Goal: Task Accomplishment & Management: Manage account settings

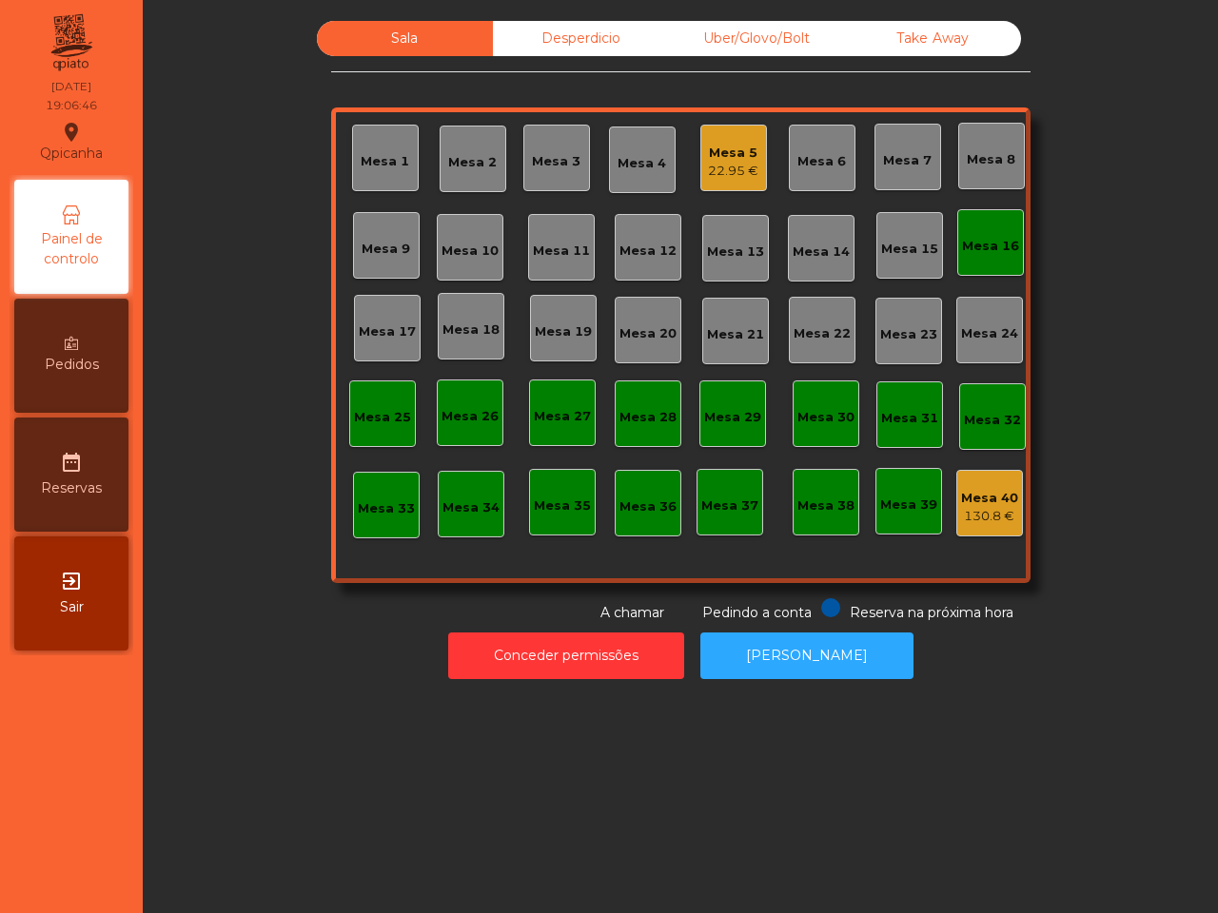
click at [749, 36] on div "Uber/Glovo/Bolt" at bounding box center [757, 38] width 176 height 35
click at [748, 36] on div "Uber/Glovo/Bolt" at bounding box center [757, 38] width 176 height 35
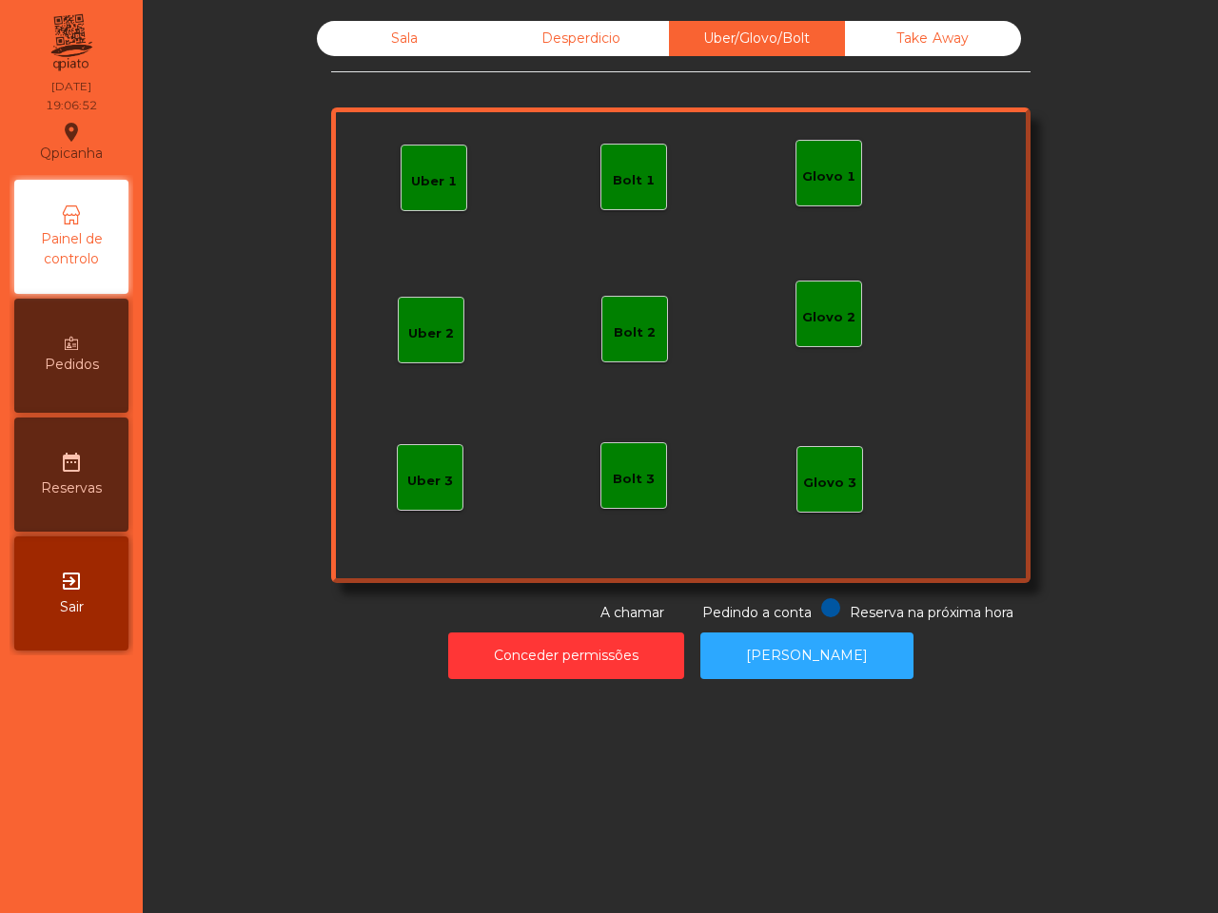
click at [623, 171] on div "Bolt 1" at bounding box center [634, 180] width 42 height 19
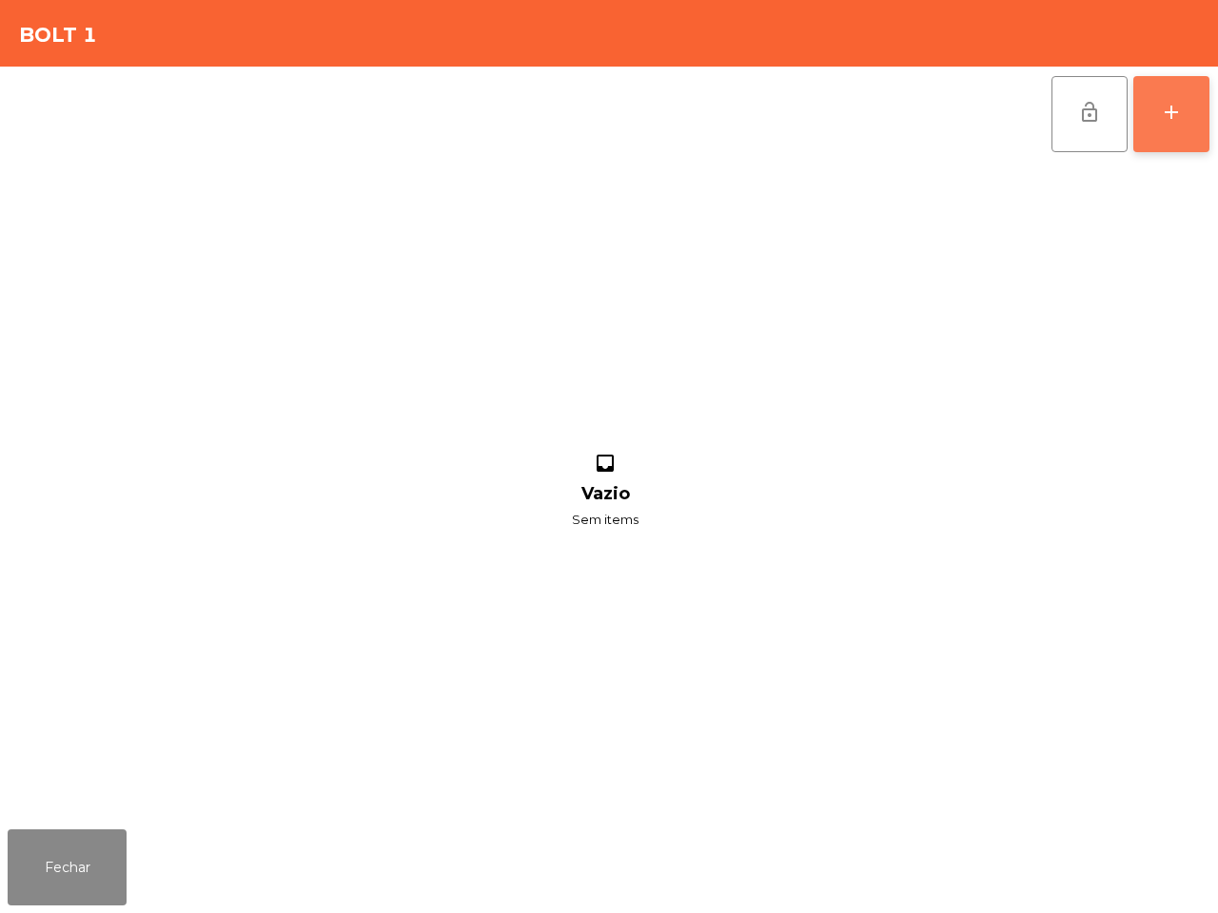
click at [1173, 112] on div "add" at bounding box center [1171, 112] width 23 height 23
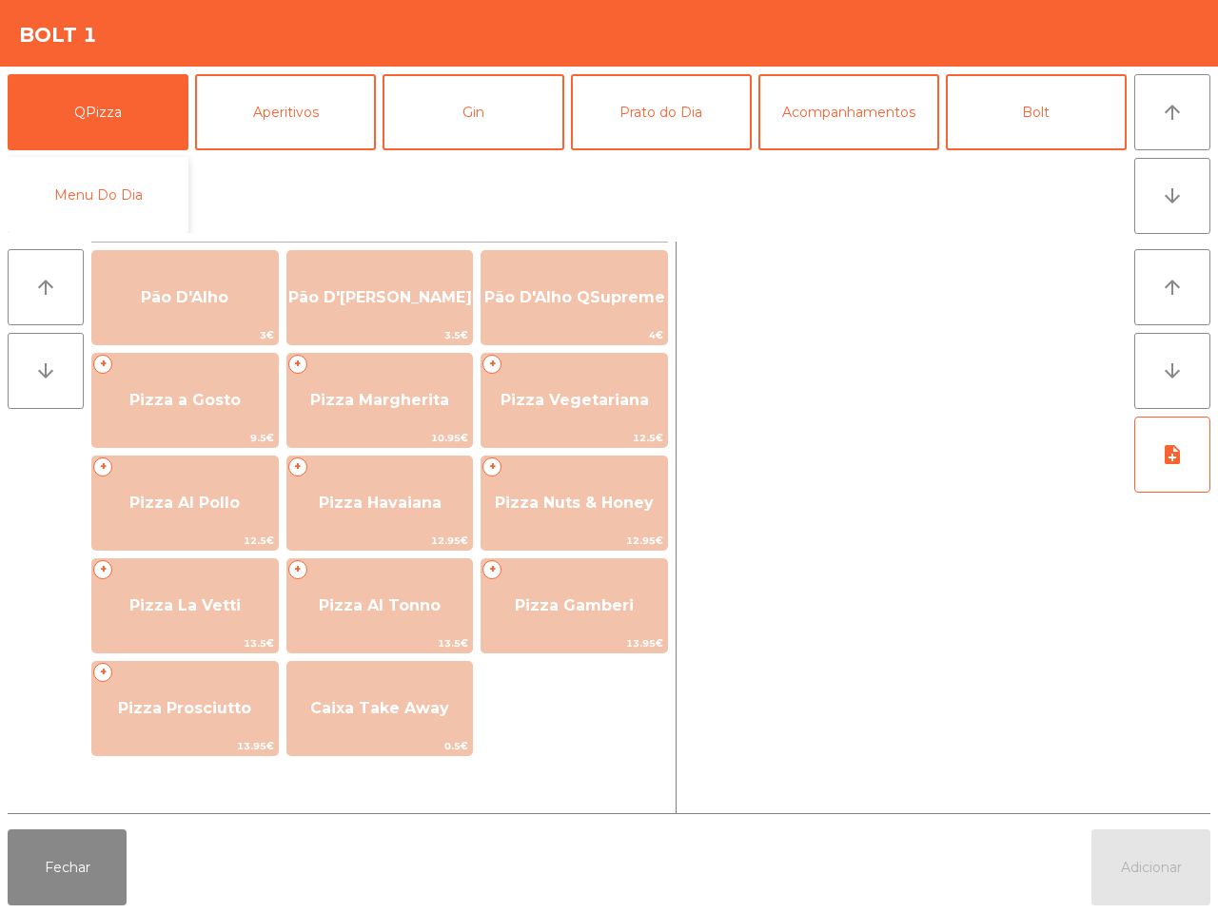
click at [84, 205] on button "Menu Do Dia" at bounding box center [98, 195] width 181 height 76
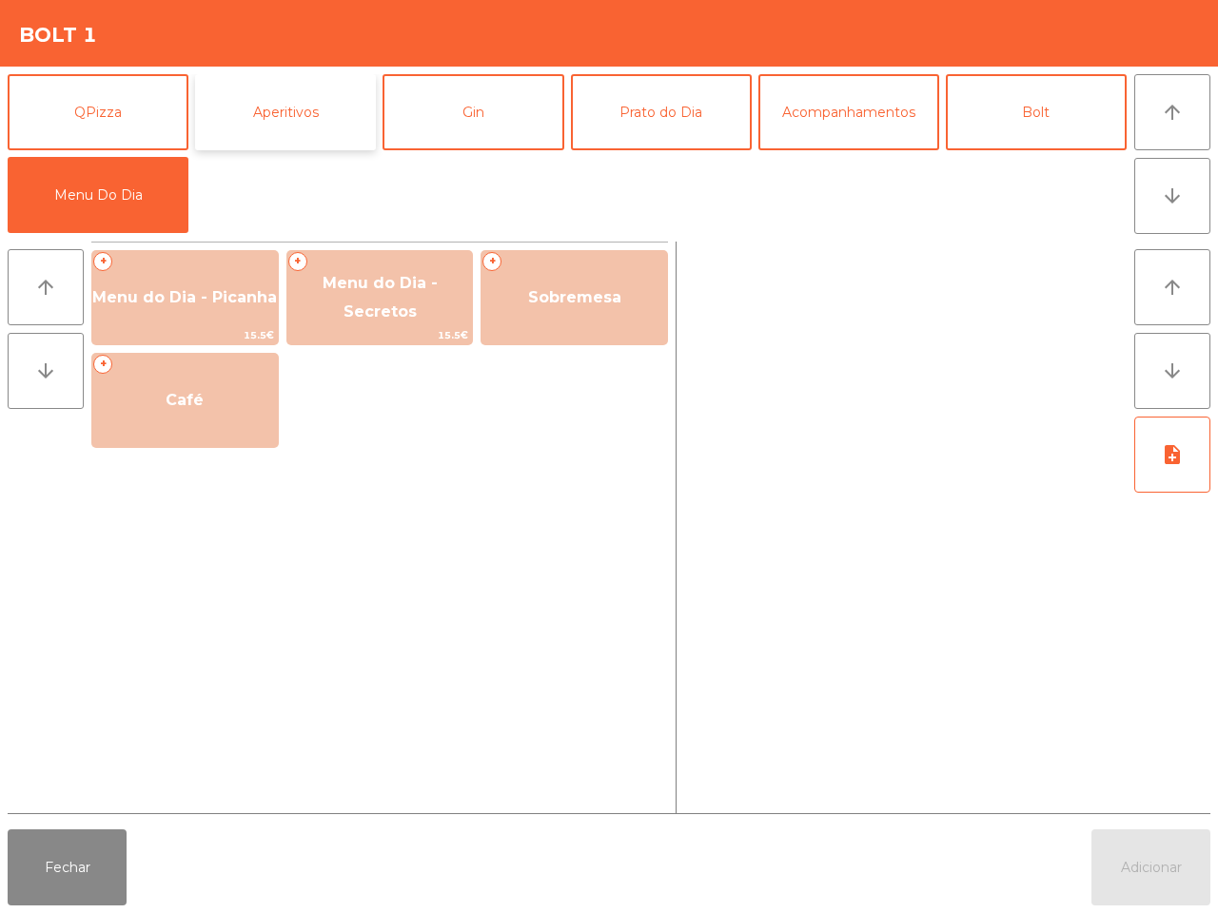
click at [214, 128] on button "Aperitivos" at bounding box center [285, 112] width 181 height 76
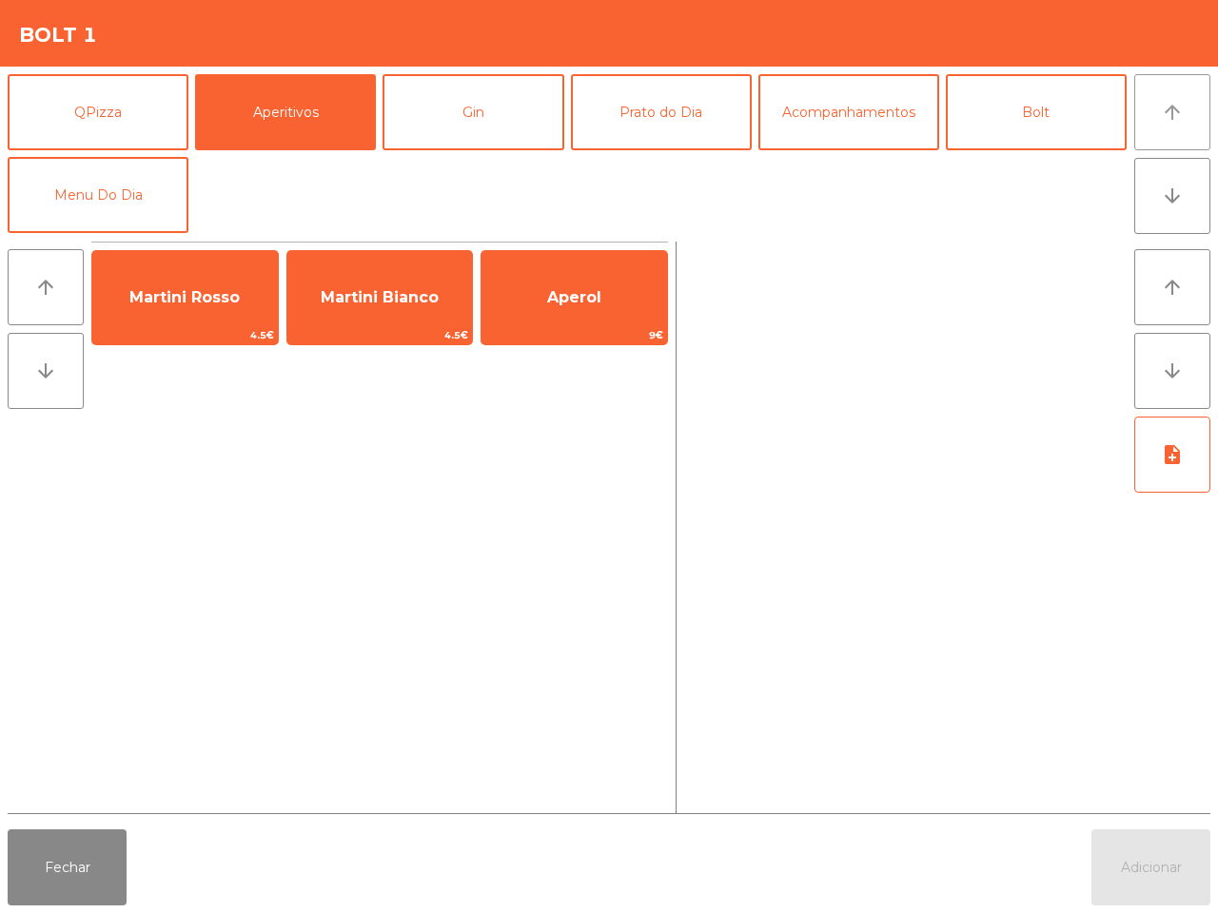
click at [1185, 111] on button "arrow_upward" at bounding box center [1172, 112] width 76 height 76
click at [1172, 195] on icon "arrow_downward" at bounding box center [1172, 196] width 23 height 23
click at [1048, 122] on button "Bolt" at bounding box center [1036, 112] width 181 height 76
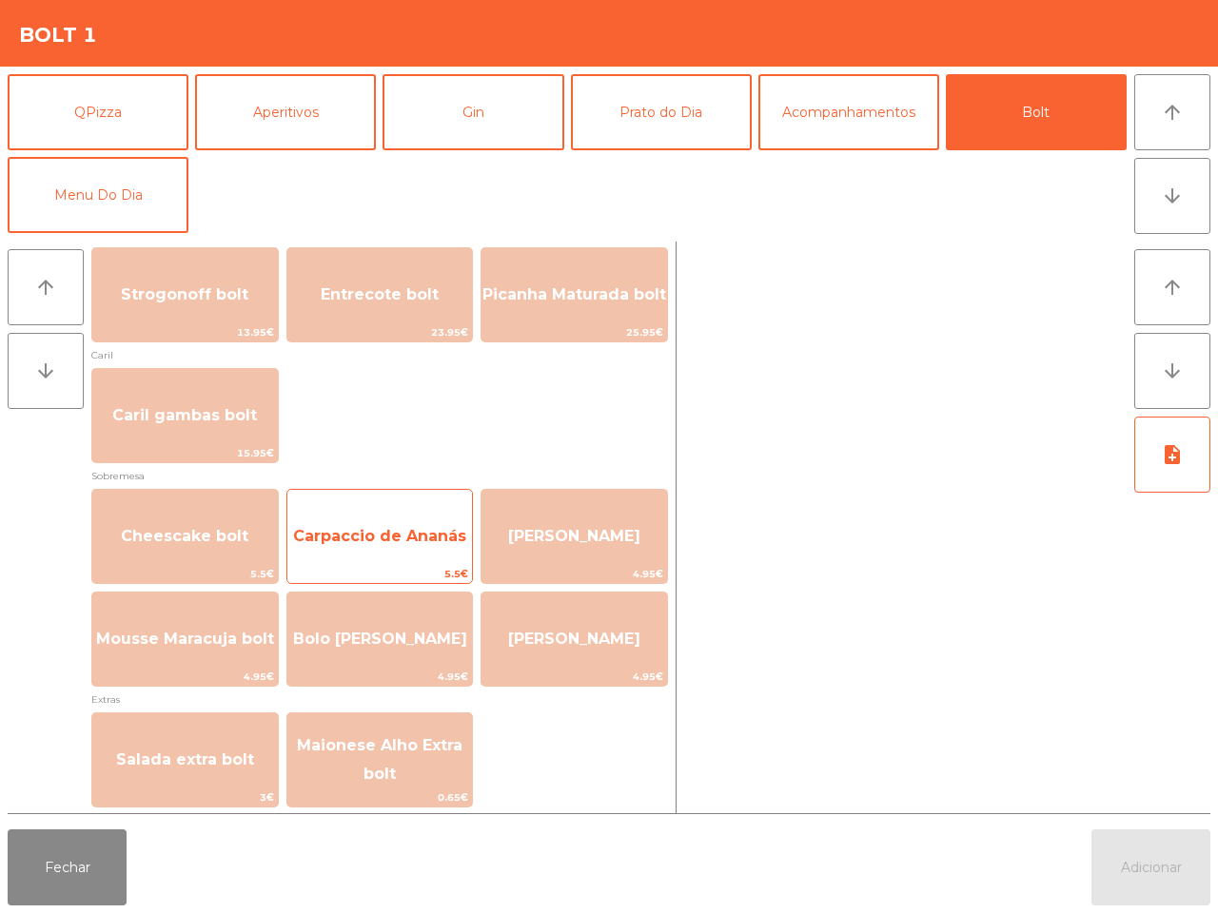
scroll to position [357, 0]
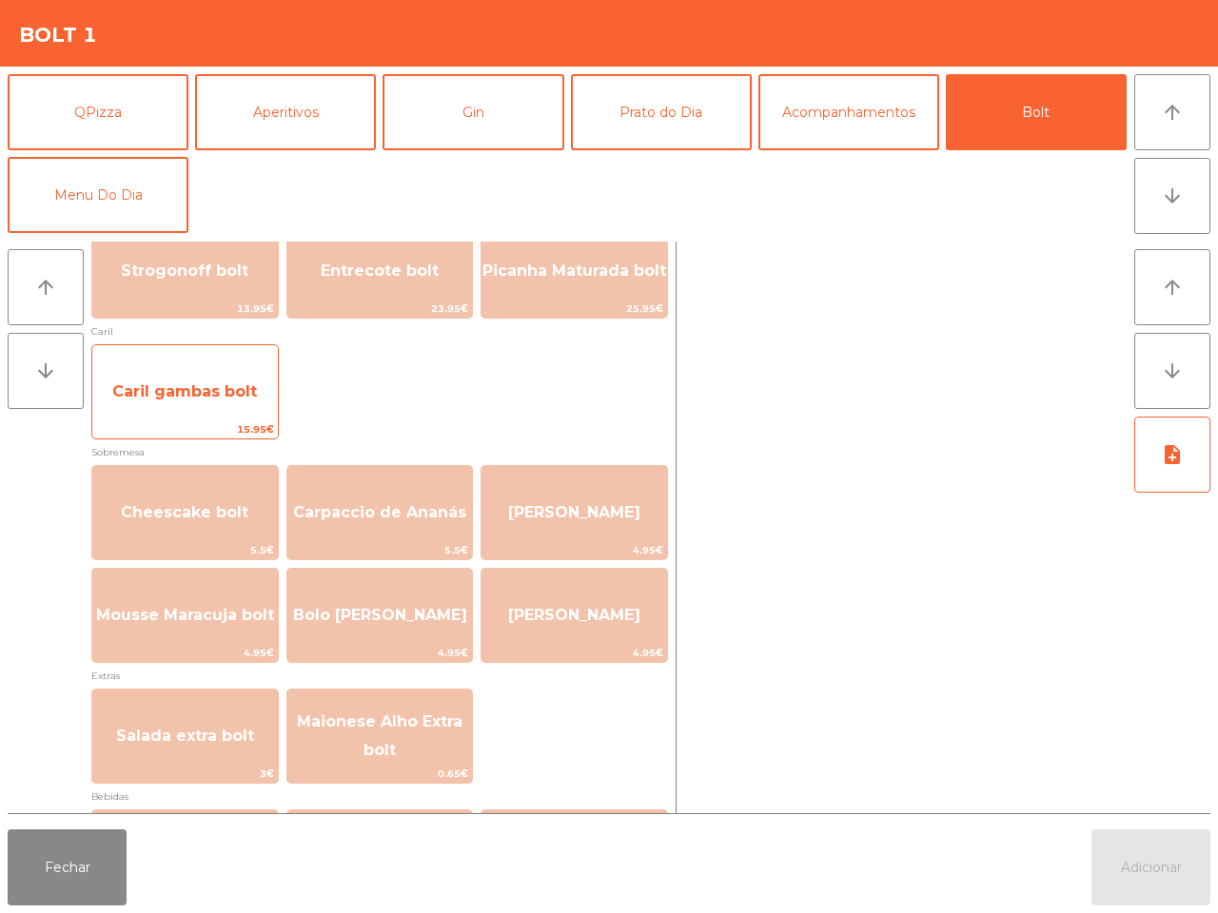
click at [203, 400] on span "Caril gambas bolt" at bounding box center [184, 391] width 145 height 18
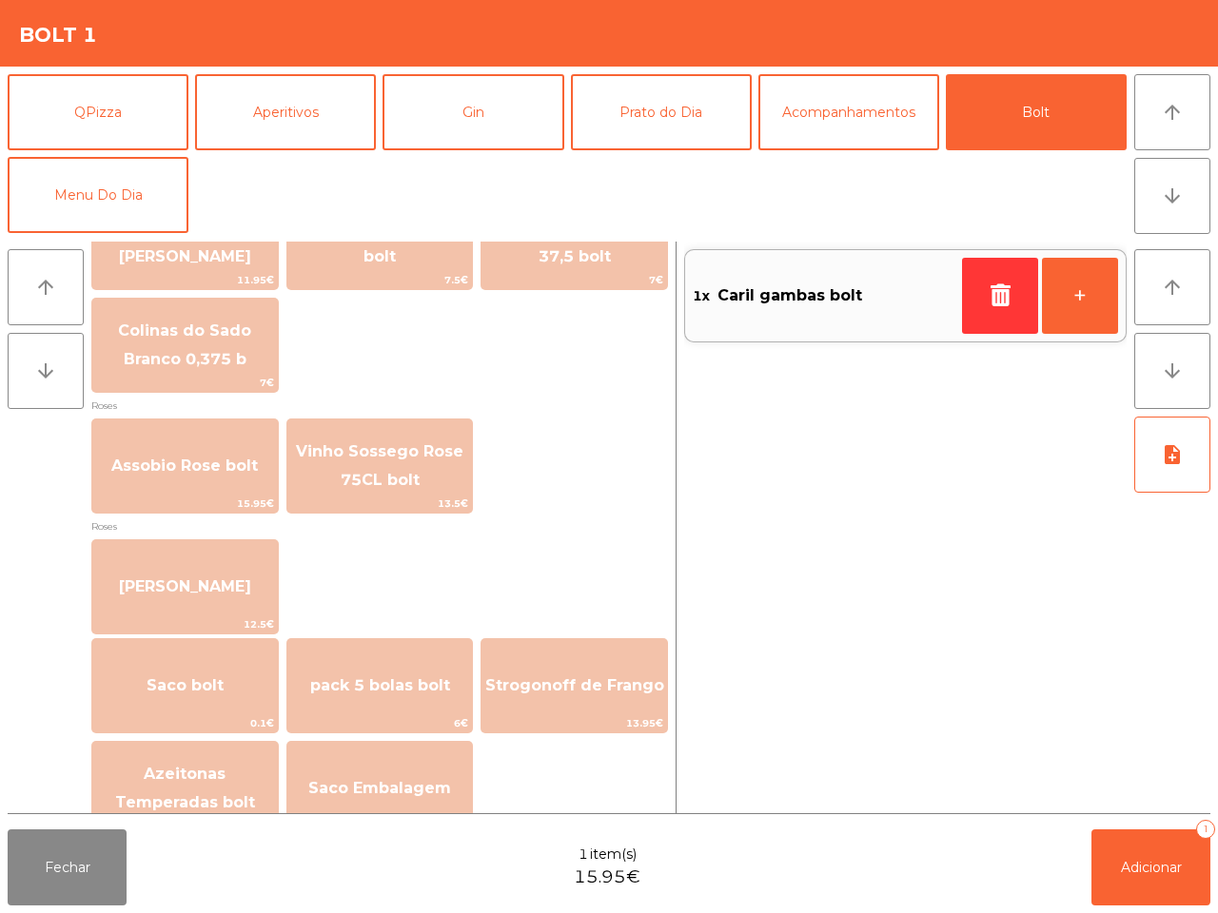
scroll to position [2167, 0]
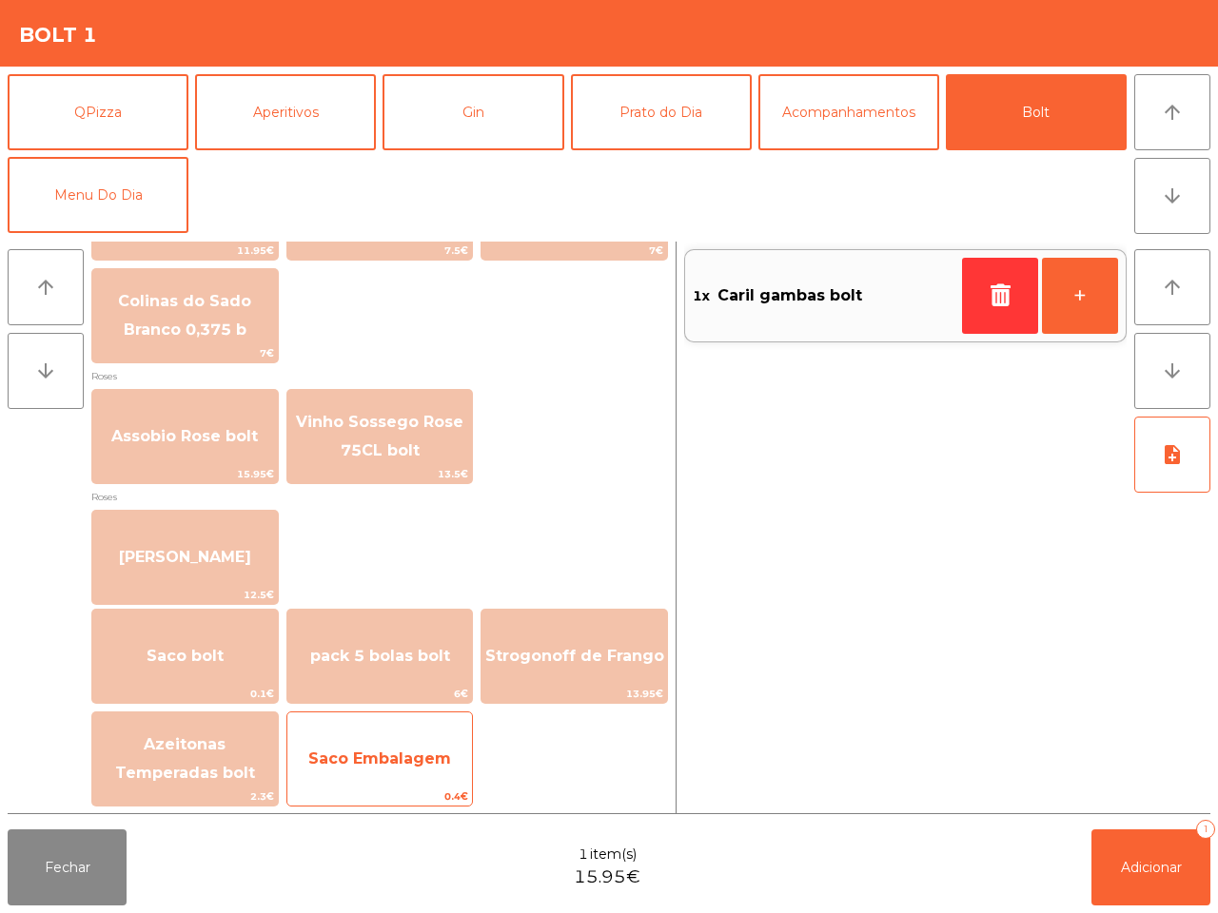
click at [402, 771] on span "Saco Embalagem" at bounding box center [379, 758] width 185 height 51
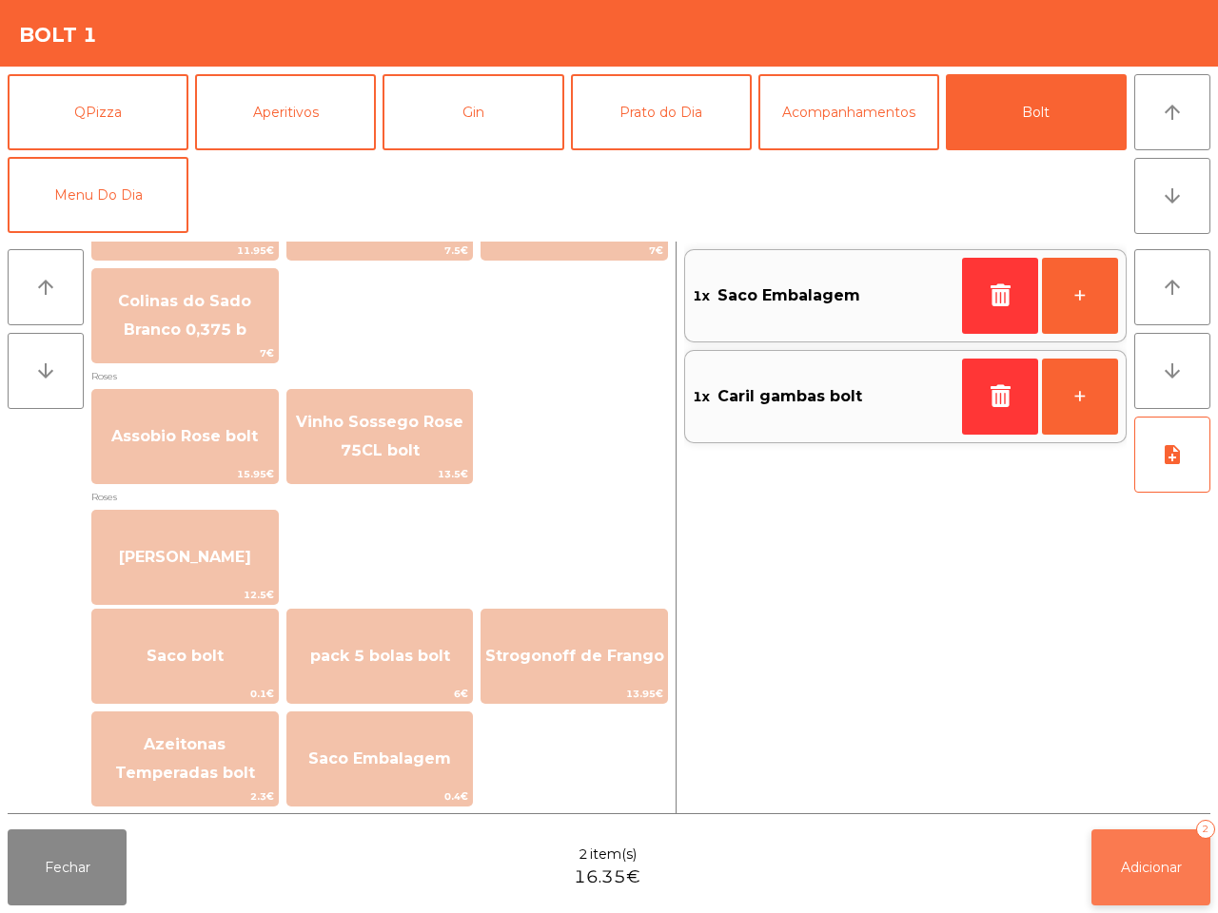
click at [1142, 852] on button "Adicionar 2" at bounding box center [1150, 868] width 119 height 76
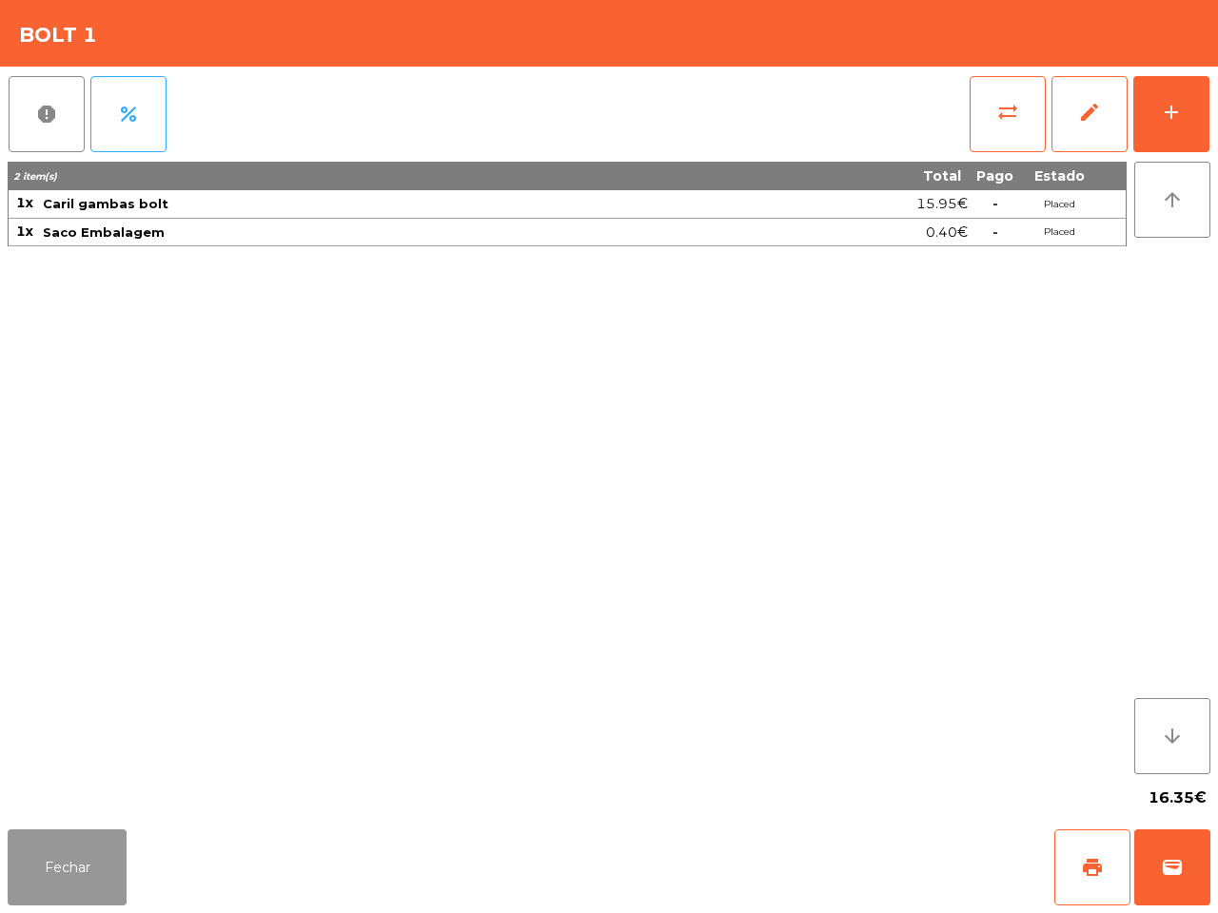
drag, startPoint x: 87, startPoint y: 851, endPoint x: 95, endPoint y: 835, distance: 18.3
click at [88, 851] on button "Fechar" at bounding box center [67, 868] width 119 height 76
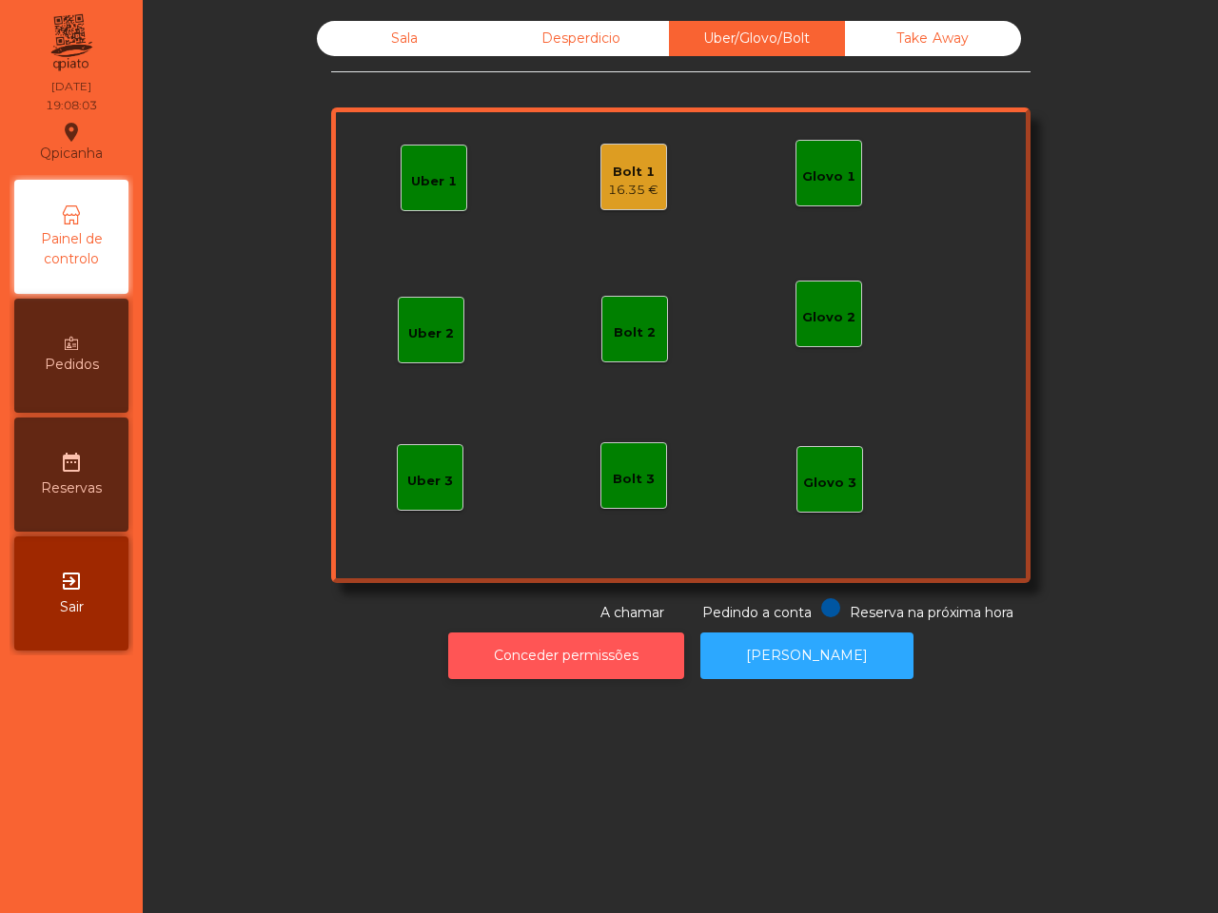
click at [611, 652] on button "Conceder permissões" at bounding box center [566, 656] width 236 height 47
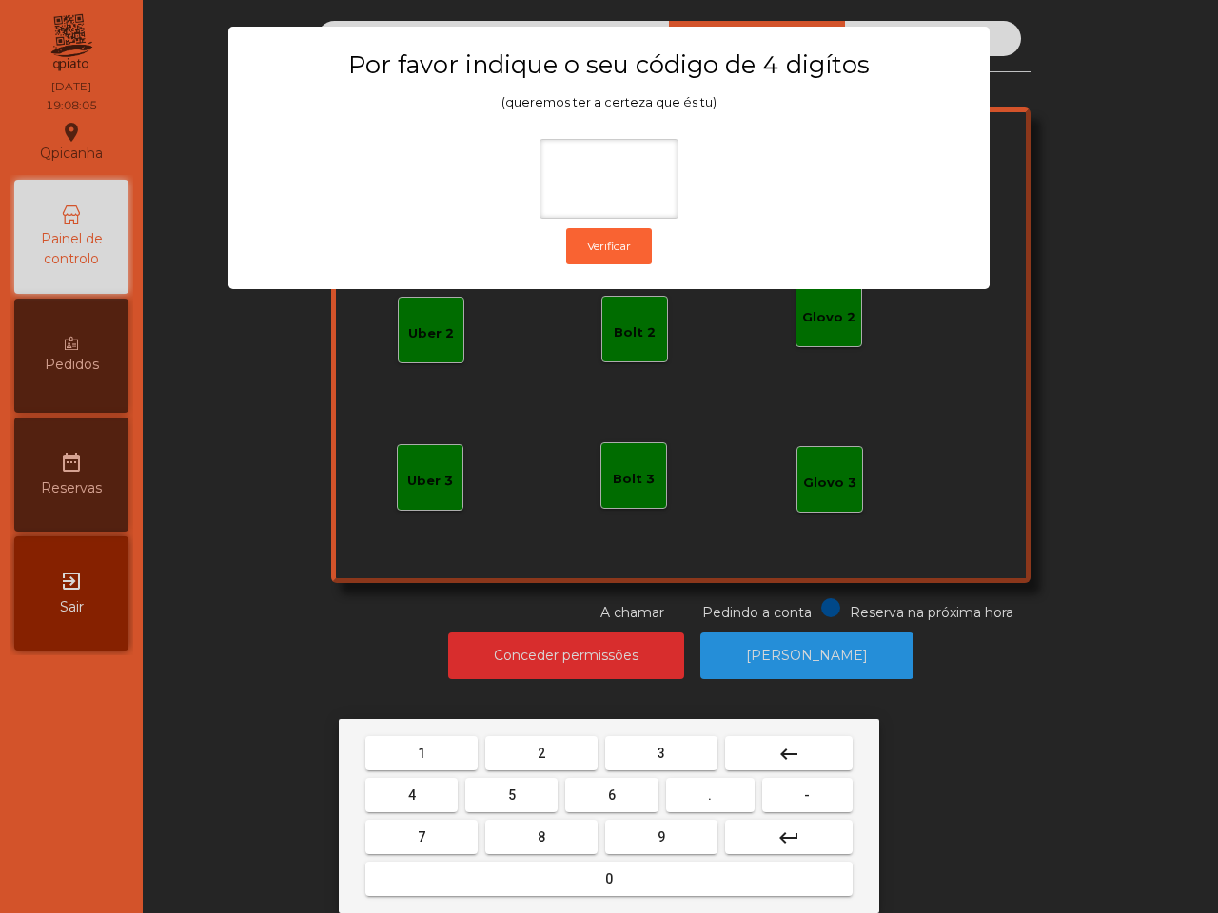
click at [420, 749] on span "1" at bounding box center [422, 753] width 8 height 15
click at [658, 834] on span "9" at bounding box center [661, 837] width 8 height 15
click at [438, 796] on button "4" at bounding box center [411, 795] width 92 height 34
click at [545, 876] on button "0" at bounding box center [608, 879] width 487 height 34
type input "****"
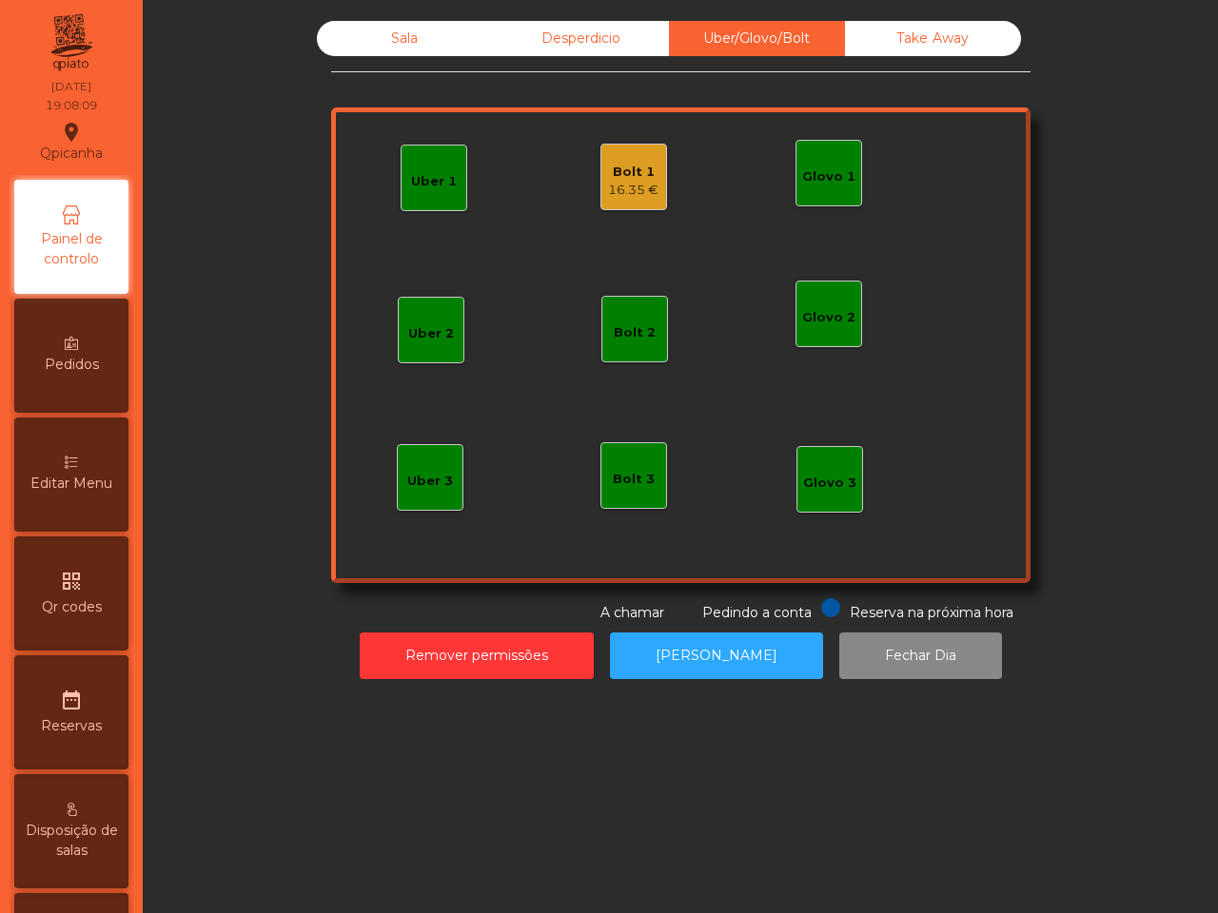
click at [629, 182] on div "16.35 €" at bounding box center [633, 190] width 50 height 19
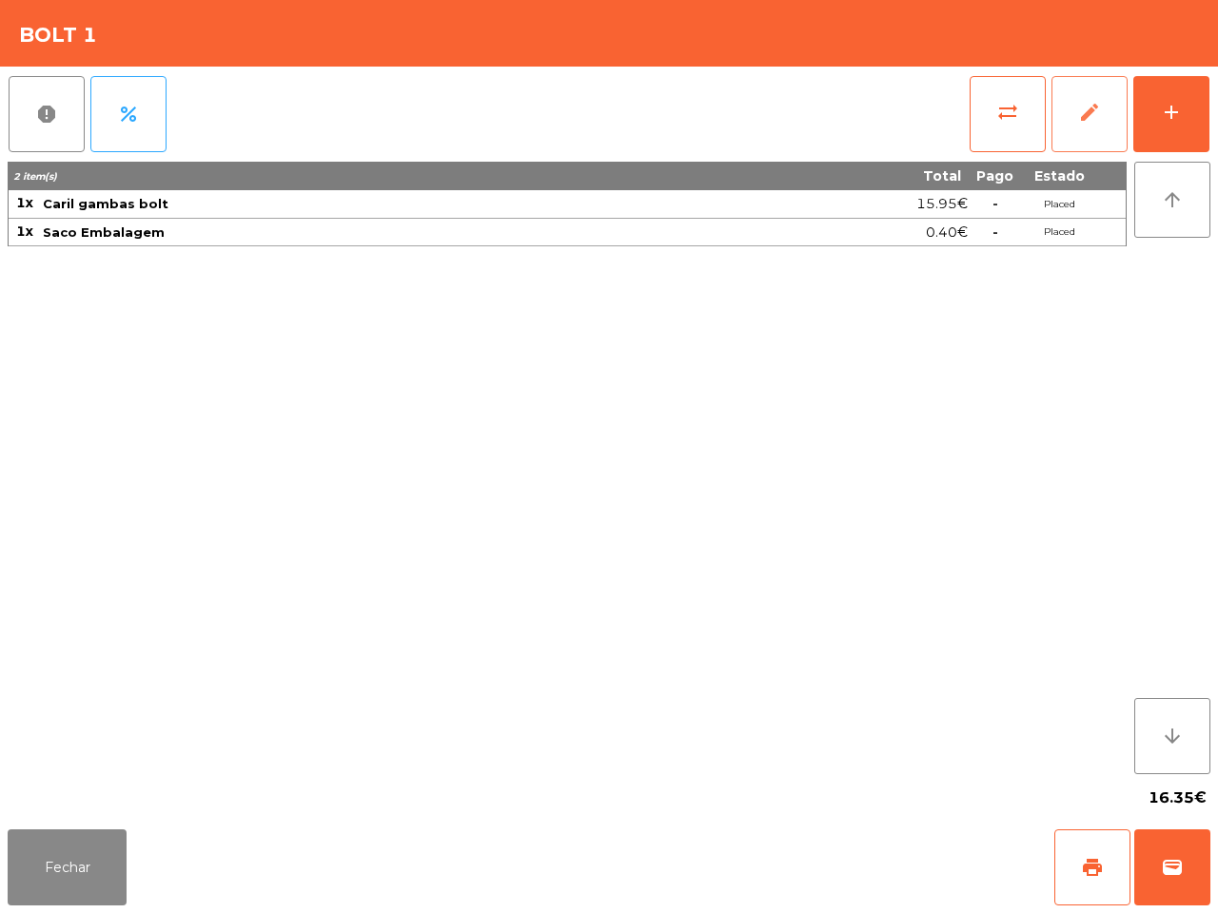
click at [1085, 120] on span "edit" at bounding box center [1089, 112] width 23 height 23
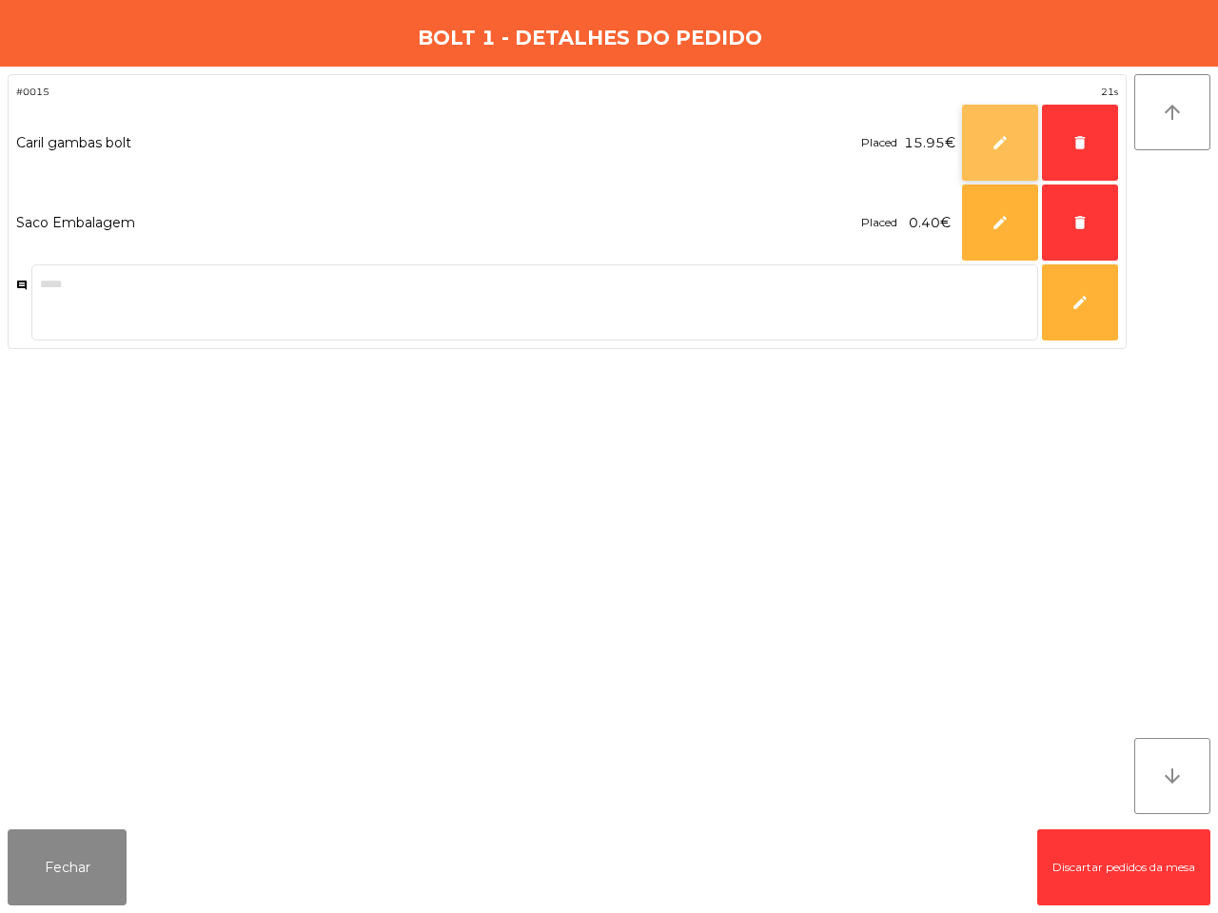
click at [1005, 138] on span "edit" at bounding box center [999, 142] width 17 height 17
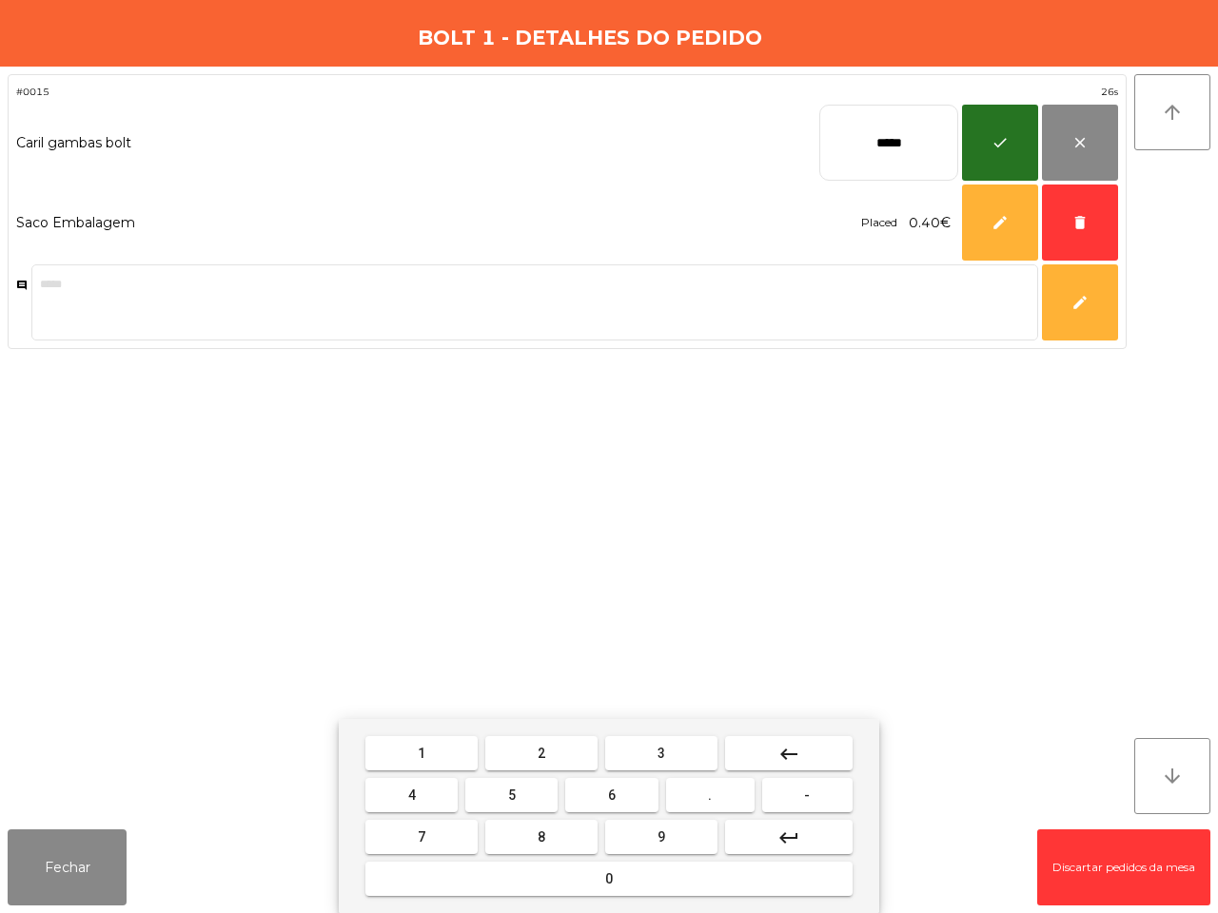
click at [862, 144] on input "*****" at bounding box center [888, 143] width 139 height 76
click at [791, 752] on mat-icon "keyboard_backspace" at bounding box center [788, 754] width 23 height 23
type input "****"
click at [558, 837] on button "8" at bounding box center [541, 837] width 112 height 34
click at [814, 756] on button "keyboard_backspace" at bounding box center [788, 753] width 127 height 34
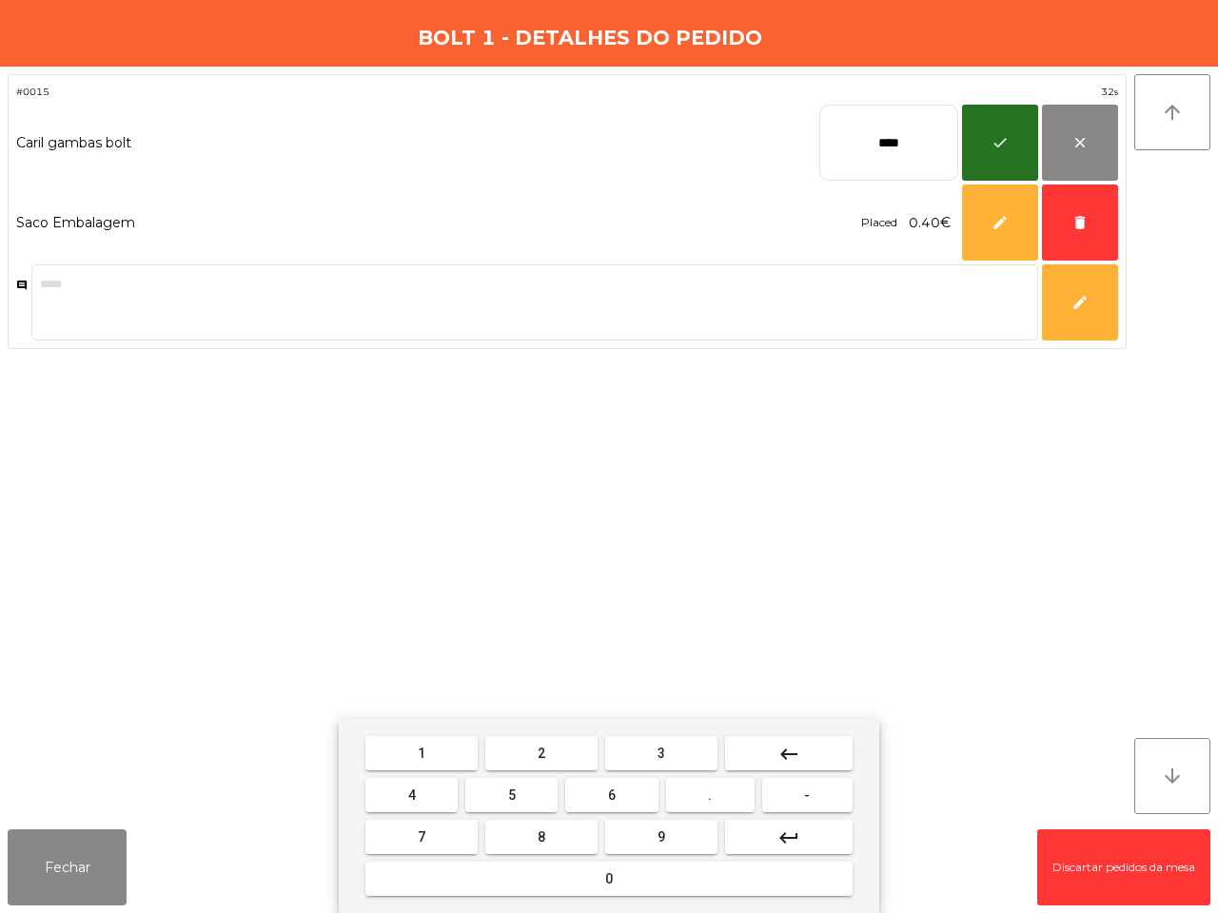
click at [810, 753] on button "keyboard_backspace" at bounding box center [788, 753] width 127 height 34
click at [810, 750] on button "keyboard_backspace" at bounding box center [788, 753] width 127 height 34
drag, startPoint x: 555, startPoint y: 830, endPoint x: 566, endPoint y: 830, distance: 11.5
click at [556, 830] on button "8" at bounding box center [541, 837] width 112 height 34
drag, startPoint x: 700, startPoint y: 797, endPoint x: 688, endPoint y: 799, distance: 12.5
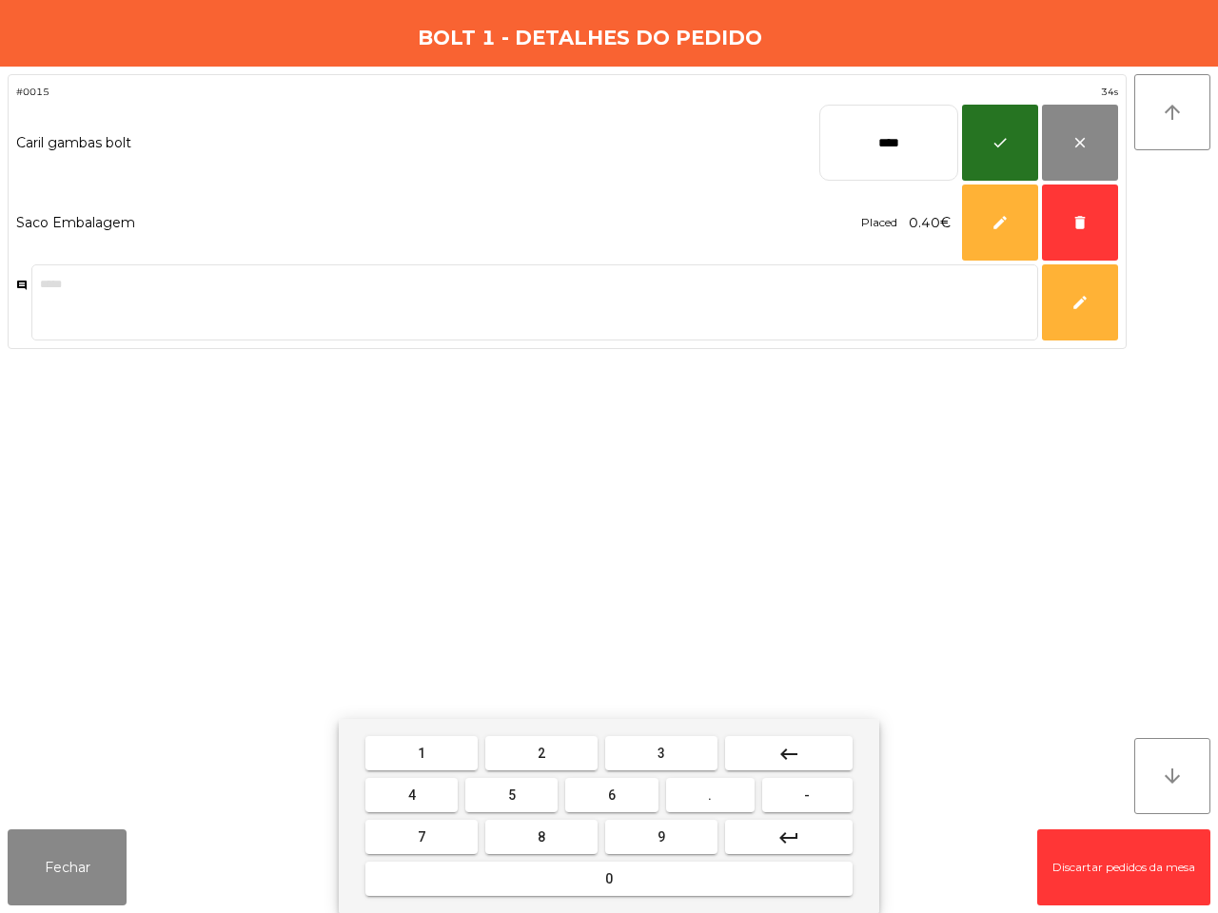
click at [700, 799] on button "." at bounding box center [710, 795] width 88 height 34
click at [658, 825] on button "9" at bounding box center [661, 837] width 112 height 34
click at [526, 785] on button "5" at bounding box center [511, 795] width 92 height 34
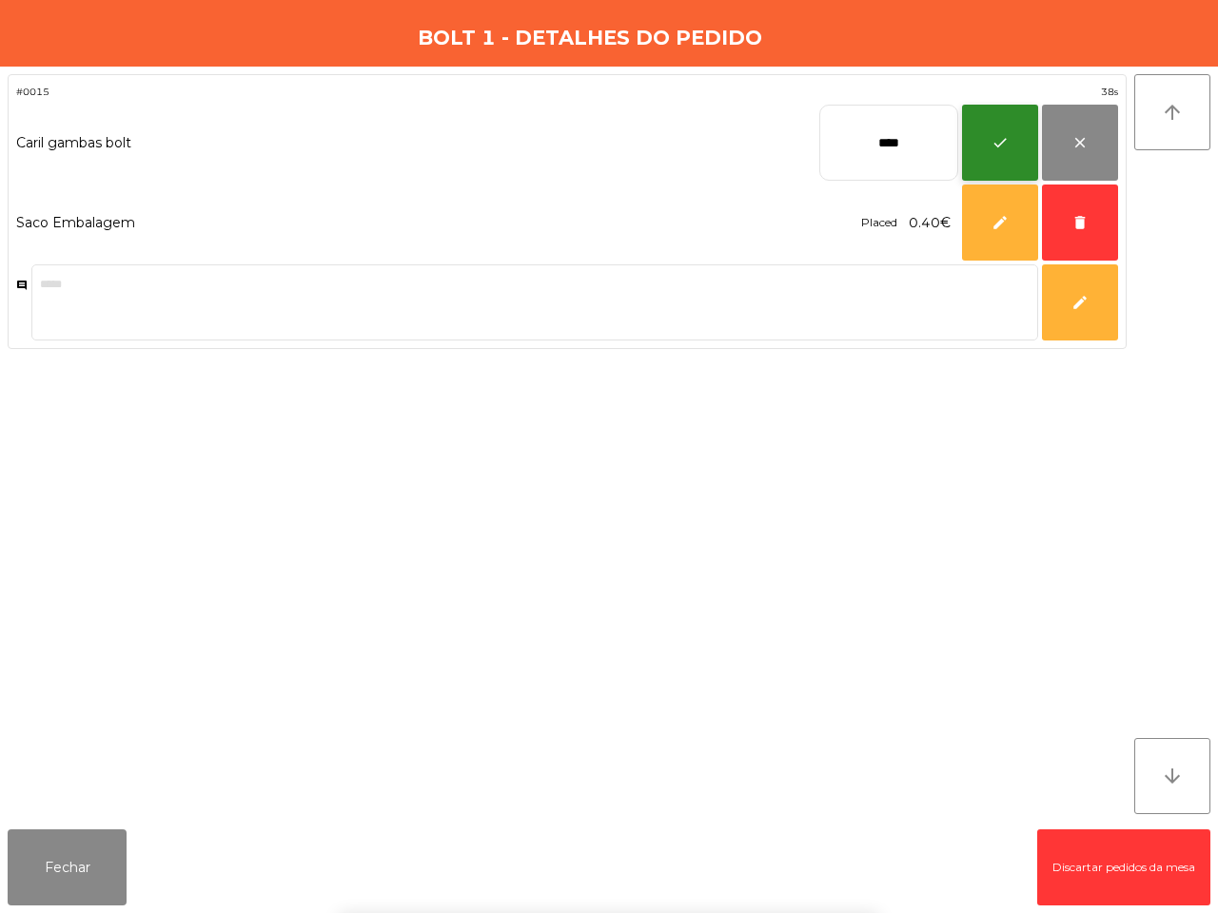
click at [987, 140] on button "check" at bounding box center [1000, 143] width 76 height 76
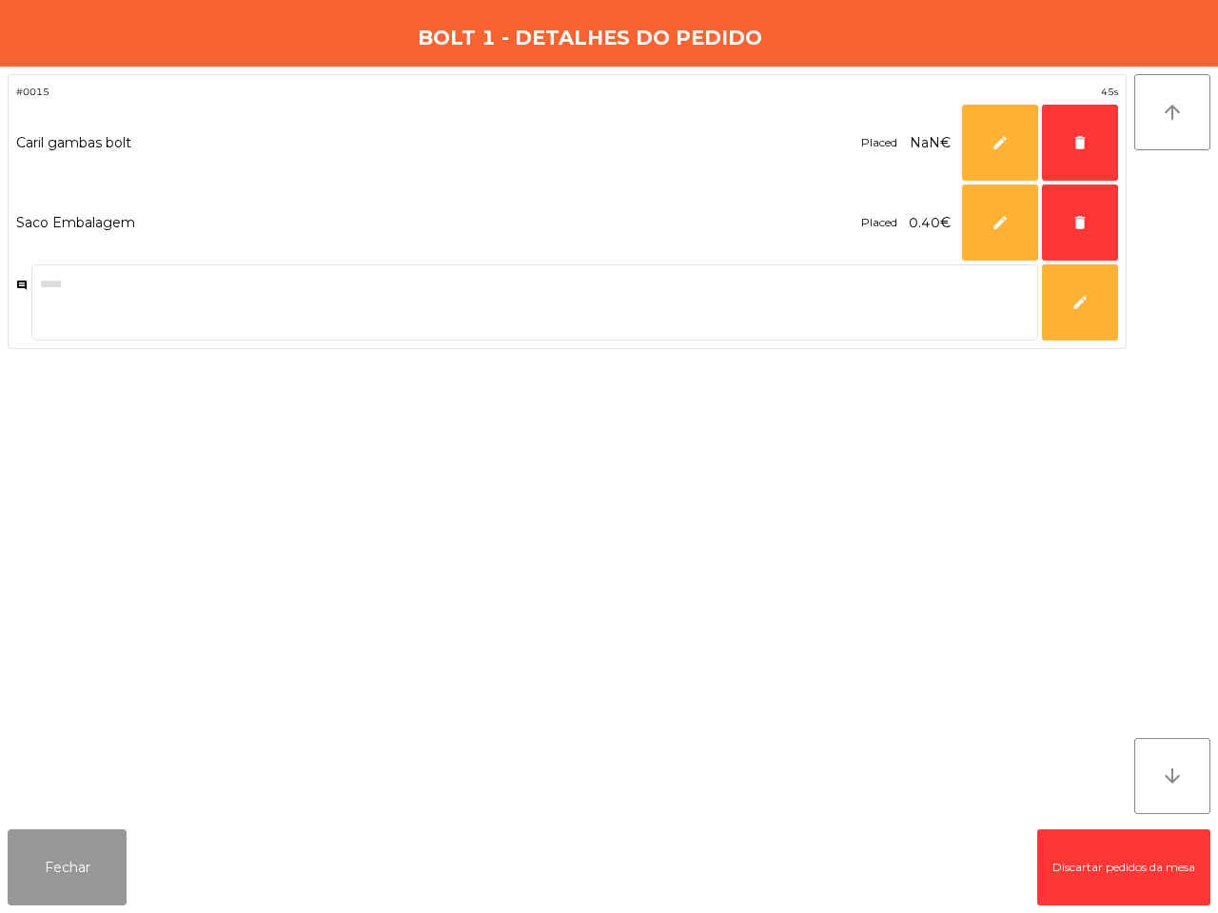
click at [117, 853] on button "Fechar" at bounding box center [67, 868] width 119 height 76
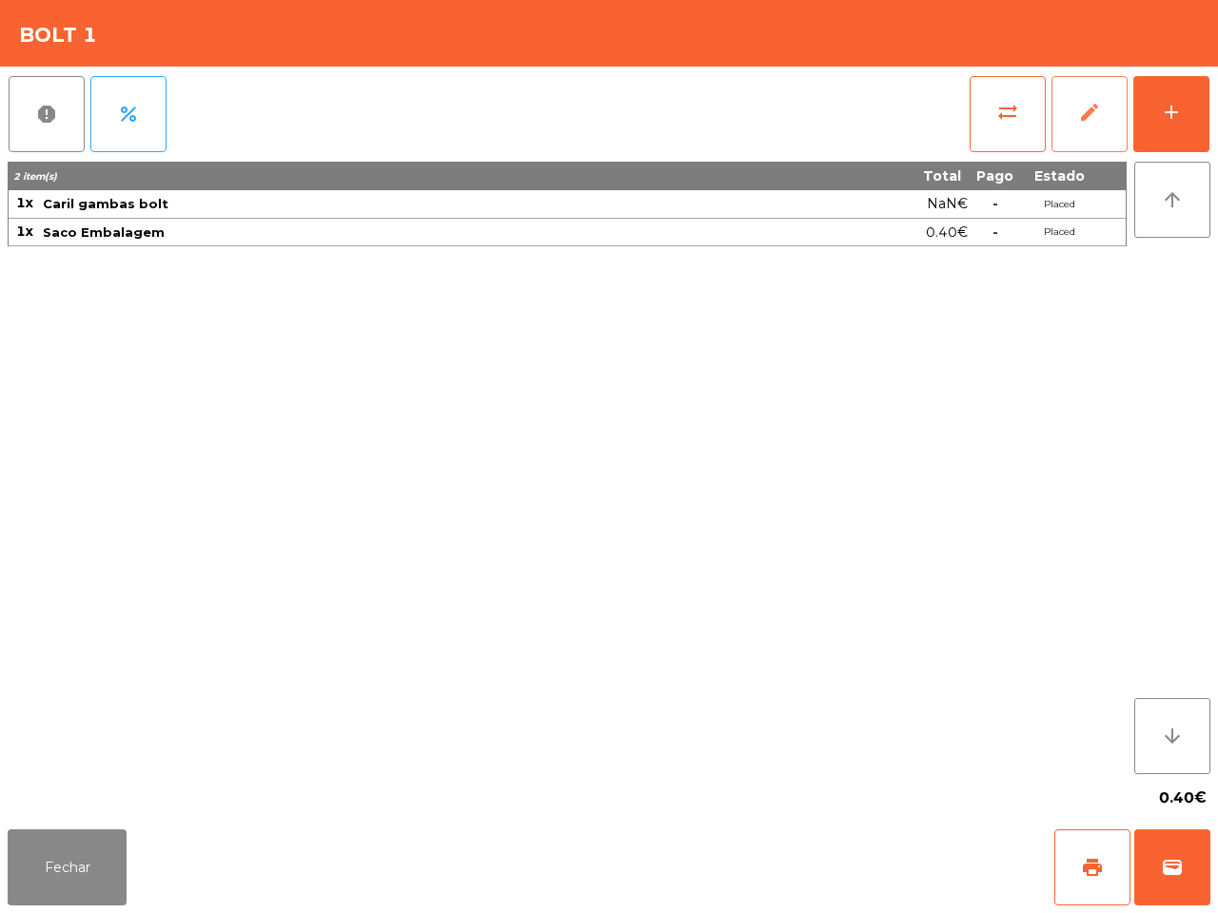
click at [1094, 125] on button "edit" at bounding box center [1089, 114] width 76 height 76
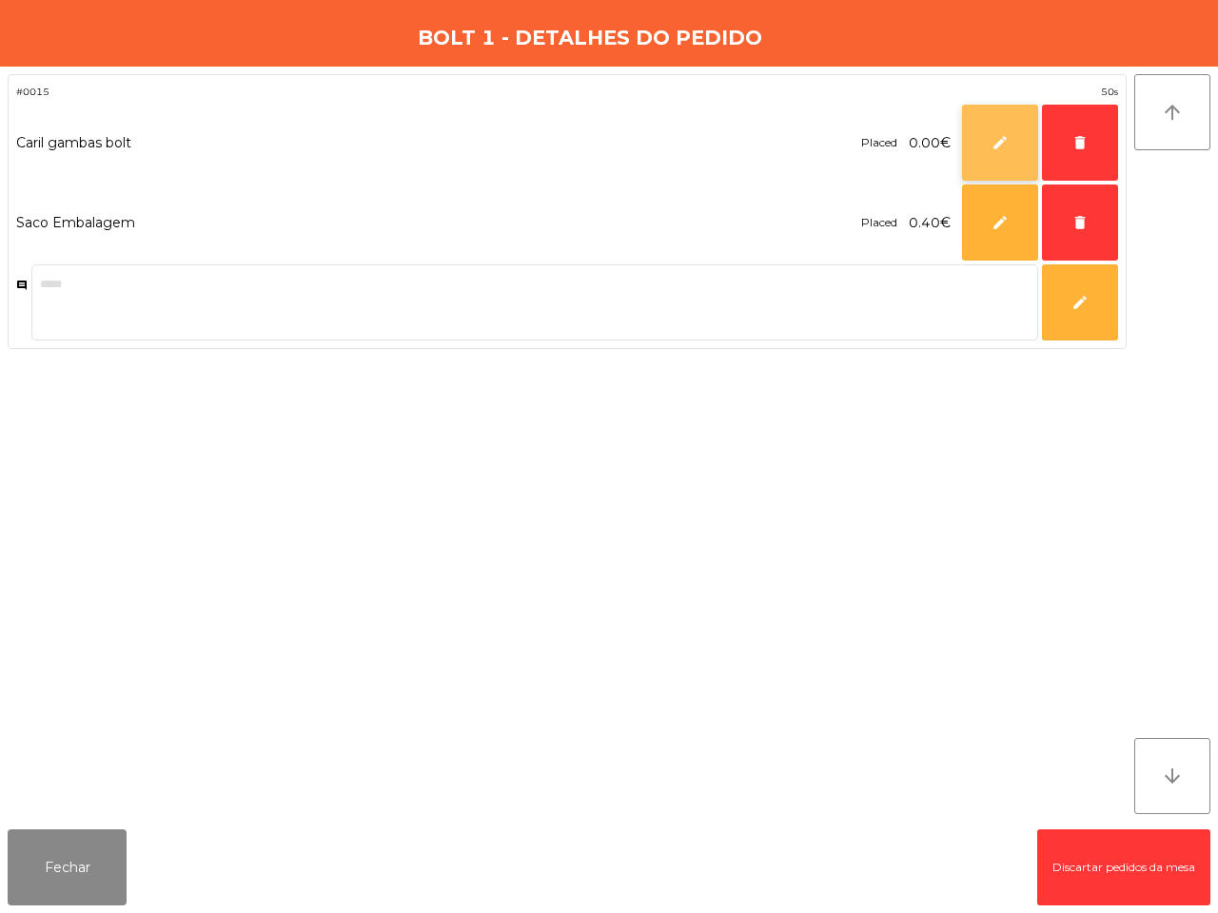
click at [1005, 134] on span "edit" at bounding box center [999, 142] width 17 height 17
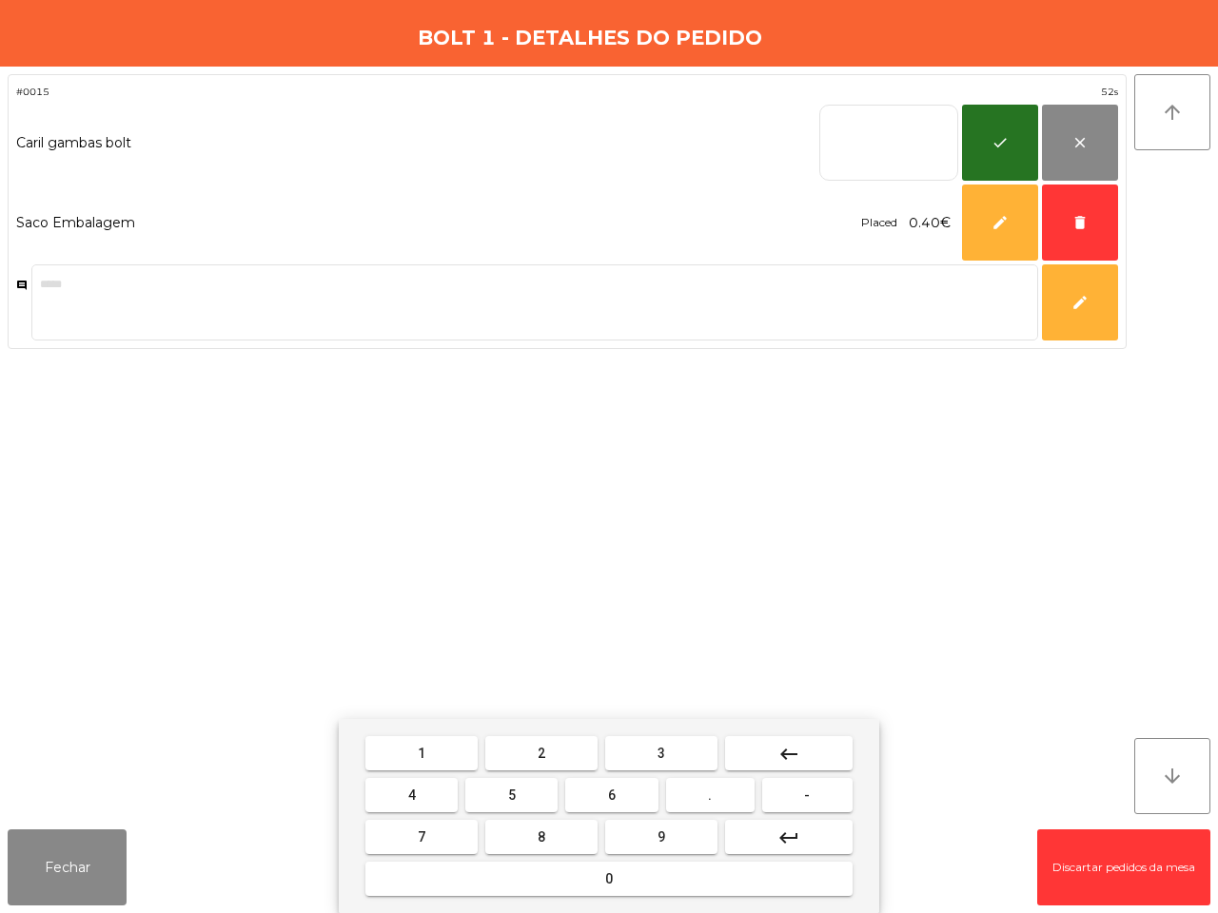
click at [436, 748] on button "1" at bounding box center [421, 753] width 112 height 34
click at [573, 833] on button "8" at bounding box center [541, 837] width 112 height 34
click at [706, 788] on button "." at bounding box center [710, 795] width 88 height 34
click at [659, 832] on span "9" at bounding box center [661, 837] width 8 height 15
click at [529, 786] on button "5" at bounding box center [511, 795] width 92 height 34
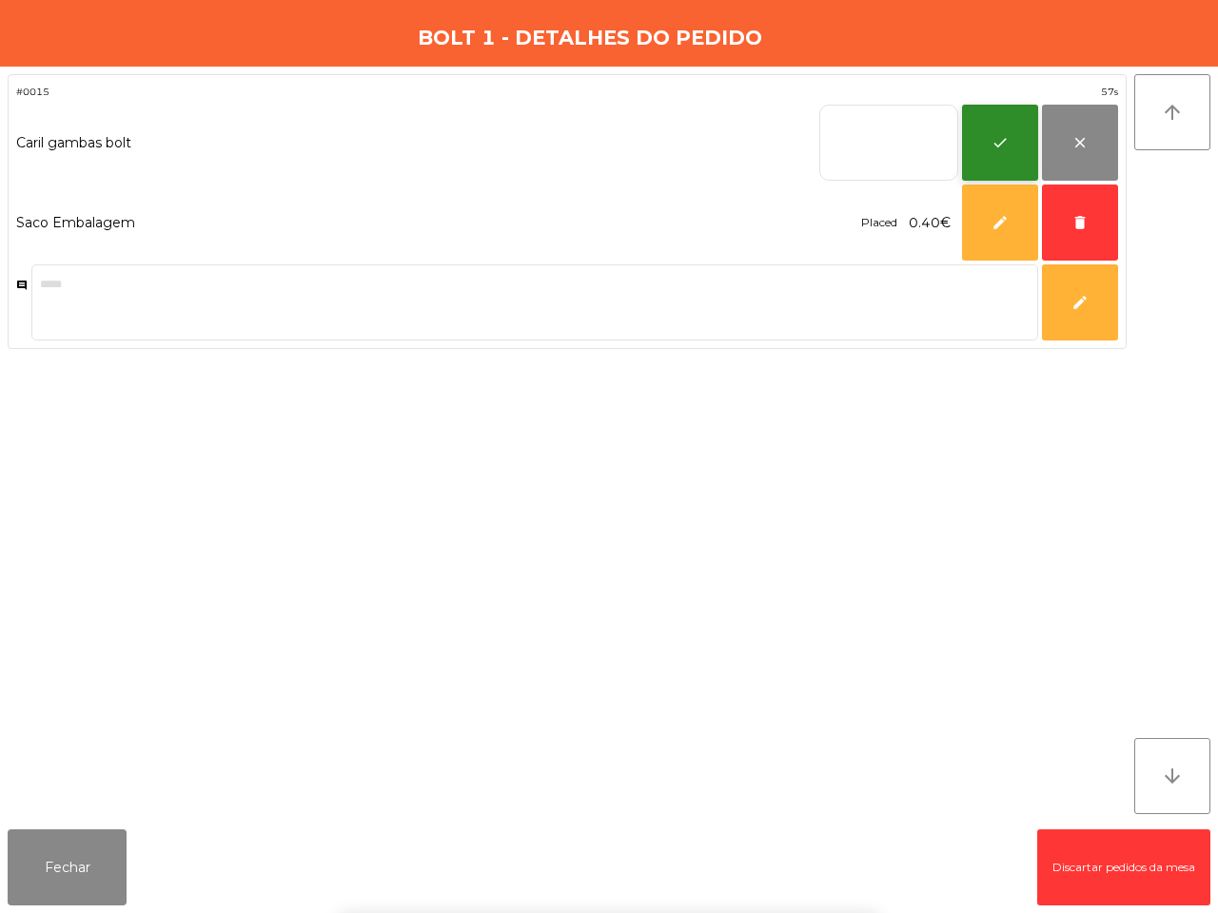
click at [1004, 140] on span "check" at bounding box center [999, 142] width 17 height 17
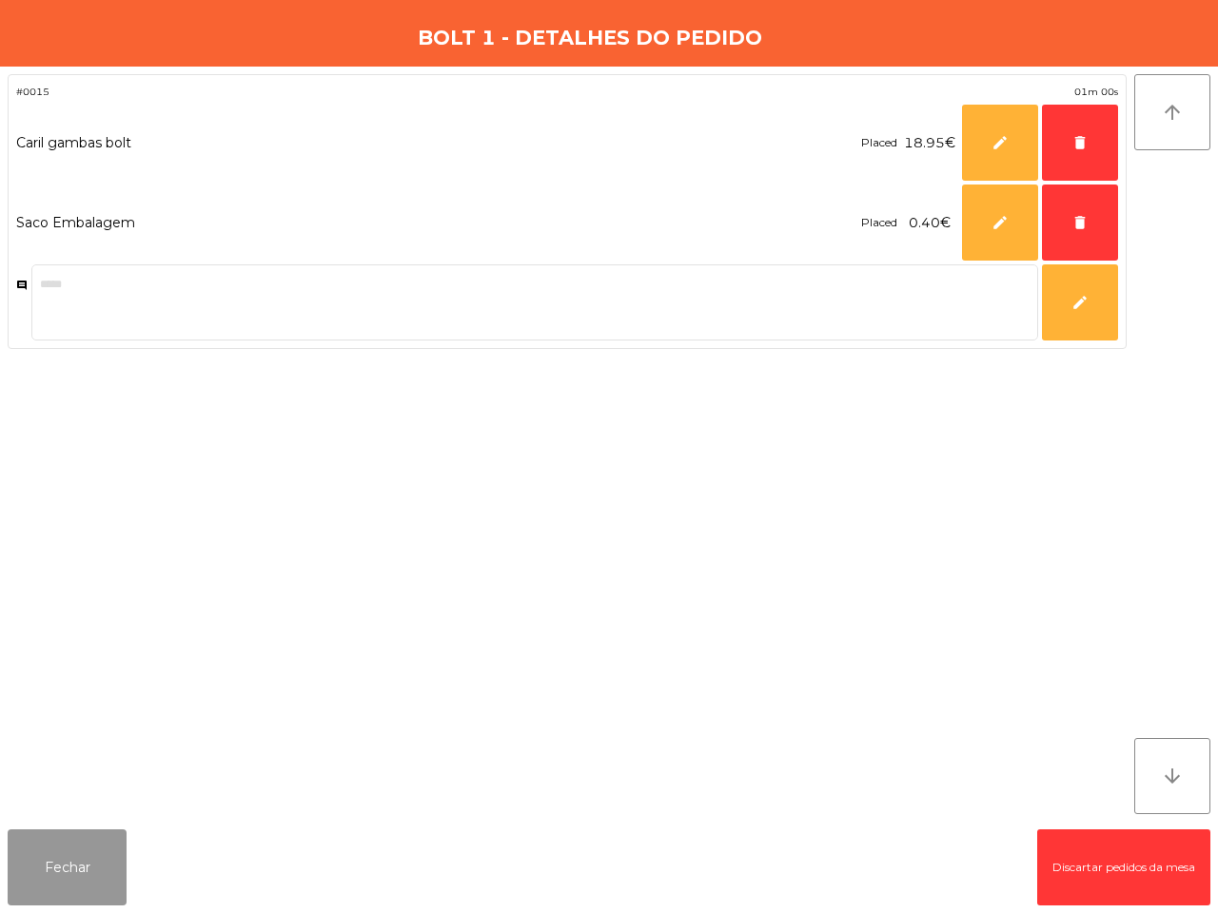
drag, startPoint x: 86, startPoint y: 845, endPoint x: 155, endPoint y: 809, distance: 78.3
click at [95, 843] on button "Fechar" at bounding box center [67, 868] width 119 height 76
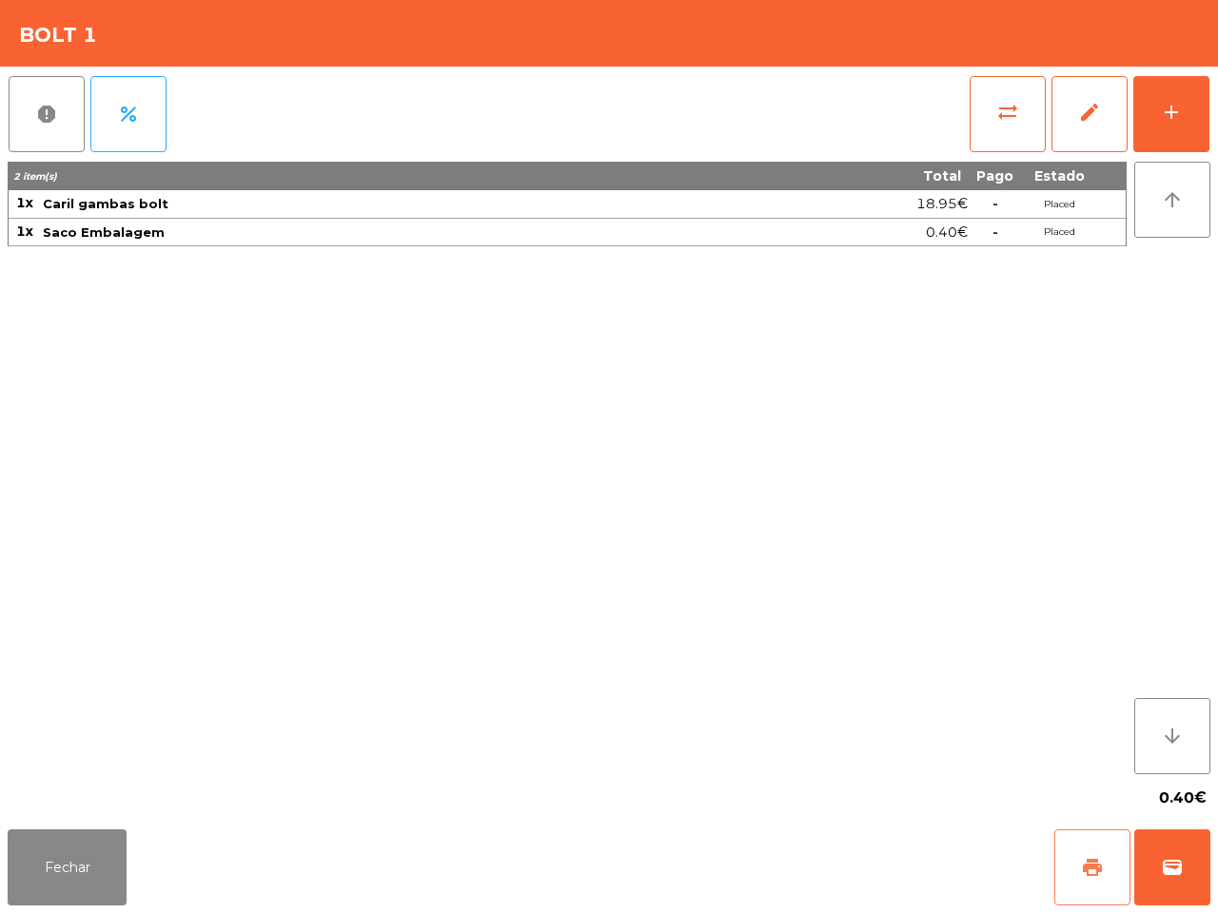
drag, startPoint x: 1092, startPoint y: 862, endPoint x: 1101, endPoint y: 868, distance: 10.3
click at [1104, 875] on button "print" at bounding box center [1092, 868] width 76 height 76
click at [1178, 859] on span "wallet" at bounding box center [1172, 867] width 23 height 23
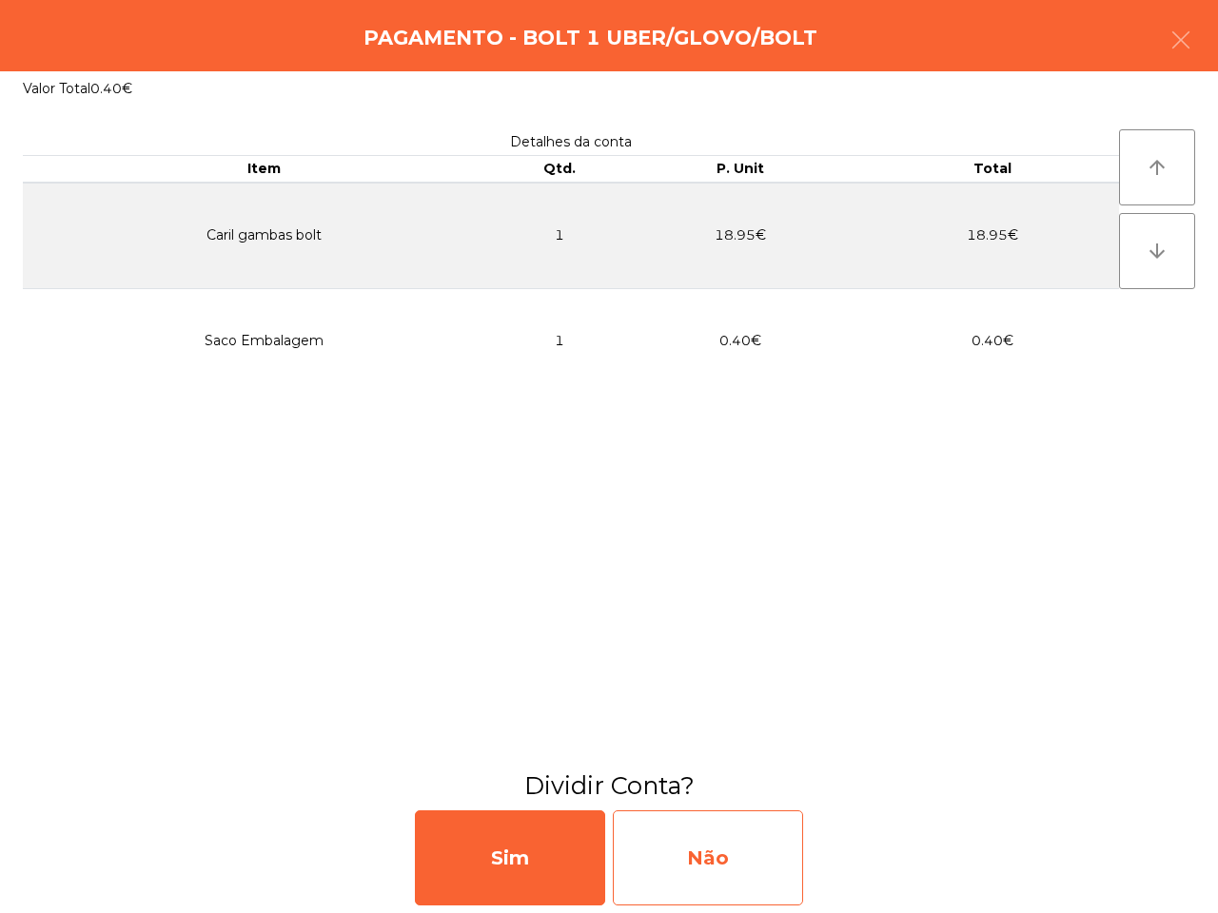
click at [733, 832] on div "Não" at bounding box center [708, 857] width 190 height 95
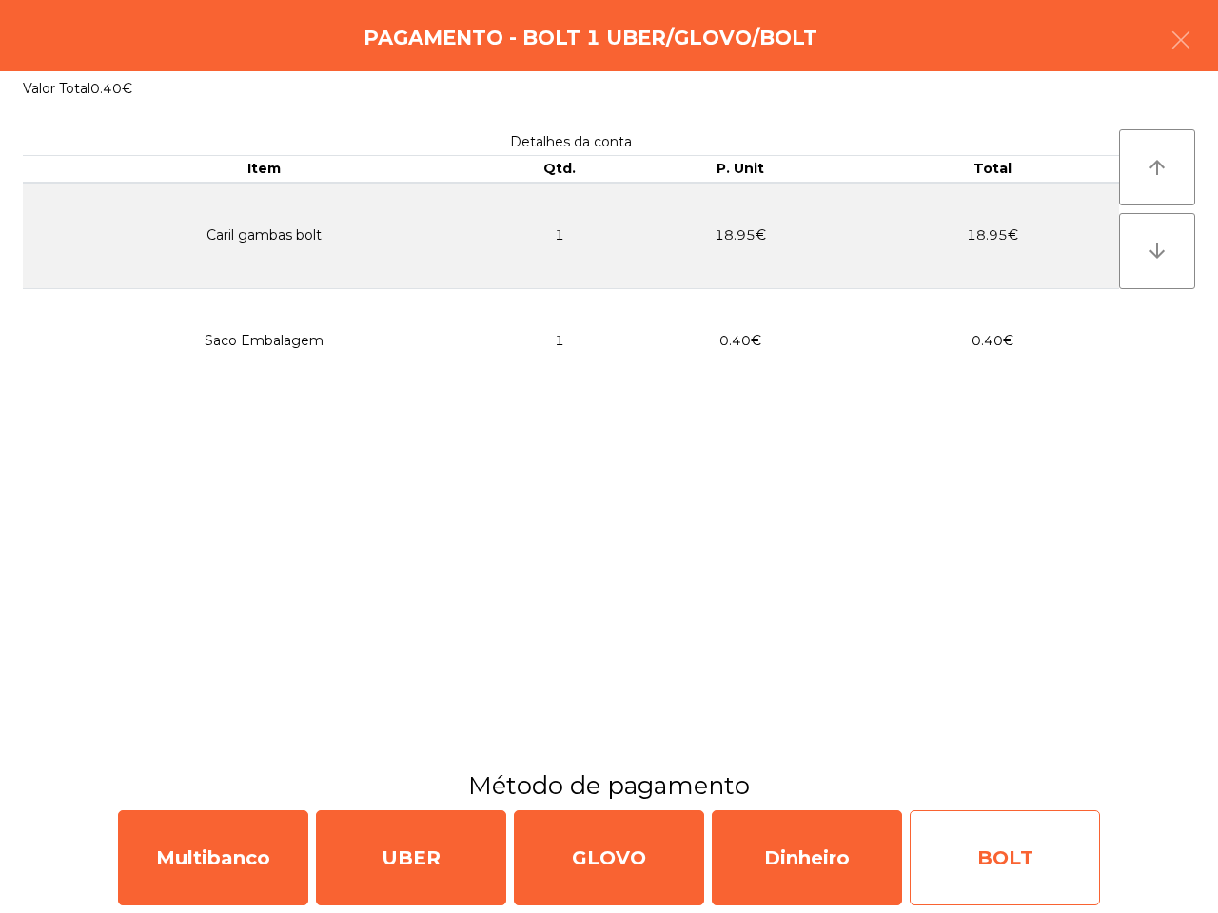
click at [952, 864] on div "BOLT" at bounding box center [1004, 857] width 190 height 95
select select "**"
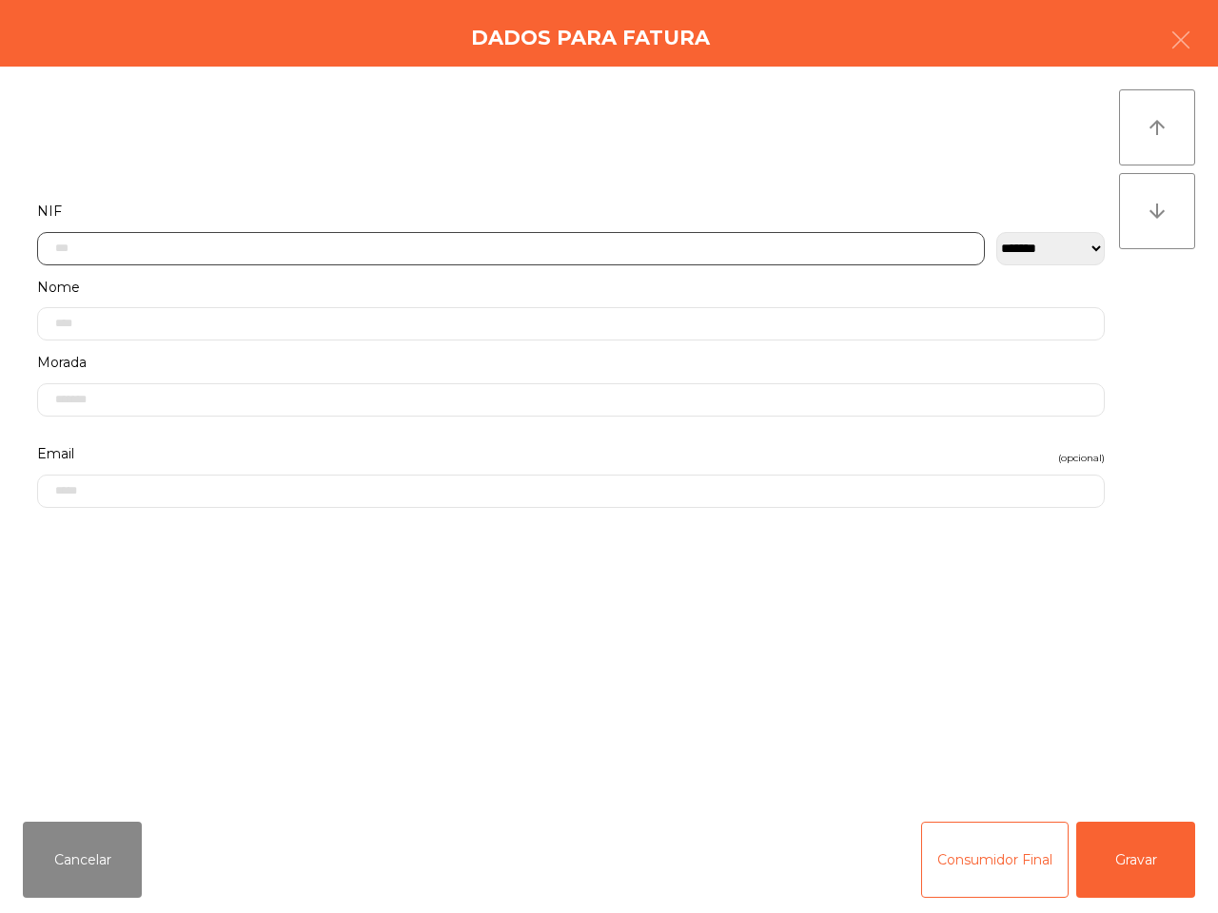
drag, startPoint x: 145, startPoint y: 241, endPoint x: 152, endPoint y: 283, distance: 42.5
click at [147, 243] on input "text" at bounding box center [510, 248] width 947 height 33
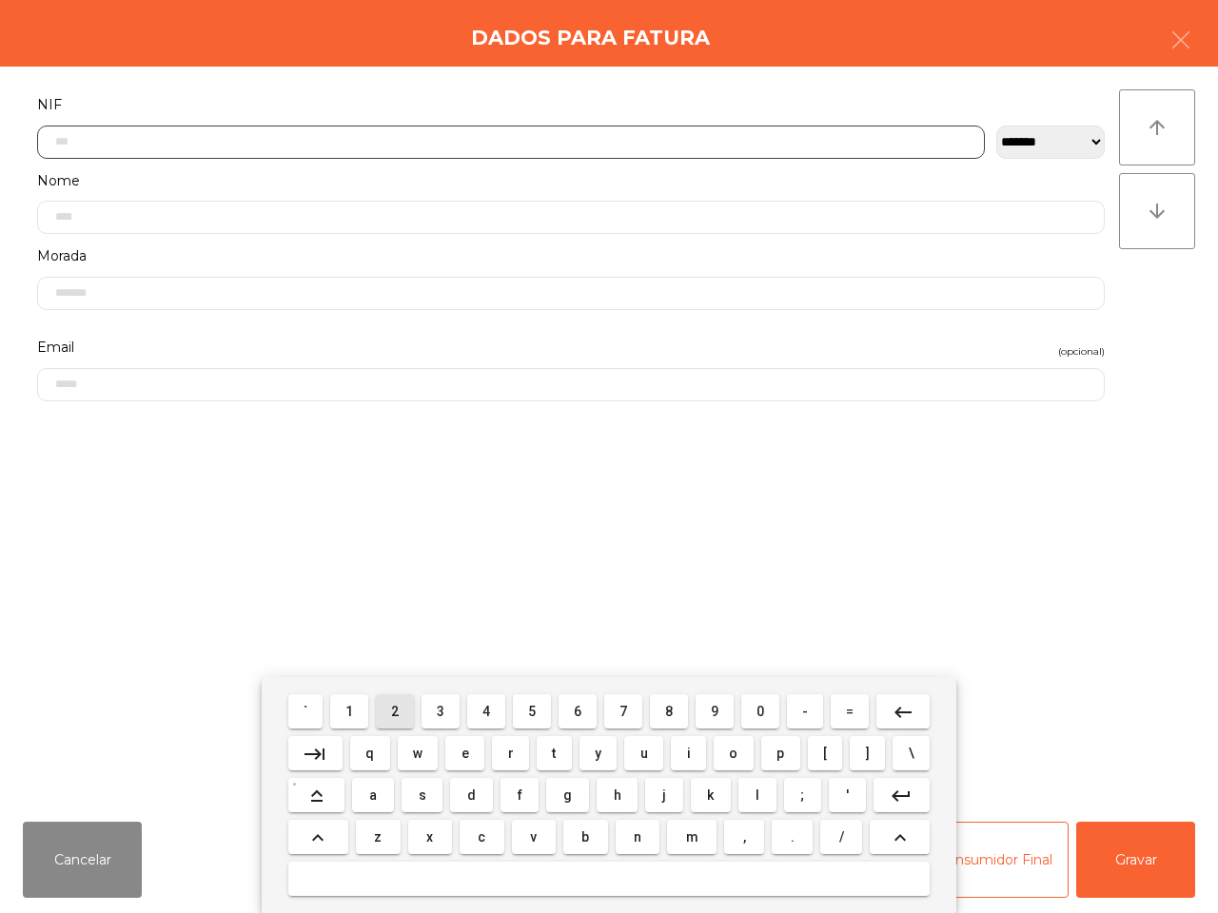
drag, startPoint x: 400, startPoint y: 718, endPoint x: 411, endPoint y: 714, distance: 11.1
click at [404, 718] on button "2" at bounding box center [395, 711] width 38 height 34
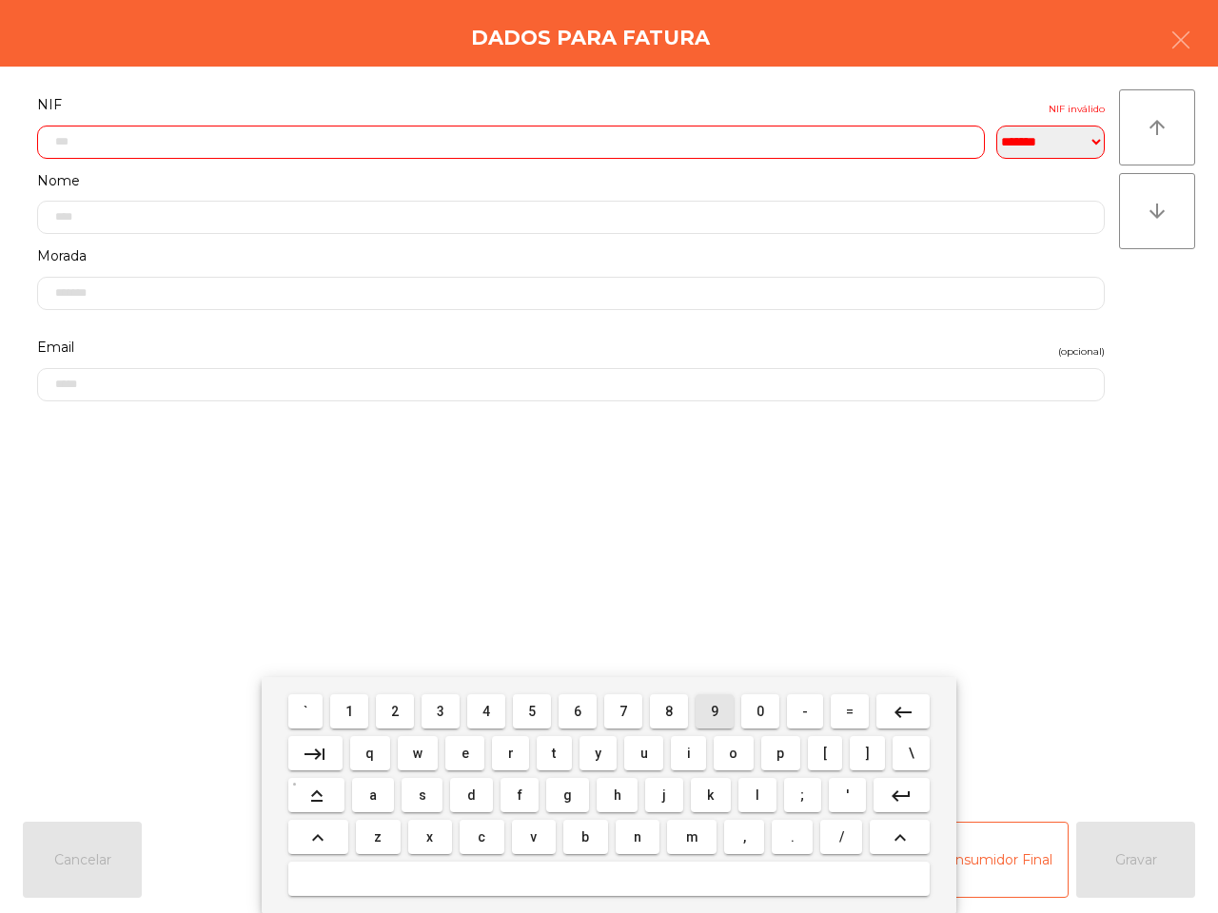
click at [702, 712] on button "9" at bounding box center [714, 711] width 38 height 34
click at [493, 712] on button "4" at bounding box center [486, 711] width 38 height 34
click at [713, 712] on span "9" at bounding box center [715, 711] width 8 height 15
drag, startPoint x: 713, startPoint y: 712, endPoint x: 724, endPoint y: 713, distance: 10.6
click at [715, 712] on span "9" at bounding box center [715, 711] width 8 height 15
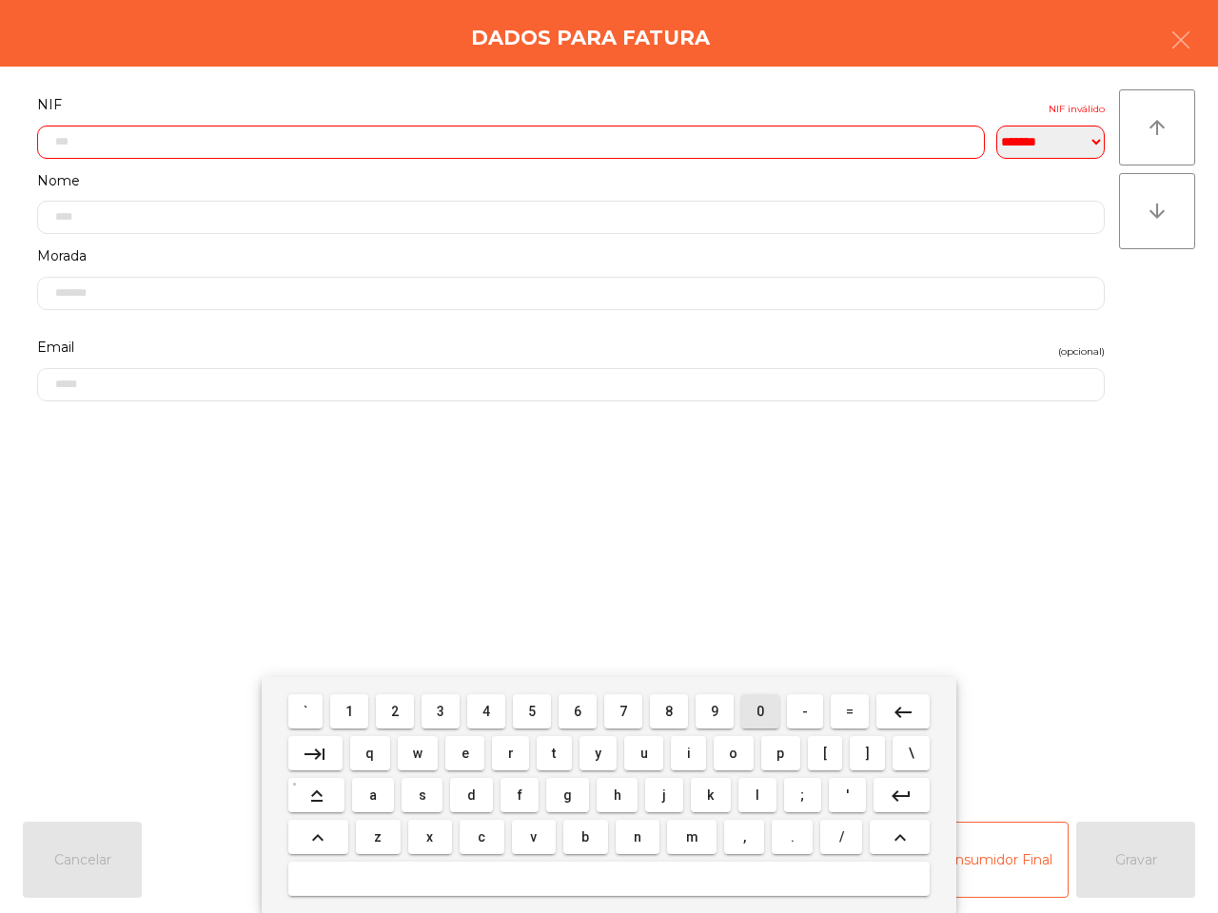
click at [756, 710] on span "0" at bounding box center [760, 711] width 8 height 15
click at [352, 705] on span "1" at bounding box center [349, 711] width 8 height 15
click at [671, 710] on span "8" at bounding box center [669, 711] width 8 height 15
click at [576, 714] on span "6" at bounding box center [578, 711] width 8 height 15
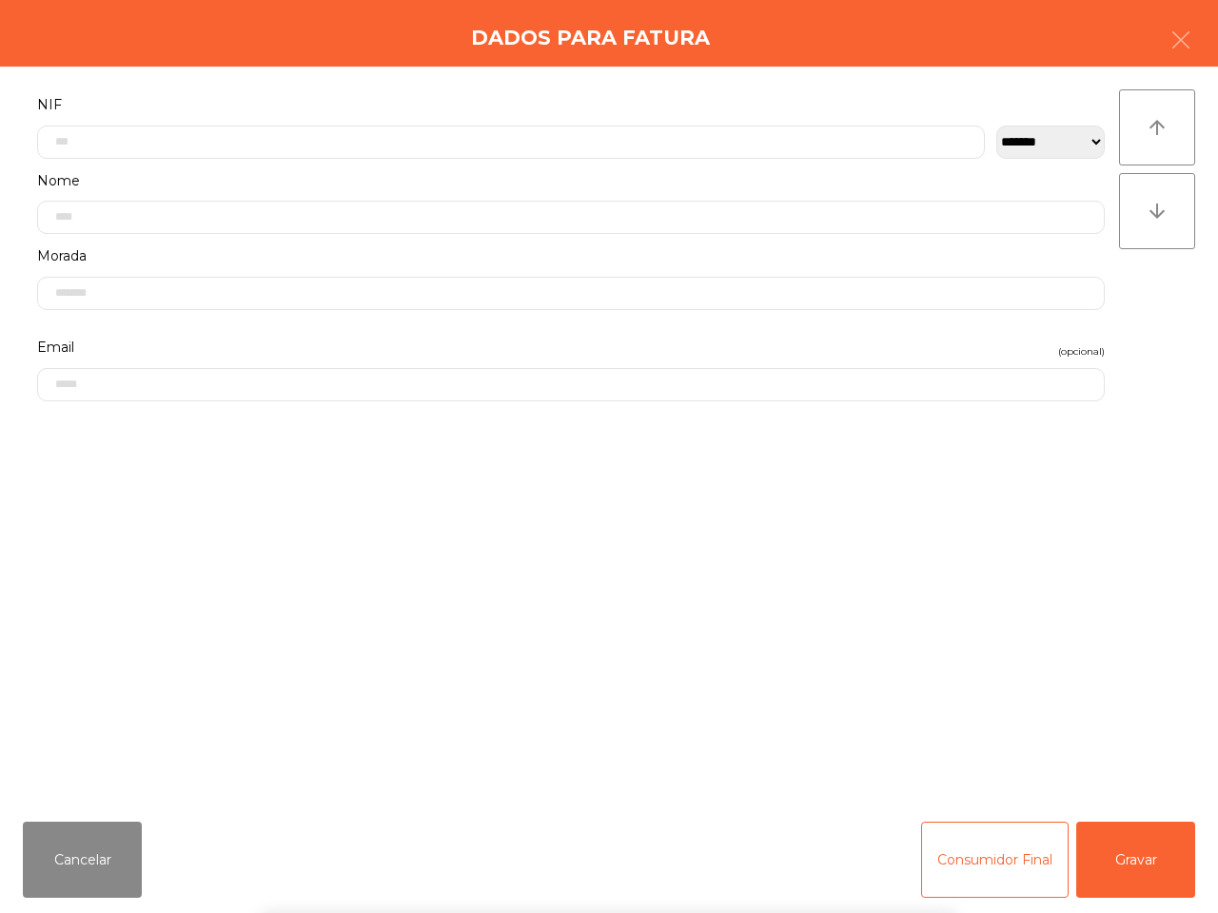
click at [1147, 857] on div "` 1 2 3 4 5 6 7 8 9 0 - = keyboard_backspace keyboard_tab q w e r t y u i o p […" at bounding box center [609, 795] width 1218 height 236
click at [1142, 856] on button "Gravar" at bounding box center [1135, 860] width 119 height 76
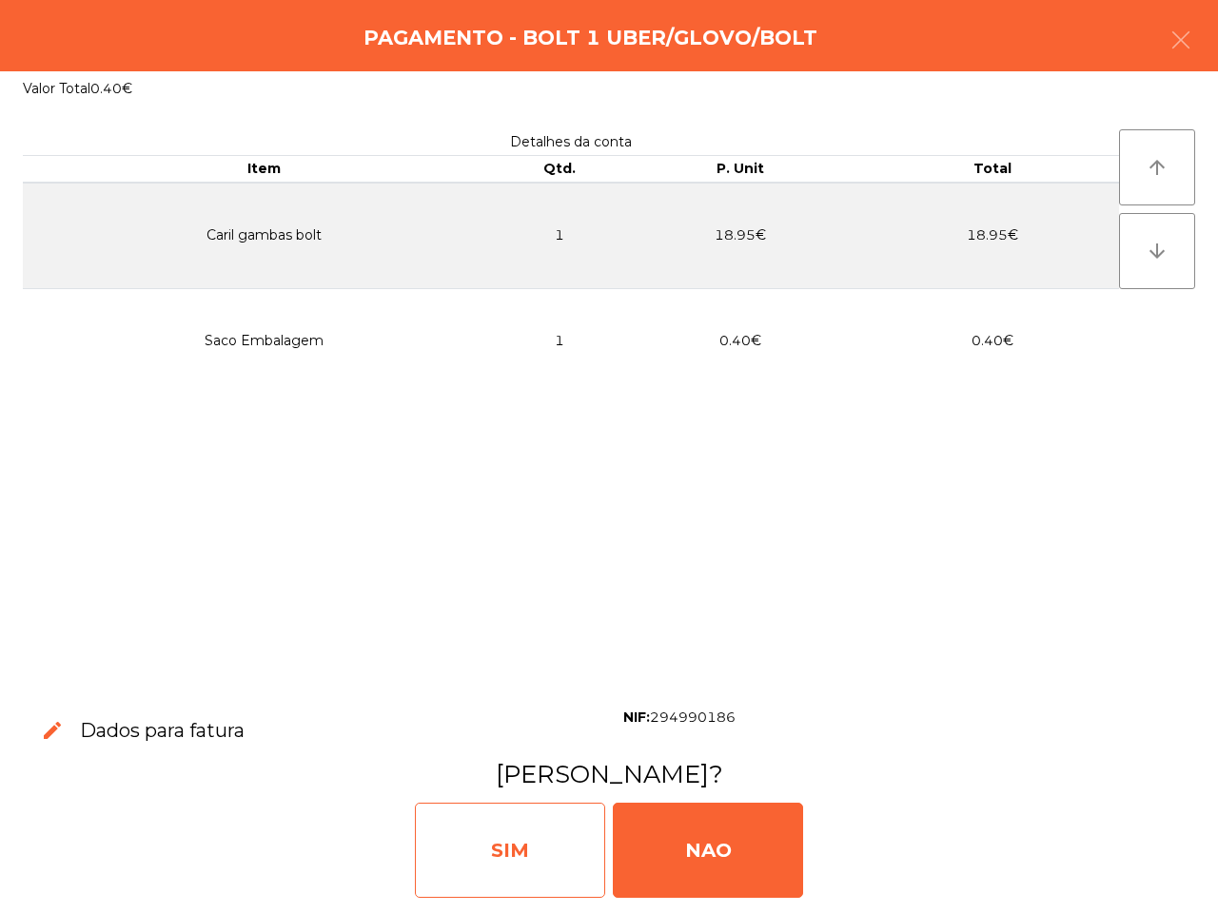
click at [529, 870] on div "SIM" at bounding box center [510, 850] width 190 height 95
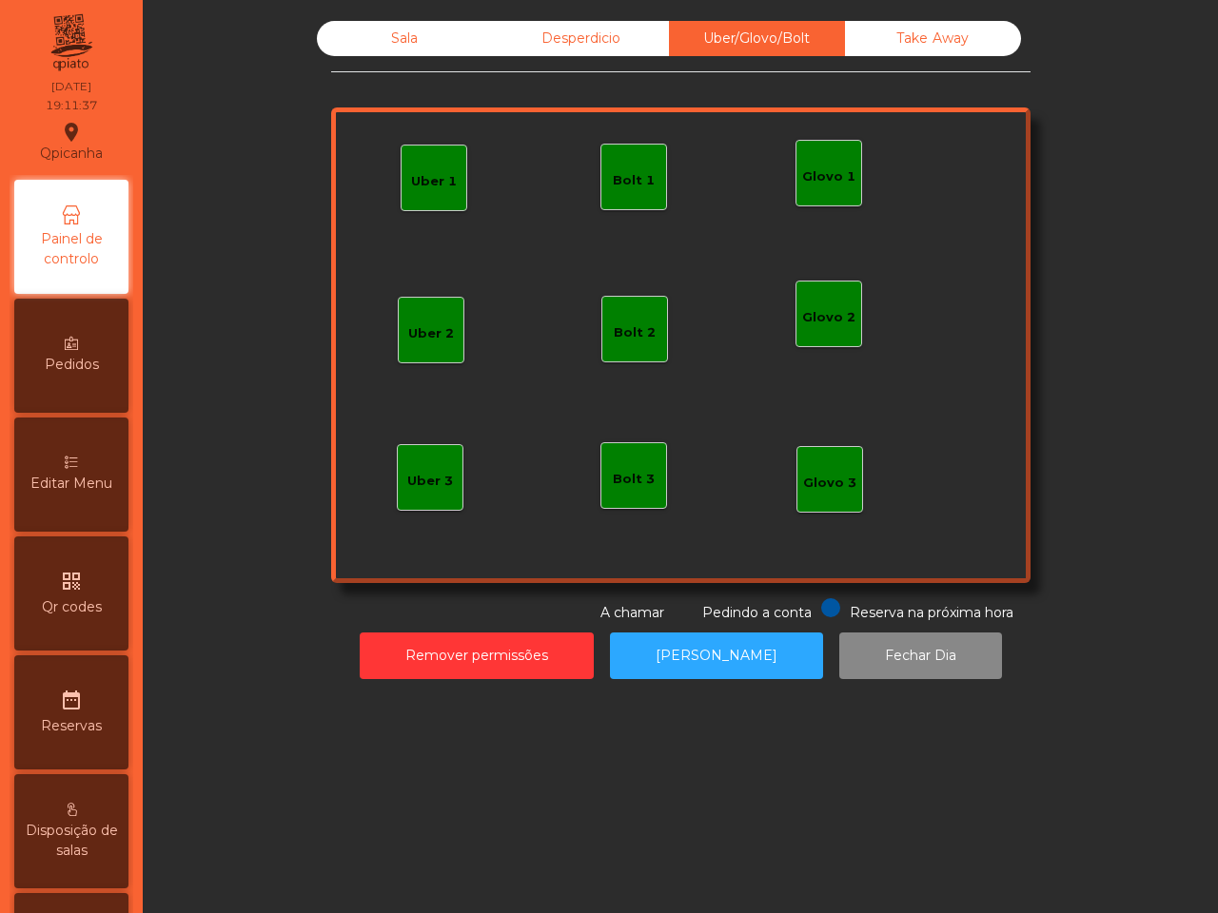
click at [554, 832] on div "Sala Desperdicio Uber/Glovo/Bolt Take Away Uber 1 Glovo 1 Uber 2 Uber 3 Glovo 2…" at bounding box center [680, 456] width 1075 height 913
click at [544, 673] on button "Remover permissões" at bounding box center [477, 656] width 234 height 47
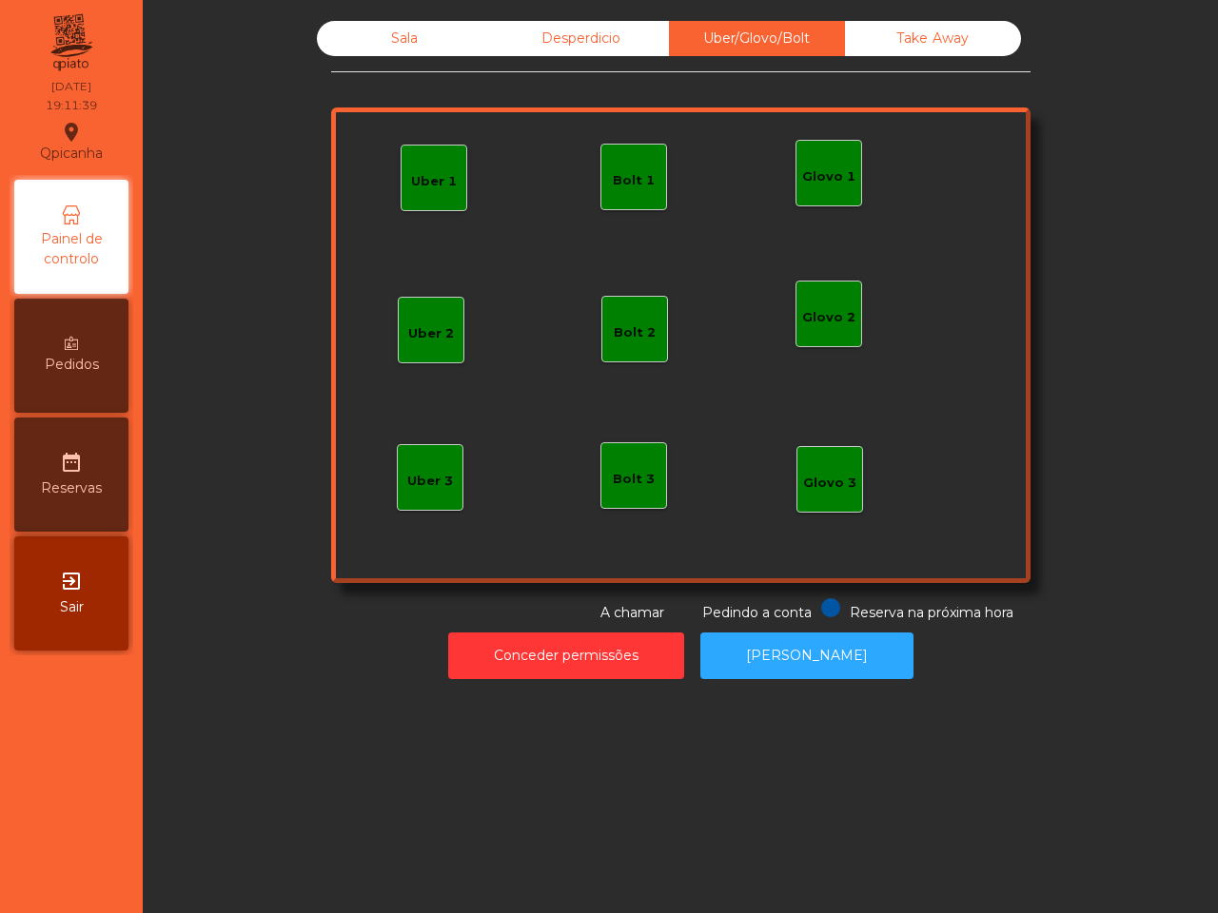
click at [340, 30] on div "Sala" at bounding box center [405, 38] width 176 height 35
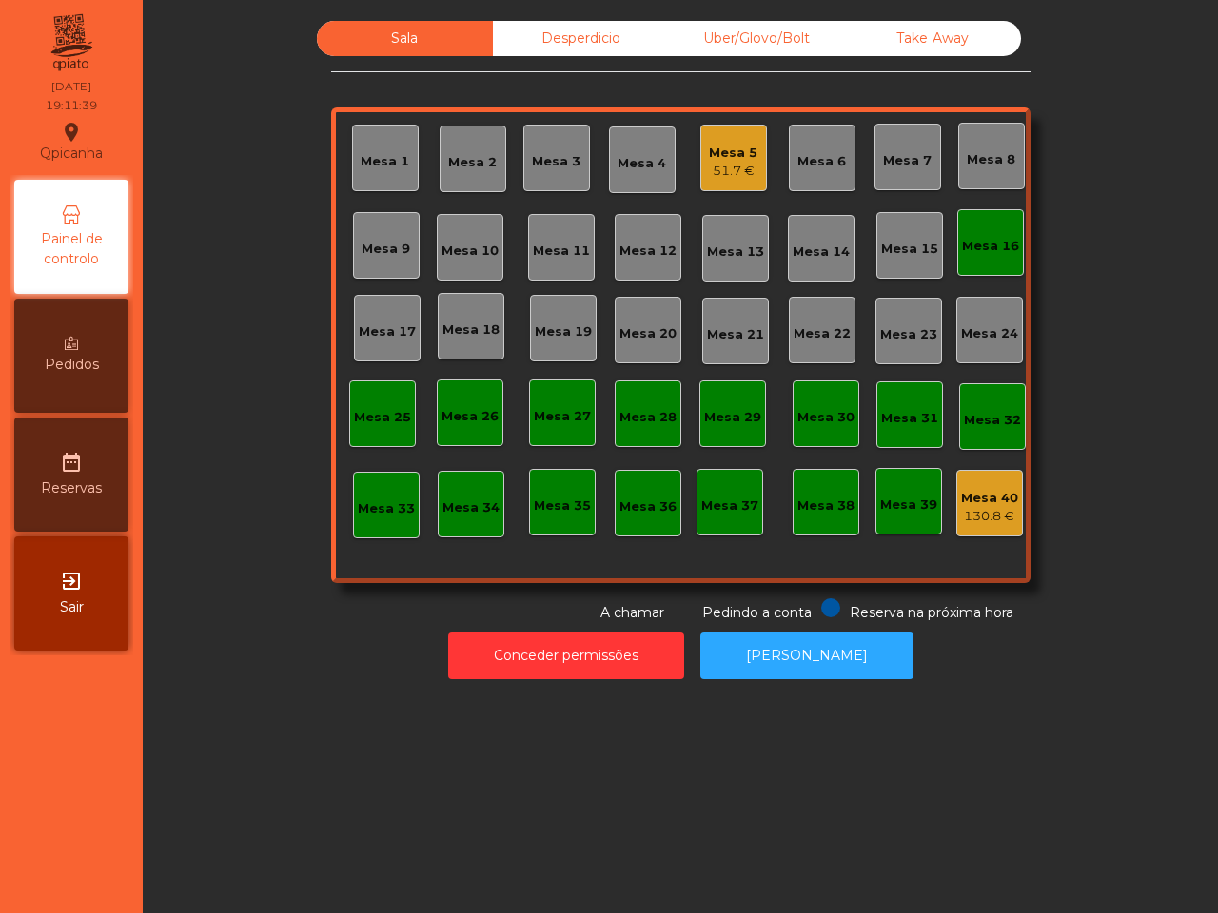
click at [245, 145] on div "Sala Desperdicio Uber/Glovo/Bolt Take Away Mesa 1 Mesa 2 Mesa 3 Mesa 4 Mesa 5 5…" at bounding box center [680, 322] width 1024 height 602
click at [580, 31] on div "Desperdicio" at bounding box center [581, 38] width 176 height 35
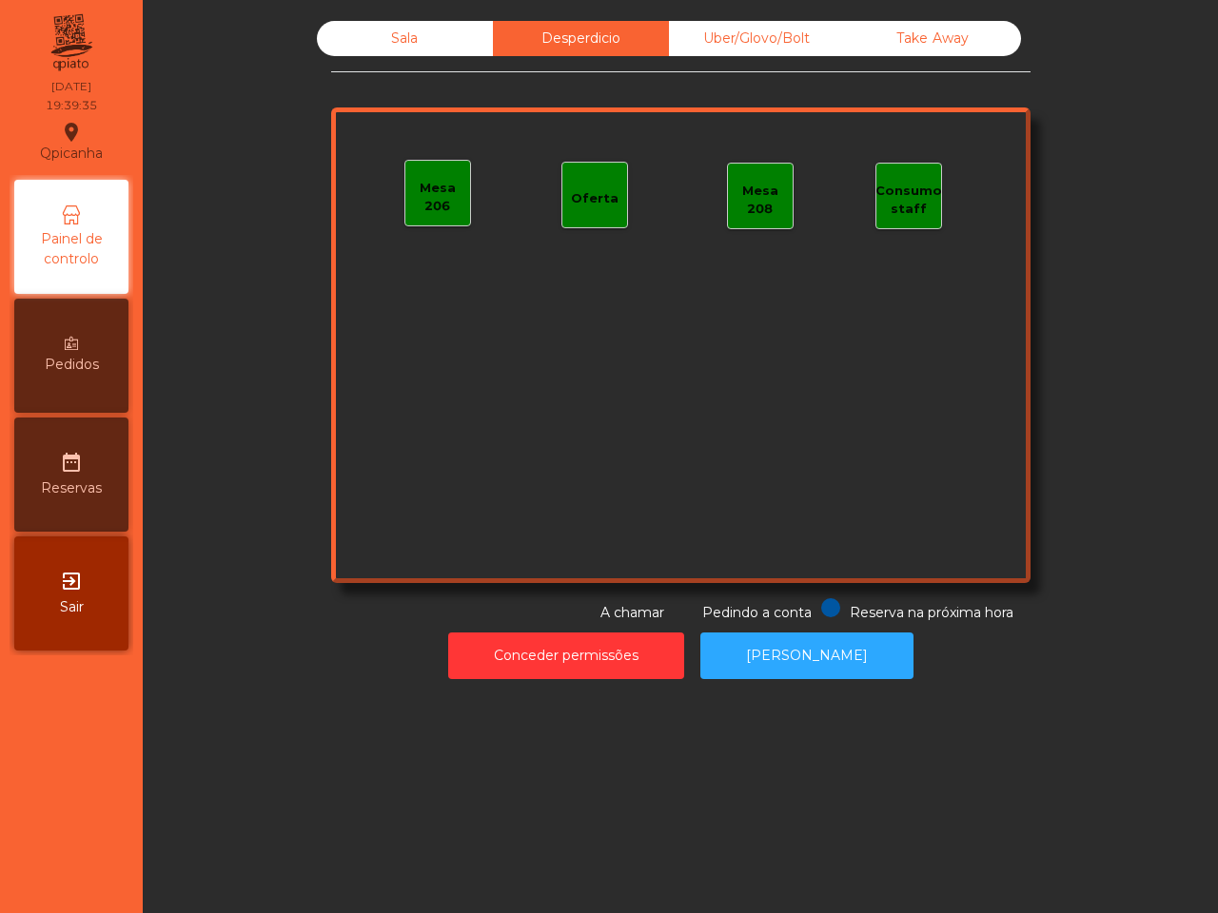
click at [691, 29] on div "Uber/Glovo/Bolt" at bounding box center [757, 38] width 176 height 35
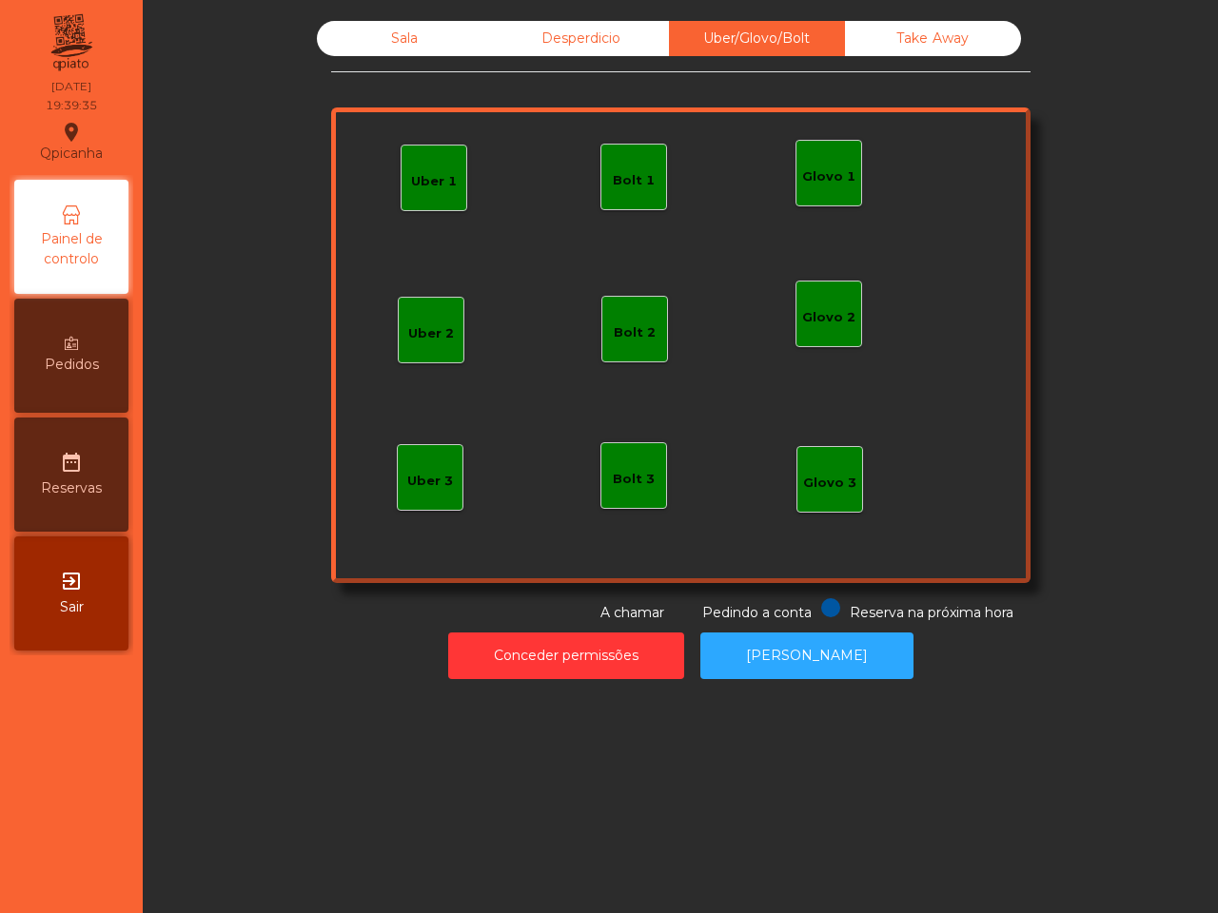
click at [880, 48] on div "Take Away" at bounding box center [933, 38] width 176 height 35
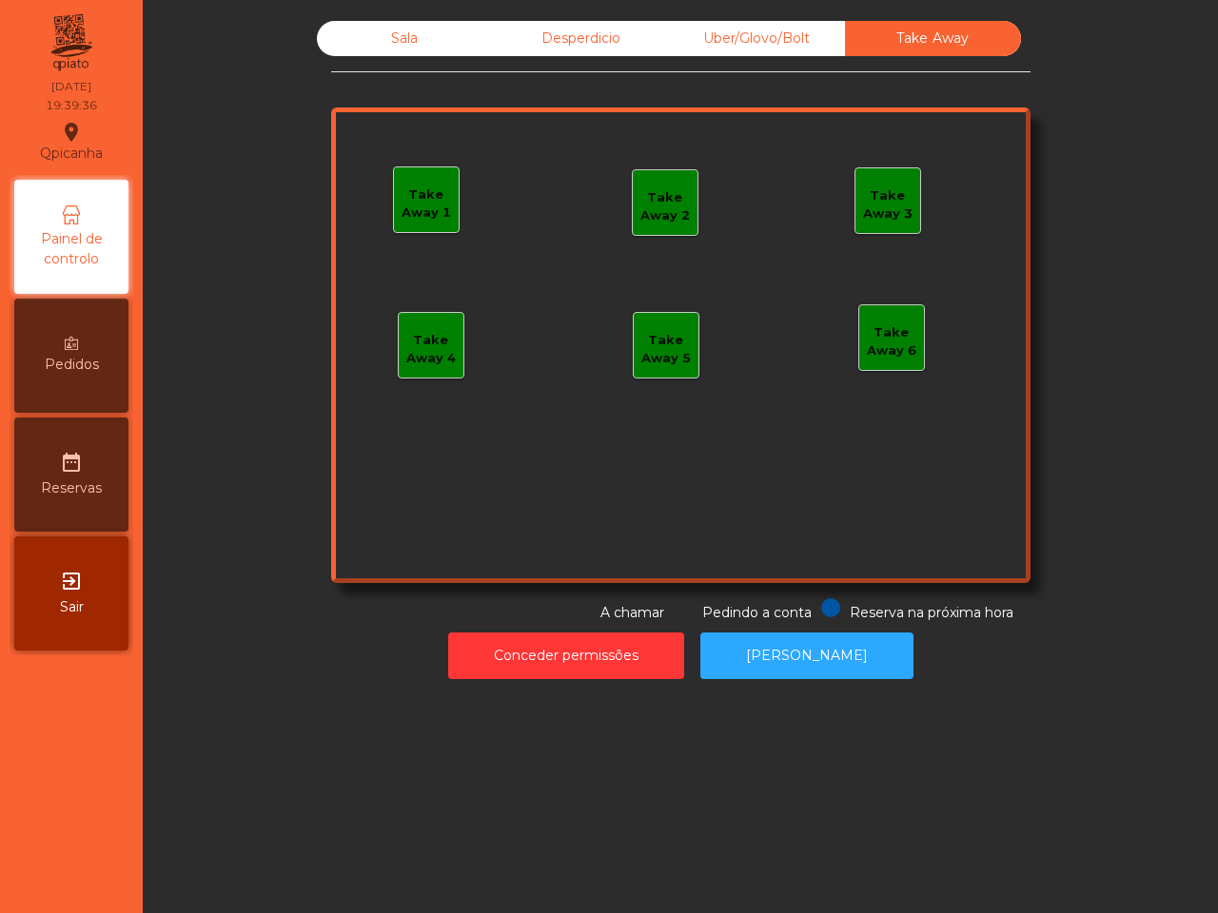
click at [440, 33] on div "Sala" at bounding box center [405, 38] width 176 height 35
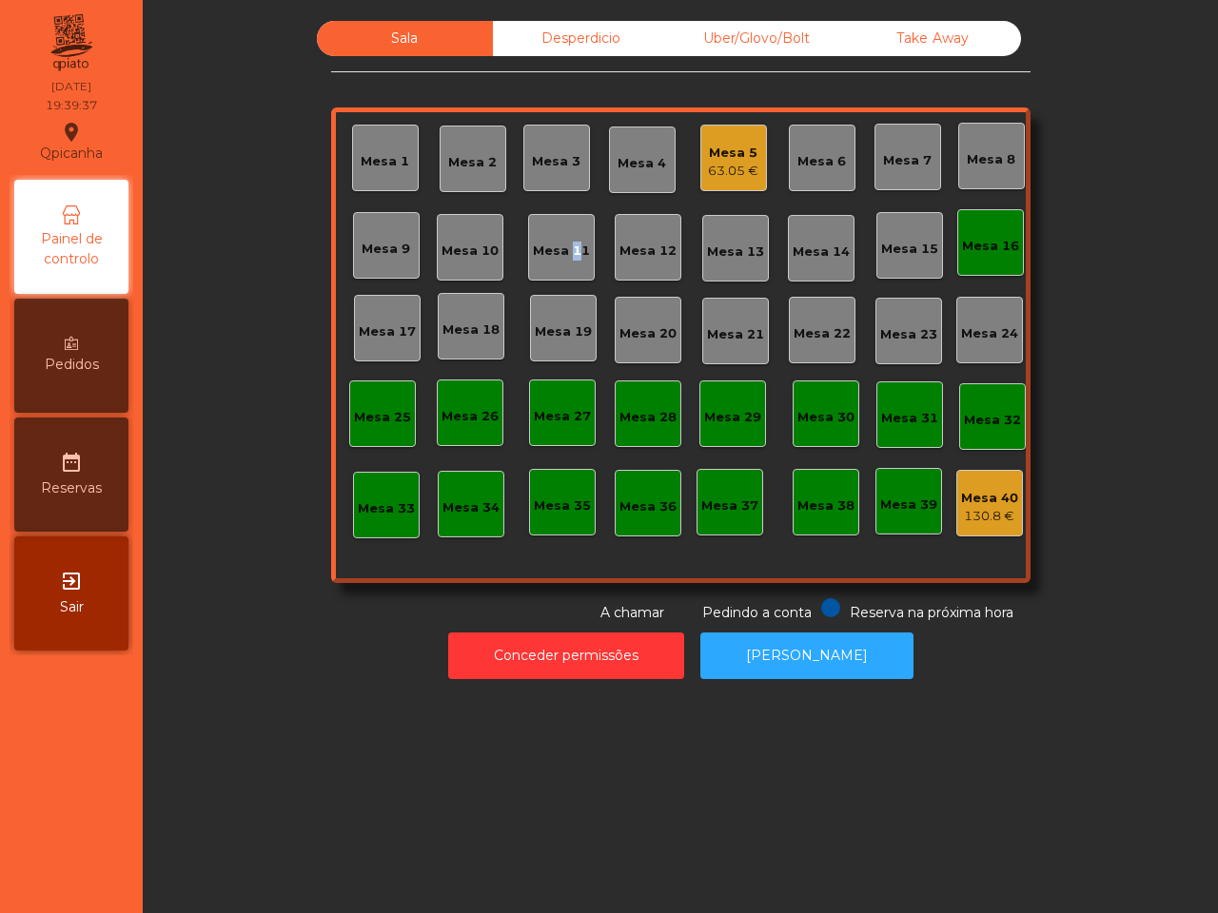
click at [563, 248] on div "Mesa 11" at bounding box center [561, 251] width 57 height 19
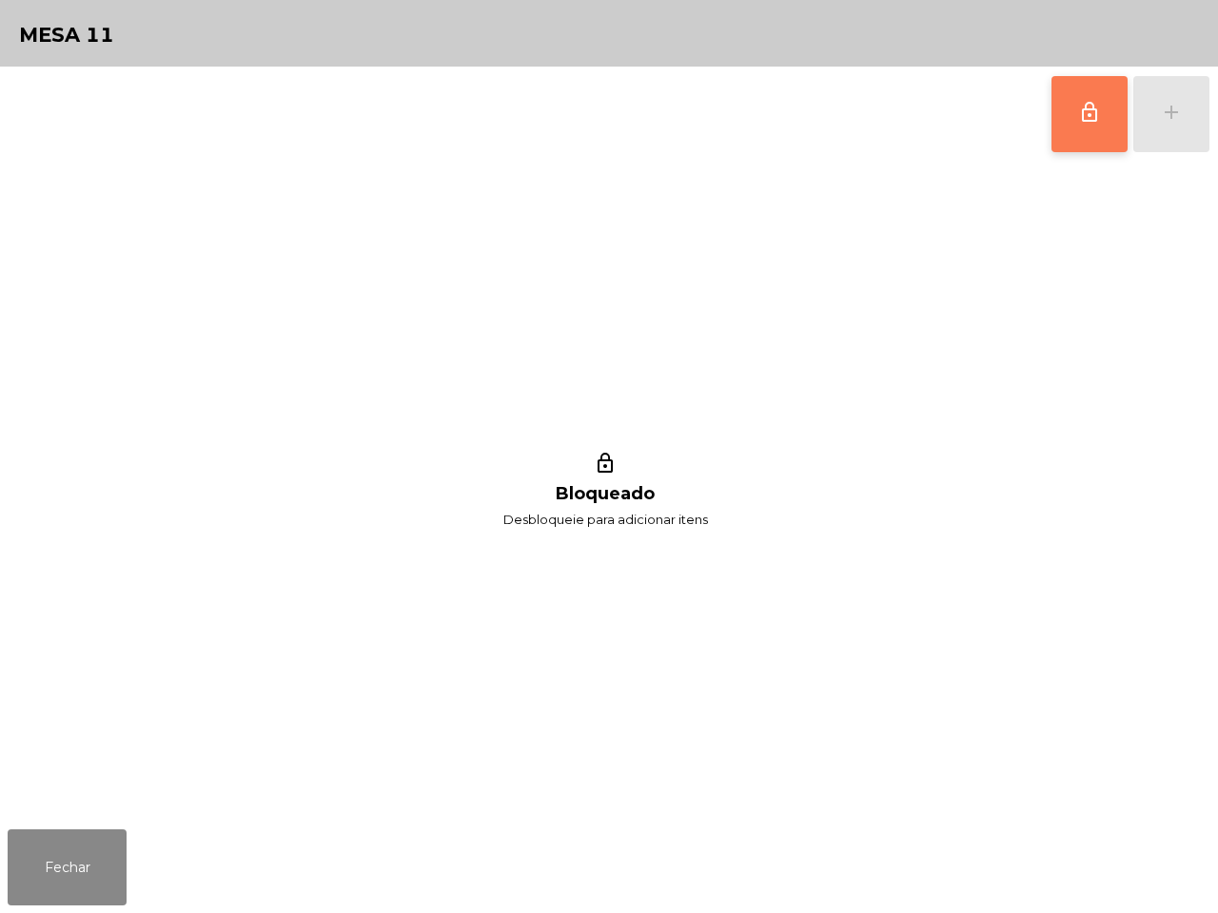
drag, startPoint x: 1102, startPoint y: 96, endPoint x: 1102, endPoint y: 112, distance: 16.2
click at [1103, 96] on button "lock_outline" at bounding box center [1089, 114] width 76 height 76
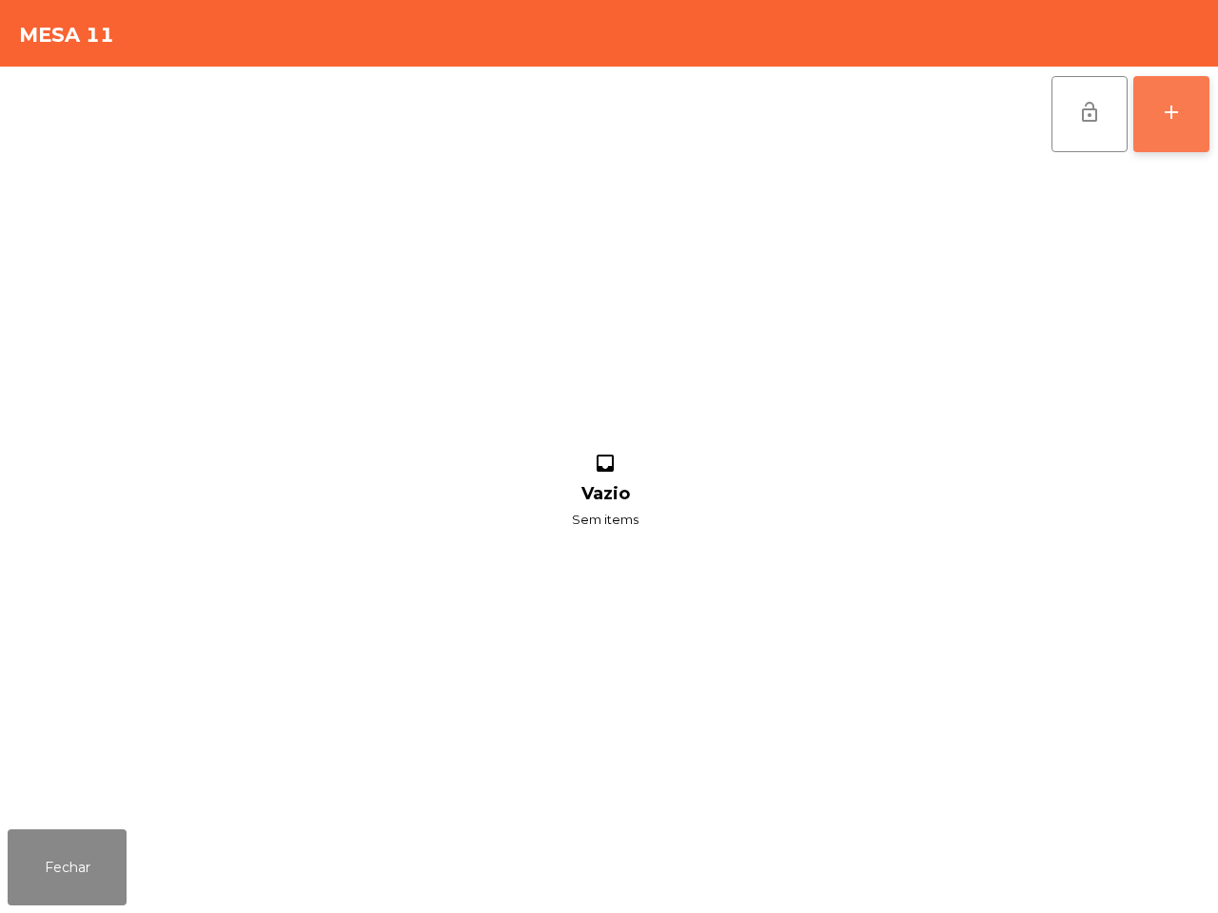
click at [1162, 119] on div "add" at bounding box center [1171, 112] width 23 height 23
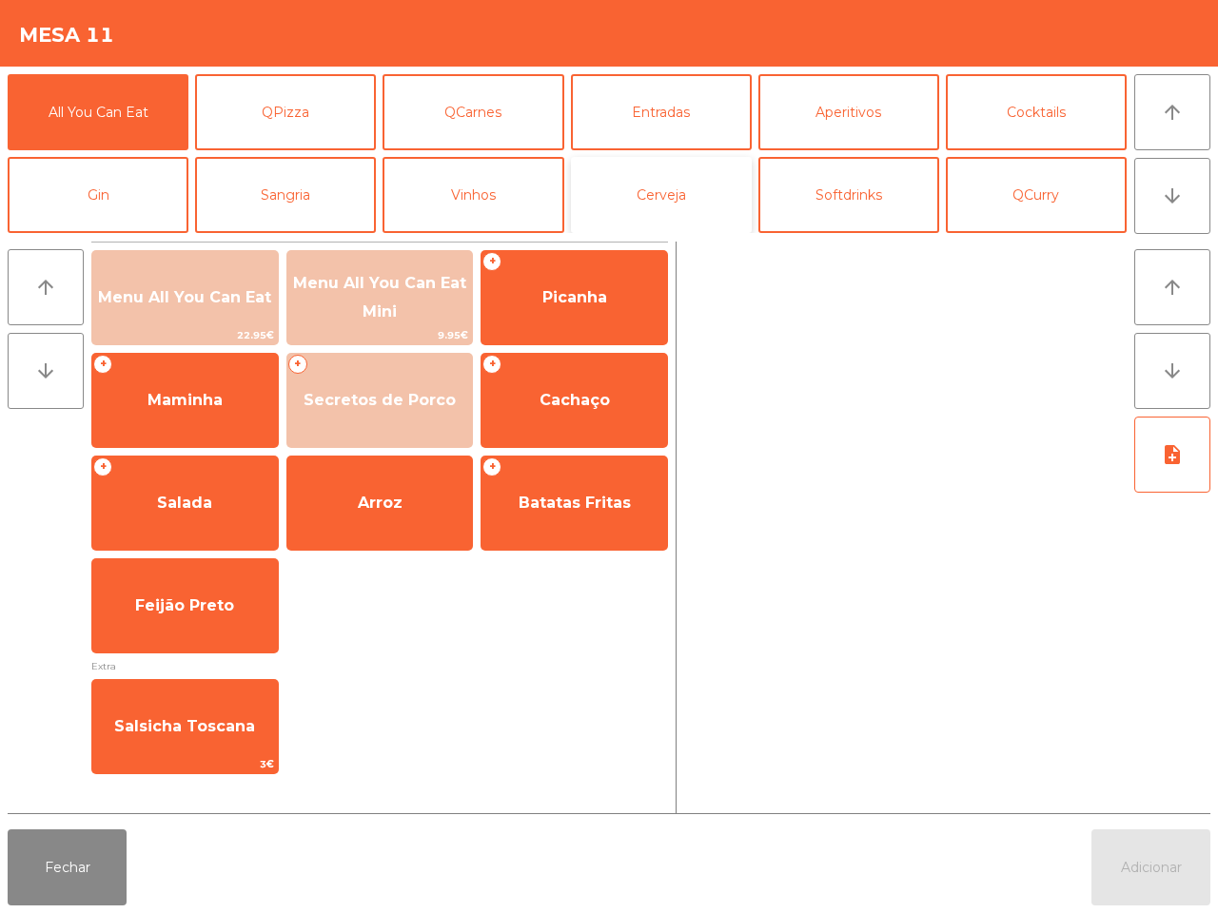
click at [631, 205] on button "Cerveja" at bounding box center [661, 195] width 181 height 76
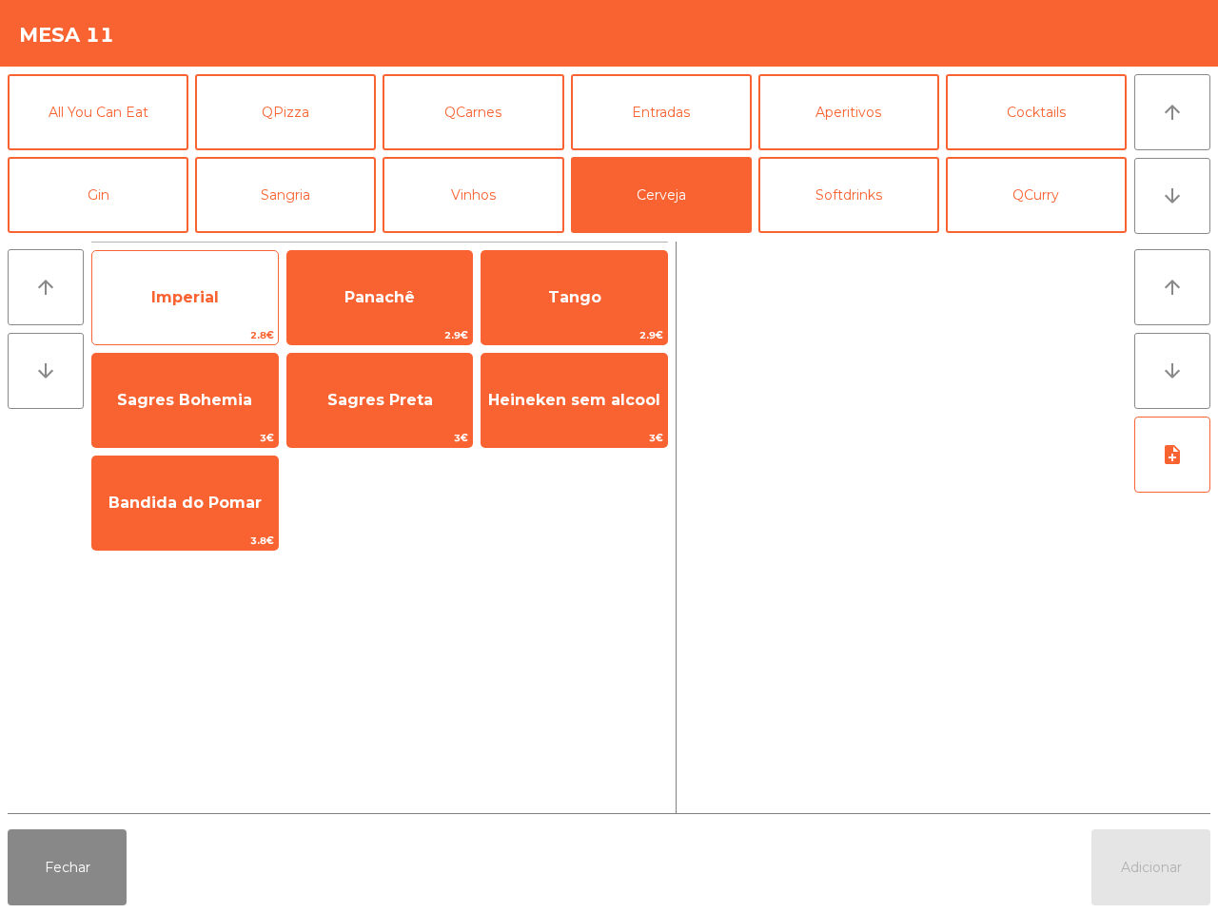
click at [245, 286] on span "Imperial" at bounding box center [184, 297] width 185 height 51
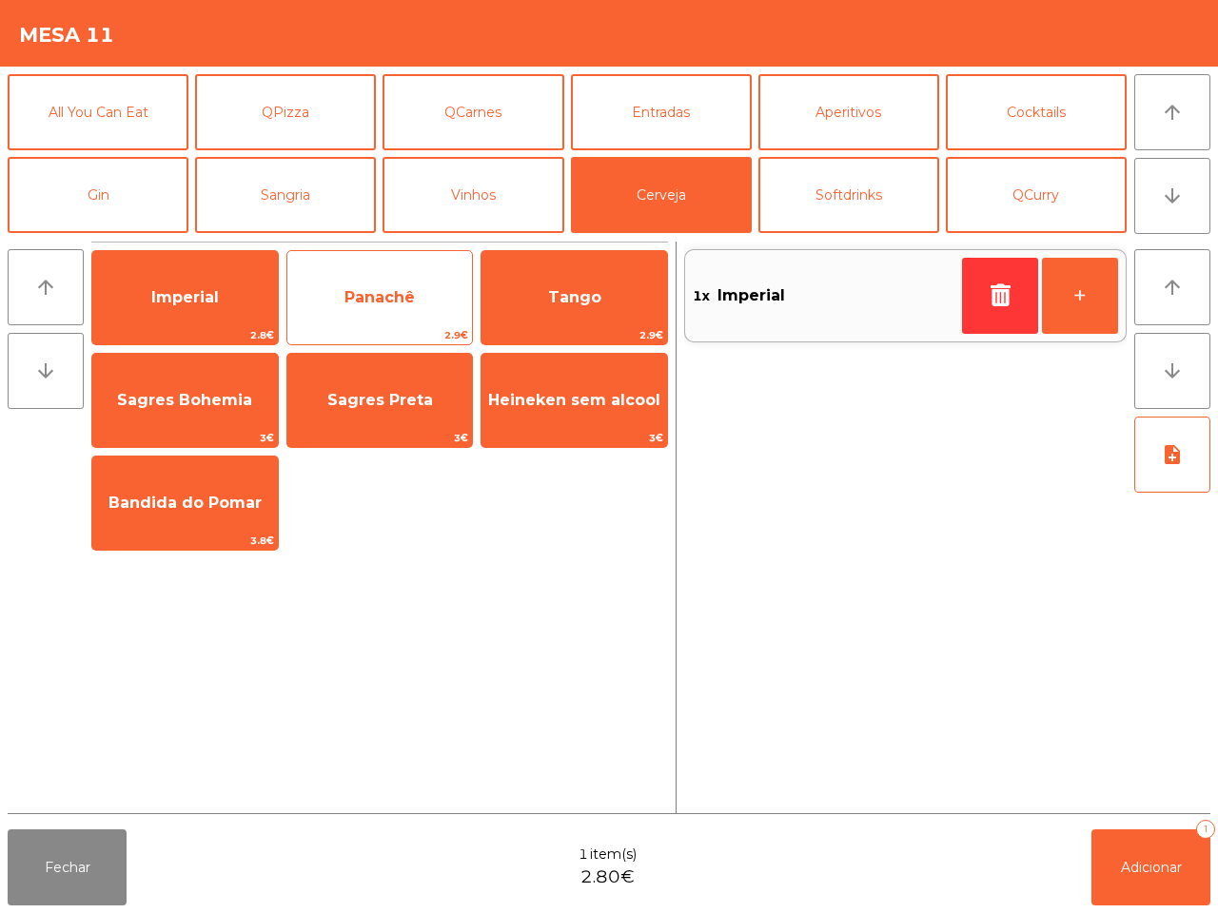
click at [372, 310] on span "Panachê" at bounding box center [379, 297] width 185 height 51
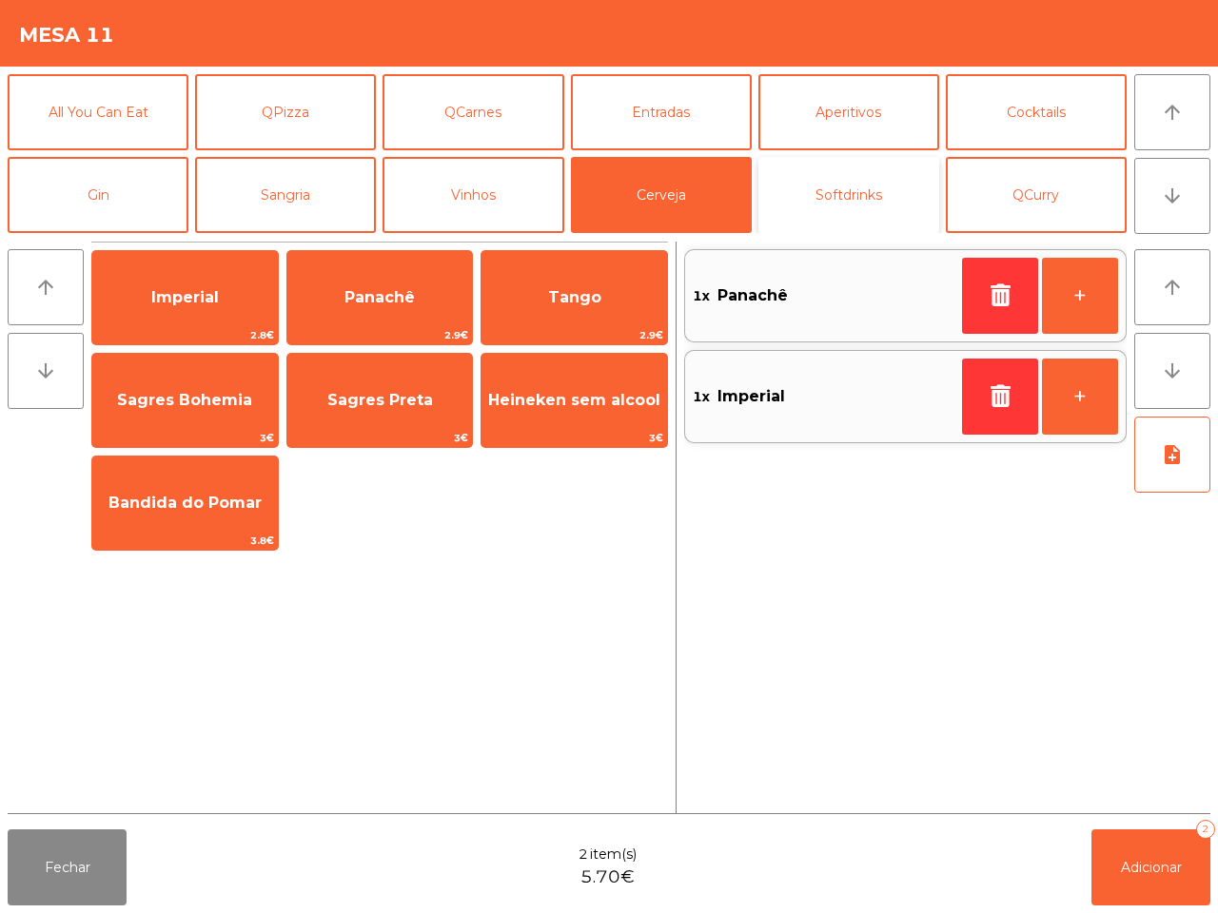
click at [799, 182] on button "Softdrinks" at bounding box center [848, 195] width 181 height 76
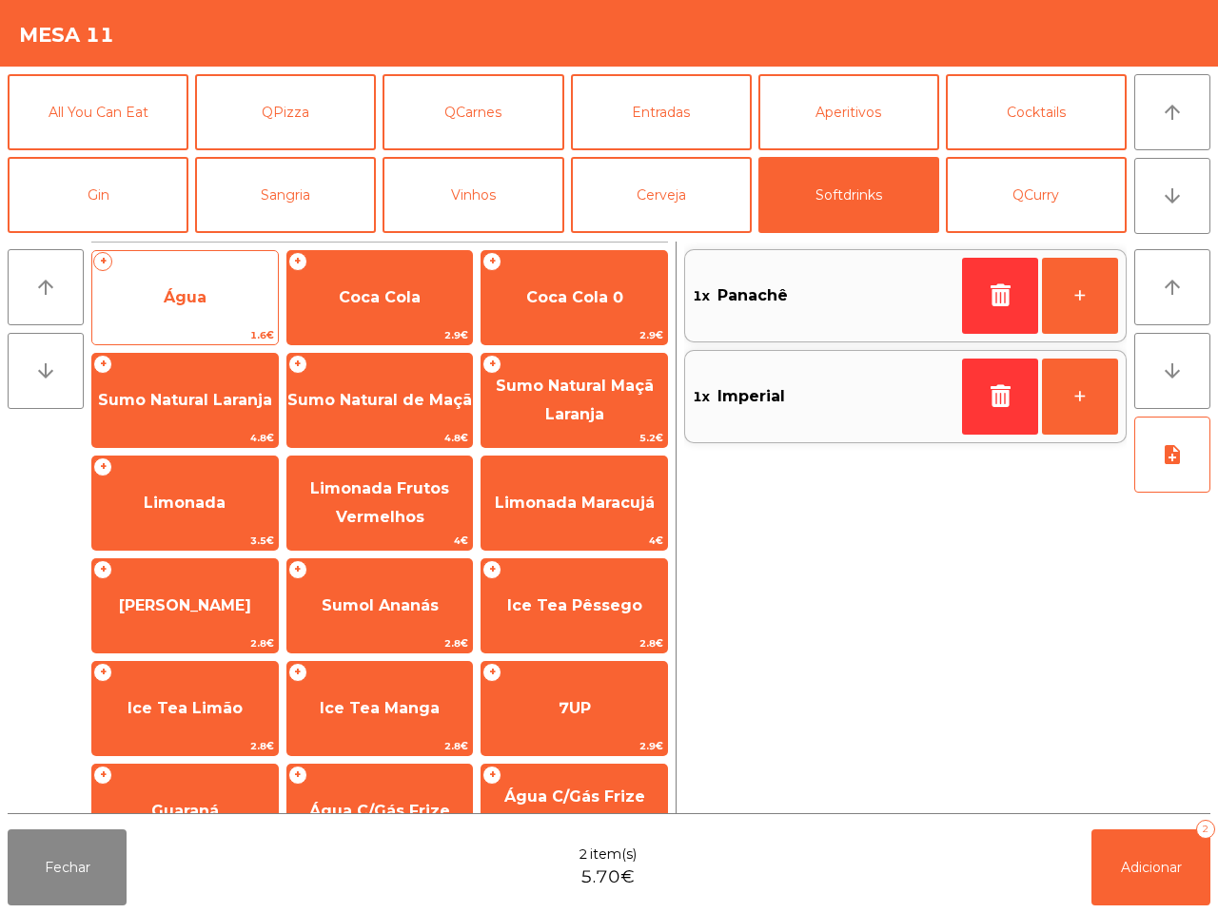
click at [238, 287] on span "Água" at bounding box center [184, 297] width 185 height 51
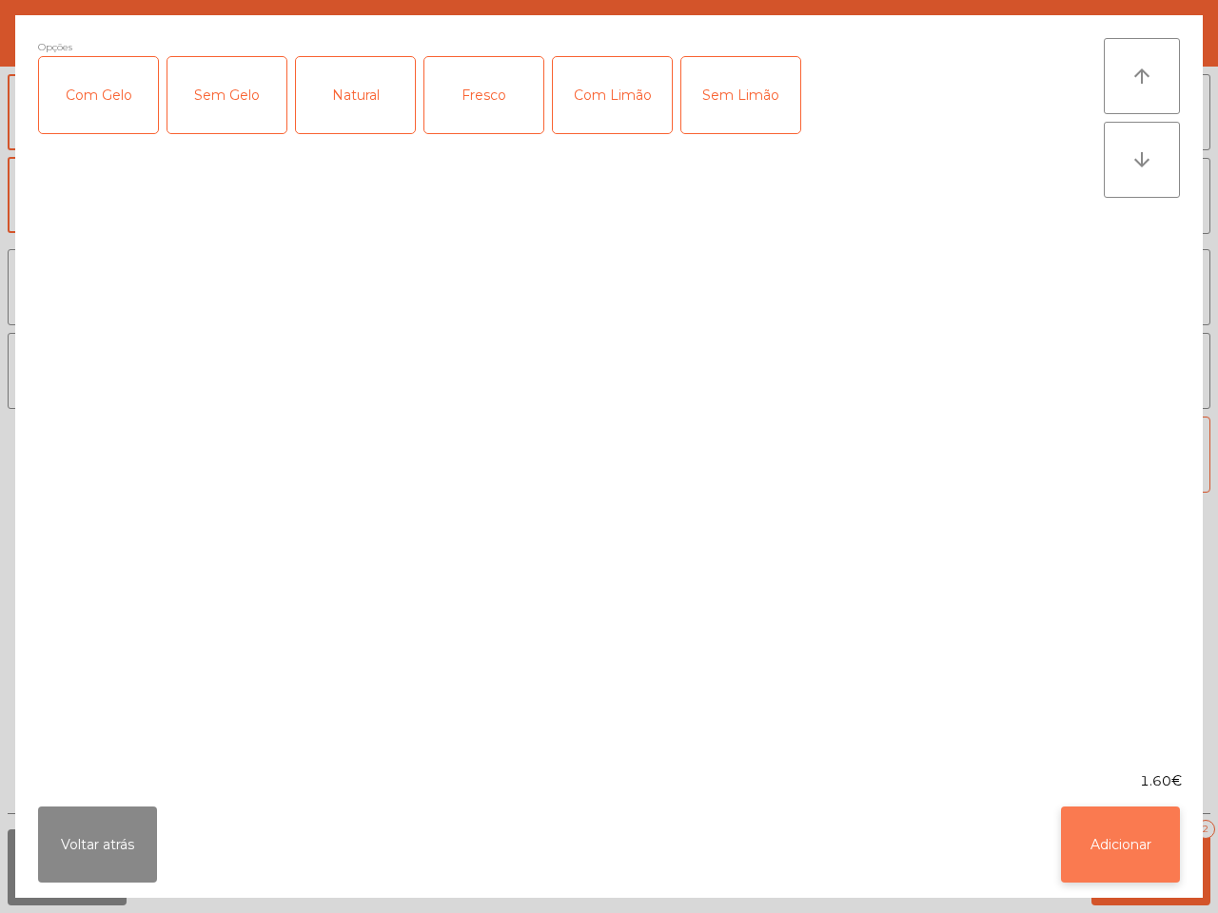
click at [1108, 867] on button "Adicionar" at bounding box center [1120, 845] width 119 height 76
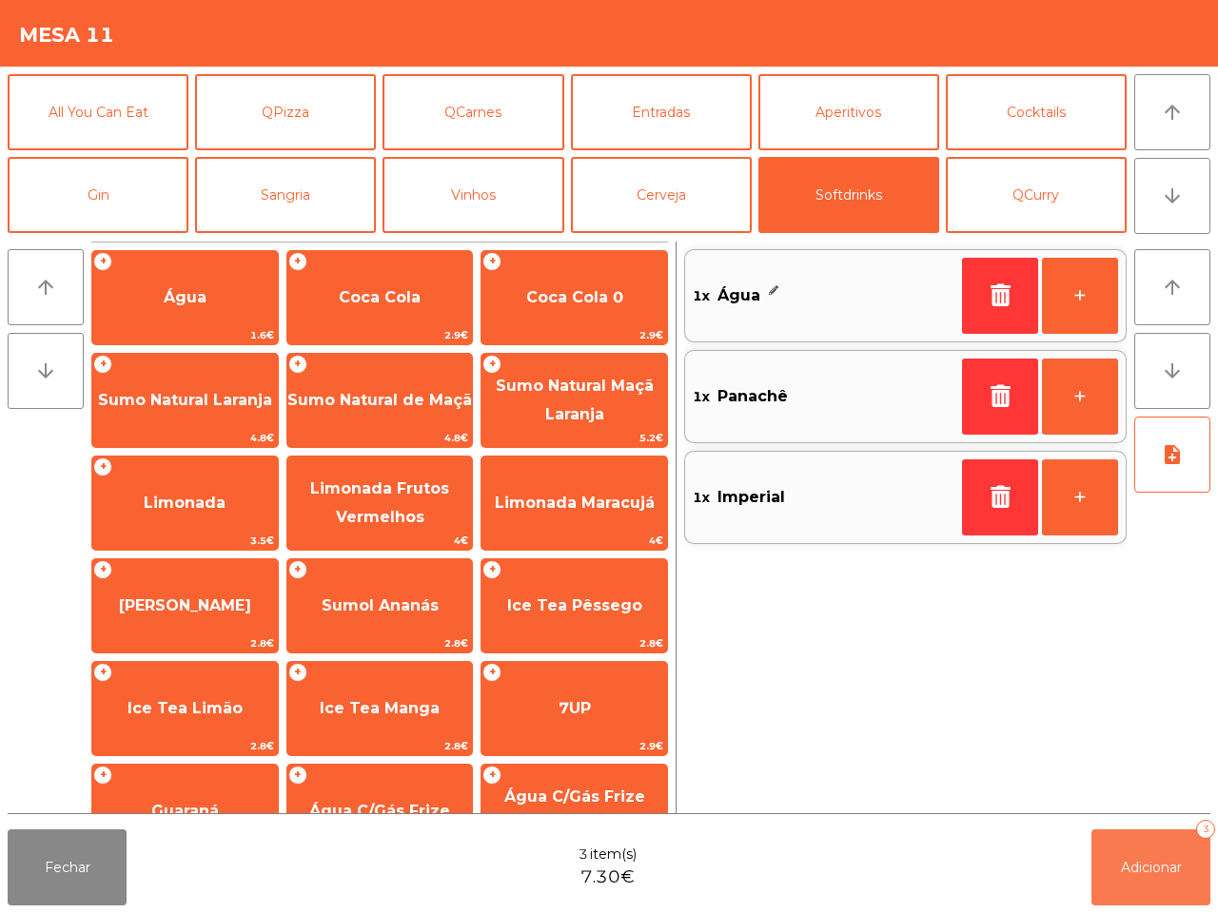
drag, startPoint x: 1111, startPoint y: 872, endPoint x: 1103, endPoint y: 866, distance: 10.1
click at [1113, 872] on button "Adicionar 3" at bounding box center [1150, 868] width 119 height 76
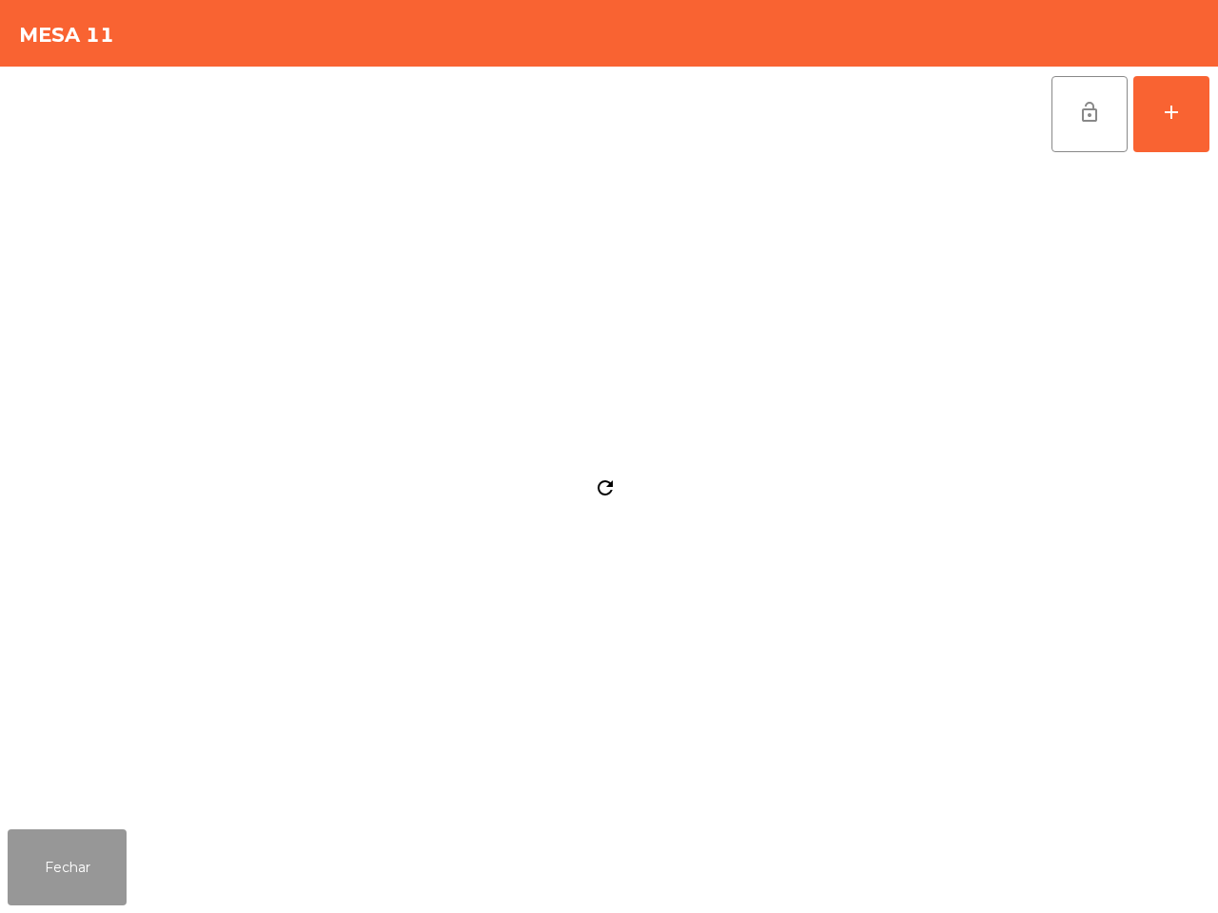
click at [64, 840] on button "Fechar" at bounding box center [67, 868] width 119 height 76
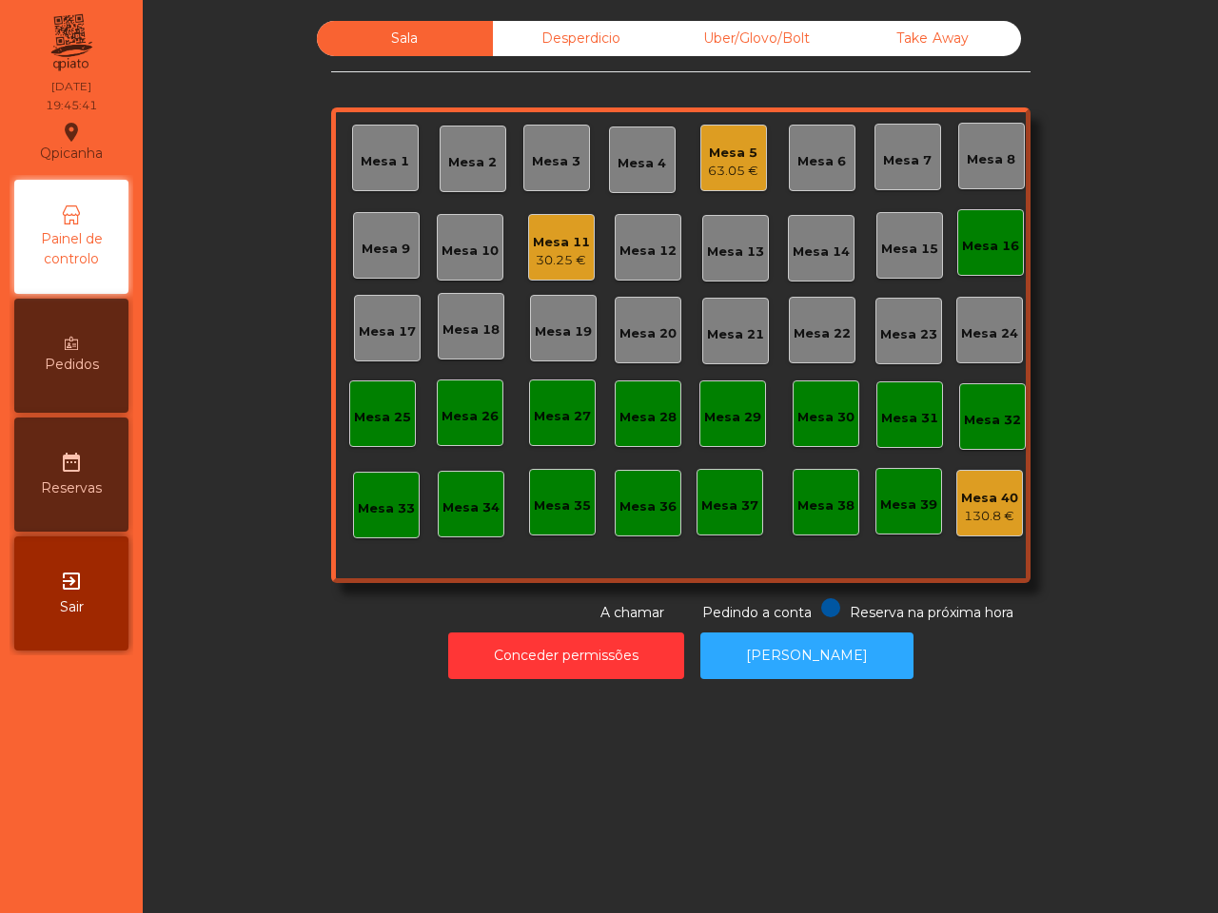
click at [620, 19] on div "Sala Desperdicio Uber/Glovo/Bolt Take Away Mesa 1 Mesa 2 Mesa 3 Mesa 4 Mesa 5 6…" at bounding box center [680, 349] width 1052 height 677
click at [557, 217] on div "Mesa 11 30.25 €" at bounding box center [561, 247] width 67 height 67
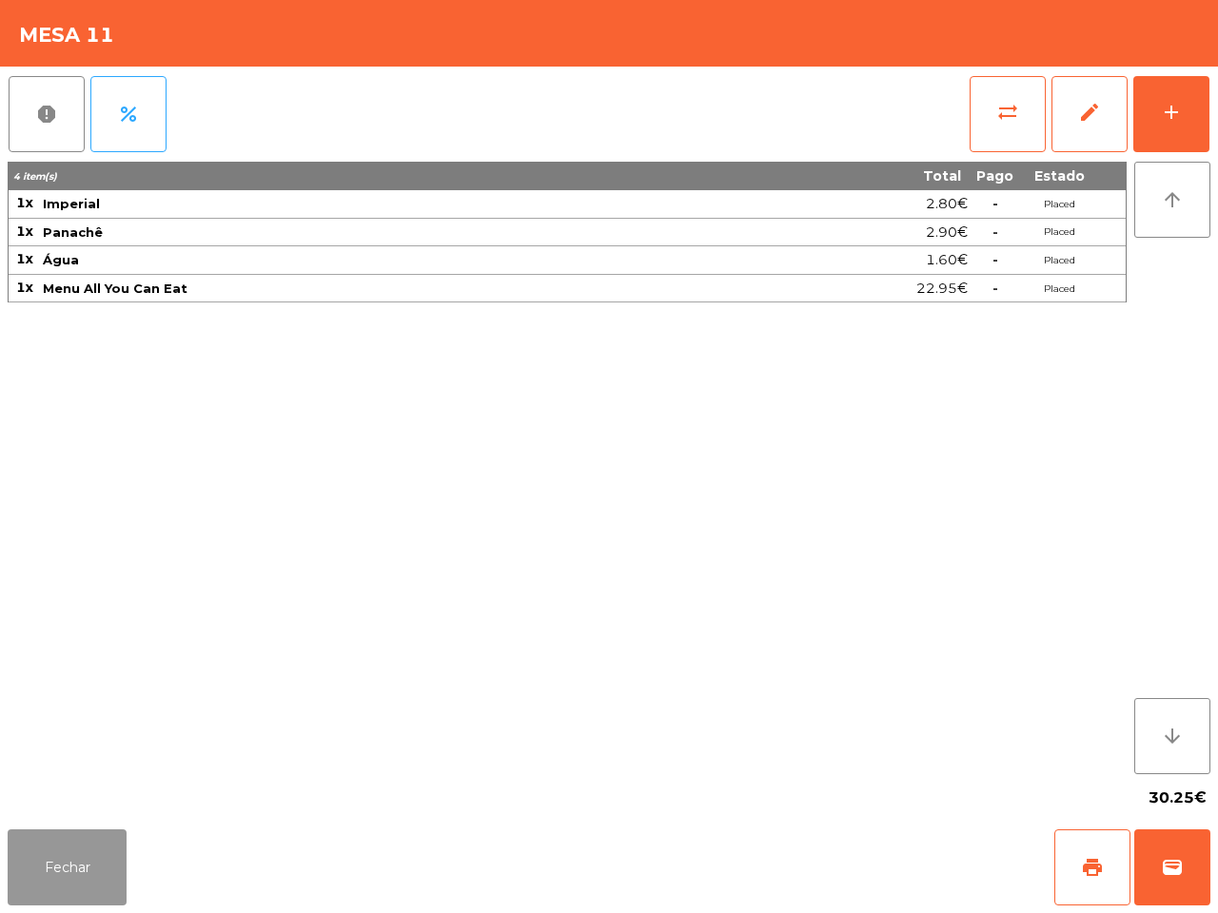
click at [55, 856] on button "Fechar" at bounding box center [67, 868] width 119 height 76
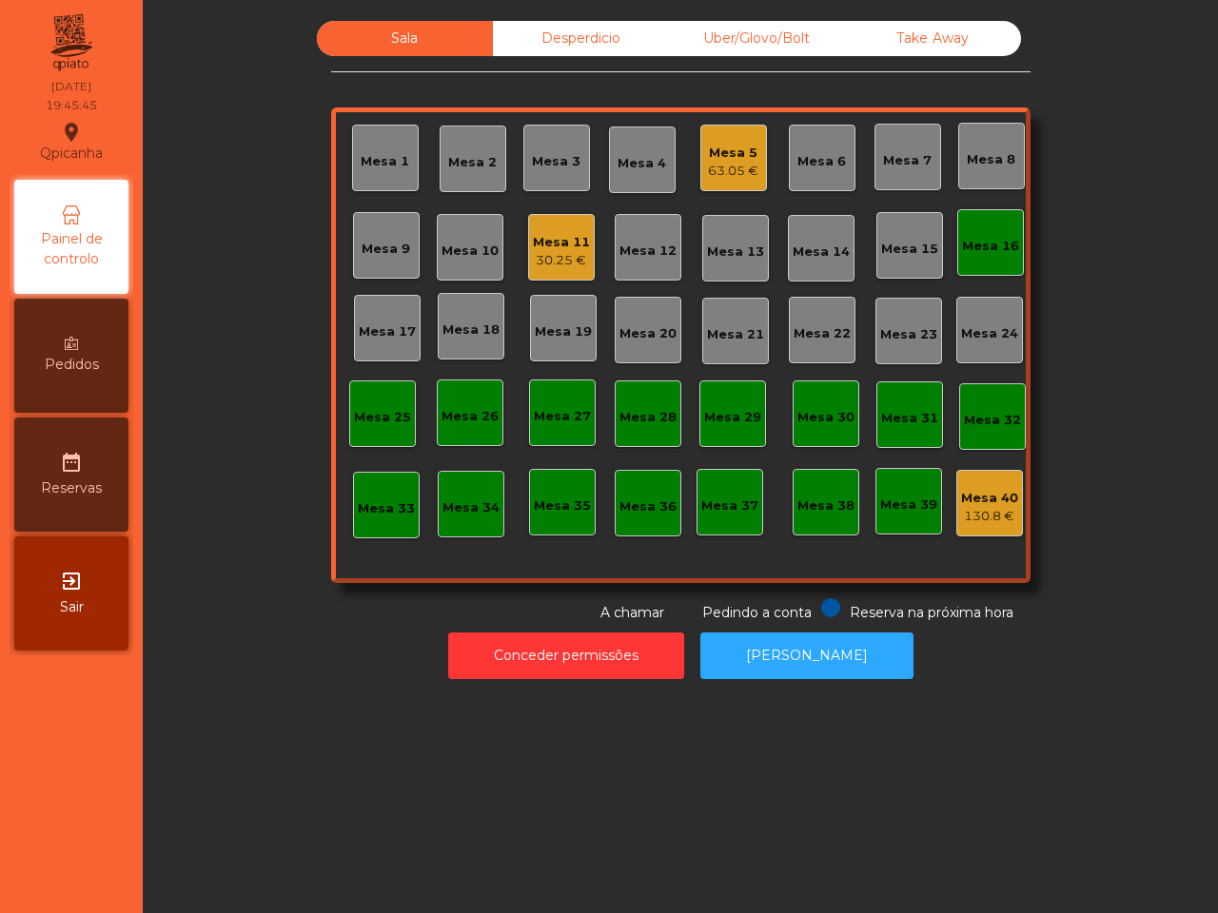
drag, startPoint x: 71, startPoint y: 843, endPoint x: 750, endPoint y: 154, distance: 966.6
click at [750, 154] on div "Mesa 5 63.05 €" at bounding box center [733, 158] width 67 height 67
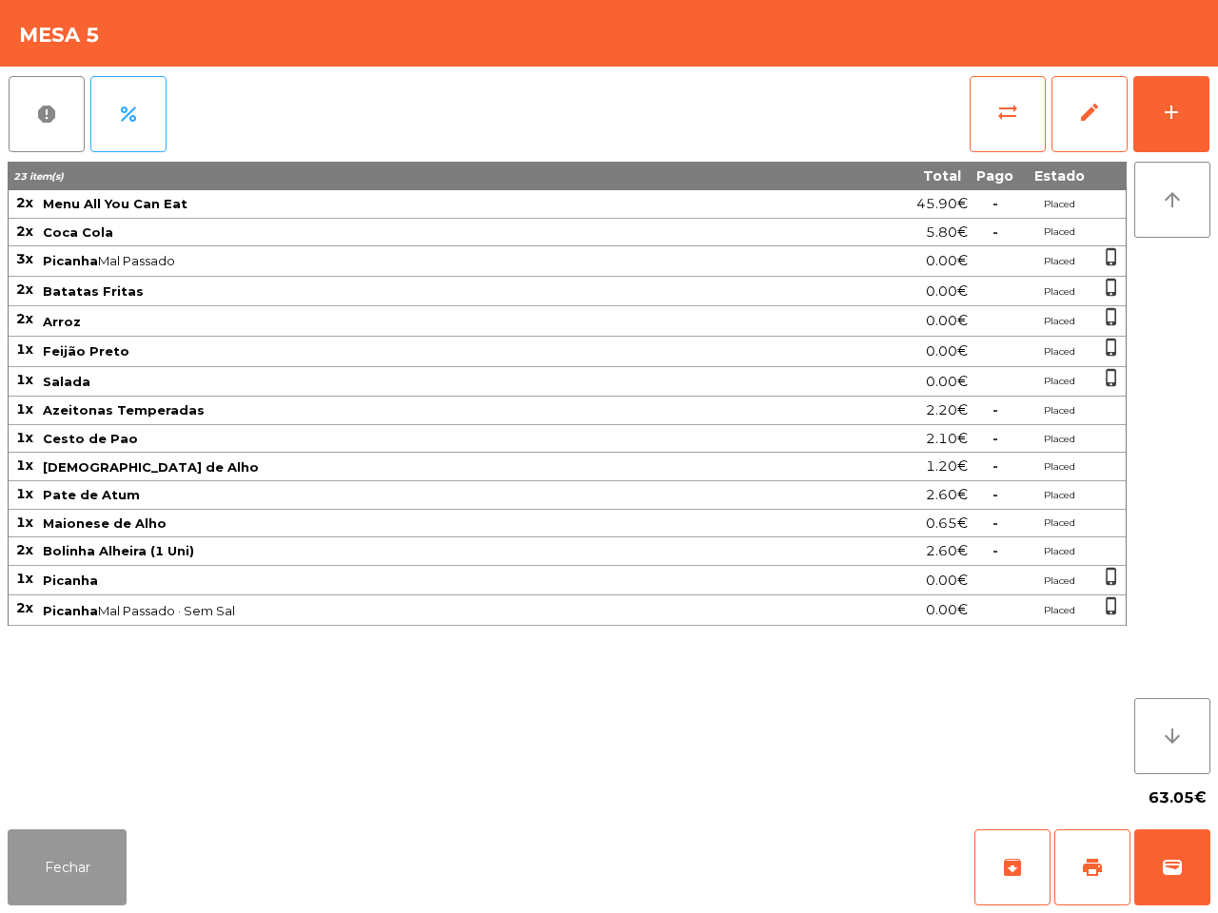
click at [68, 852] on button "Fechar" at bounding box center [67, 868] width 119 height 76
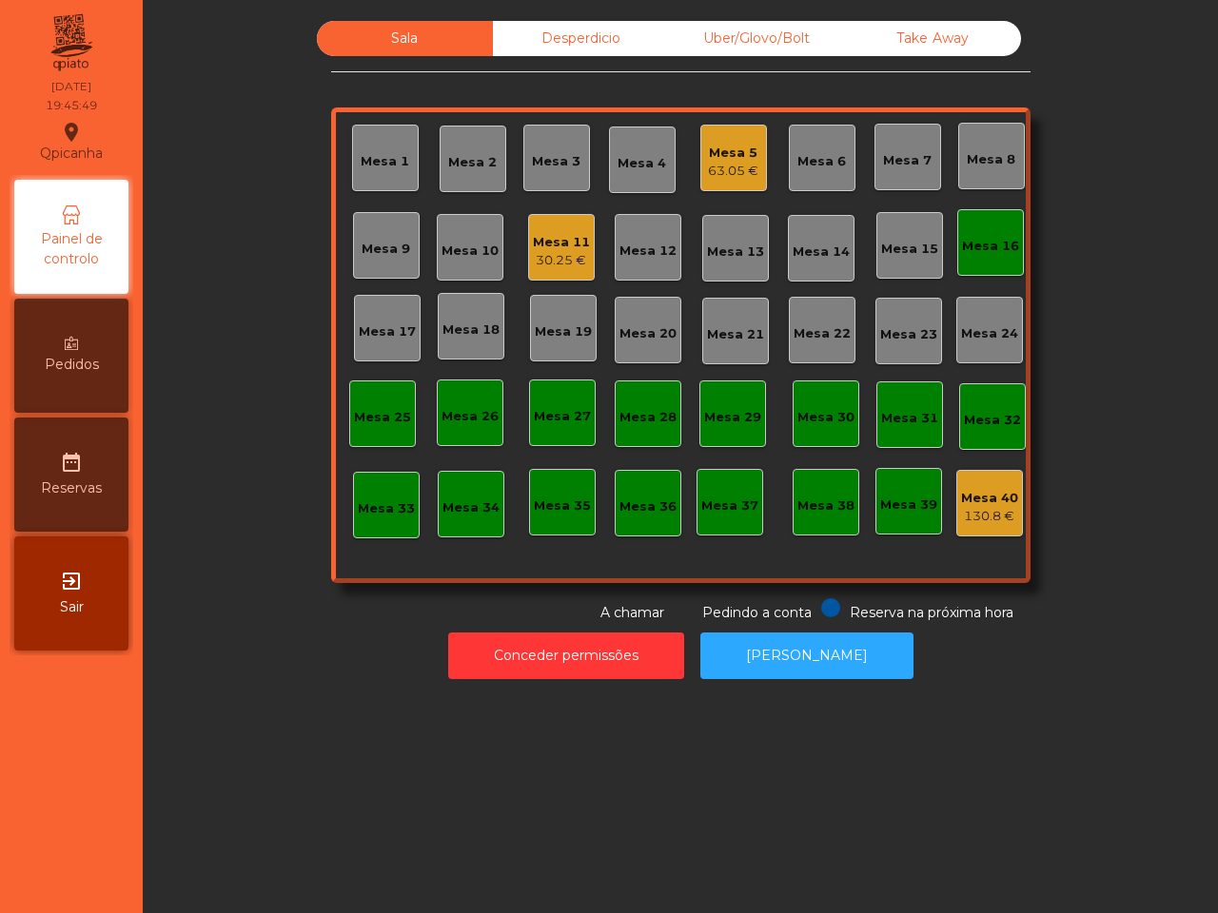
click at [171, 764] on div "Sala Desperdicio Uber/Glovo/Bolt Take Away Mesa 1 Mesa 2 Mesa 3 Mesa 4 Mesa 5 6…" at bounding box center [680, 456] width 1075 height 913
click at [961, 491] on div "Mesa 40" at bounding box center [989, 498] width 57 height 19
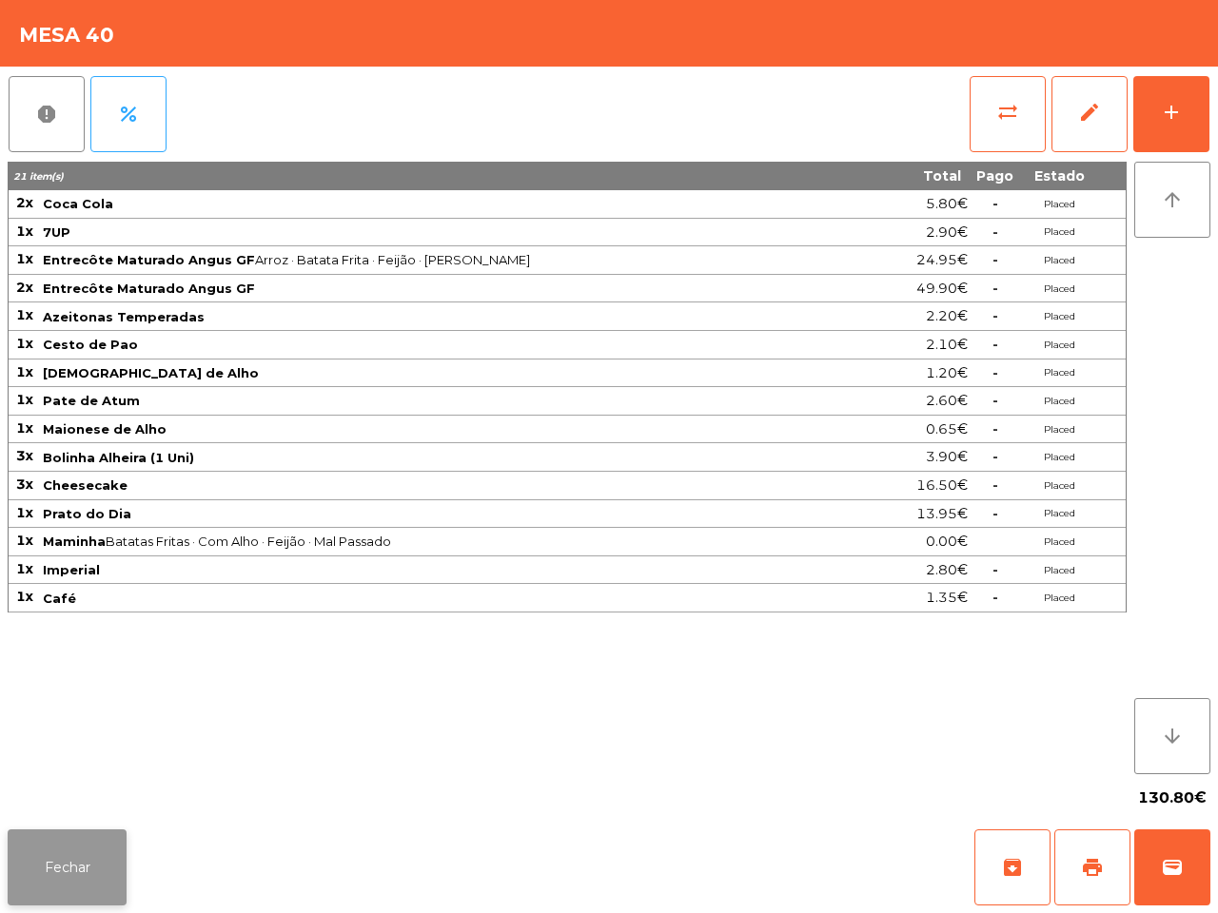
click at [95, 867] on button "Fechar" at bounding box center [67, 868] width 119 height 76
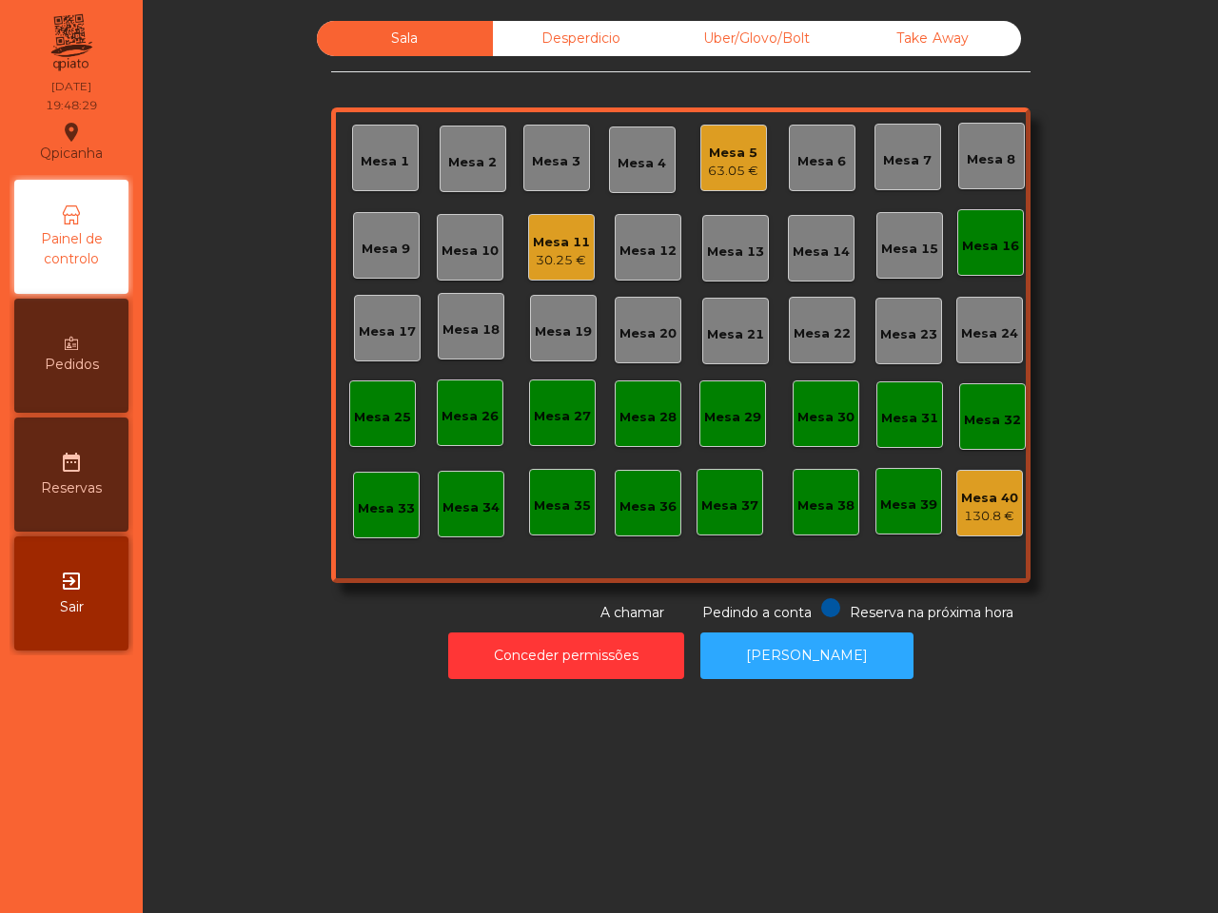
click at [550, 38] on div "Desperdicio" at bounding box center [581, 38] width 176 height 35
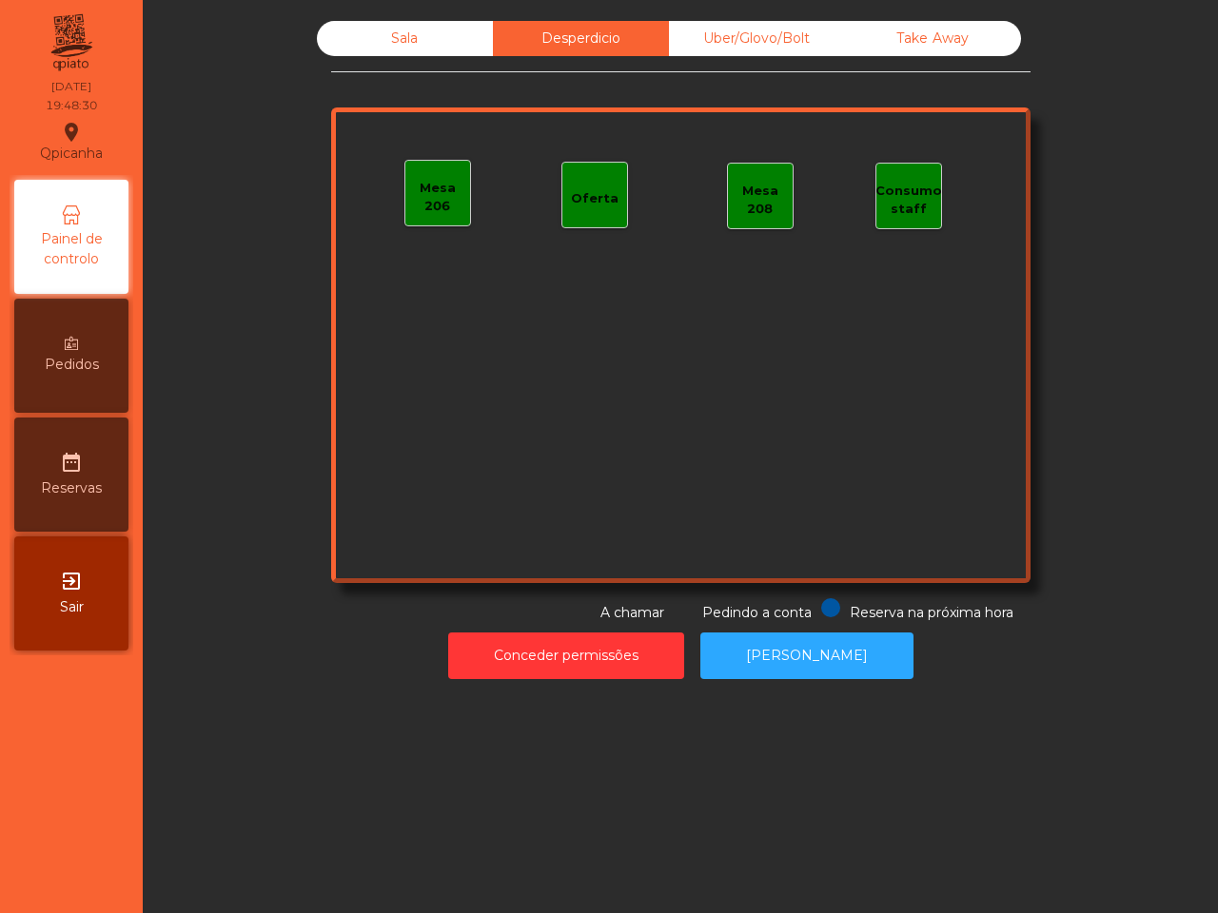
click at [438, 41] on div "Sala" at bounding box center [405, 38] width 176 height 35
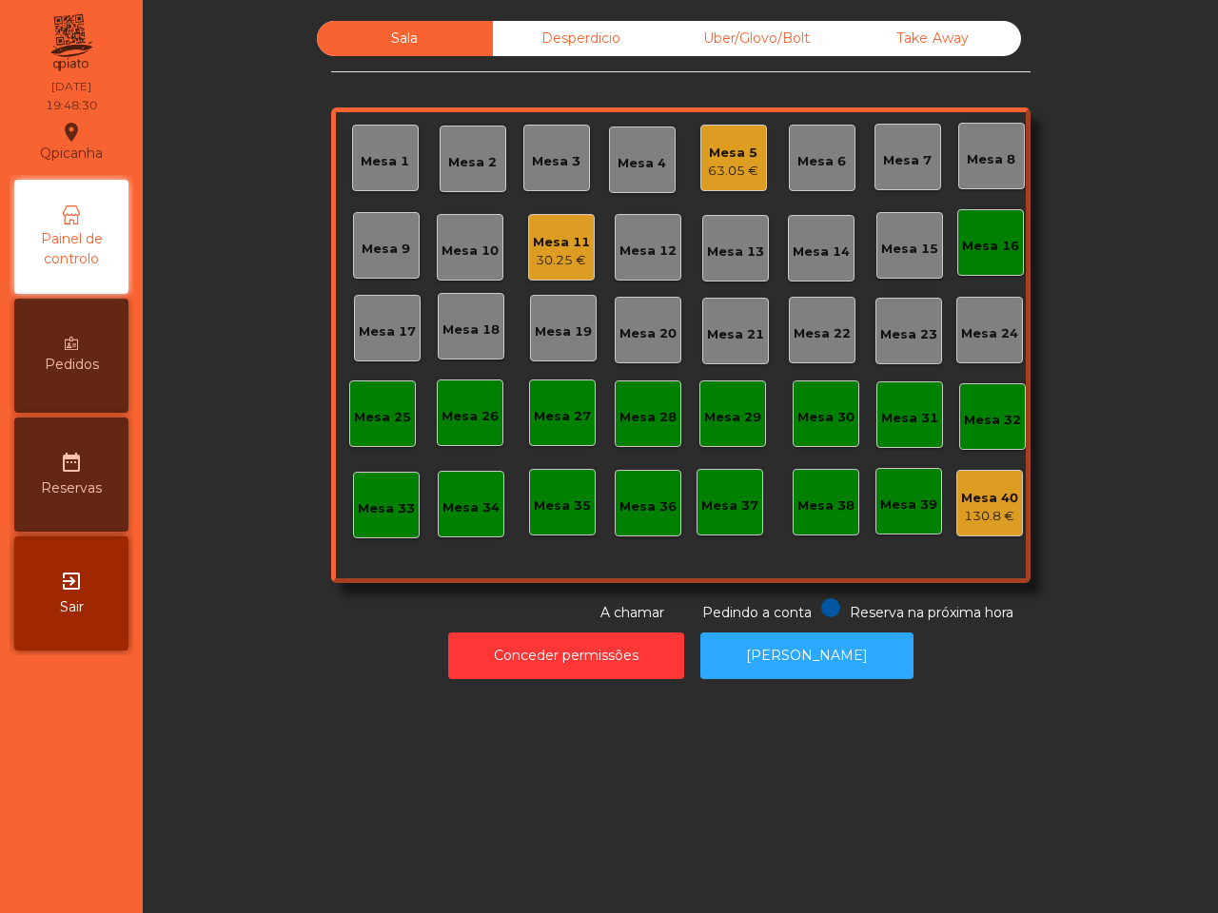
click at [303, 87] on div "Sala Desperdicio Uber/Glovo/Bolt Take Away Mesa 1 Mesa 2 Mesa 3 Mesa 4 Mesa 5 6…" at bounding box center [680, 322] width 1024 height 602
click at [547, 254] on div "30.25 €" at bounding box center [561, 260] width 57 height 19
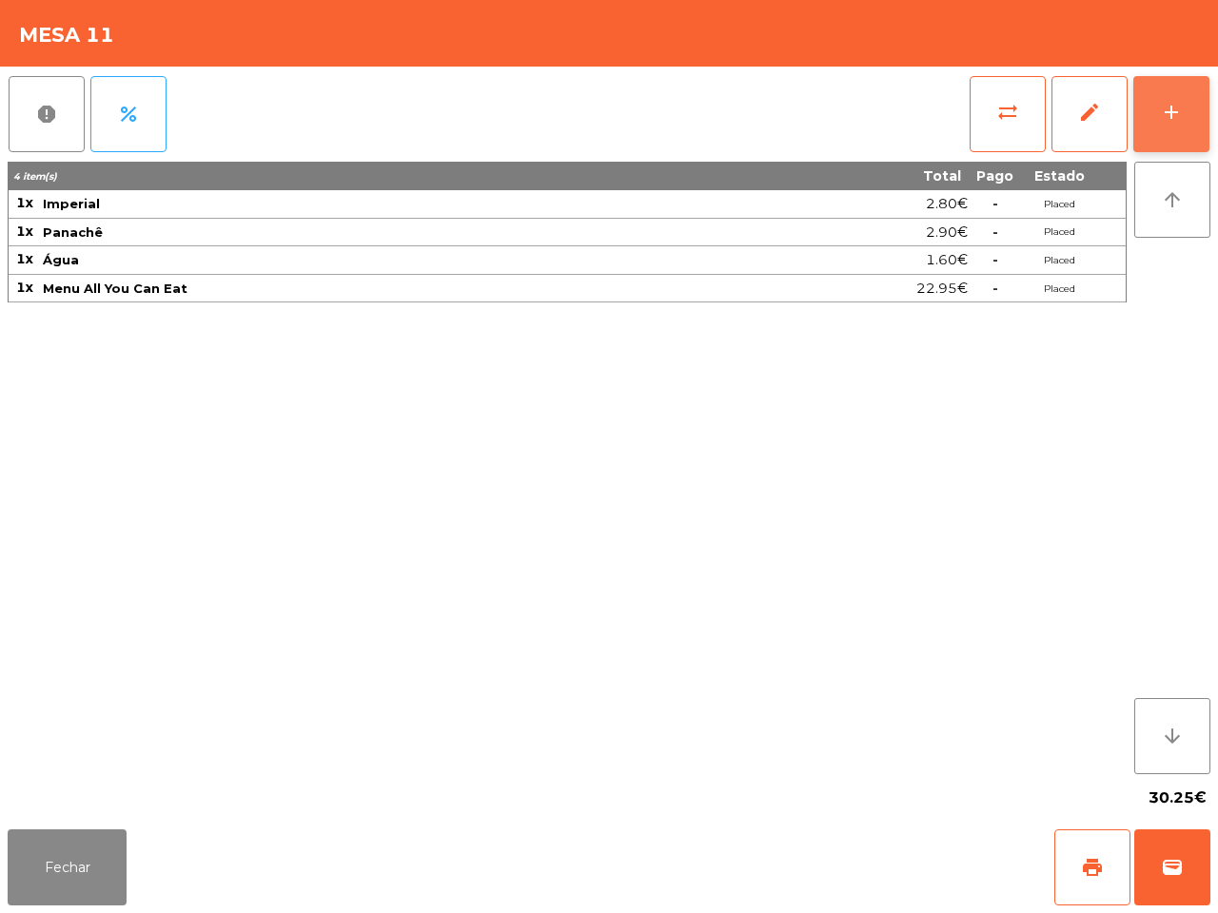
click at [1148, 107] on button "add" at bounding box center [1171, 114] width 76 height 76
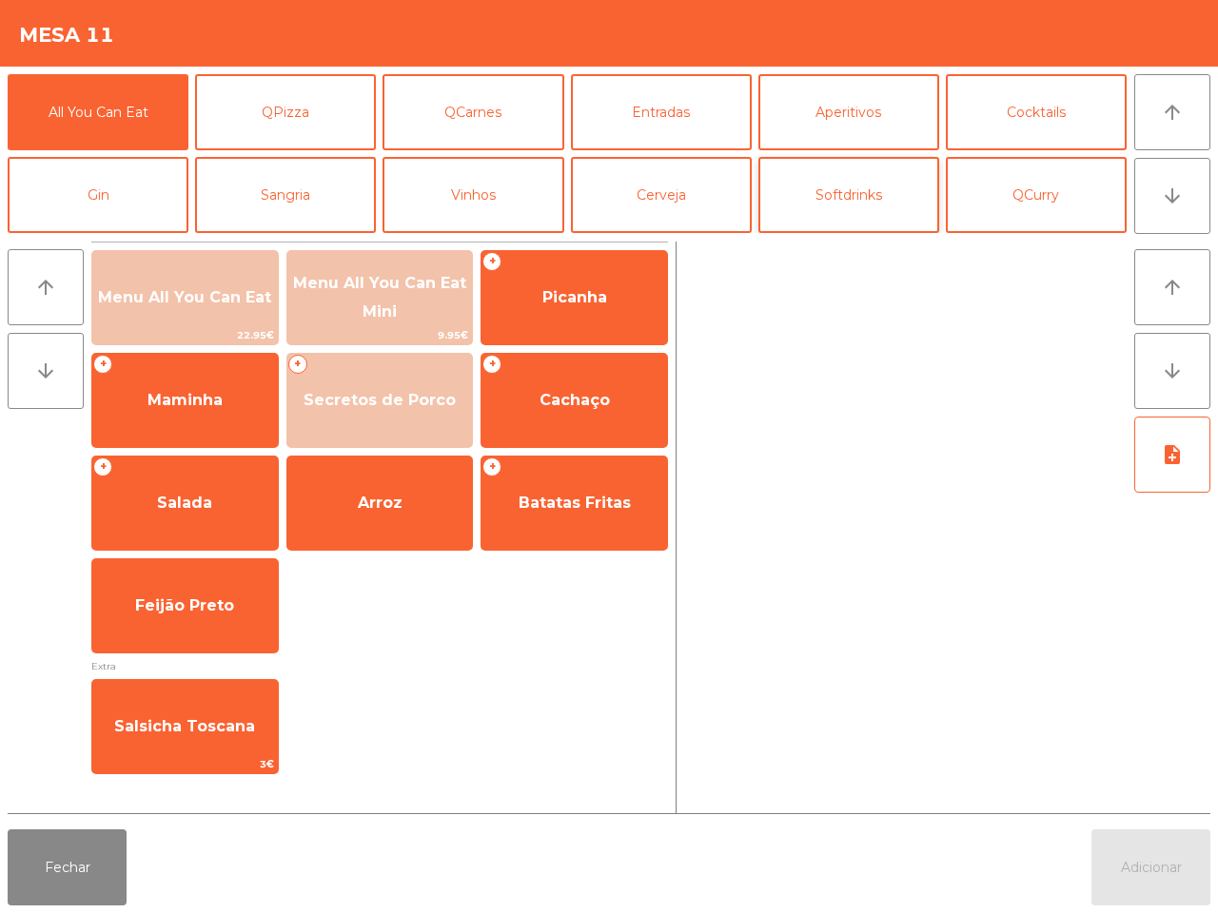
click at [929, 179] on div "All You Can Eat QPizza QCarnes Entradas Aperitivos Cocktails Gin Sangria Vinhos…" at bounding box center [567, 153] width 1119 height 159
click at [734, 185] on button "Cerveja" at bounding box center [661, 195] width 181 height 76
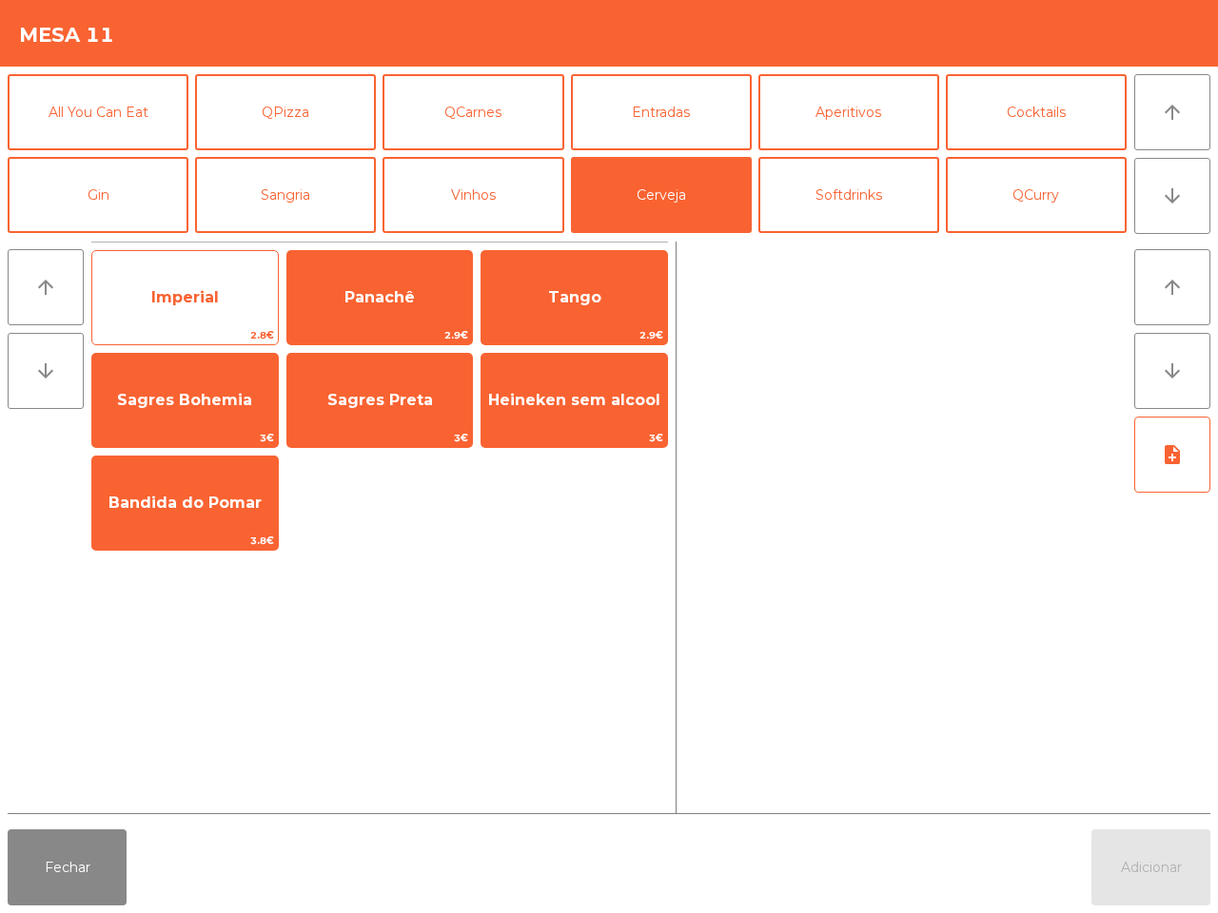
click at [243, 283] on span "Imperial" at bounding box center [184, 297] width 185 height 51
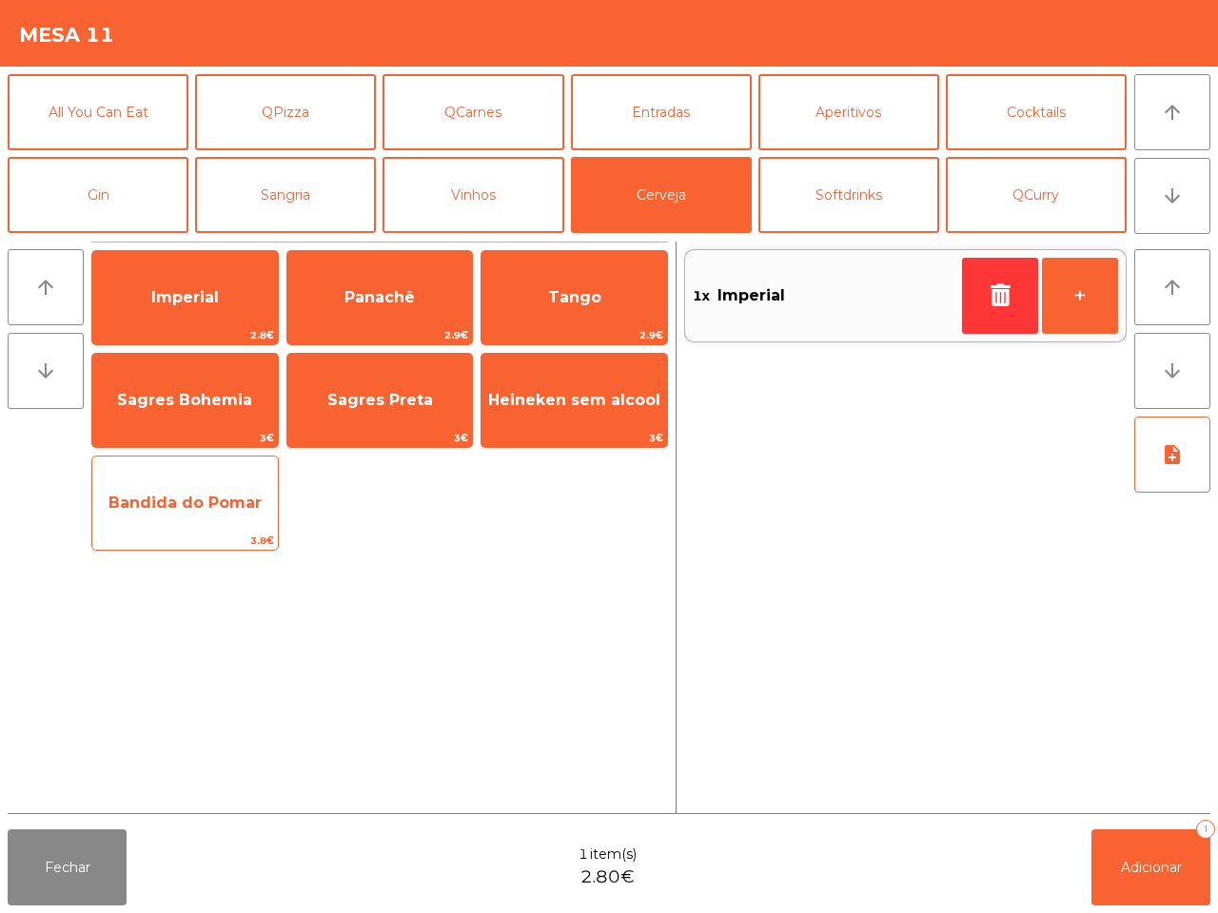
click at [224, 486] on span "Bandida do Pomar" at bounding box center [184, 503] width 185 height 51
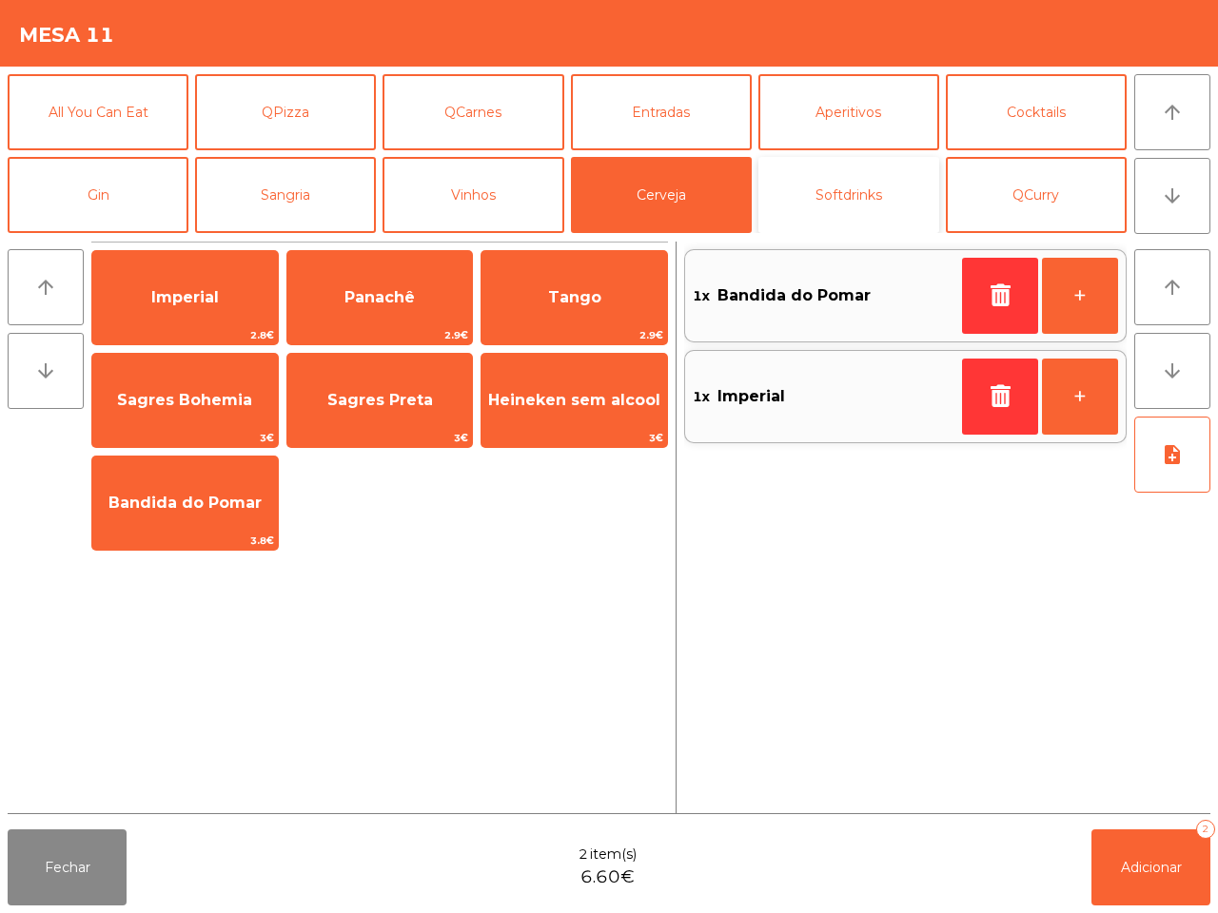
click at [814, 182] on button "Softdrinks" at bounding box center [848, 195] width 181 height 76
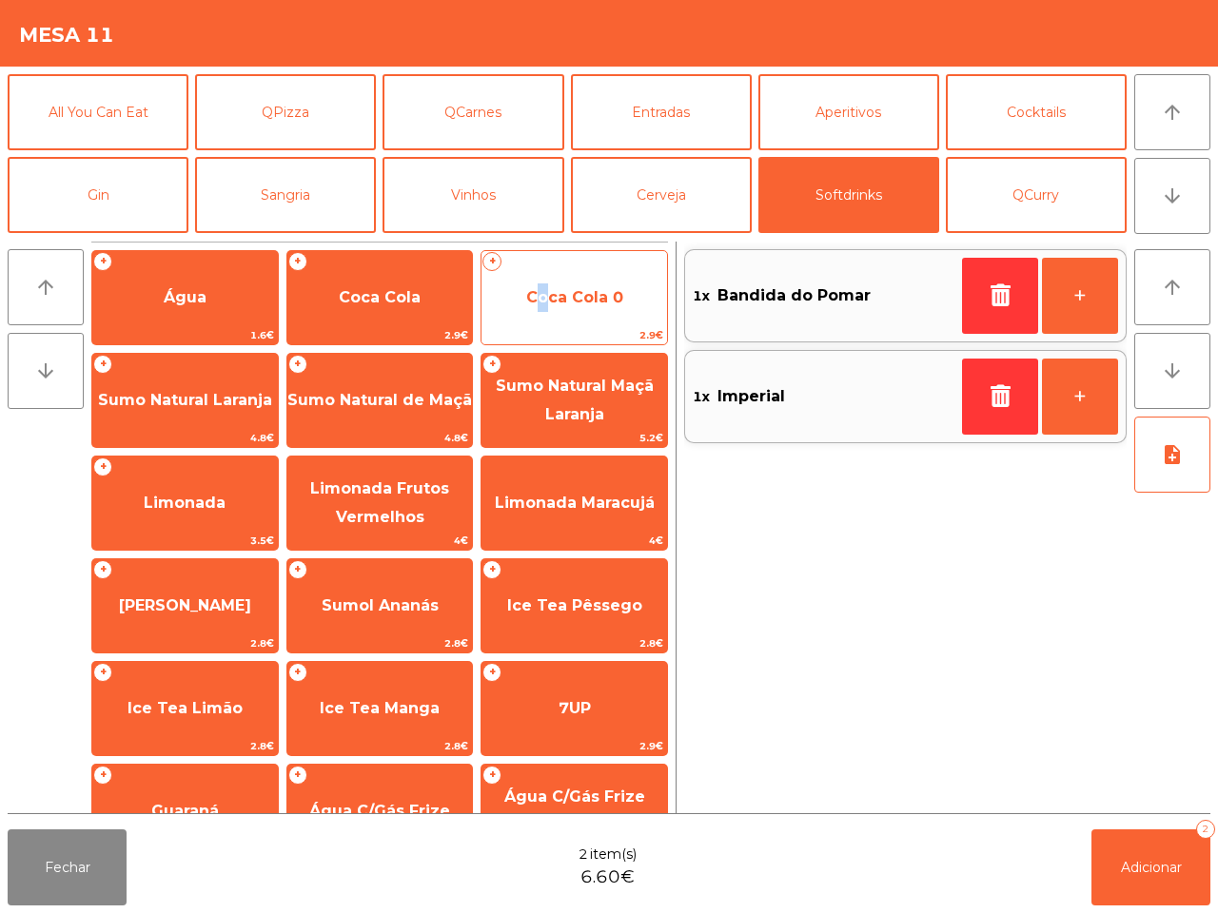
click at [530, 307] on span "Coca Cola 0" at bounding box center [573, 297] width 185 height 51
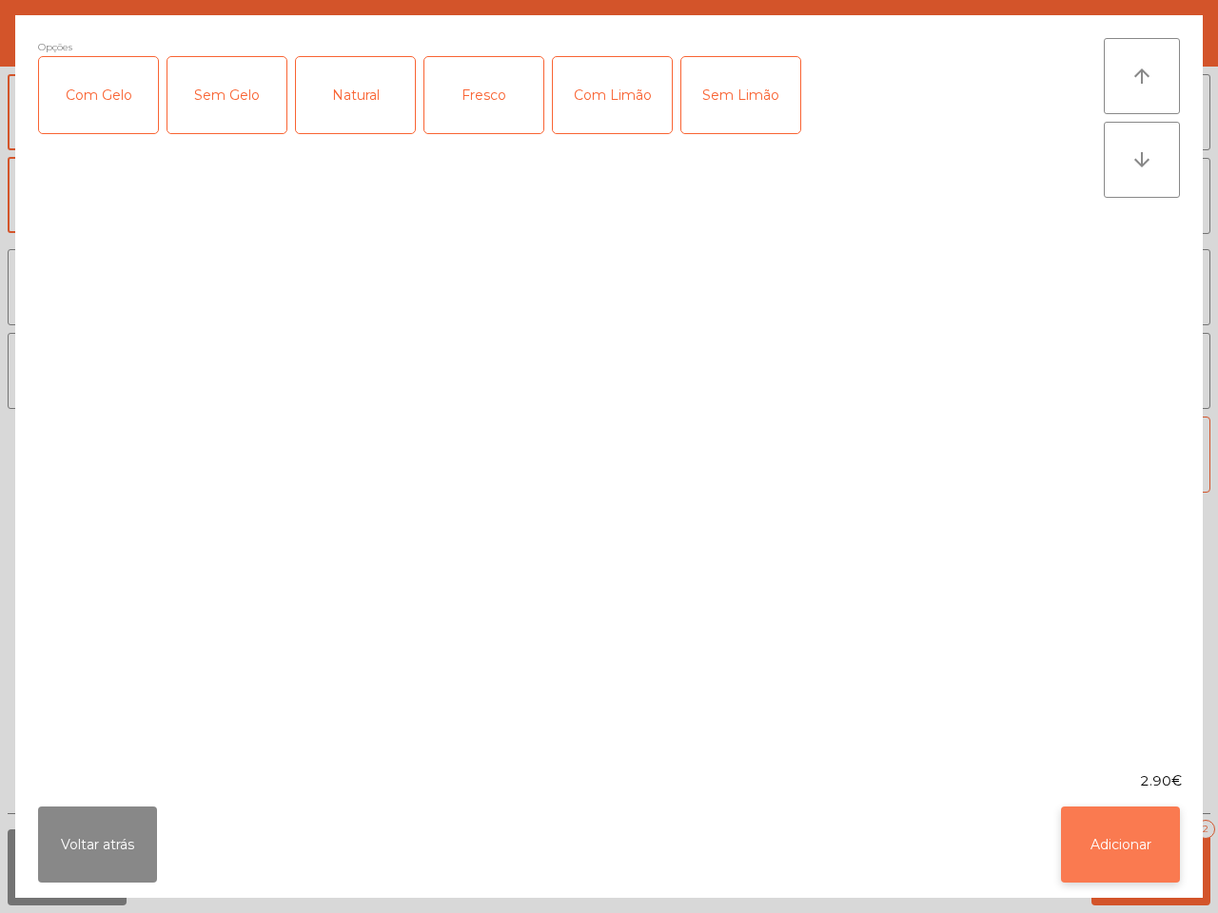
click at [1122, 844] on button "Adicionar" at bounding box center [1120, 845] width 119 height 76
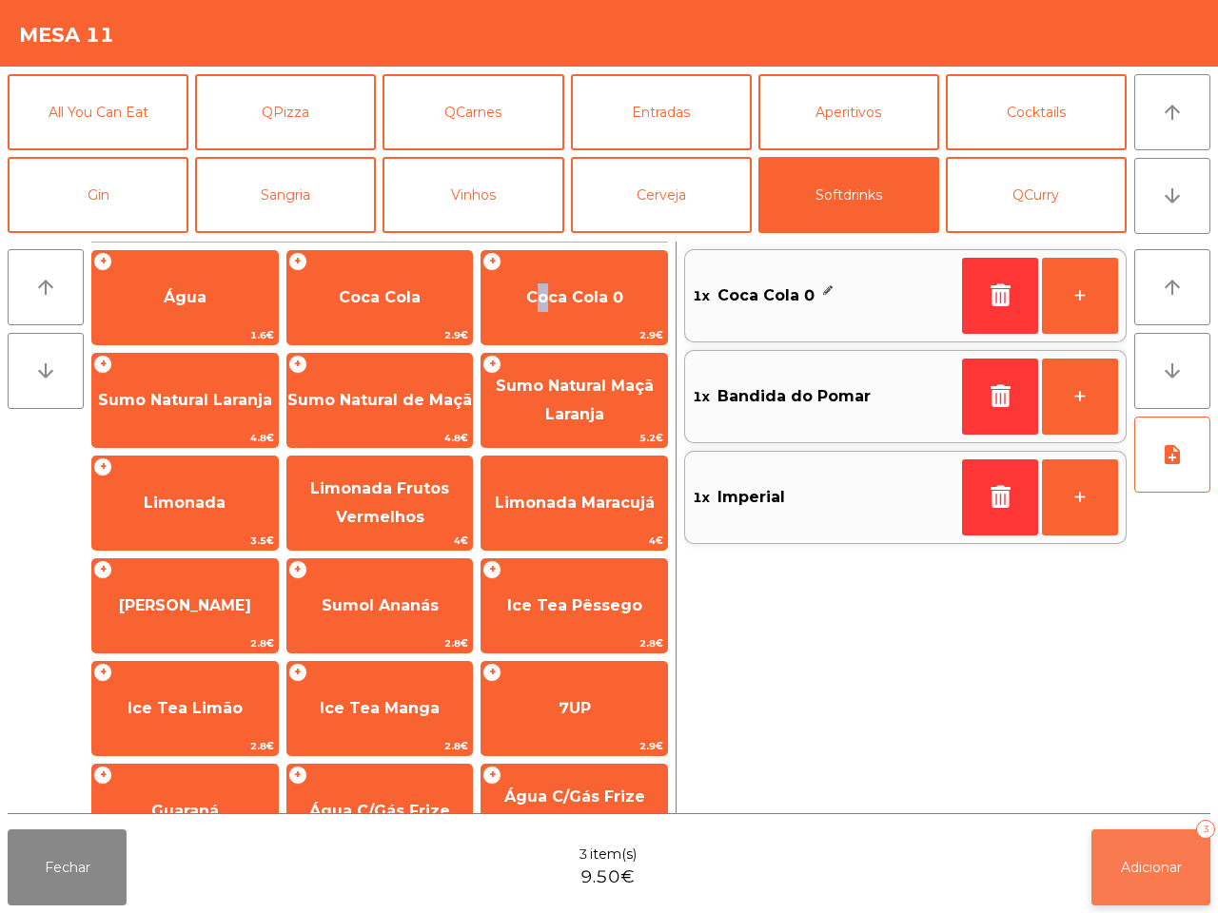
click at [1123, 863] on span "Adicionar" at bounding box center [1151, 867] width 61 height 17
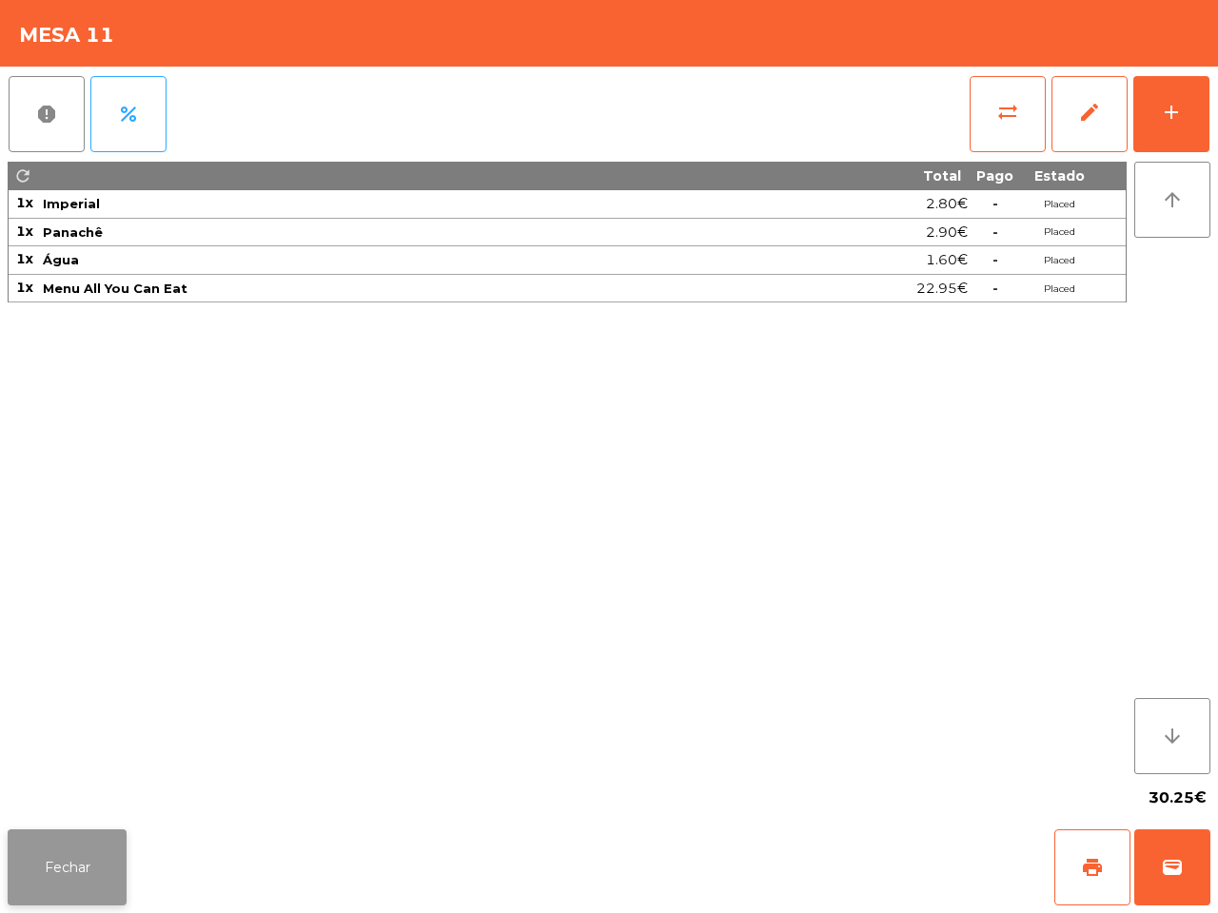
click at [36, 858] on button "Fechar" at bounding box center [67, 868] width 119 height 76
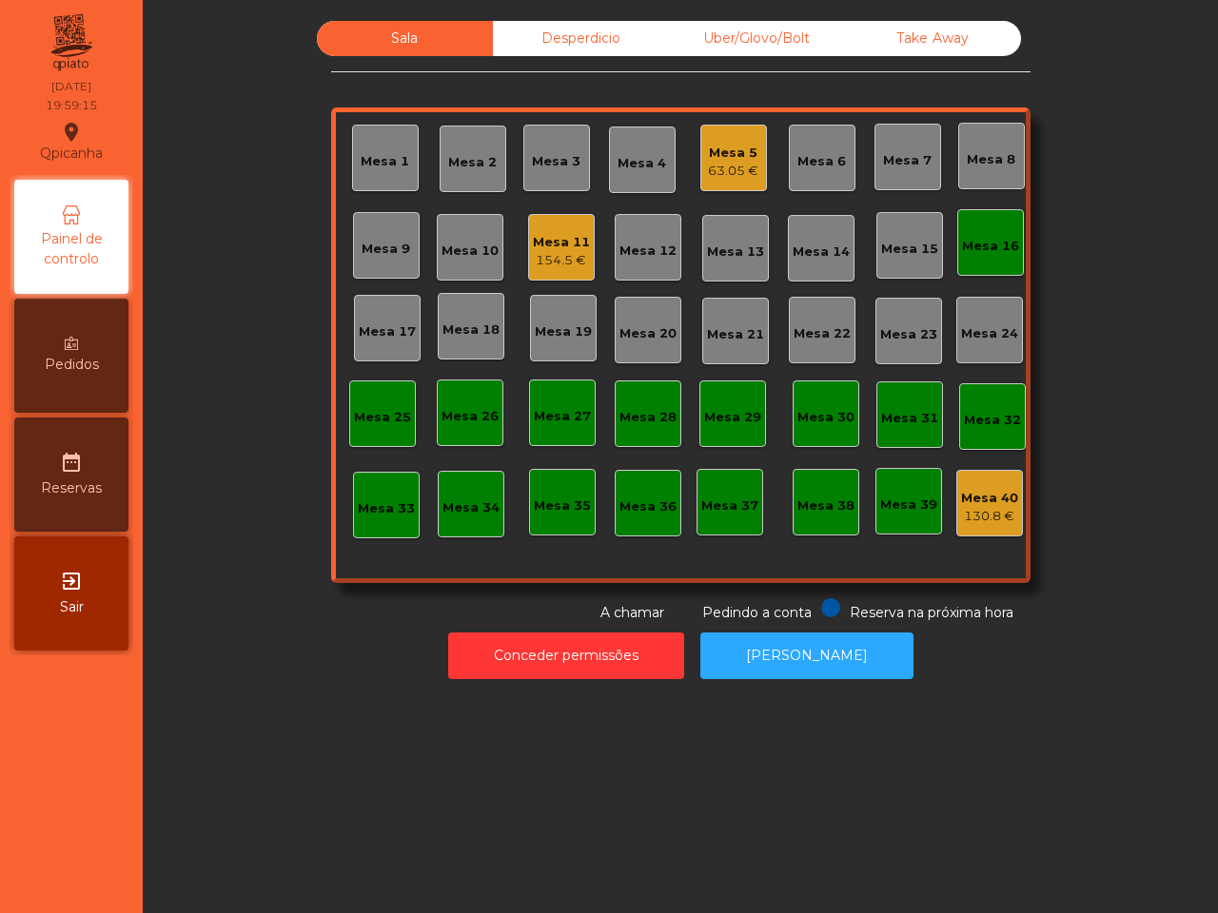
click at [563, 241] on div "Mesa 11" at bounding box center [561, 242] width 57 height 19
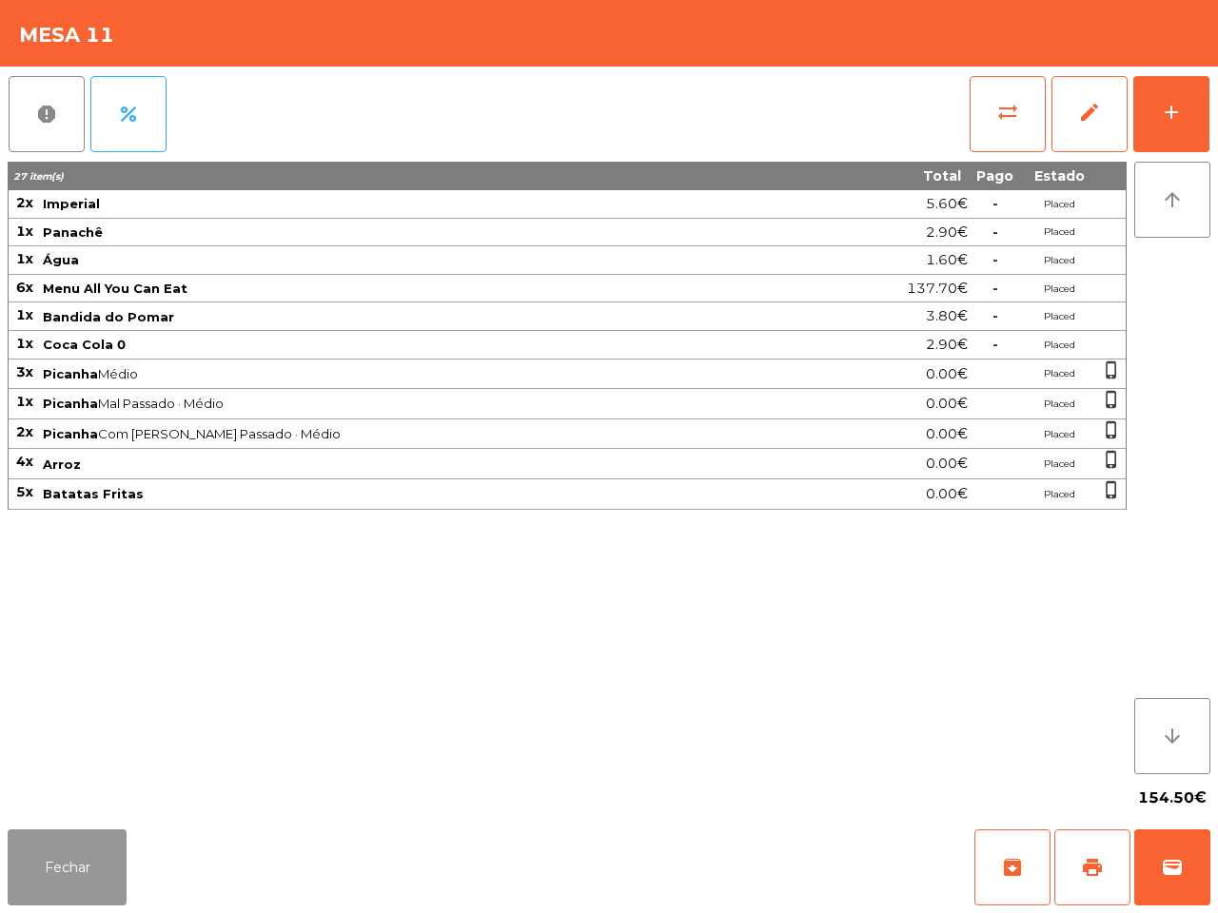
drag, startPoint x: 68, startPoint y: 853, endPoint x: 97, endPoint y: 849, distance: 29.9
click at [68, 853] on button "Fechar" at bounding box center [67, 868] width 119 height 76
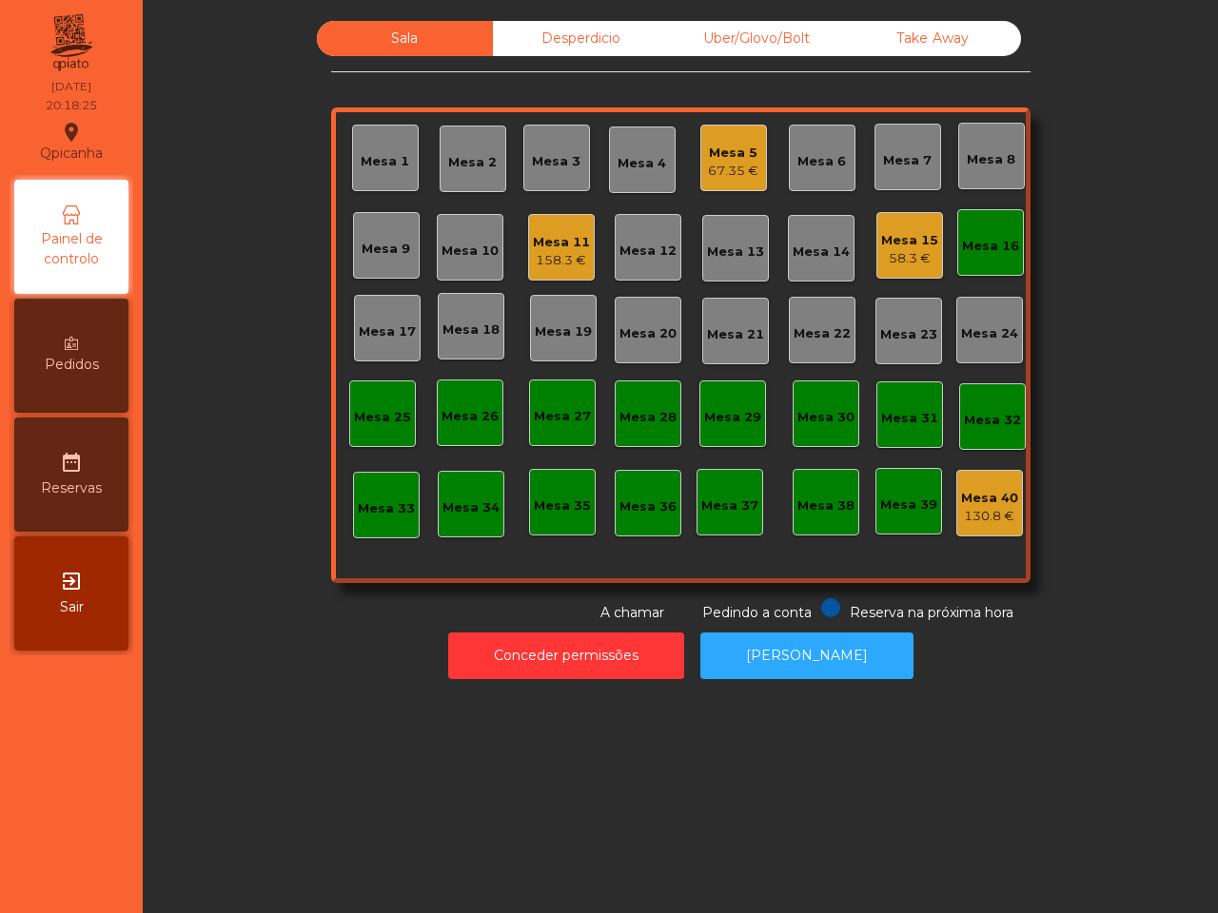
click at [576, 252] on div "158.3 €" at bounding box center [561, 260] width 57 height 19
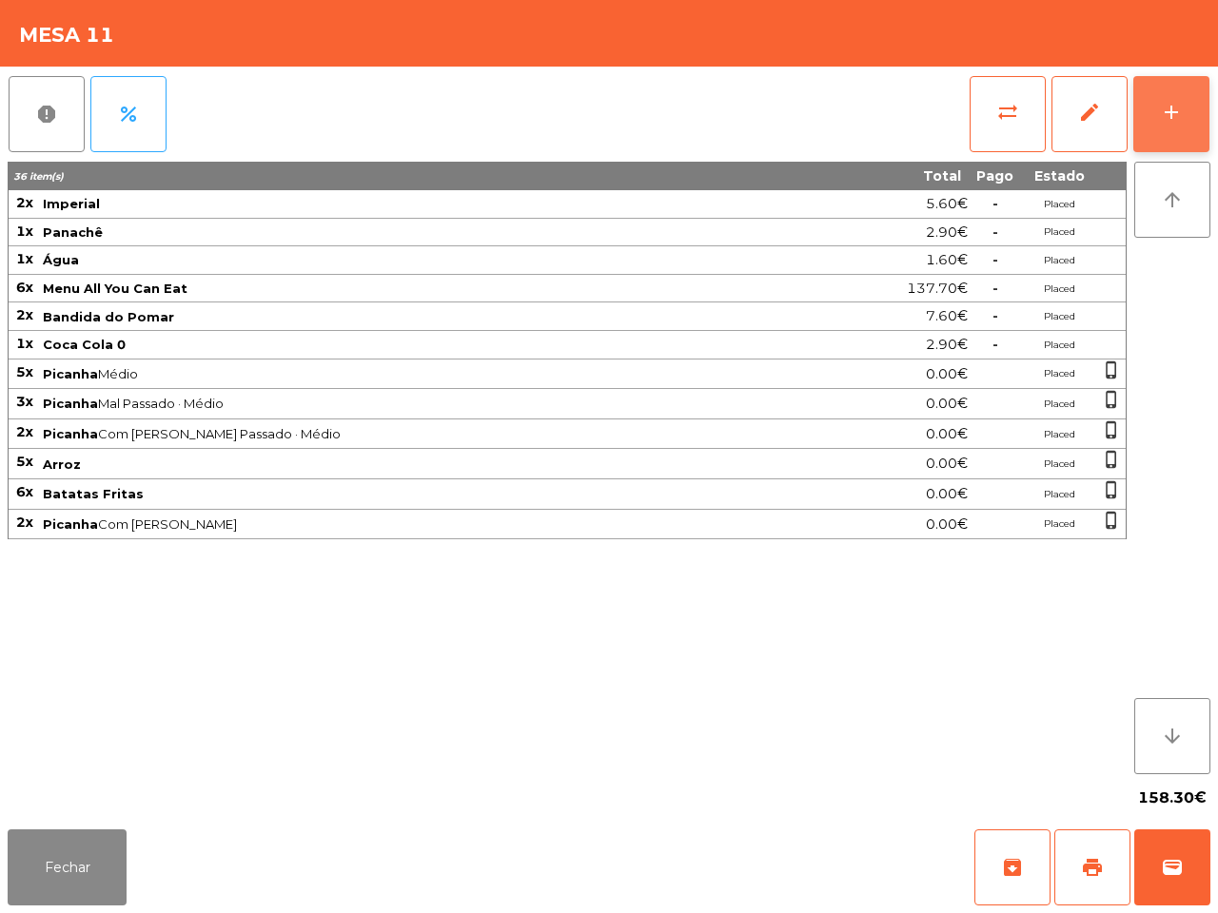
click at [1158, 116] on button "add" at bounding box center [1171, 114] width 76 height 76
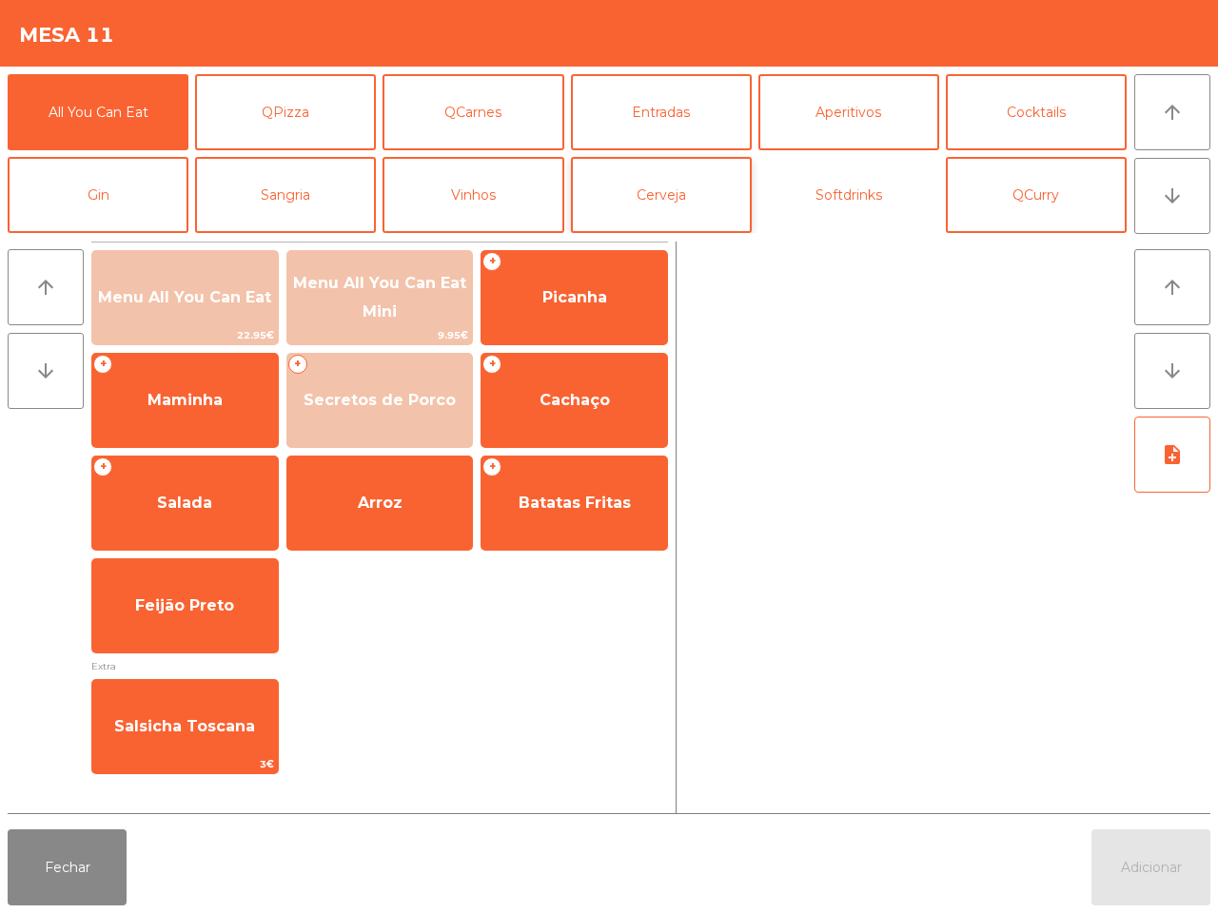
drag, startPoint x: 818, startPoint y: 207, endPoint x: 707, endPoint y: 206, distance: 111.3
click at [820, 207] on button "Softdrinks" at bounding box center [848, 195] width 181 height 76
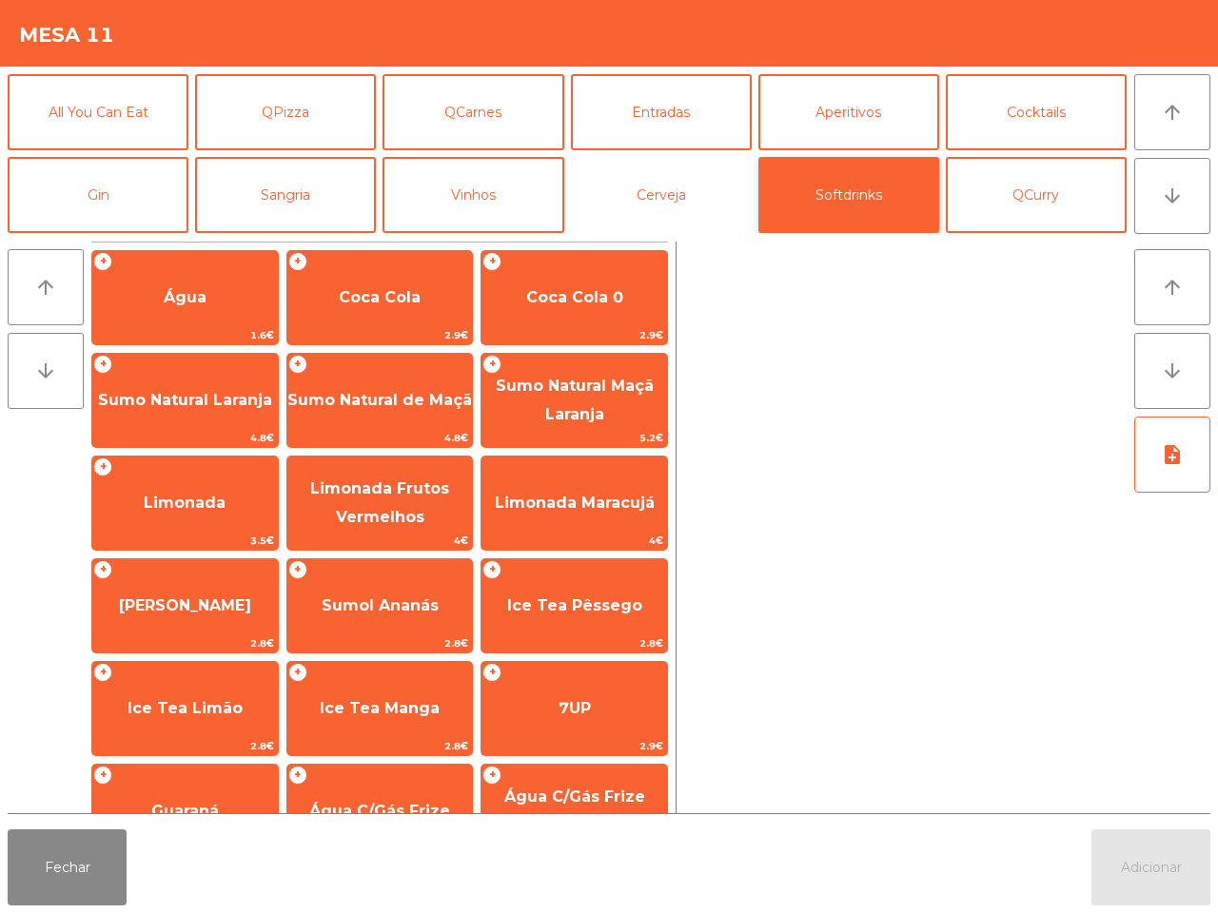
click at [686, 205] on button "Cerveja" at bounding box center [661, 195] width 181 height 76
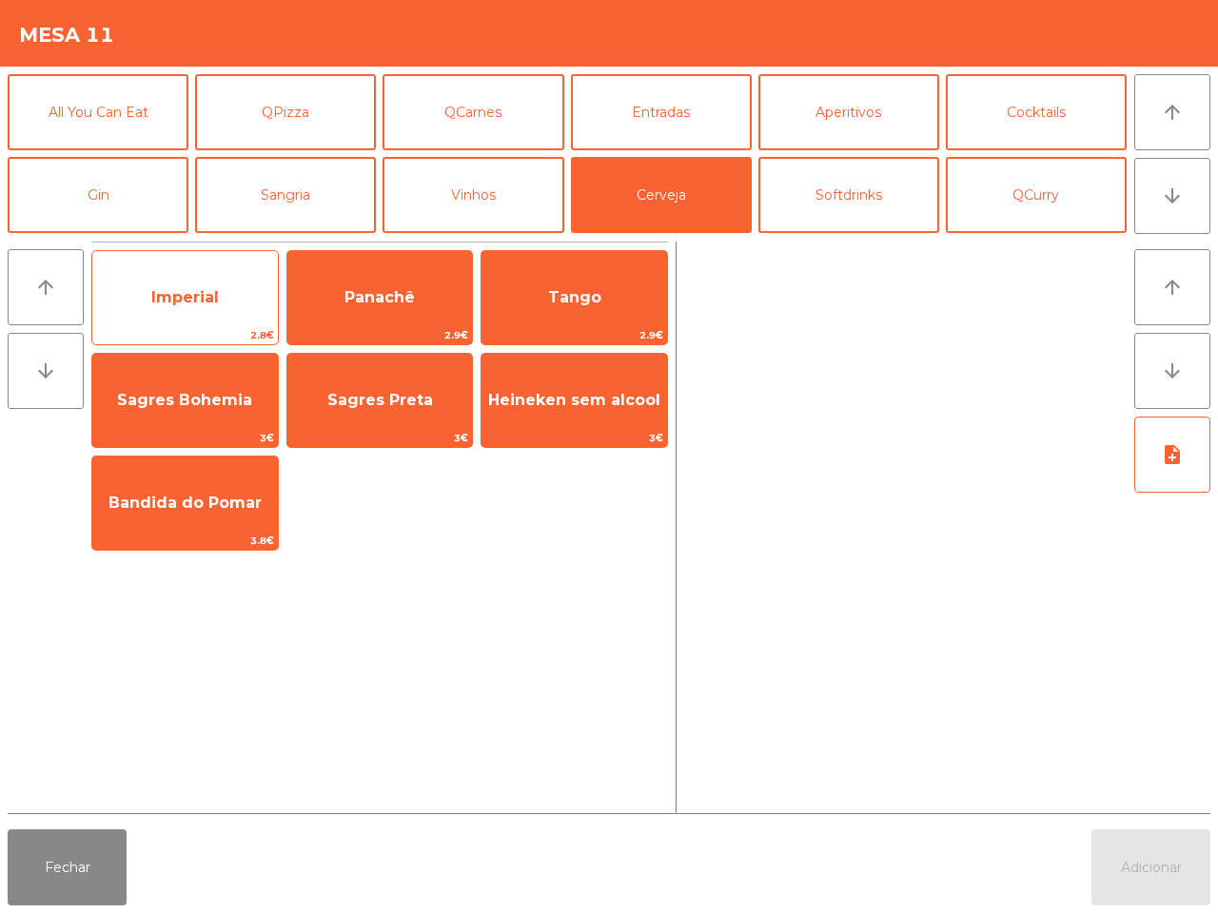
click at [235, 323] on span "Imperial" at bounding box center [184, 297] width 185 height 51
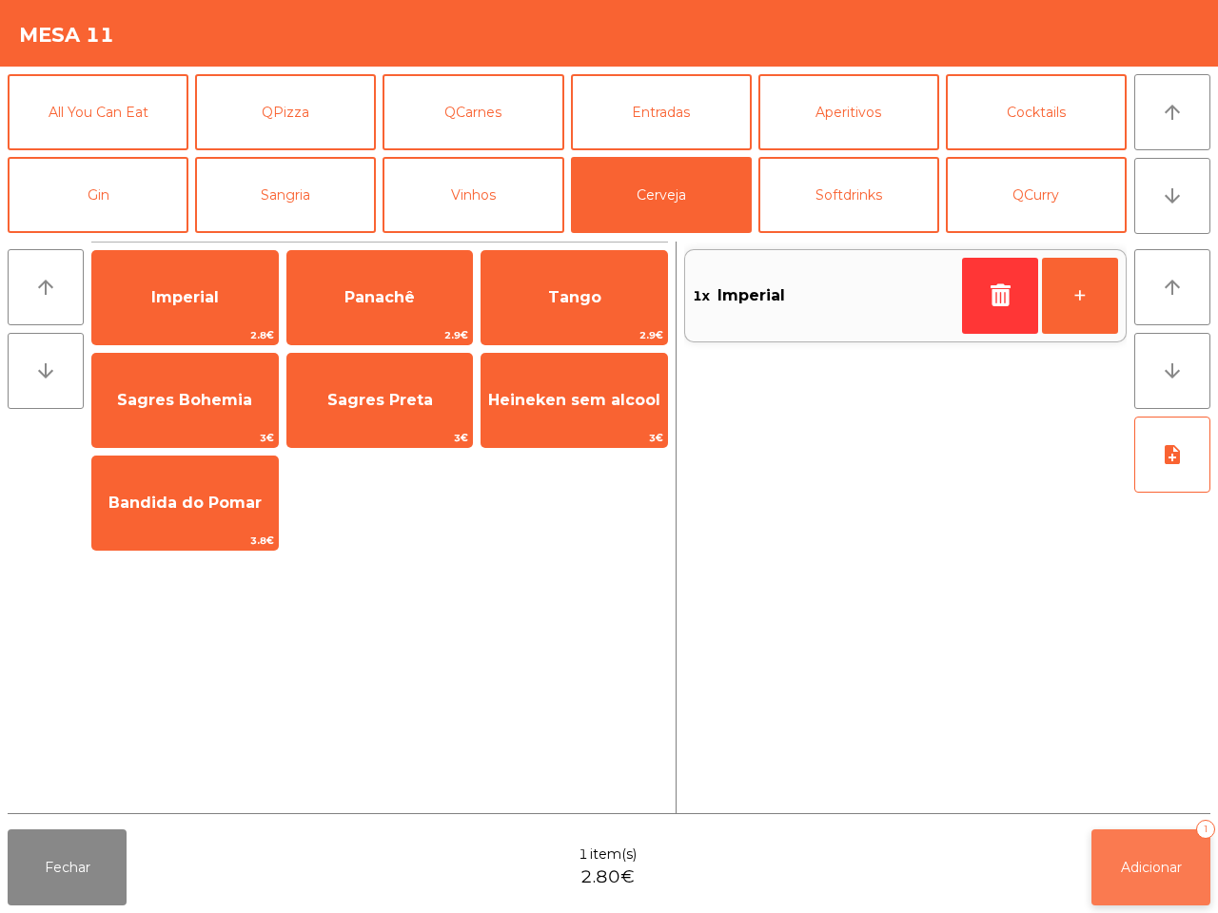
click at [1101, 869] on button "Adicionar 1" at bounding box center [1150, 868] width 119 height 76
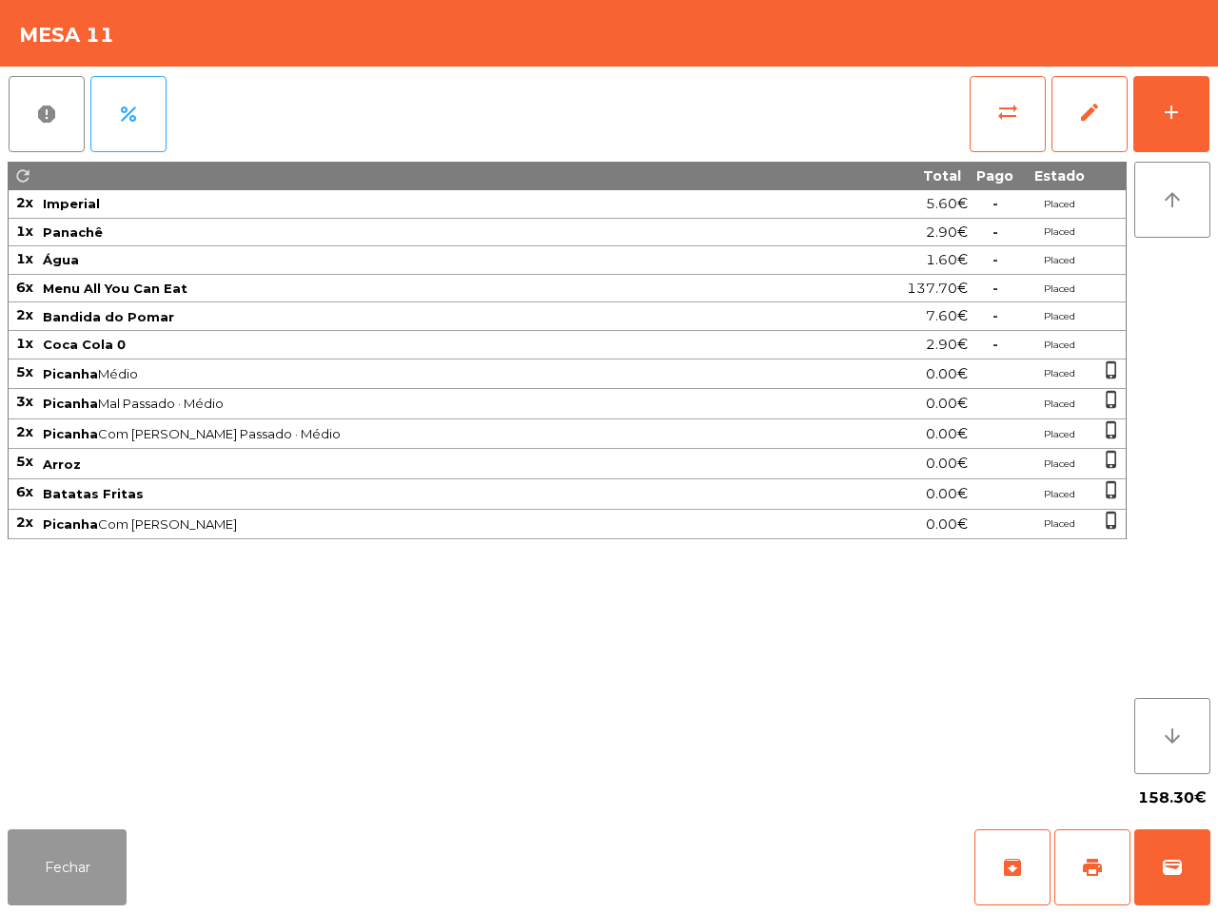
click at [95, 864] on button "Fechar" at bounding box center [67, 868] width 119 height 76
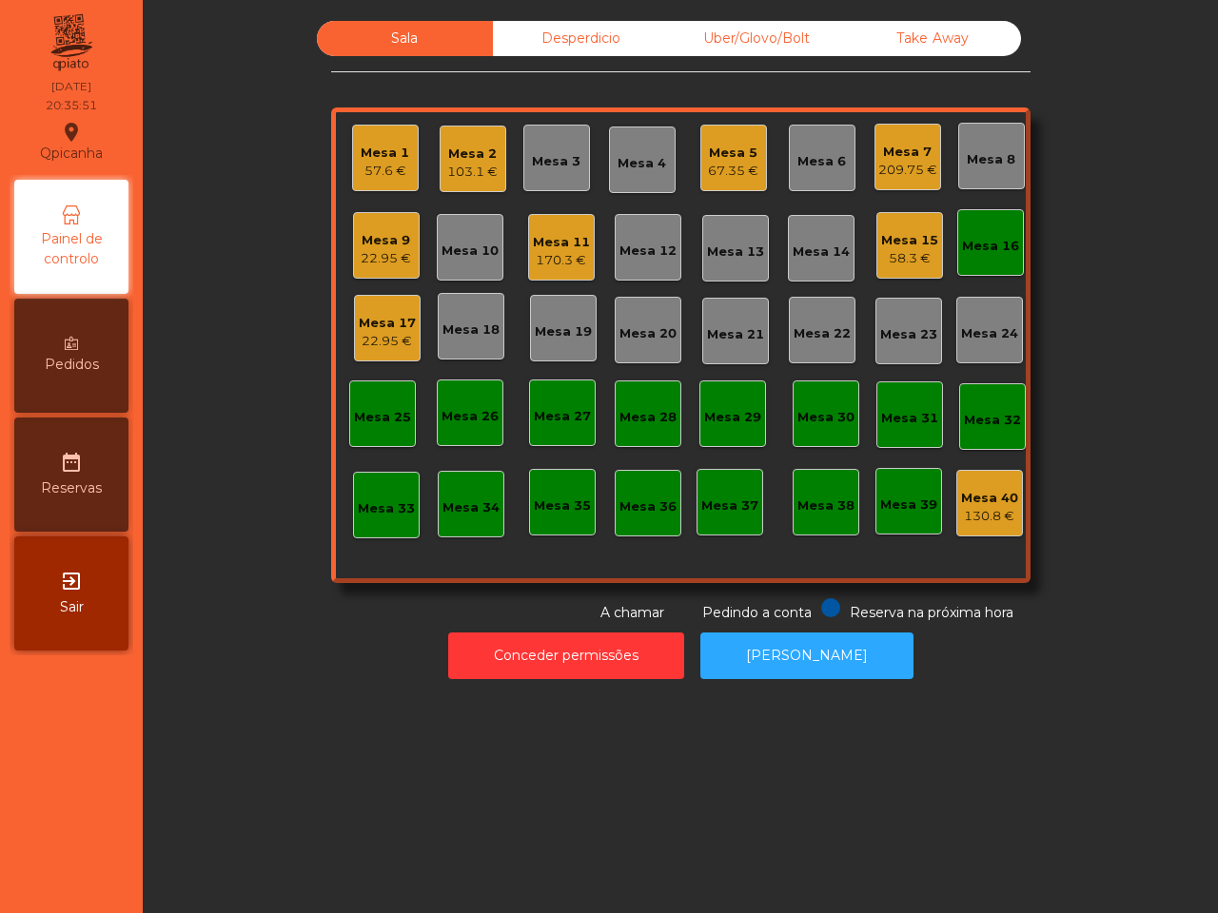
click at [387, 239] on div "Mesa 9" at bounding box center [386, 240] width 50 height 19
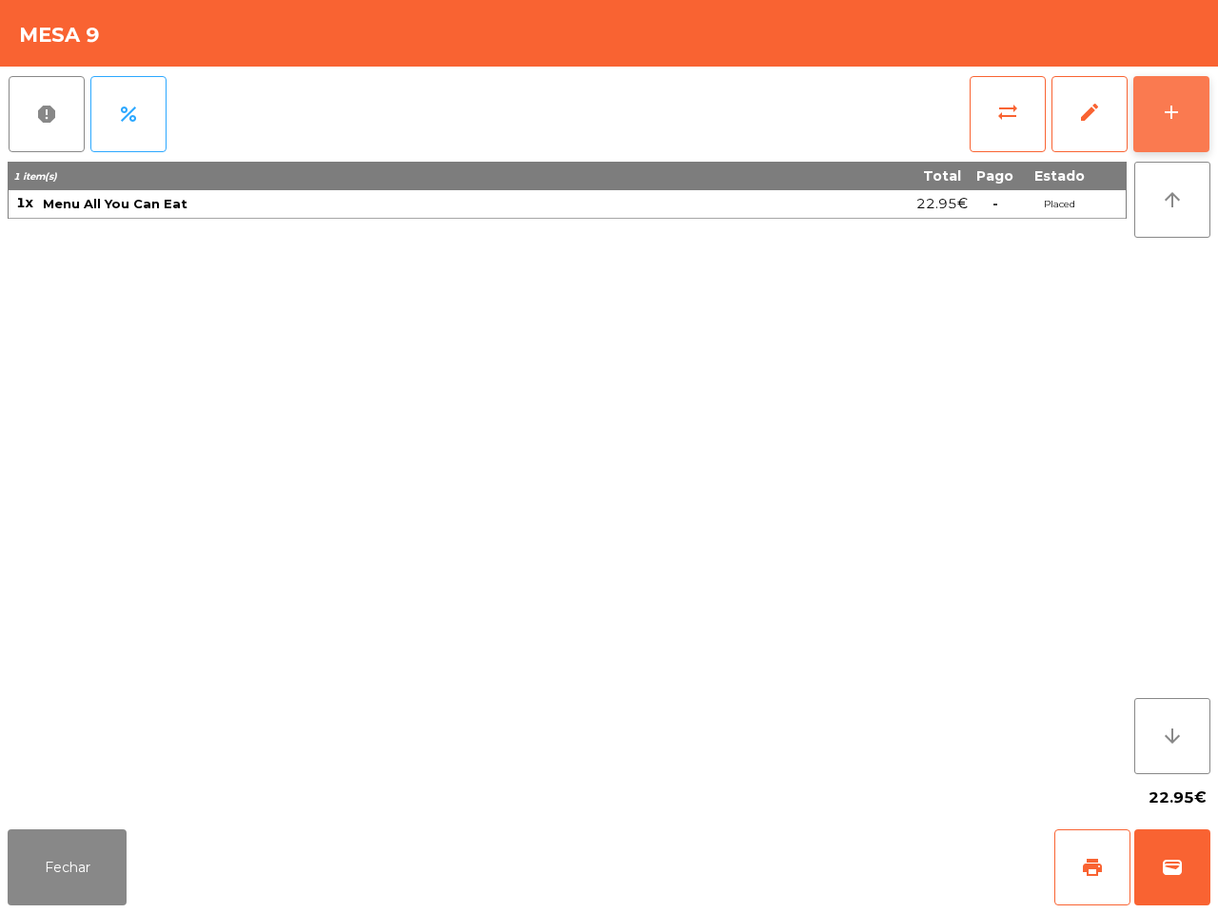
click at [1162, 125] on button "add" at bounding box center [1171, 114] width 76 height 76
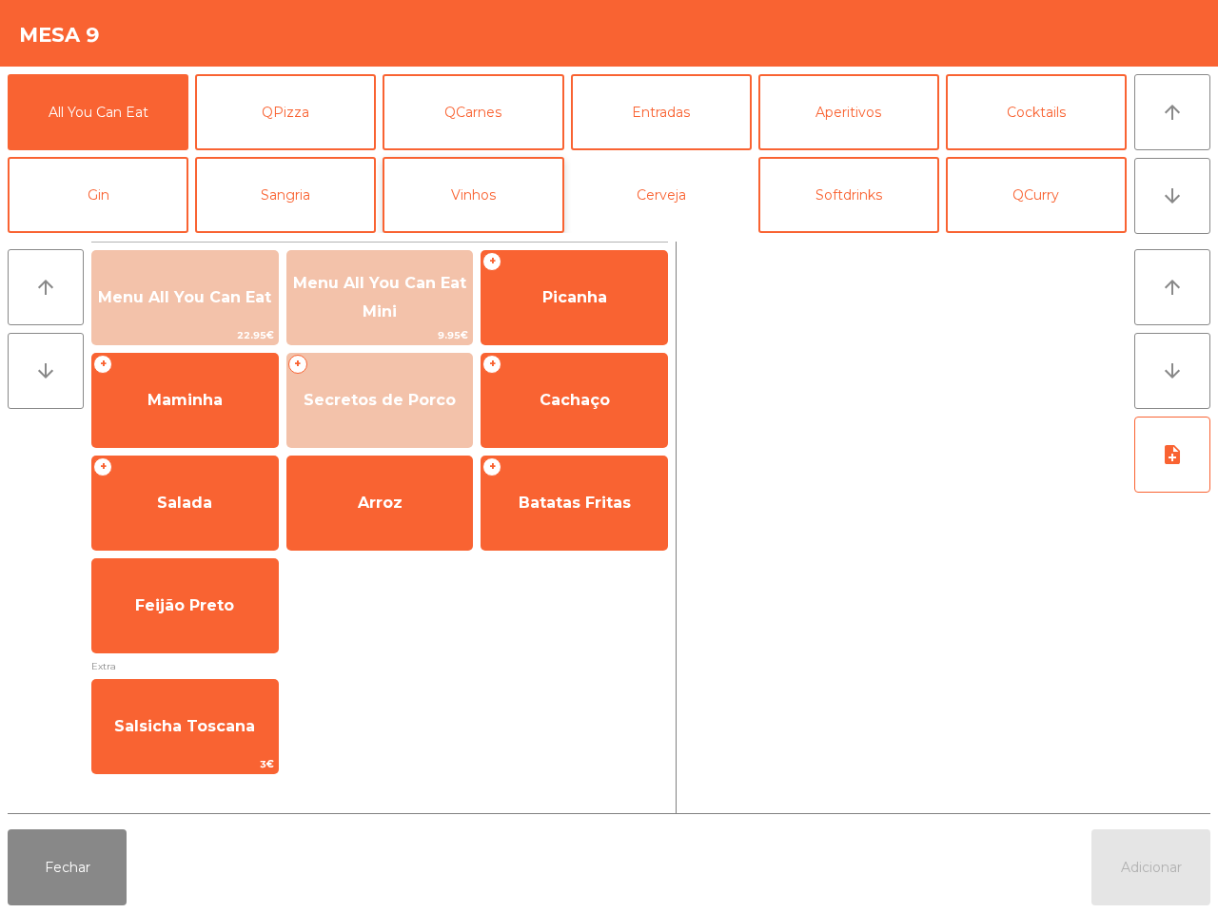
drag, startPoint x: 673, startPoint y: 186, endPoint x: 556, endPoint y: 222, distance: 121.3
click at [673, 186] on button "Cerveja" at bounding box center [661, 195] width 181 height 76
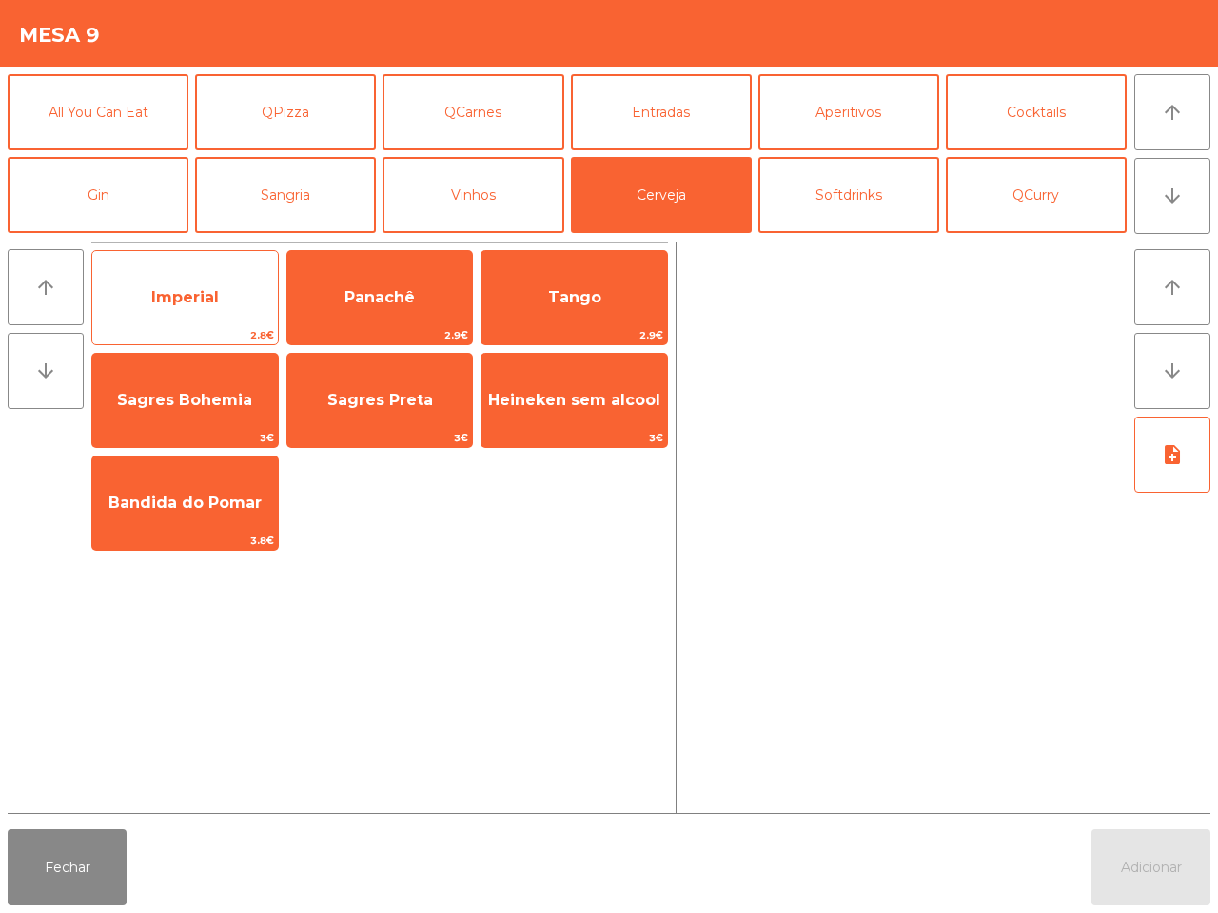
click at [239, 292] on span "Imperial" at bounding box center [184, 297] width 185 height 51
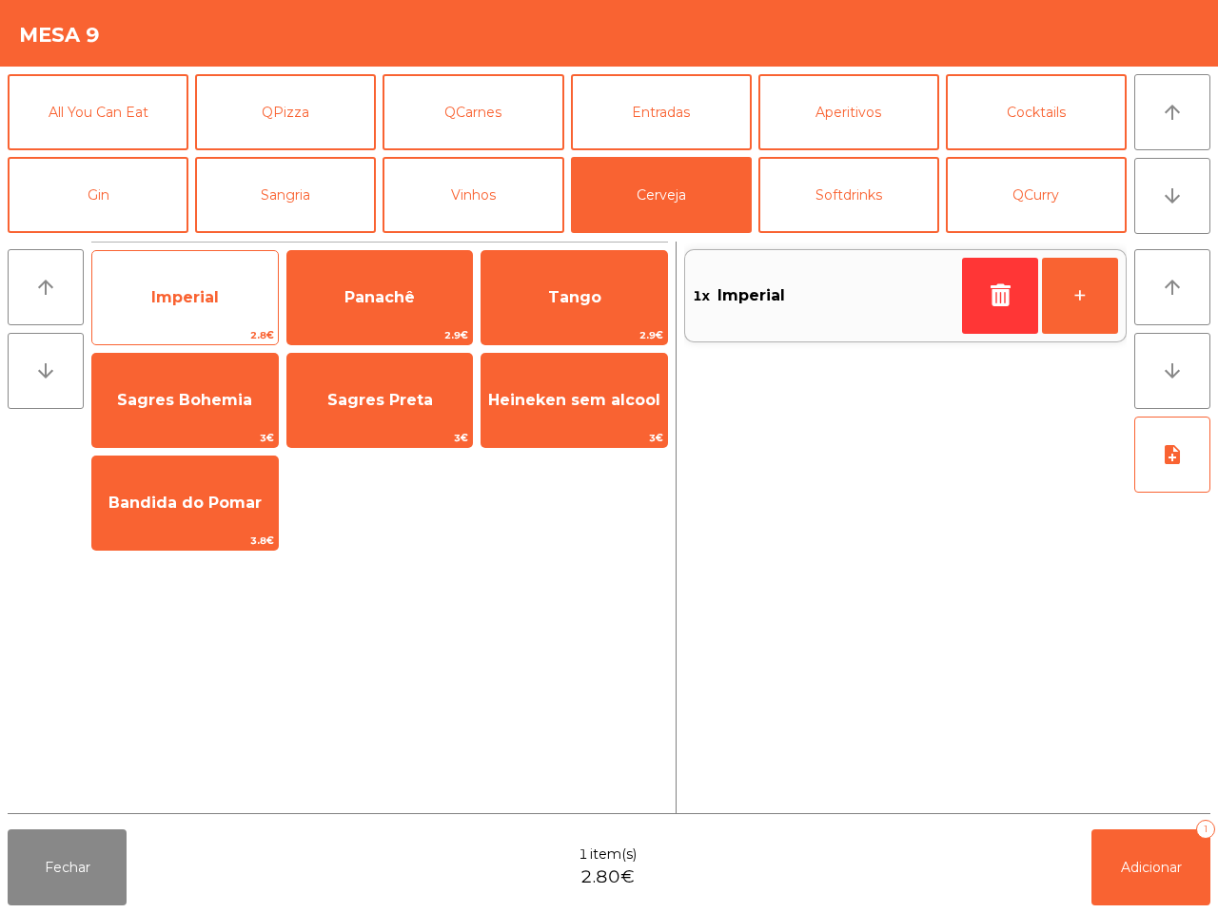
click at [239, 292] on span "Imperial" at bounding box center [184, 297] width 185 height 51
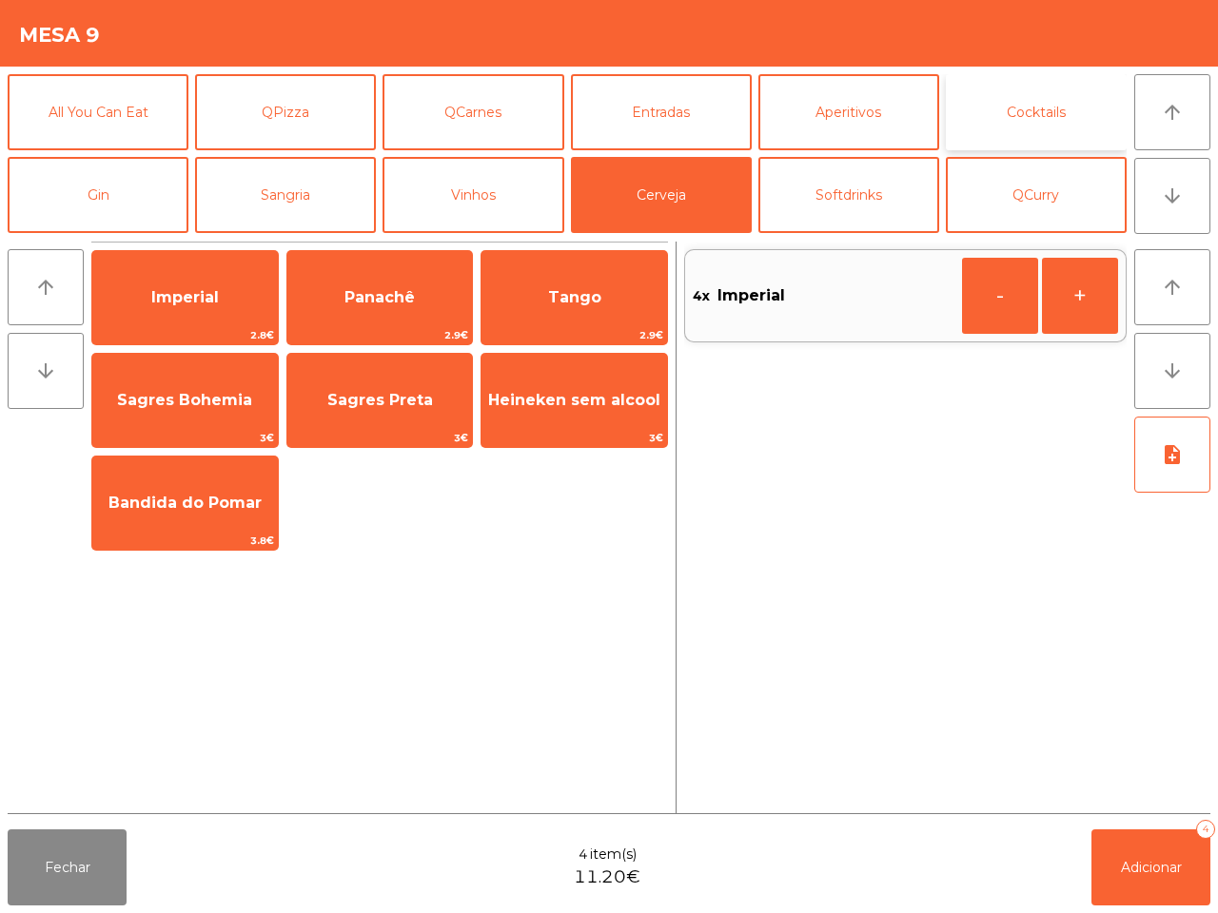
click at [1042, 130] on button "Cocktails" at bounding box center [1036, 112] width 181 height 76
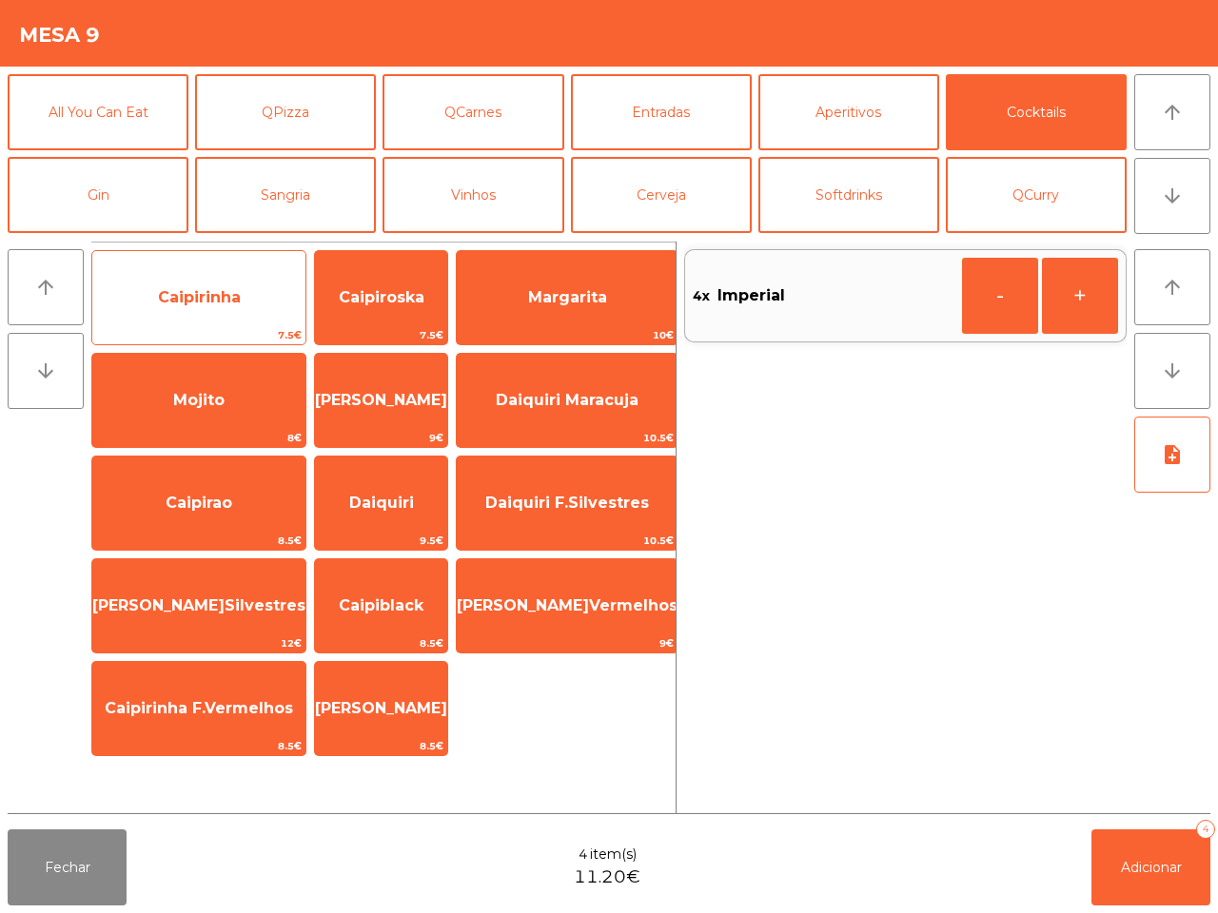
click at [184, 296] on span "Caipirinha" at bounding box center [199, 297] width 83 height 18
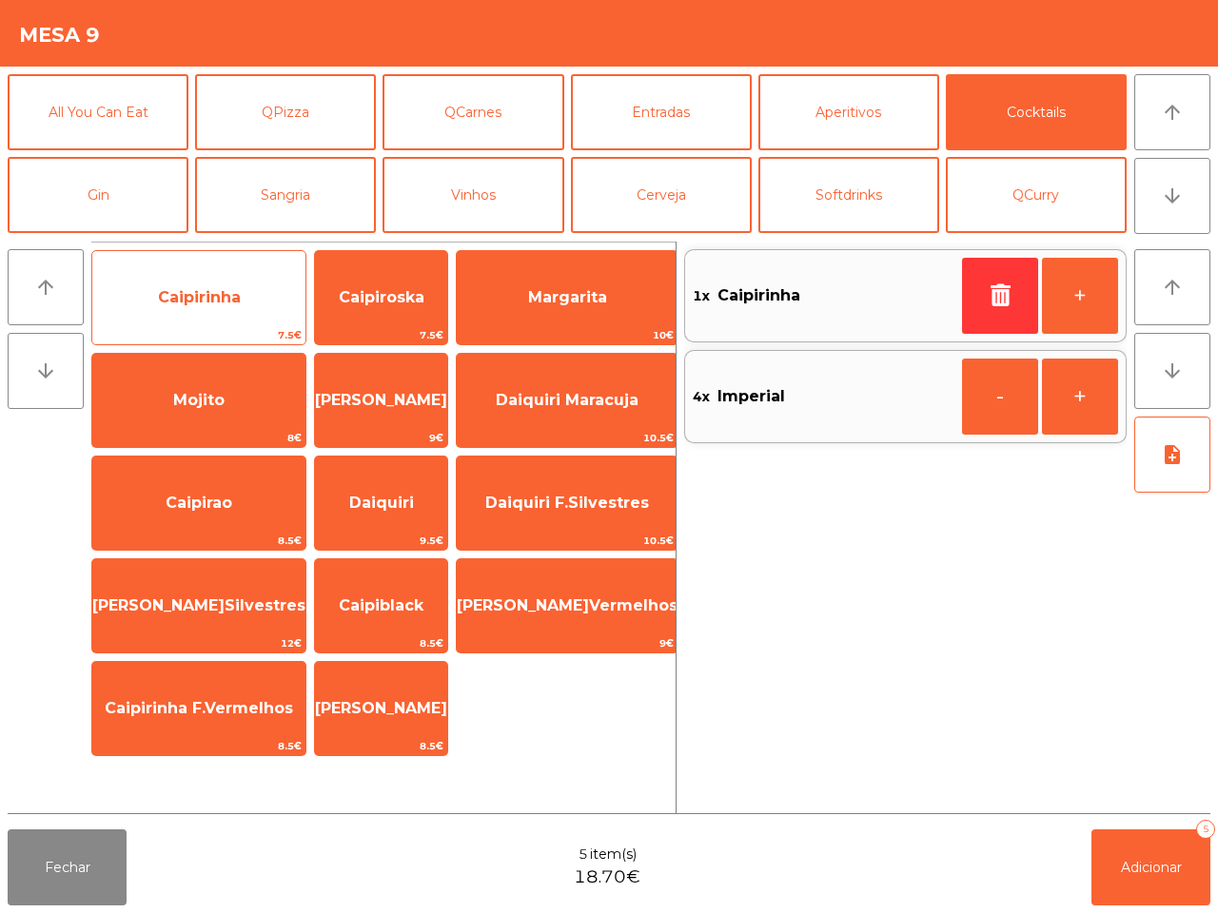
click at [183, 300] on span "Caipirinha" at bounding box center [199, 297] width 83 height 18
click at [185, 300] on span "Caipirinha" at bounding box center [199, 297] width 83 height 18
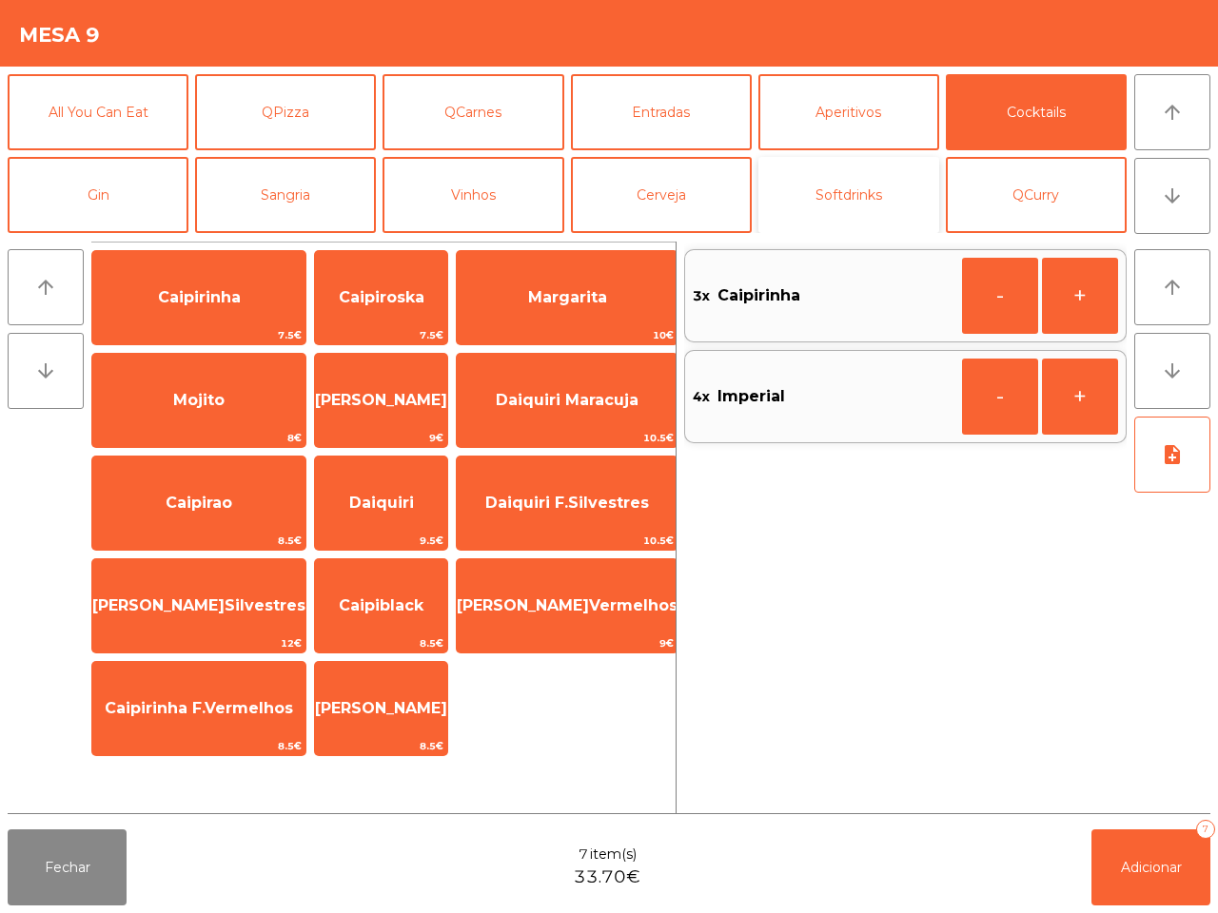
click at [815, 168] on button "Softdrinks" at bounding box center [848, 195] width 181 height 76
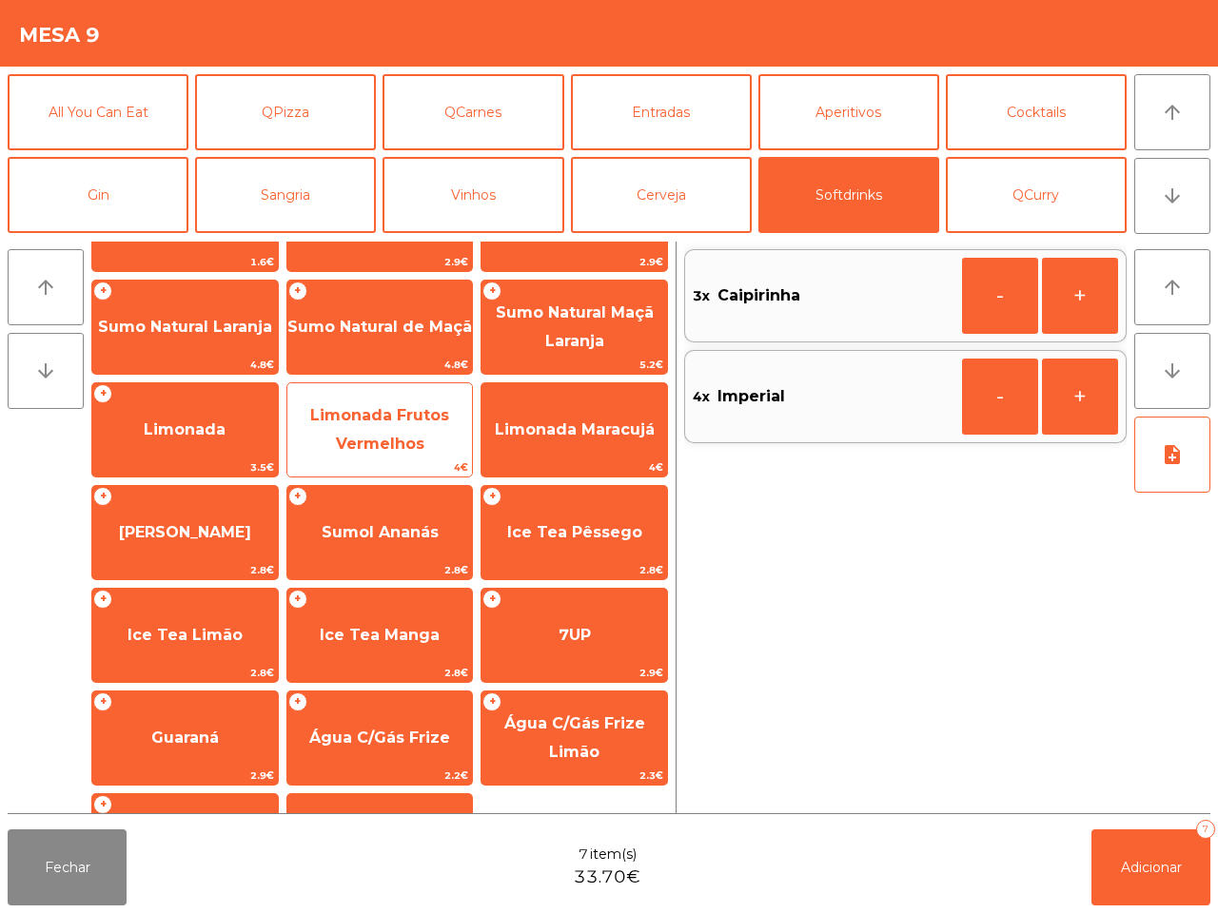
scroll to position [0, 0]
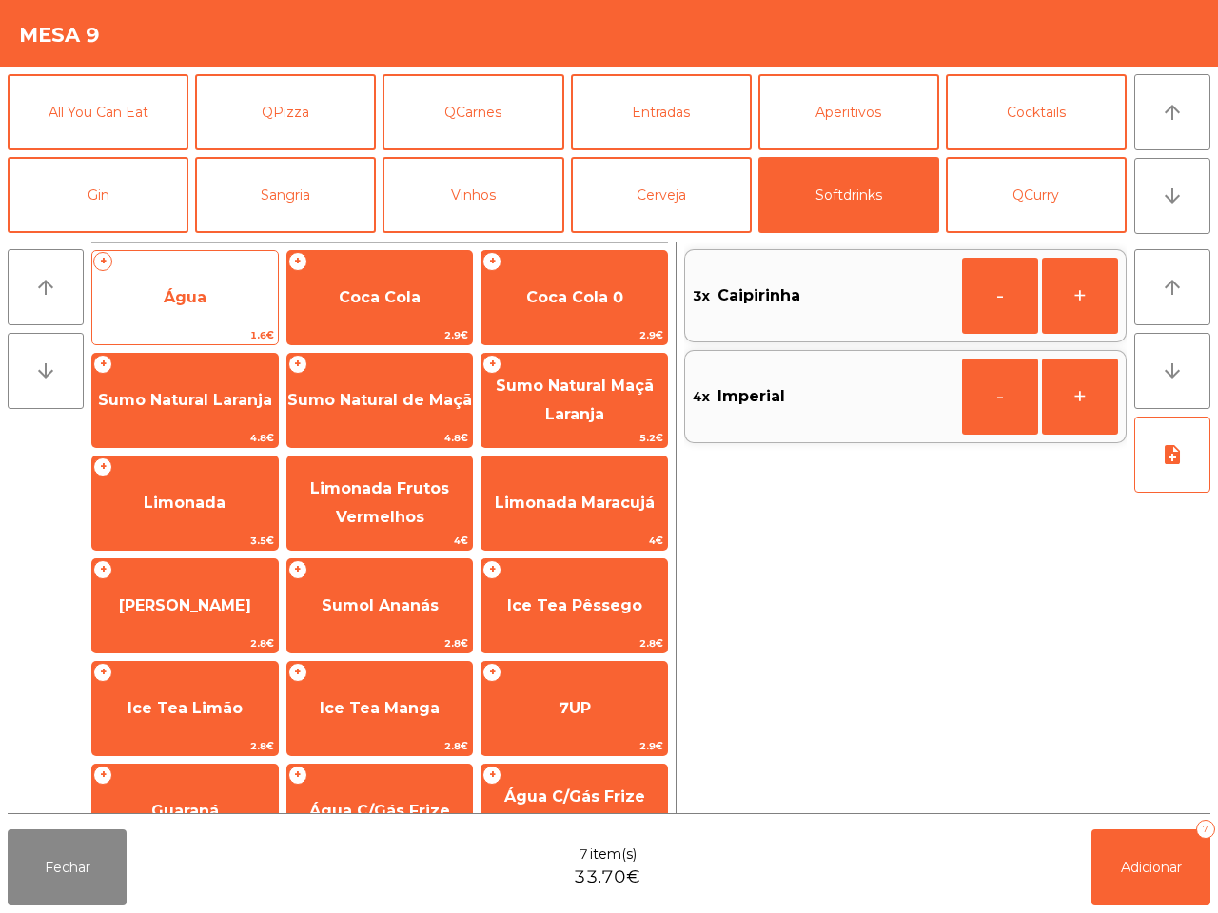
click at [210, 300] on span "Água" at bounding box center [184, 297] width 185 height 51
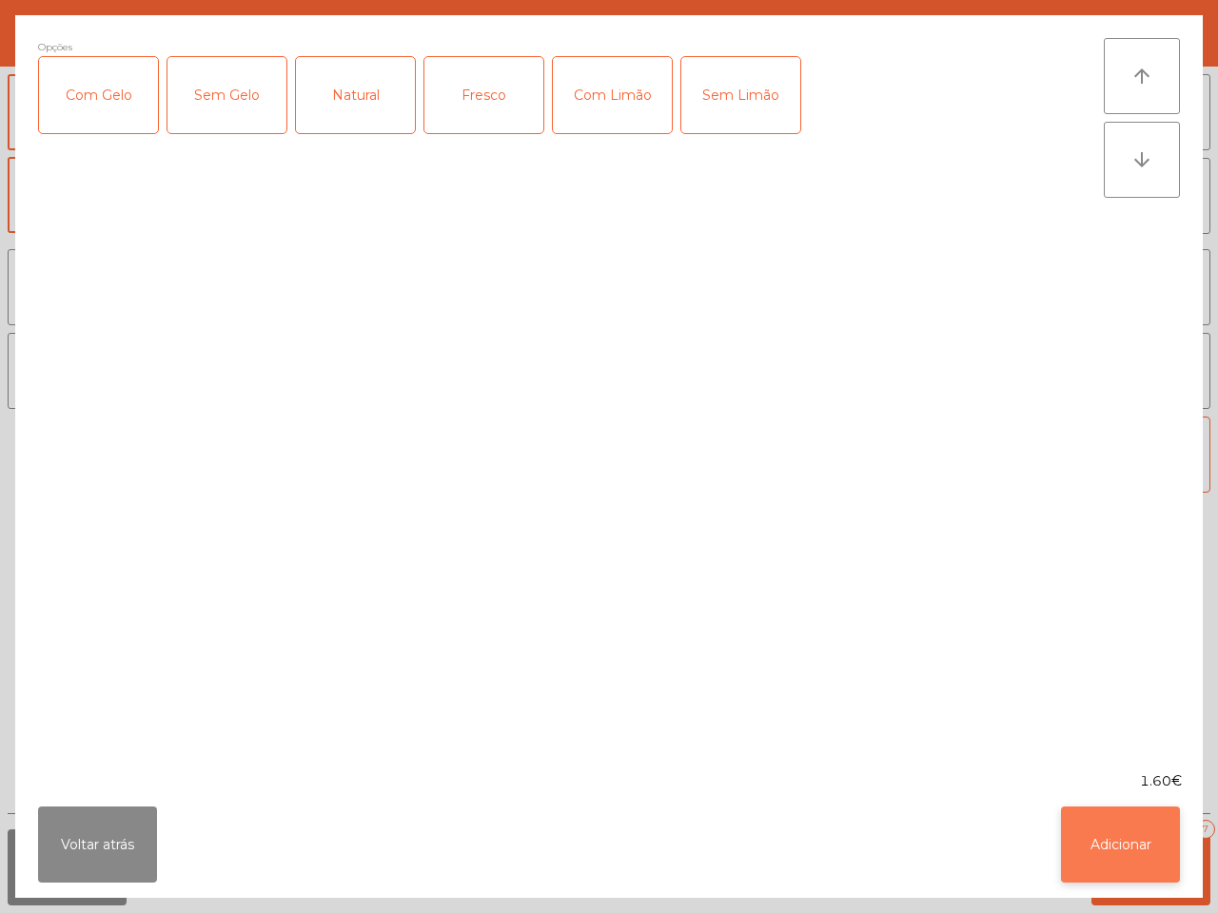
click at [1114, 845] on button "Adicionar" at bounding box center [1120, 845] width 119 height 76
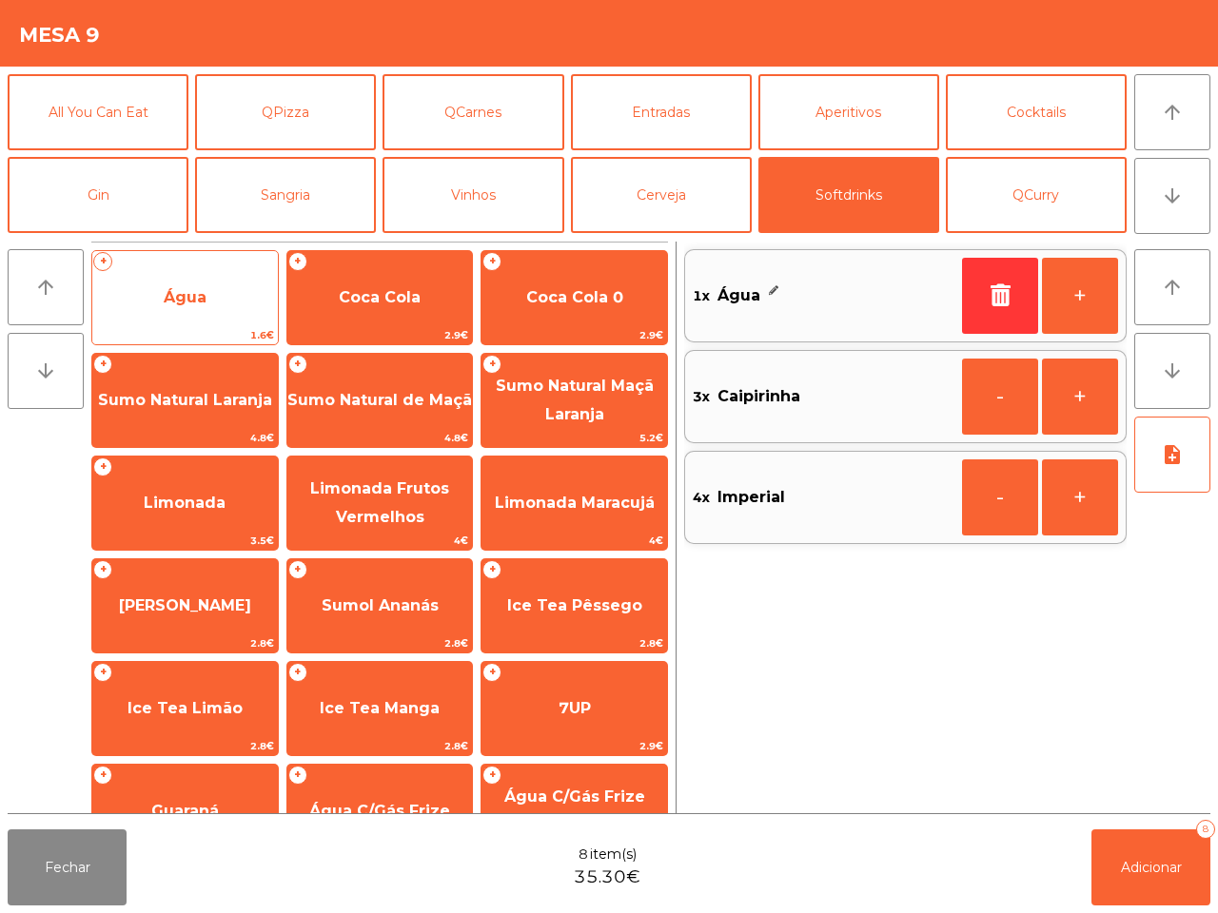
click at [207, 279] on span "Água" at bounding box center [184, 297] width 185 height 51
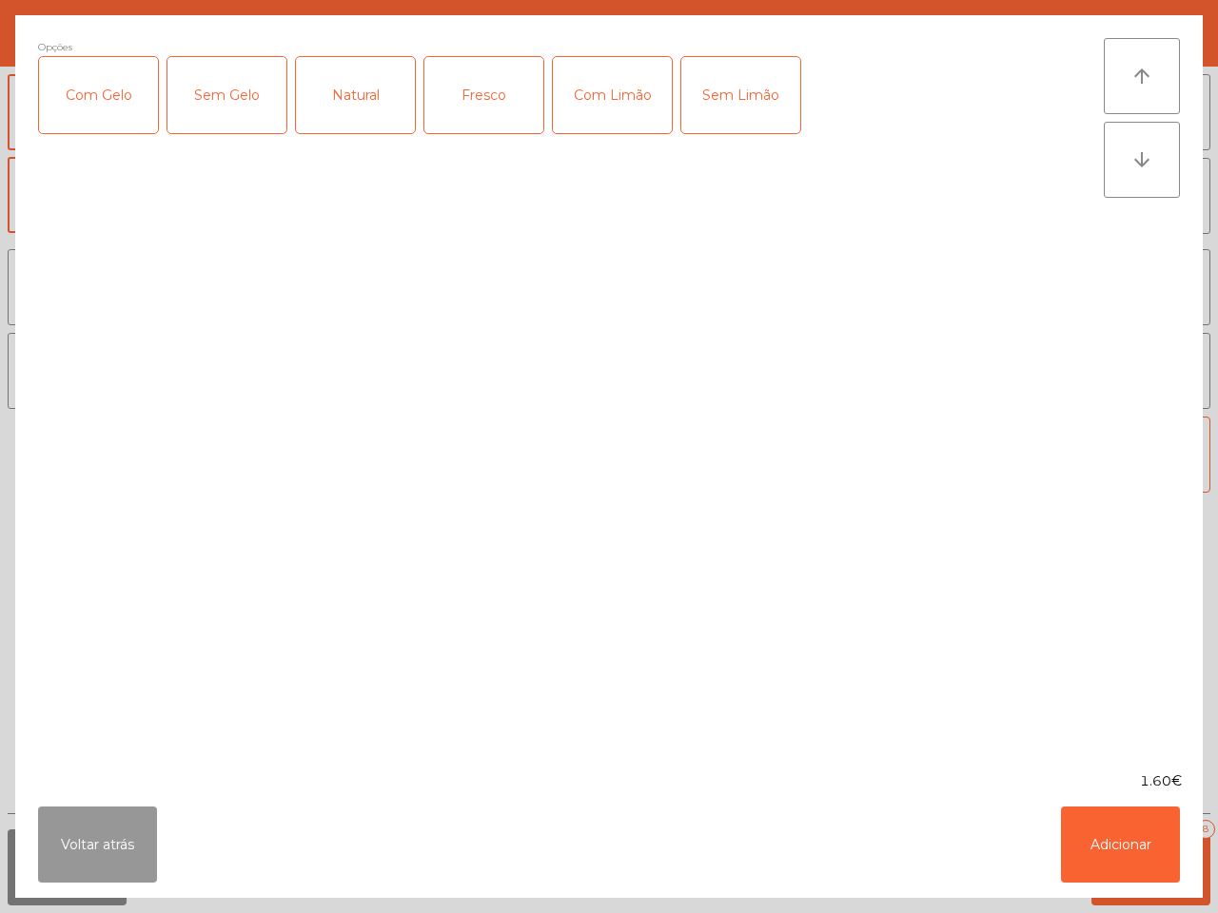
click at [127, 843] on button "Voltar atrás" at bounding box center [97, 845] width 119 height 76
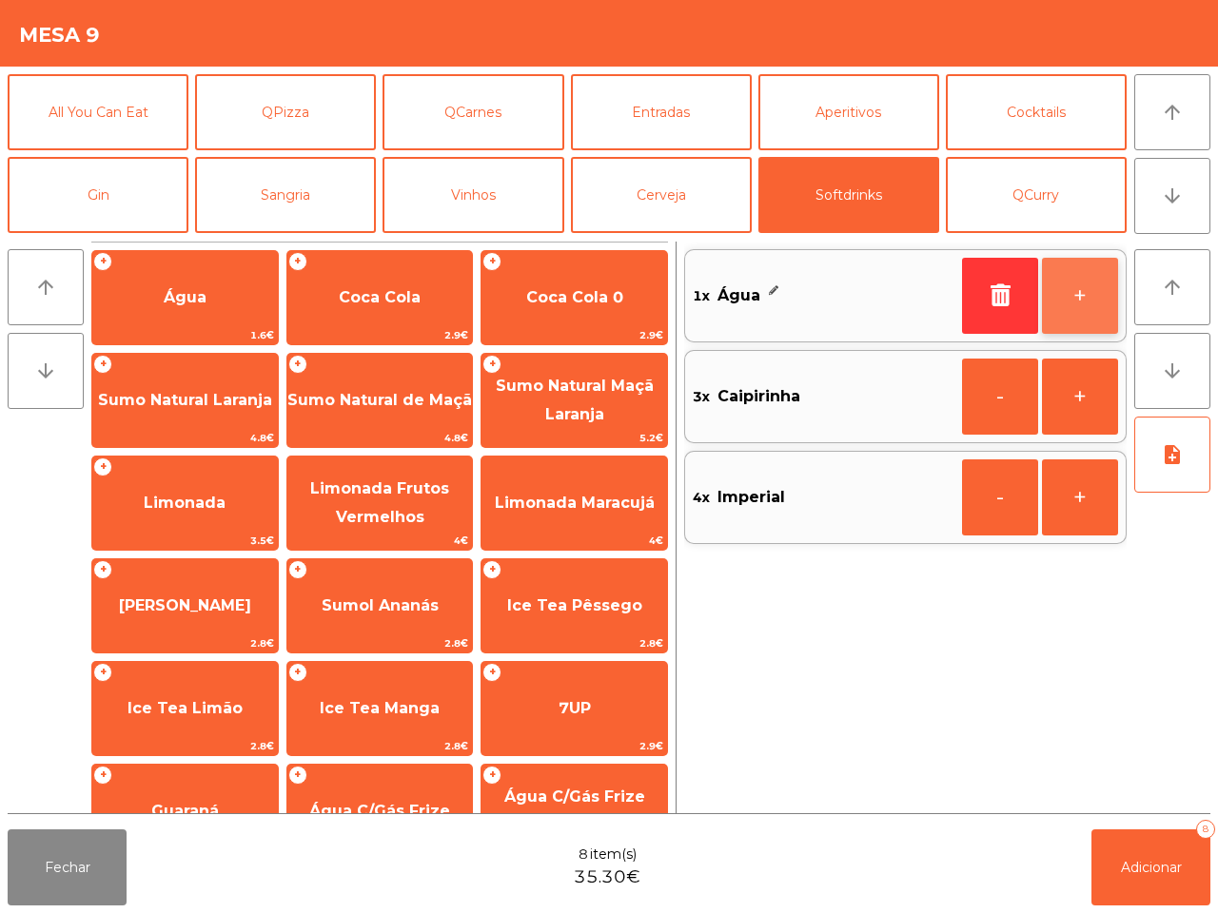
click at [1075, 296] on button "+" at bounding box center [1080, 296] width 76 height 76
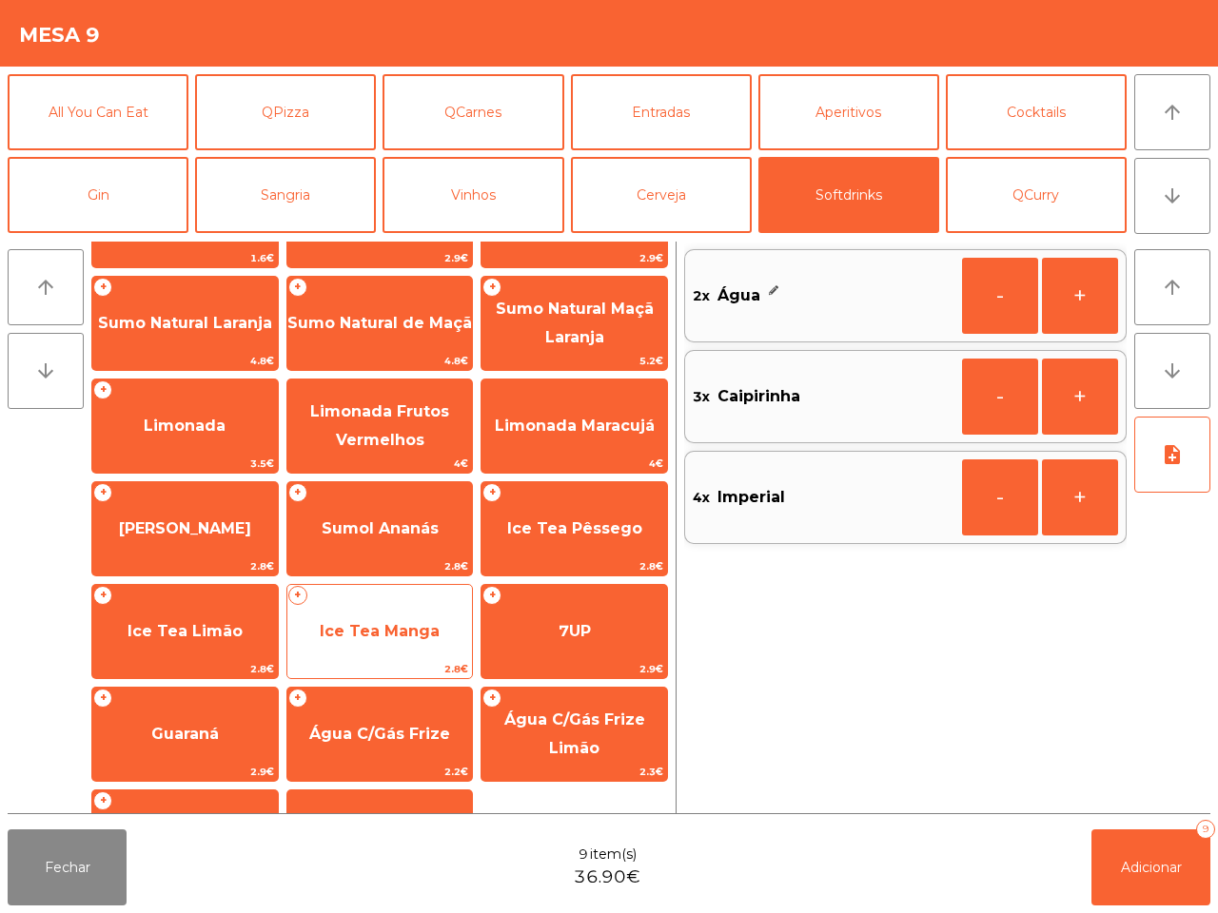
scroll to position [155, 0]
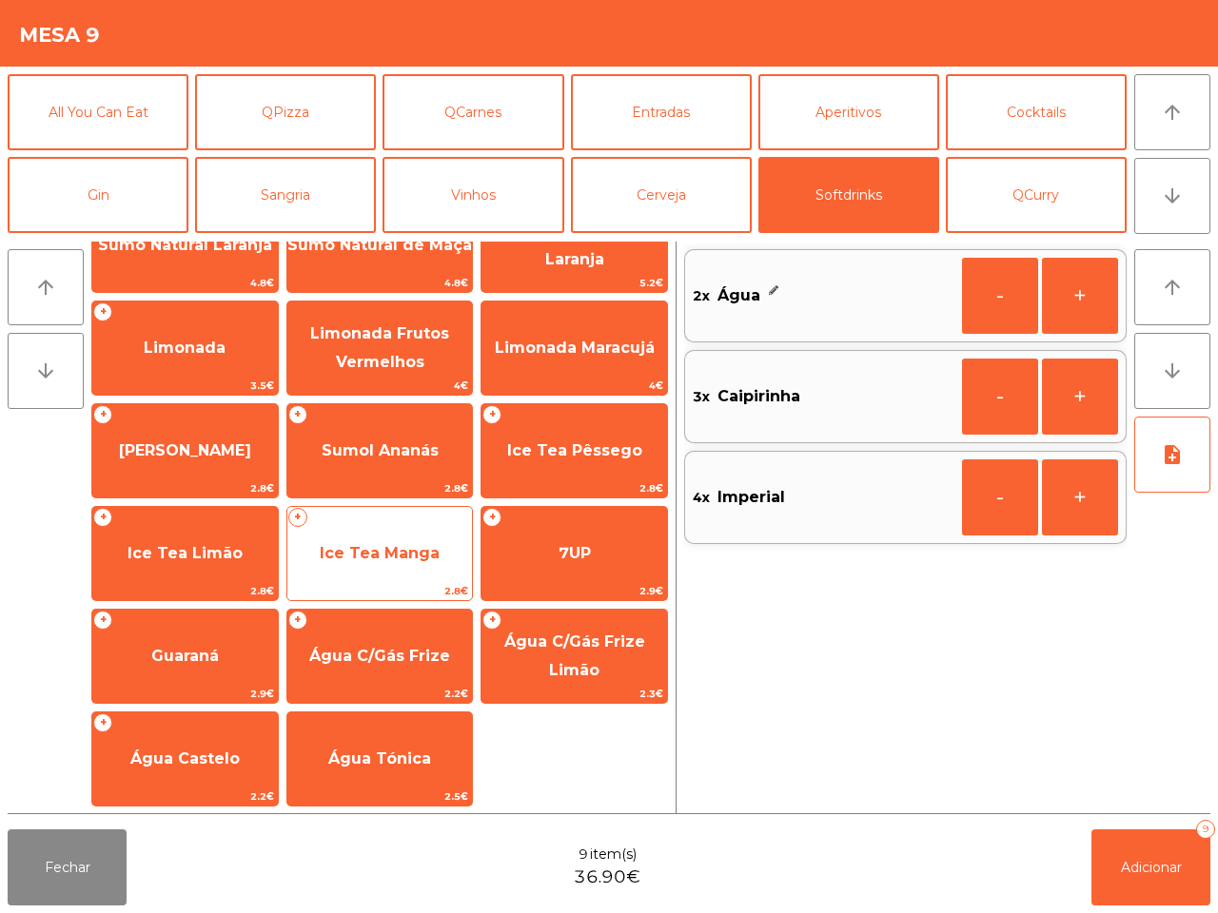
click at [372, 552] on span "Ice Tea Manga" at bounding box center [380, 553] width 120 height 18
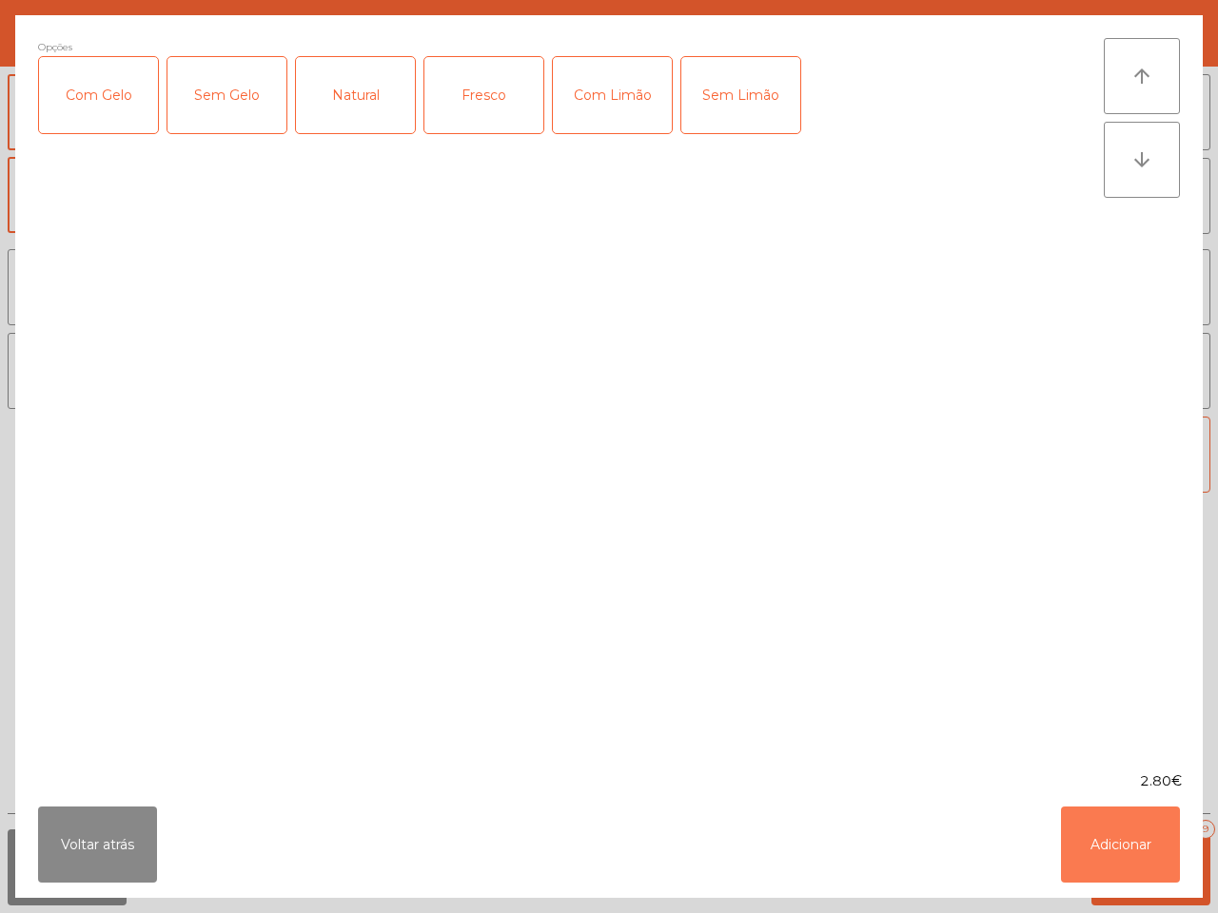
click at [1124, 845] on button "Adicionar" at bounding box center [1120, 845] width 119 height 76
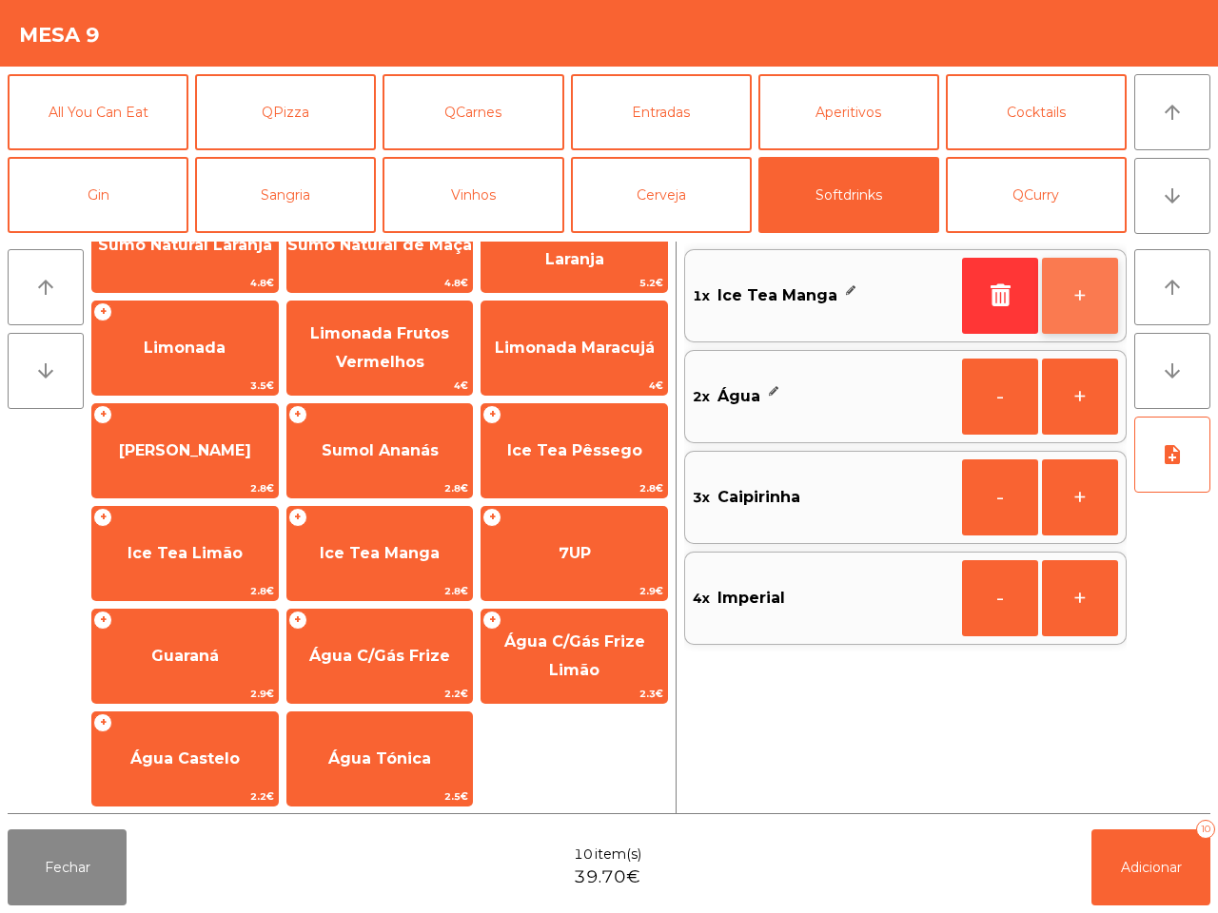
click at [1081, 288] on button "+" at bounding box center [1080, 296] width 76 height 76
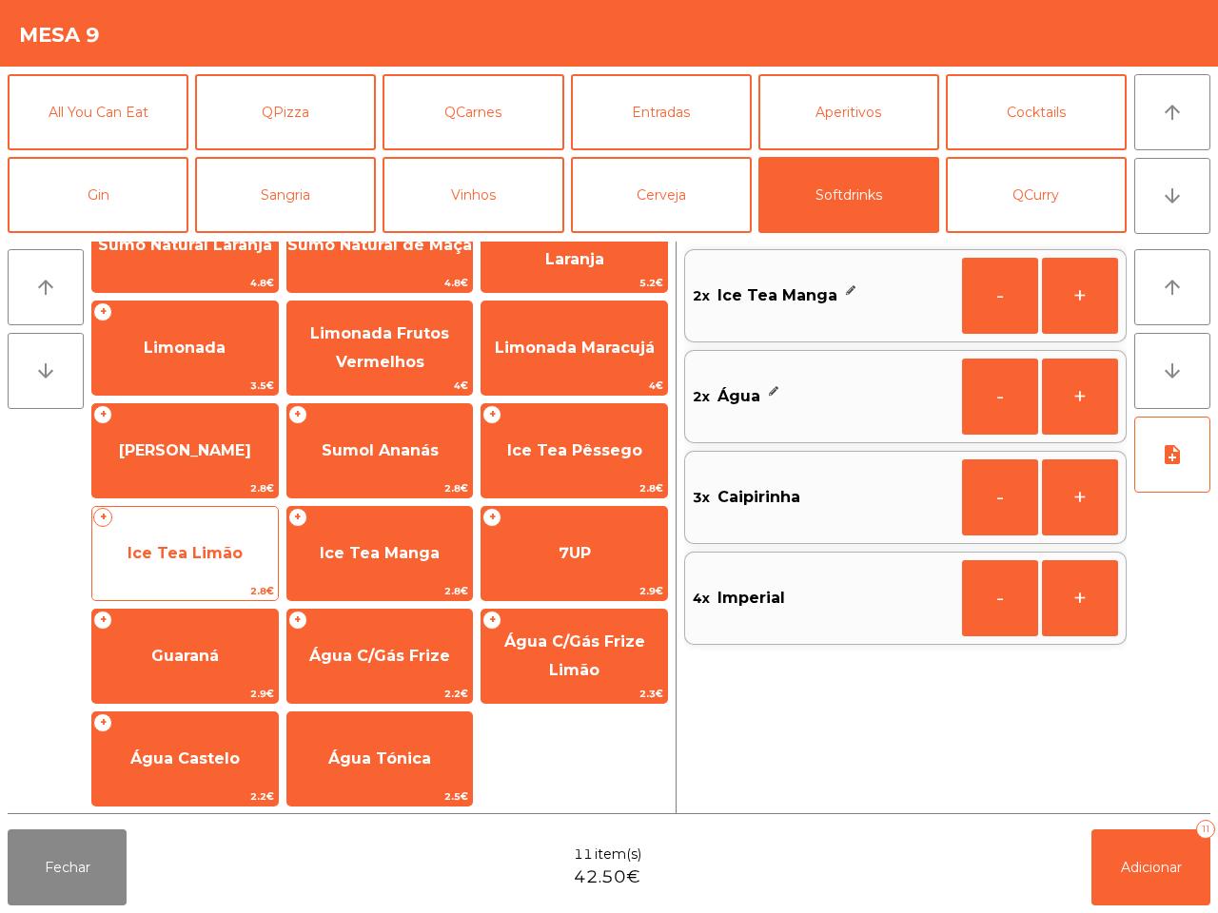
click at [176, 558] on span "Ice Tea Limão" at bounding box center [184, 553] width 115 height 18
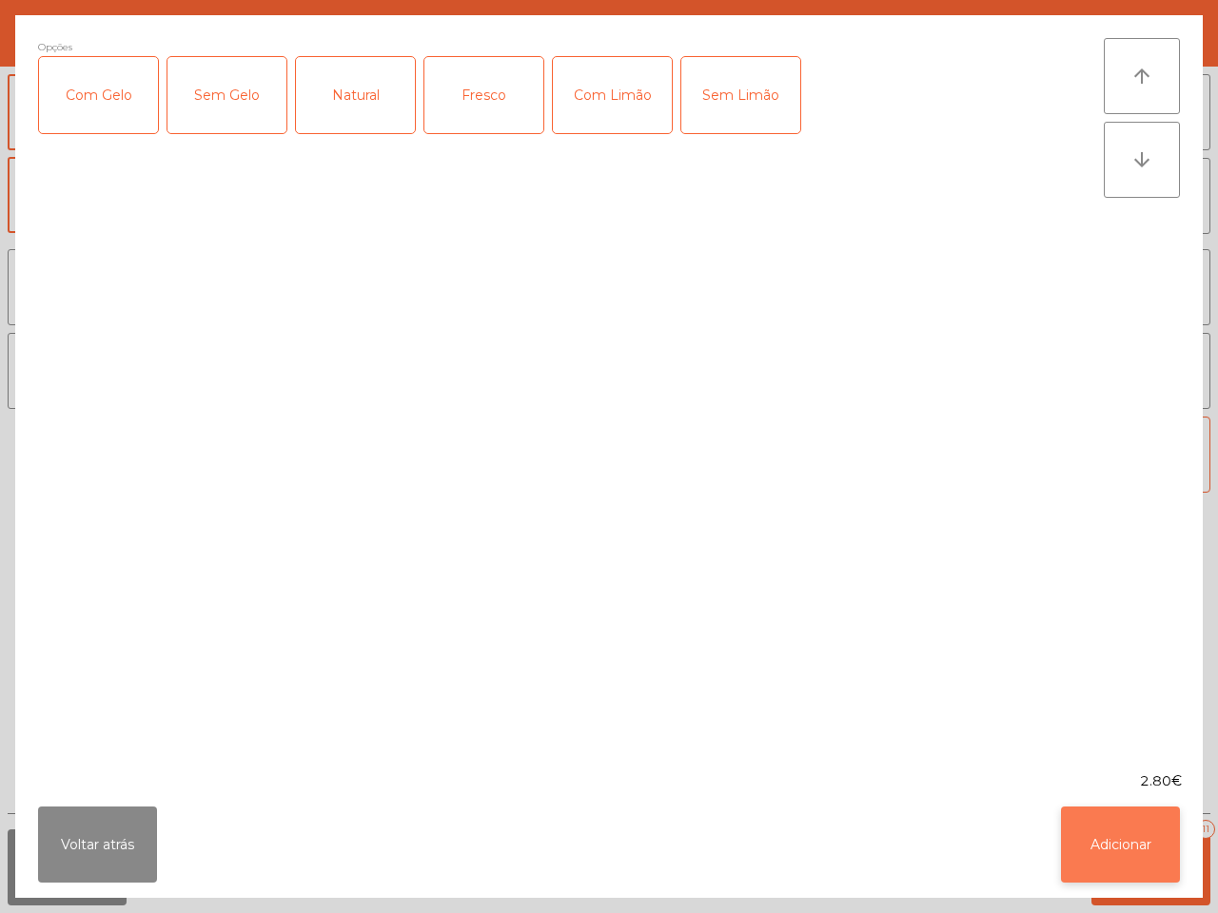
click at [1081, 823] on button "Adicionar" at bounding box center [1120, 845] width 119 height 76
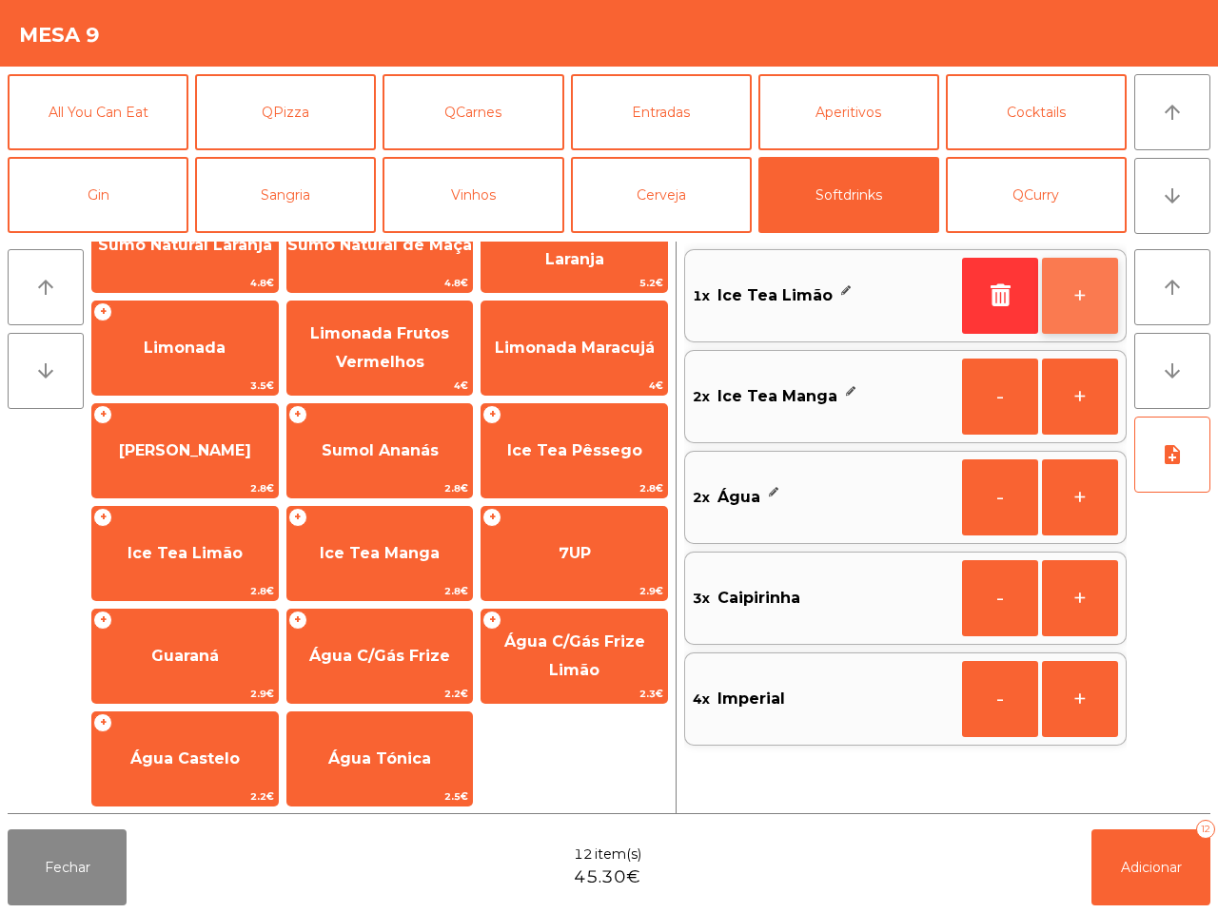
click at [1101, 285] on button "+" at bounding box center [1080, 296] width 76 height 76
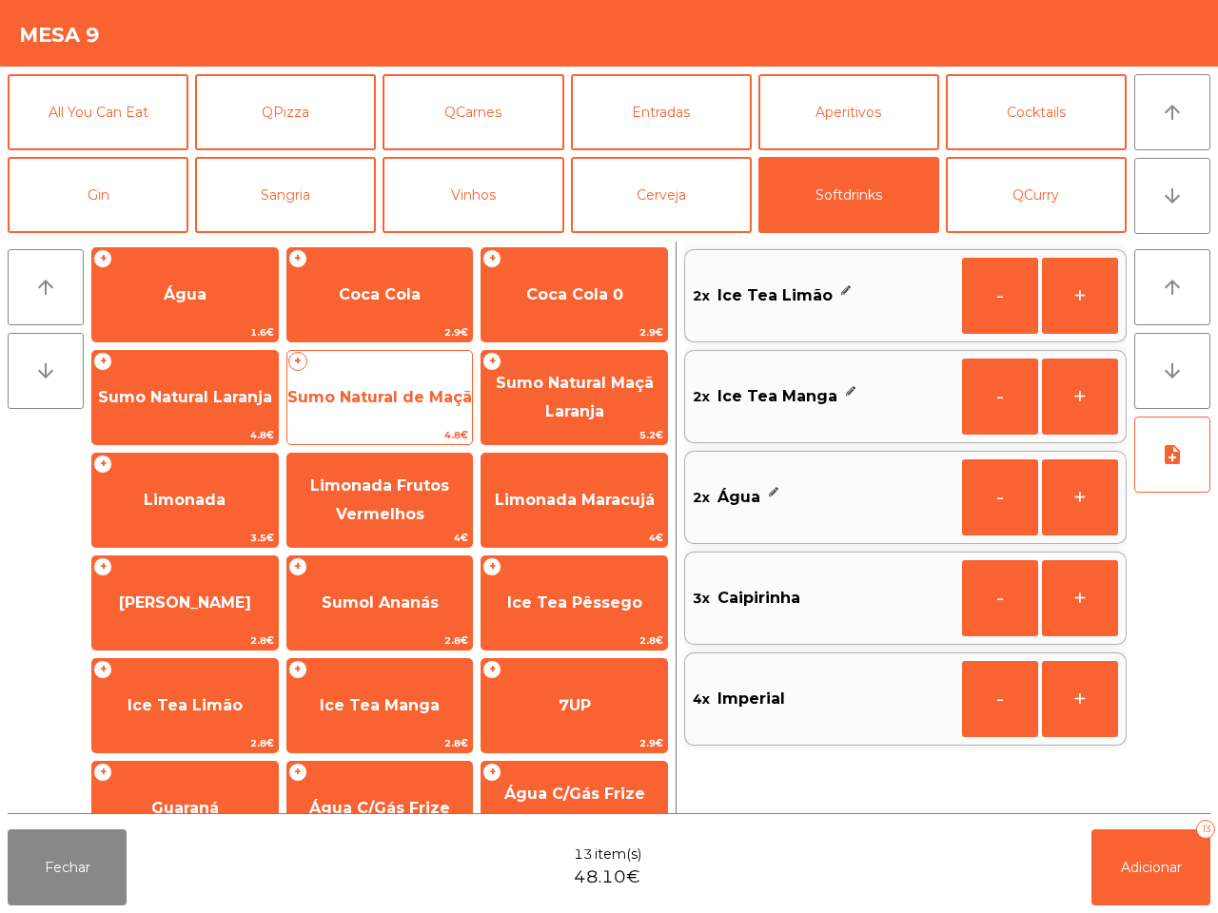
scroll to position [0, 0]
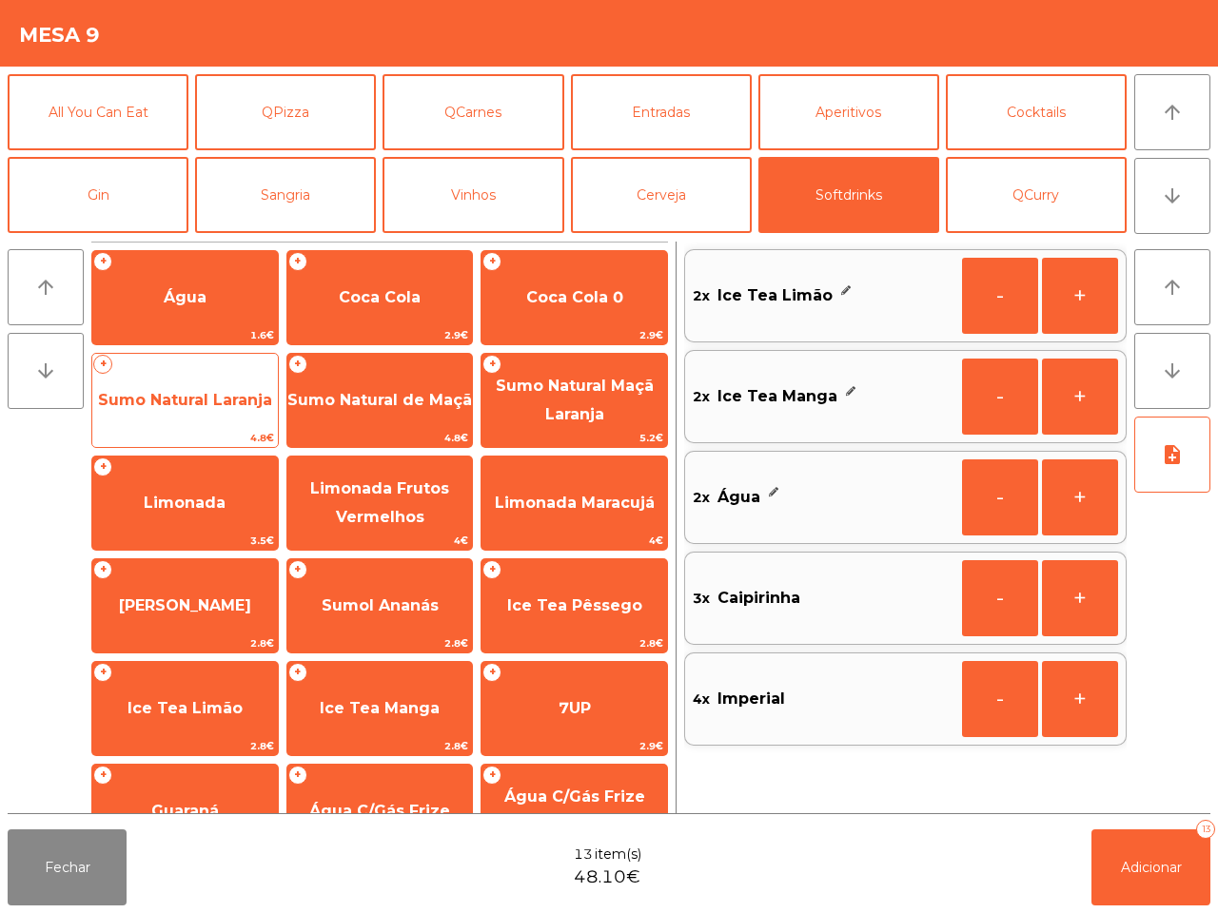
click at [217, 412] on span "Sumo Natural Laranja" at bounding box center [184, 400] width 185 height 51
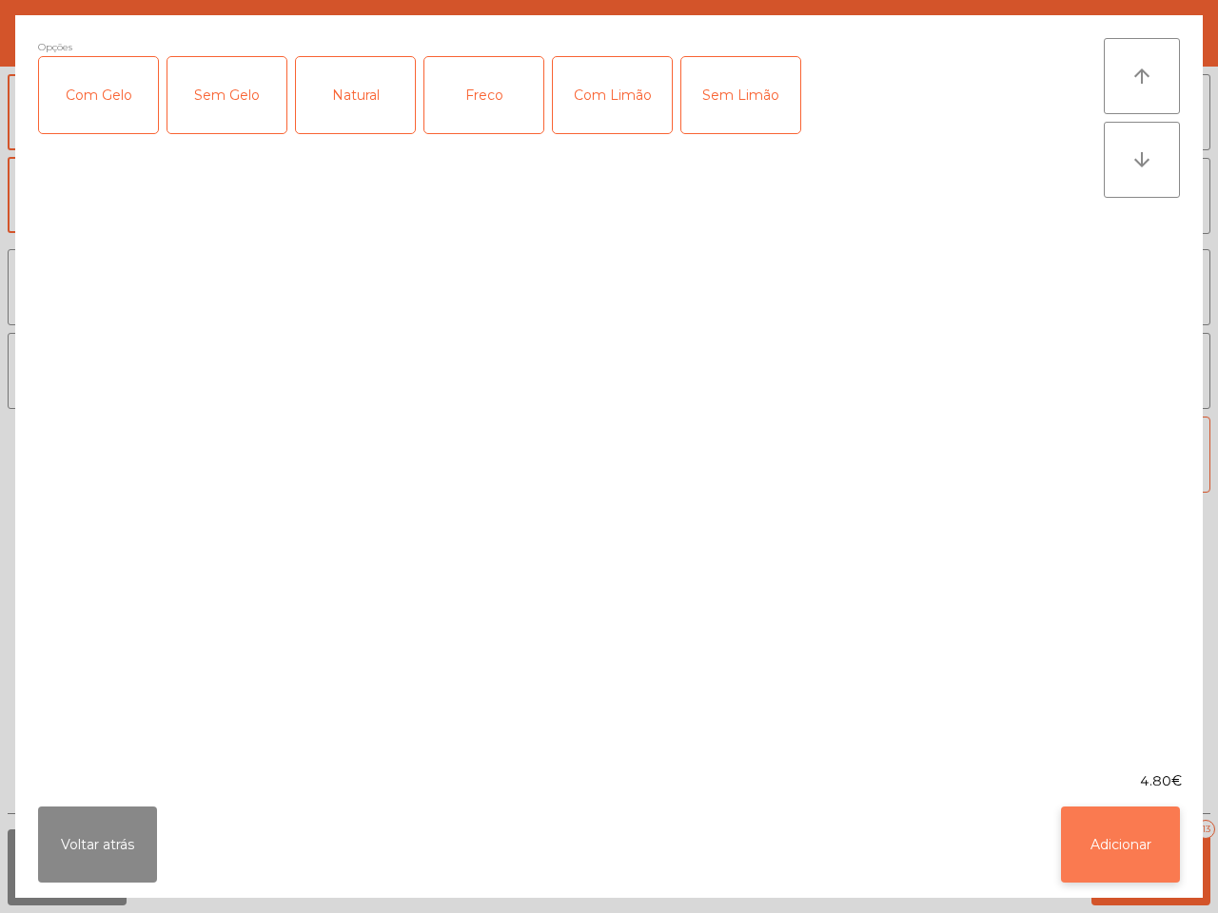
click at [1142, 843] on button "Adicionar" at bounding box center [1120, 845] width 119 height 76
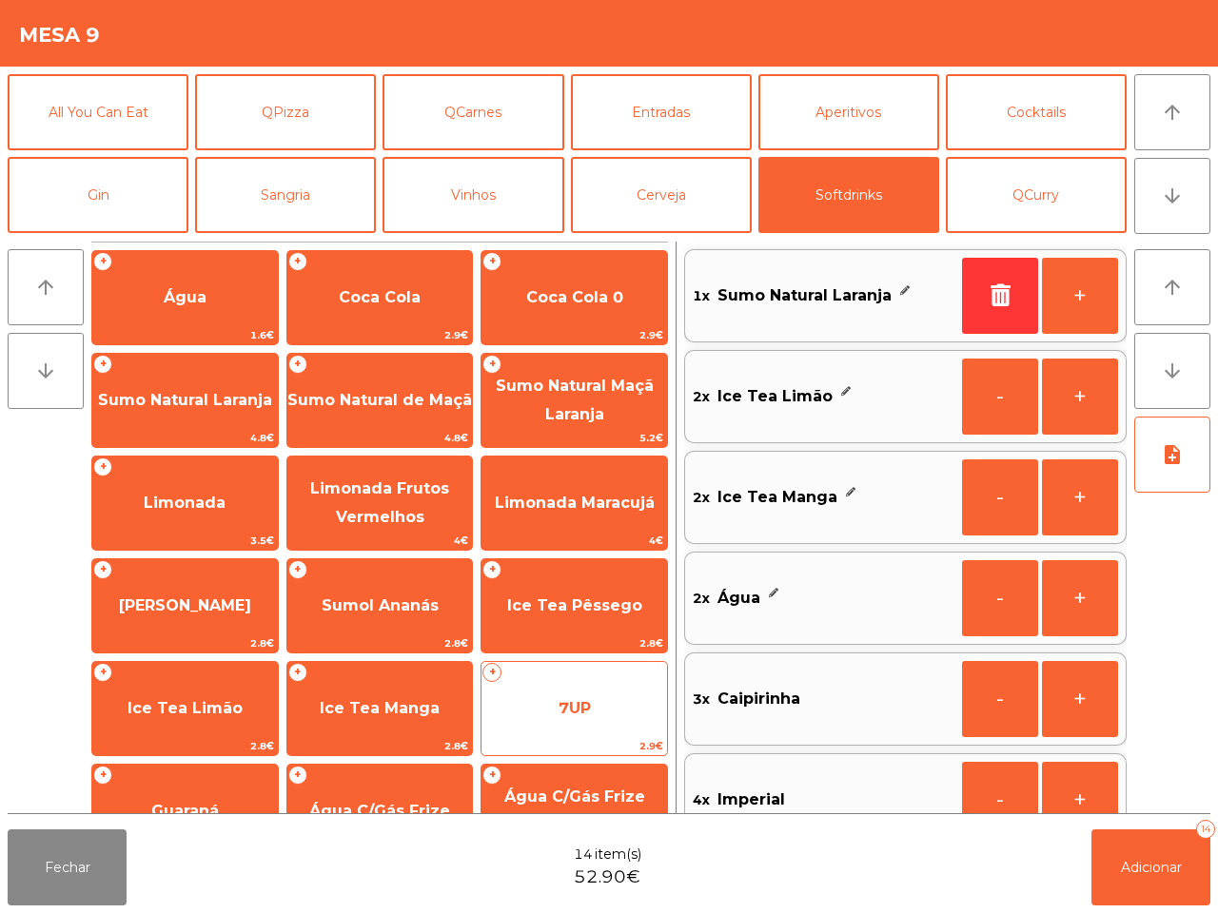
scroll to position [155, 0]
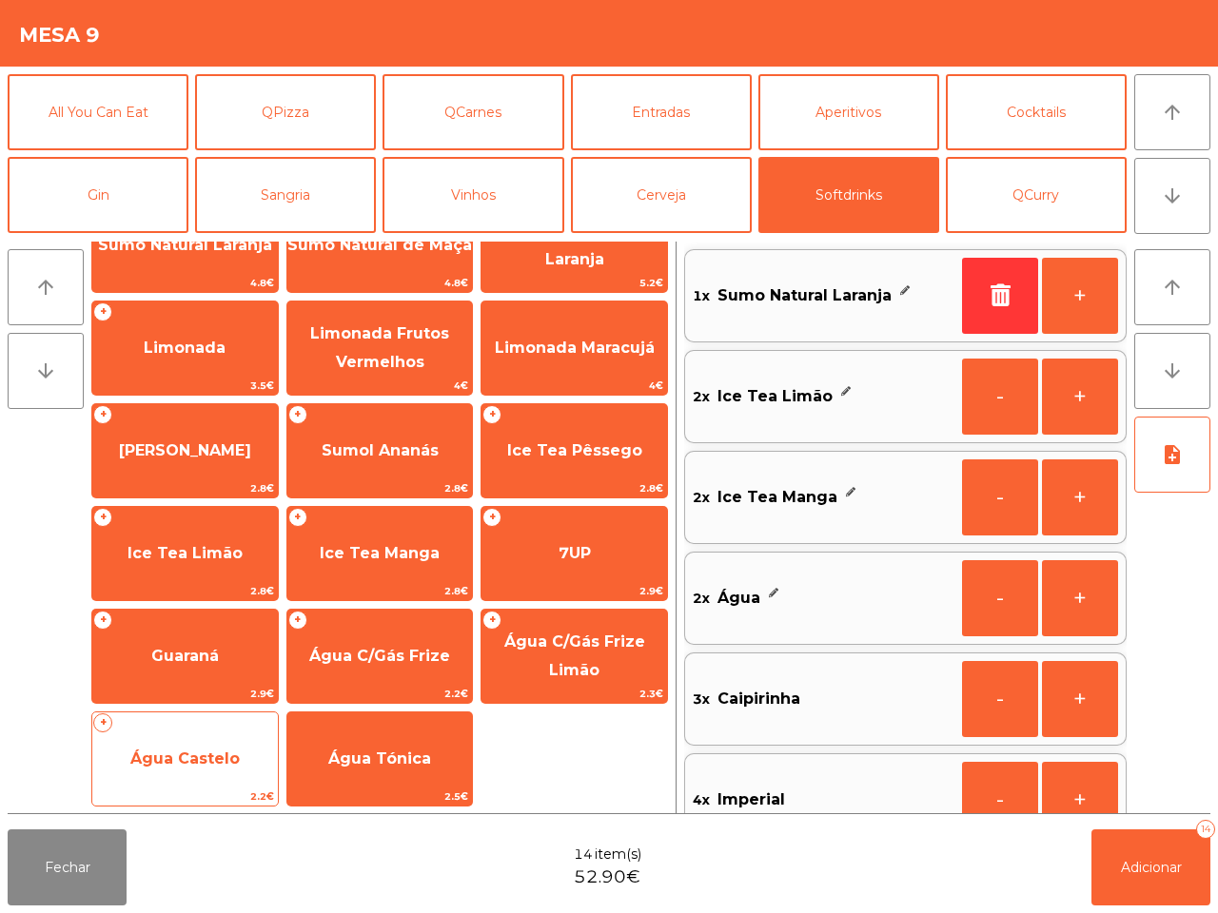
click at [215, 745] on span "Água Castelo" at bounding box center [184, 758] width 185 height 51
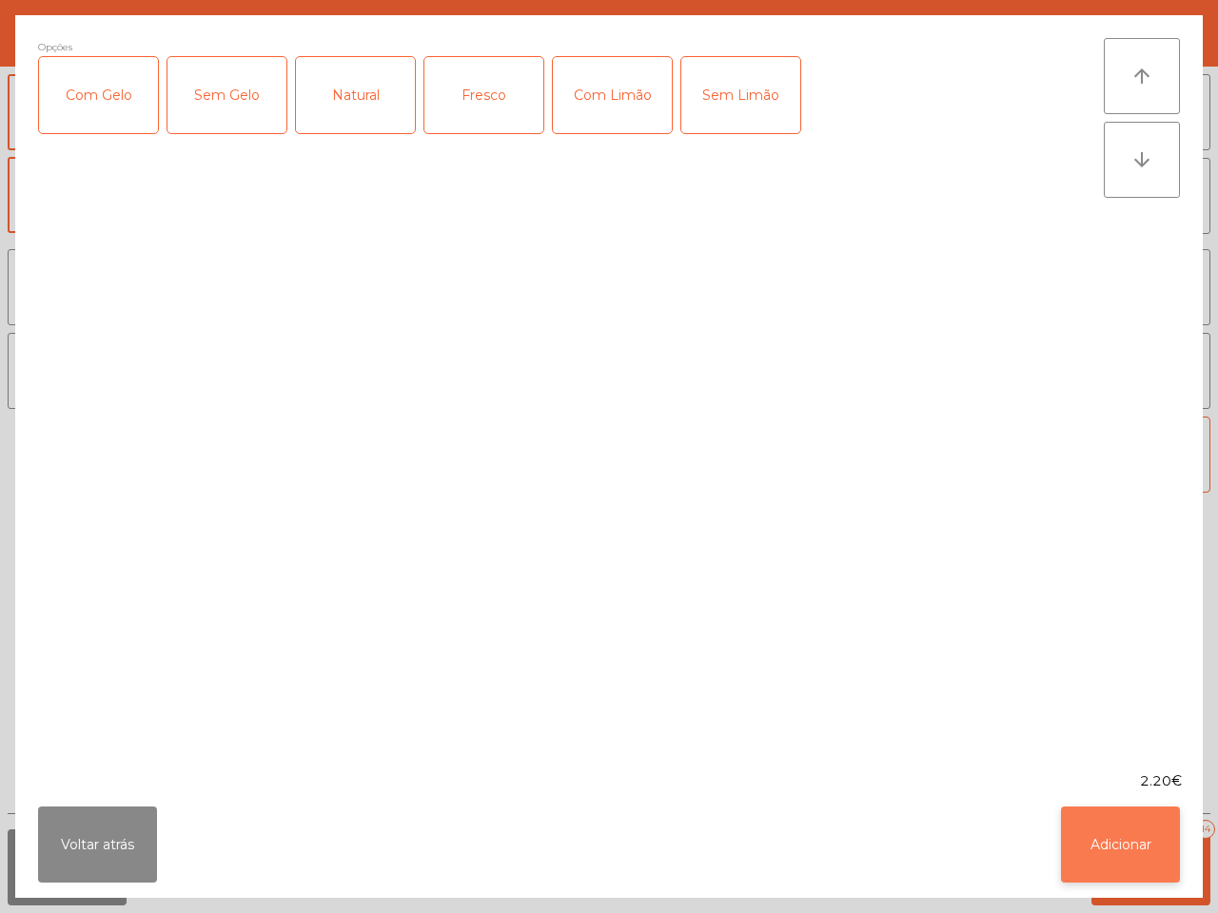
click at [1142, 824] on button "Adicionar" at bounding box center [1120, 845] width 119 height 76
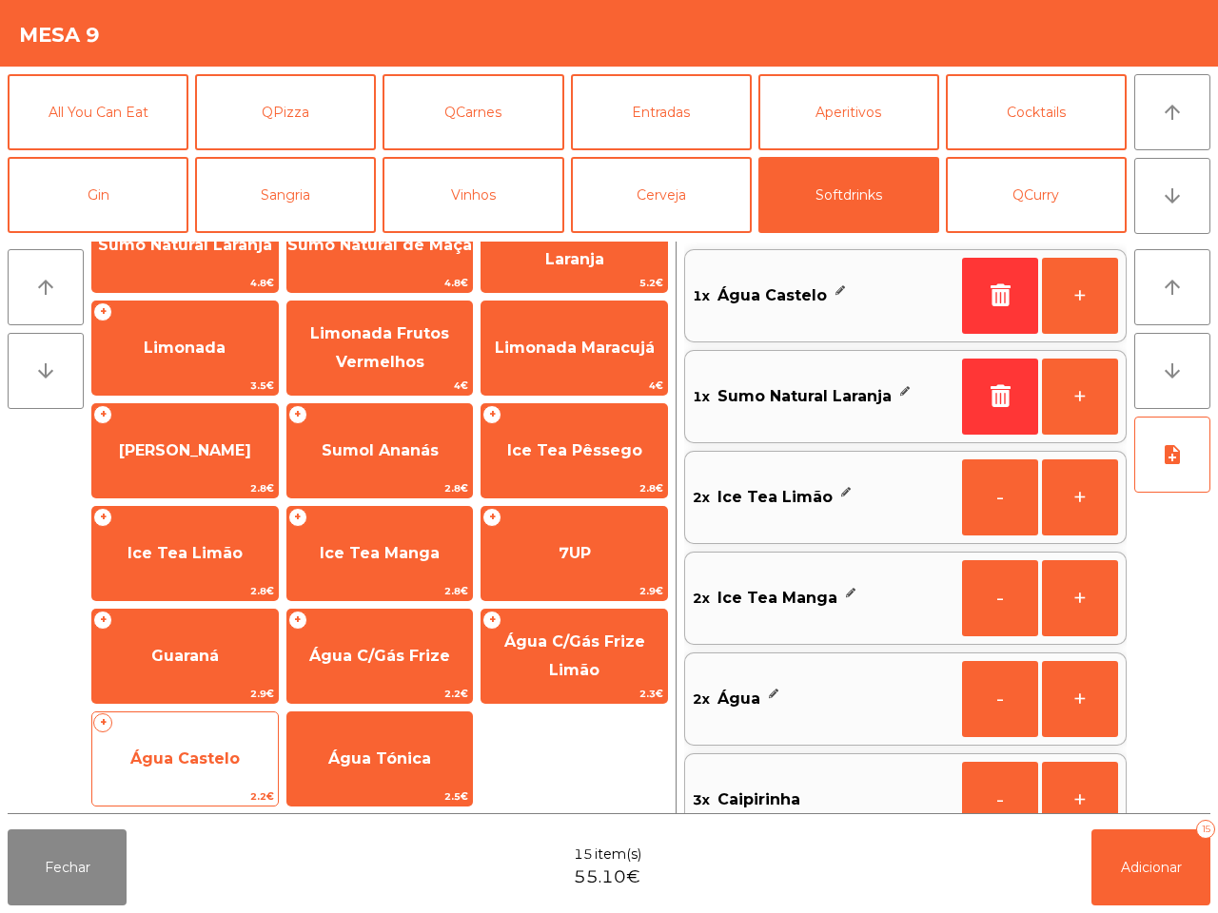
click at [200, 759] on span "Água Castelo" at bounding box center [184, 759] width 109 height 18
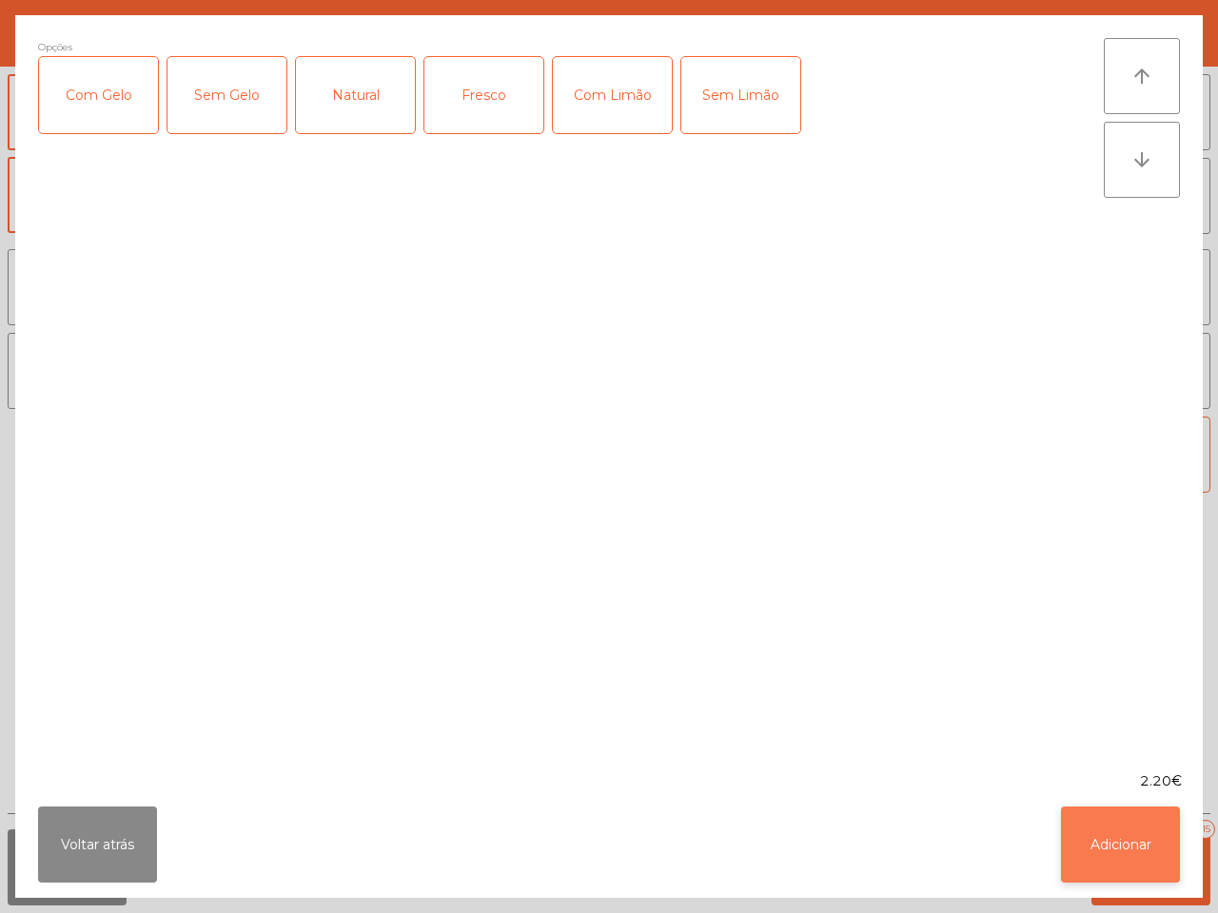
click at [1114, 845] on button "Adicionar" at bounding box center [1120, 845] width 119 height 76
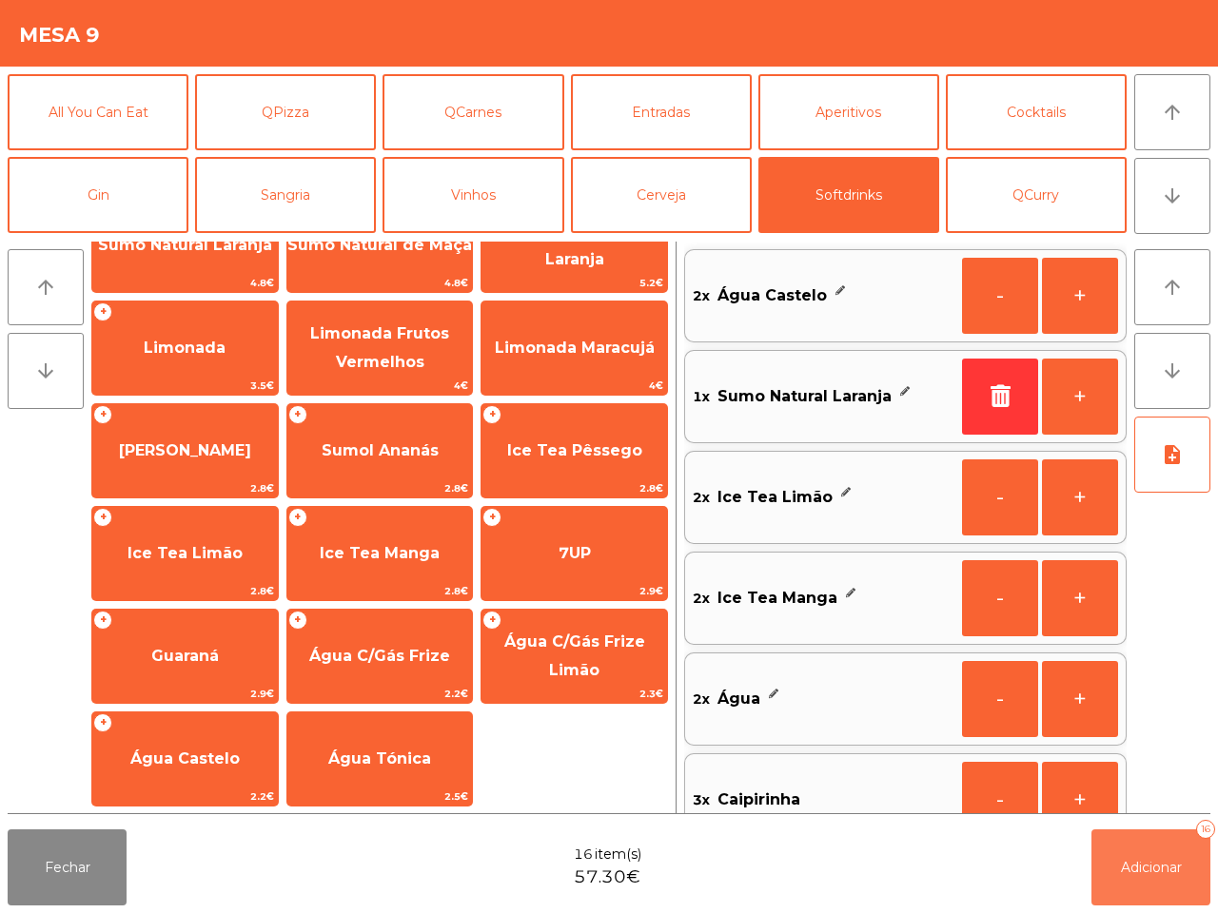
click at [1166, 872] on span "Adicionar" at bounding box center [1151, 867] width 61 height 17
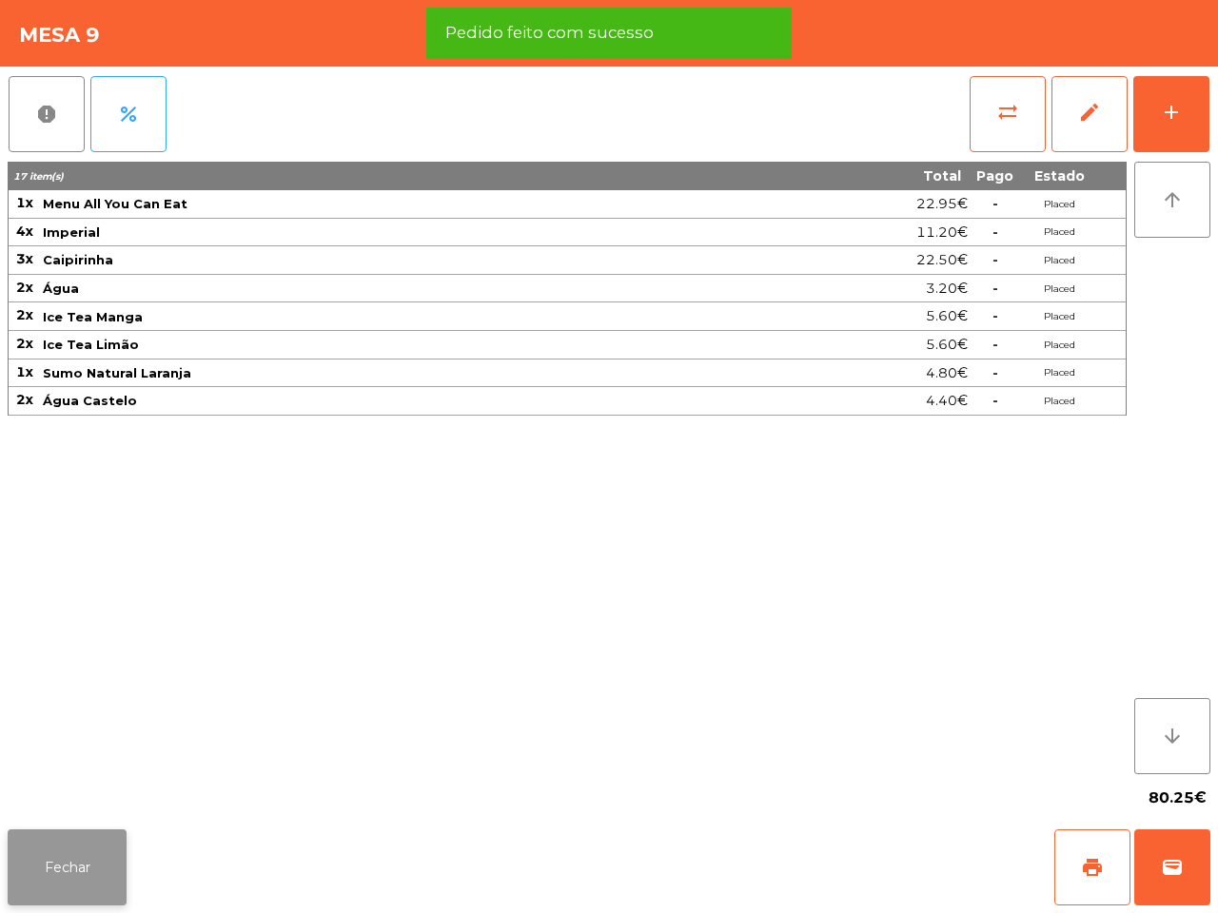
click at [83, 858] on button "Fechar" at bounding box center [67, 868] width 119 height 76
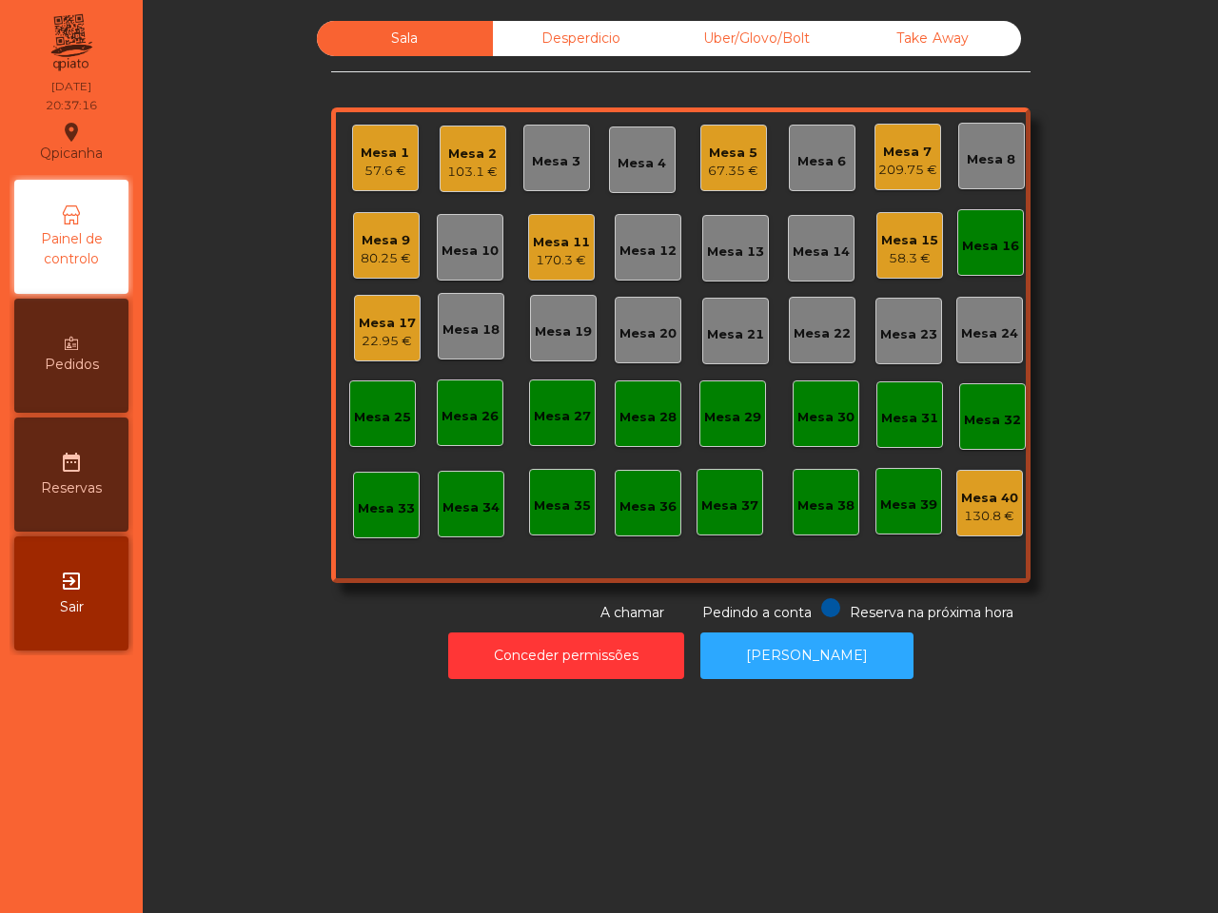
click at [457, 154] on div "Mesa 2" at bounding box center [472, 154] width 50 height 19
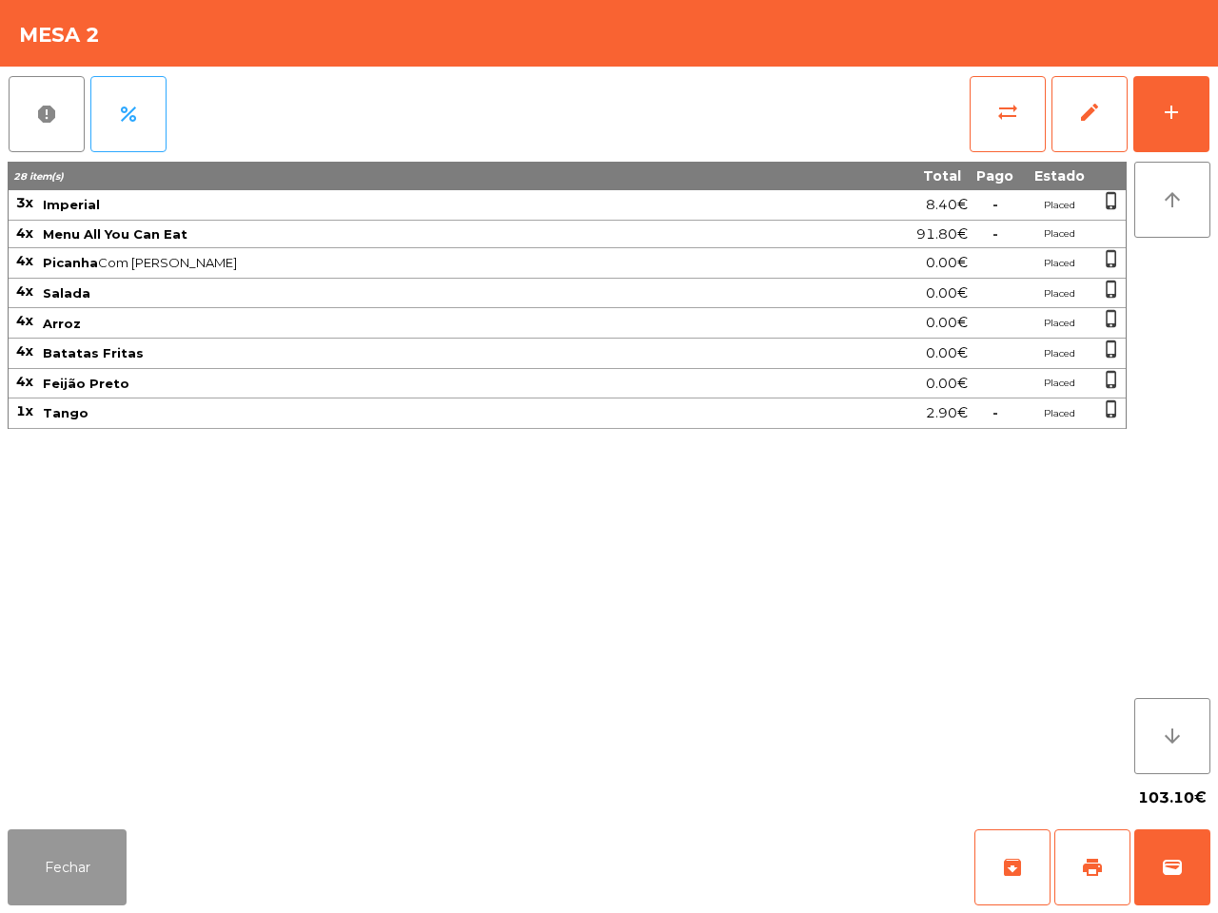
drag, startPoint x: 60, startPoint y: 856, endPoint x: 67, endPoint y: 849, distance: 10.1
click at [60, 857] on button "Fechar" at bounding box center [67, 868] width 119 height 76
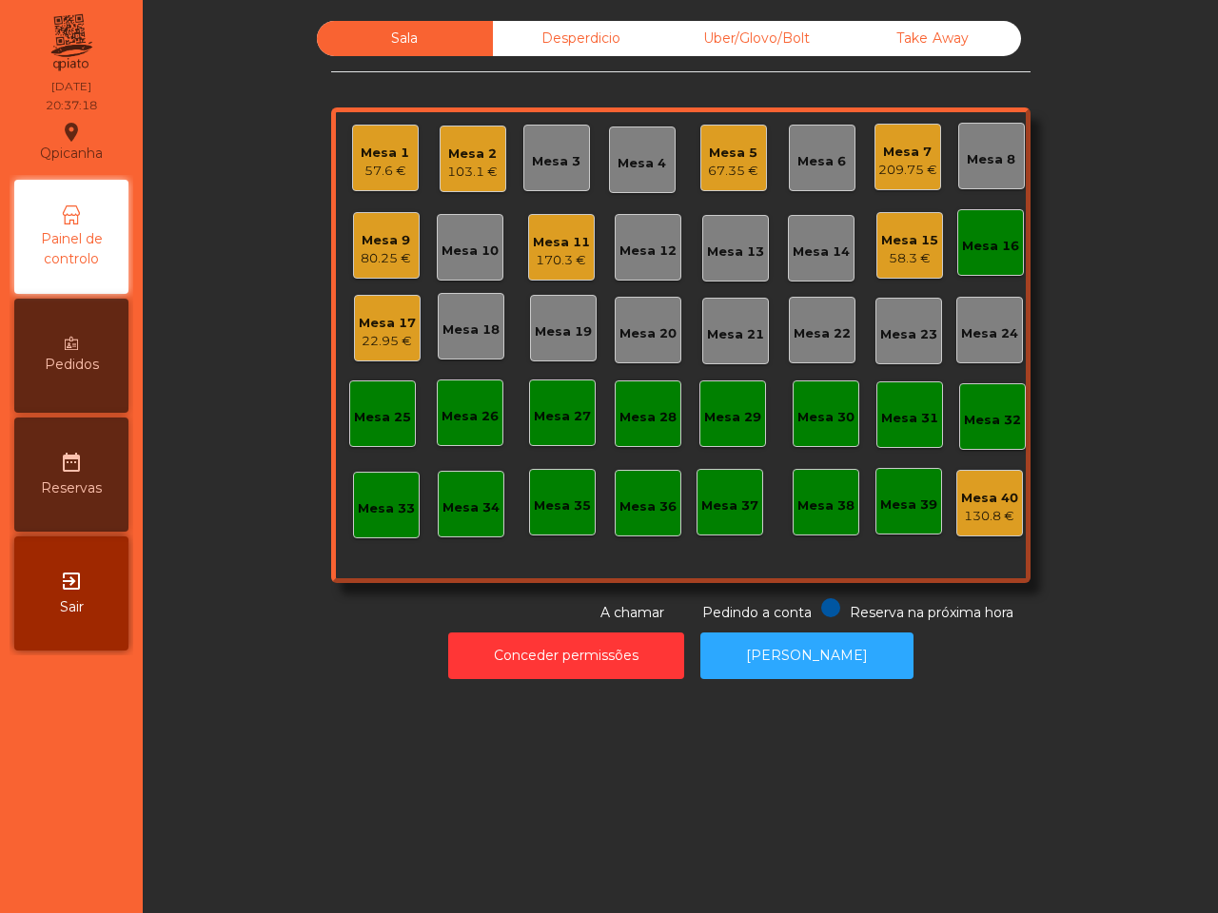
click at [810, 35] on div "Uber/Glovo/Bolt" at bounding box center [757, 38] width 176 height 35
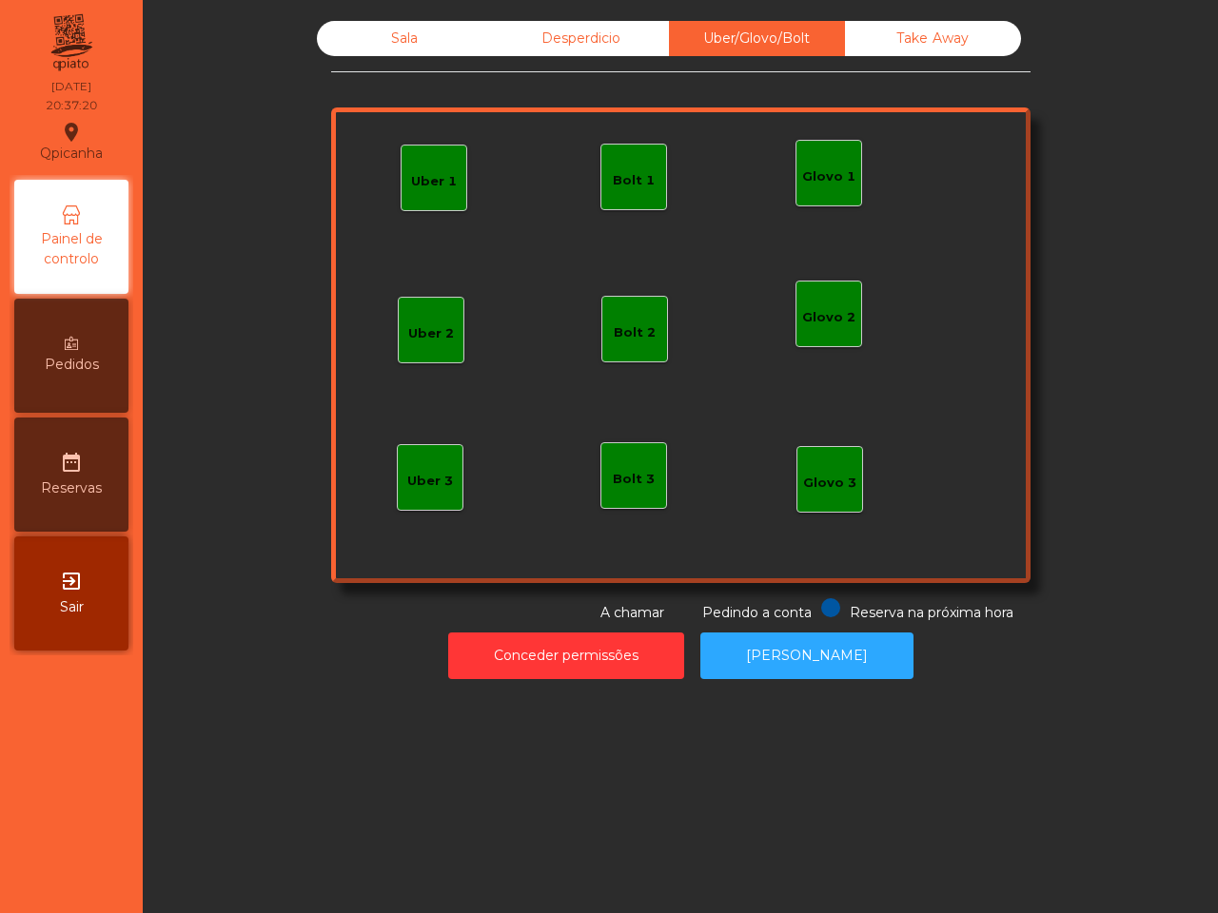
click at [429, 202] on div "Uber 1" at bounding box center [433, 178] width 67 height 67
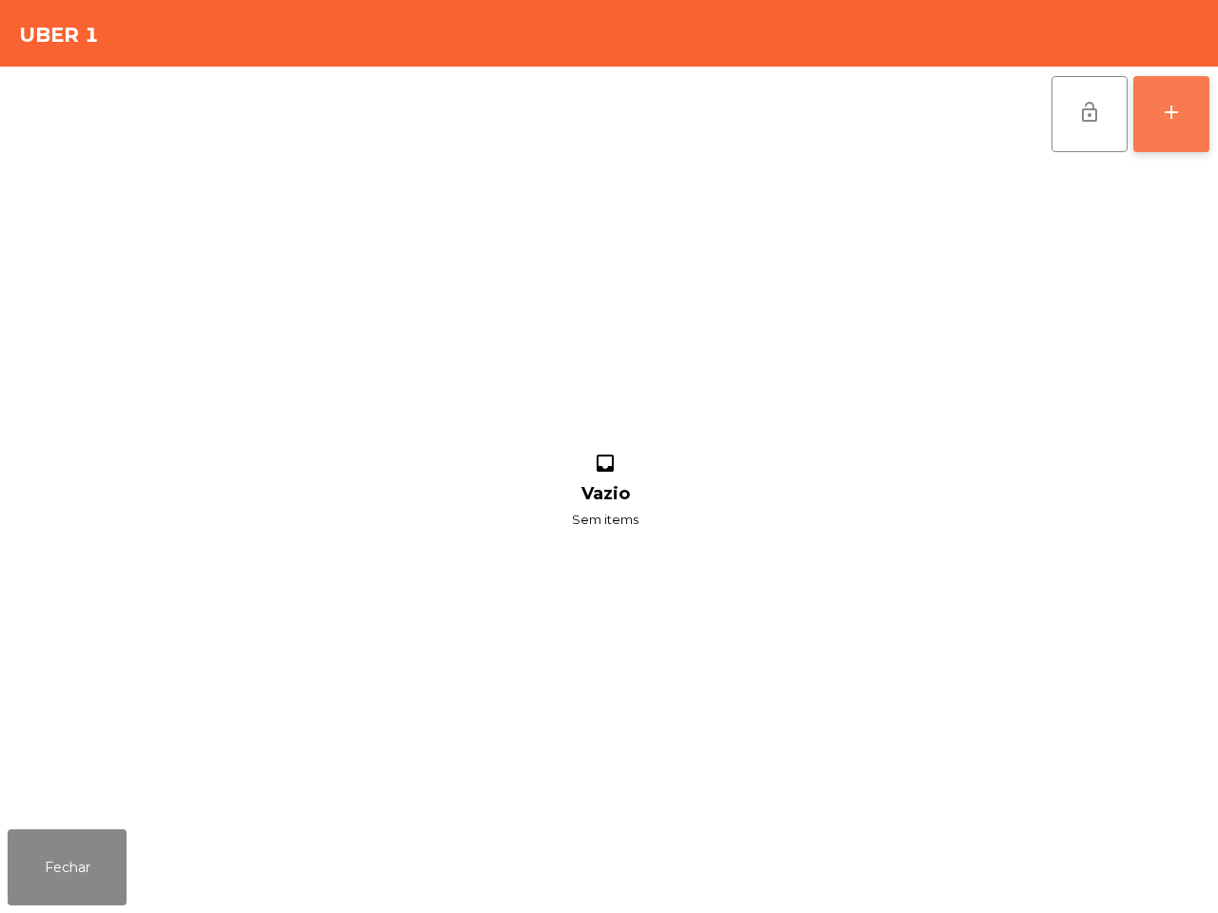
click at [1157, 115] on button "add" at bounding box center [1171, 114] width 76 height 76
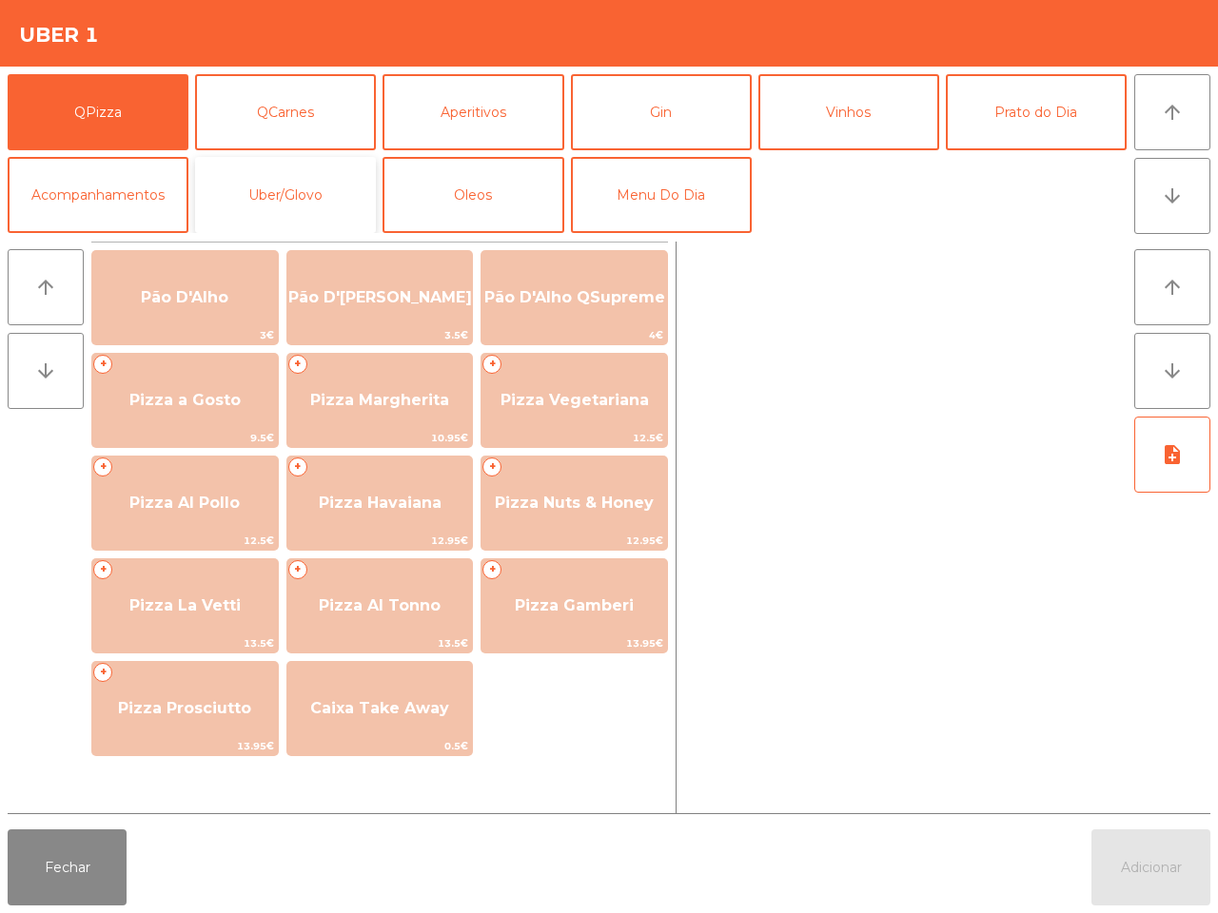
click at [311, 202] on button "Uber/Glovo" at bounding box center [285, 195] width 181 height 76
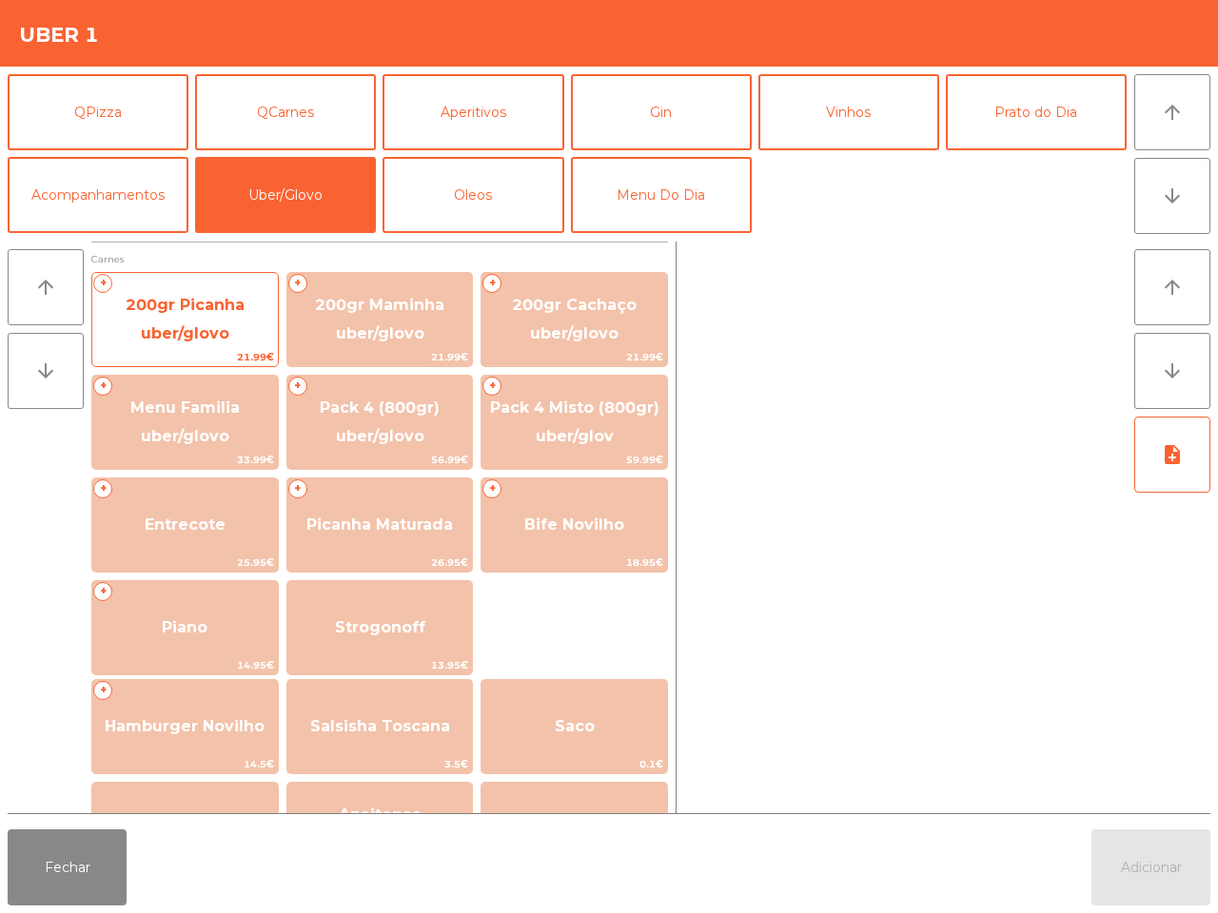
click at [192, 307] on span "200gr Picanha uber/glovo" at bounding box center [185, 319] width 119 height 47
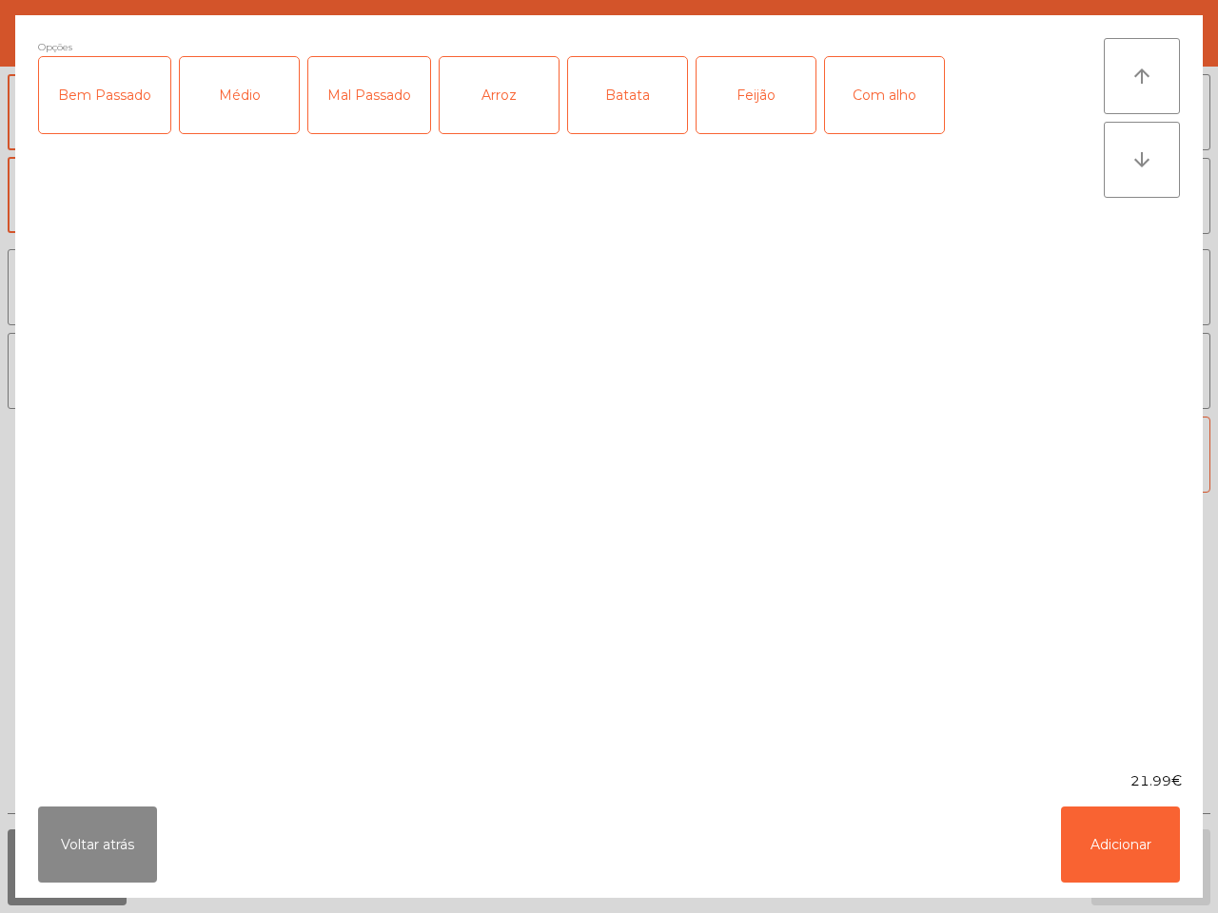
click at [105, 96] on div "Bem Passado" at bounding box center [104, 95] width 131 height 76
click at [1149, 823] on button "Adicionar" at bounding box center [1120, 845] width 119 height 76
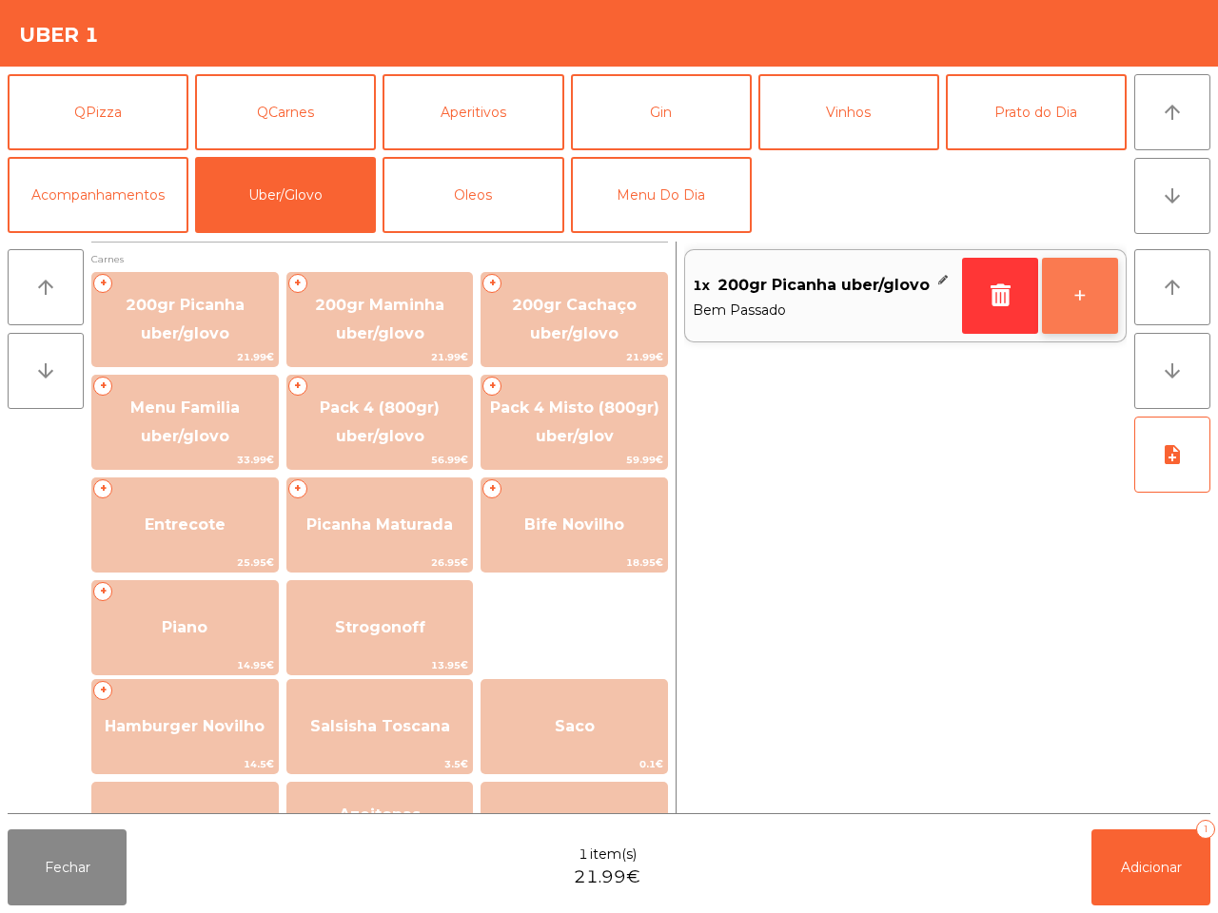
click at [1078, 297] on button "+" at bounding box center [1080, 296] width 76 height 76
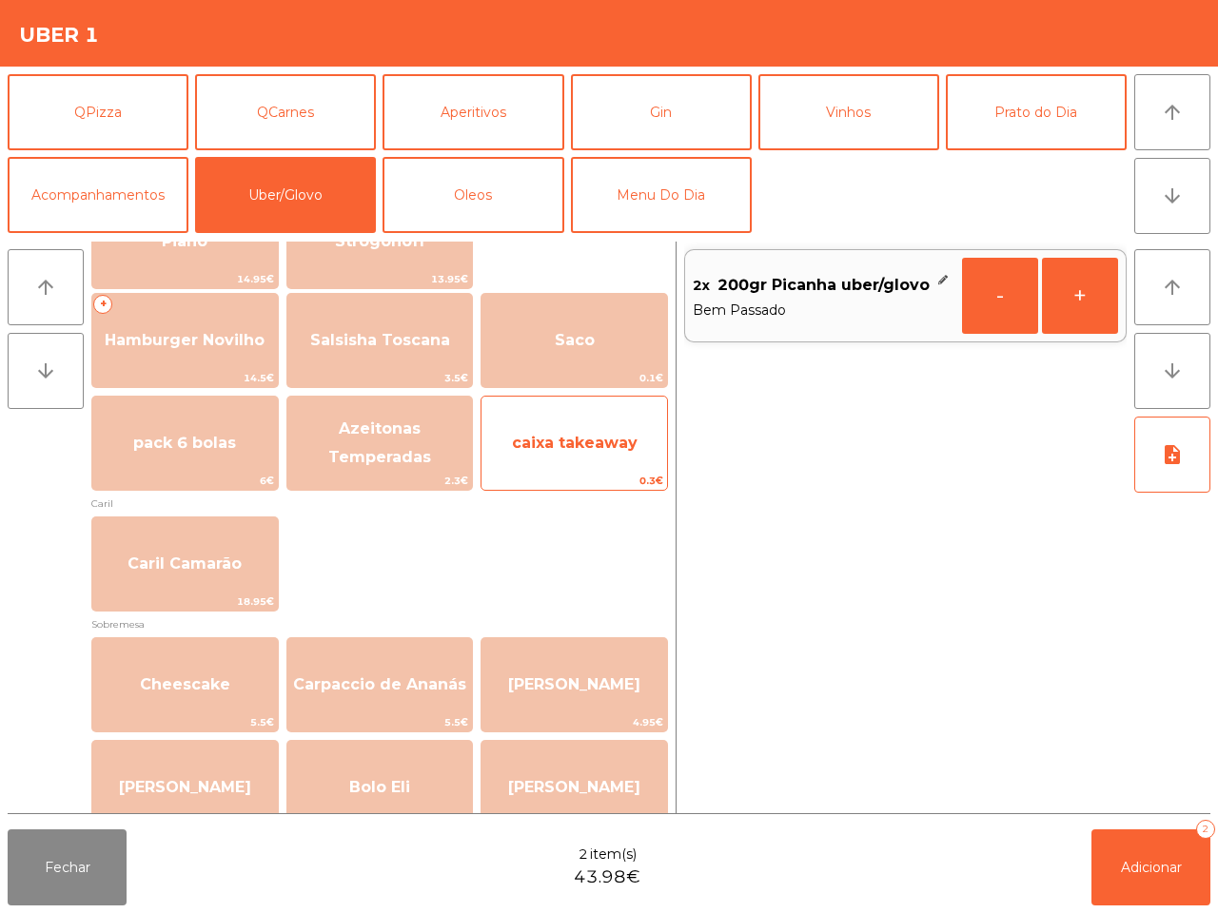
scroll to position [252, 0]
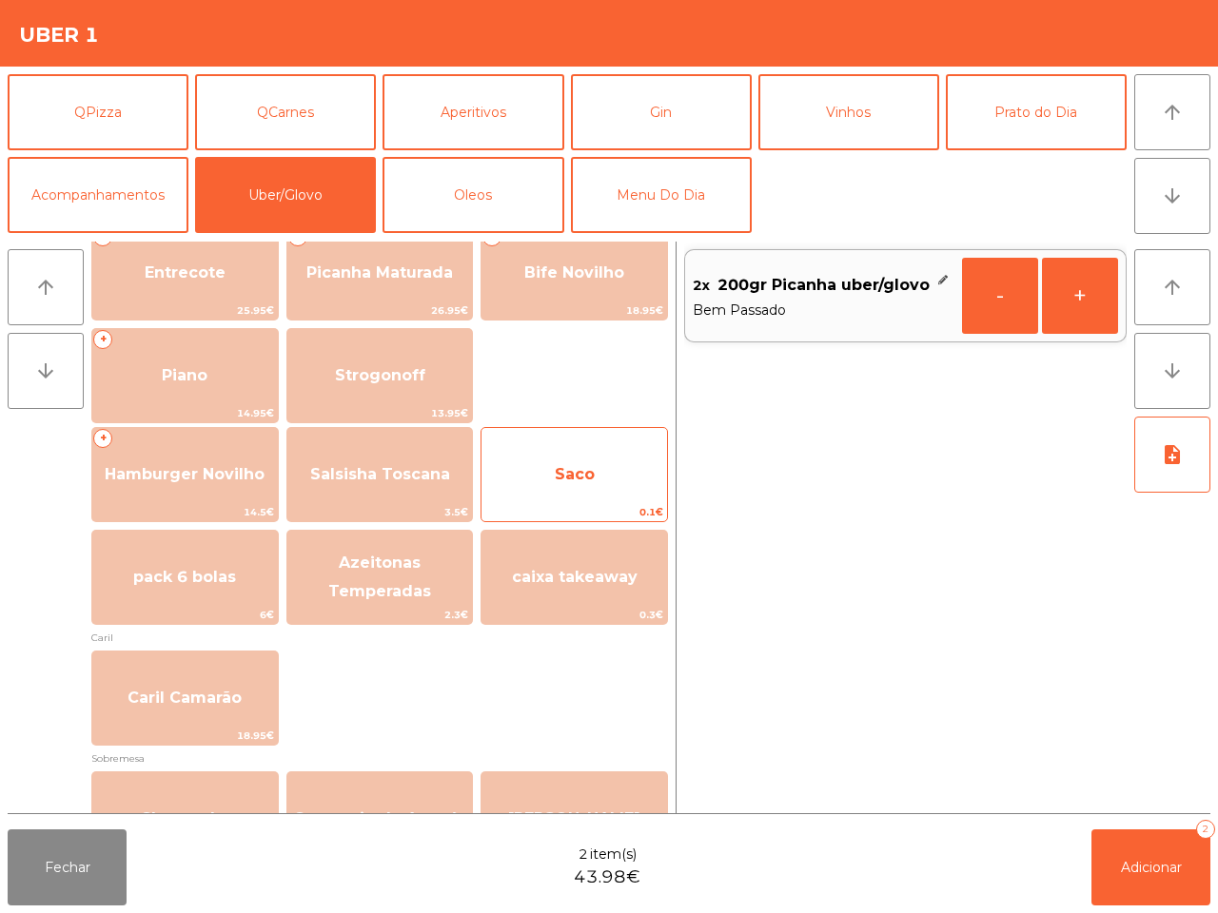
click at [561, 496] on span "Saco" at bounding box center [573, 474] width 185 height 51
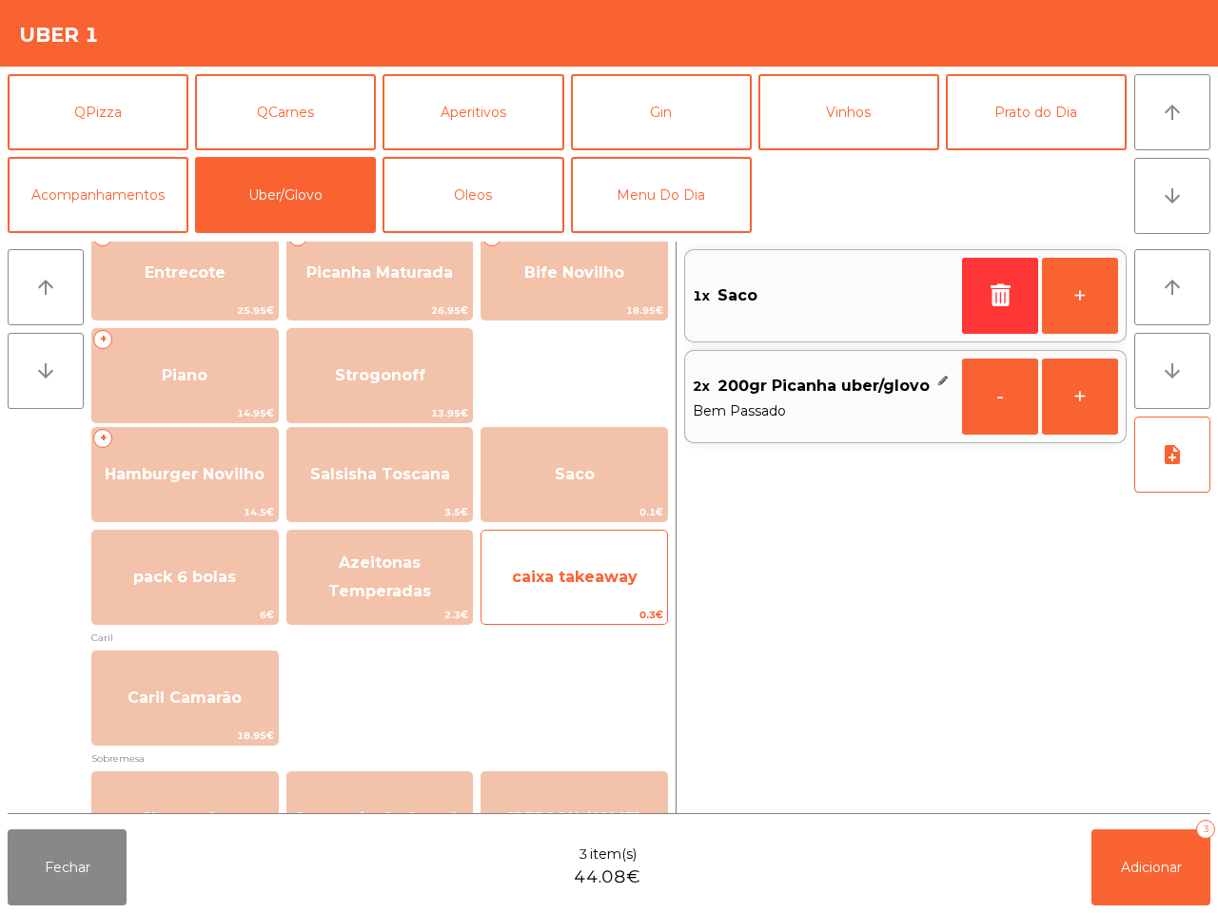
click at [573, 587] on span "caixa takeaway" at bounding box center [573, 577] width 185 height 51
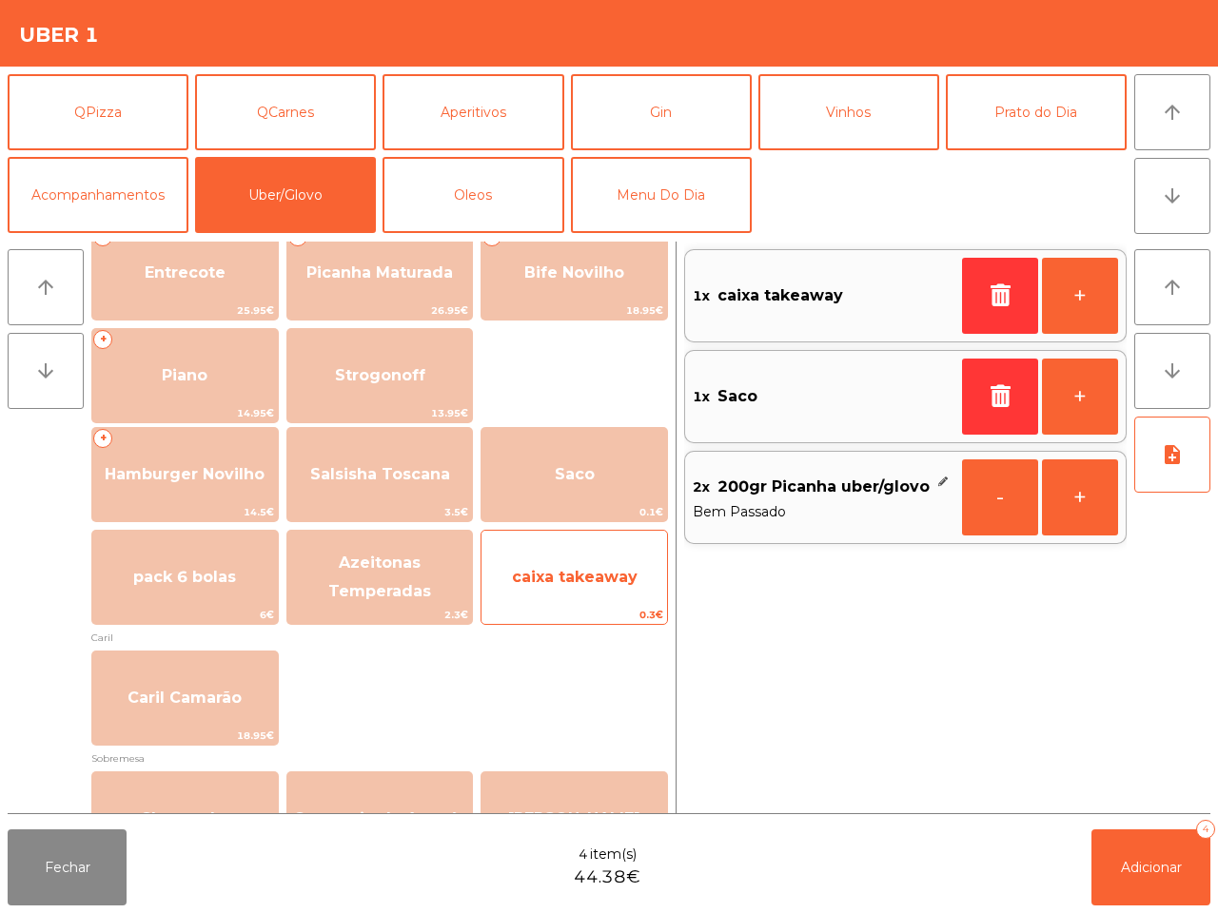
click at [576, 587] on span "caixa takeaway" at bounding box center [573, 577] width 185 height 51
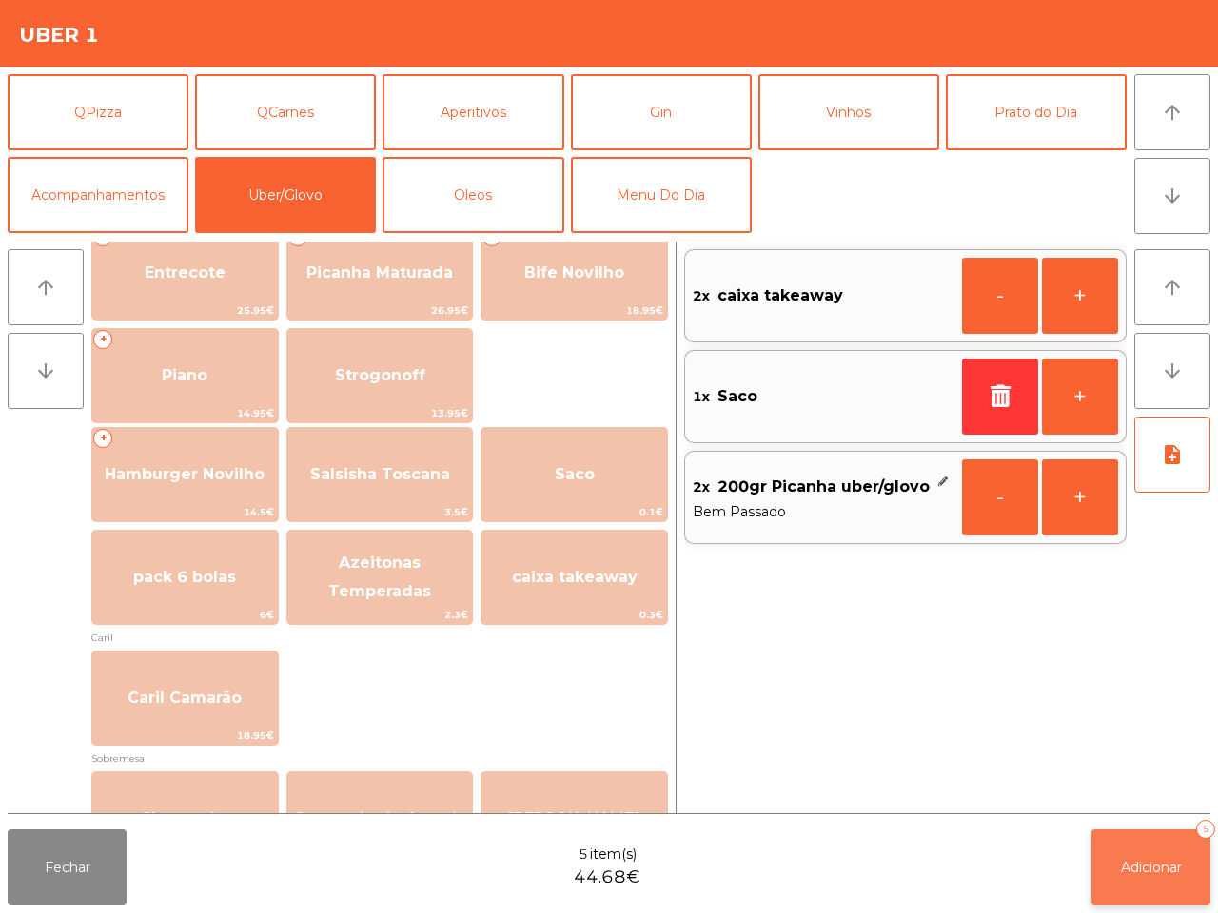
click at [1157, 852] on button "Adicionar 5" at bounding box center [1150, 868] width 119 height 76
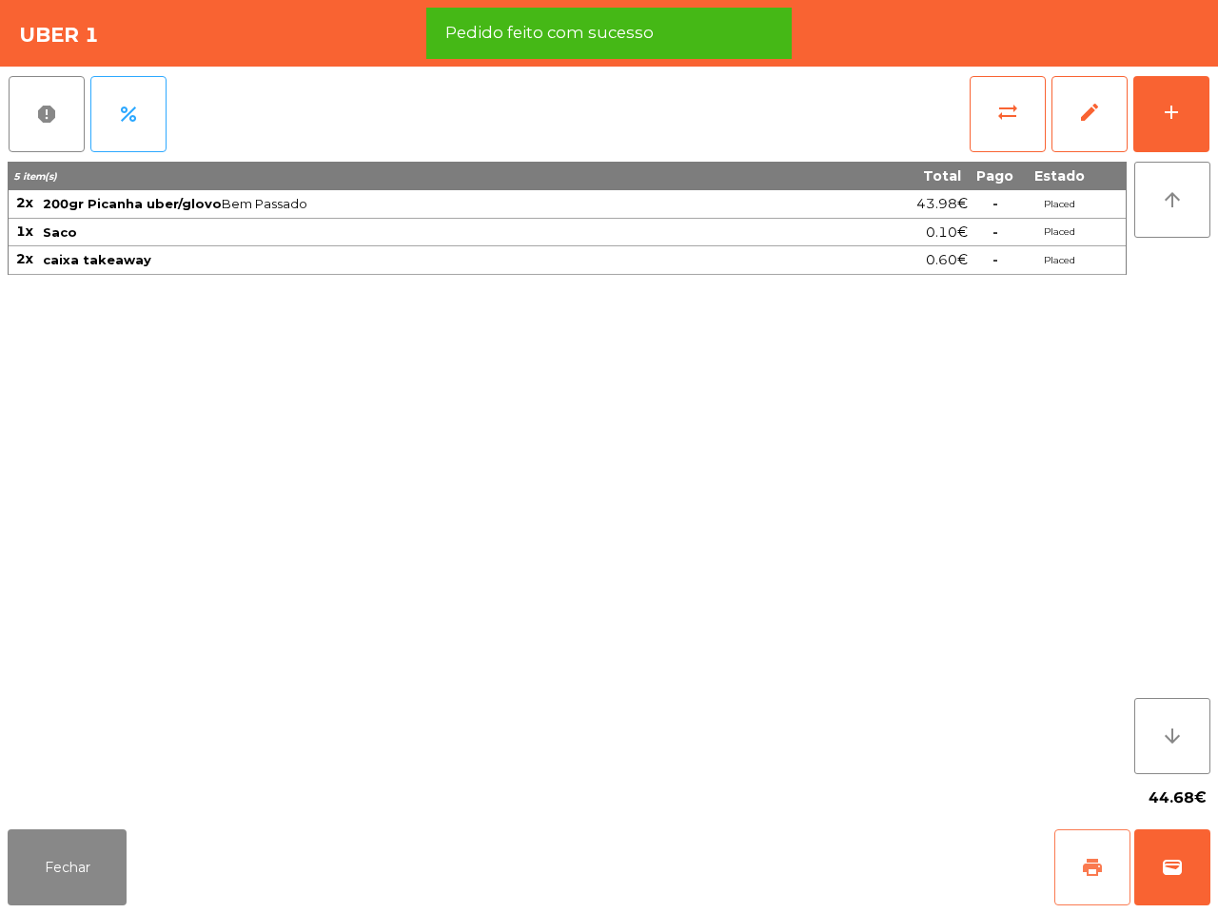
click at [1085, 842] on button "print" at bounding box center [1092, 868] width 76 height 76
click at [1181, 839] on button "wallet" at bounding box center [1172, 868] width 76 height 76
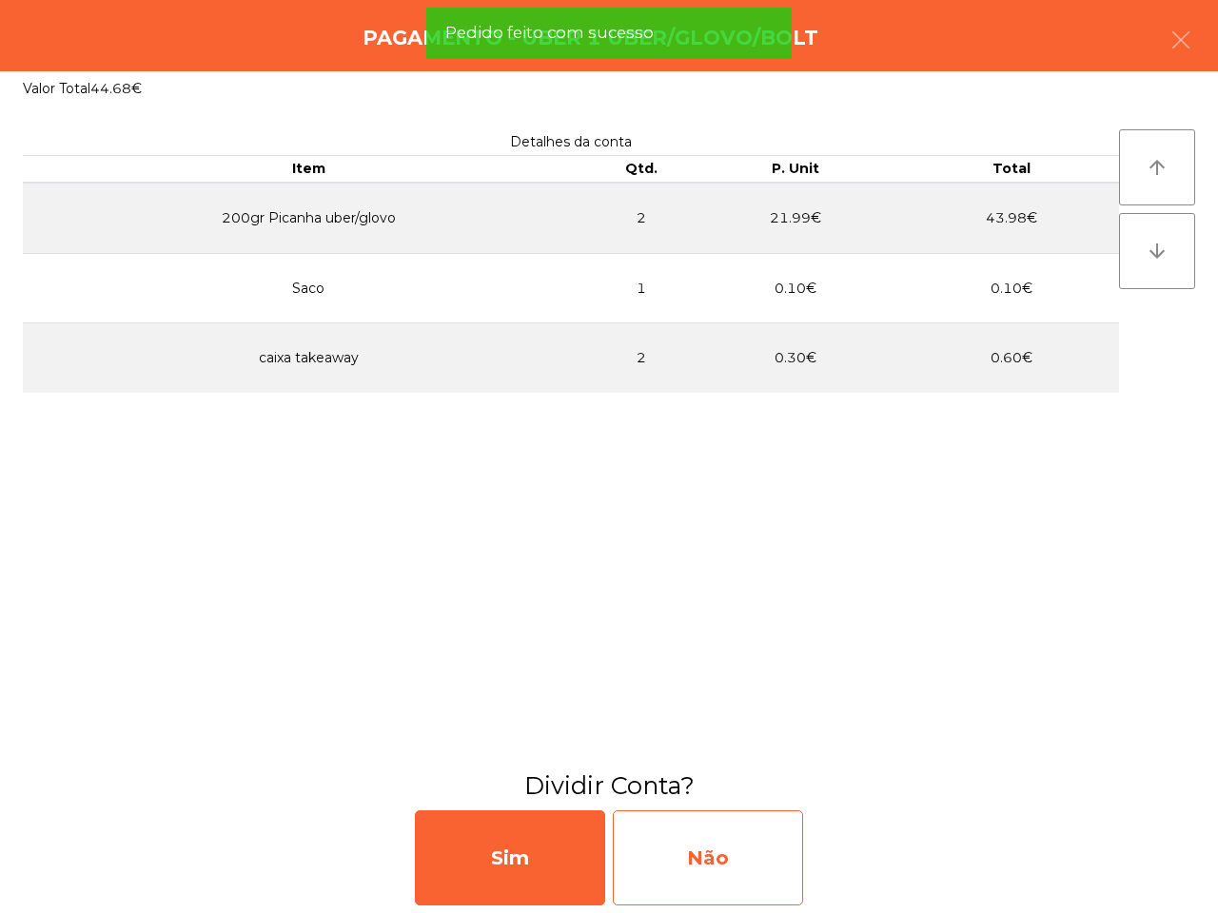
click at [761, 858] on div "Não" at bounding box center [708, 857] width 190 height 95
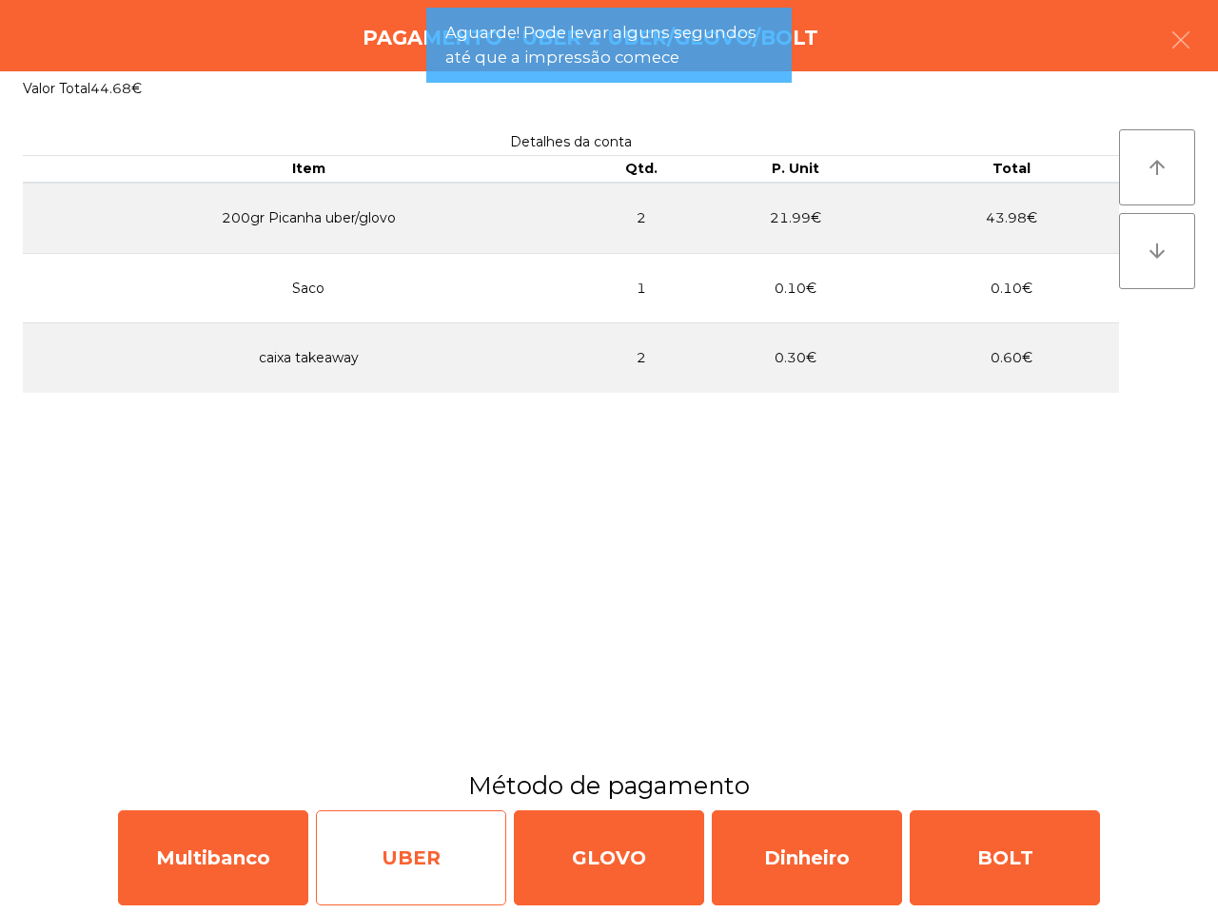
click at [390, 864] on div "UBER" at bounding box center [411, 857] width 190 height 95
select select "**"
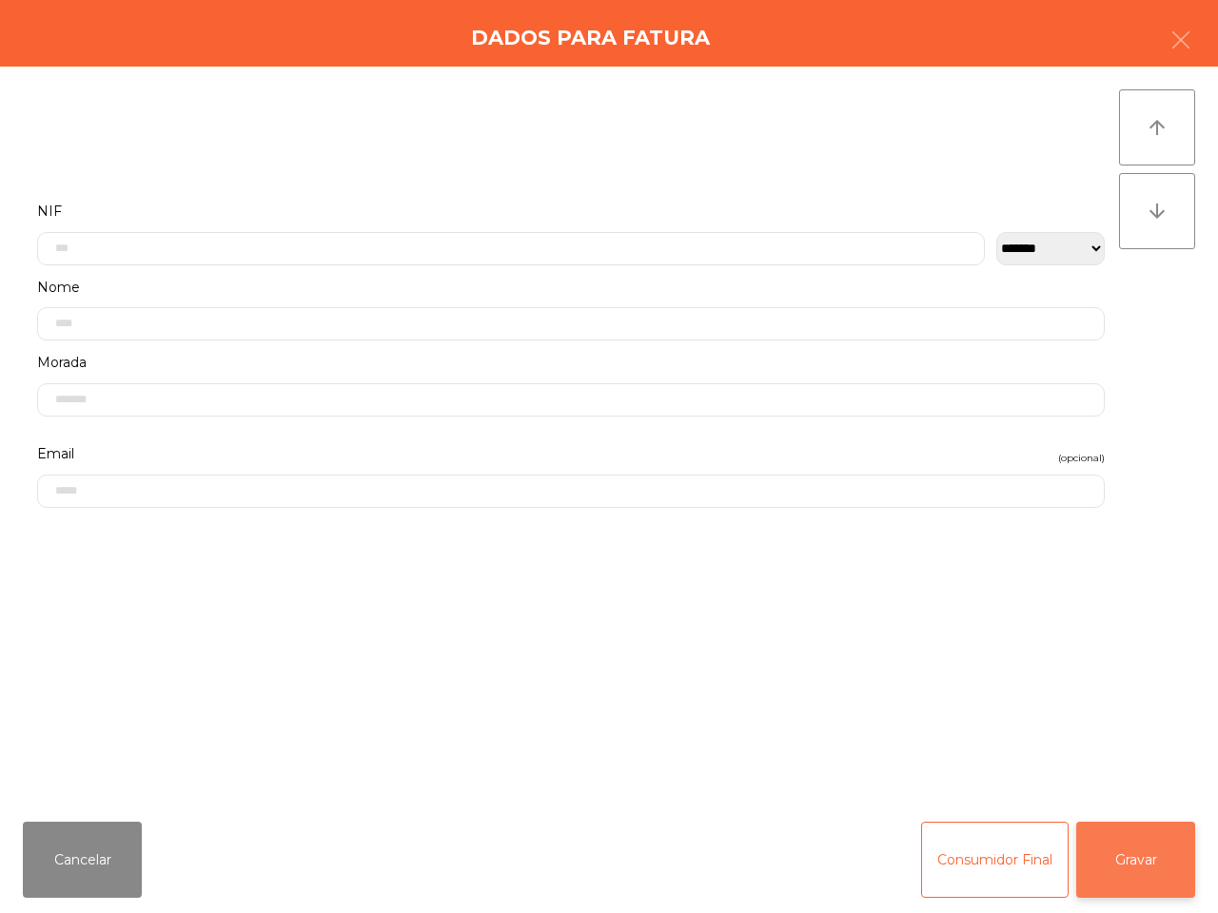
click at [1177, 835] on button "Gravar" at bounding box center [1135, 860] width 119 height 76
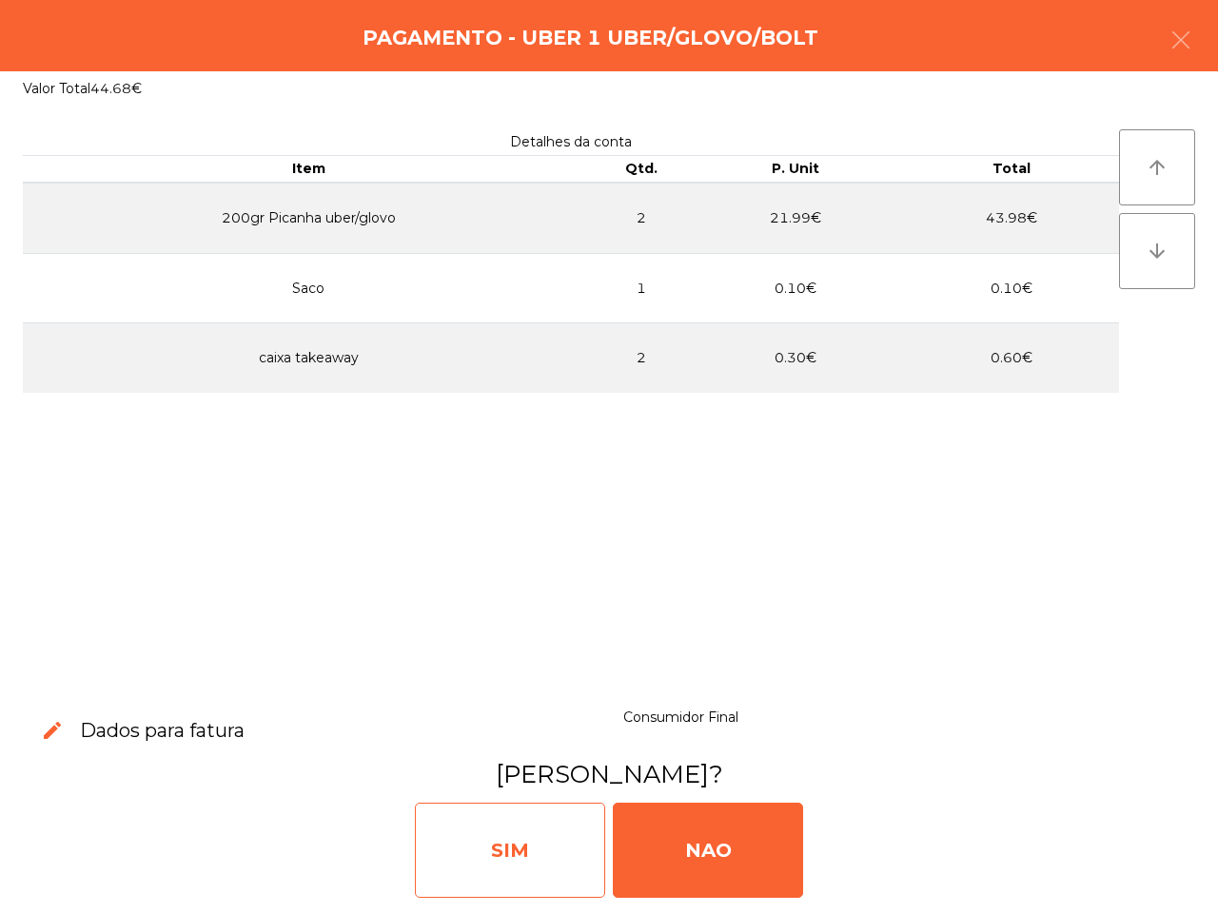
click at [500, 824] on div "SIM" at bounding box center [510, 850] width 190 height 95
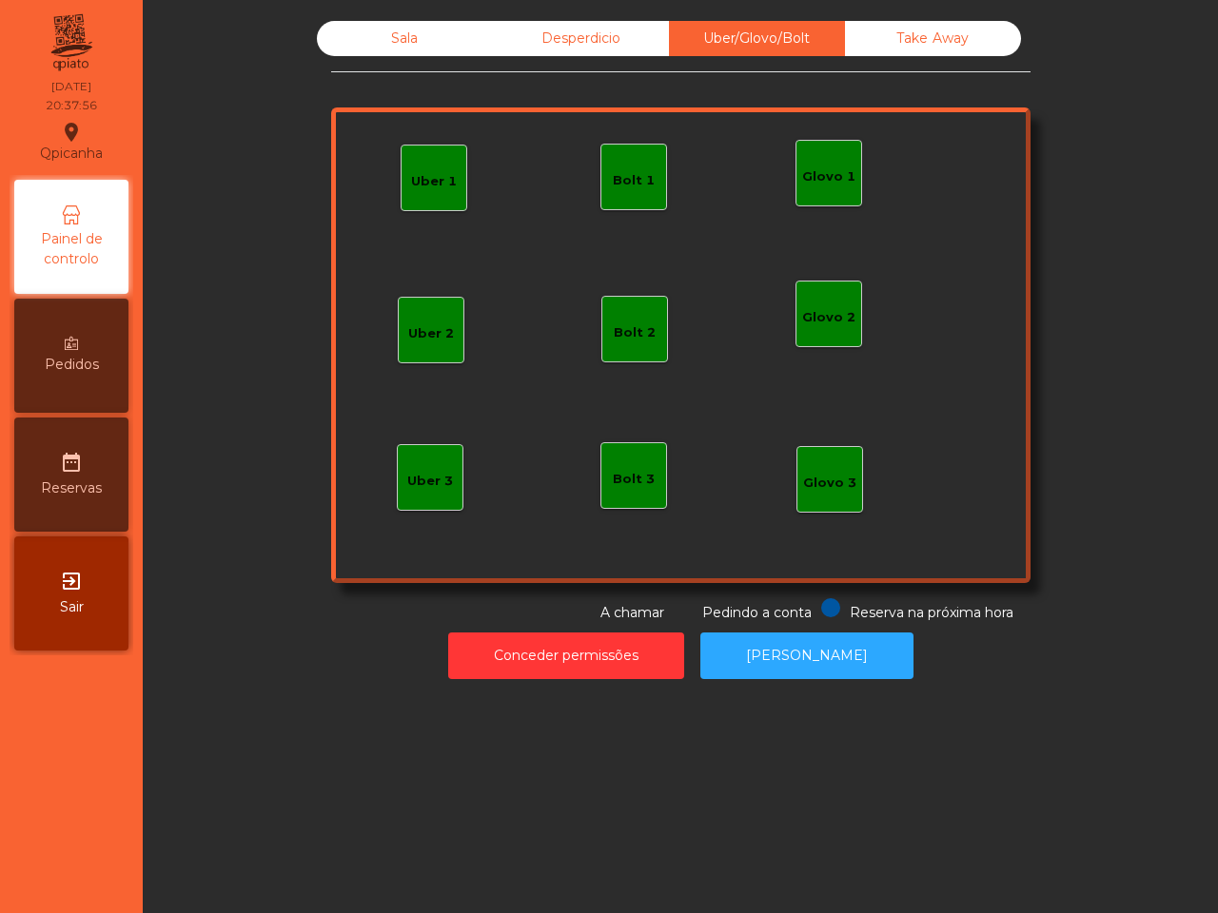
click at [407, 40] on div "Sala" at bounding box center [405, 38] width 176 height 35
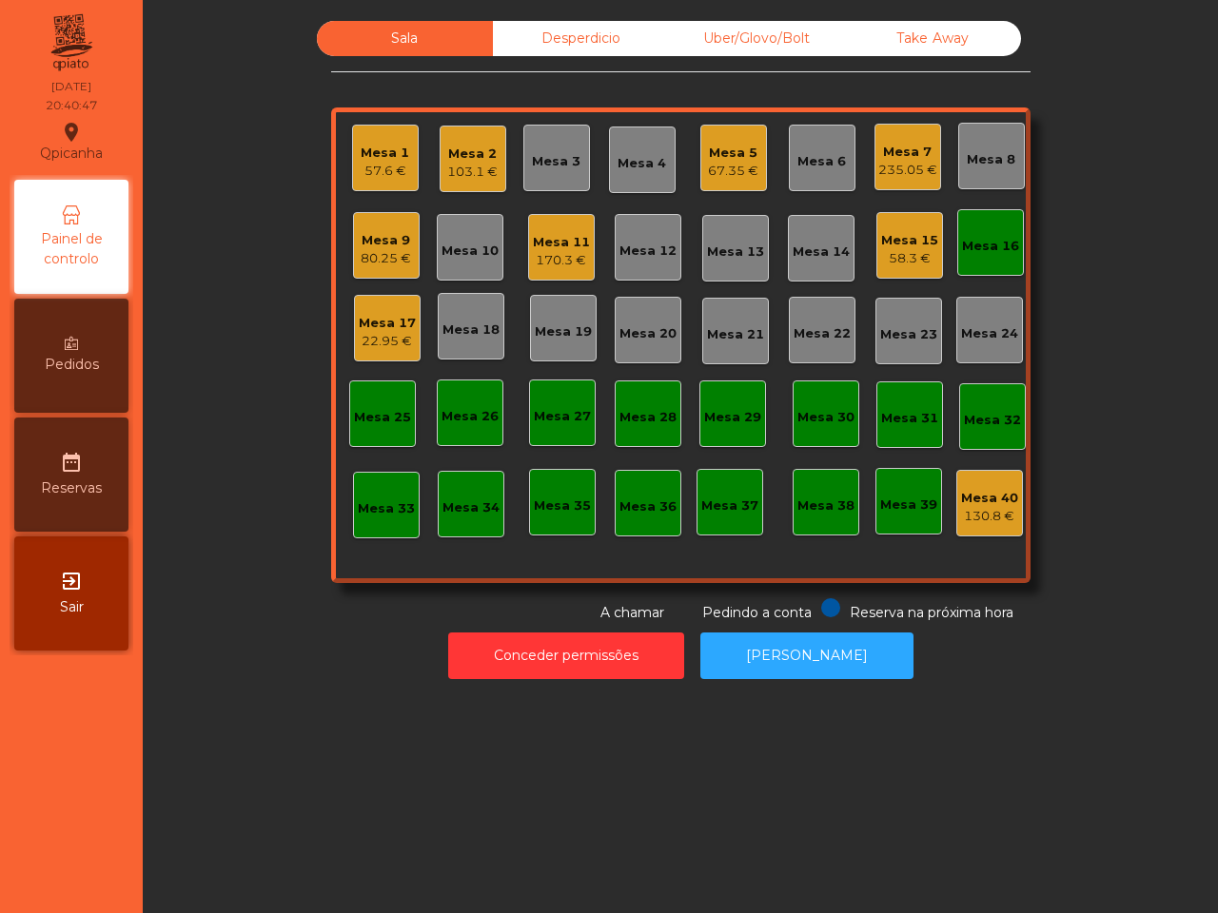
click at [361, 231] on div "Mesa 9" at bounding box center [386, 240] width 50 height 19
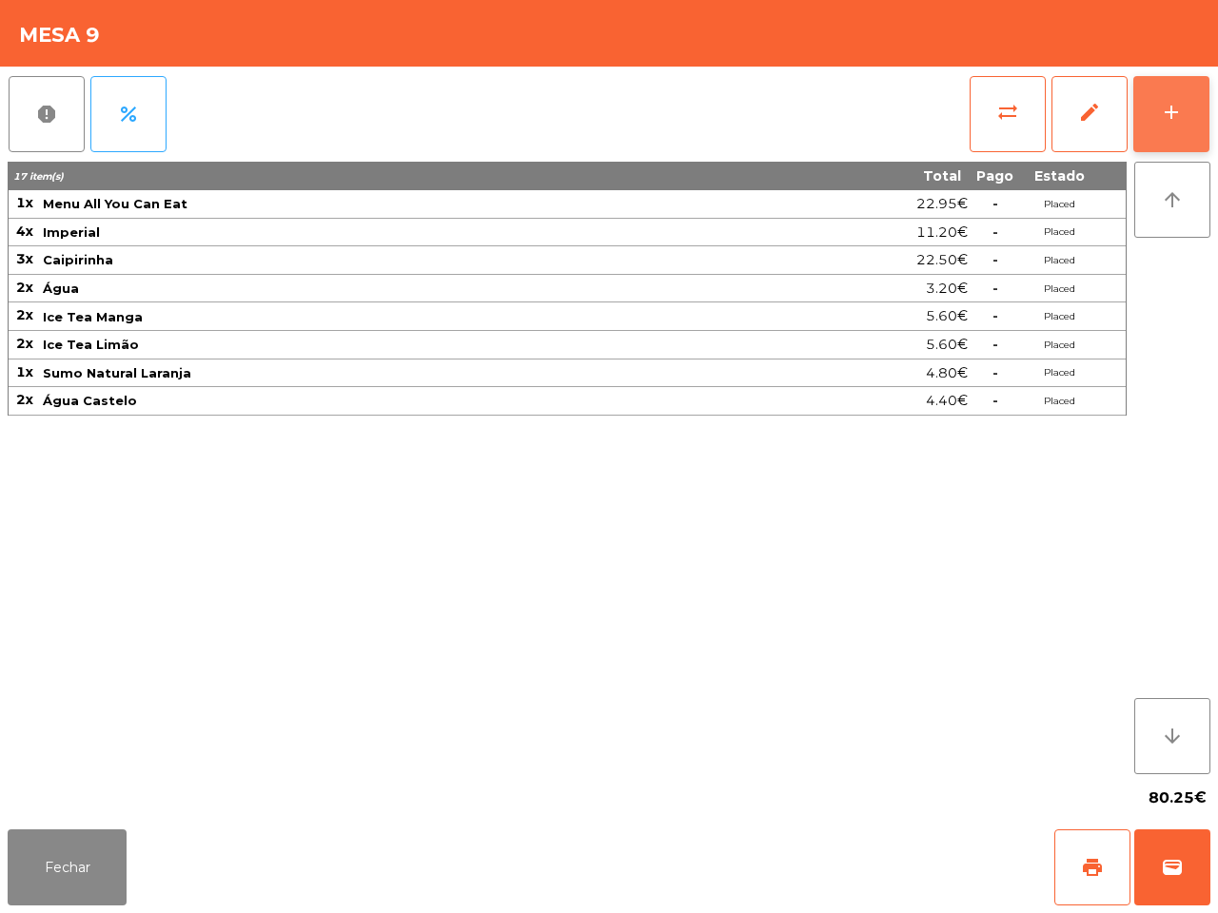
click at [1180, 90] on button "add" at bounding box center [1171, 114] width 76 height 76
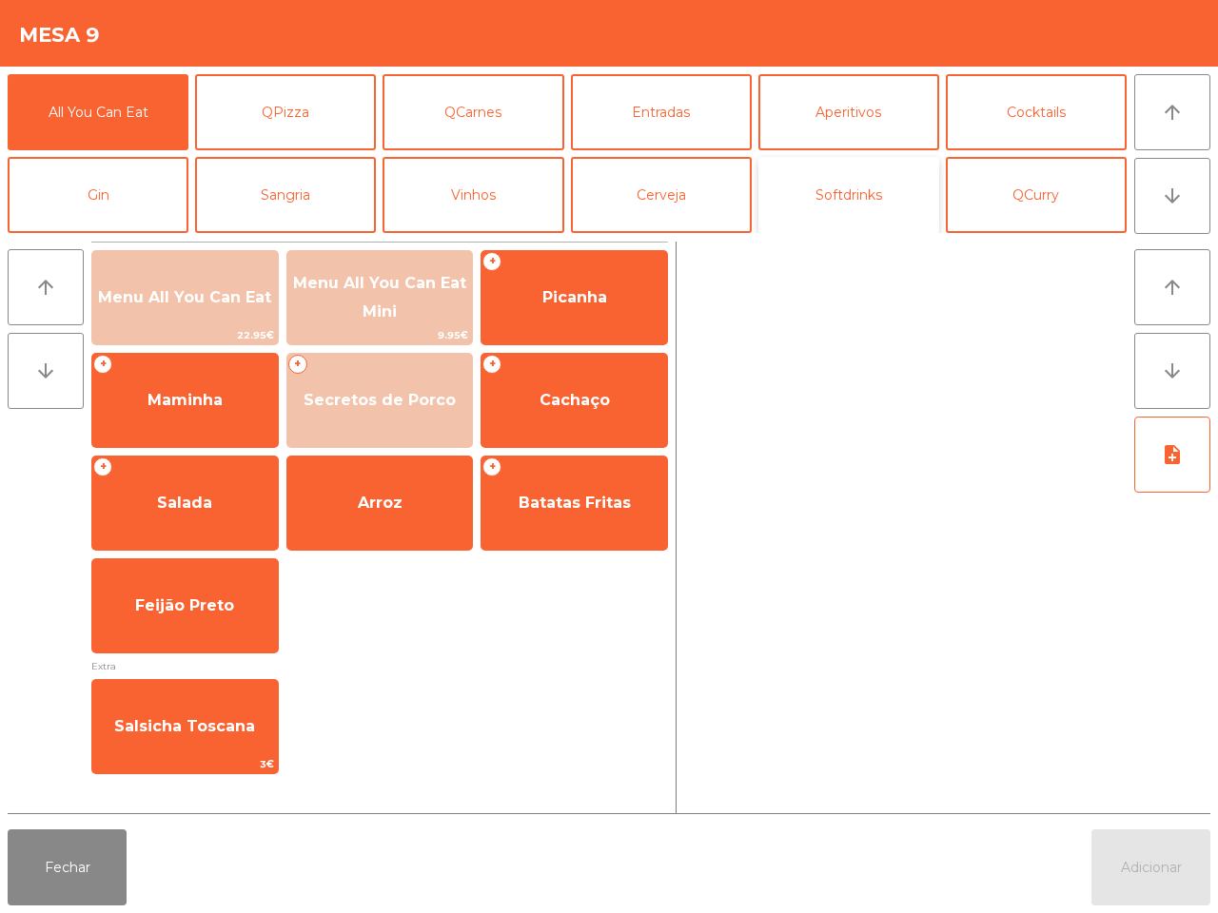
click at [834, 179] on button "Softdrinks" at bounding box center [848, 195] width 181 height 76
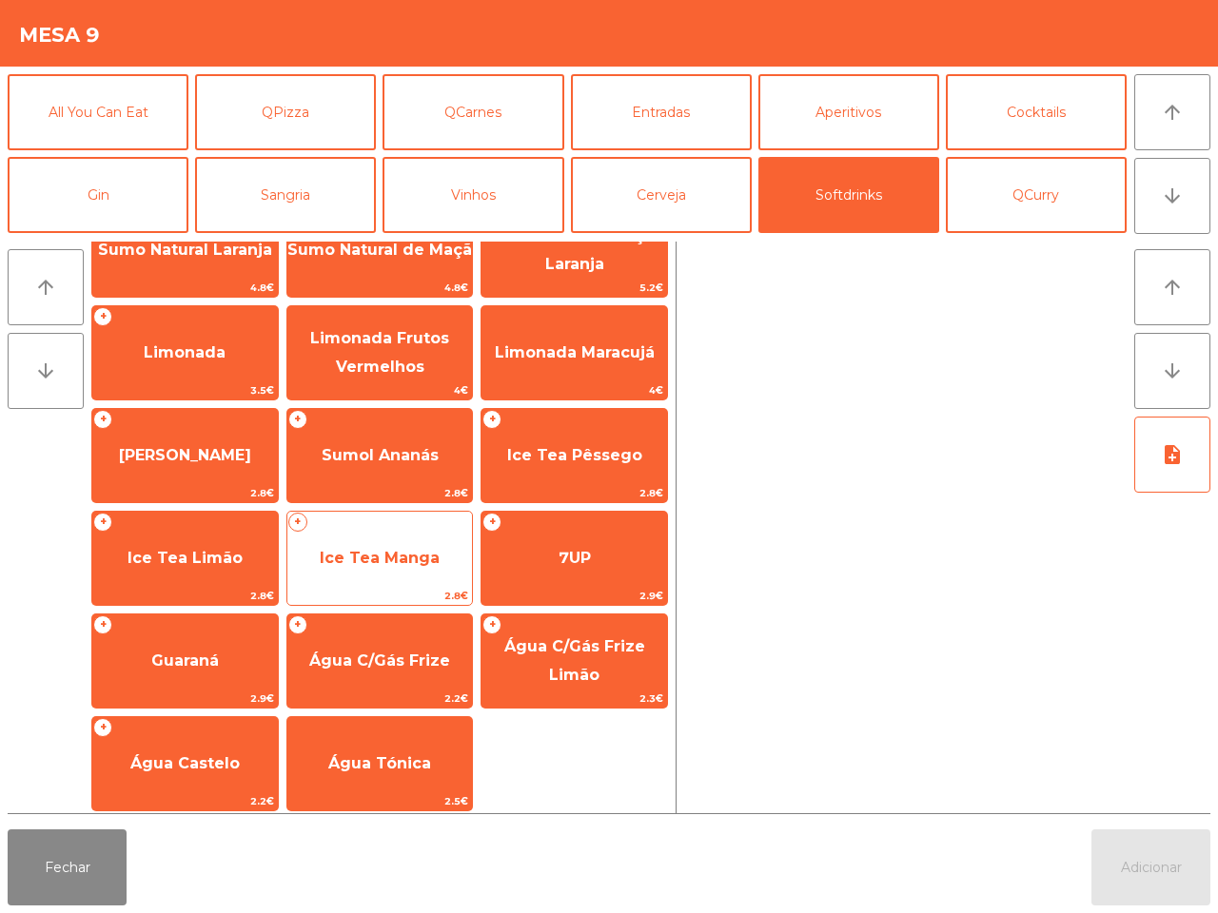
scroll to position [155, 0]
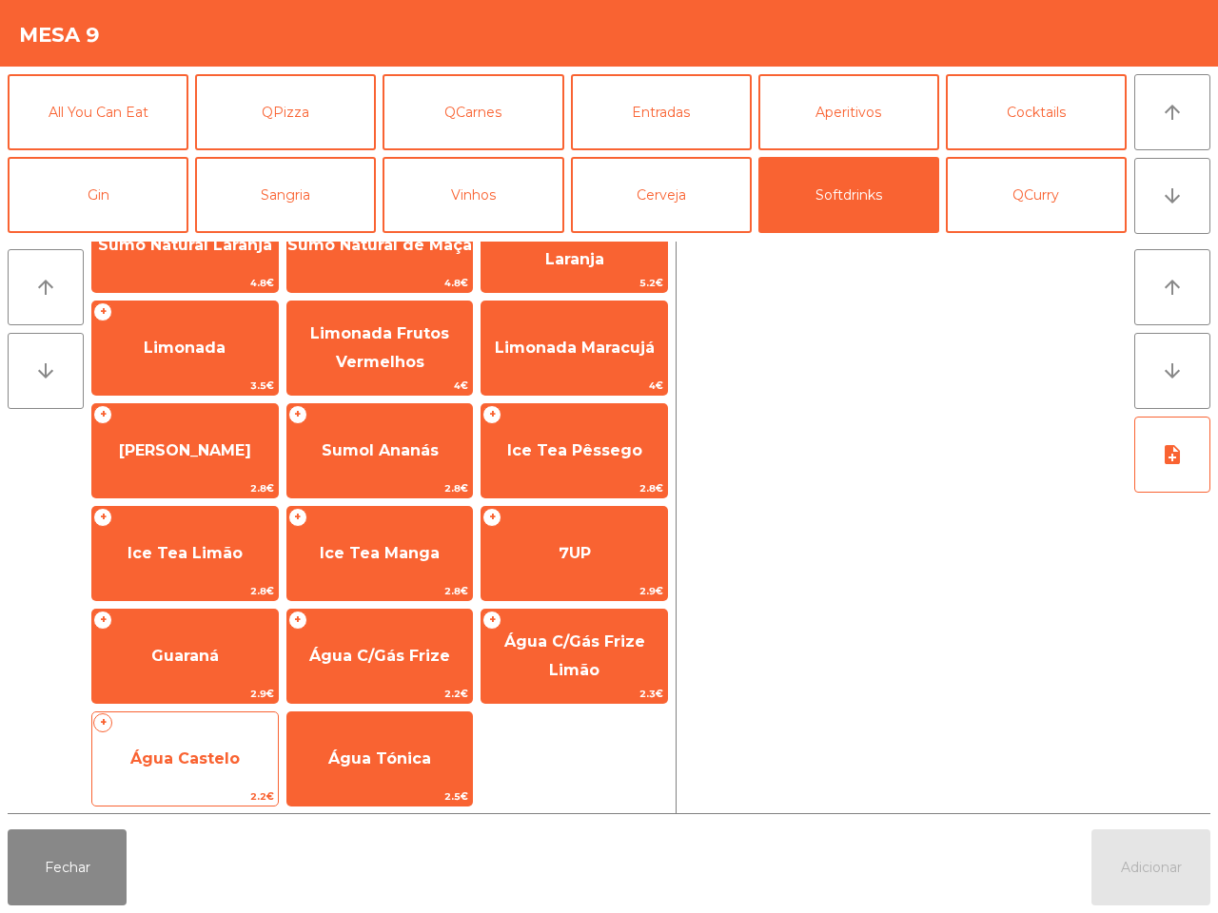
click at [201, 750] on span "Água Castelo" at bounding box center [184, 759] width 109 height 18
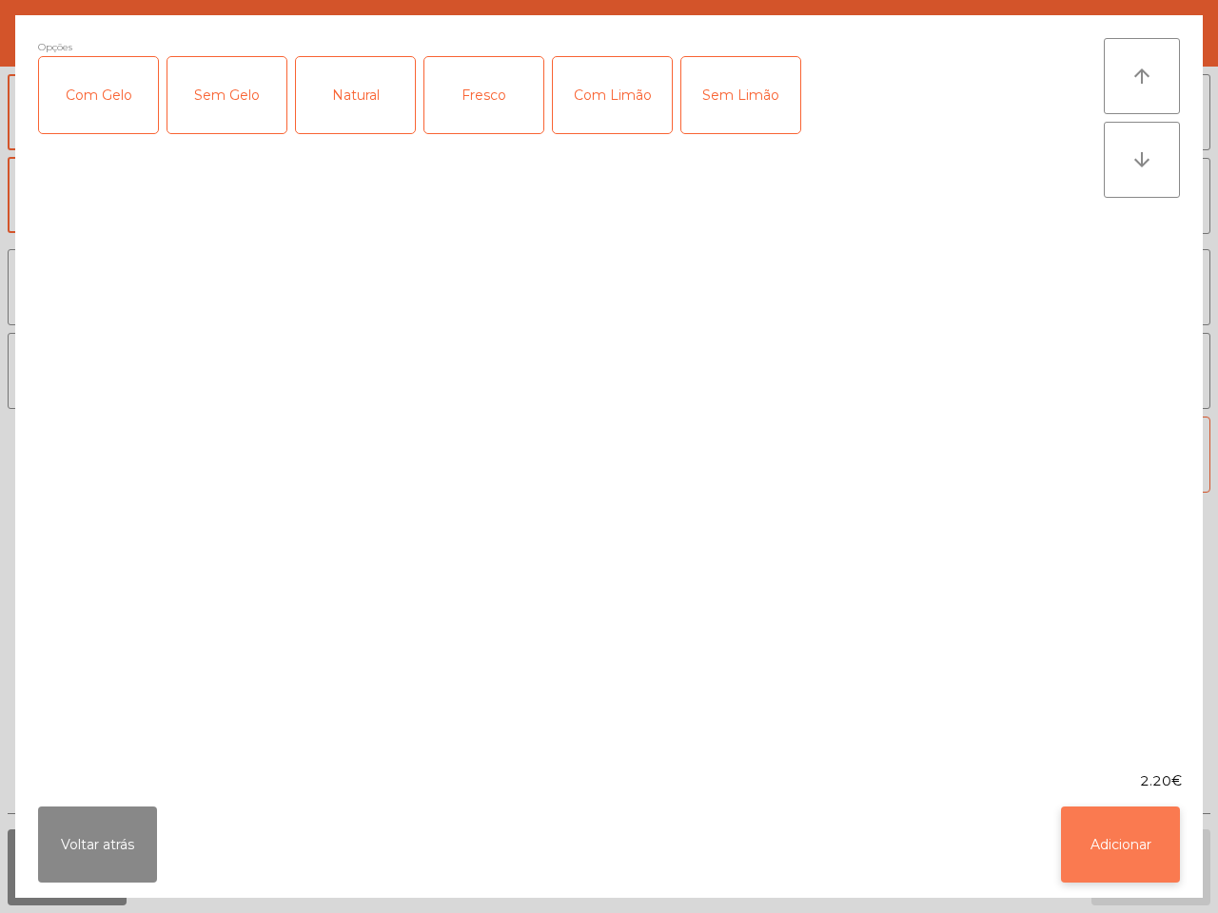
click at [1068, 858] on button "Adicionar" at bounding box center [1120, 845] width 119 height 76
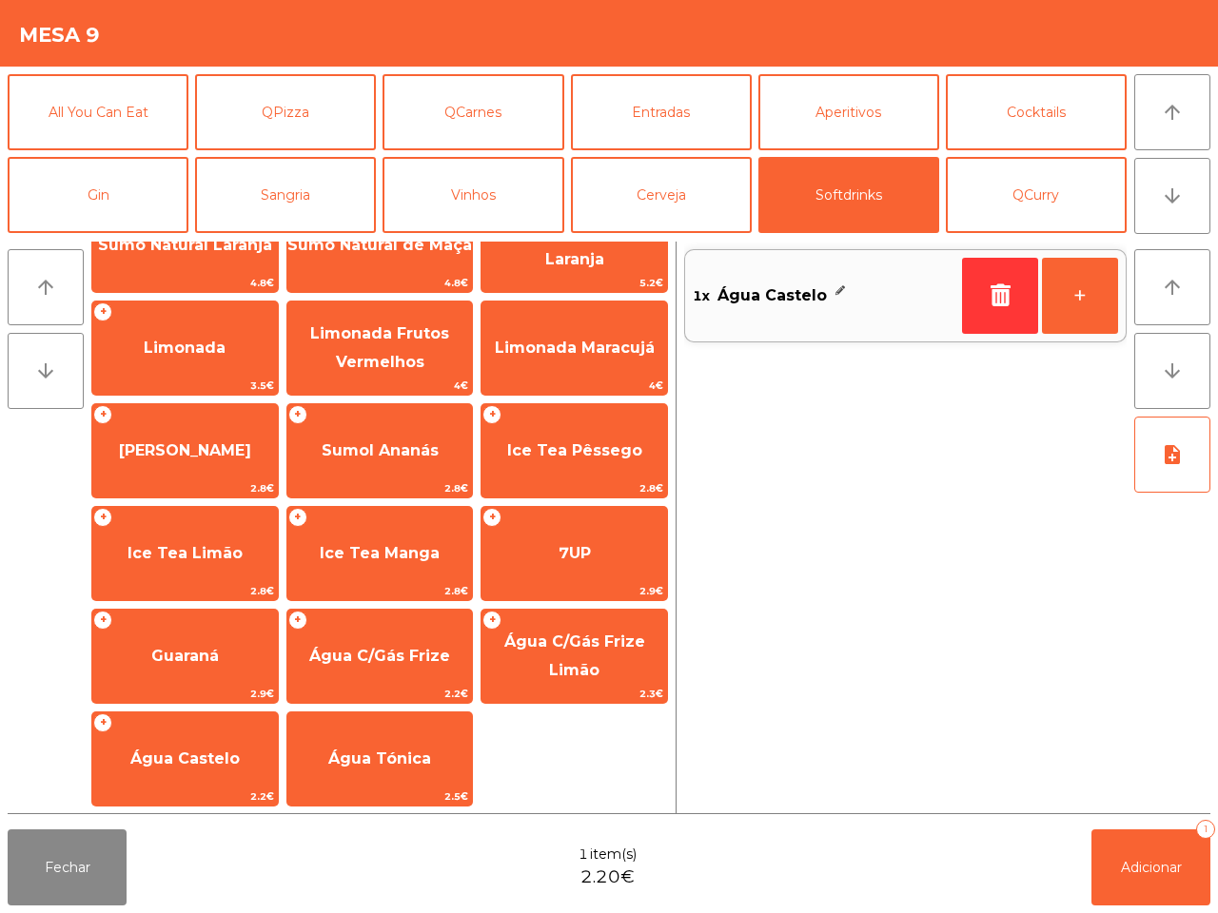
click at [1084, 858] on div "Fechar 1 item(s) 2.20€ Adicionar 1" at bounding box center [609, 867] width 1218 height 91
click at [1147, 864] on span "Adicionar" at bounding box center [1151, 867] width 61 height 17
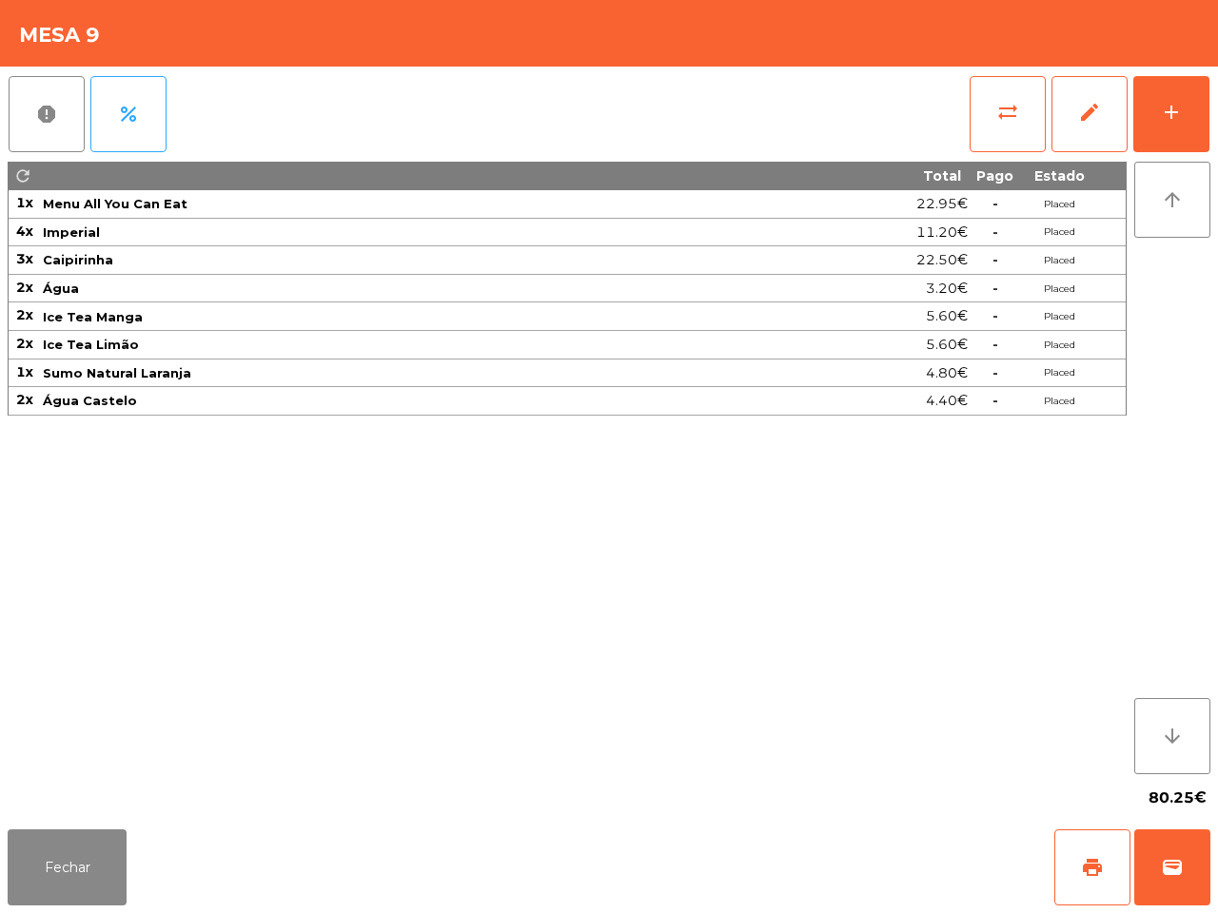
click at [133, 858] on div "Fechar print wallet" at bounding box center [609, 867] width 1218 height 91
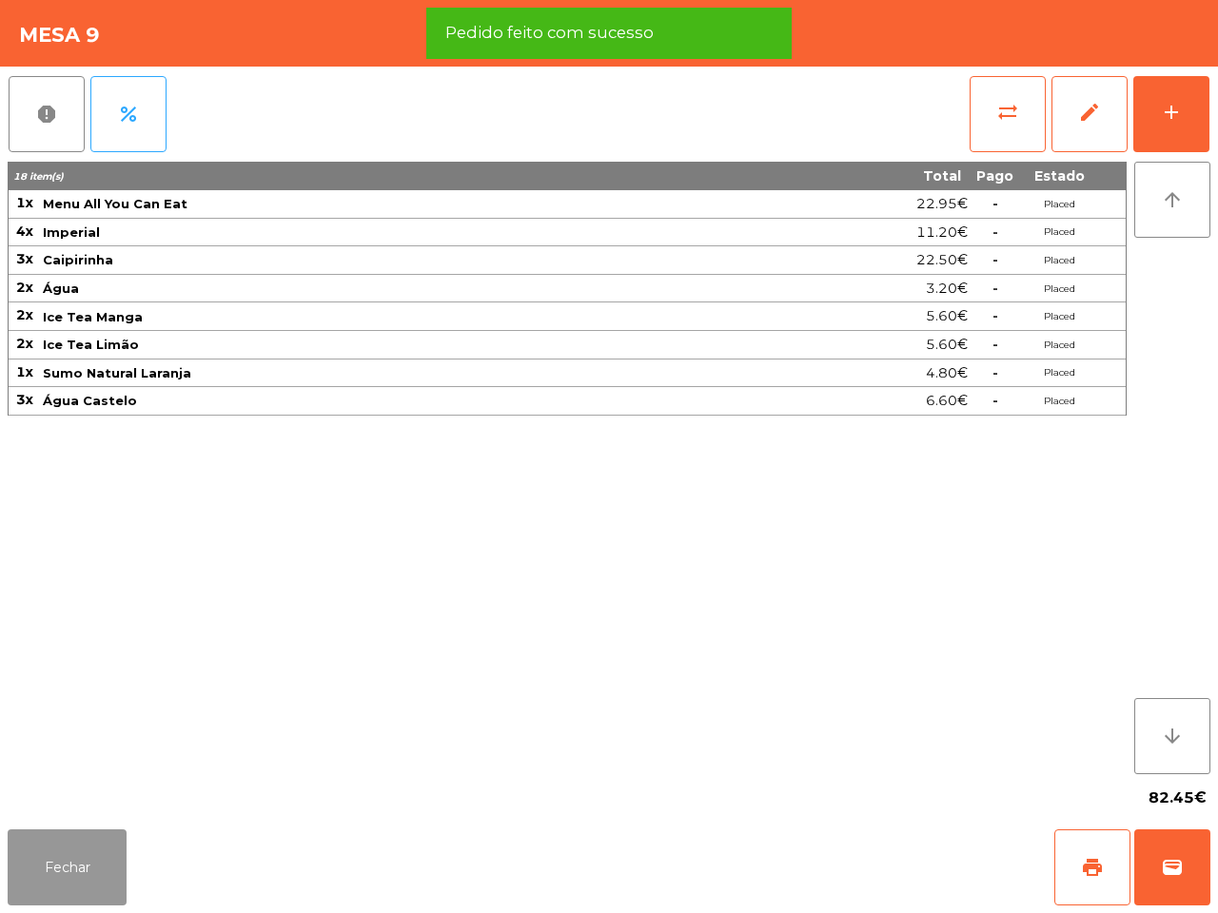
click at [68, 870] on button "Fechar" at bounding box center [67, 868] width 119 height 76
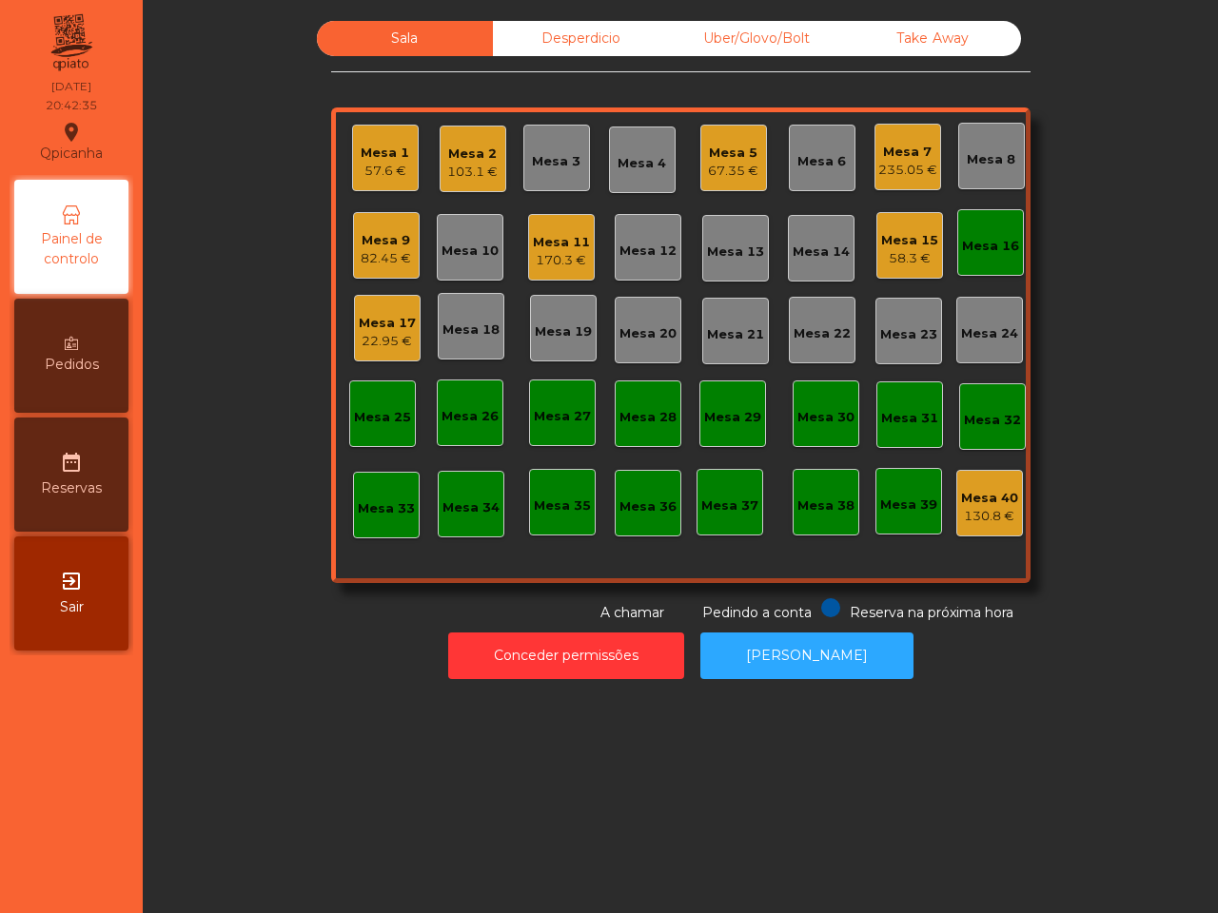
click at [381, 264] on div "82.45 €" at bounding box center [386, 258] width 50 height 19
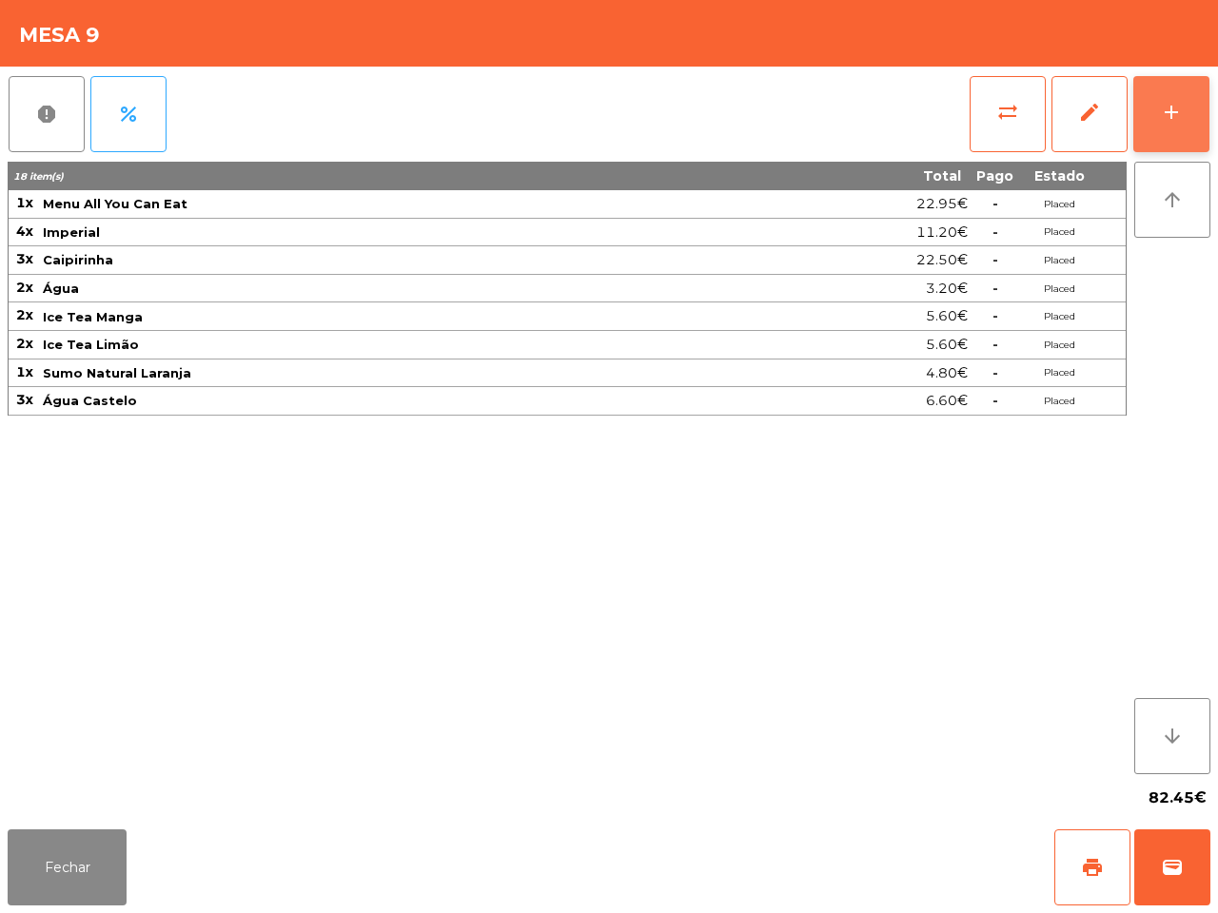
click at [1157, 107] on button "add" at bounding box center [1171, 114] width 76 height 76
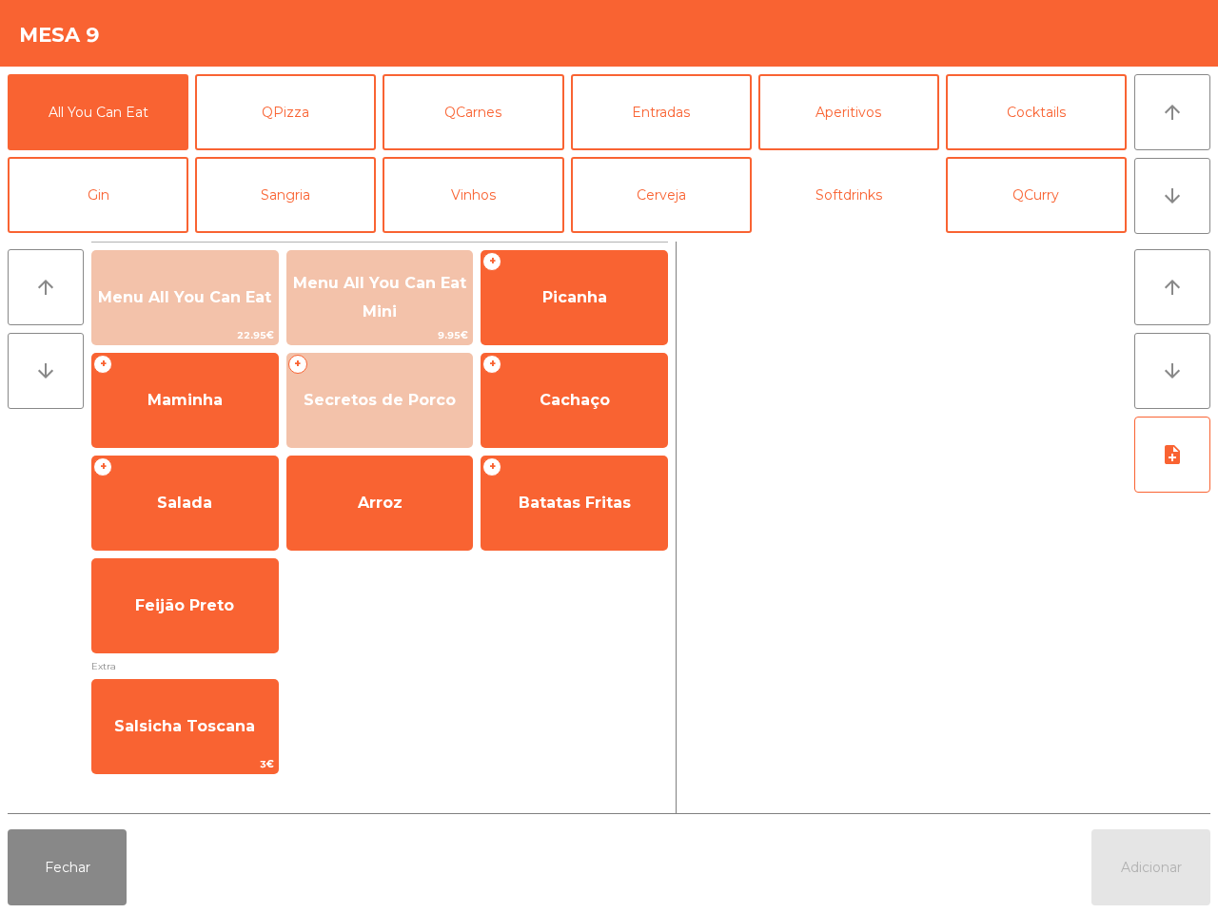
click at [899, 205] on button "Softdrinks" at bounding box center [848, 195] width 181 height 76
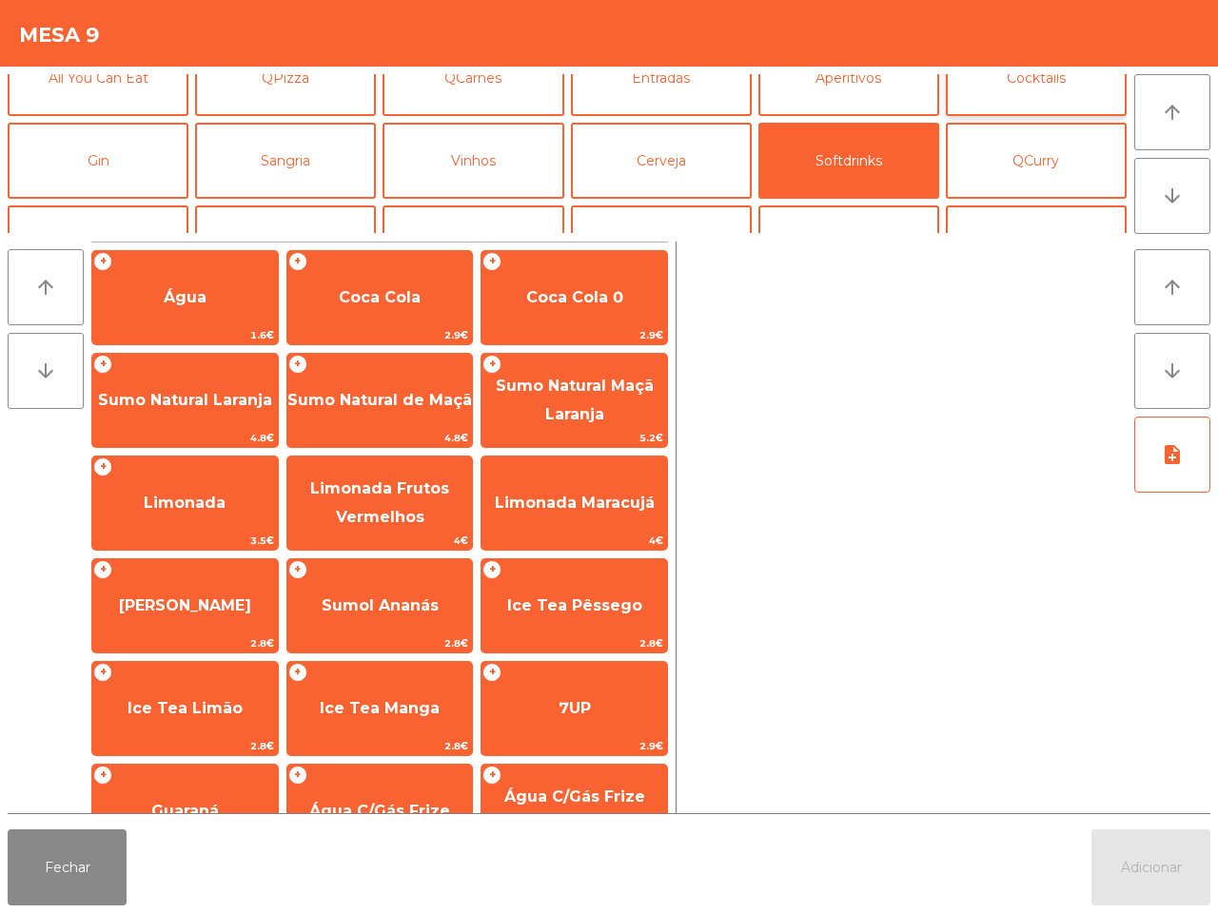
scroll to position [0, 0]
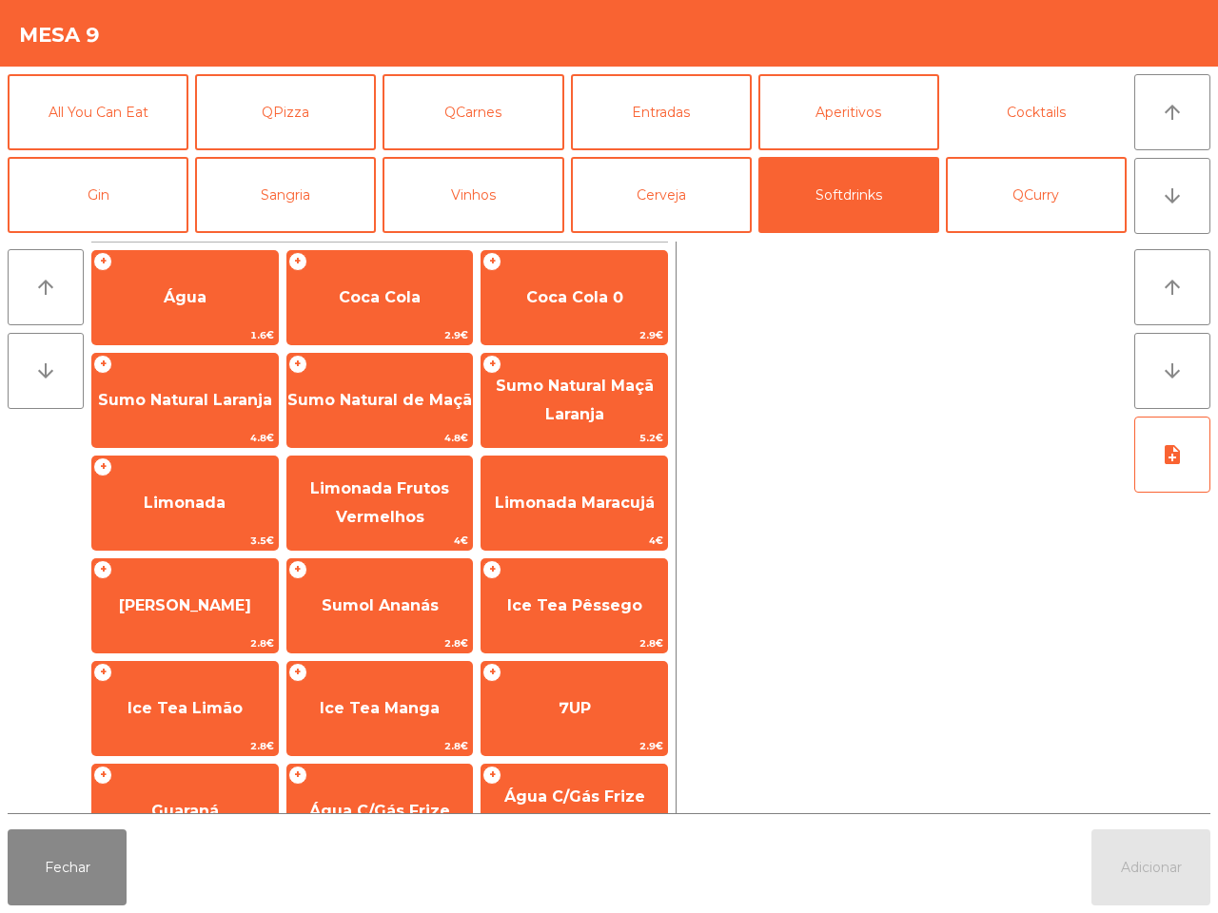
click at [1001, 98] on button "Cocktails" at bounding box center [1036, 112] width 181 height 76
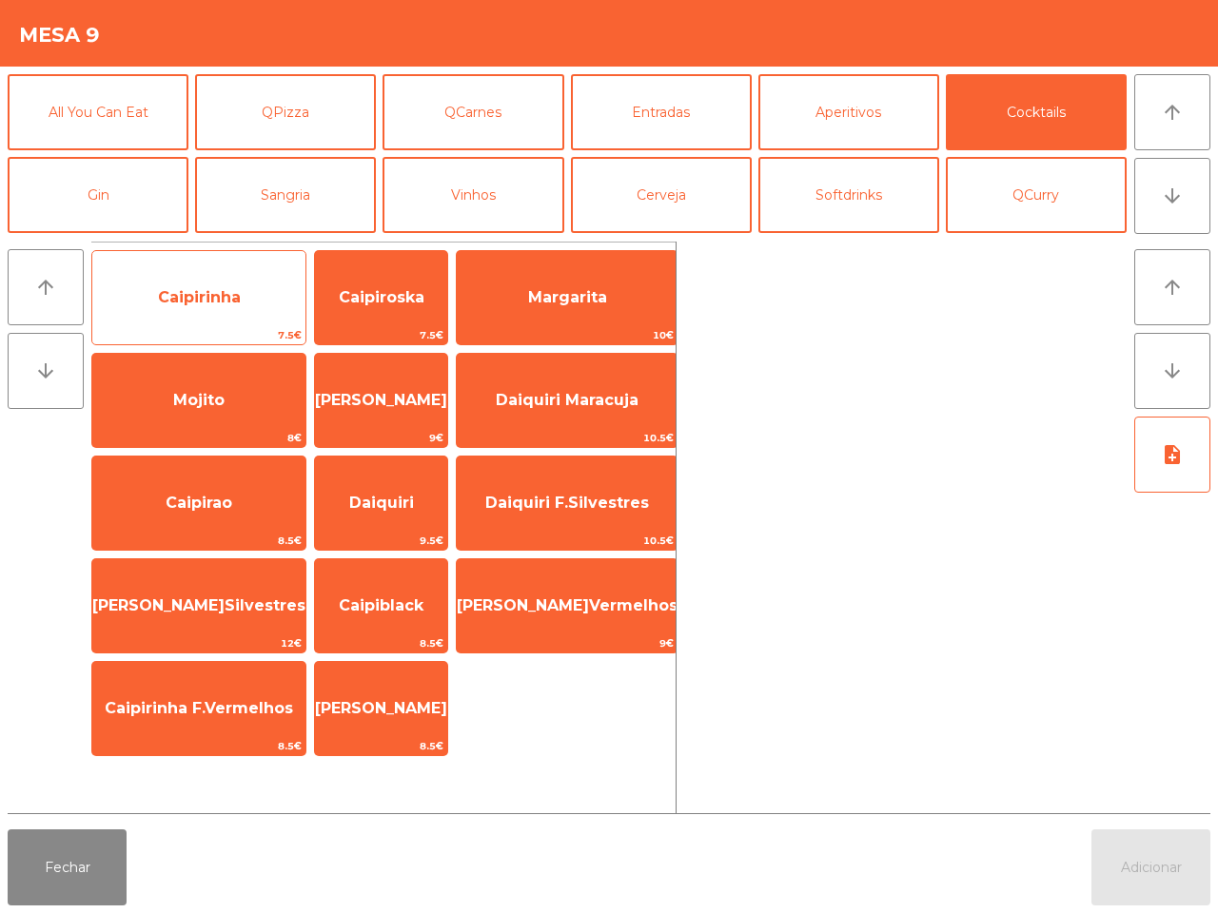
click at [205, 288] on span "Caipirinha" at bounding box center [199, 297] width 83 height 18
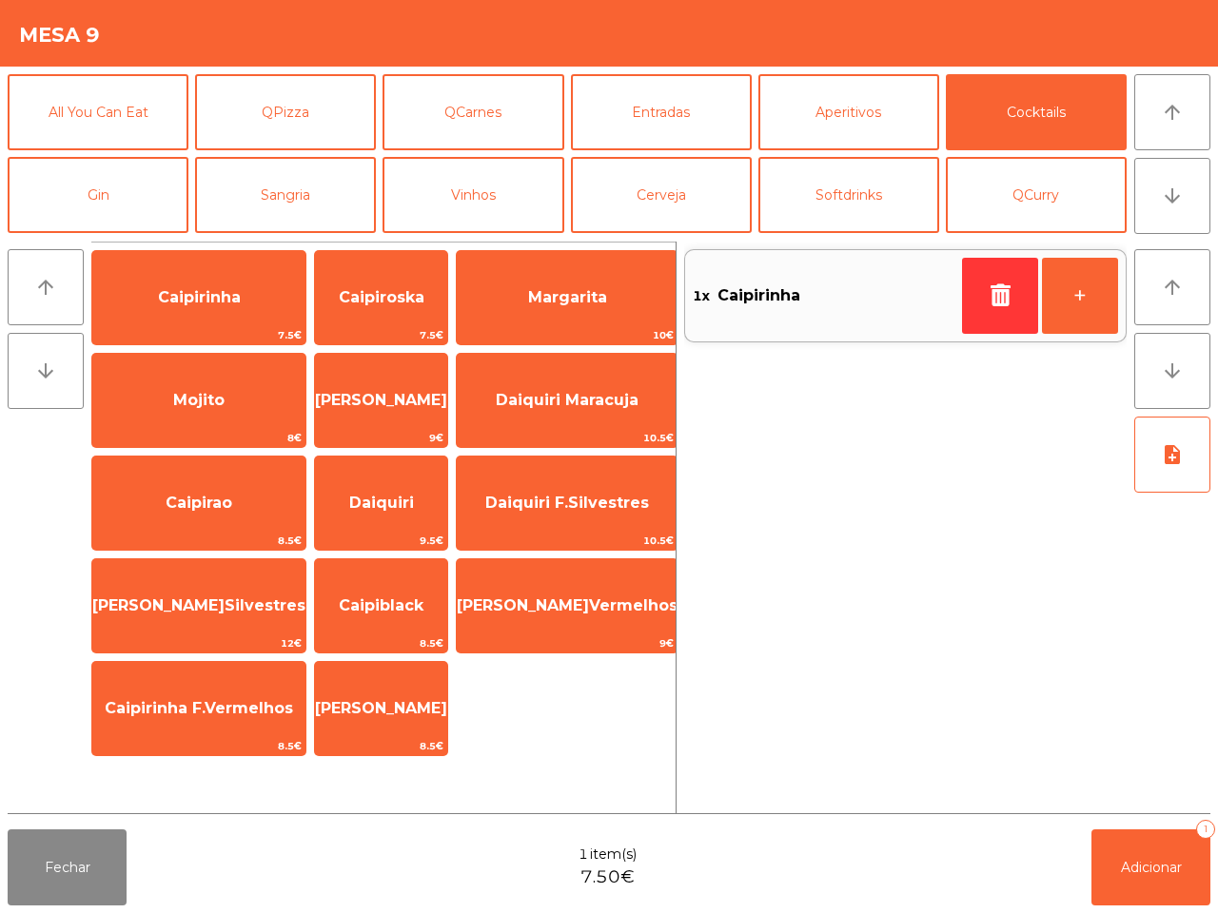
click at [1199, 911] on div "Fechar 1 item(s) 7.50€ Adicionar 1" at bounding box center [609, 867] width 1218 height 91
click at [1181, 888] on button "Adicionar 1" at bounding box center [1150, 868] width 119 height 76
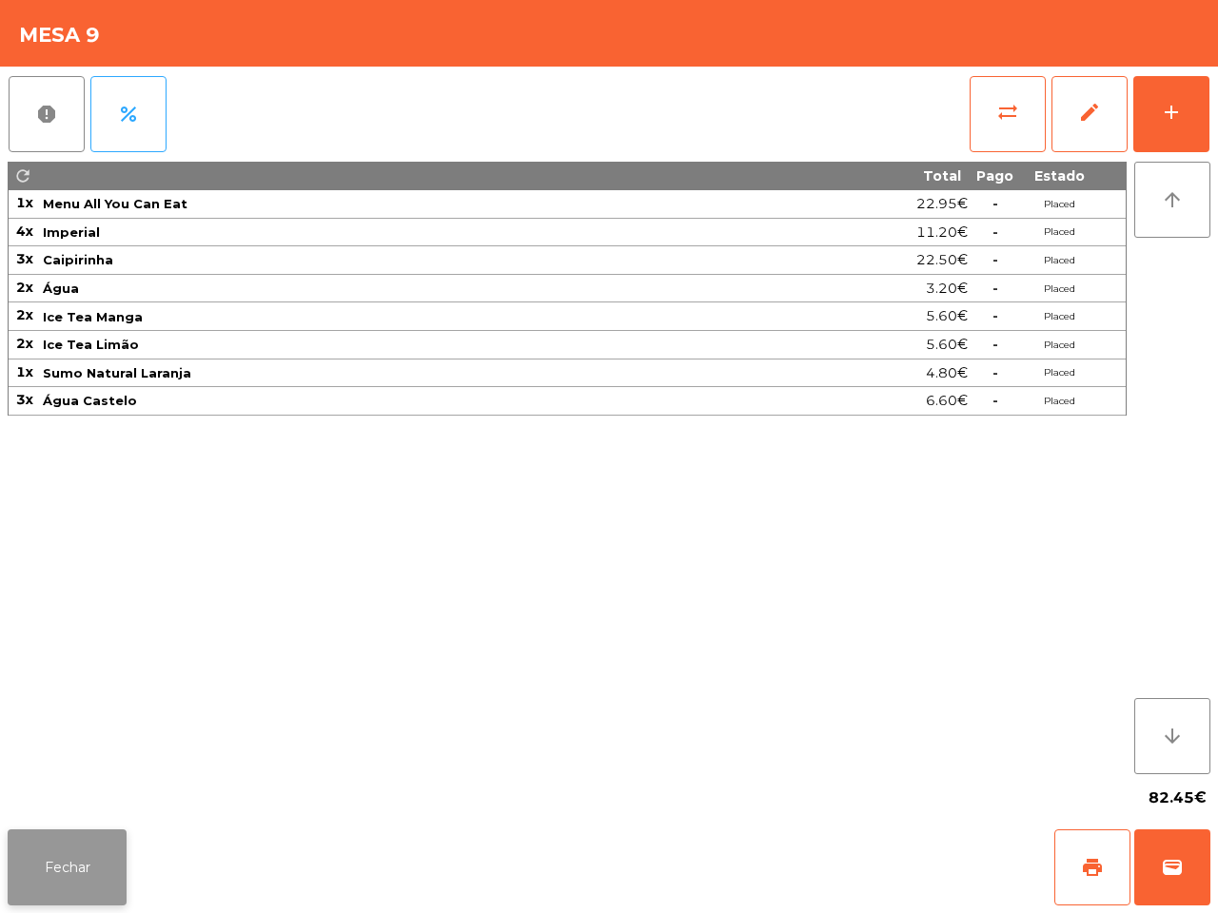
click at [69, 875] on button "Fechar" at bounding box center [67, 868] width 119 height 76
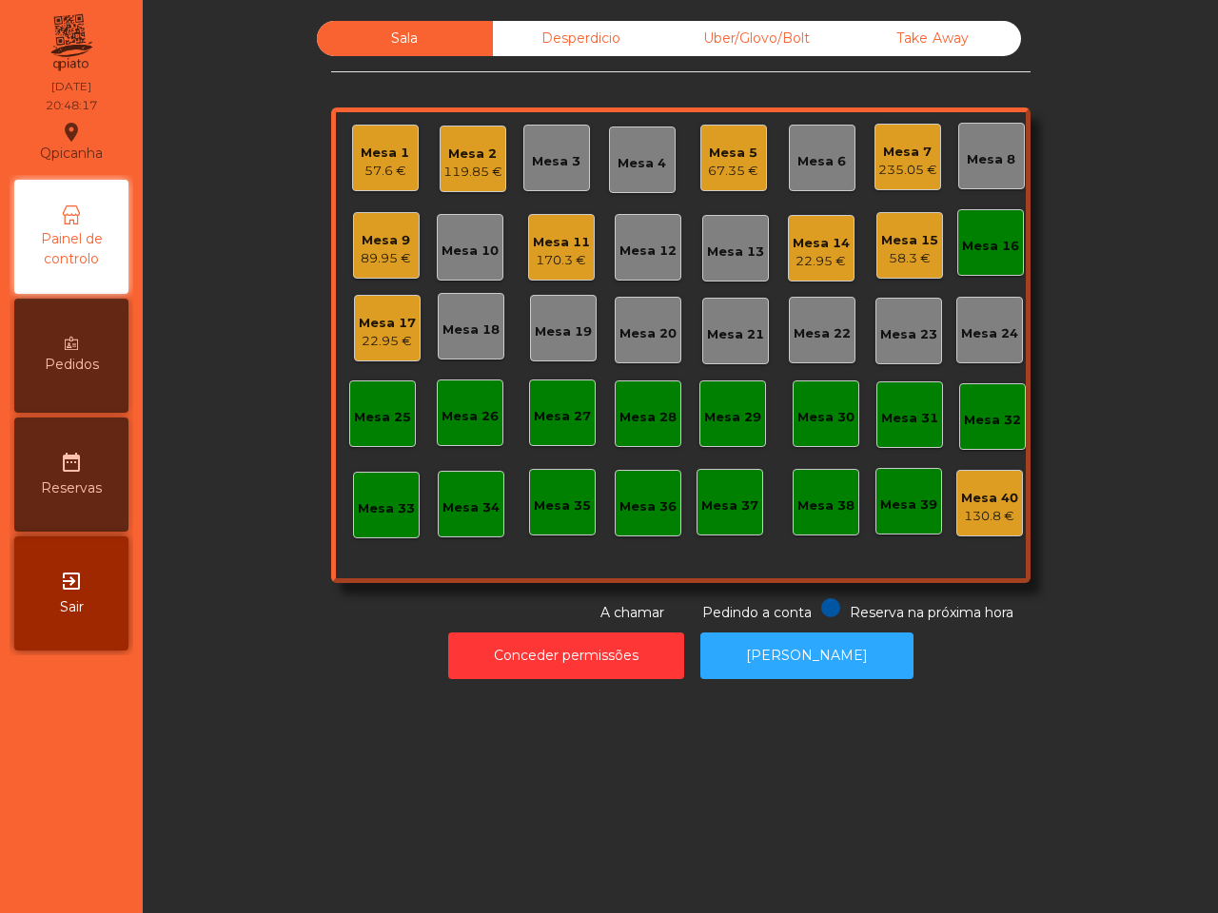
click at [367, 238] on div "Mesa 9" at bounding box center [386, 240] width 50 height 19
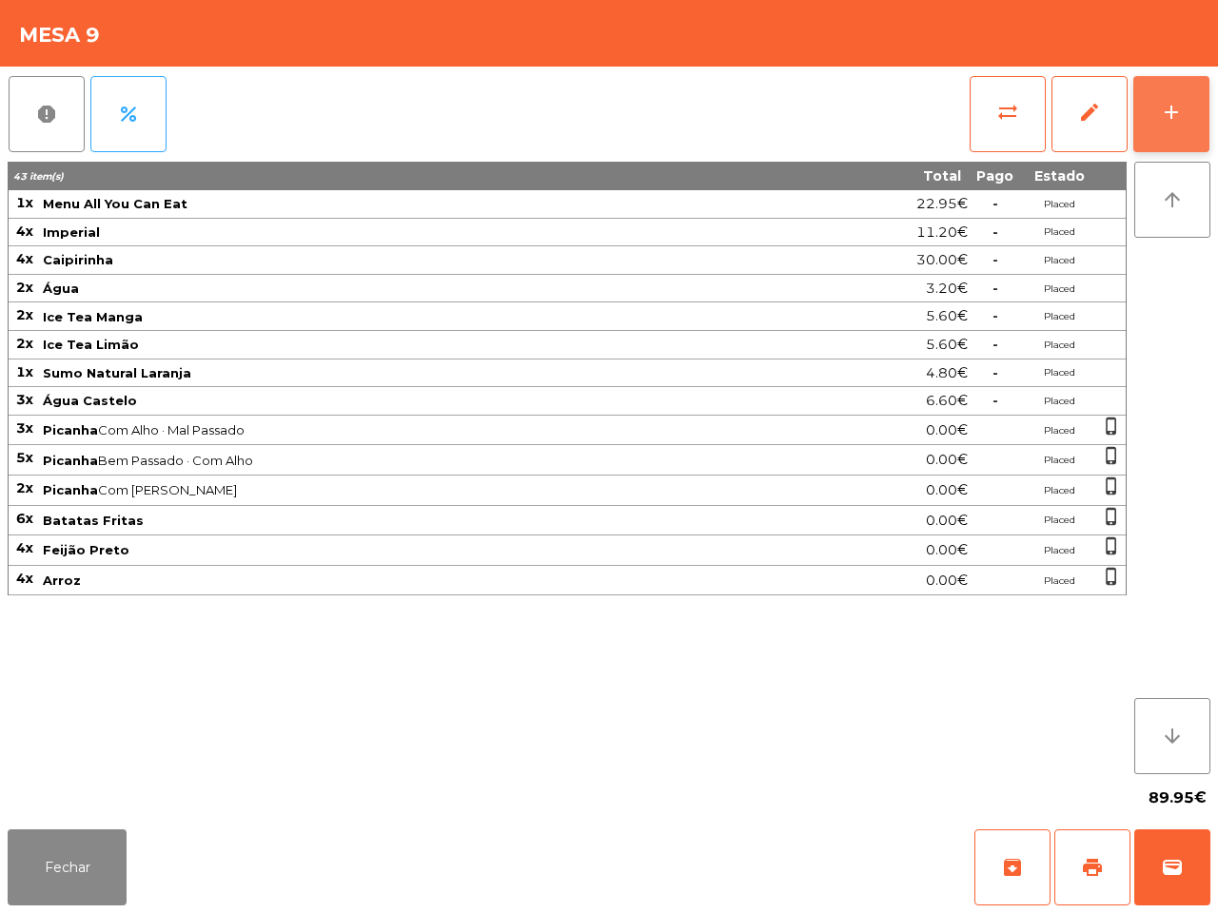
click at [1142, 107] on button "add" at bounding box center [1171, 114] width 76 height 76
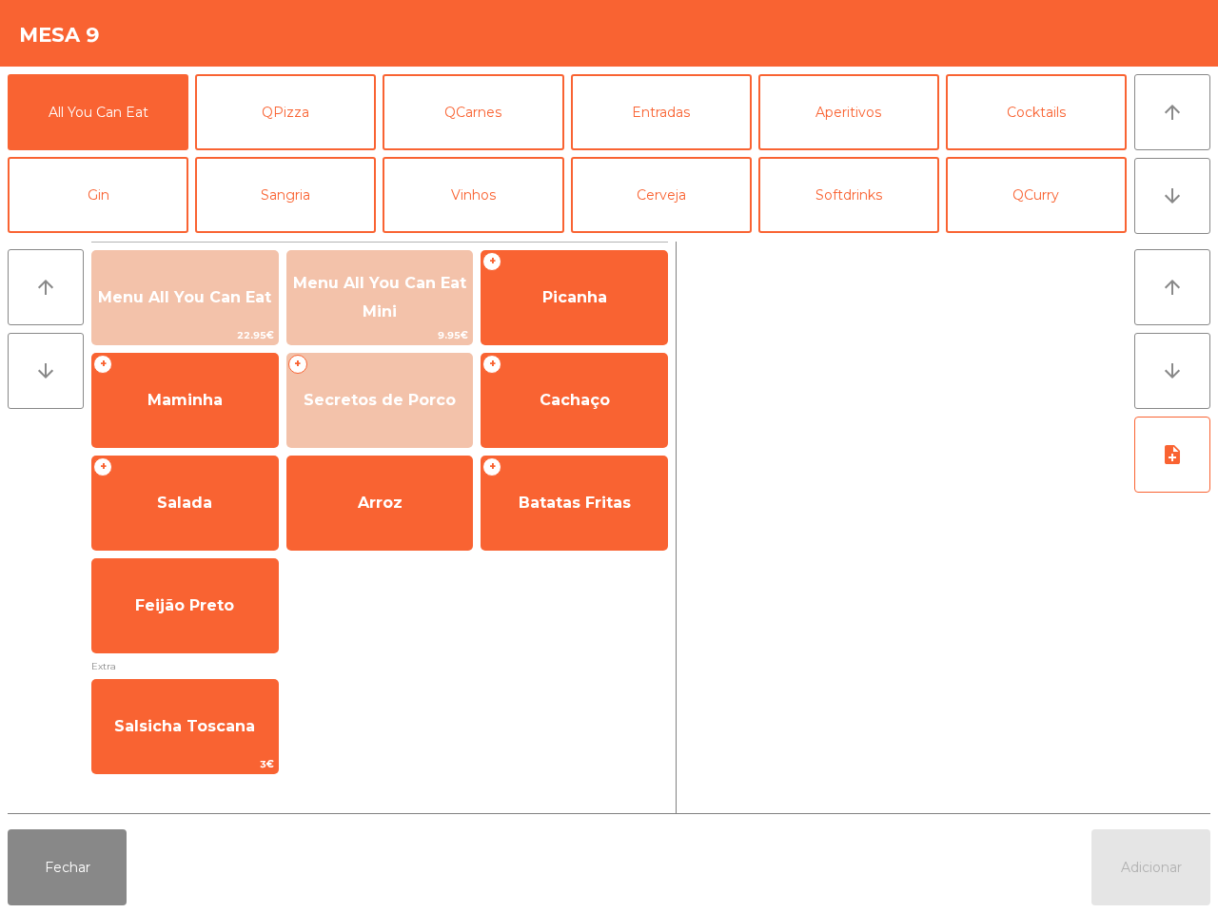
click at [845, 247] on div at bounding box center [905, 528] width 442 height 572
click at [849, 209] on button "Softdrinks" at bounding box center [848, 195] width 181 height 76
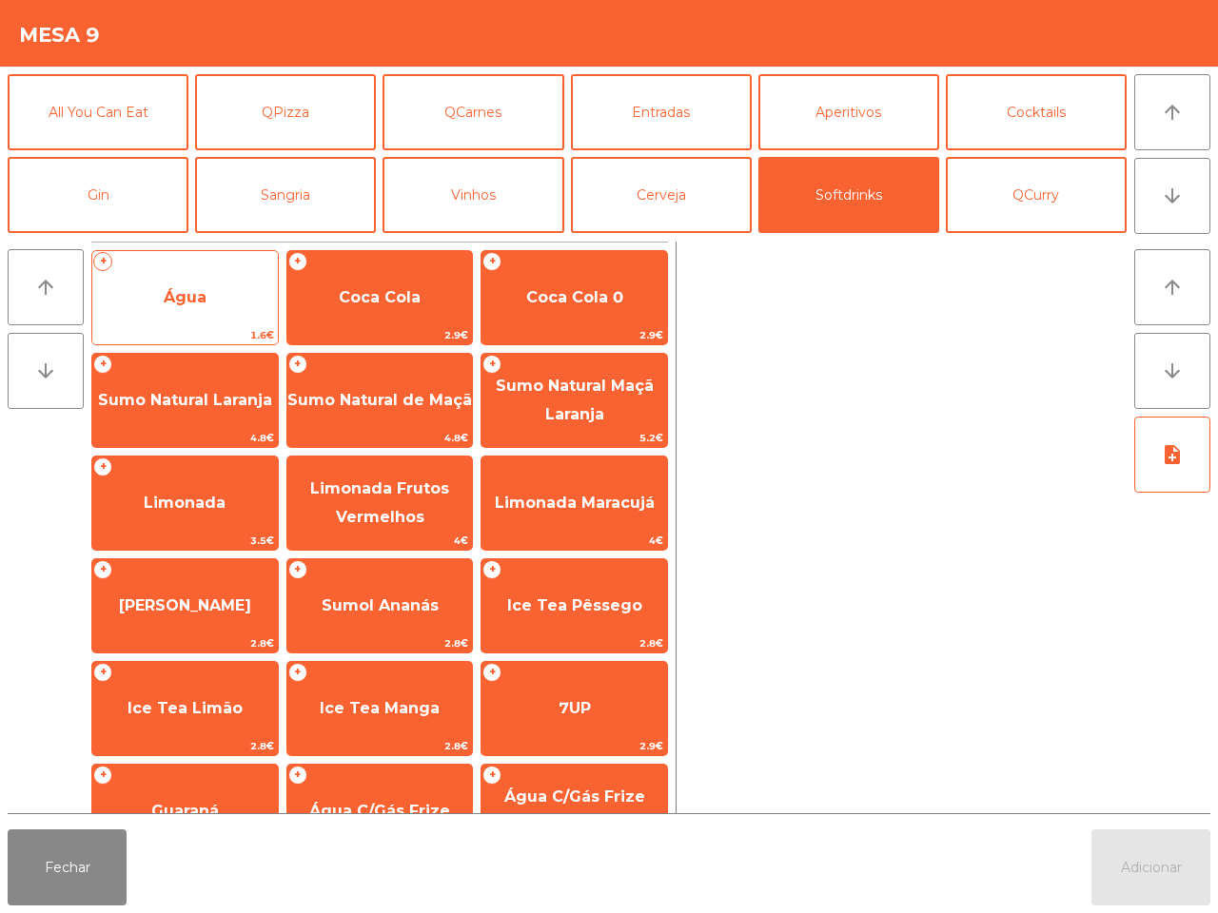
click at [244, 335] on span "1.6€" at bounding box center [184, 335] width 185 height 18
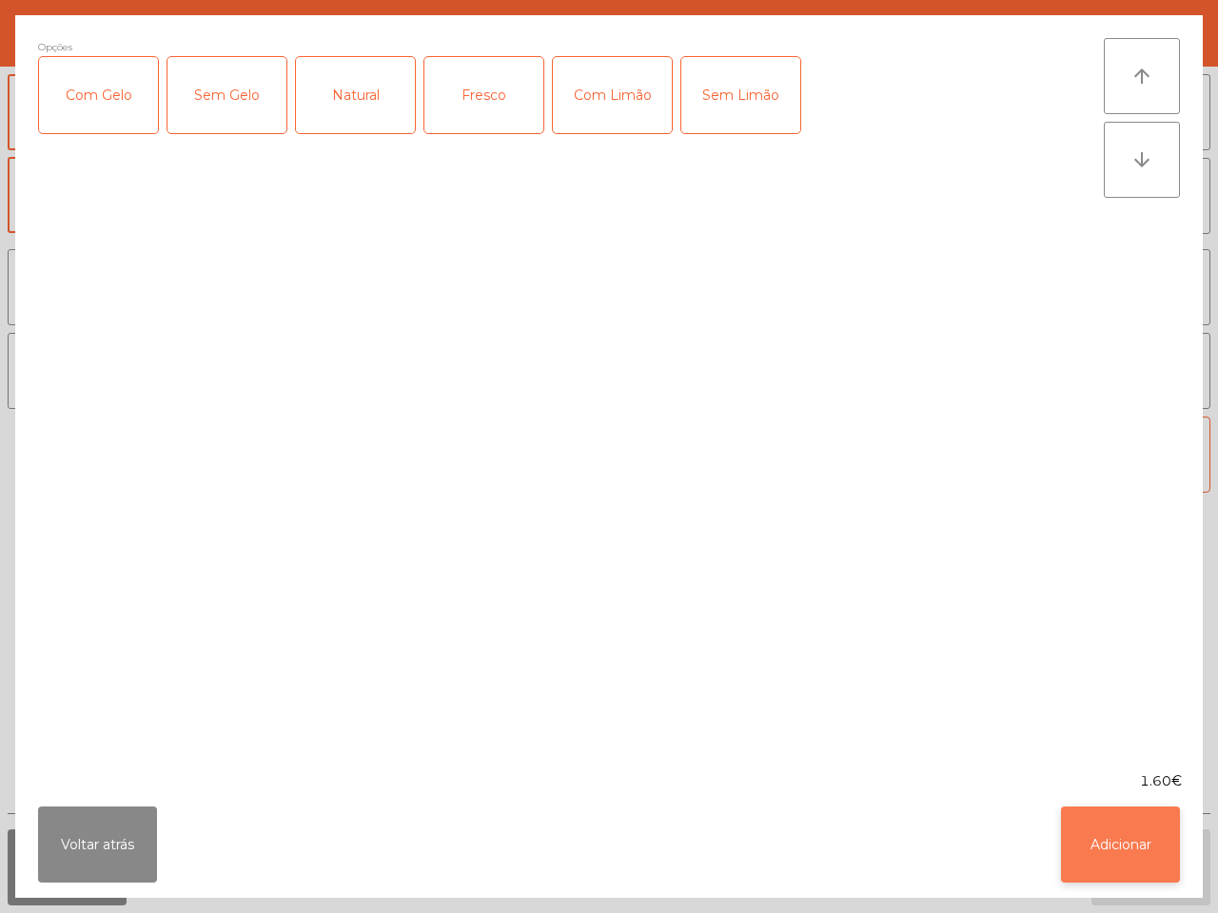
click at [1132, 862] on button "Adicionar" at bounding box center [1120, 845] width 119 height 76
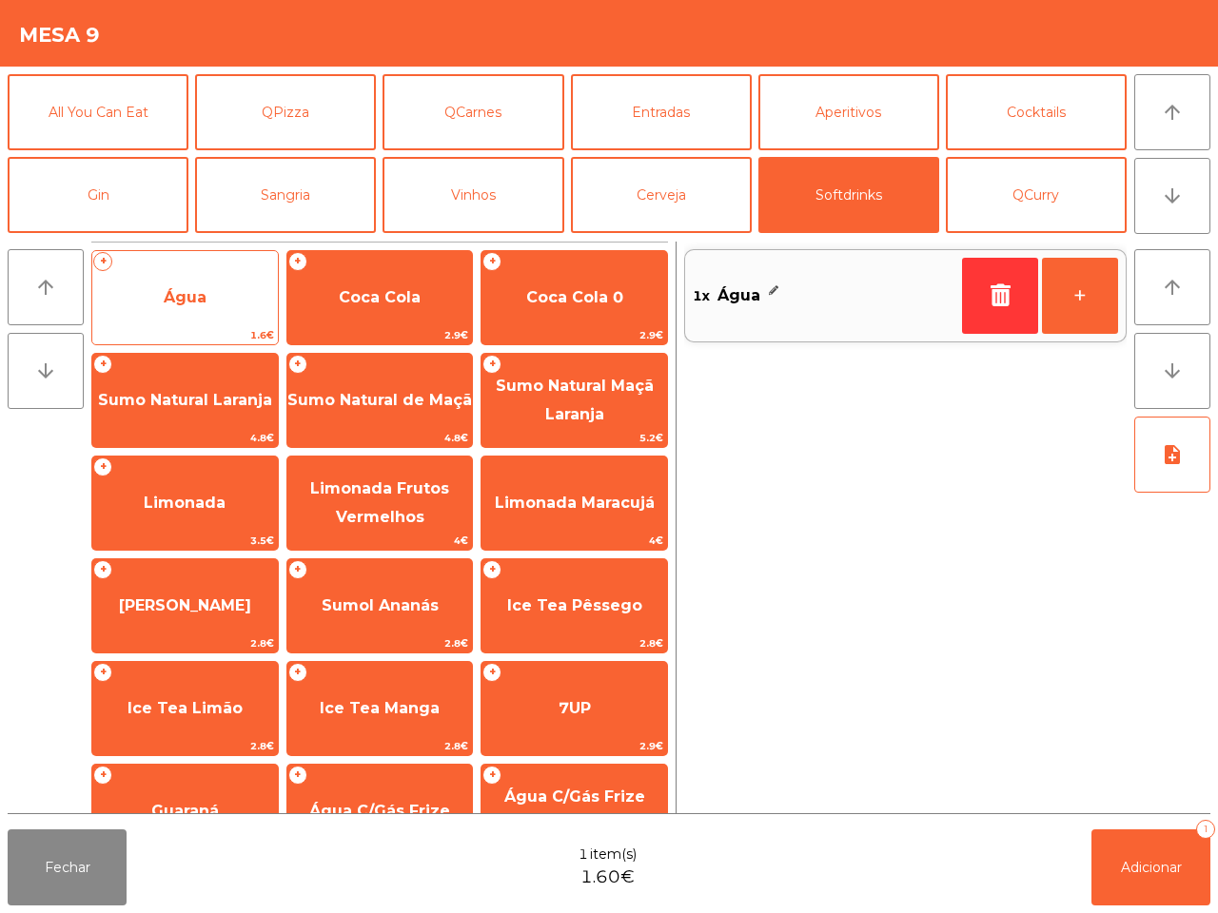
click at [209, 335] on span "1.6€" at bounding box center [184, 335] width 185 height 18
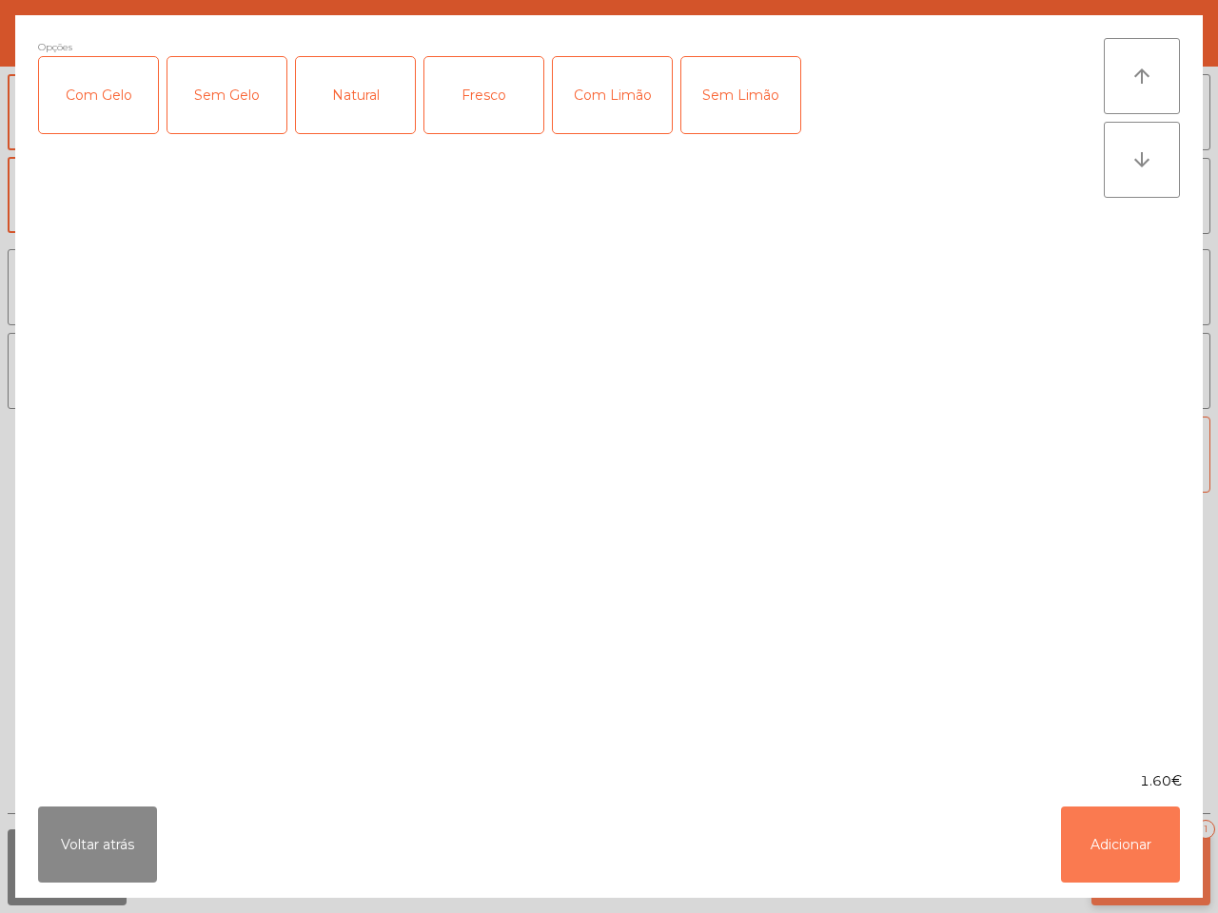
click at [1133, 848] on button "Adicionar" at bounding box center [1120, 845] width 119 height 76
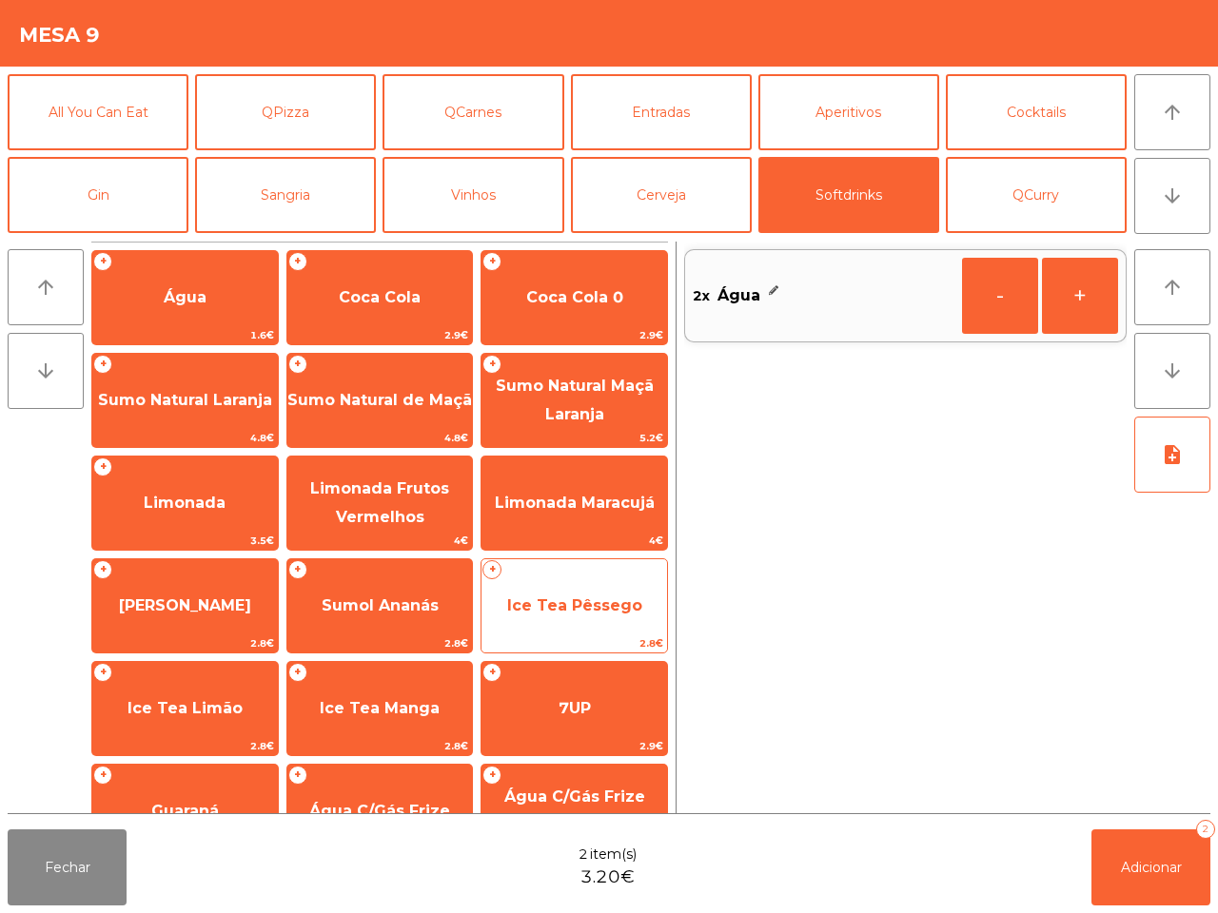
click at [591, 634] on span "2.8€" at bounding box center [573, 643] width 185 height 18
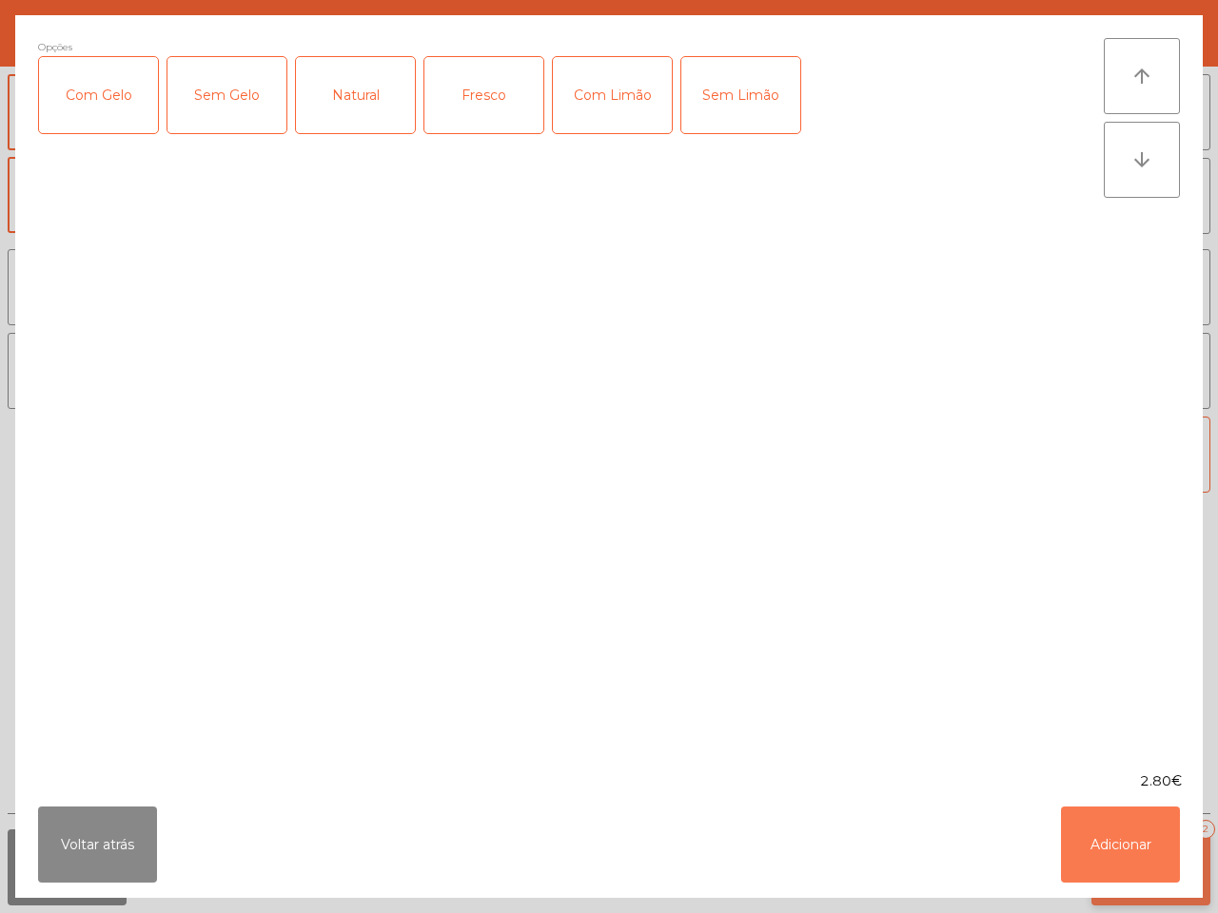
drag, startPoint x: 1116, startPoint y: 824, endPoint x: 1118, endPoint y: 834, distance: 10.6
click at [1119, 824] on button "Adicionar" at bounding box center [1120, 845] width 119 height 76
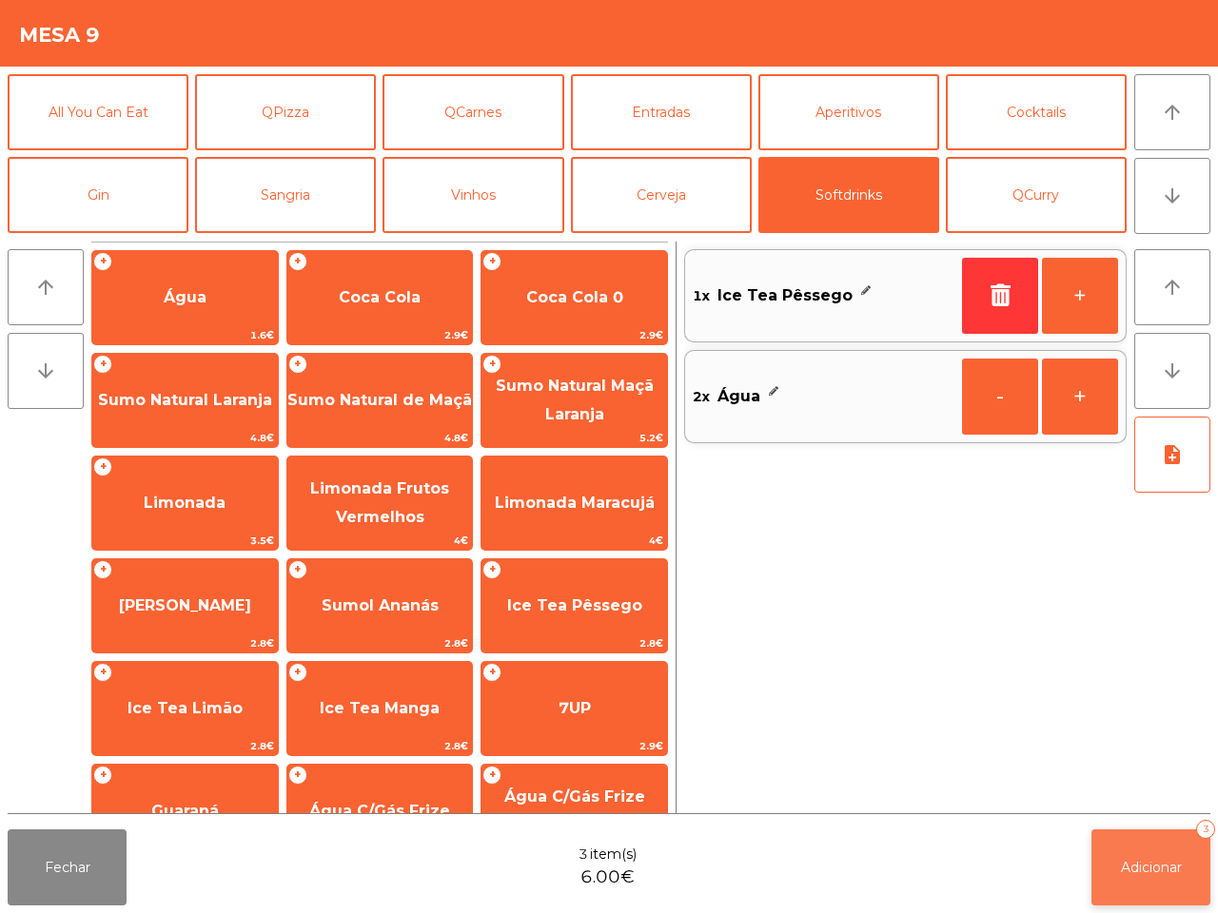
click at [1127, 844] on button "Adicionar 3" at bounding box center [1150, 868] width 119 height 76
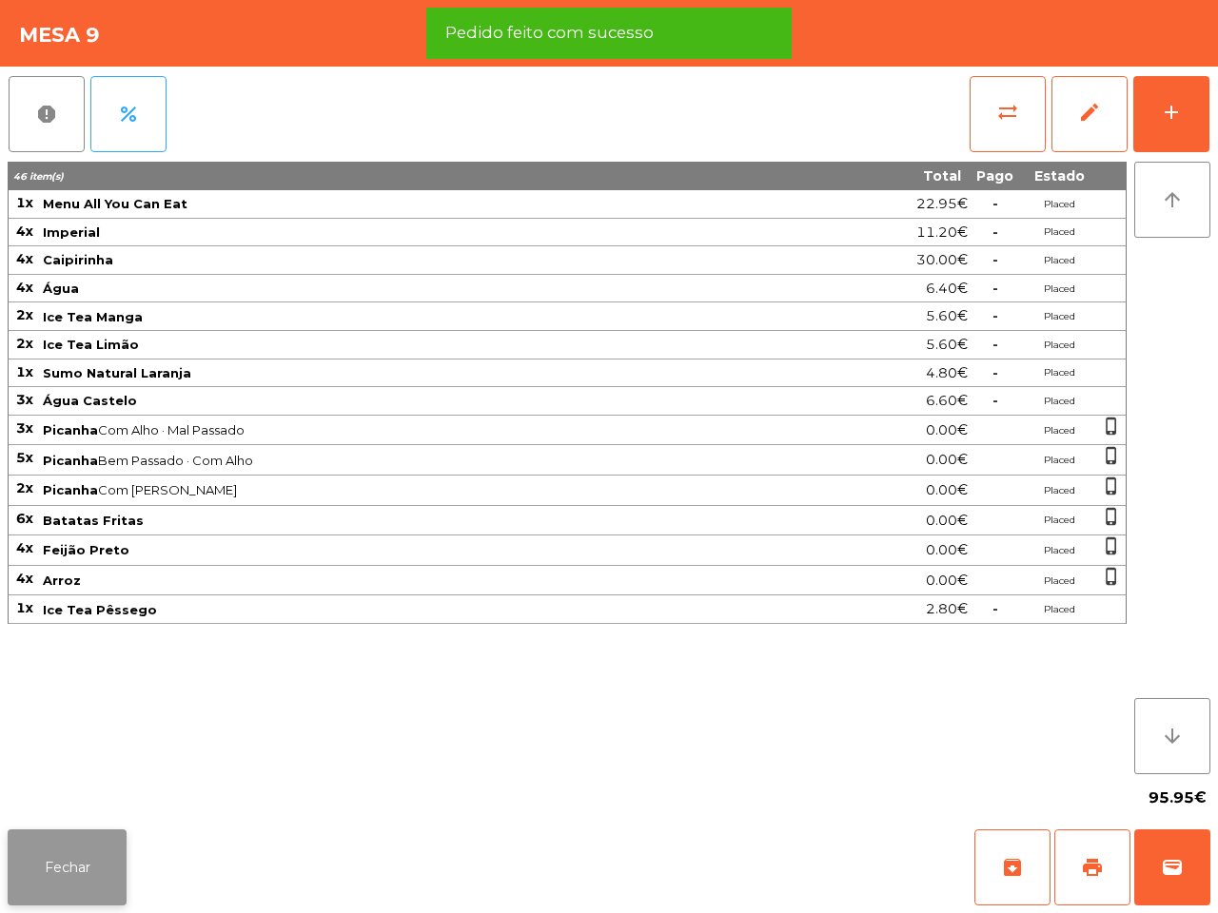
click at [73, 869] on button "Fechar" at bounding box center [67, 868] width 119 height 76
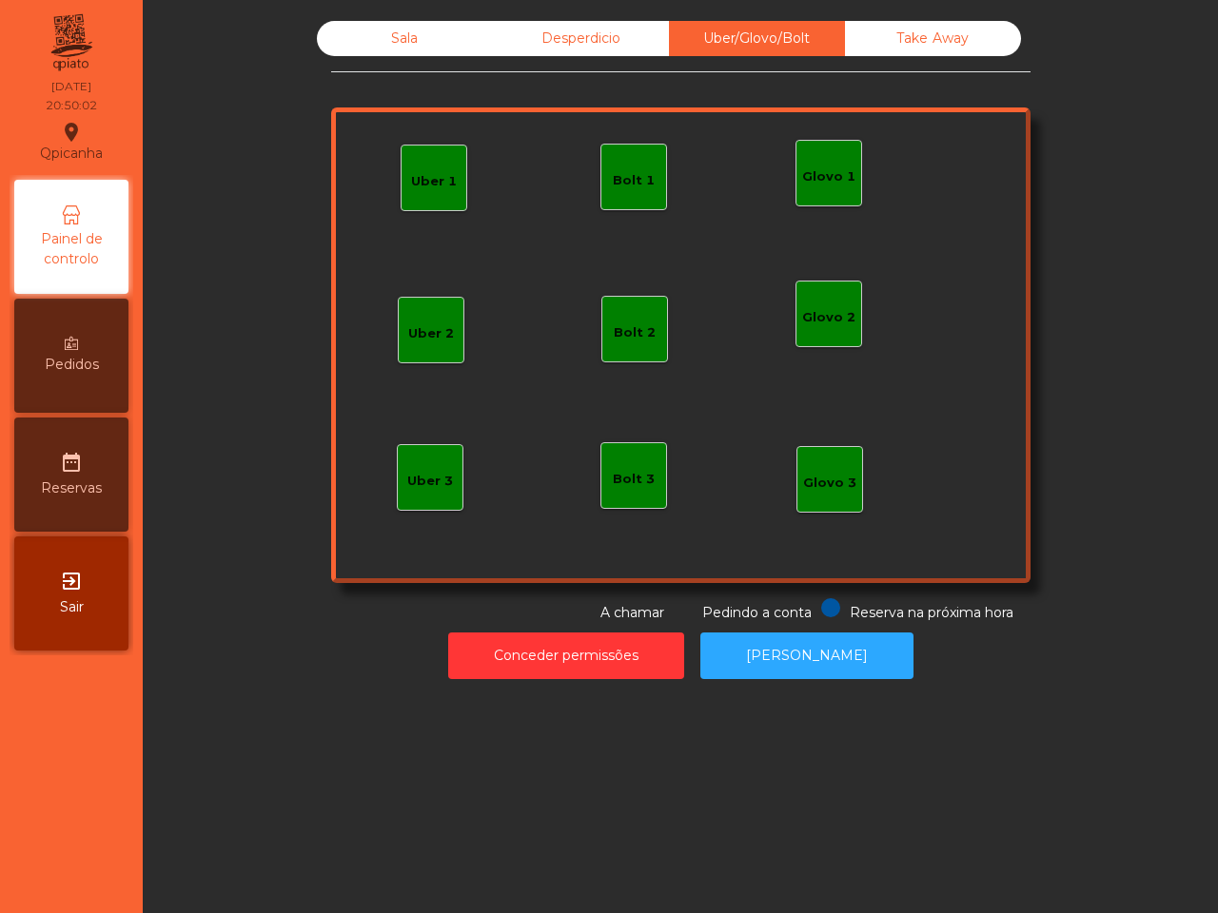
click at [435, 168] on div "Uber 1" at bounding box center [434, 178] width 46 height 27
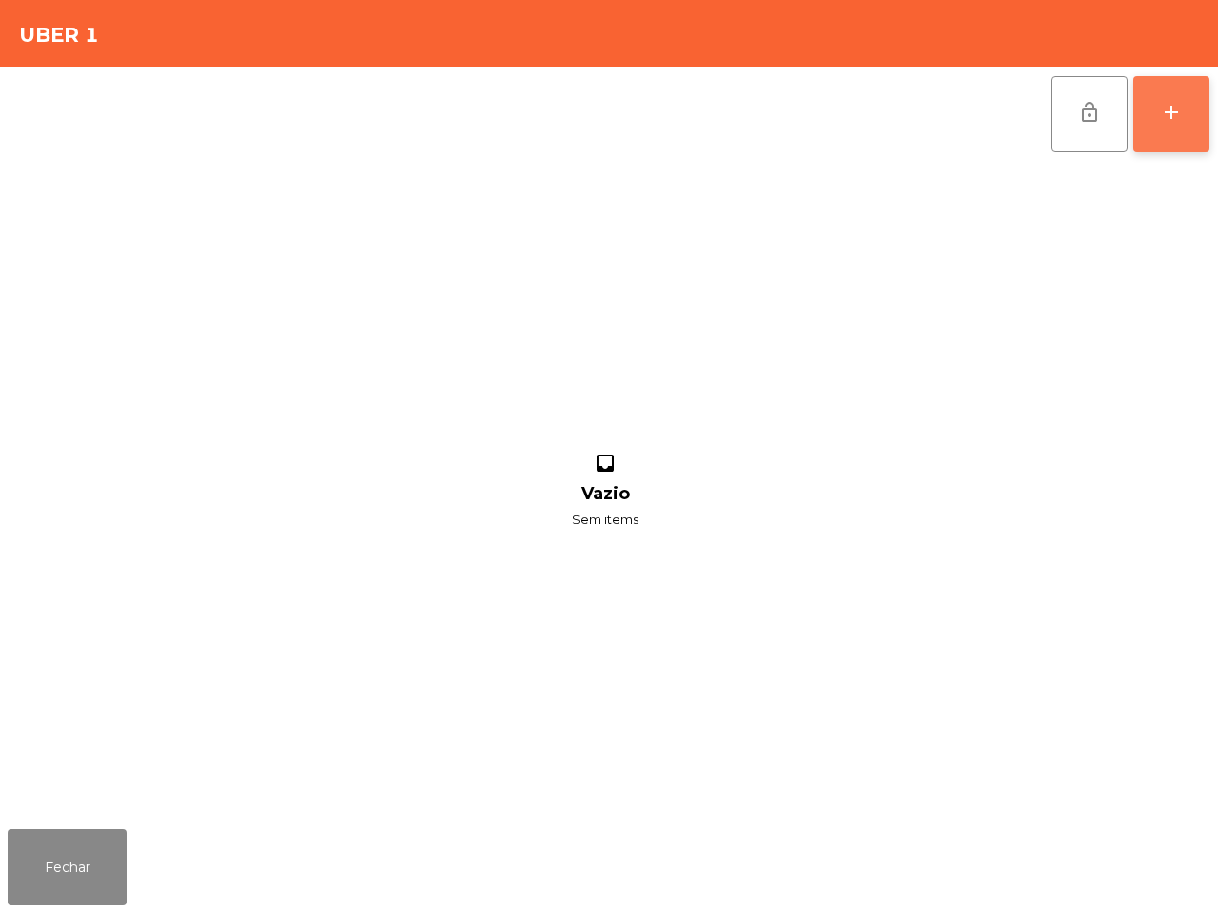
click at [1191, 134] on button "add" at bounding box center [1171, 114] width 76 height 76
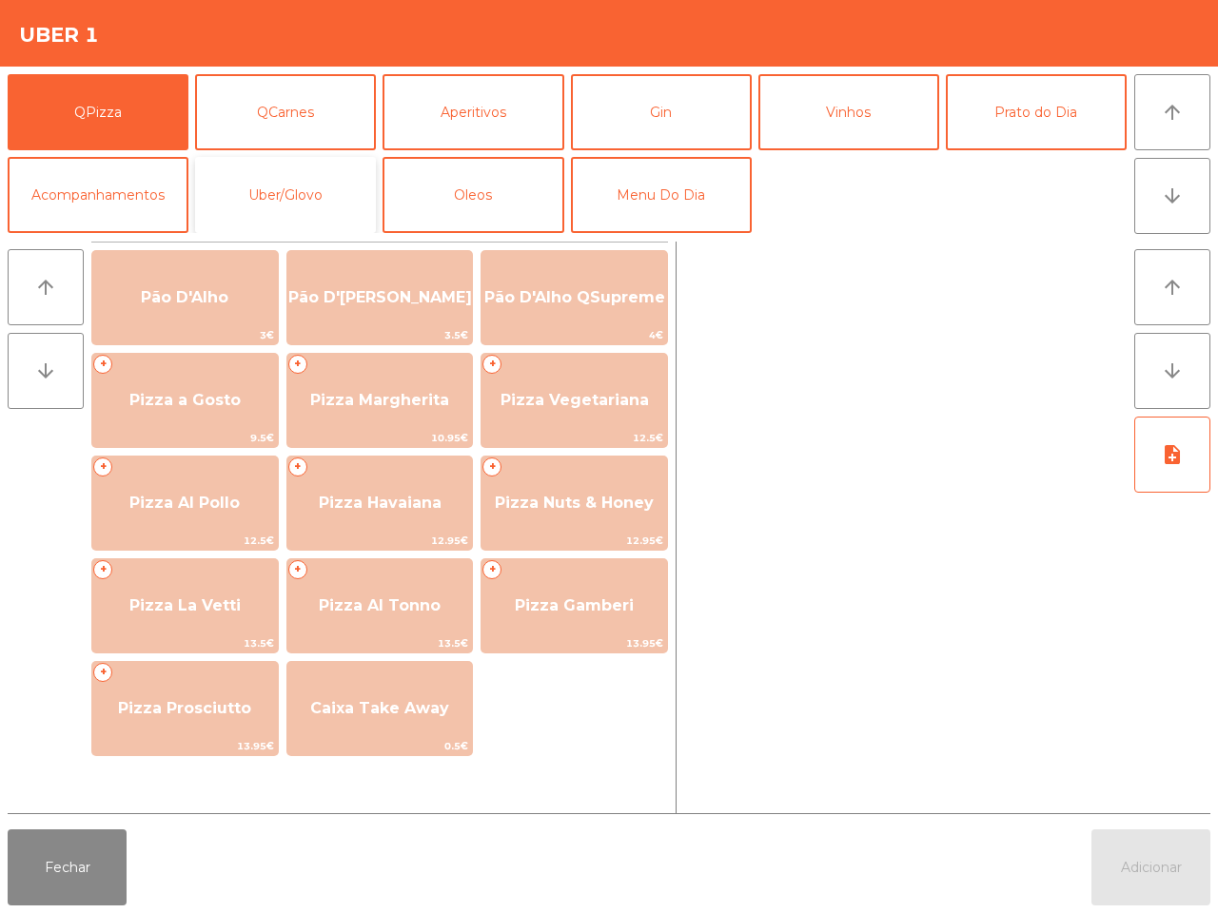
click at [323, 182] on button "Uber/Glovo" at bounding box center [285, 195] width 181 height 76
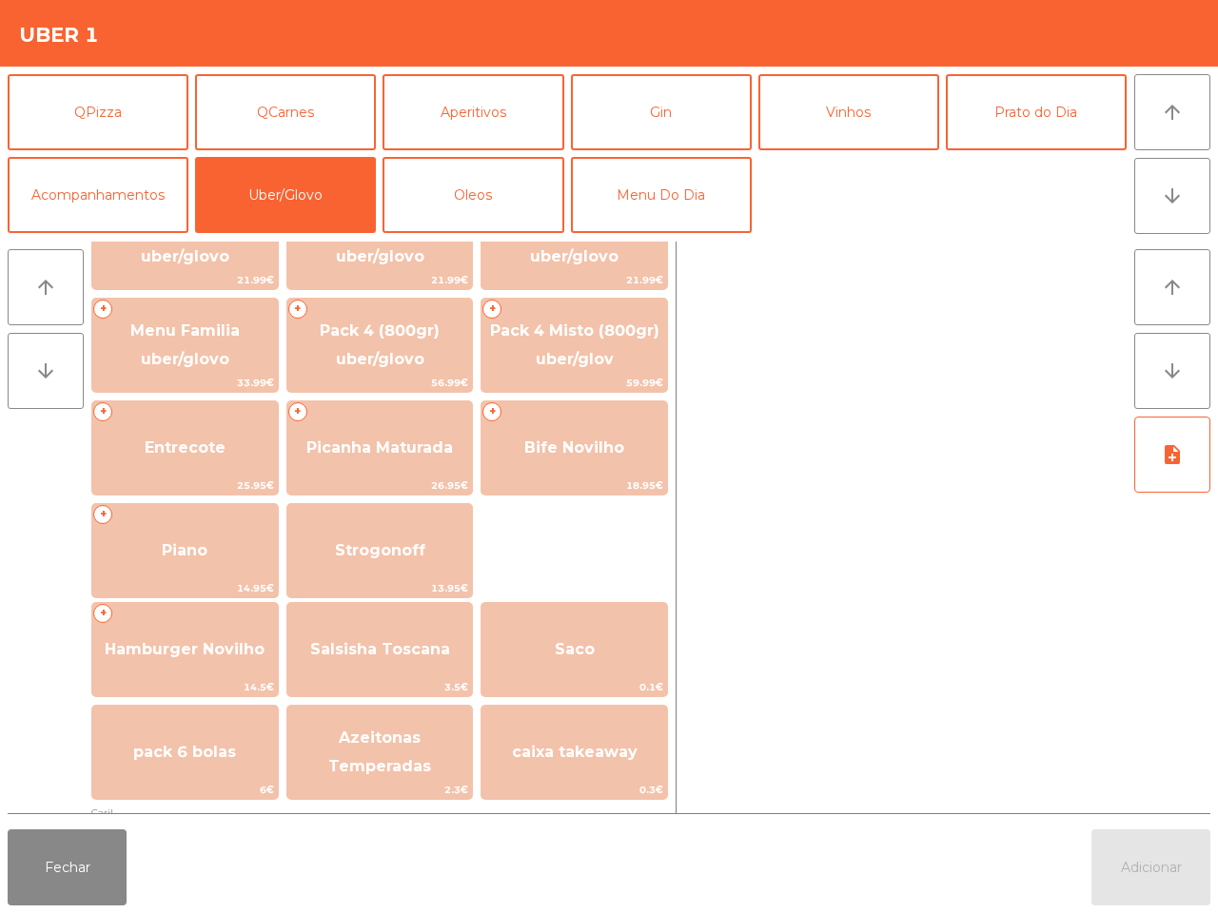
scroll to position [119, 0]
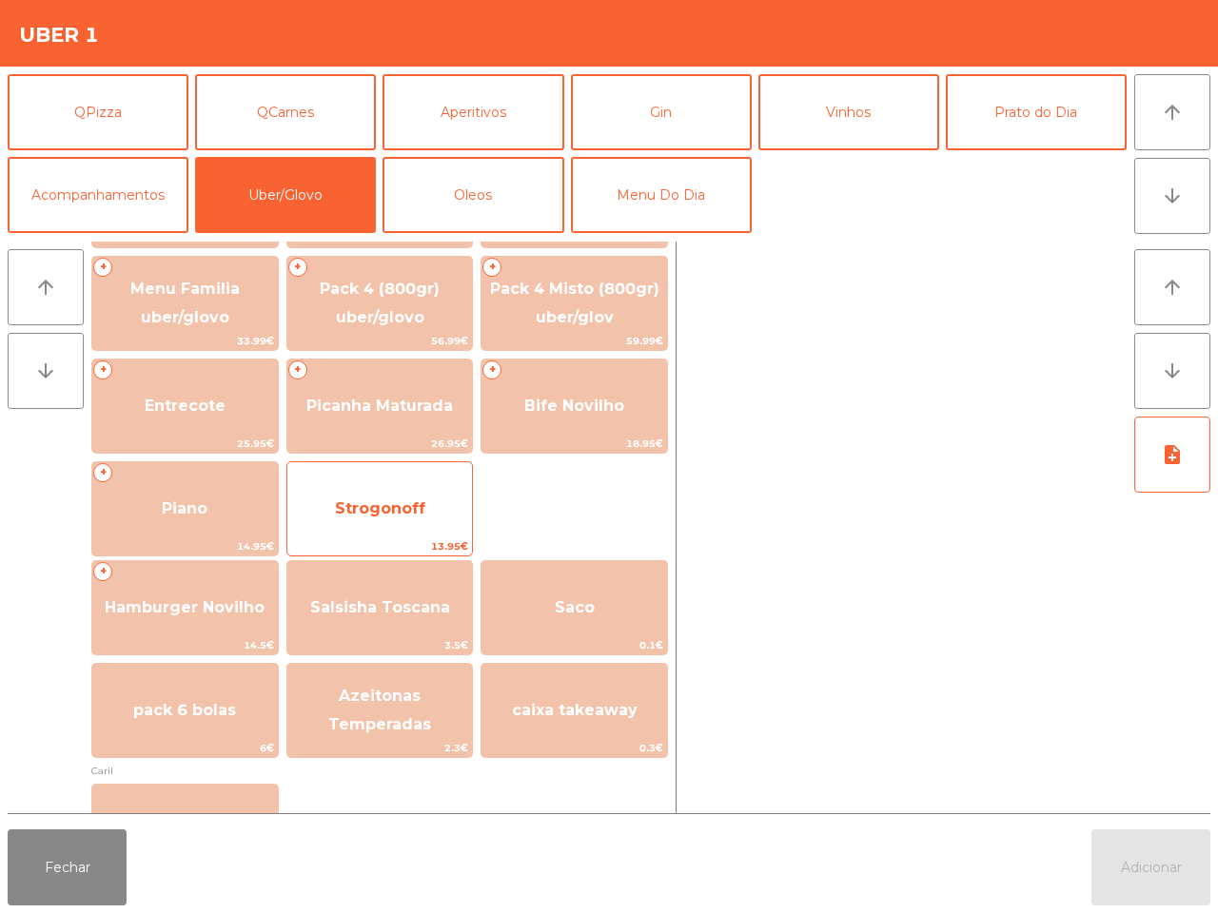
click at [379, 511] on span "Strogonoff" at bounding box center [380, 508] width 90 height 18
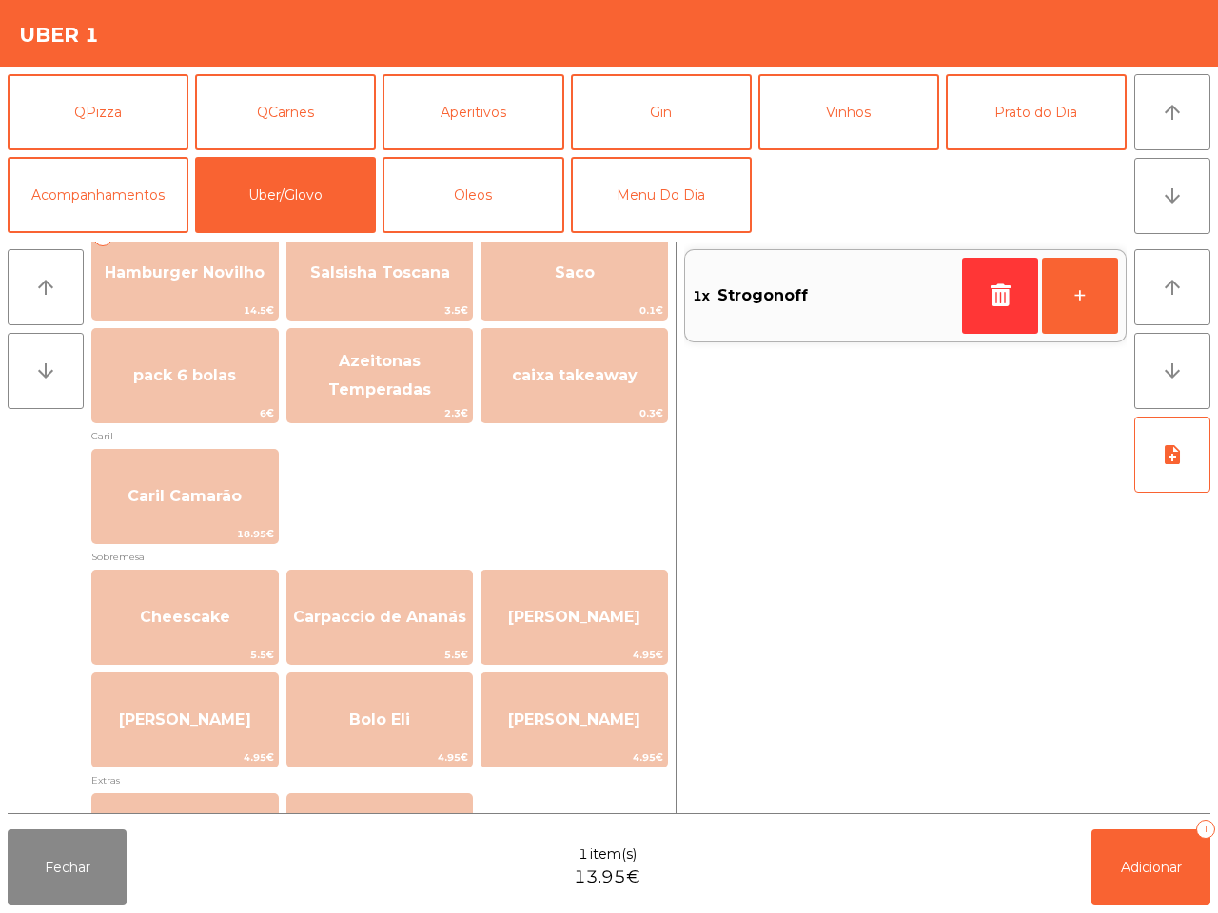
scroll to position [476, 0]
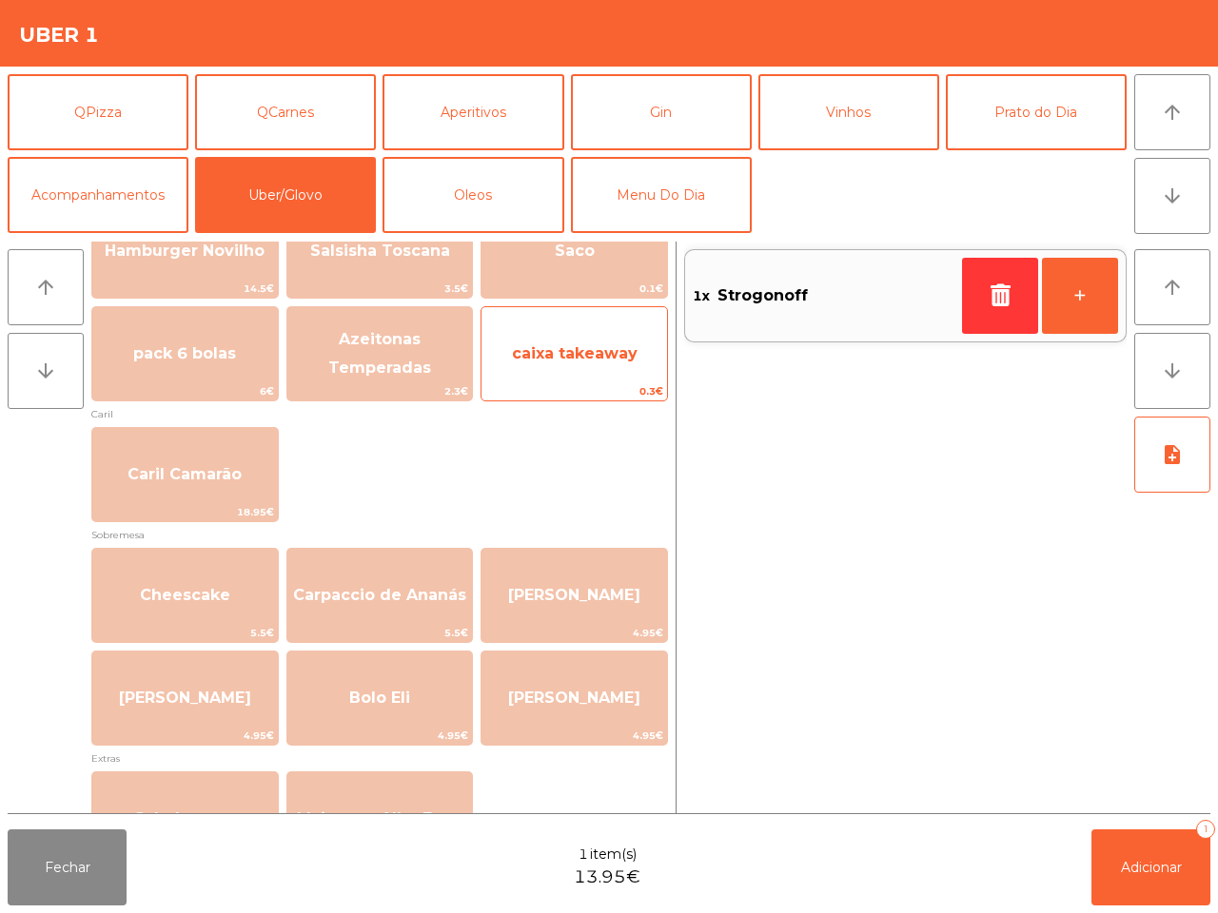
click at [554, 345] on span "caixa takeaway" at bounding box center [575, 353] width 126 height 18
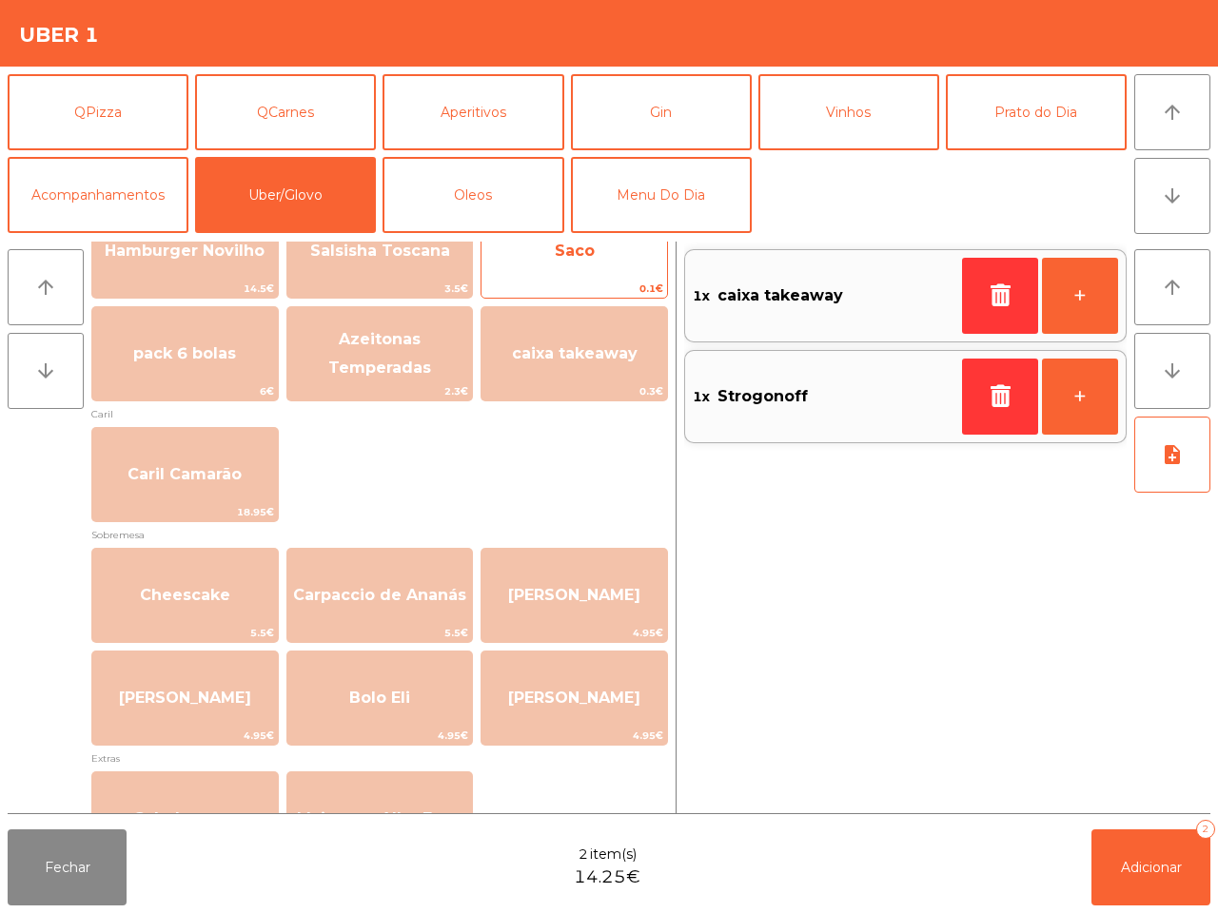
click at [563, 276] on span "Saco" at bounding box center [573, 250] width 185 height 51
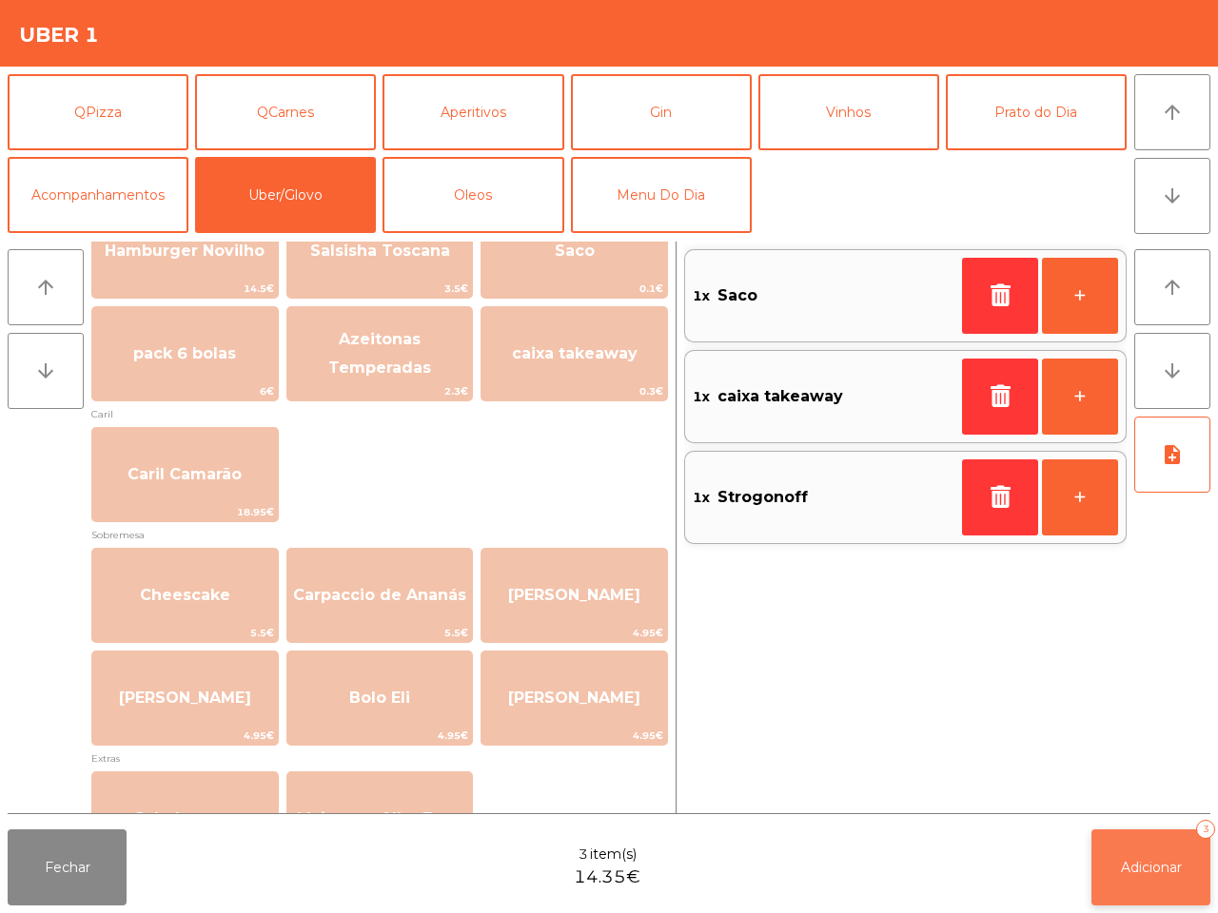
click at [1171, 856] on button "Adicionar 3" at bounding box center [1150, 868] width 119 height 76
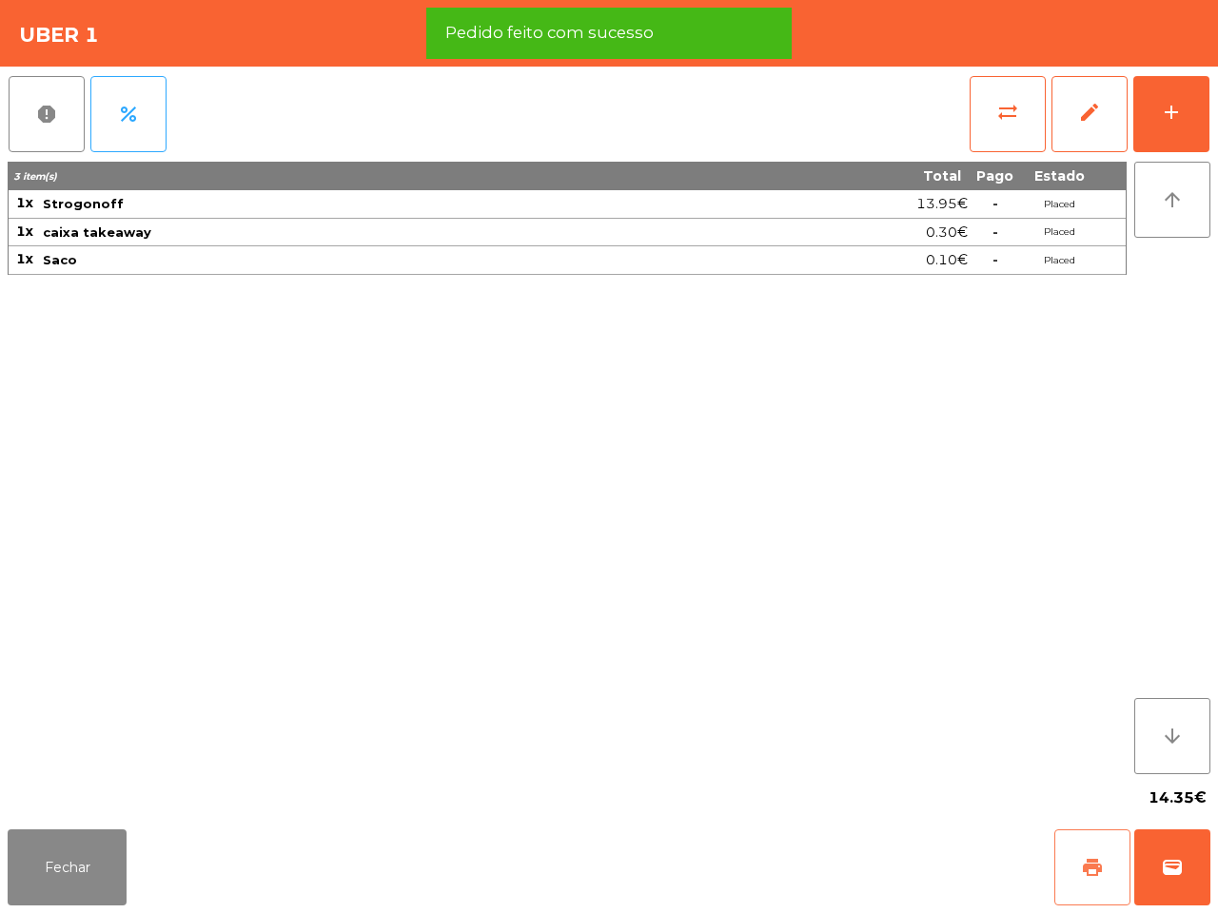
click at [1095, 856] on button "print" at bounding box center [1092, 868] width 76 height 76
click at [1139, 849] on button "wallet" at bounding box center [1172, 868] width 76 height 76
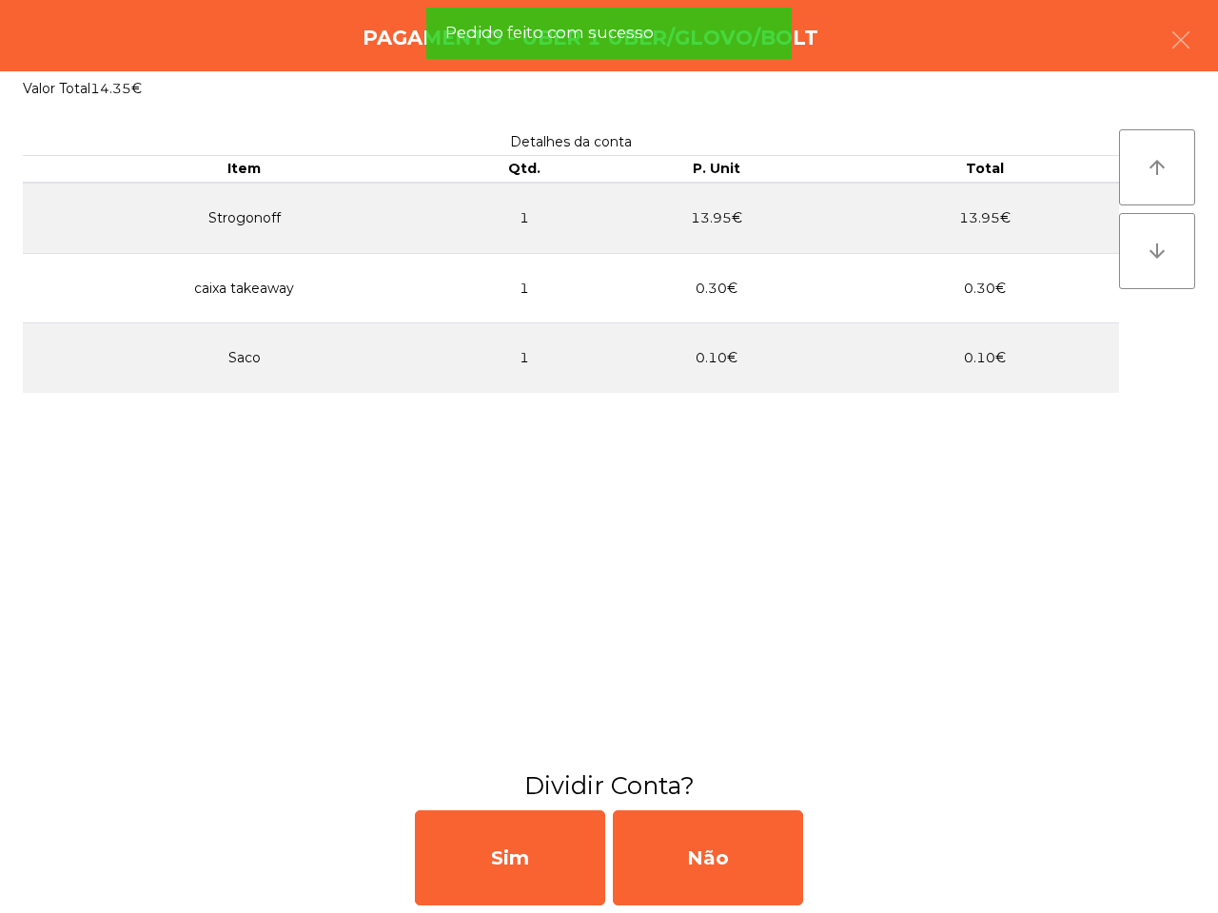
click at [830, 843] on div "Sim Não" at bounding box center [609, 858] width 1218 height 110
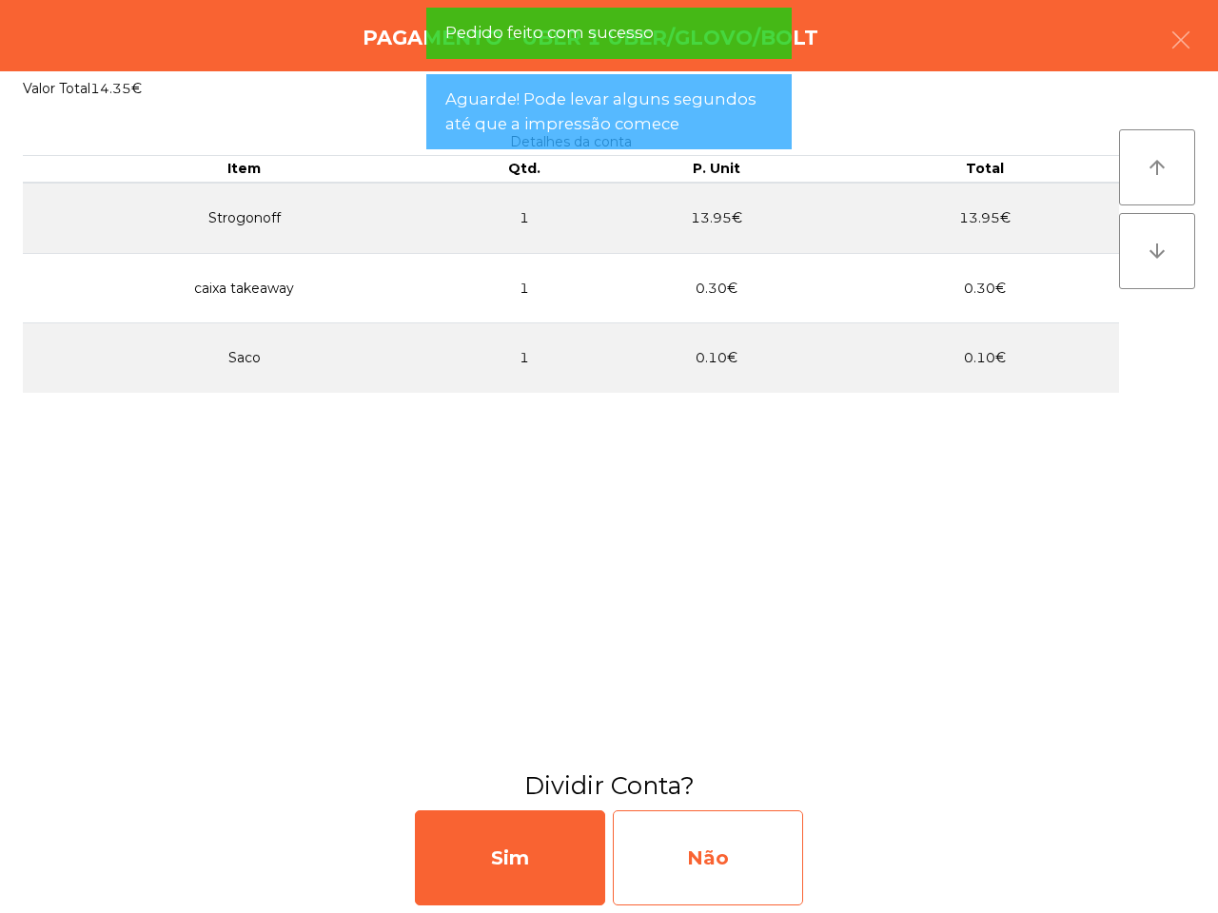
click at [759, 845] on div "Não" at bounding box center [708, 857] width 190 height 95
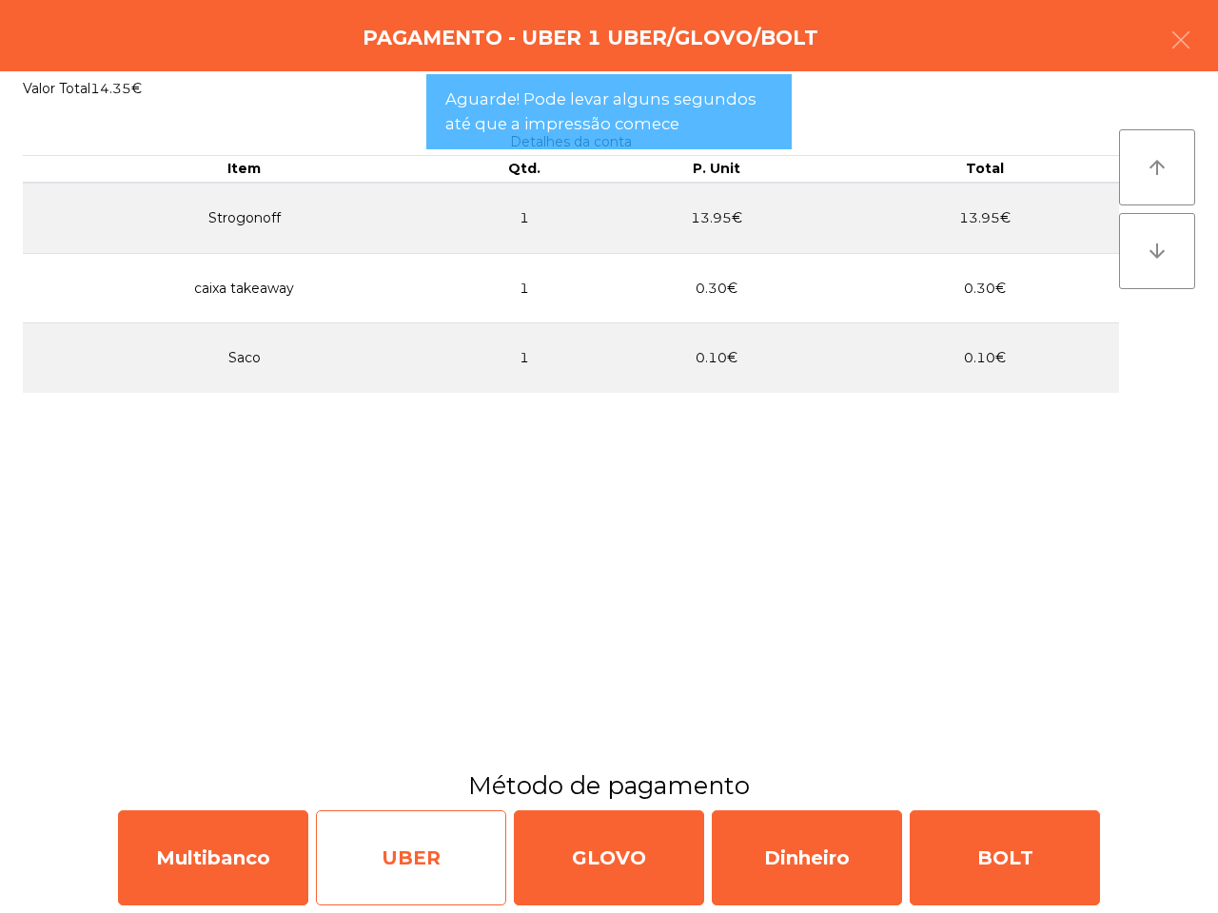
click at [388, 849] on div "UBER" at bounding box center [411, 857] width 190 height 95
select select "**"
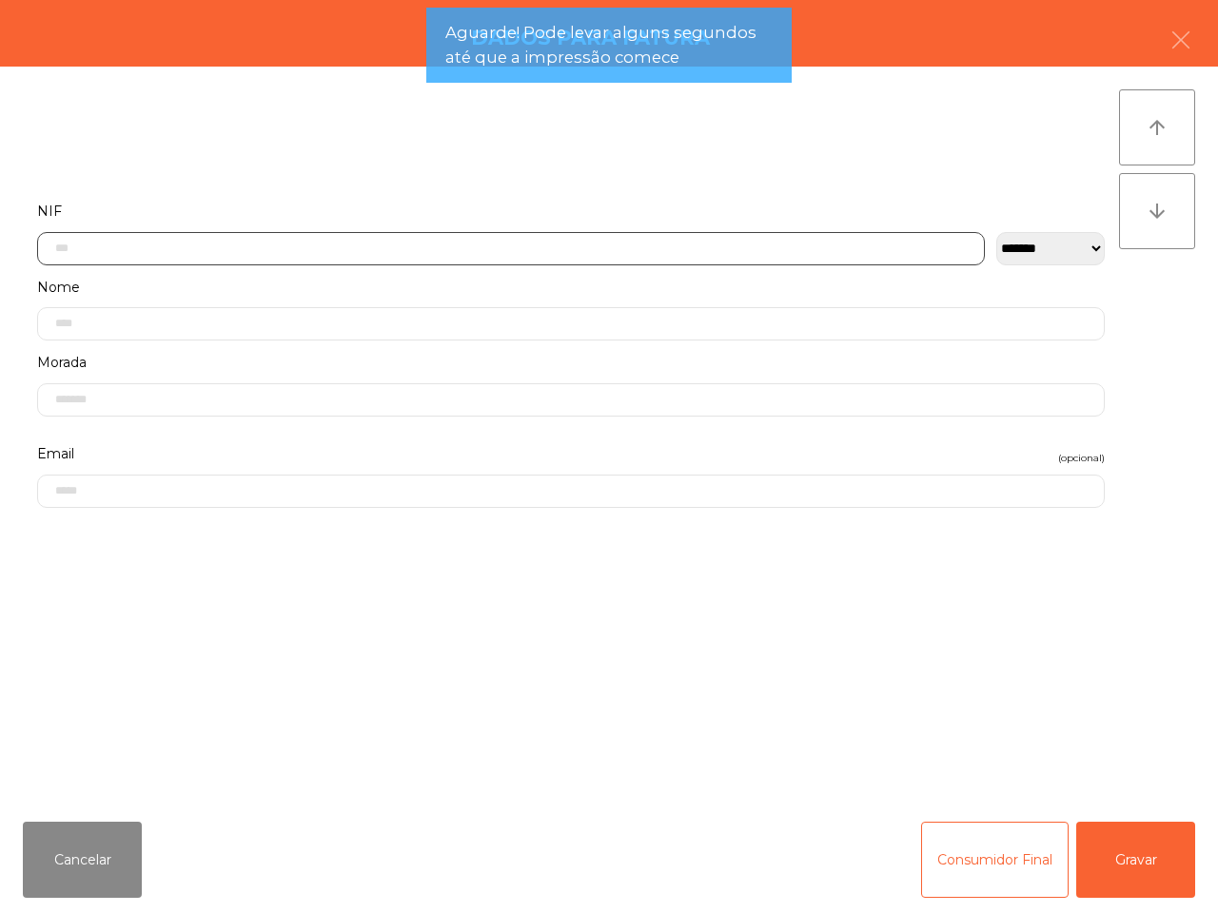
click at [359, 232] on input "text" at bounding box center [510, 248] width 947 height 33
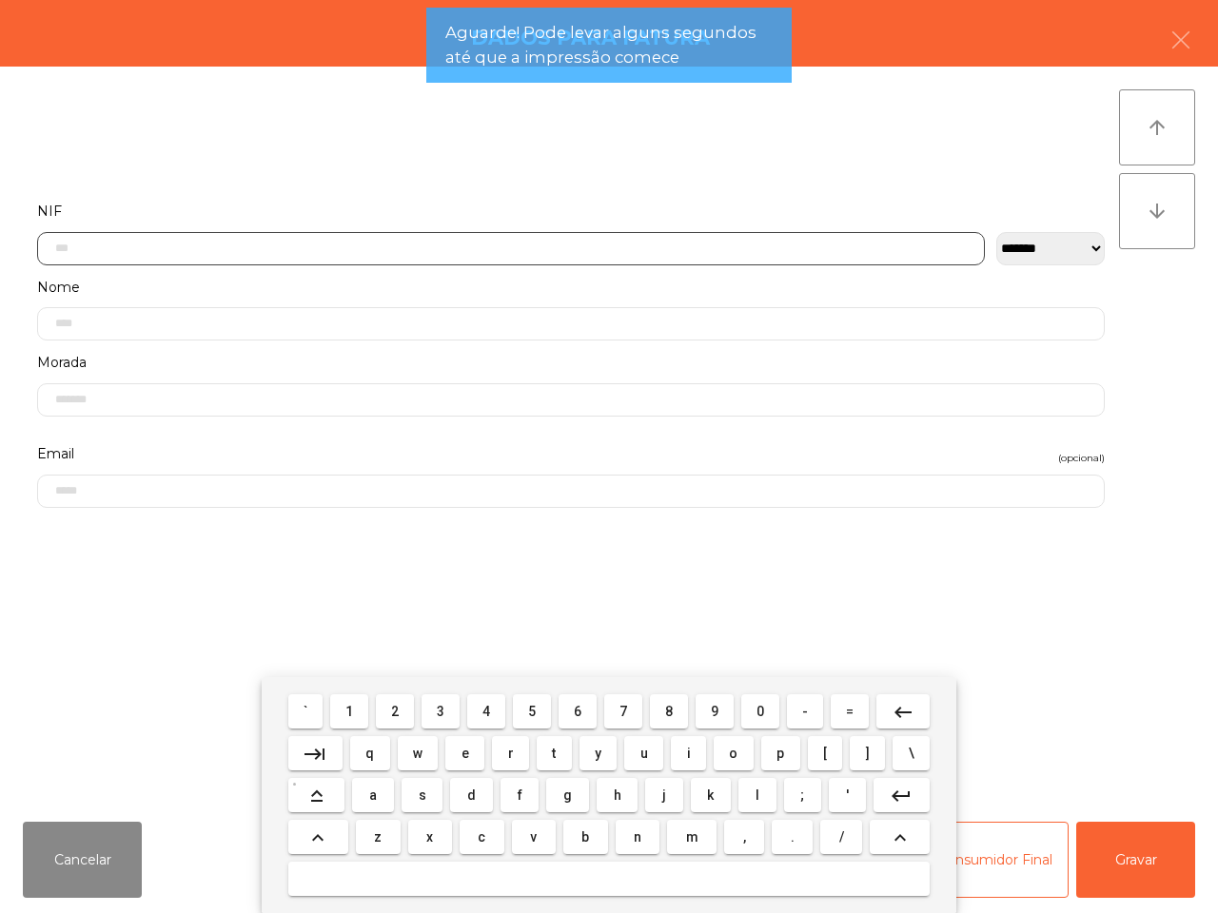
scroll to position [107, 0]
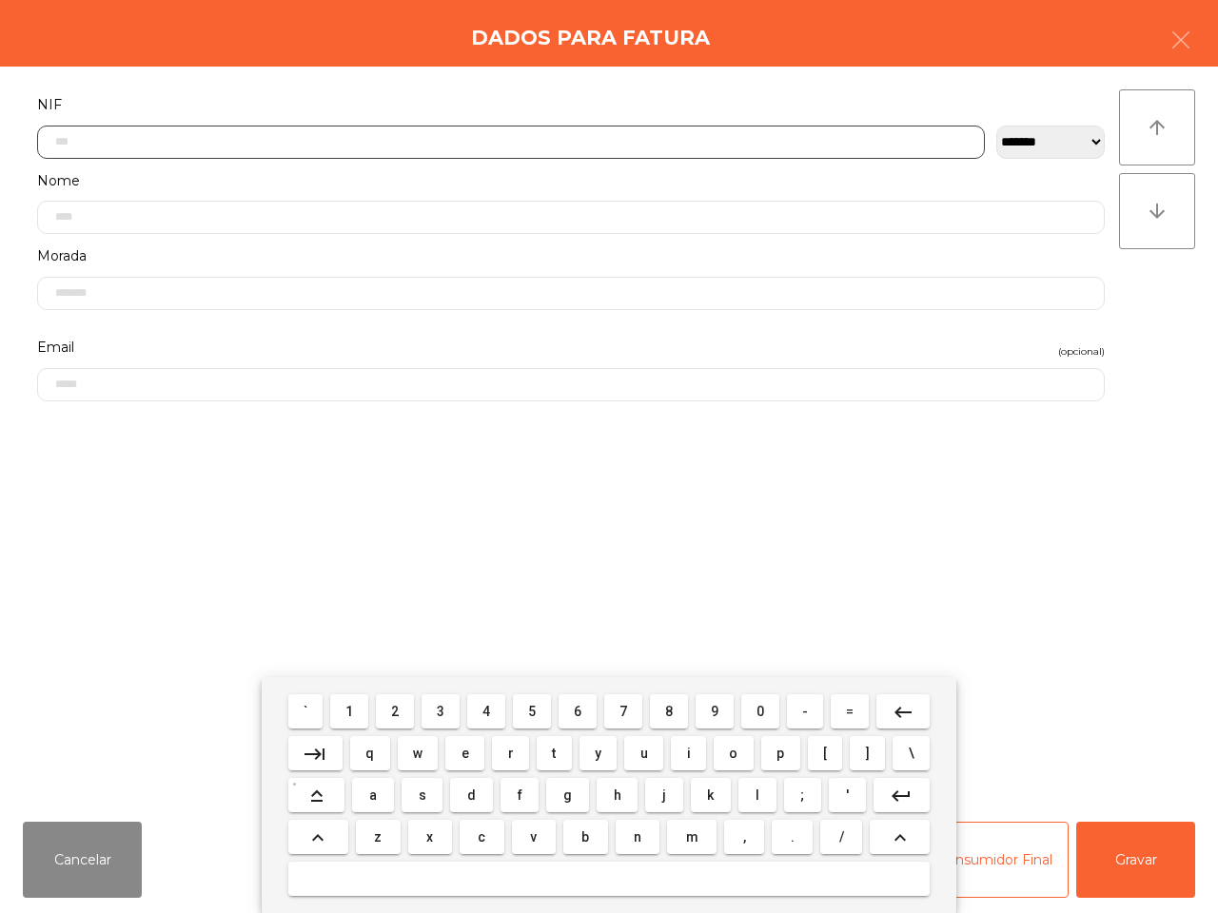
click at [397, 706] on span "2" at bounding box center [395, 711] width 8 height 15
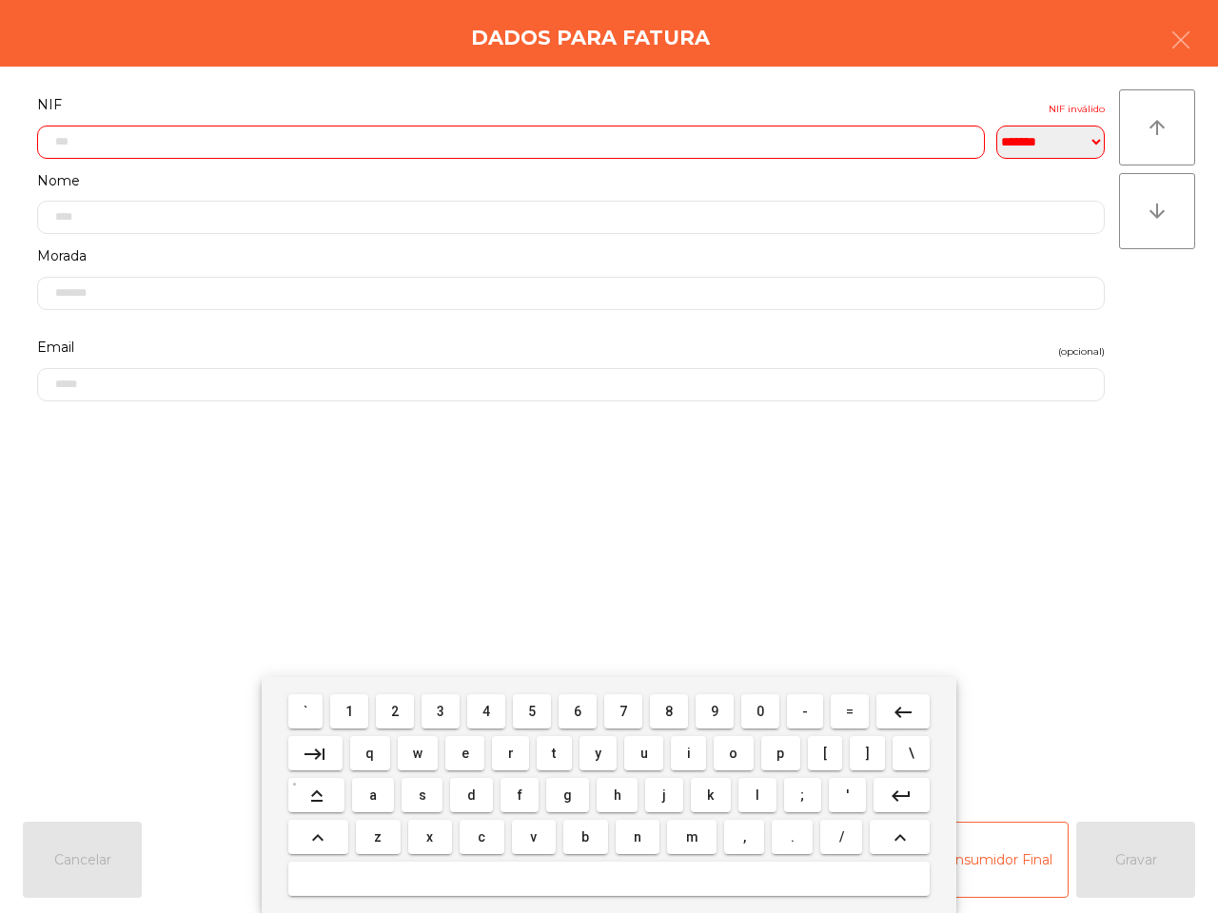
click at [476, 716] on button "4" at bounding box center [486, 711] width 38 height 34
click at [390, 705] on button "2" at bounding box center [395, 711] width 38 height 34
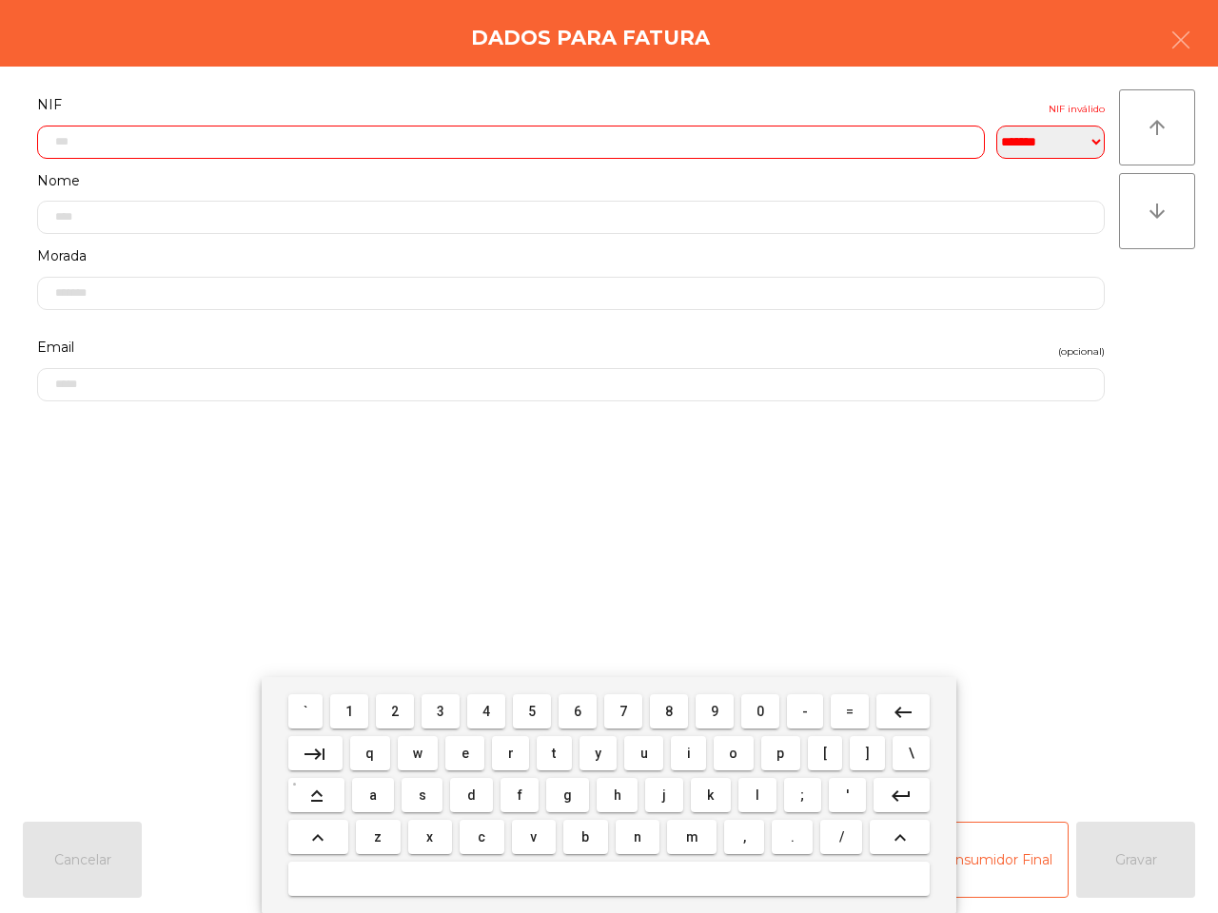
click at [561, 713] on button "6" at bounding box center [577, 711] width 38 height 34
click at [496, 712] on button "4" at bounding box center [486, 711] width 38 height 34
drag, startPoint x: 716, startPoint y: 713, endPoint x: 724, endPoint y: 702, distance: 13.7
click at [718, 713] on button "9" at bounding box center [714, 711] width 38 height 34
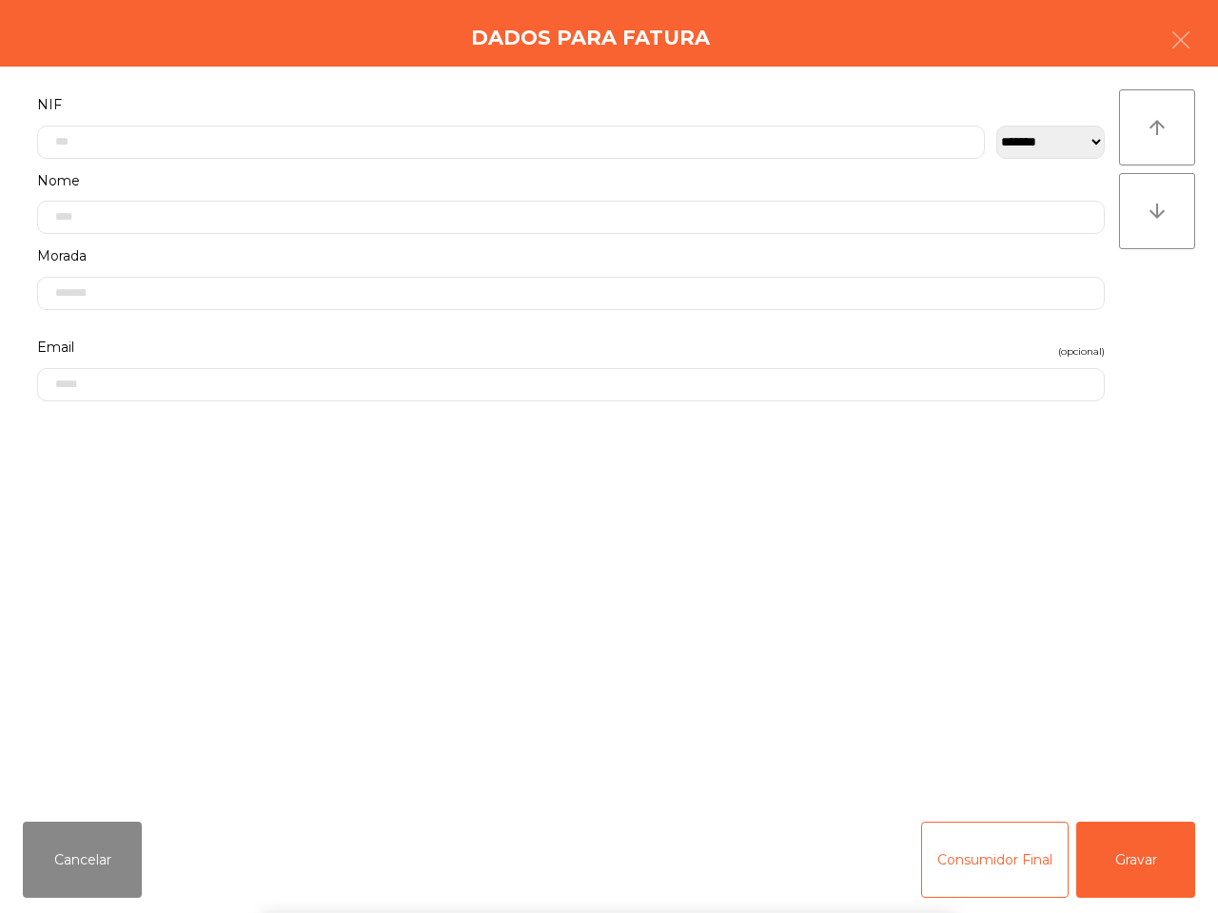
click at [810, 567] on form "**********" at bounding box center [571, 439] width 1096 height 694
click at [1177, 838] on button "Gravar" at bounding box center [1135, 860] width 119 height 76
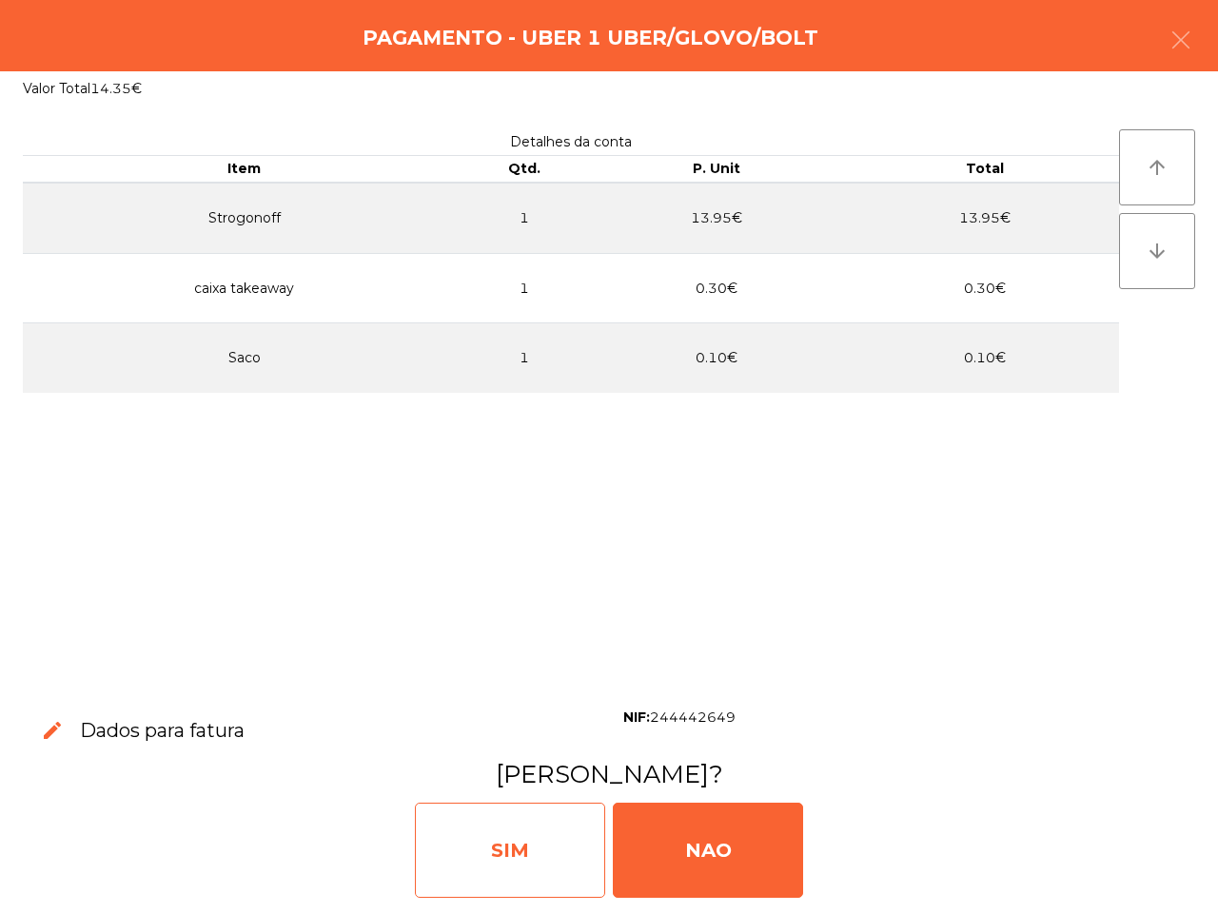
drag, startPoint x: 558, startPoint y: 835, endPoint x: 576, endPoint y: 832, distance: 18.3
click at [559, 835] on div "SIM" at bounding box center [510, 850] width 190 height 95
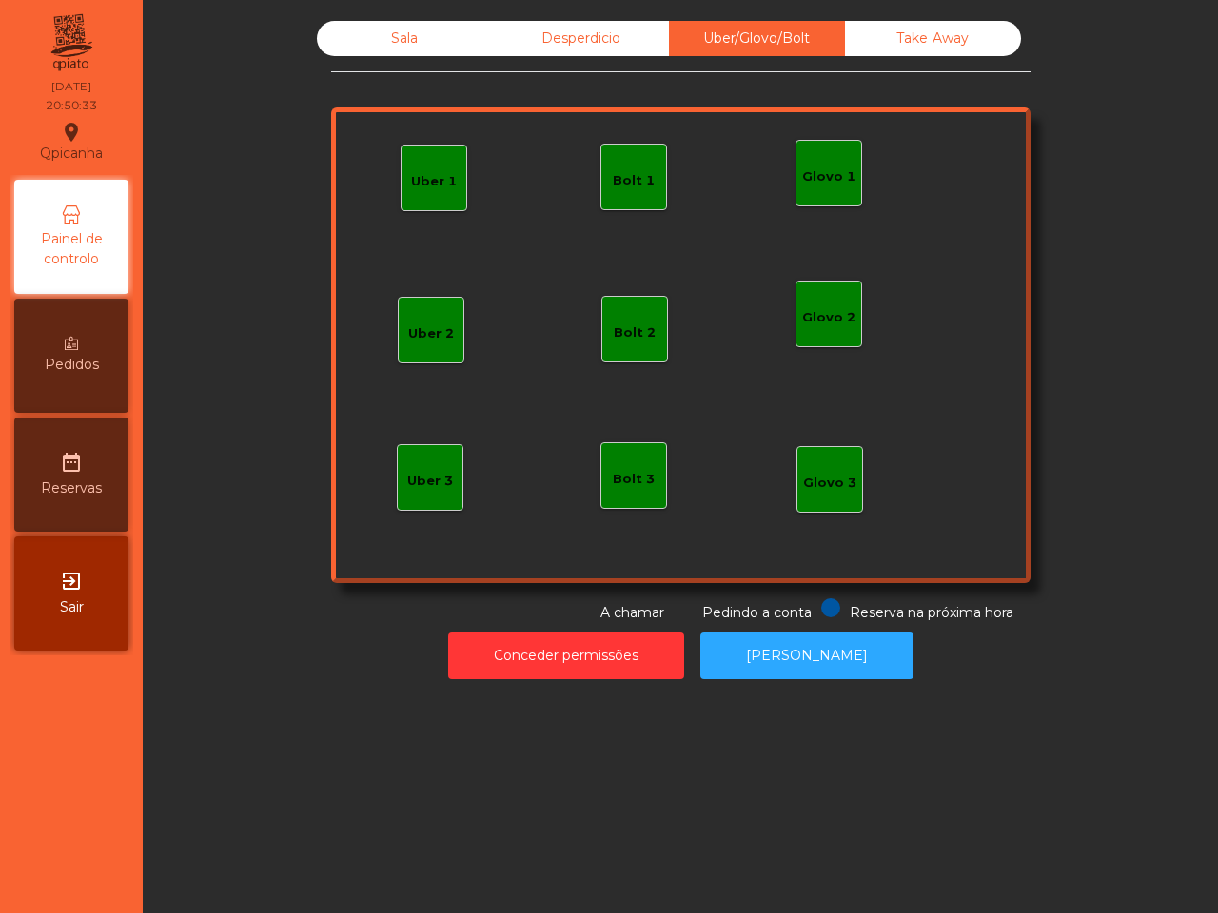
click at [386, 41] on div "Sala" at bounding box center [405, 38] width 176 height 35
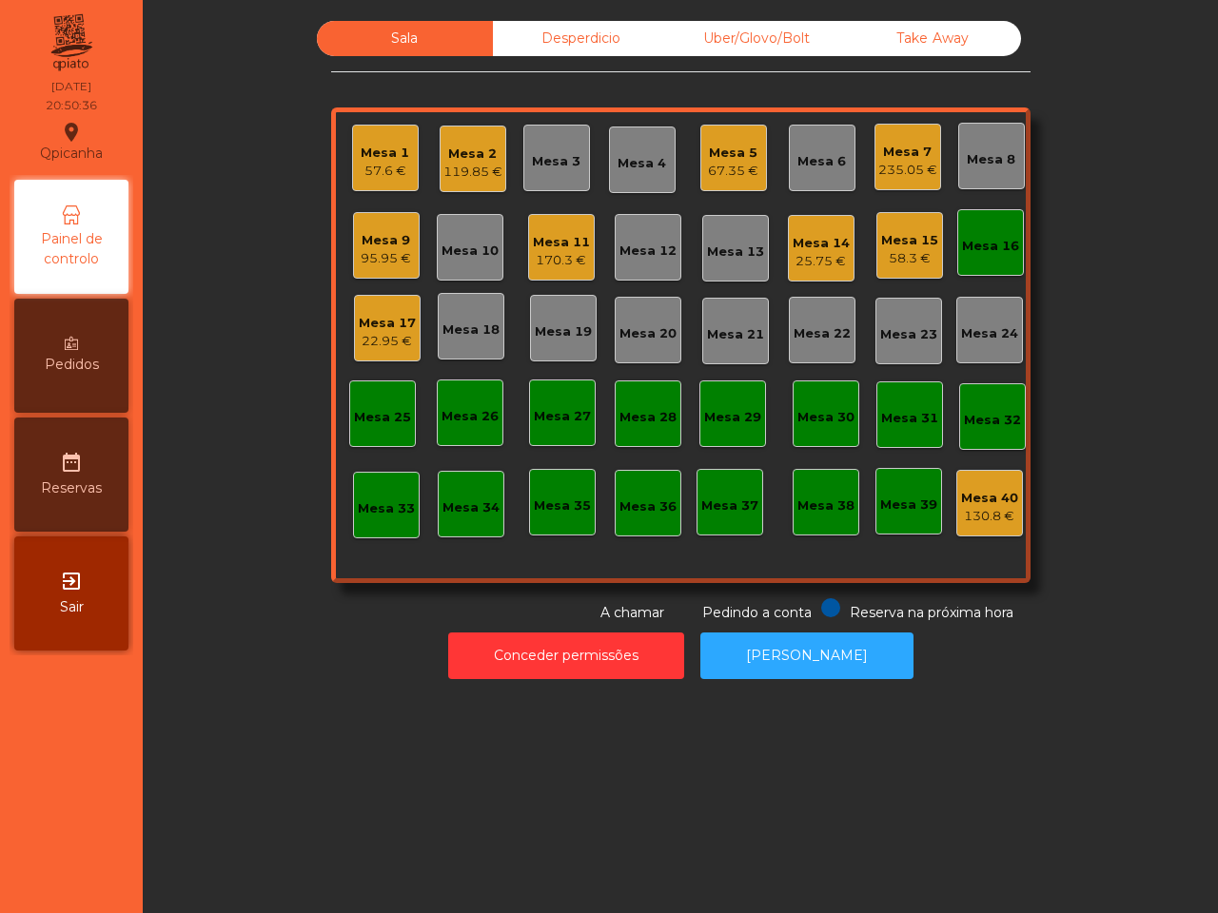
click at [390, 243] on div "Mesa 9" at bounding box center [386, 240] width 50 height 19
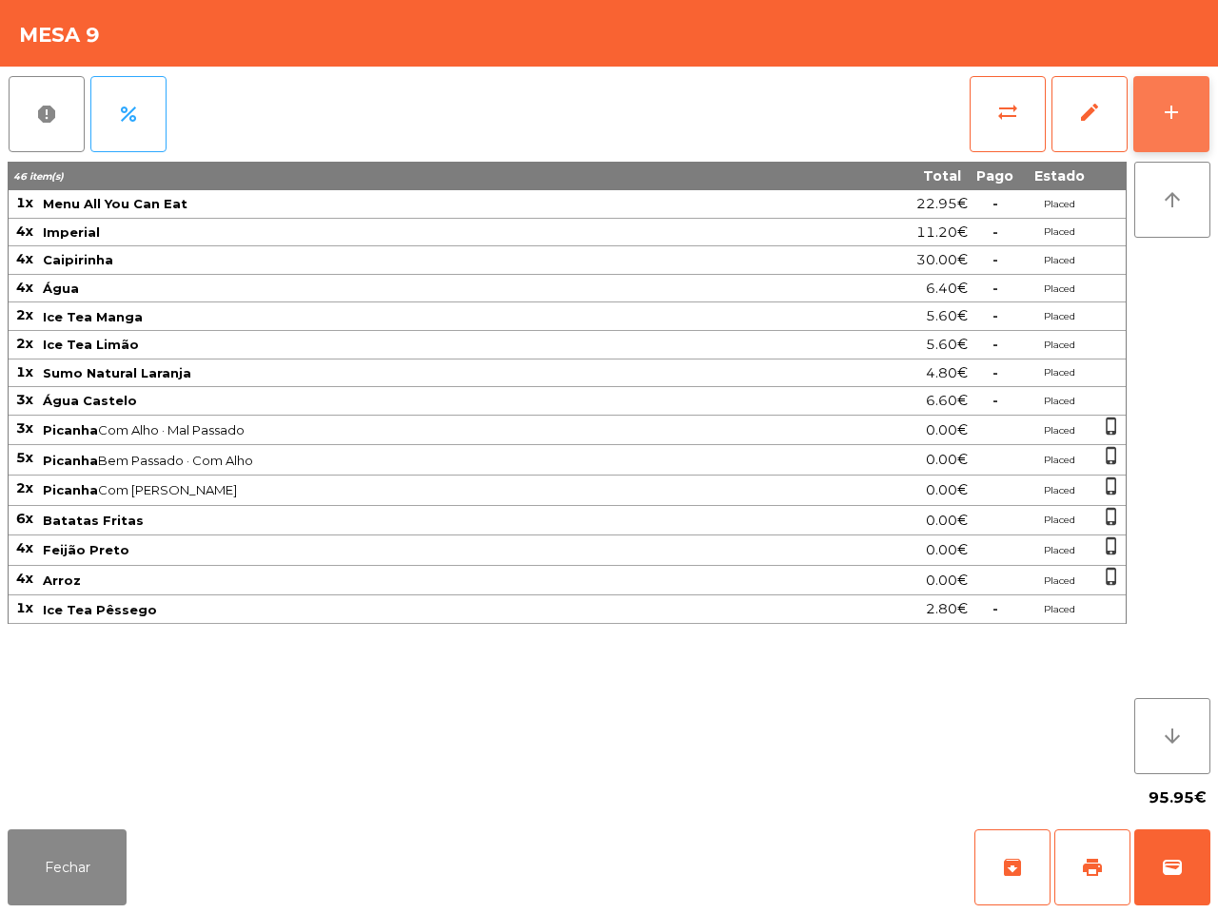
click at [1199, 102] on button "add" at bounding box center [1171, 114] width 76 height 76
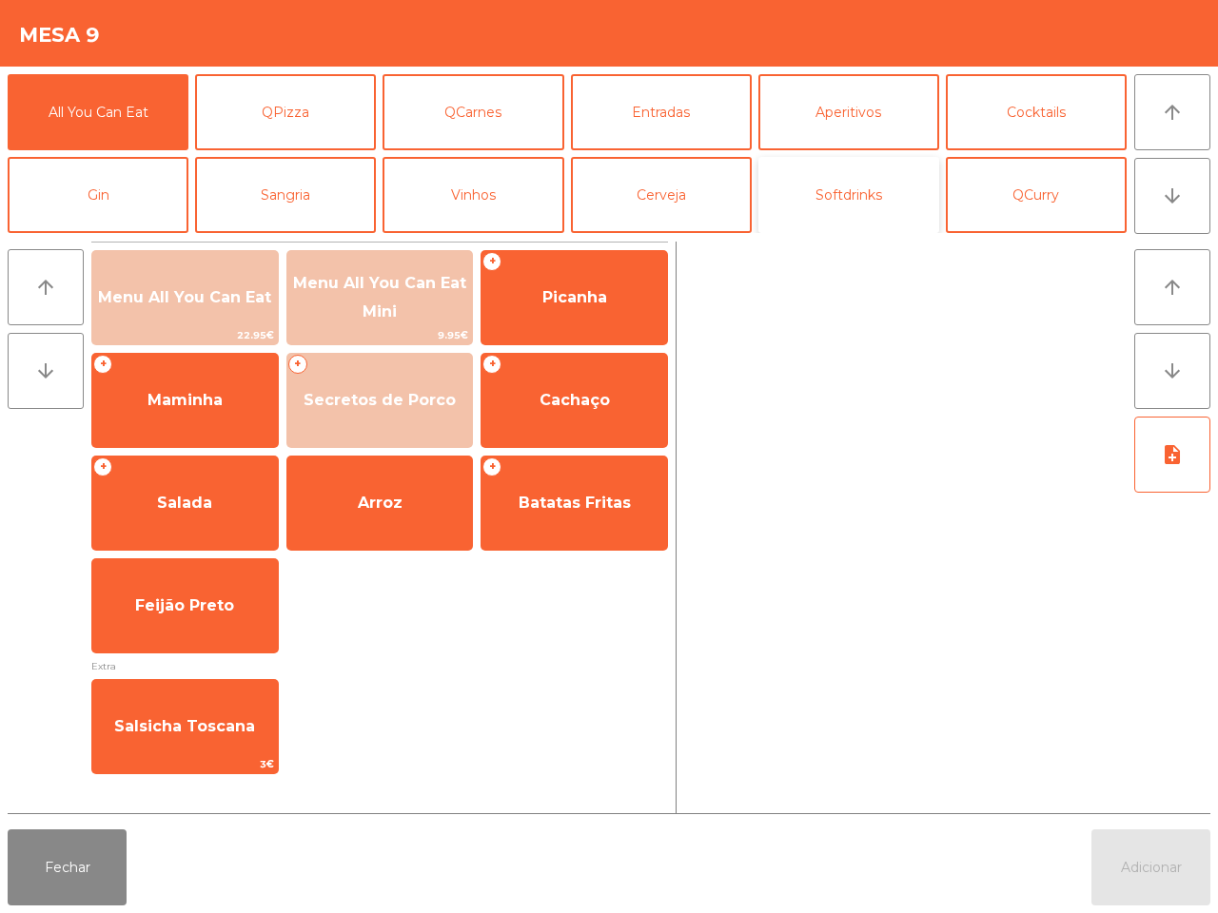
click at [852, 183] on button "Softdrinks" at bounding box center [848, 195] width 181 height 76
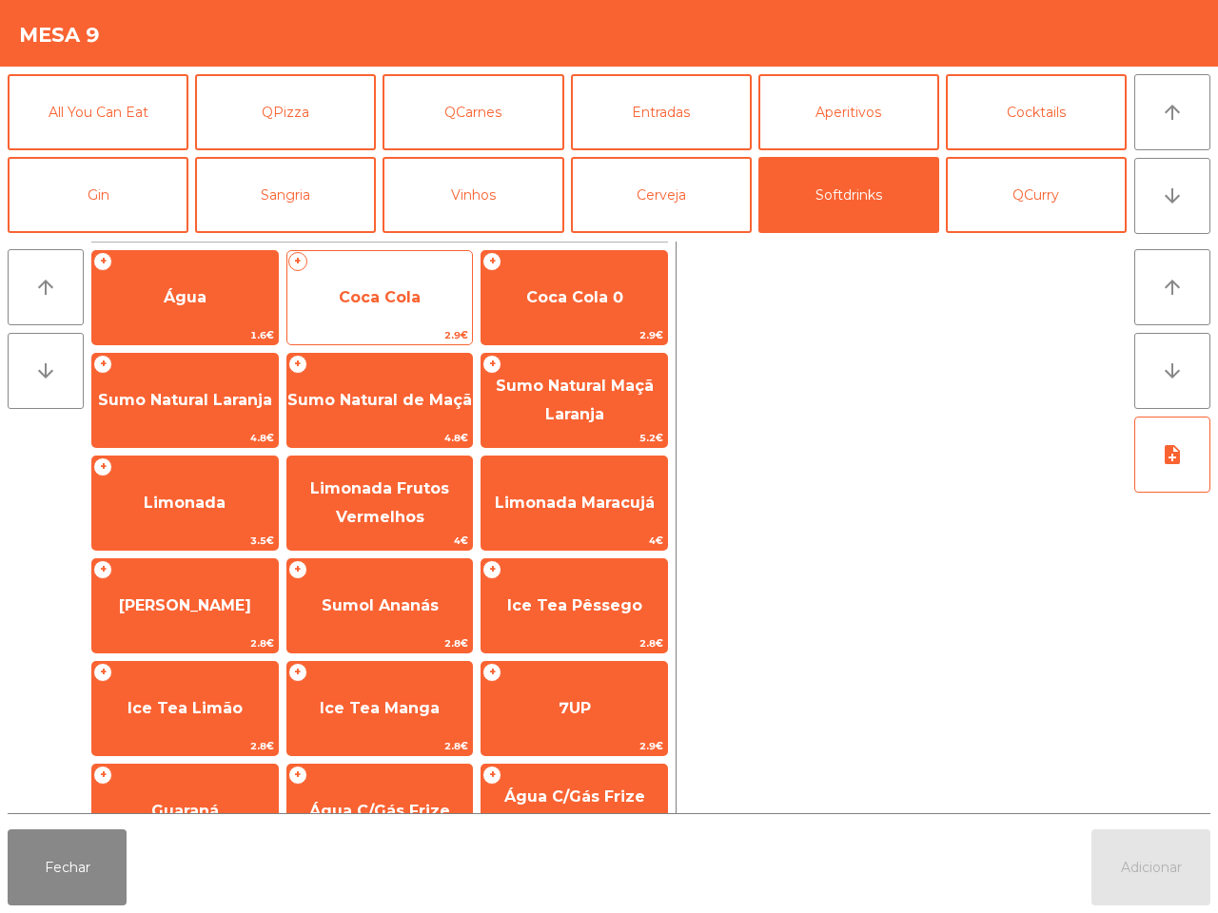
click at [406, 293] on span "Coca Cola" at bounding box center [380, 297] width 82 height 18
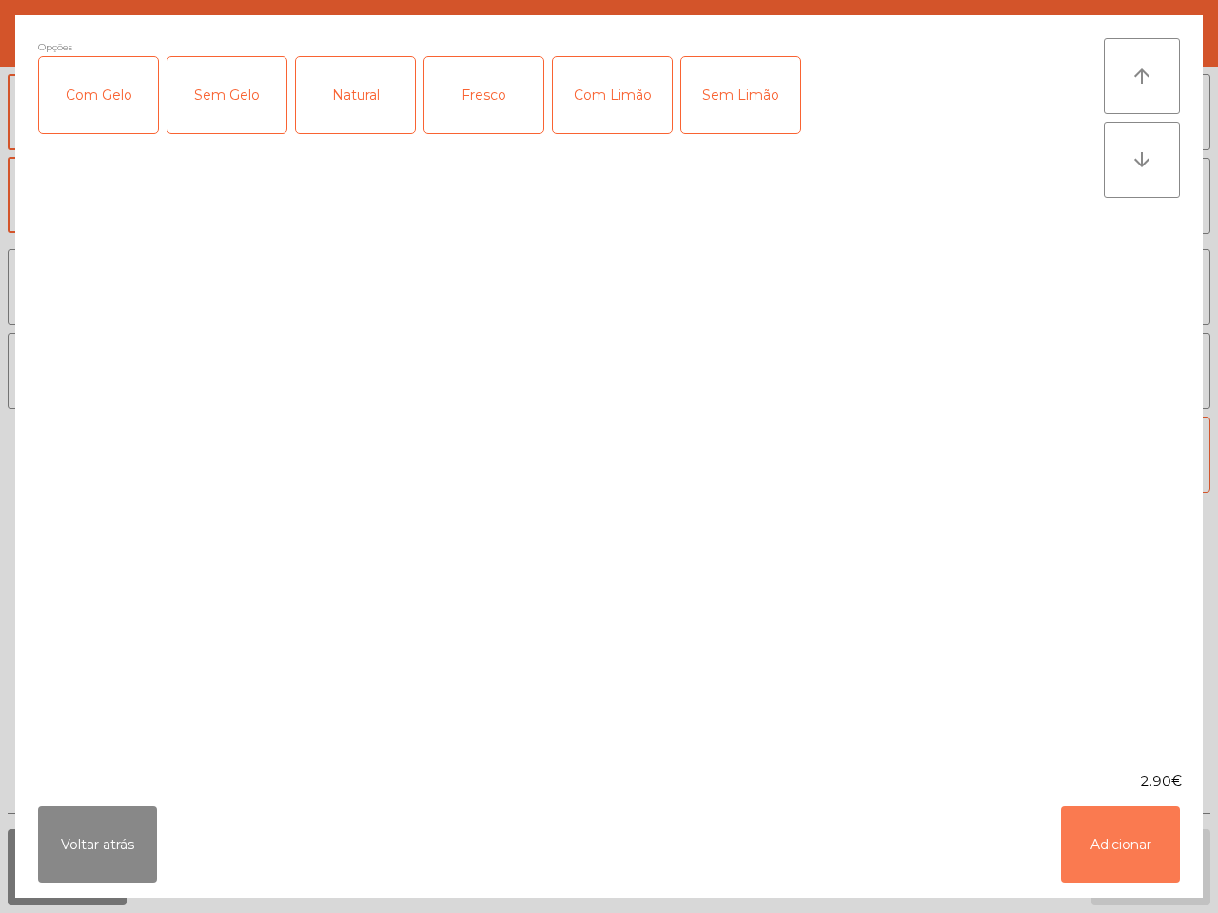
click at [1081, 829] on button "Adicionar" at bounding box center [1120, 845] width 119 height 76
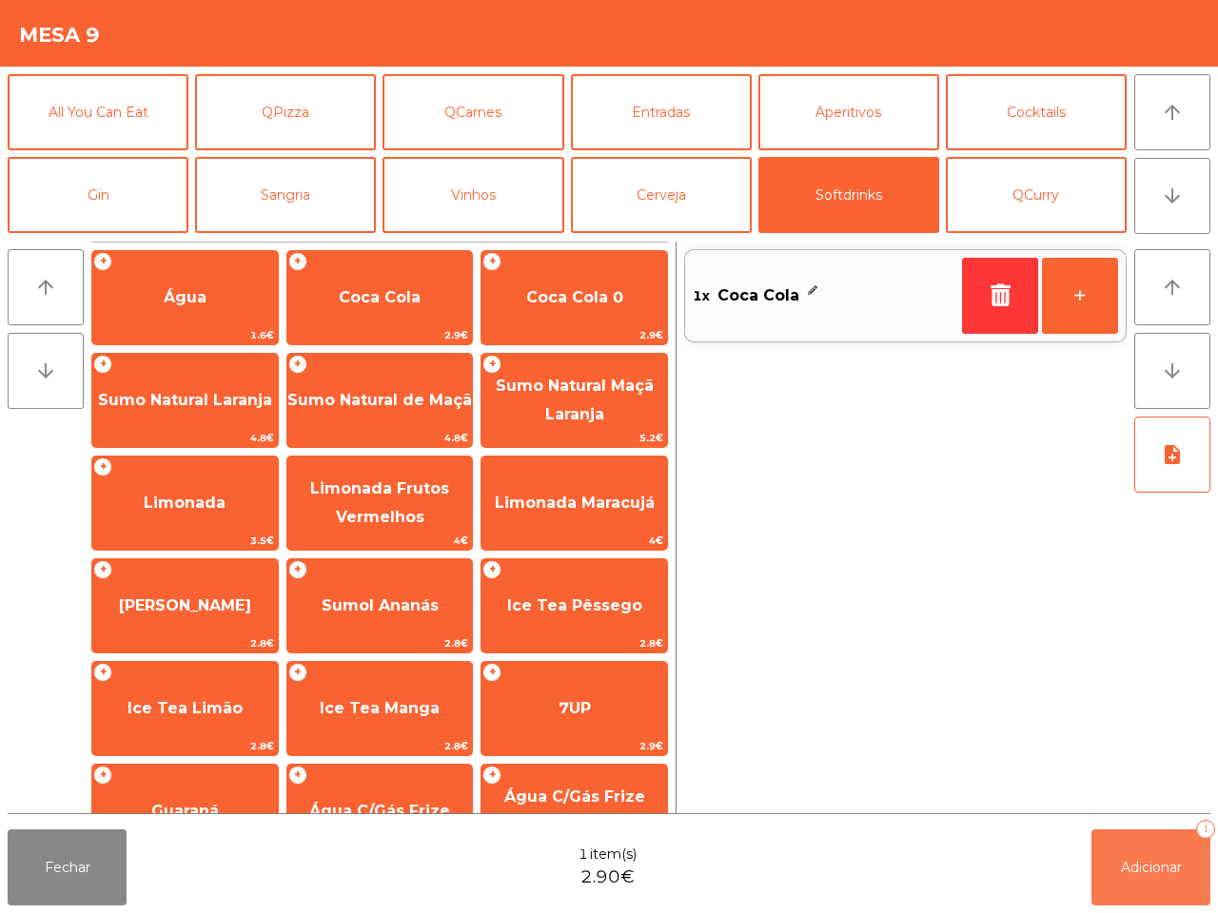
click at [1123, 852] on button "Adicionar 1" at bounding box center [1150, 868] width 119 height 76
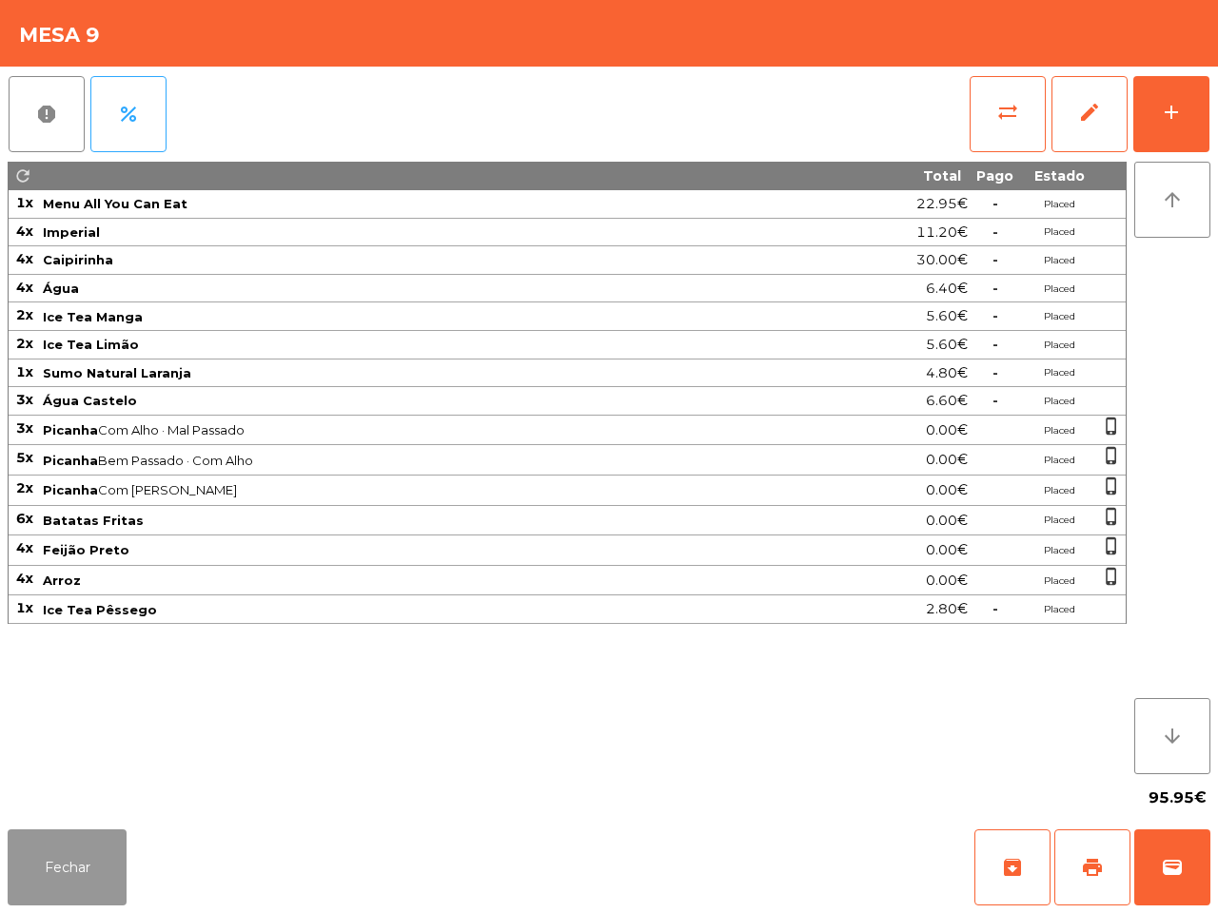
drag, startPoint x: 49, startPoint y: 875, endPoint x: 178, endPoint y: 738, distance: 188.4
click at [49, 877] on button "Fechar" at bounding box center [67, 868] width 119 height 76
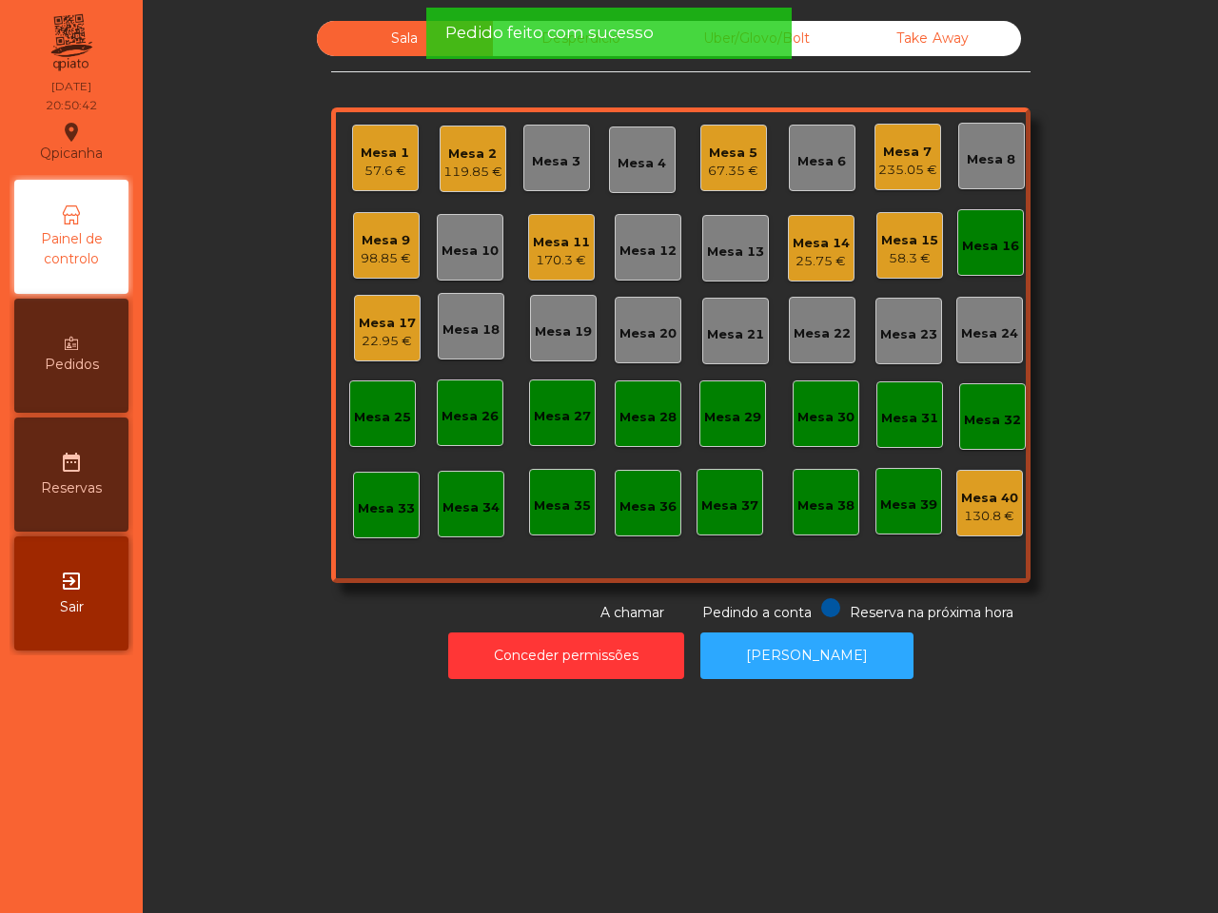
click at [377, 260] on div "98.85 €" at bounding box center [386, 258] width 50 height 19
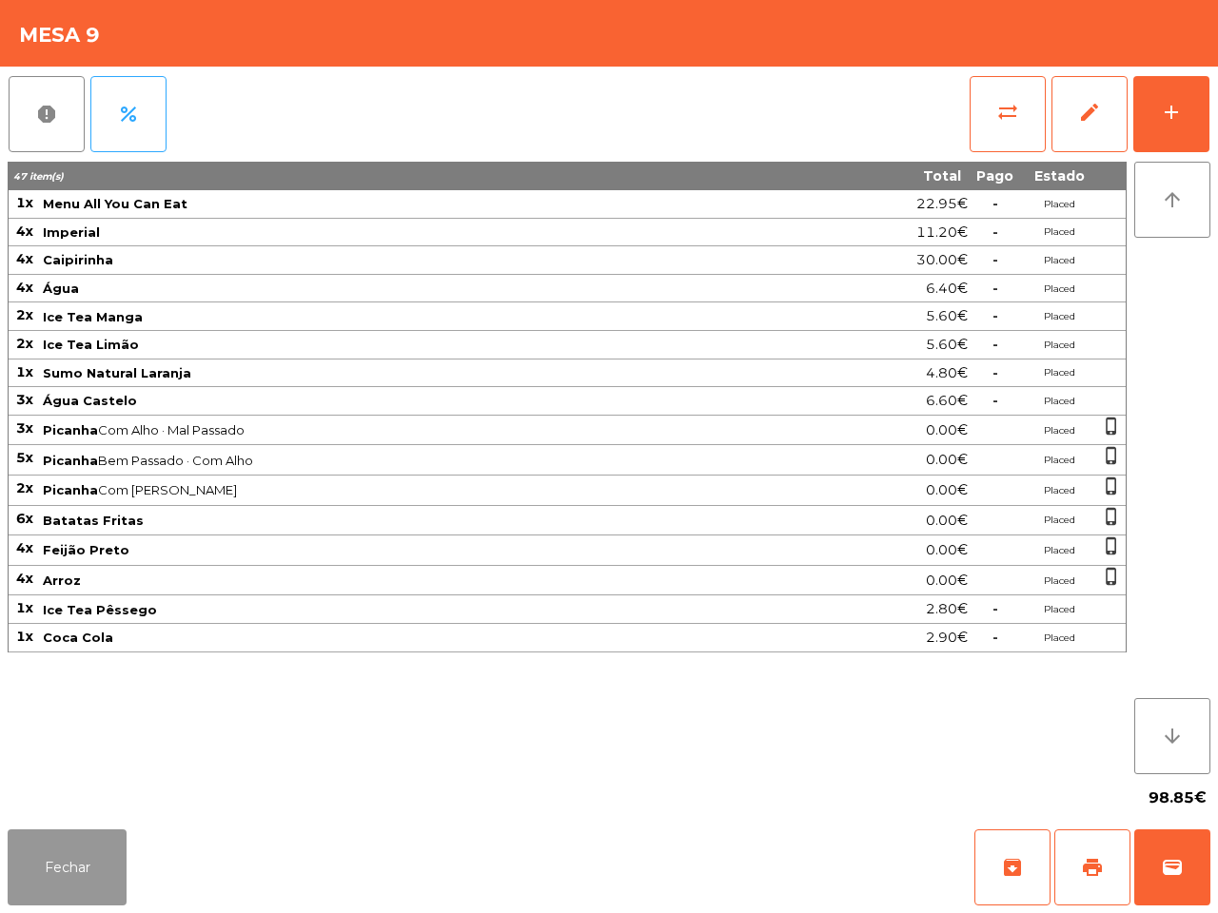
click at [88, 830] on button "Fechar" at bounding box center [67, 868] width 119 height 76
click at [87, 859] on nav "Qpicanha location_on [DATE] 20:50:45 Painel de controlo Pedidos date_range Rese…" at bounding box center [71, 456] width 143 height 913
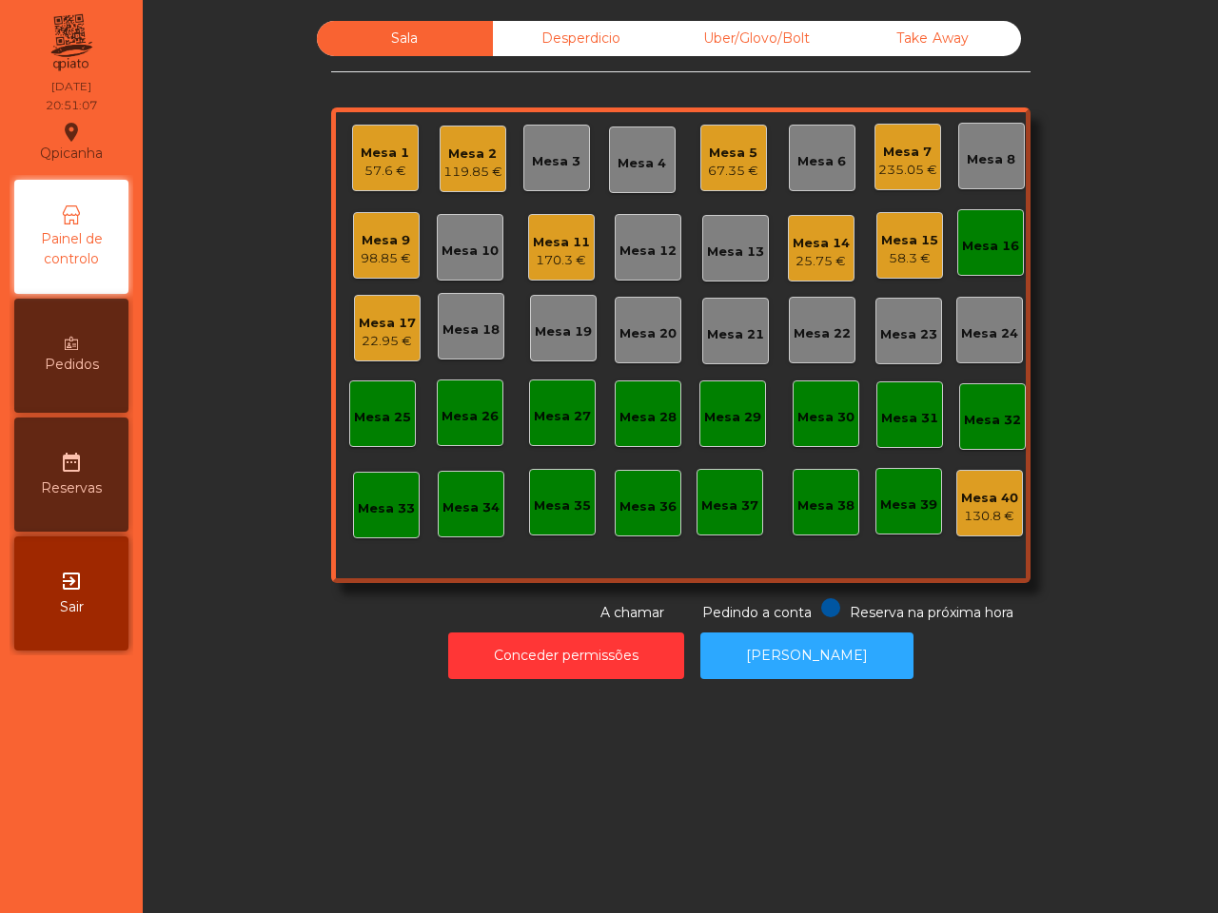
click at [361, 252] on div "98.85 €" at bounding box center [386, 258] width 50 height 19
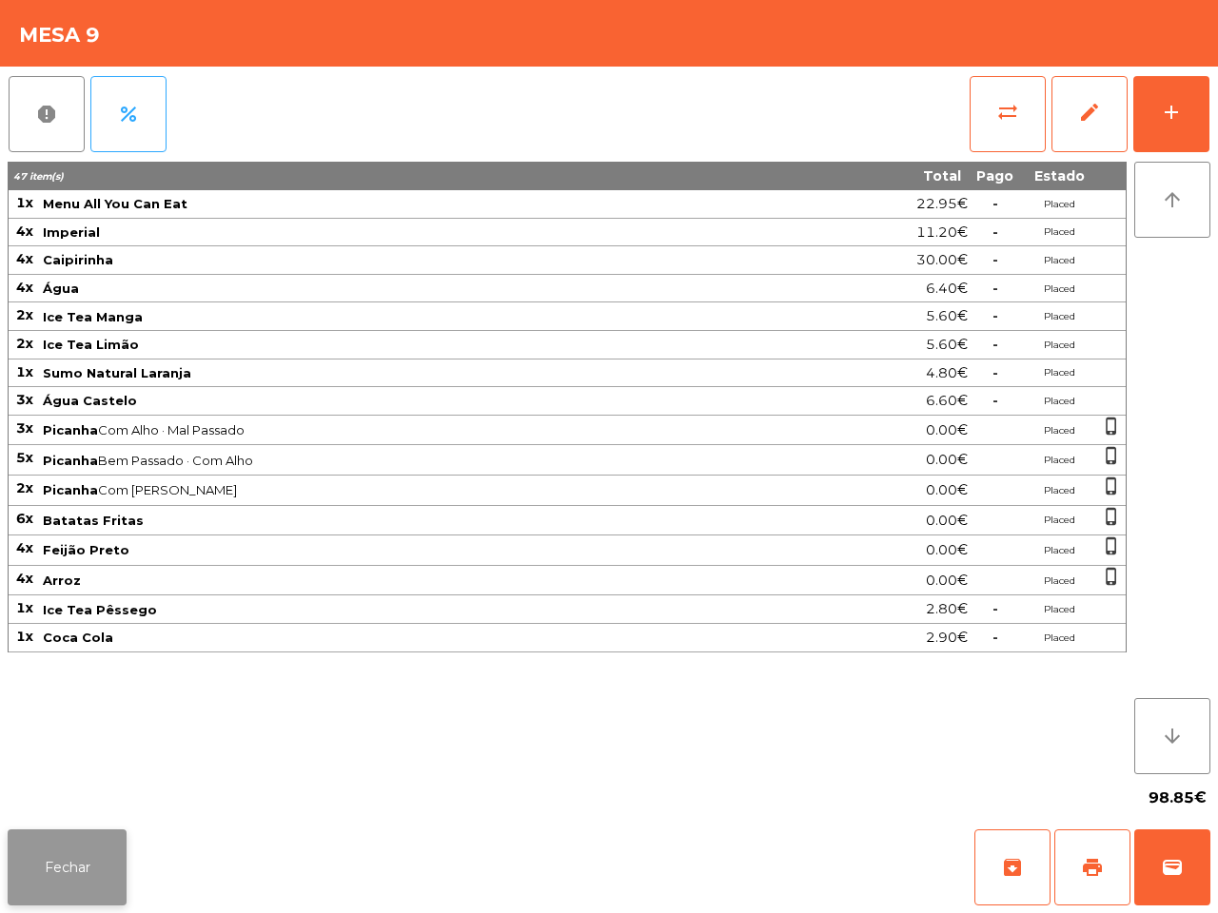
click at [59, 866] on button "Fechar" at bounding box center [67, 868] width 119 height 76
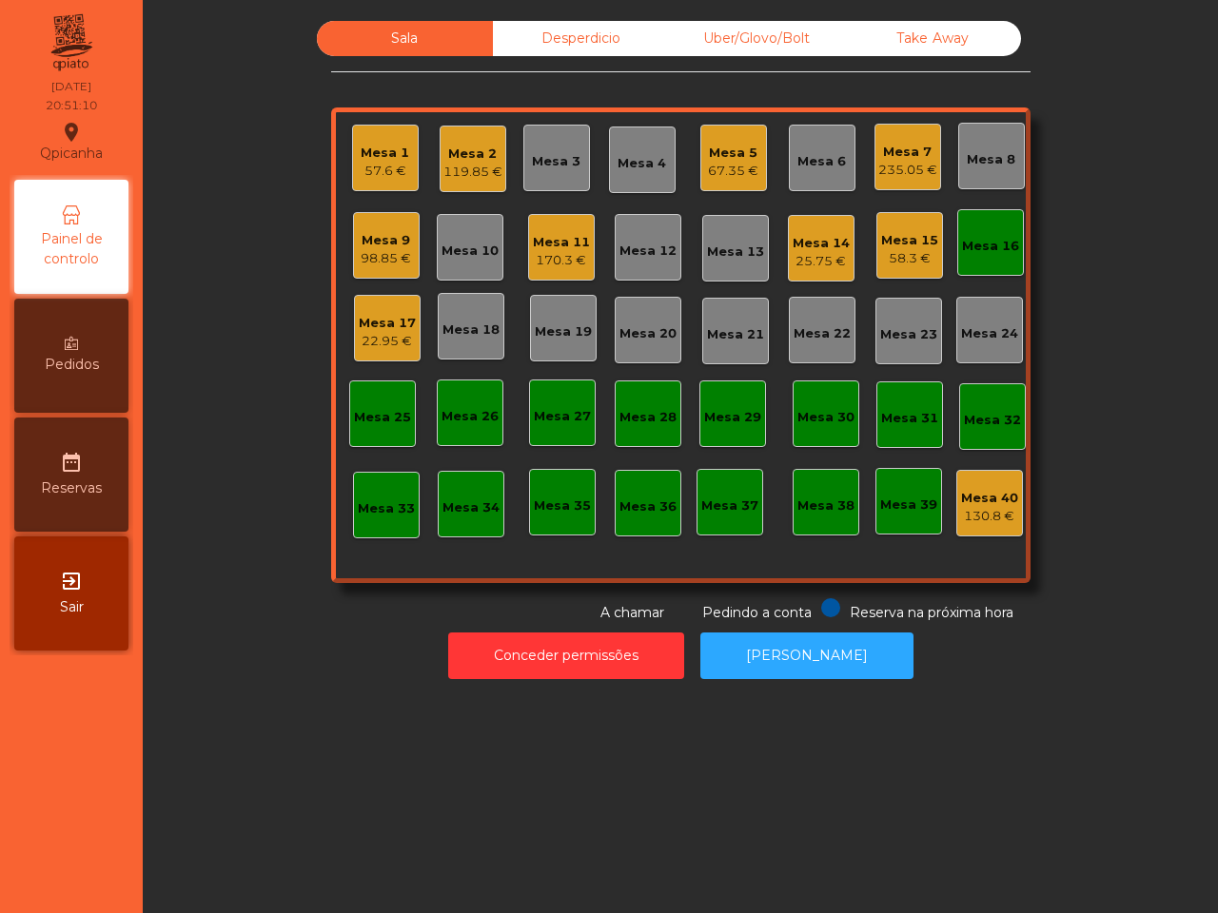
click at [387, 328] on div "Mesa 17" at bounding box center [387, 323] width 57 height 19
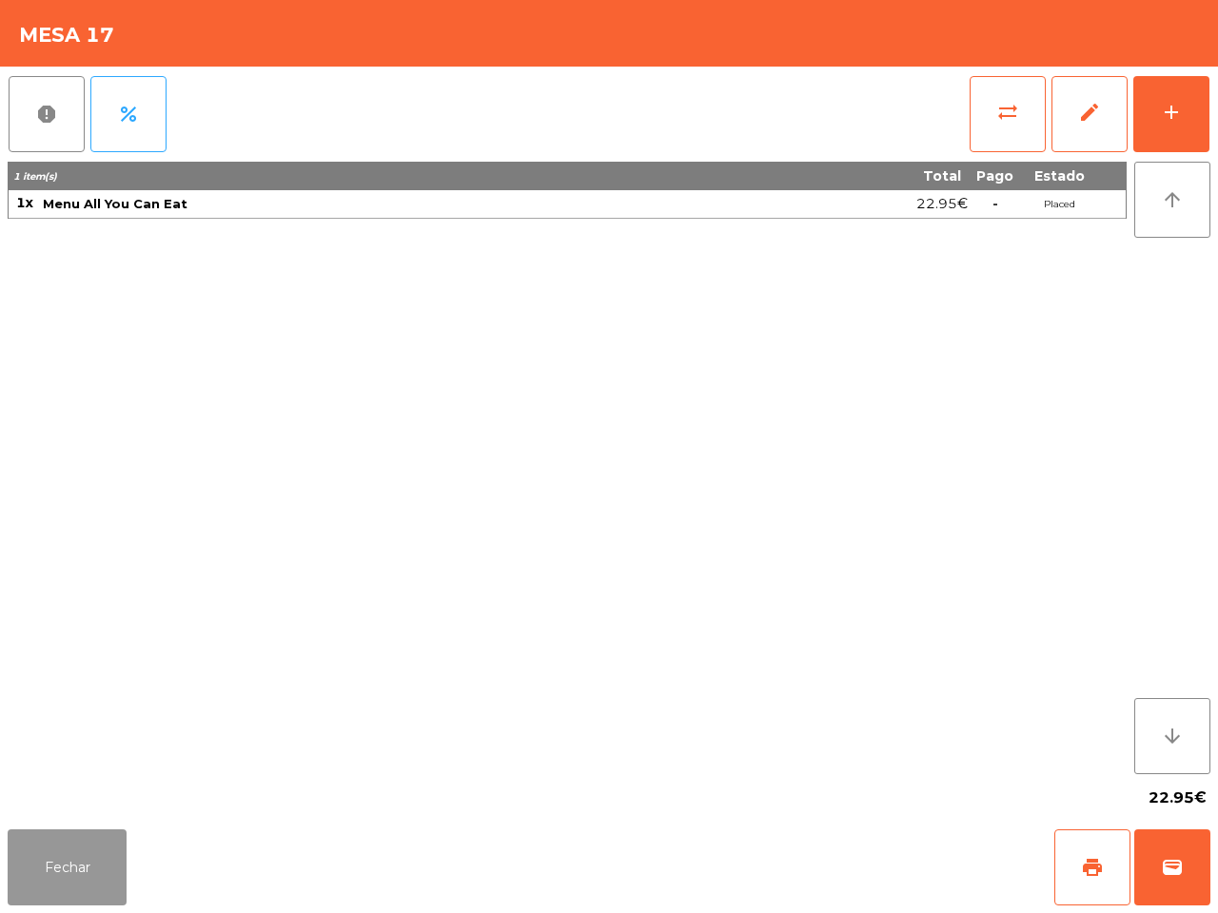
click at [87, 863] on button "Fechar" at bounding box center [67, 868] width 119 height 76
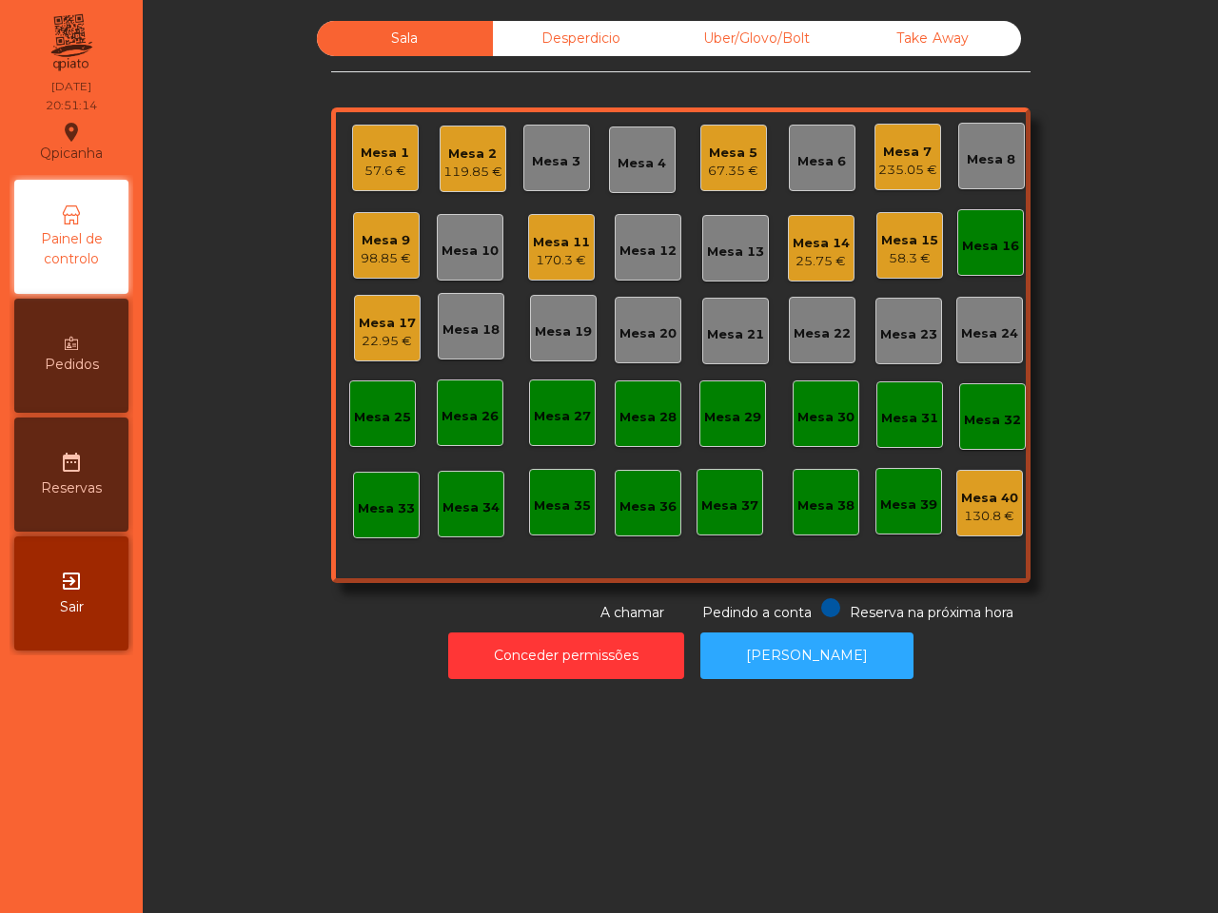
click at [381, 253] on div "98.85 €" at bounding box center [386, 258] width 50 height 19
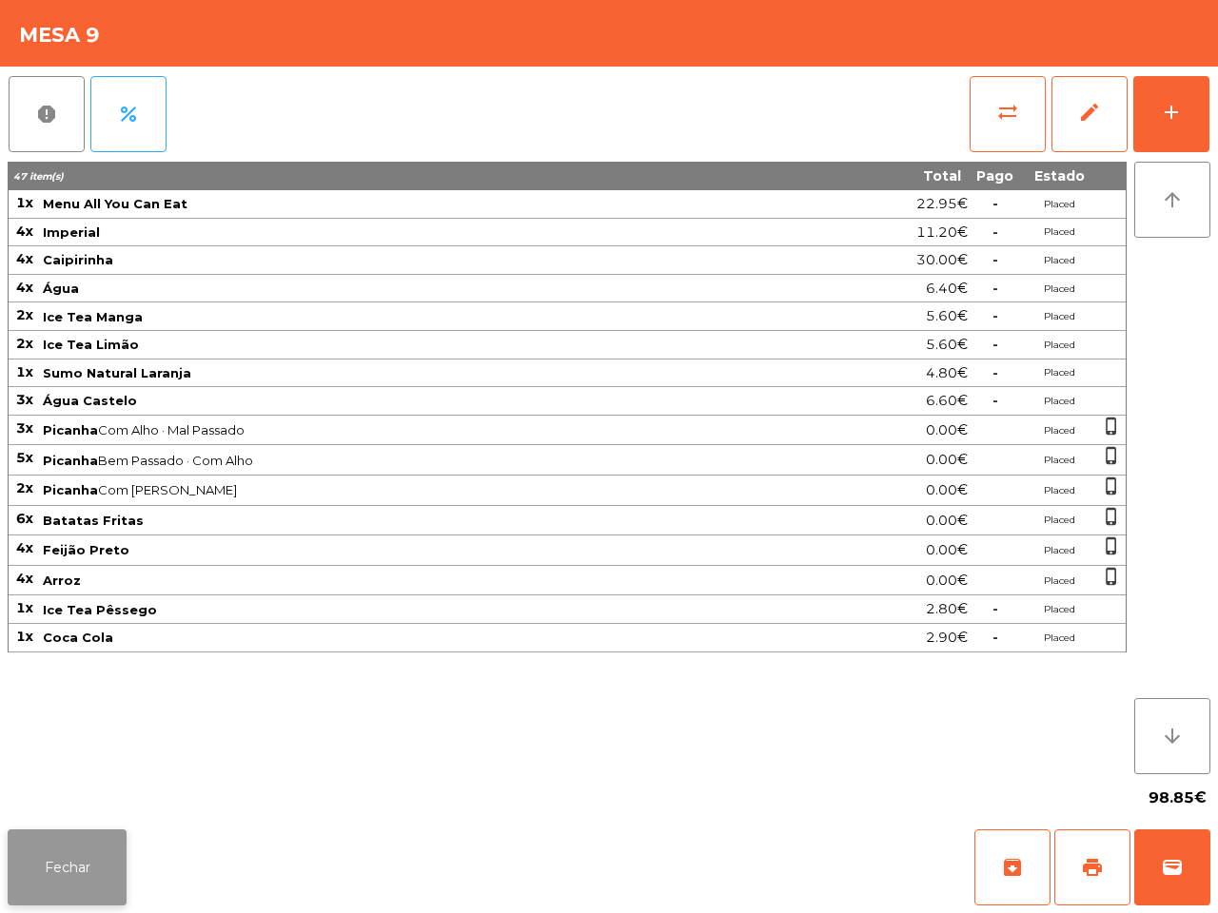
click at [76, 877] on button "Fechar" at bounding box center [67, 868] width 119 height 76
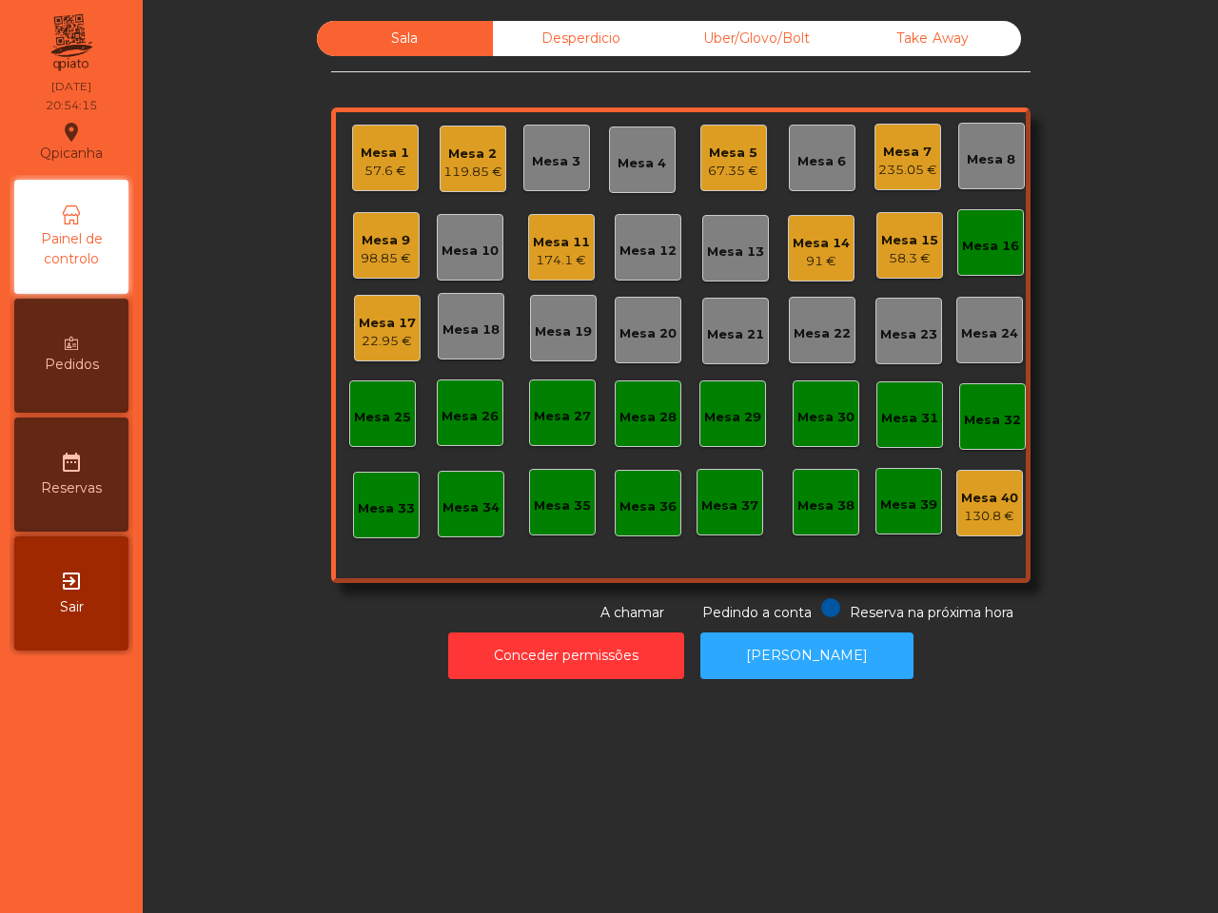
click at [95, 385] on div "Pedidos" at bounding box center [71, 356] width 114 height 114
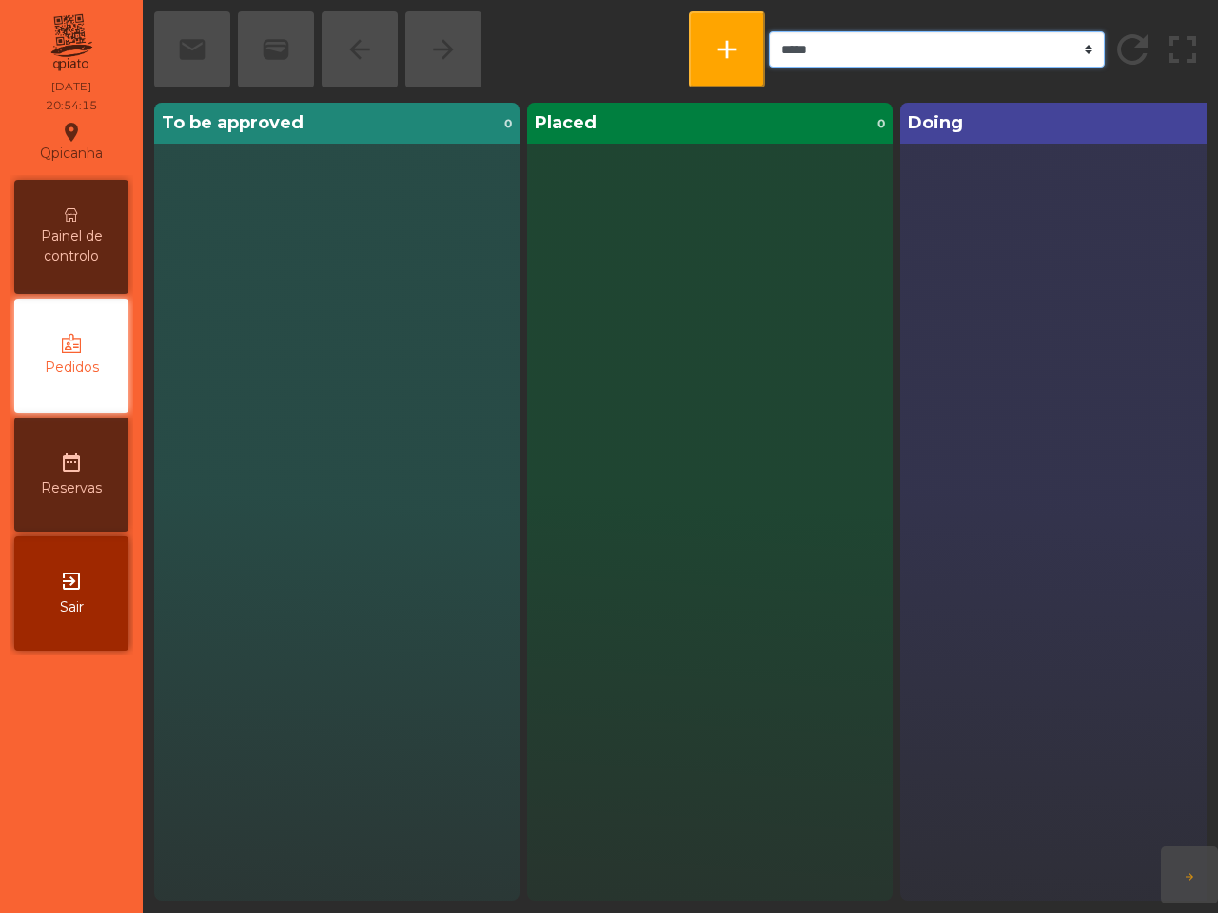
click at [849, 50] on select "***** ******* **** *** *****" at bounding box center [937, 49] width 336 height 36
click at [824, 49] on select "***** ******* **** *** *****" at bounding box center [937, 49] width 336 height 36
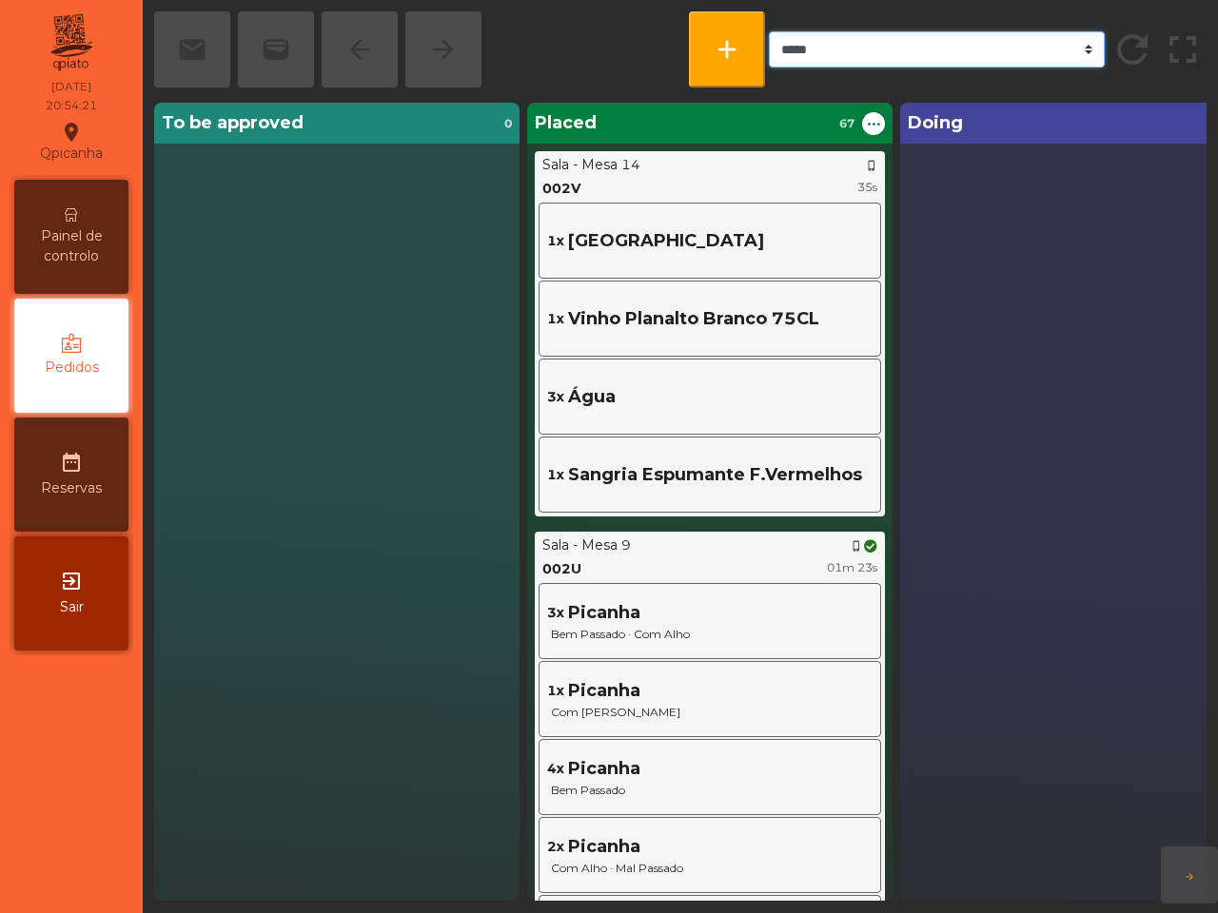
click at [805, 41] on select "***** ******* **** *** *****" at bounding box center [937, 49] width 336 height 36
select select "***"
click at [769, 31] on select "***** ******* **** *** *****" at bounding box center [937, 49] width 336 height 36
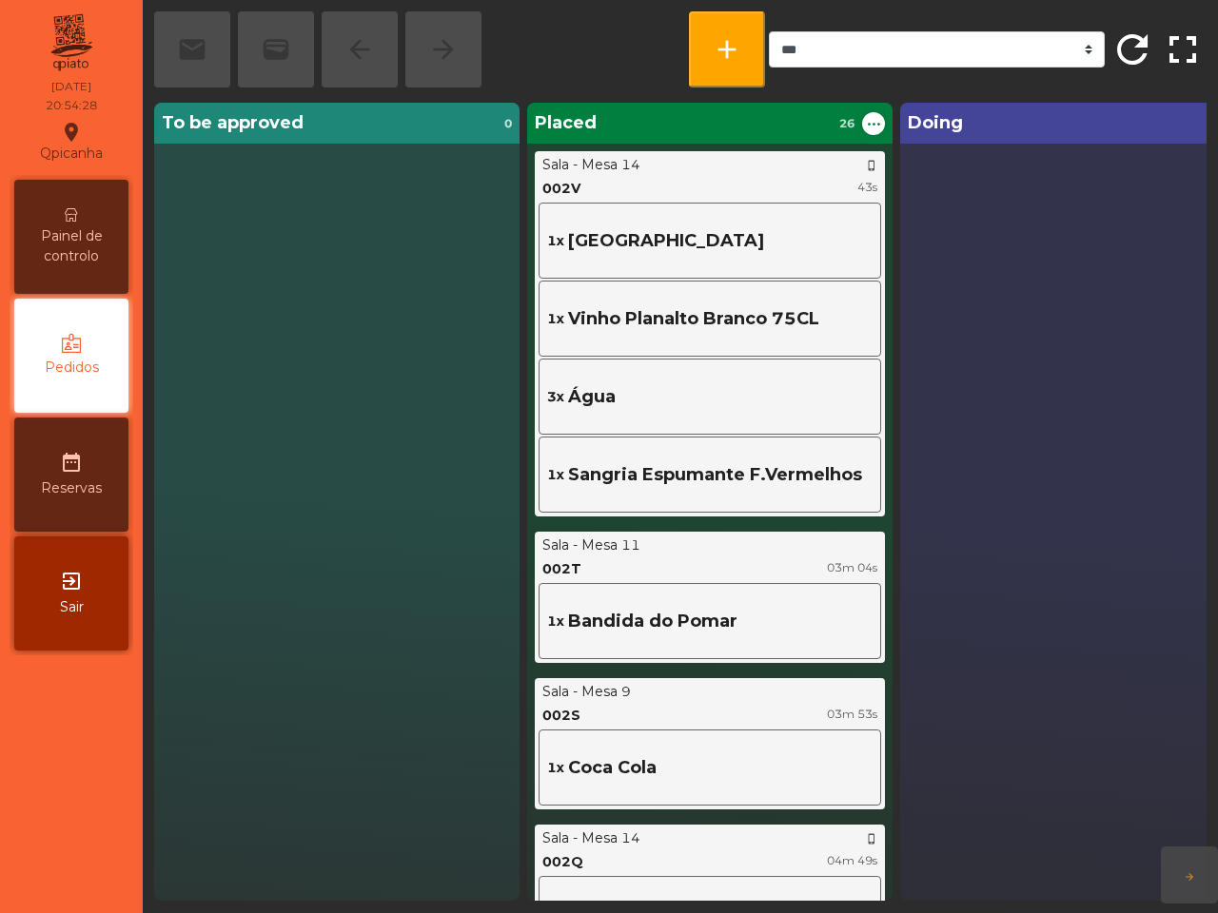
click at [73, 222] on div "Painel de controlo" at bounding box center [71, 237] width 114 height 114
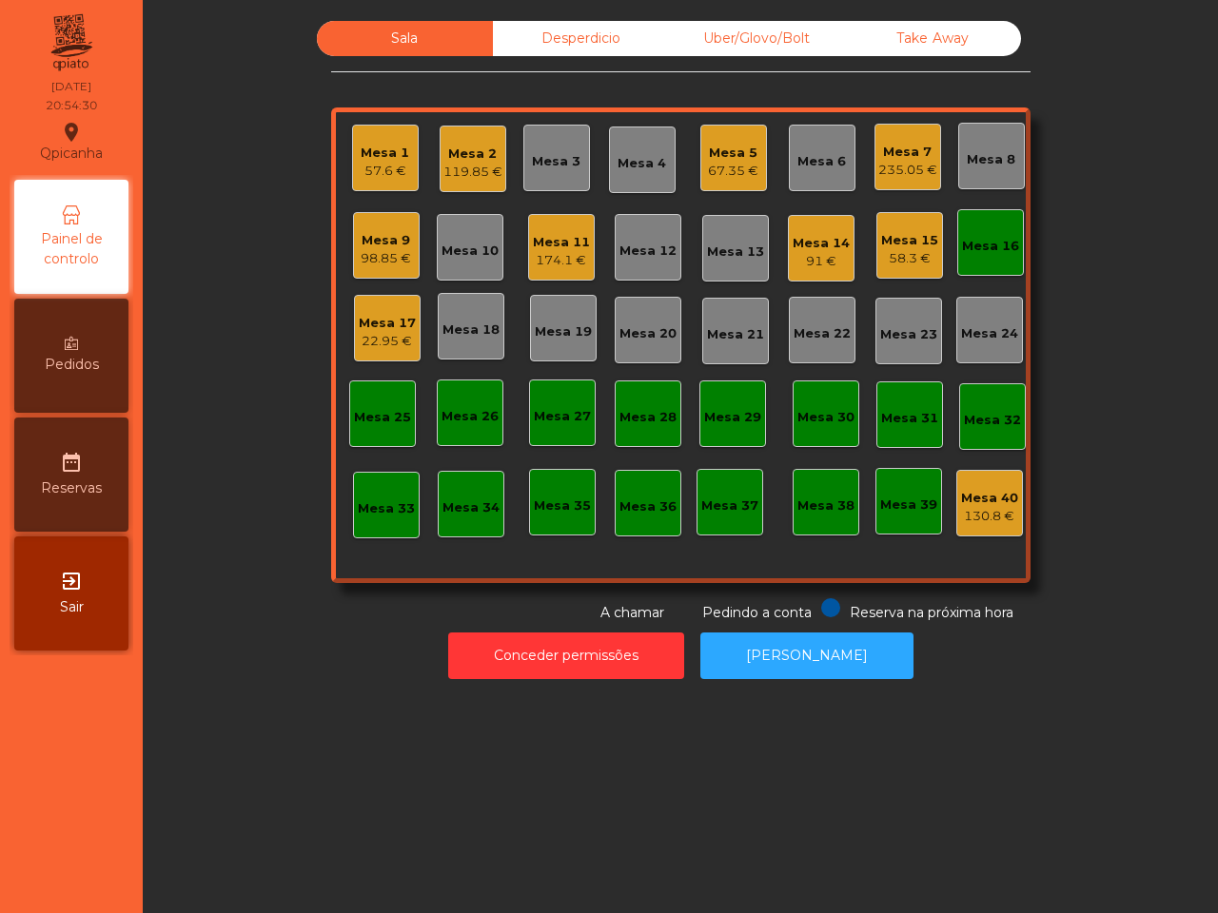
click at [821, 272] on div "Mesa 14 91 €" at bounding box center [821, 248] width 67 height 67
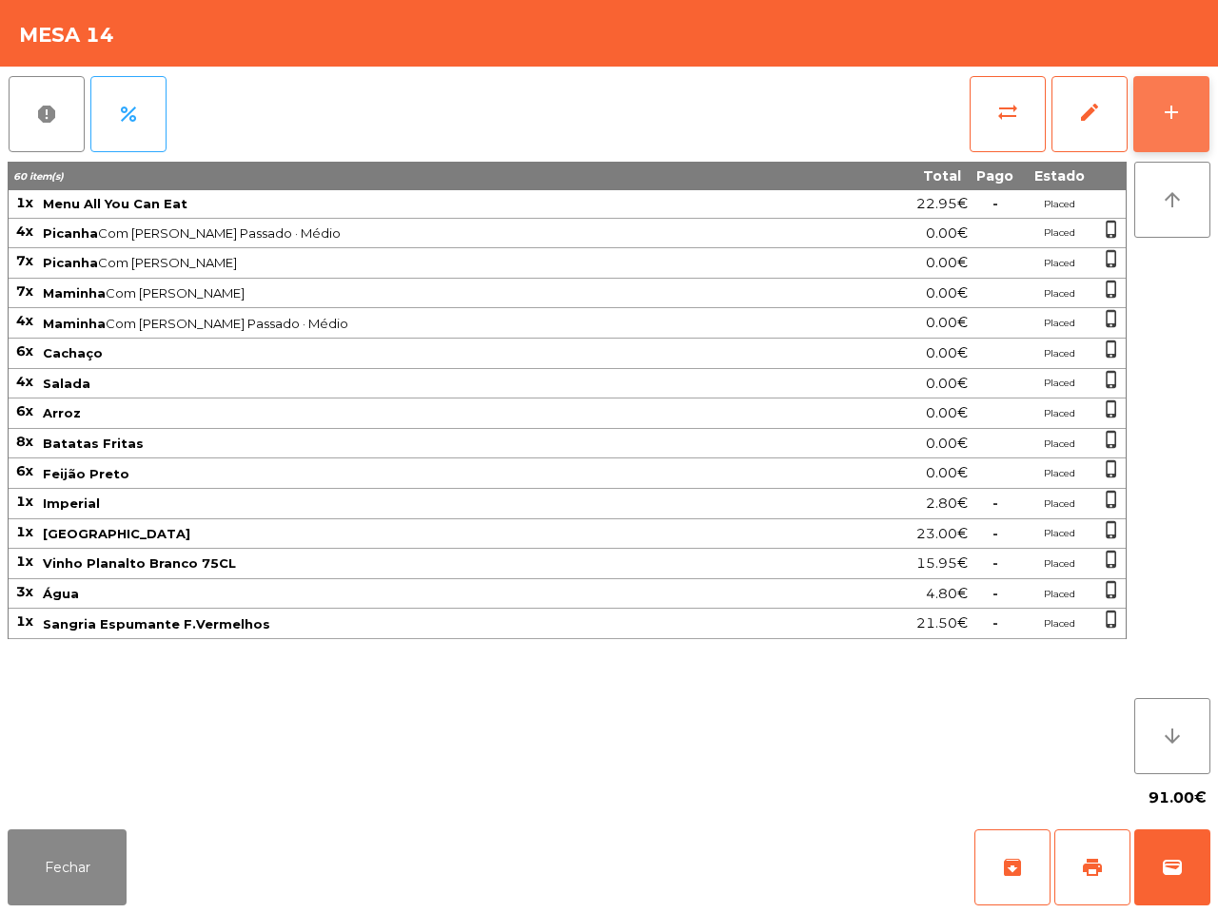
click at [1176, 97] on button "add" at bounding box center [1171, 114] width 76 height 76
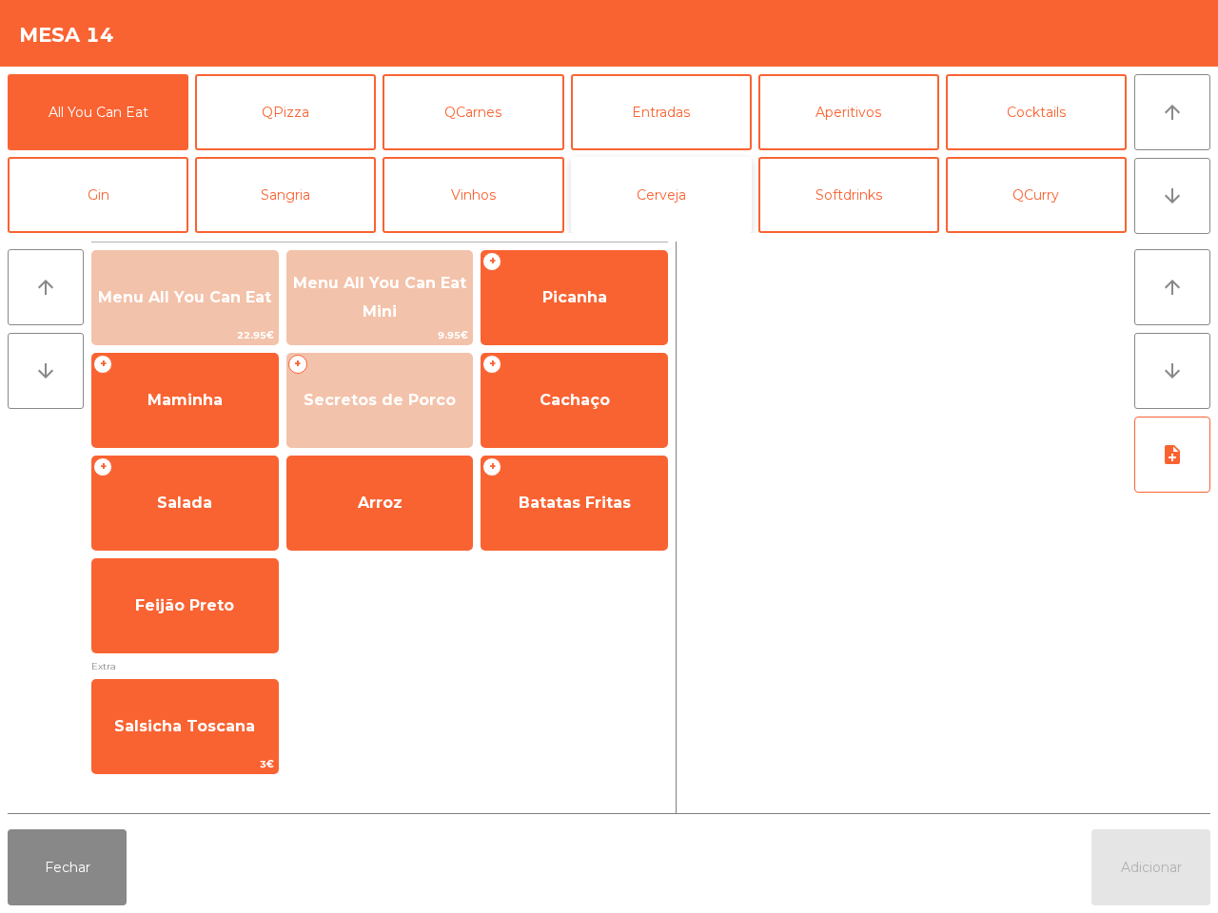
click at [659, 187] on button "Cerveja" at bounding box center [661, 195] width 181 height 76
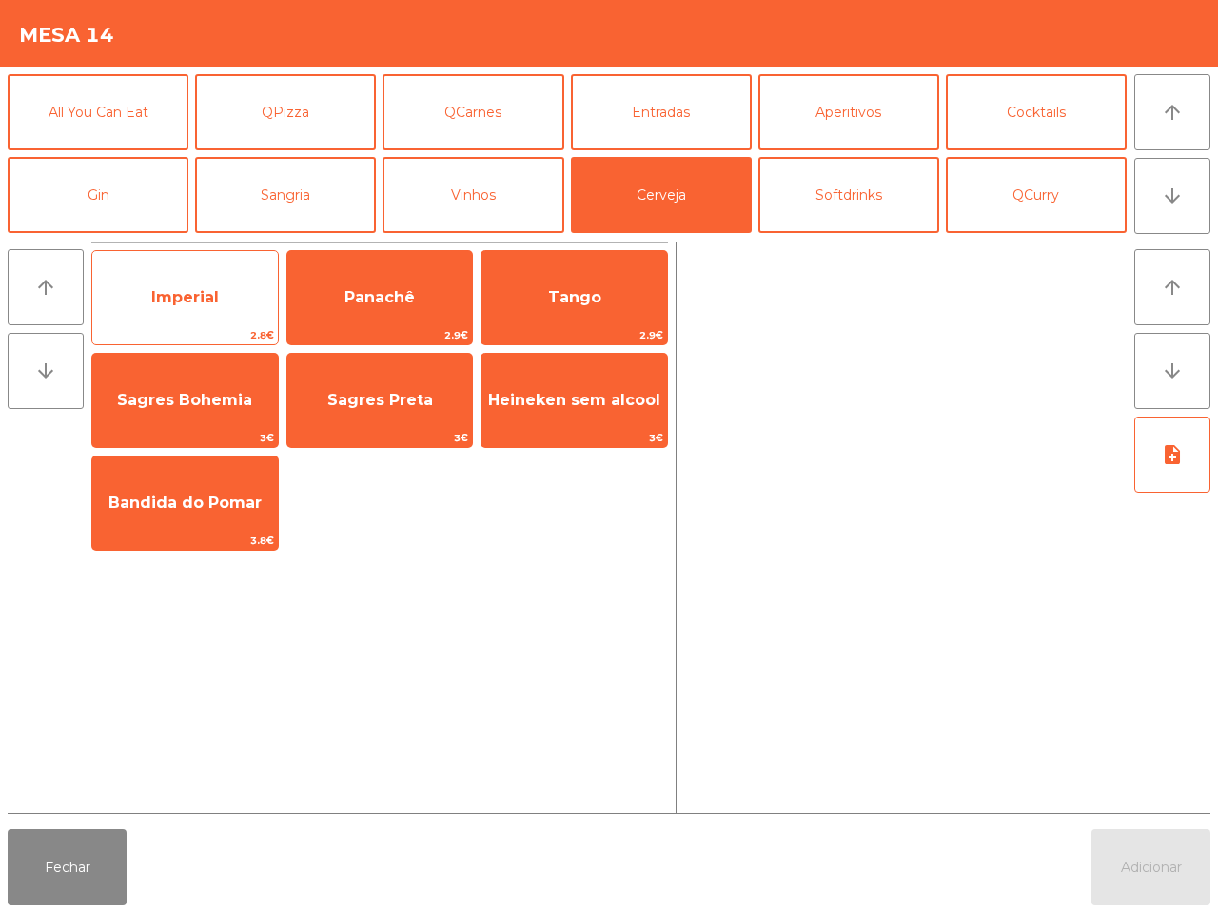
click at [233, 296] on span "Imperial" at bounding box center [184, 297] width 185 height 51
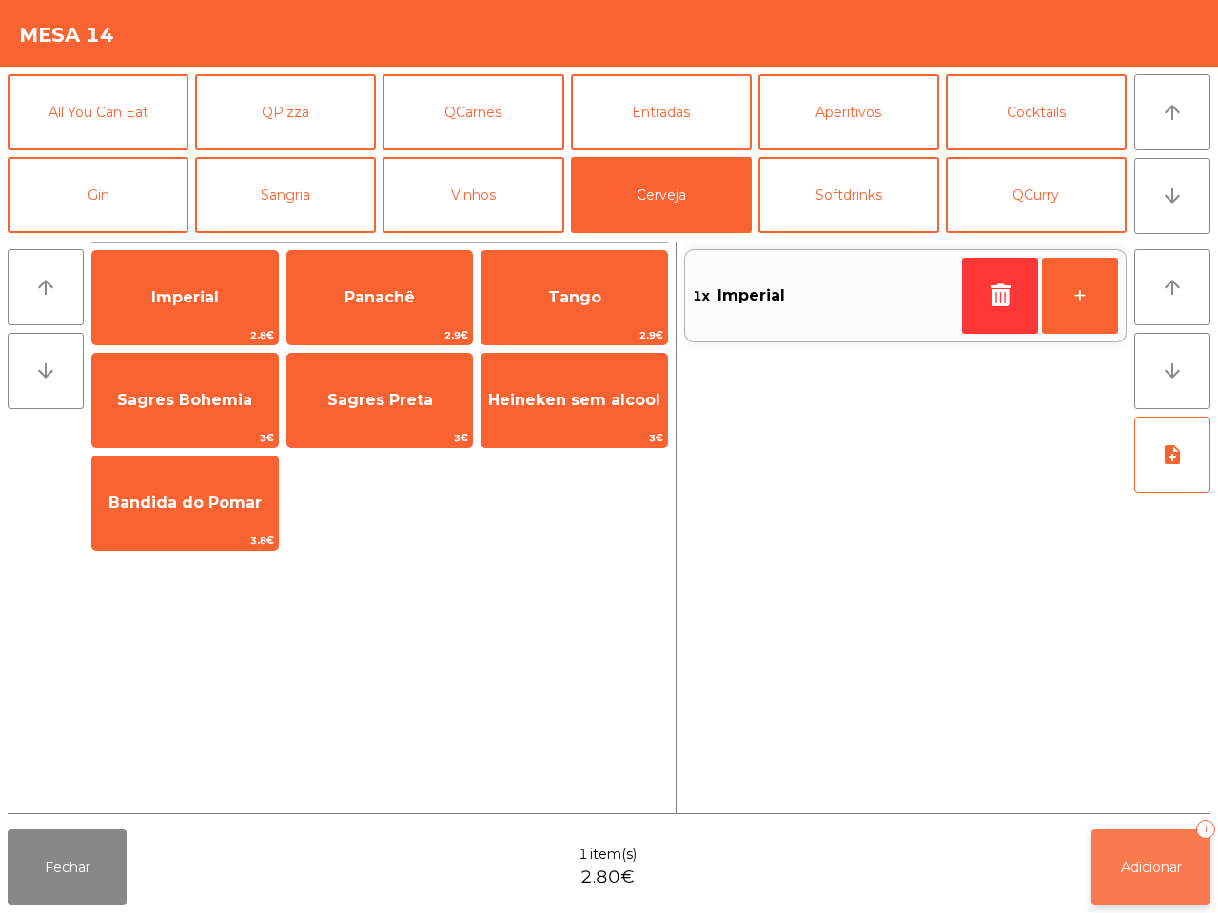
click at [1206, 869] on button "Adicionar 1" at bounding box center [1150, 868] width 119 height 76
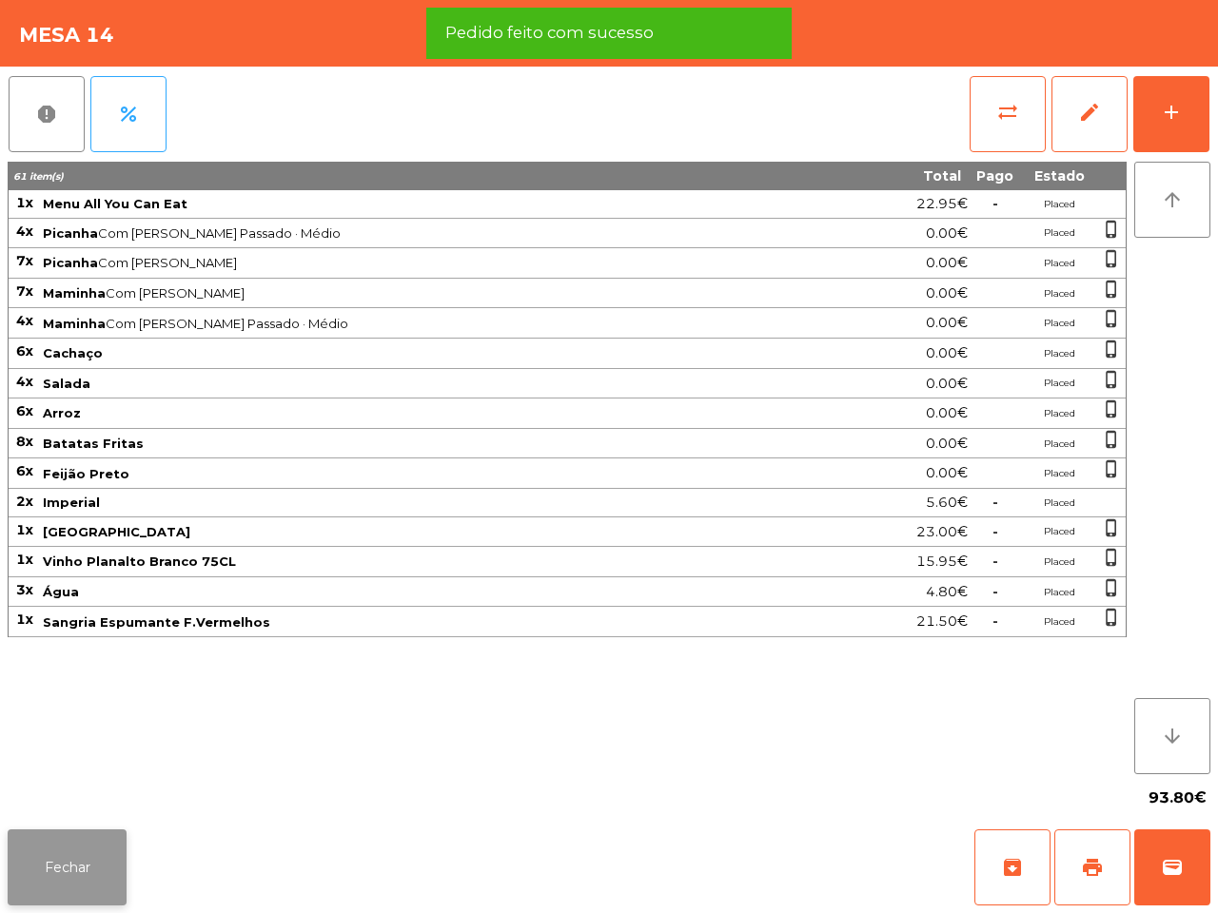
click at [49, 864] on button "Fechar" at bounding box center [67, 868] width 119 height 76
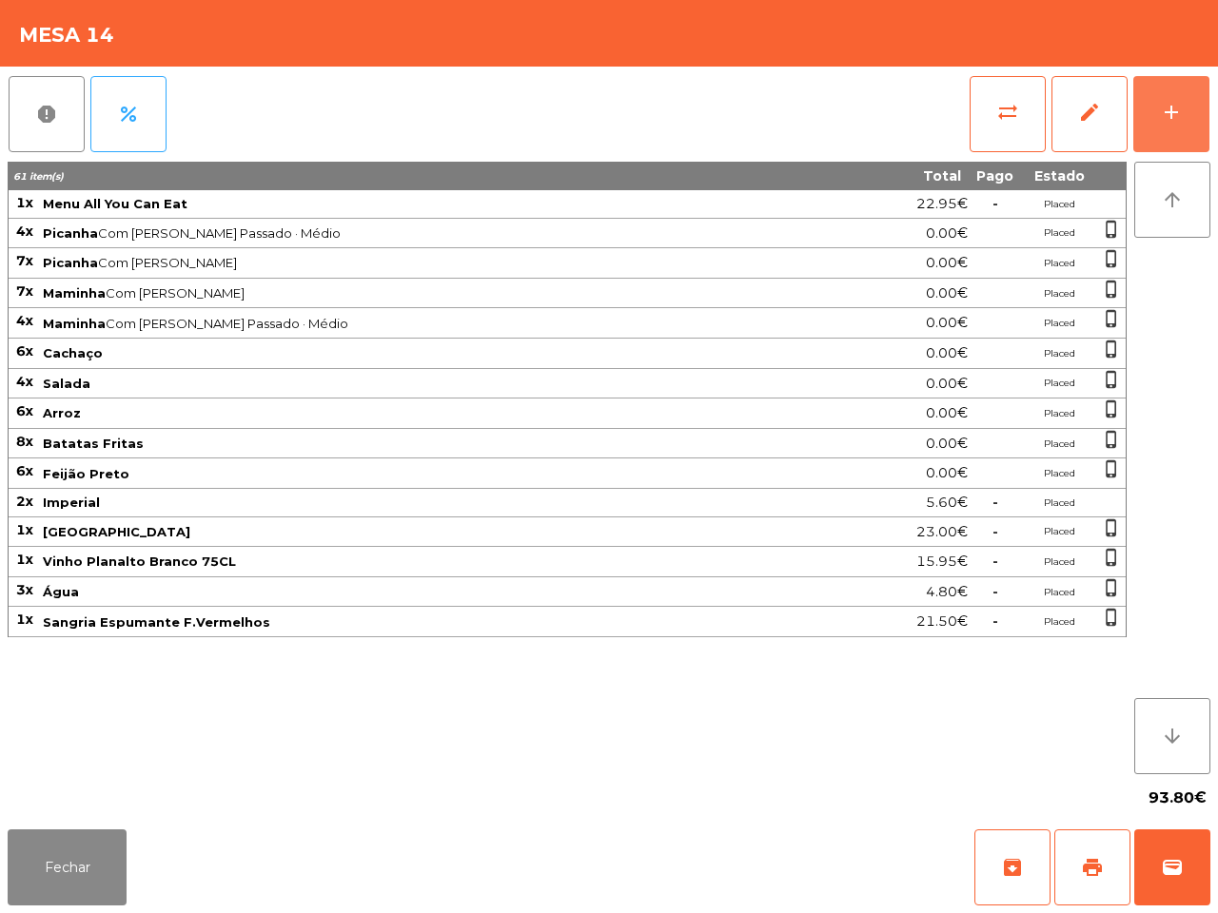
click at [1162, 114] on div "add" at bounding box center [1171, 112] width 23 height 23
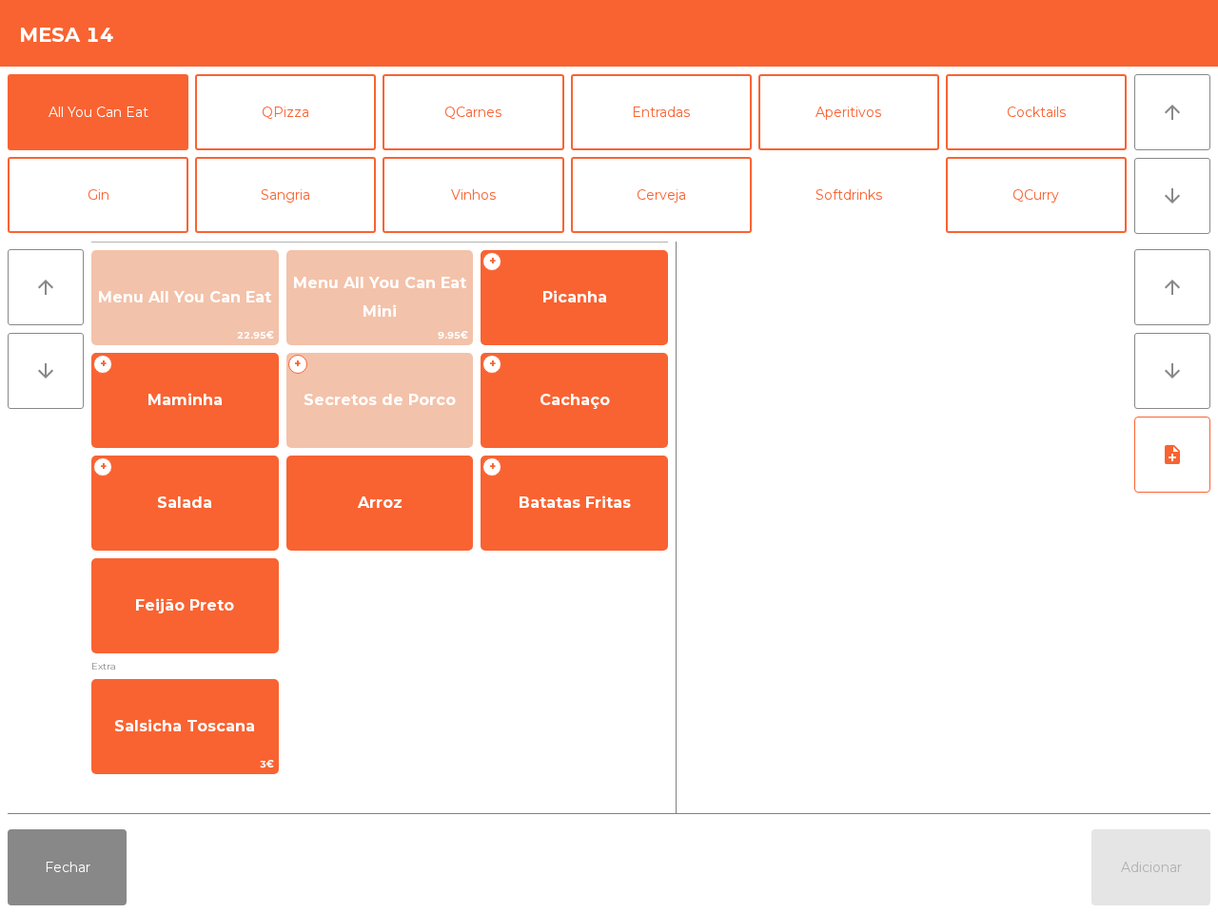
click at [869, 190] on button "Softdrinks" at bounding box center [848, 195] width 181 height 76
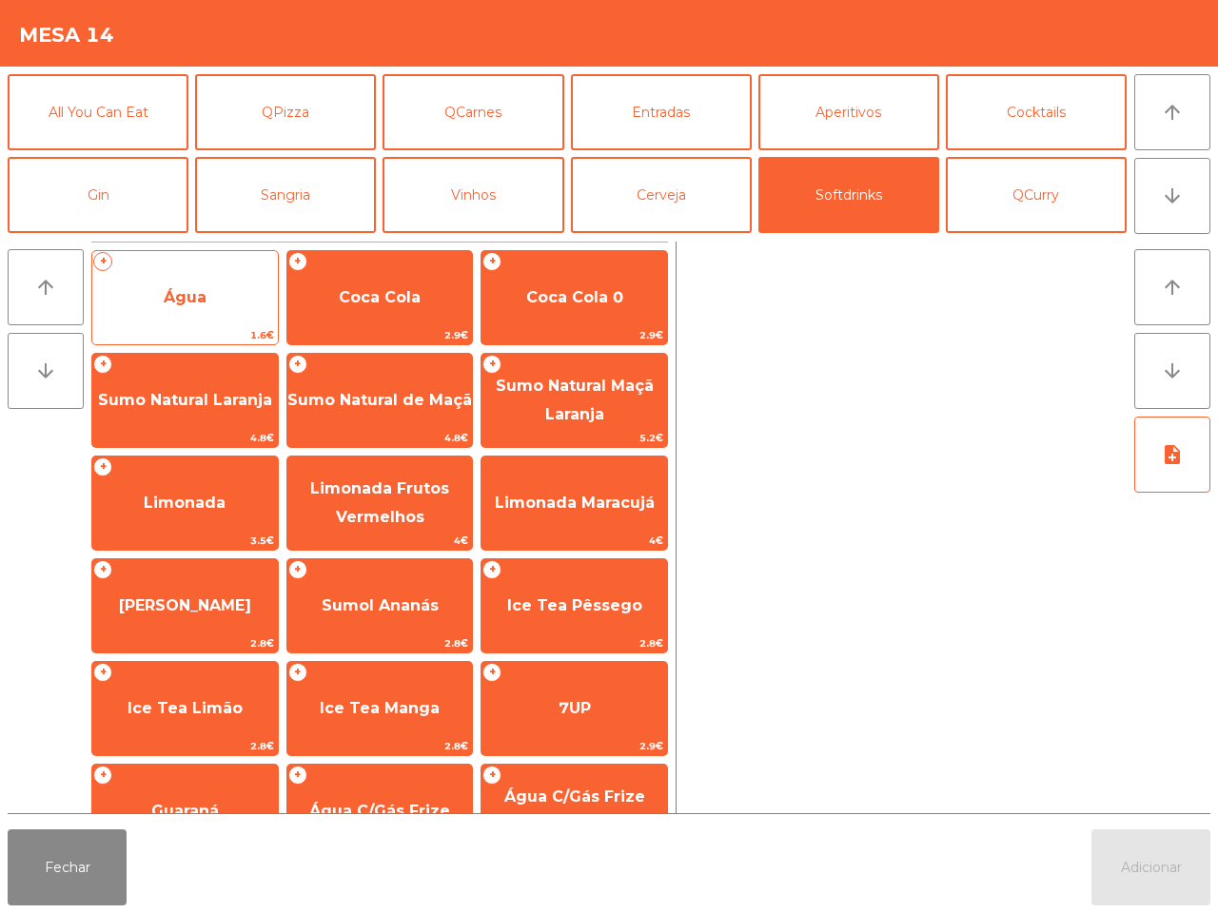
click at [220, 286] on span "Água" at bounding box center [184, 297] width 185 height 51
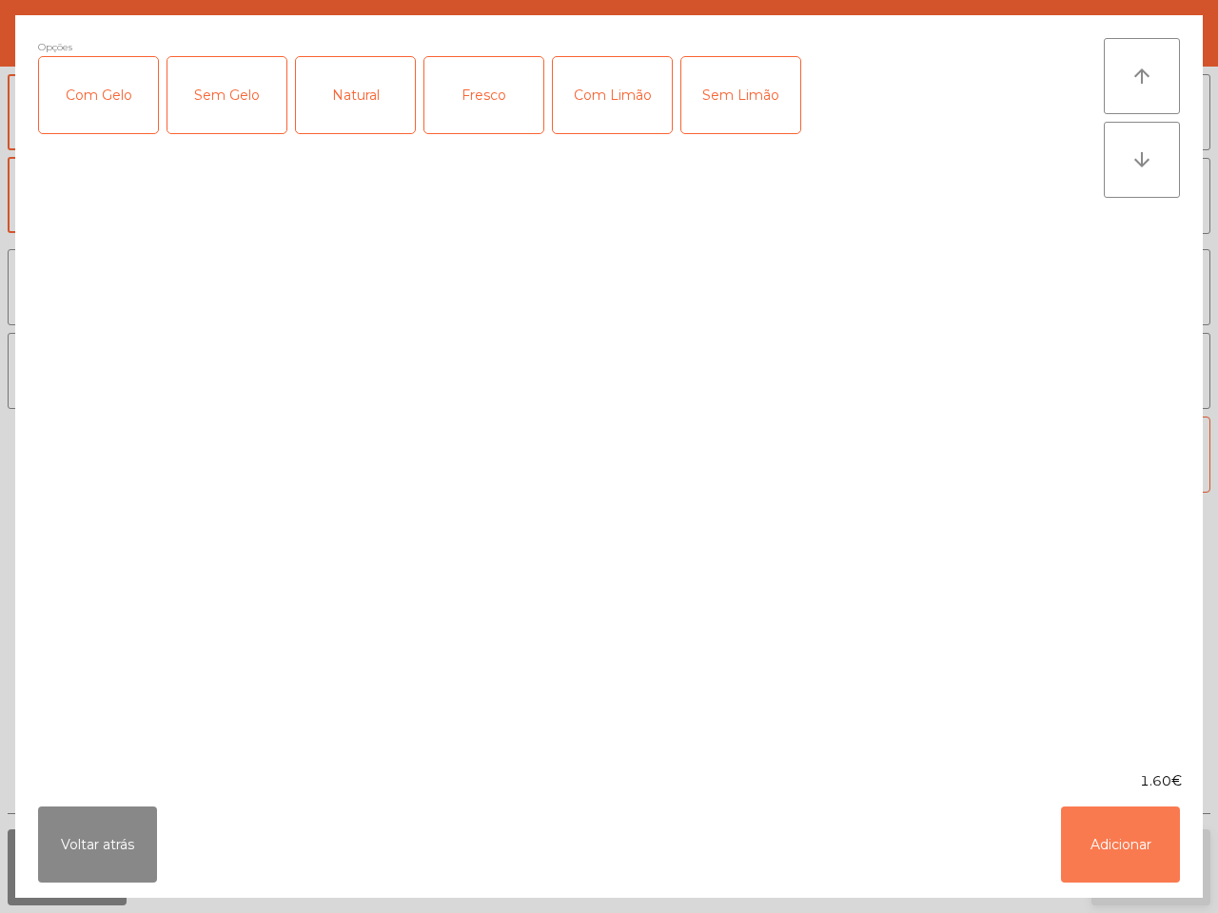
click at [1148, 835] on button "Adicionar" at bounding box center [1120, 845] width 119 height 76
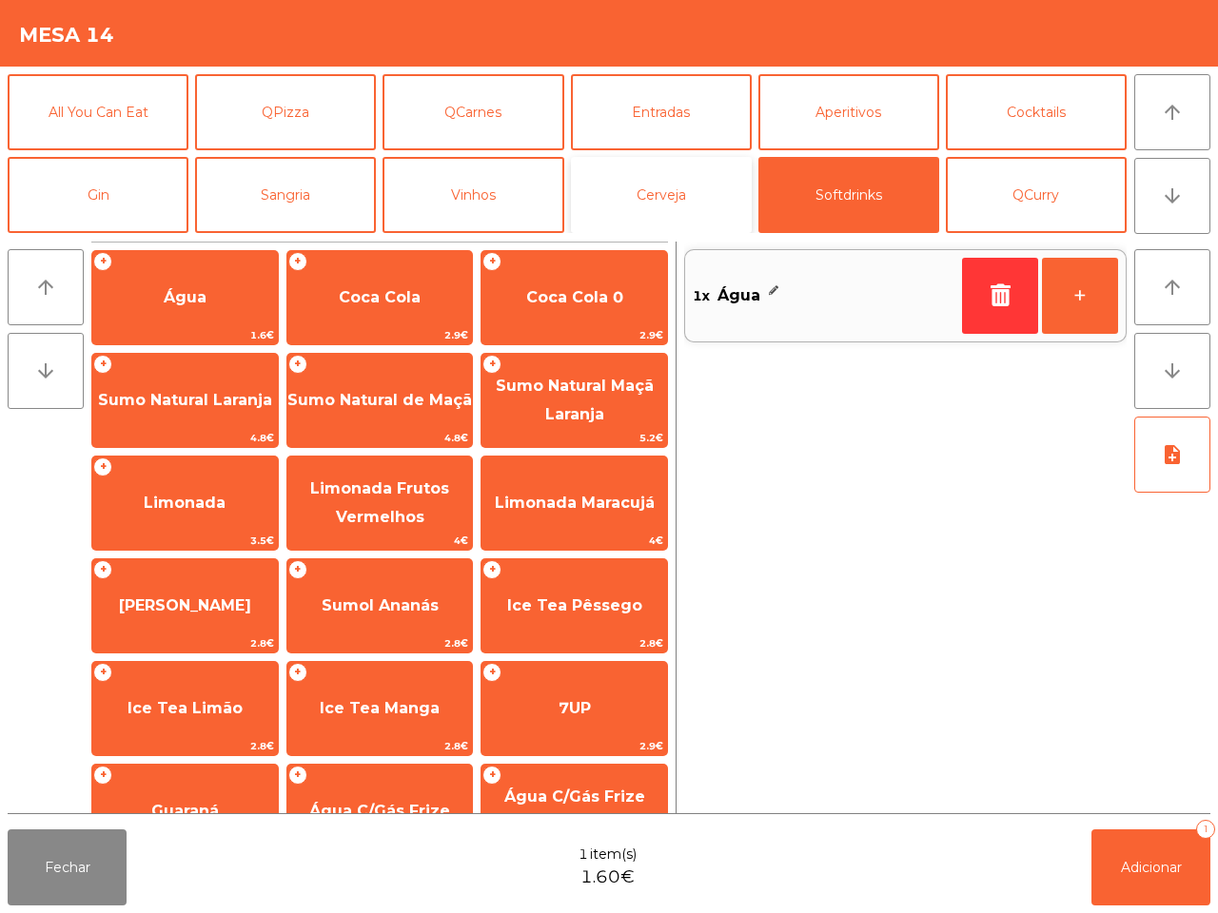
click at [677, 168] on button "Cerveja" at bounding box center [661, 195] width 181 height 76
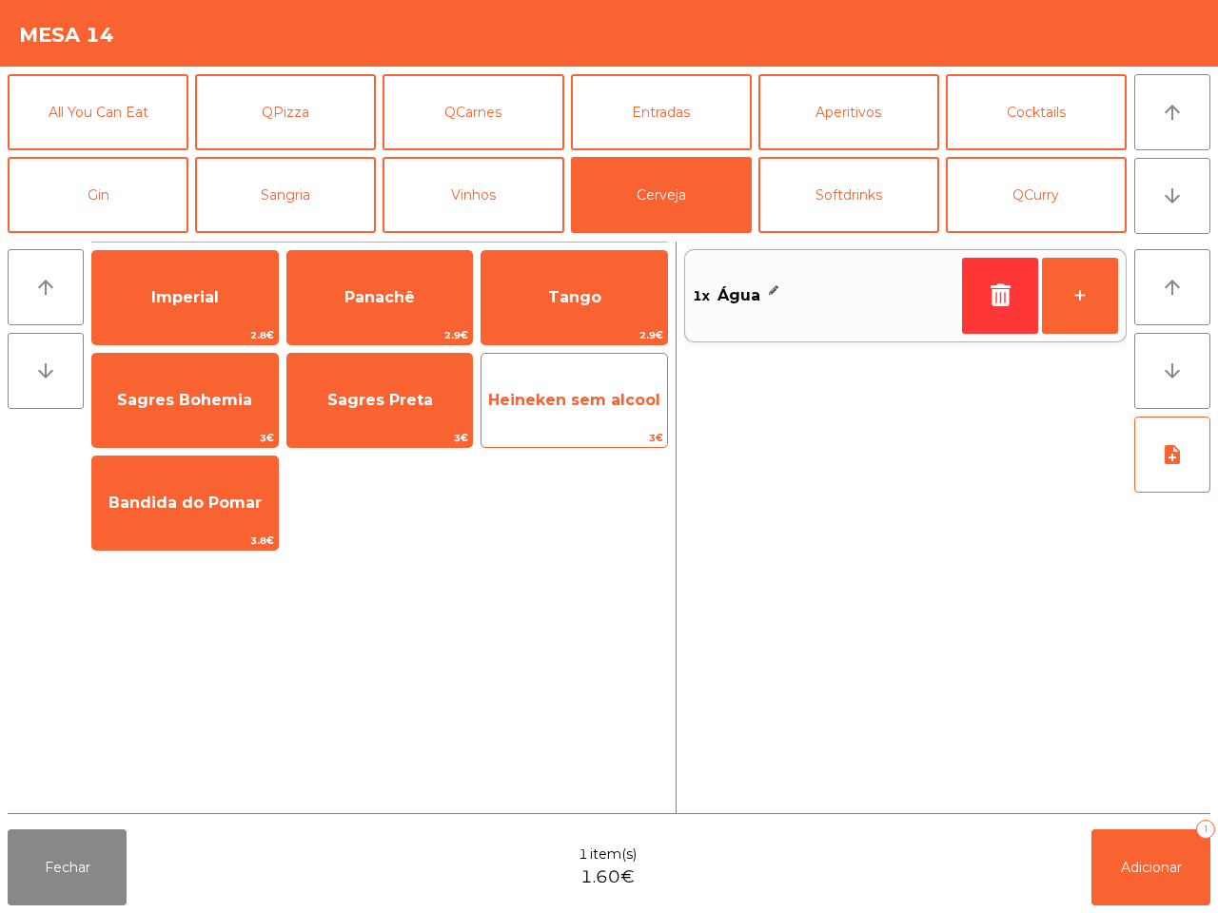
click at [512, 436] on span "3€" at bounding box center [573, 438] width 185 height 18
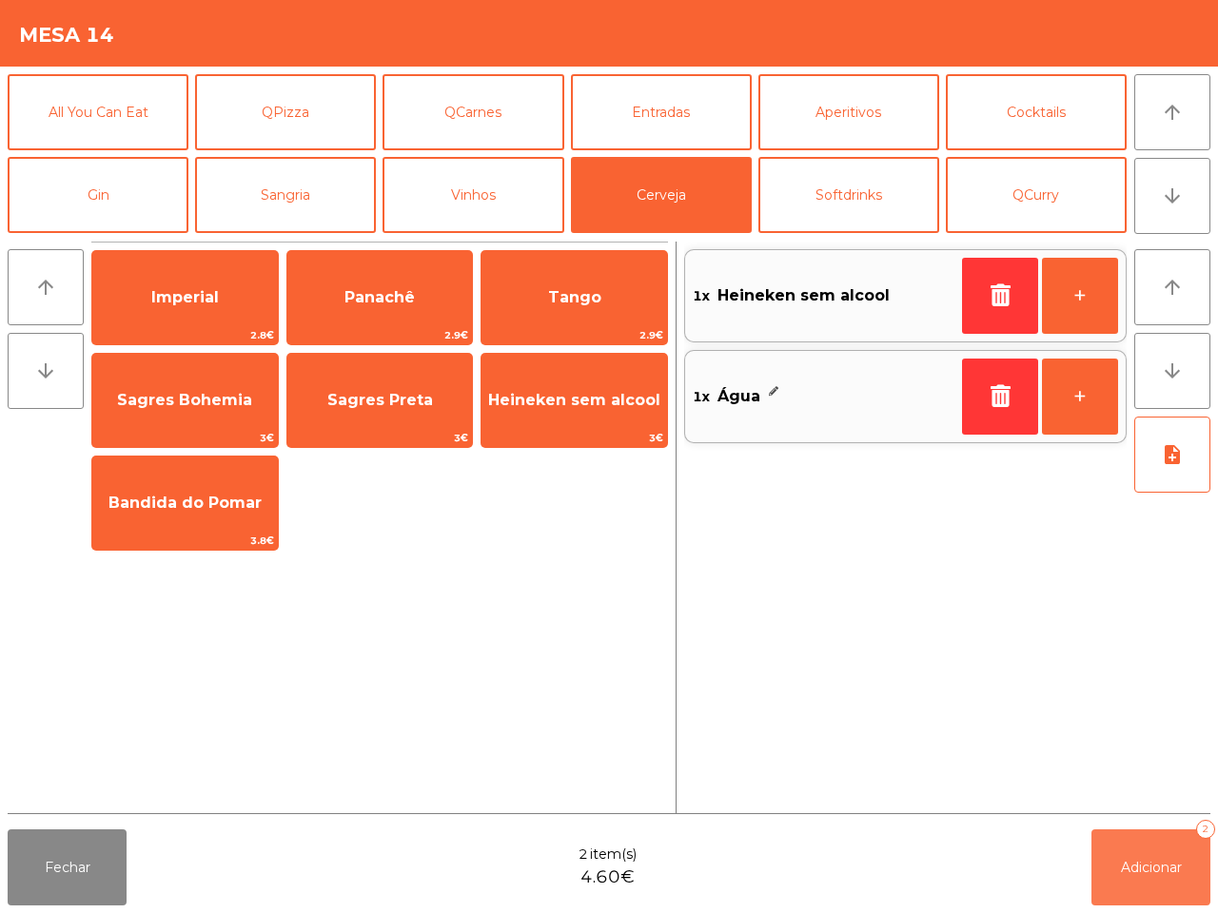
click at [1096, 857] on button "Adicionar 2" at bounding box center [1150, 868] width 119 height 76
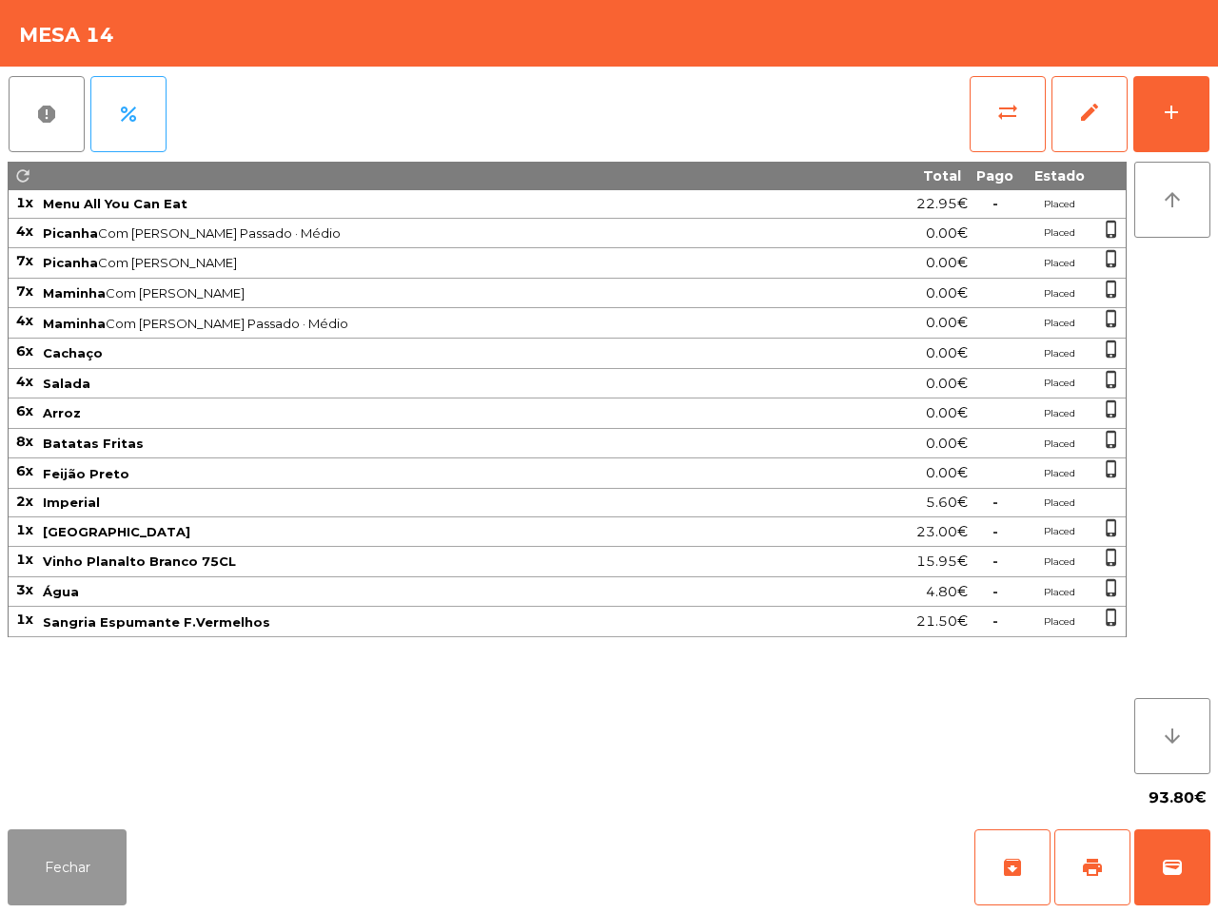
click at [36, 852] on button "Fechar" at bounding box center [67, 868] width 119 height 76
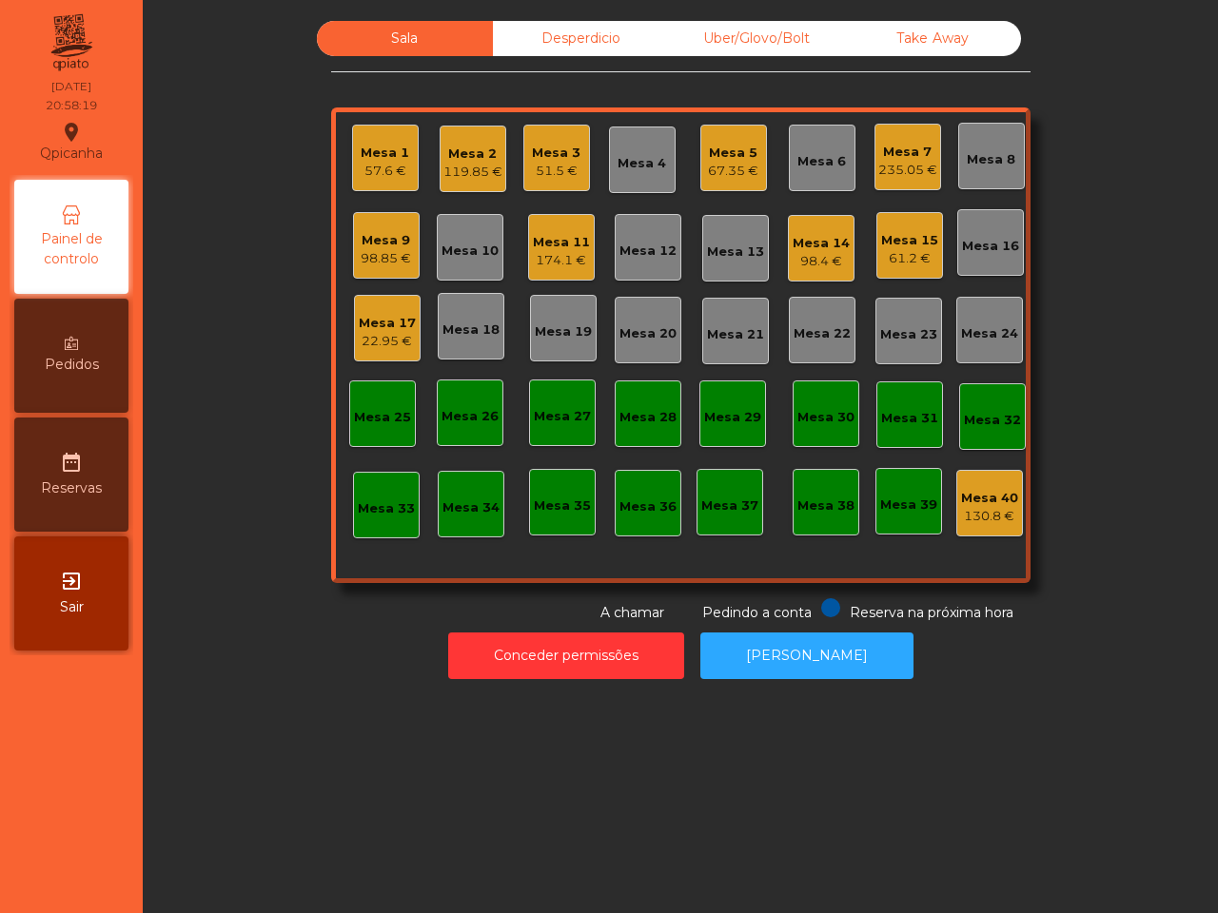
click at [381, 228] on div "Mesa 9 98.85 €" at bounding box center [386, 246] width 50 height 45
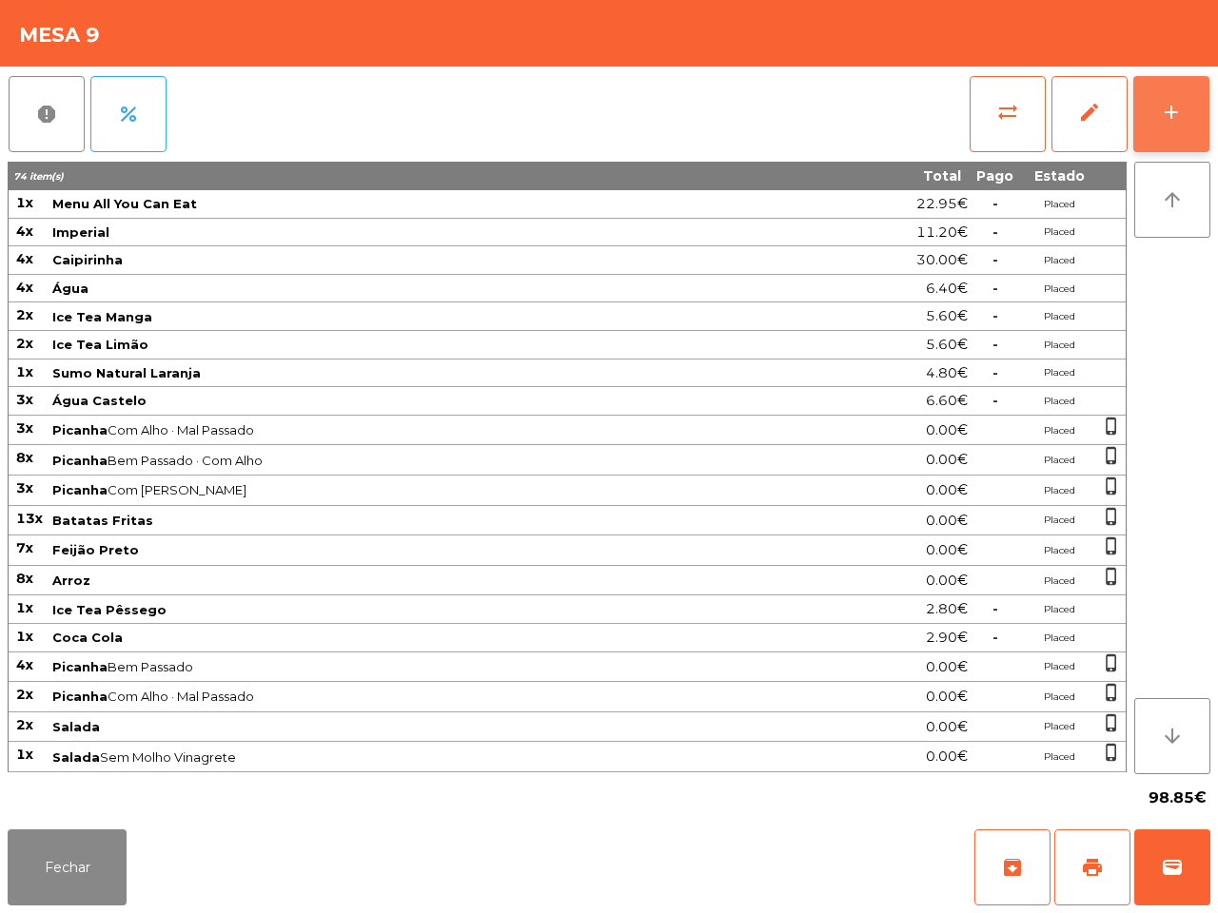
click at [1180, 121] on div "add" at bounding box center [1171, 112] width 23 height 23
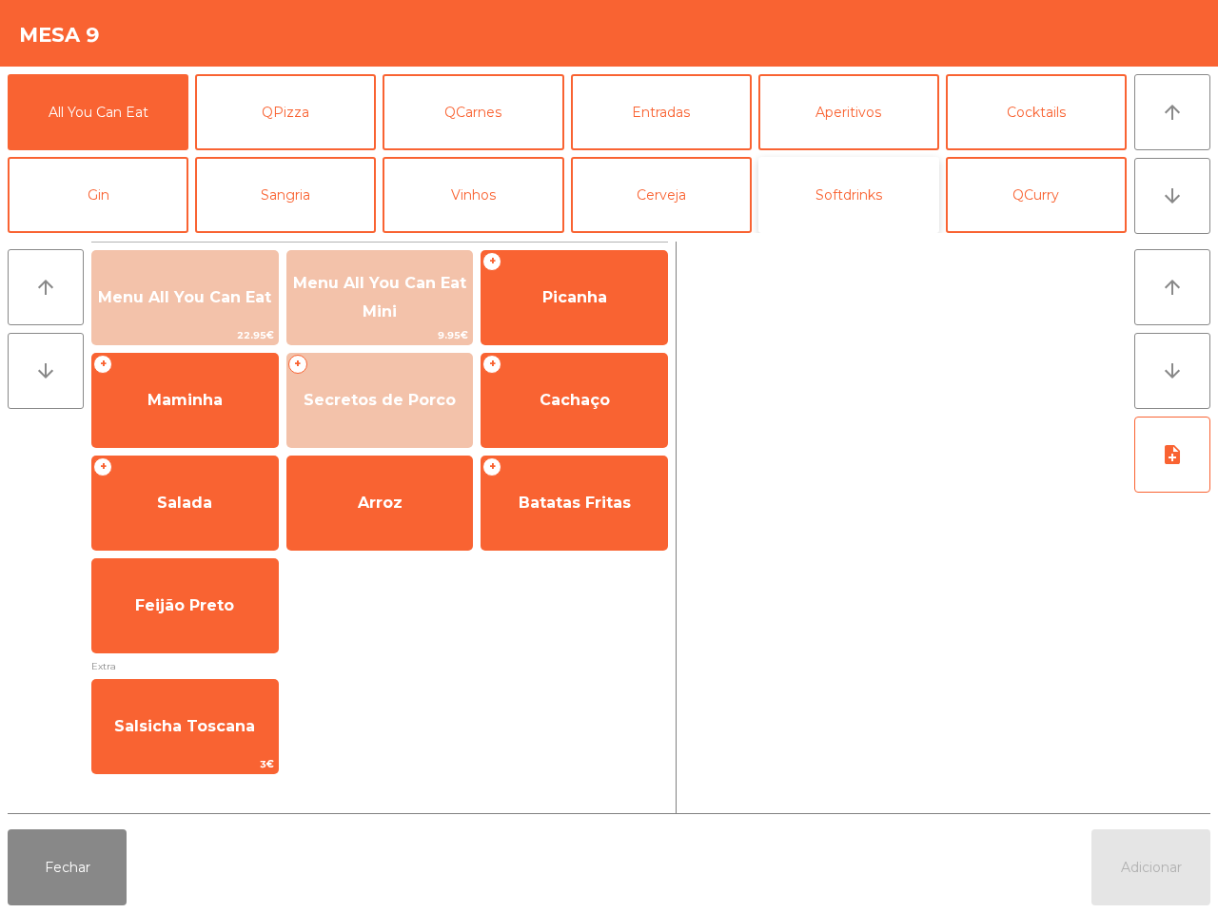
click at [776, 181] on button "Softdrinks" at bounding box center [848, 195] width 181 height 76
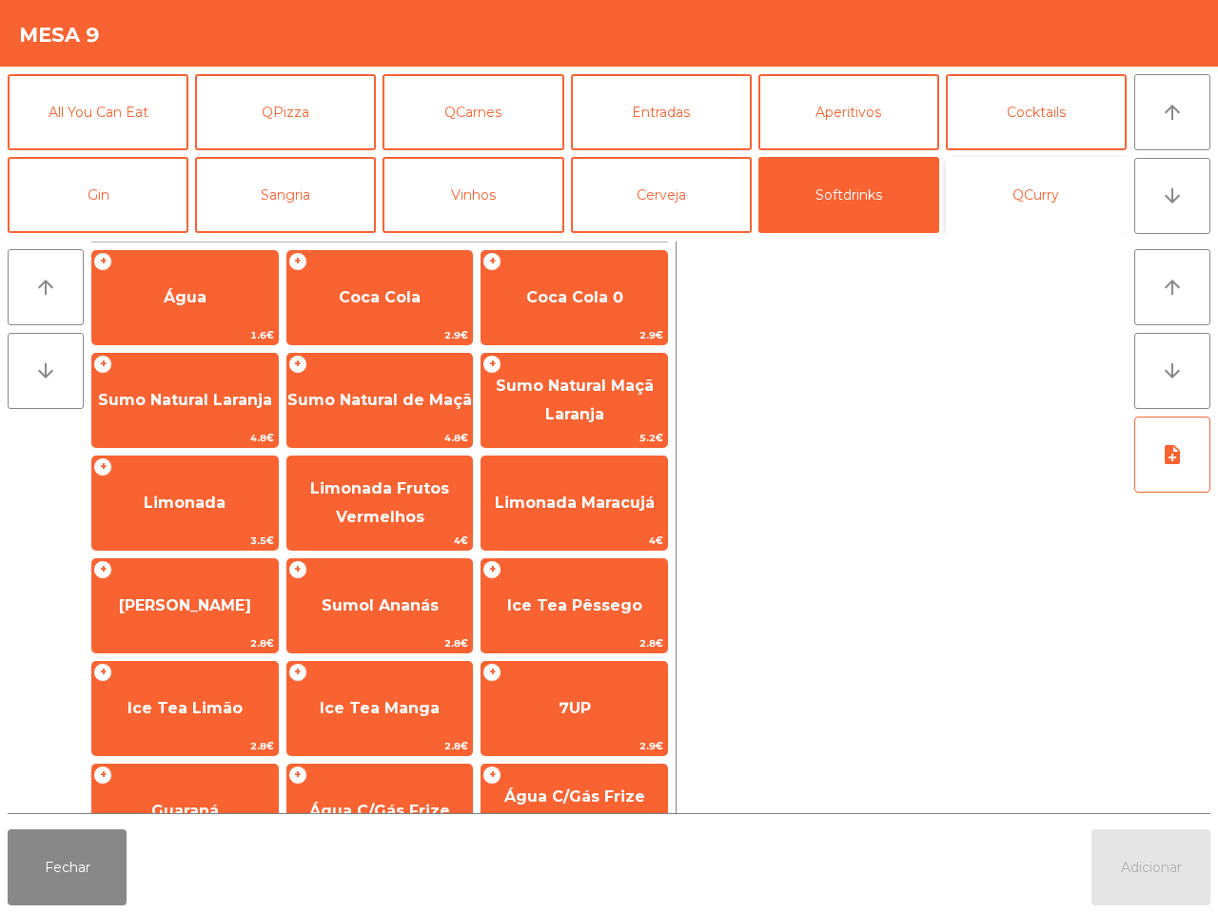
click at [985, 178] on button "QCurry" at bounding box center [1036, 195] width 181 height 76
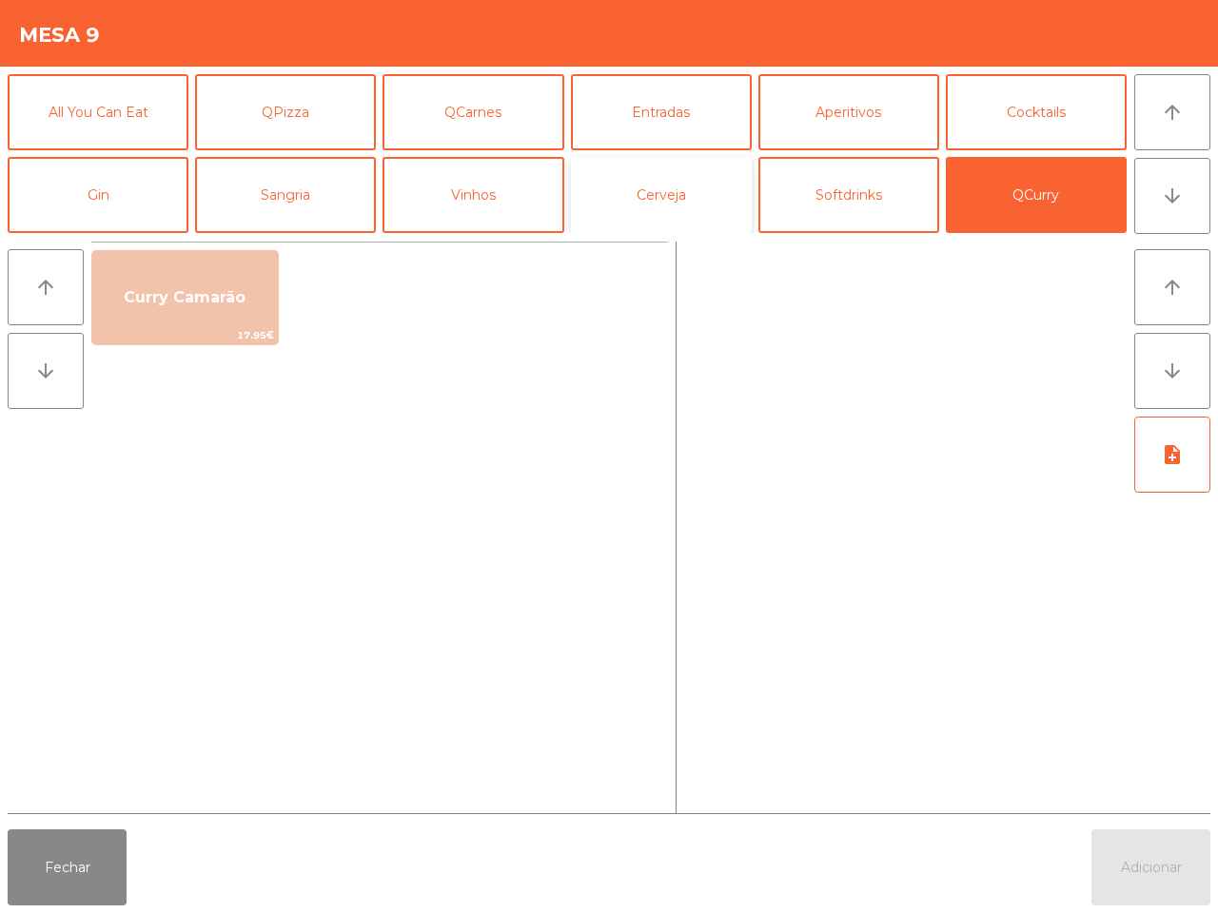
click at [639, 203] on button "Cerveja" at bounding box center [661, 195] width 181 height 76
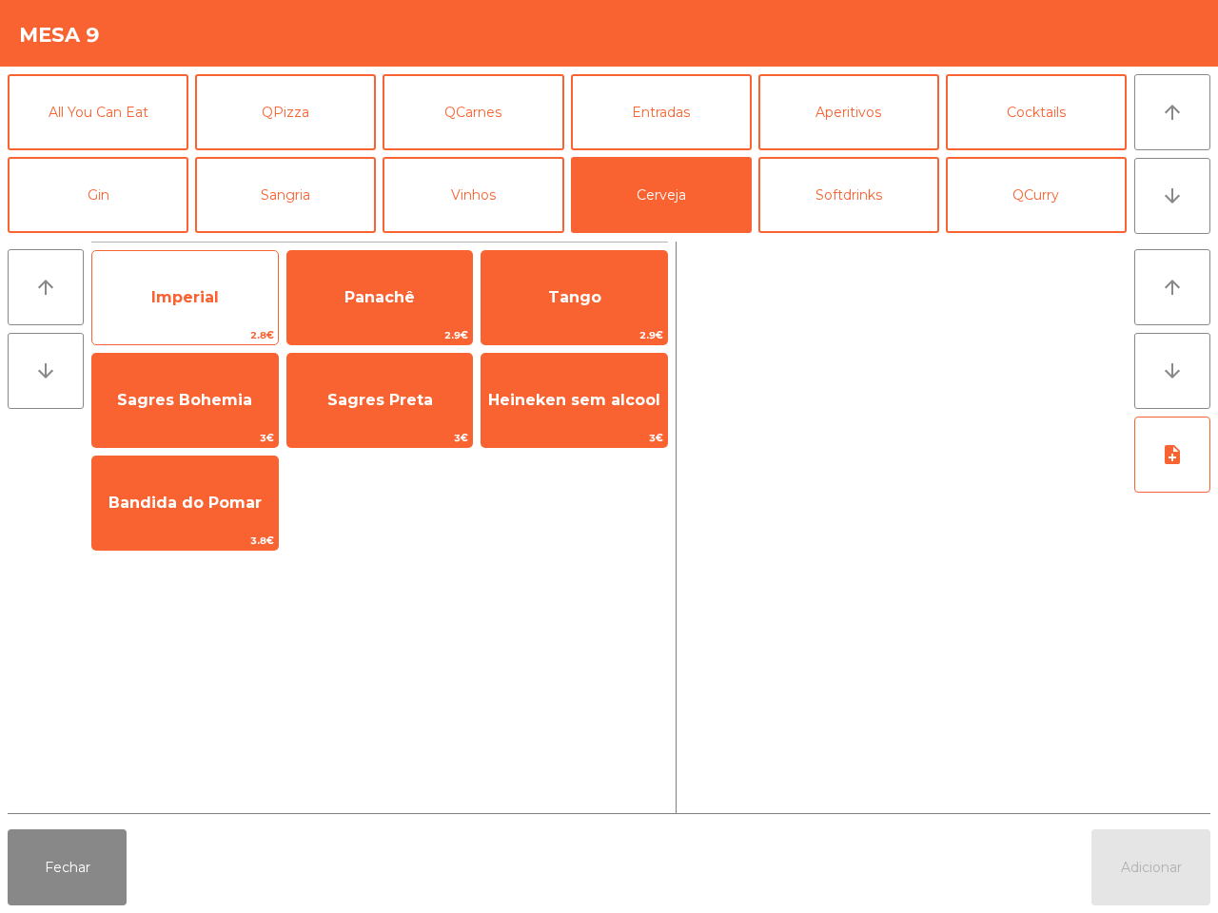
click at [231, 300] on span "Imperial" at bounding box center [184, 297] width 185 height 51
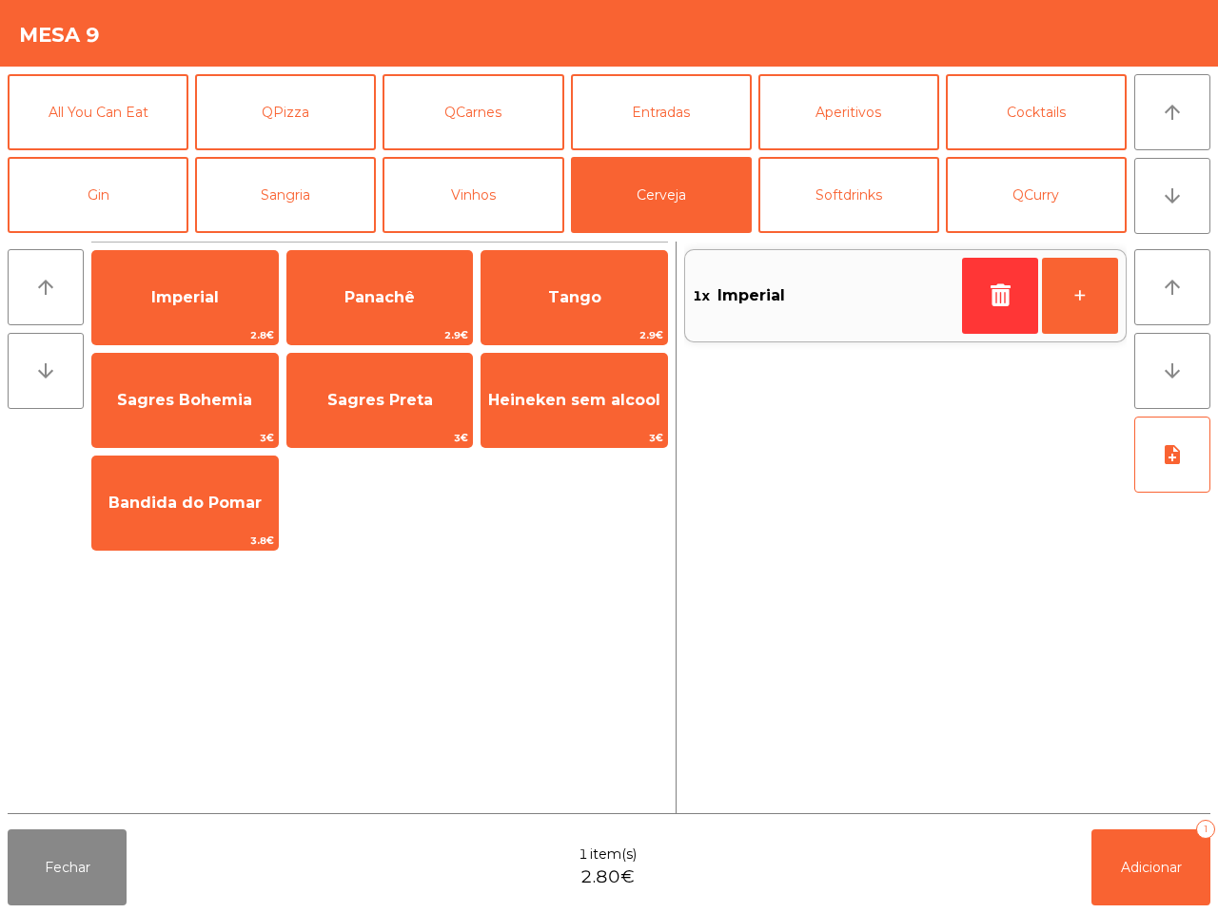
drag, startPoint x: 231, startPoint y: 300, endPoint x: 482, endPoint y: 474, distance: 305.6
click at [234, 300] on span "Imperial" at bounding box center [184, 297] width 185 height 51
click at [1152, 845] on button "Adicionar 1" at bounding box center [1150, 868] width 119 height 76
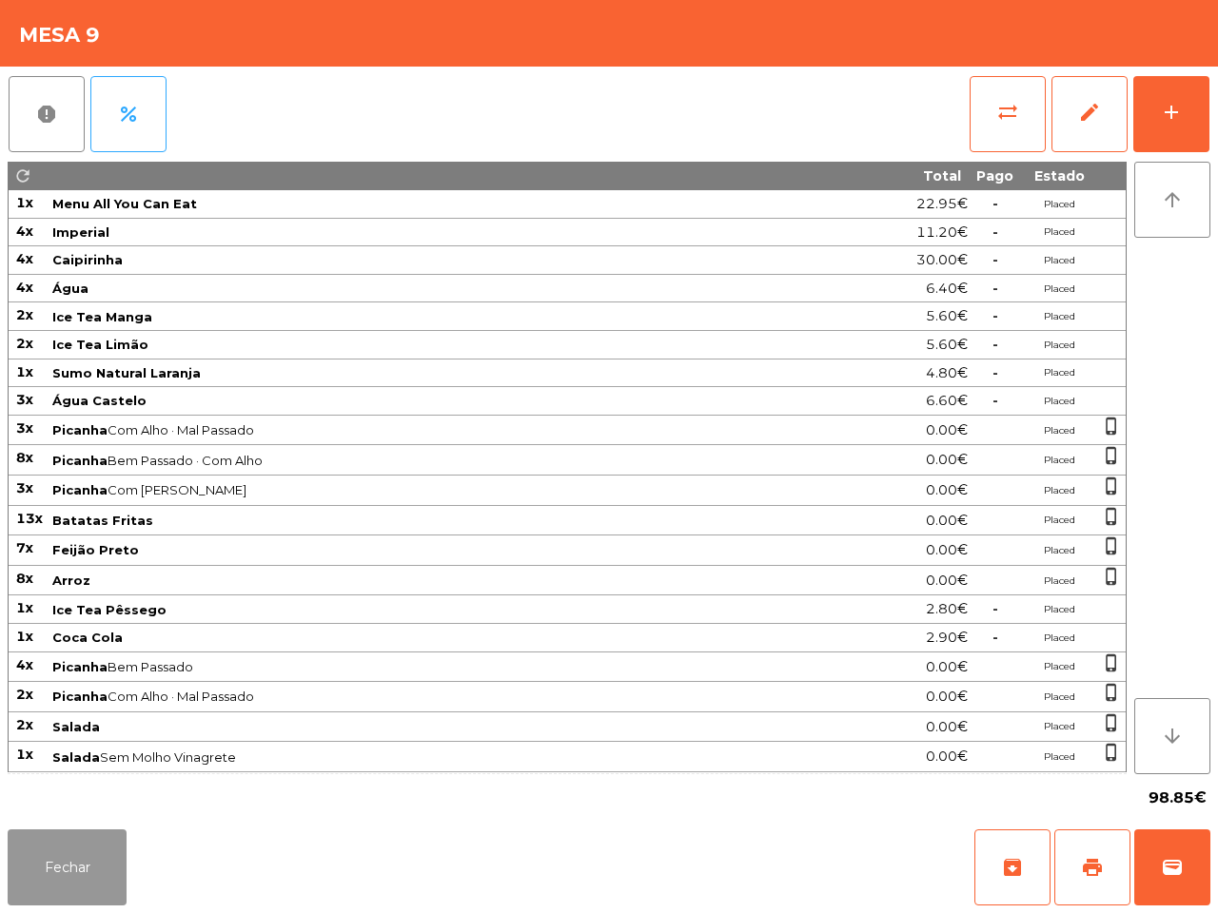
click at [93, 876] on button "Fechar" at bounding box center [67, 868] width 119 height 76
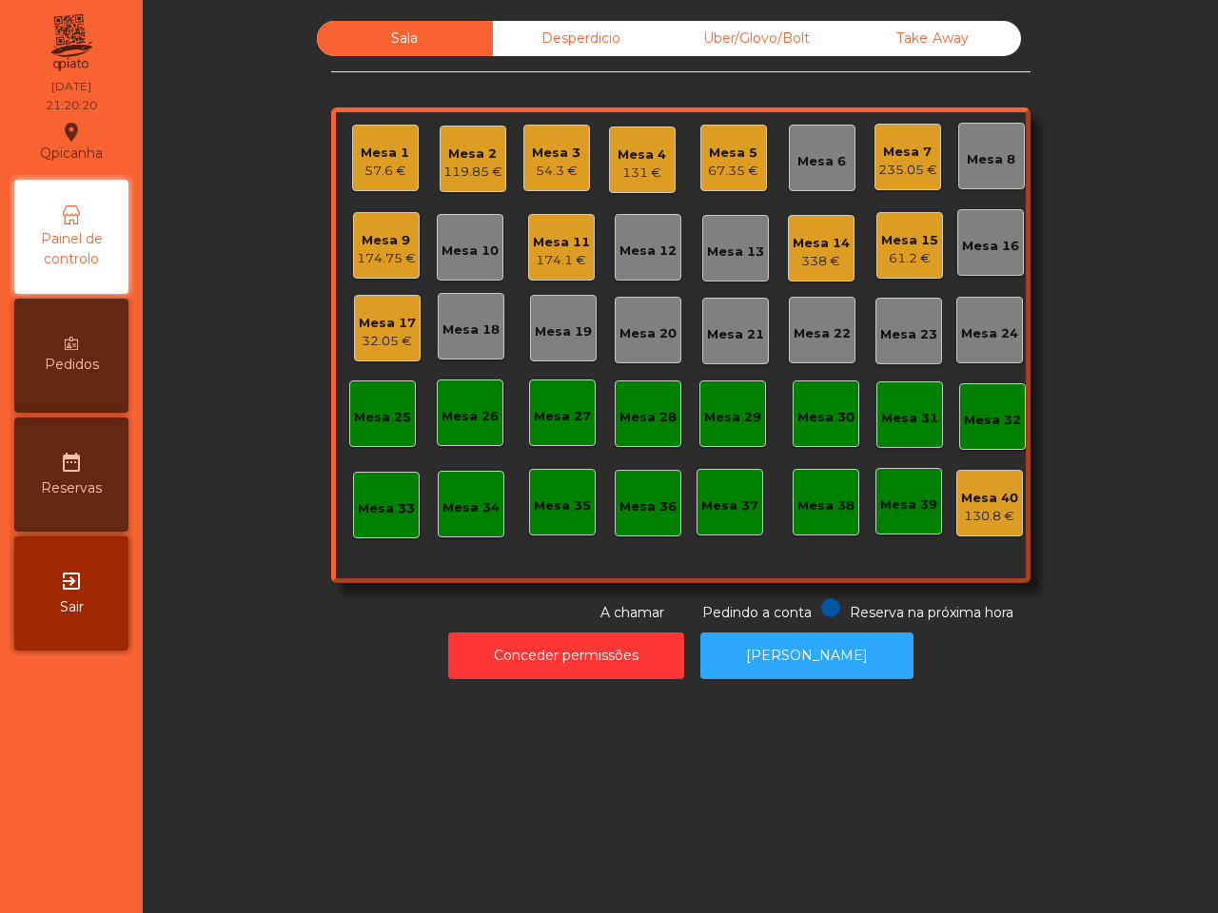
click at [562, 259] on div "174.1 €" at bounding box center [561, 260] width 57 height 19
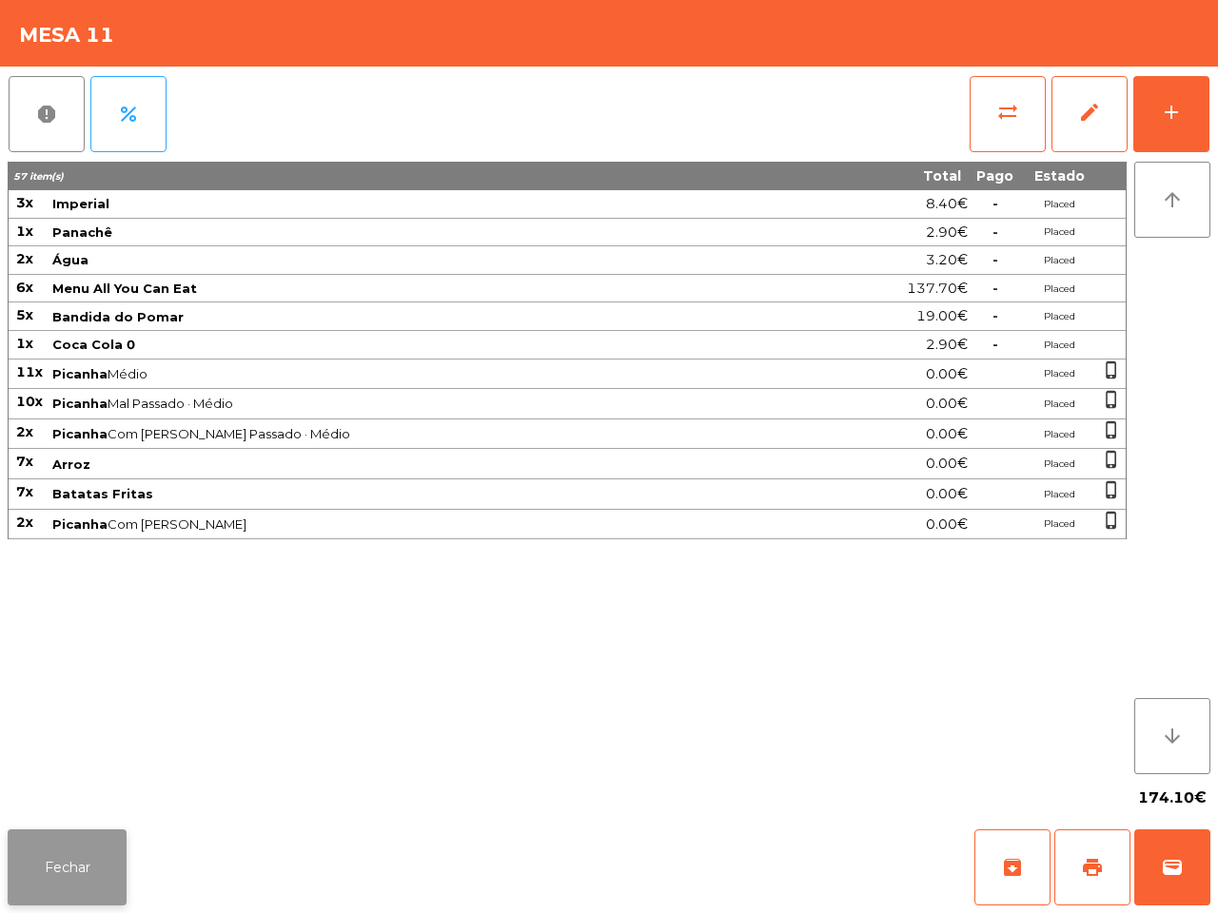
click at [106, 849] on button "Fechar" at bounding box center [67, 868] width 119 height 76
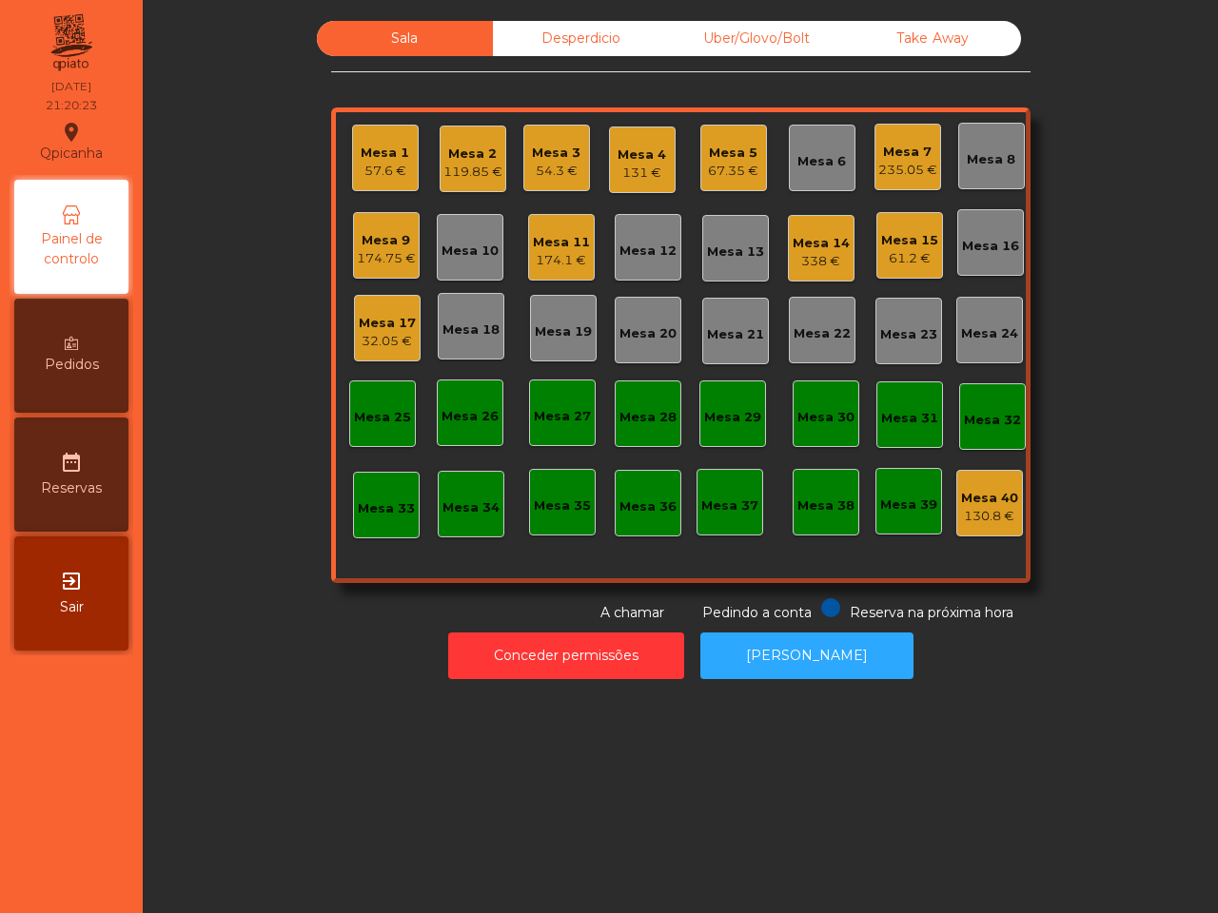
click at [818, 241] on div "Mesa 14" at bounding box center [820, 243] width 57 height 19
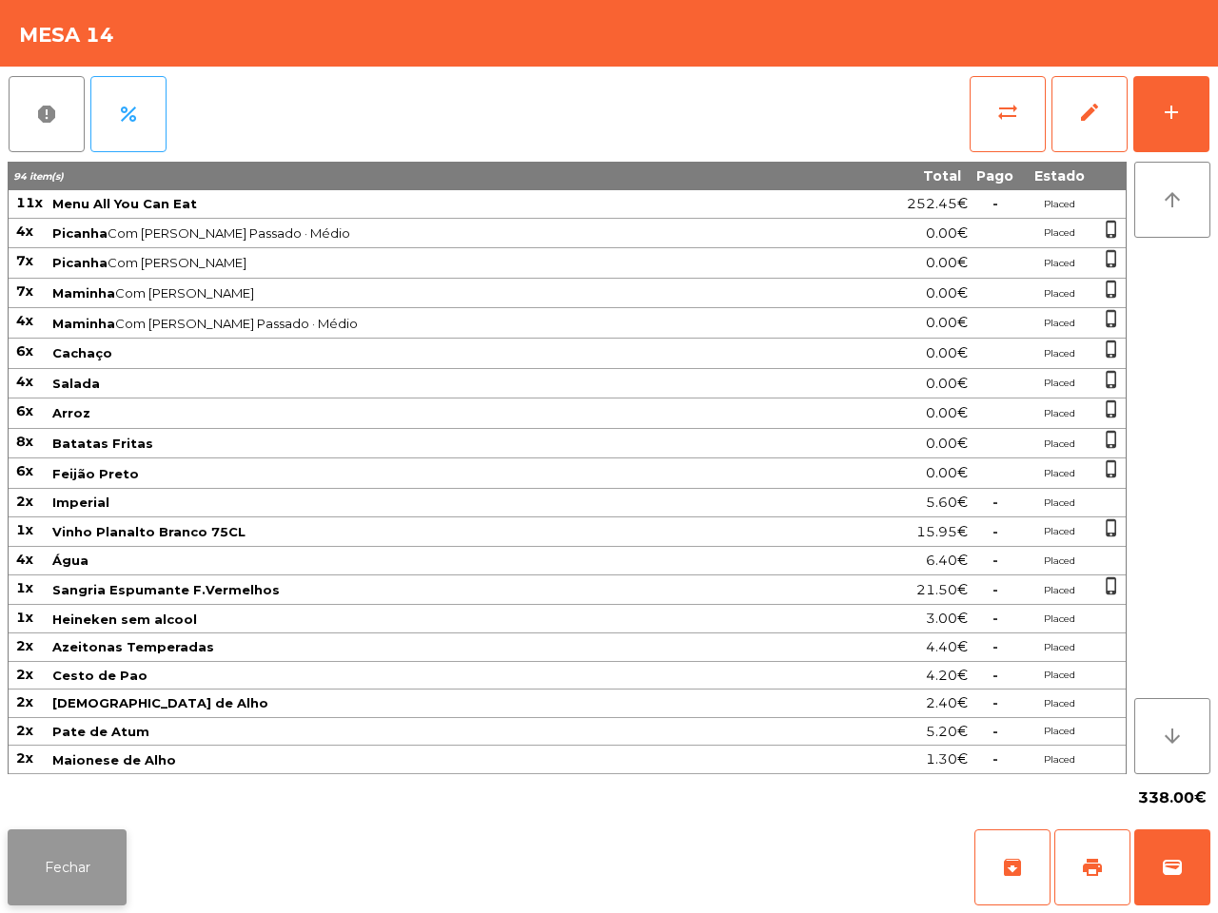
click at [92, 840] on button "Fechar" at bounding box center [67, 868] width 119 height 76
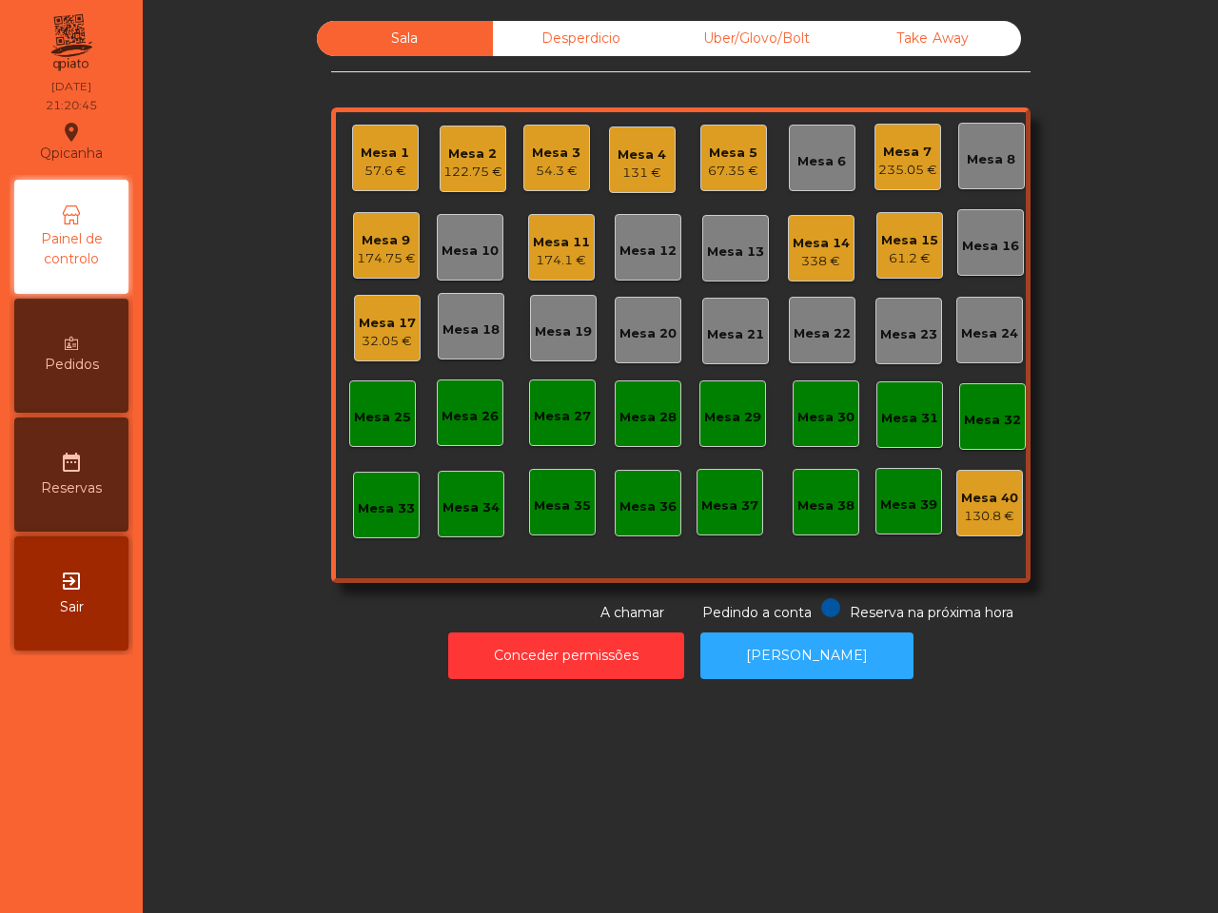
click at [448, 163] on div "122.75 €" at bounding box center [472, 172] width 59 height 19
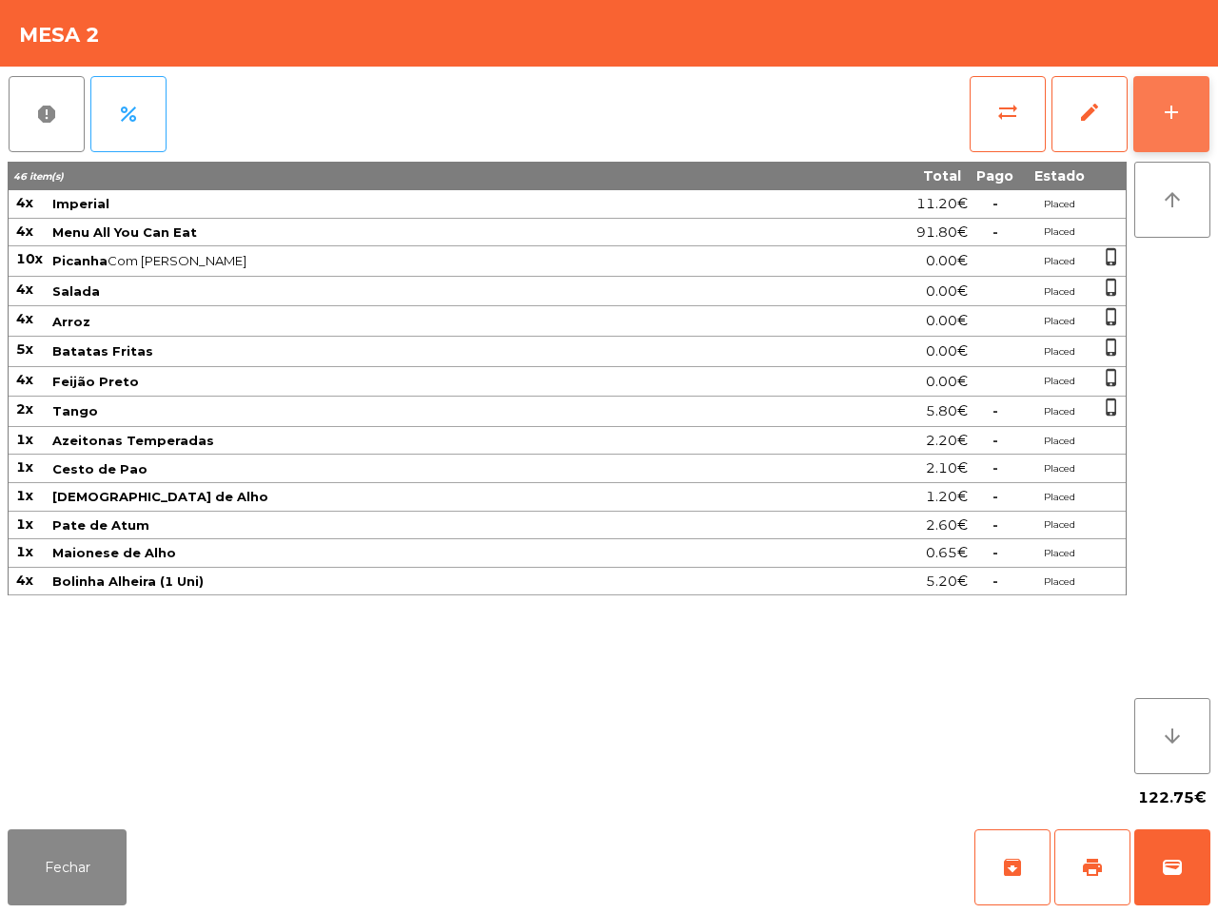
click at [1142, 109] on button "add" at bounding box center [1171, 114] width 76 height 76
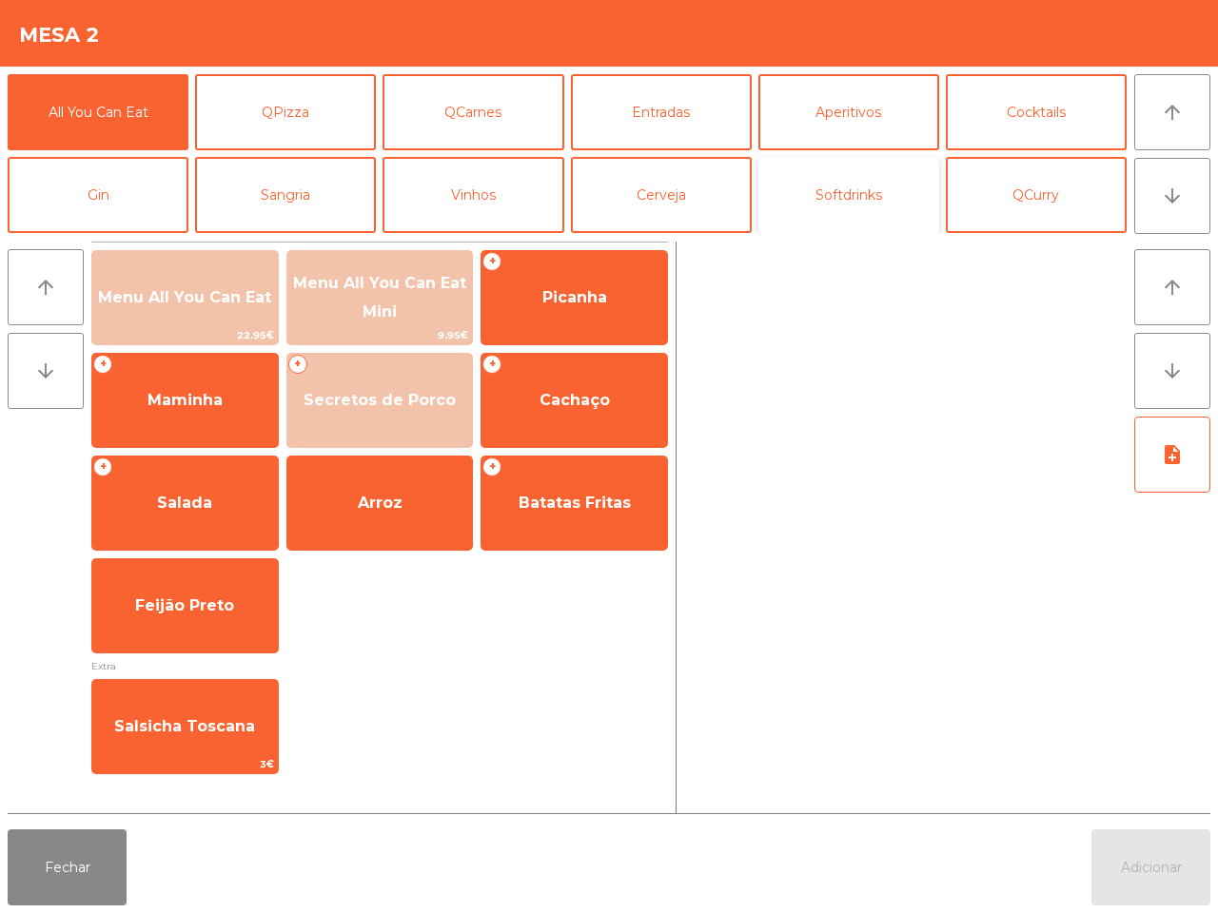
click at [876, 181] on button "Softdrinks" at bounding box center [848, 195] width 181 height 76
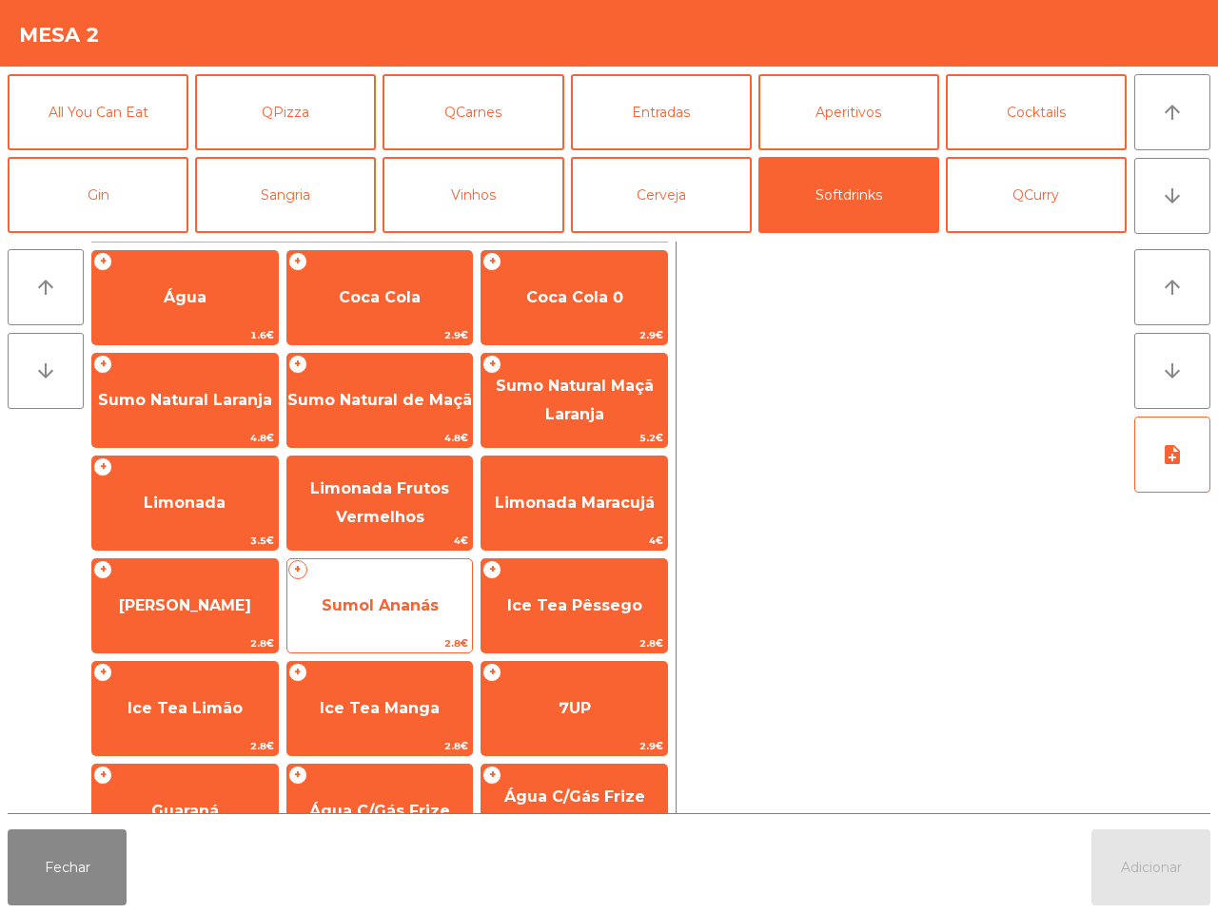
scroll to position [155, 0]
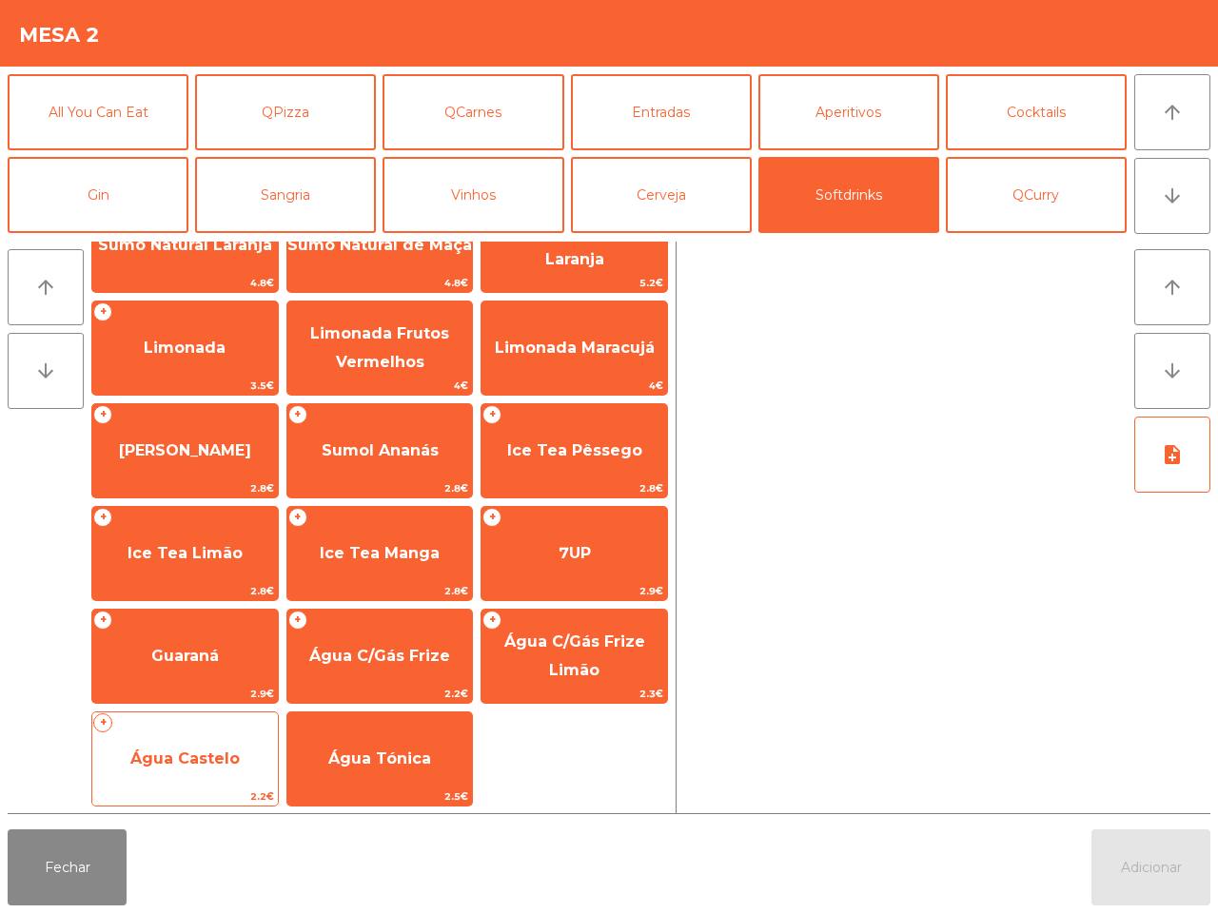
click at [201, 750] on span "Água Castelo" at bounding box center [184, 759] width 109 height 18
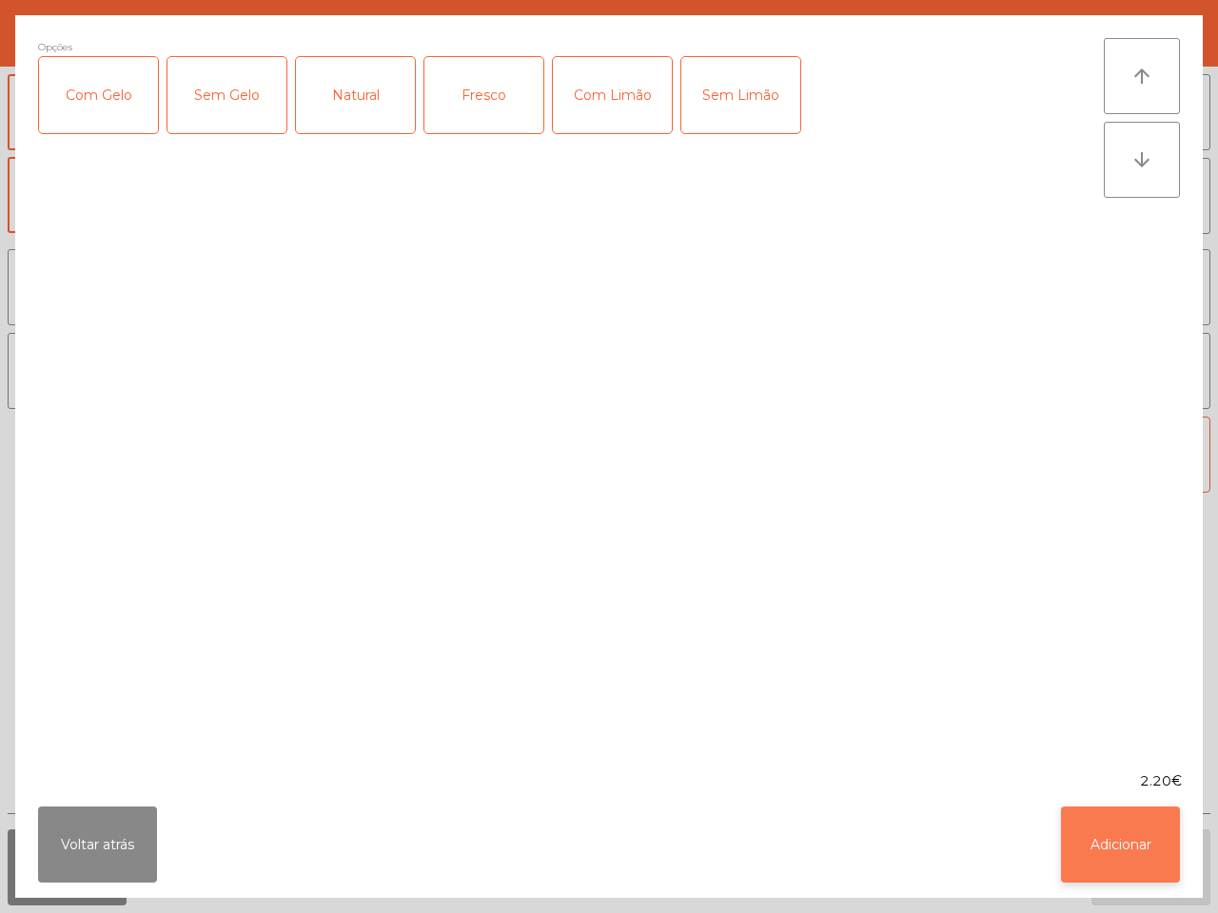
drag, startPoint x: 1054, startPoint y: 854, endPoint x: 1065, endPoint y: 856, distance: 11.6
click at [1058, 854] on div "Voltar atrás Adicionar" at bounding box center [608, 844] width 1187 height 107
click at [1148, 869] on button "Adicionar" at bounding box center [1120, 845] width 119 height 76
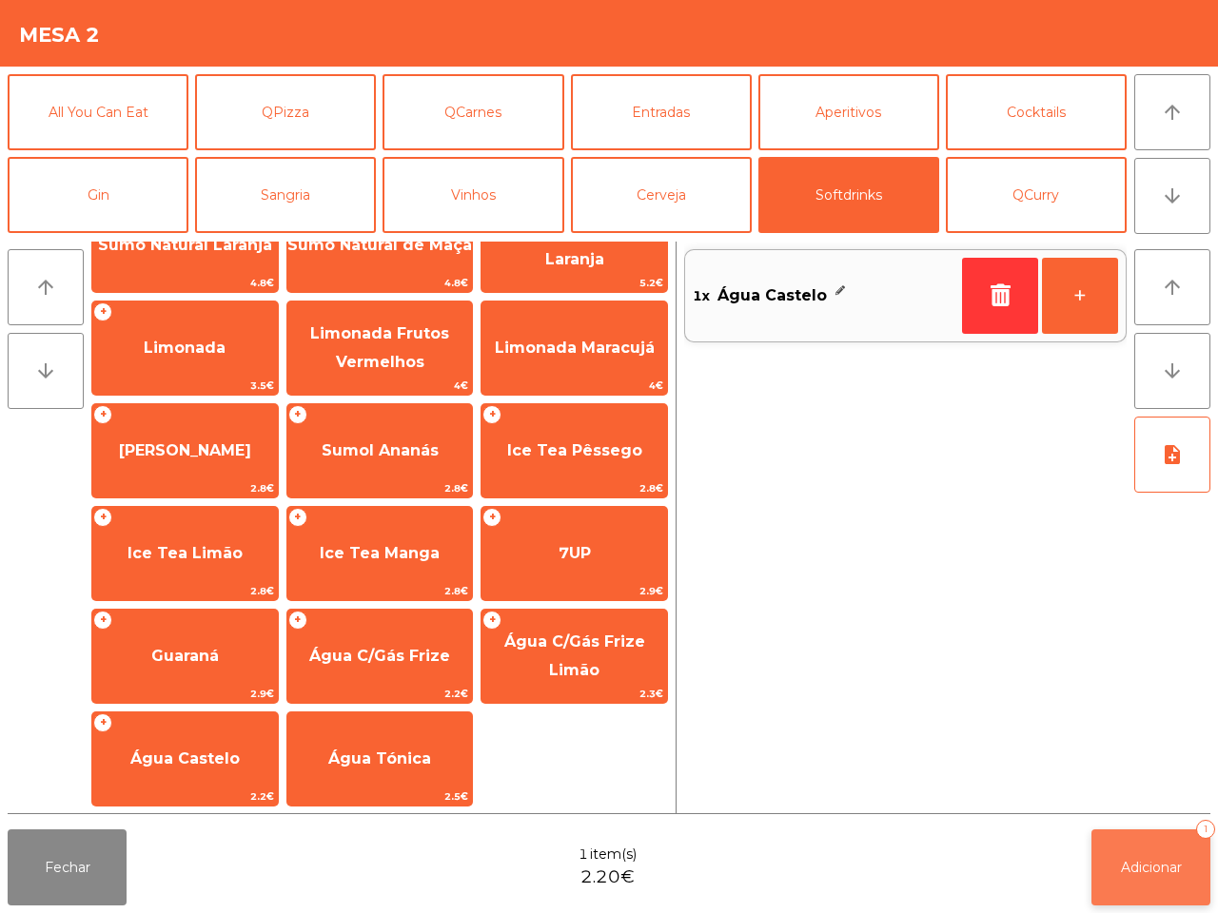
click at [1170, 873] on span "Adicionar" at bounding box center [1151, 867] width 61 height 17
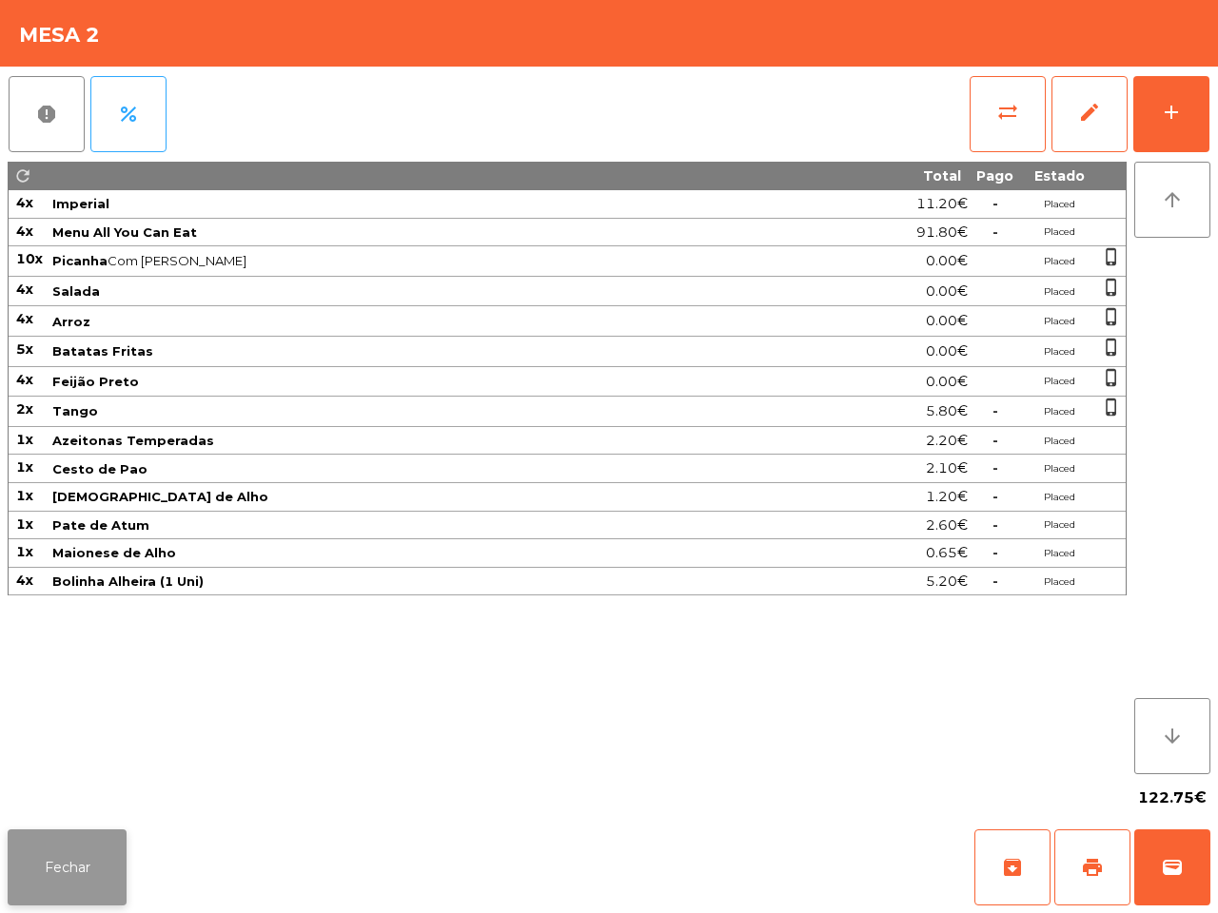
click at [88, 867] on button "Fechar" at bounding box center [67, 868] width 119 height 76
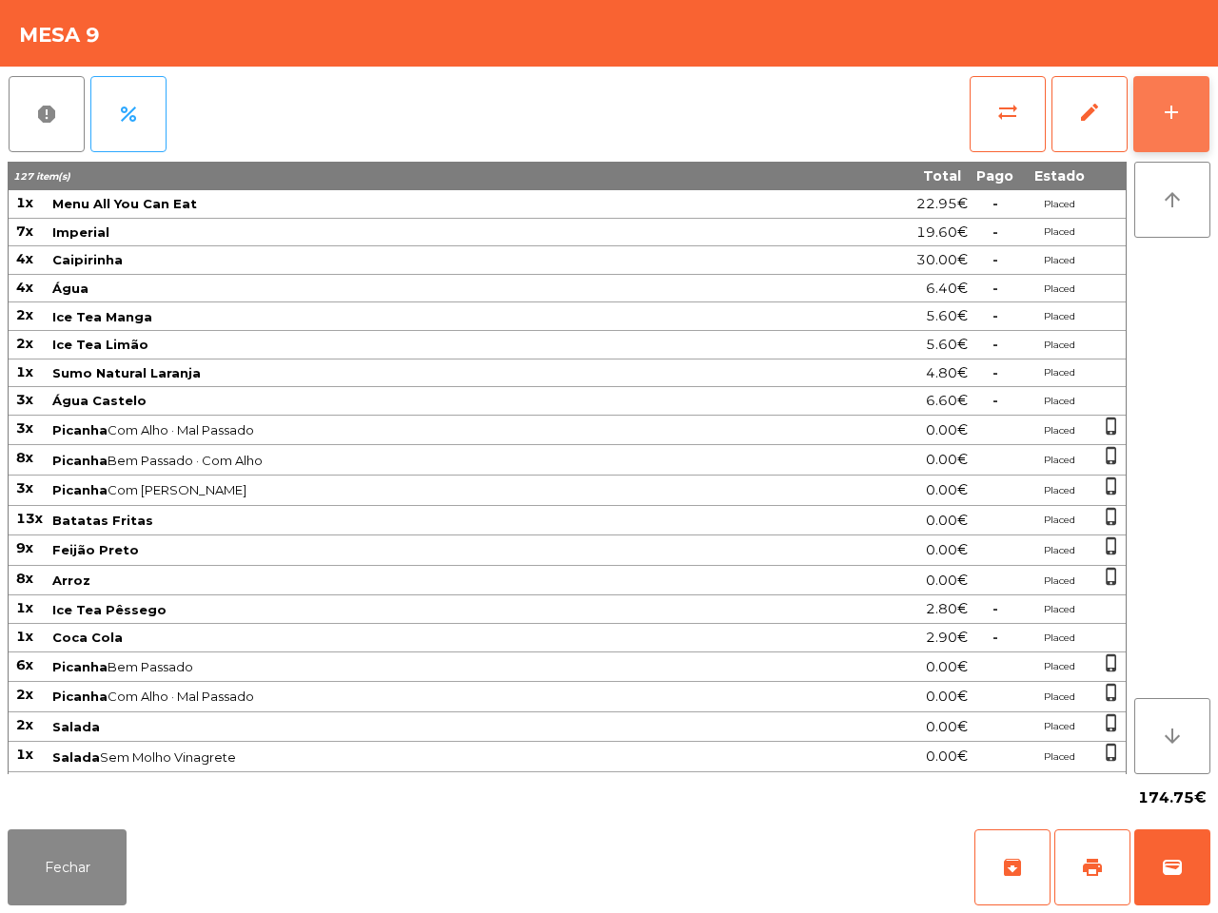
click at [1167, 129] on button "add" at bounding box center [1171, 114] width 76 height 76
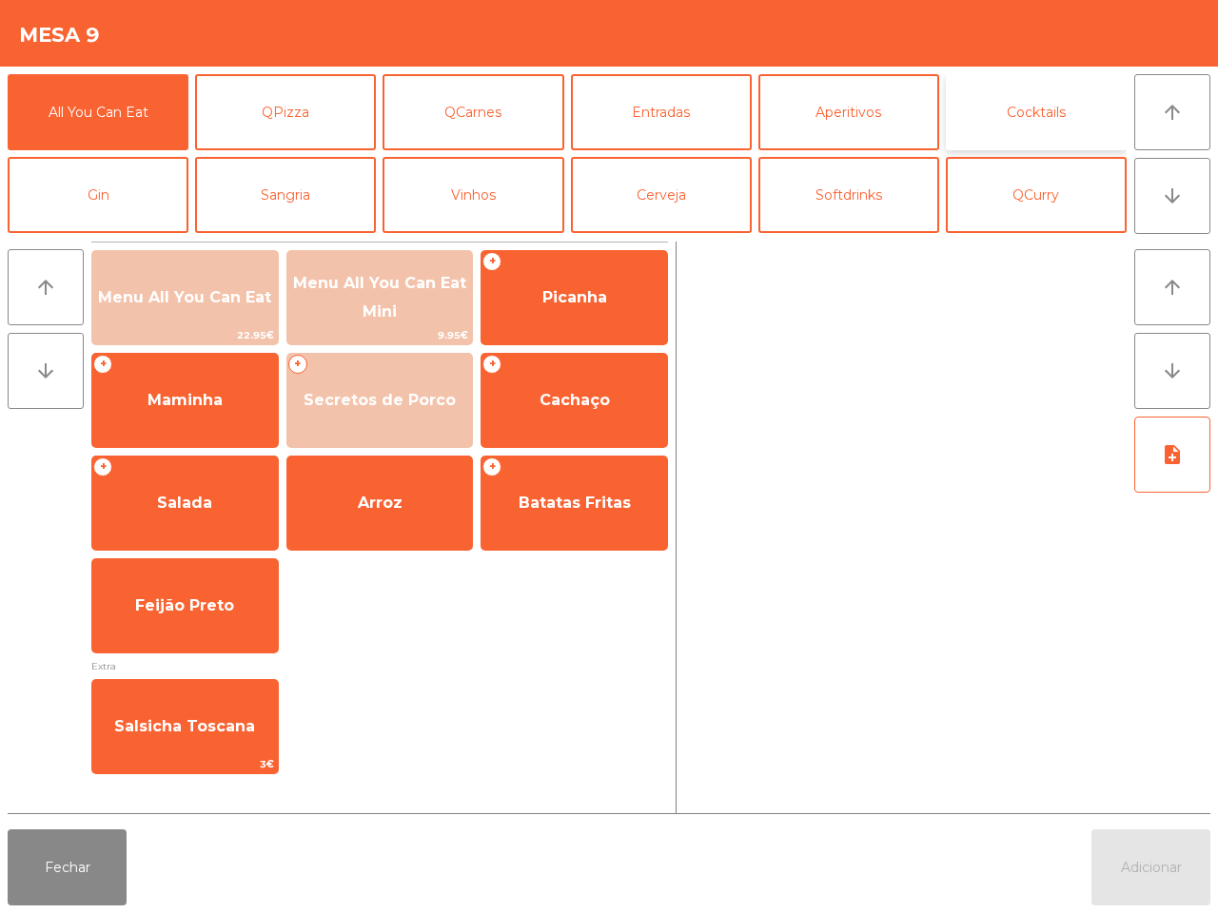
click at [1021, 130] on button "Cocktails" at bounding box center [1036, 112] width 181 height 76
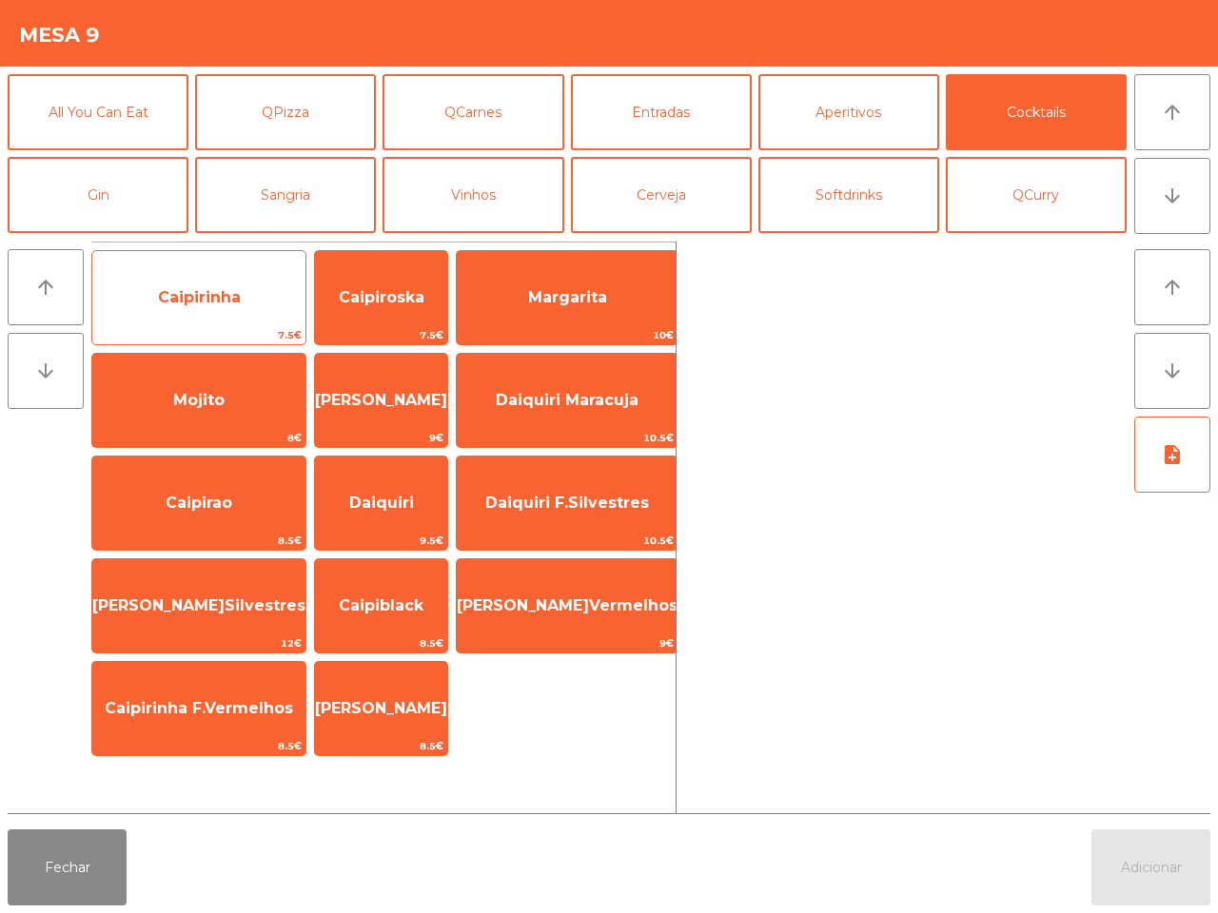
click at [219, 279] on span "Caipirinha" at bounding box center [198, 297] width 213 height 51
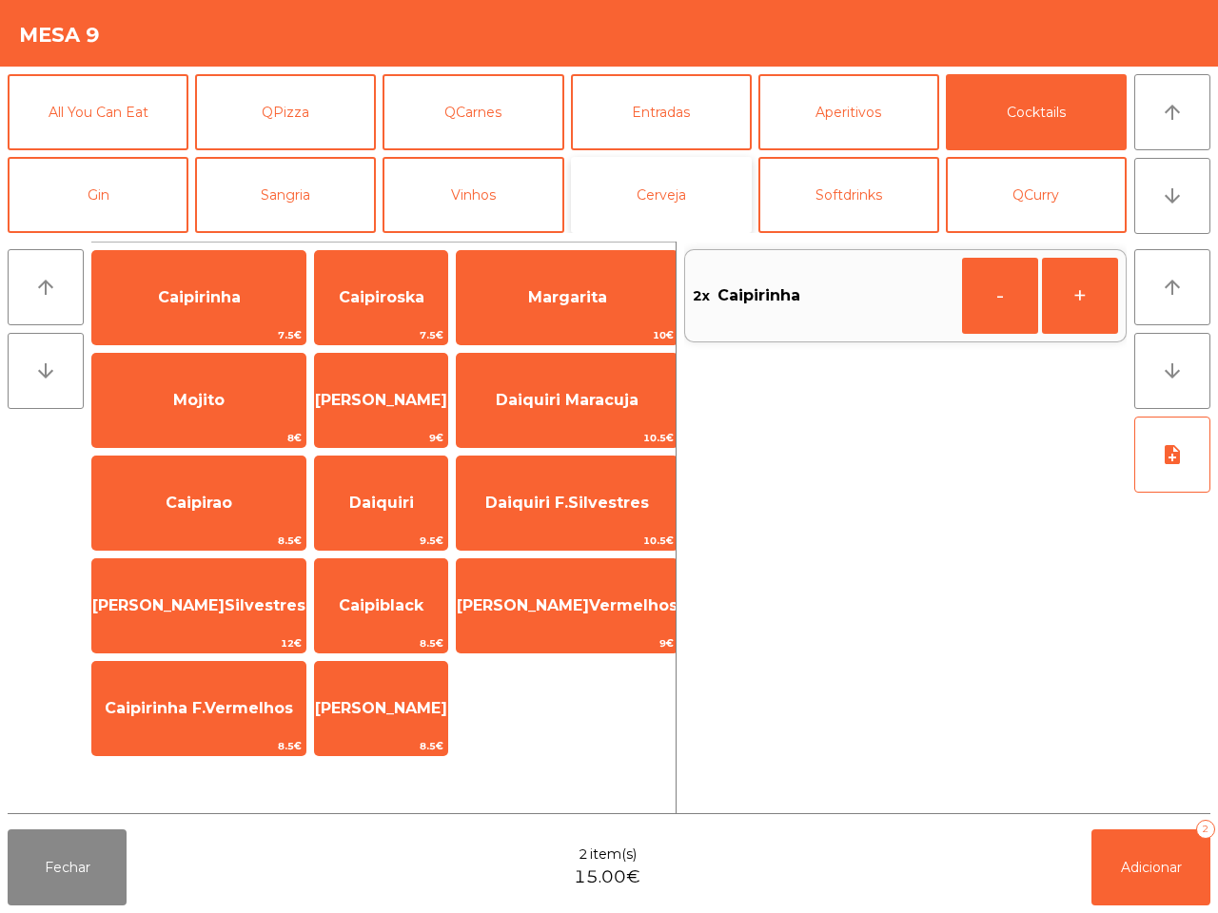
click at [706, 186] on button "Cerveja" at bounding box center [661, 195] width 181 height 76
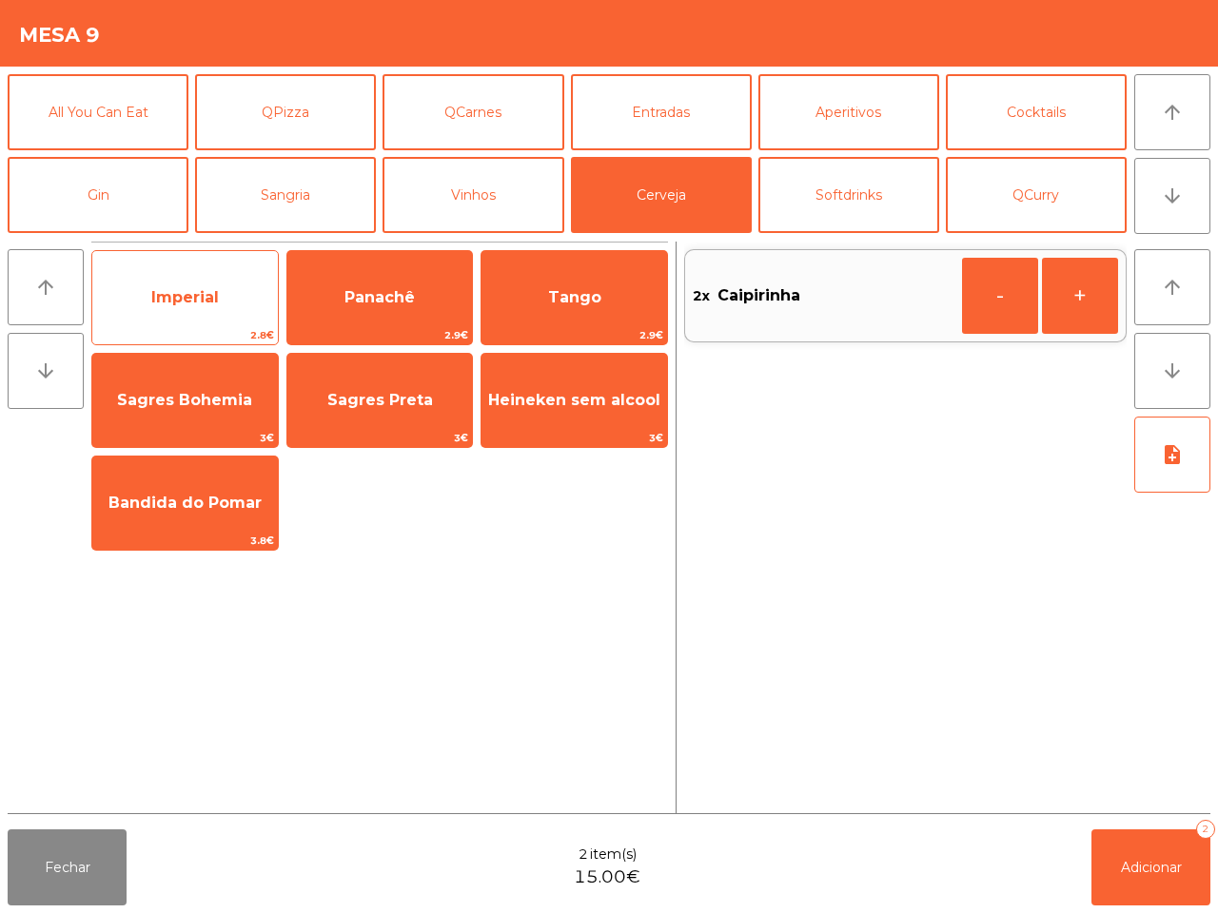
click at [239, 292] on span "Imperial" at bounding box center [184, 297] width 185 height 51
click at [239, 293] on span "Imperial" at bounding box center [184, 297] width 185 height 51
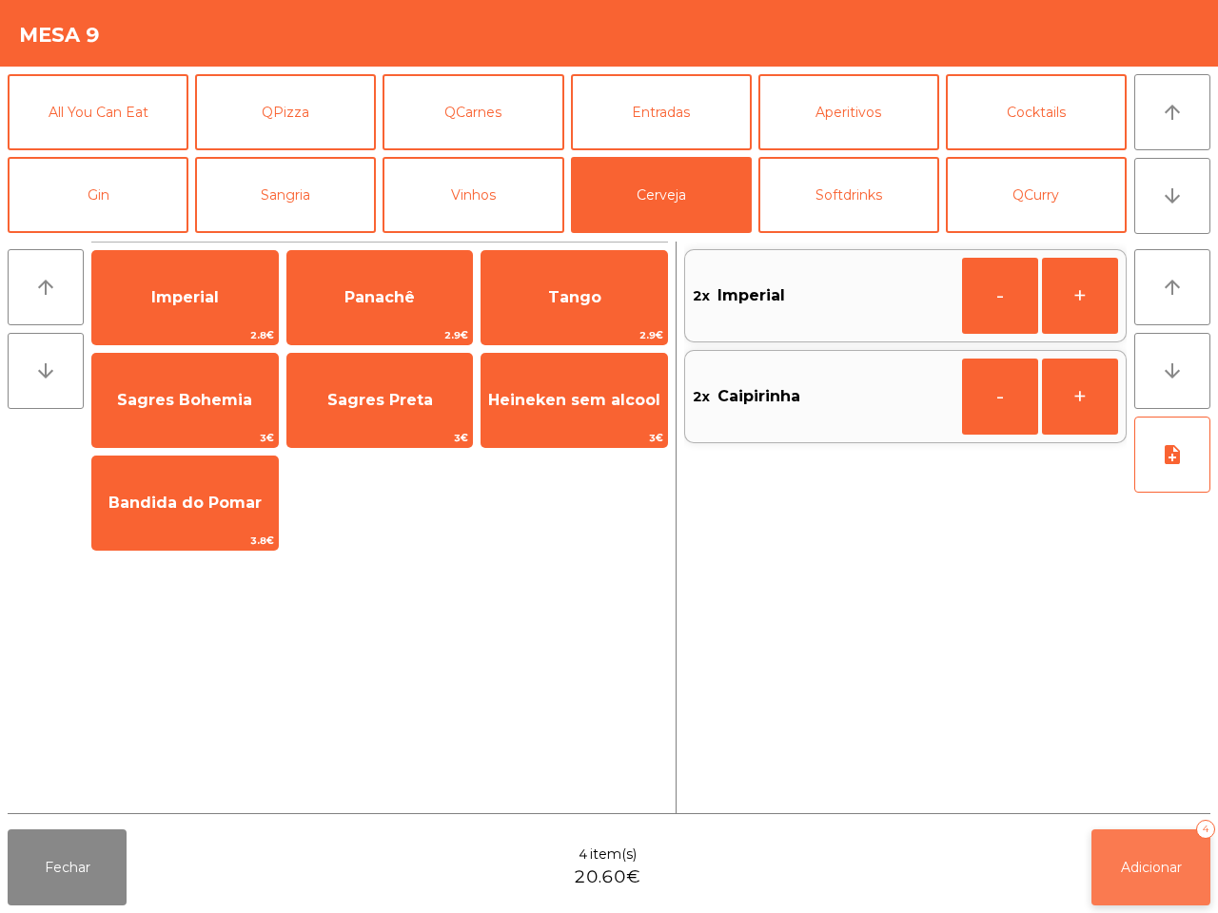
click at [1178, 851] on button "Adicionar 4" at bounding box center [1150, 868] width 119 height 76
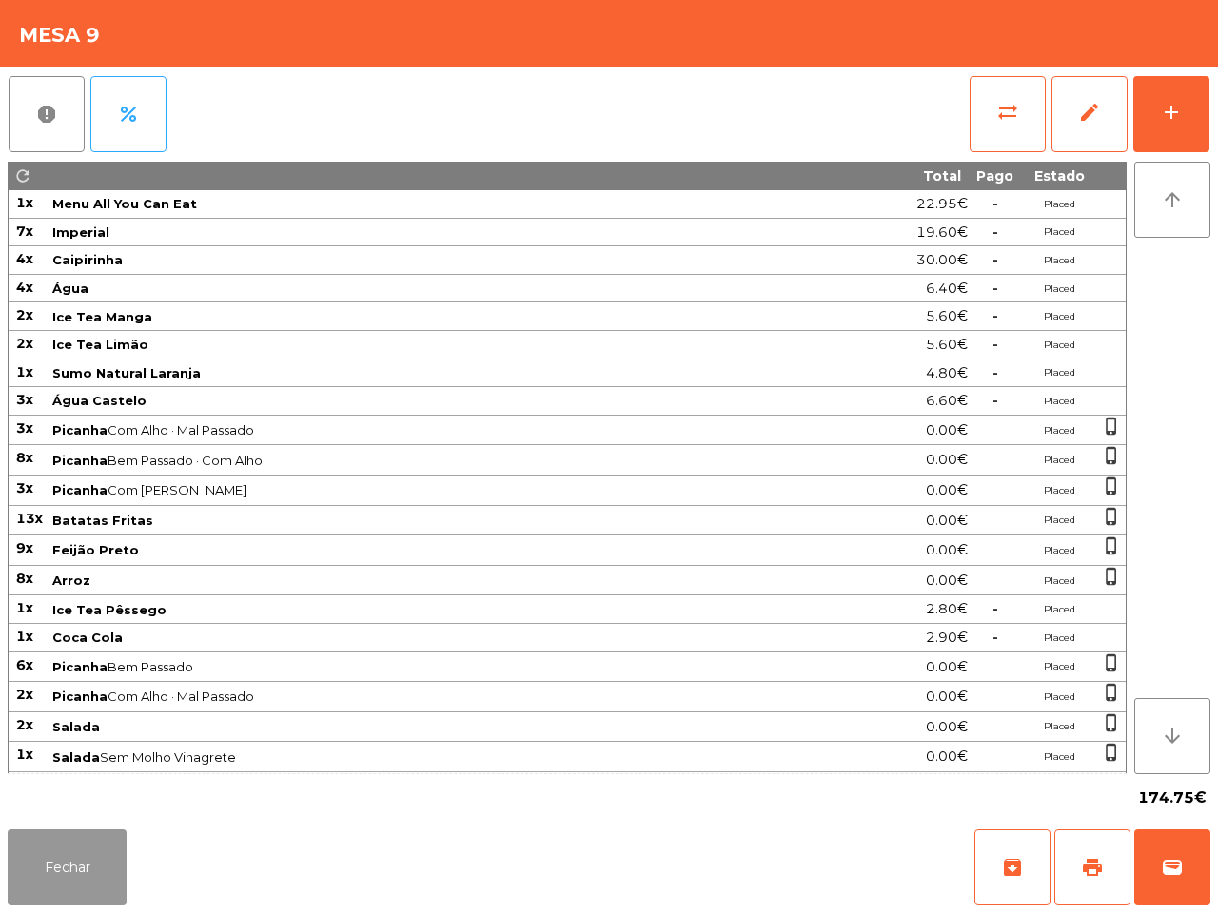
drag, startPoint x: 59, startPoint y: 856, endPoint x: 96, endPoint y: 832, distance: 44.1
click at [59, 859] on button "Fechar" at bounding box center [67, 868] width 119 height 76
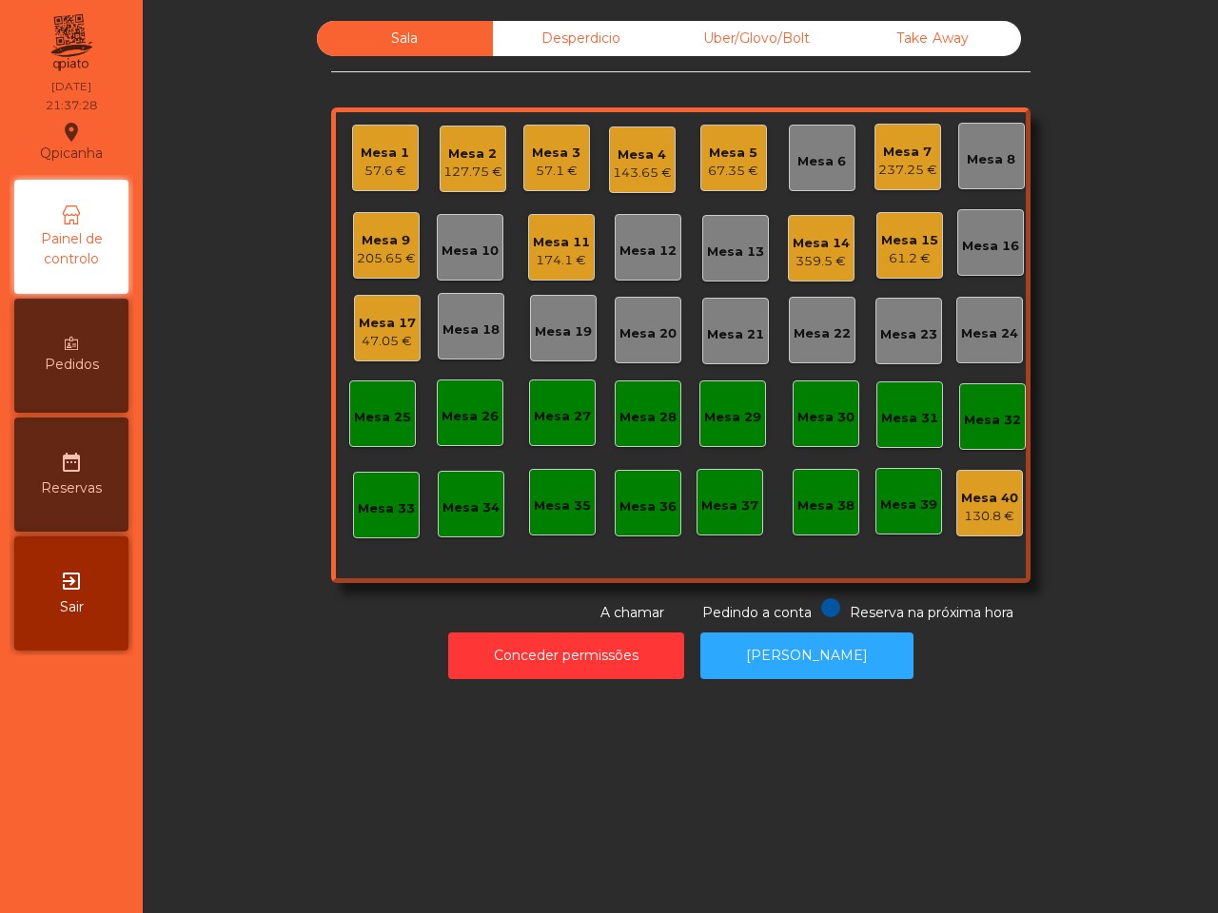
click at [811, 244] on div "Mesa 14" at bounding box center [820, 243] width 57 height 19
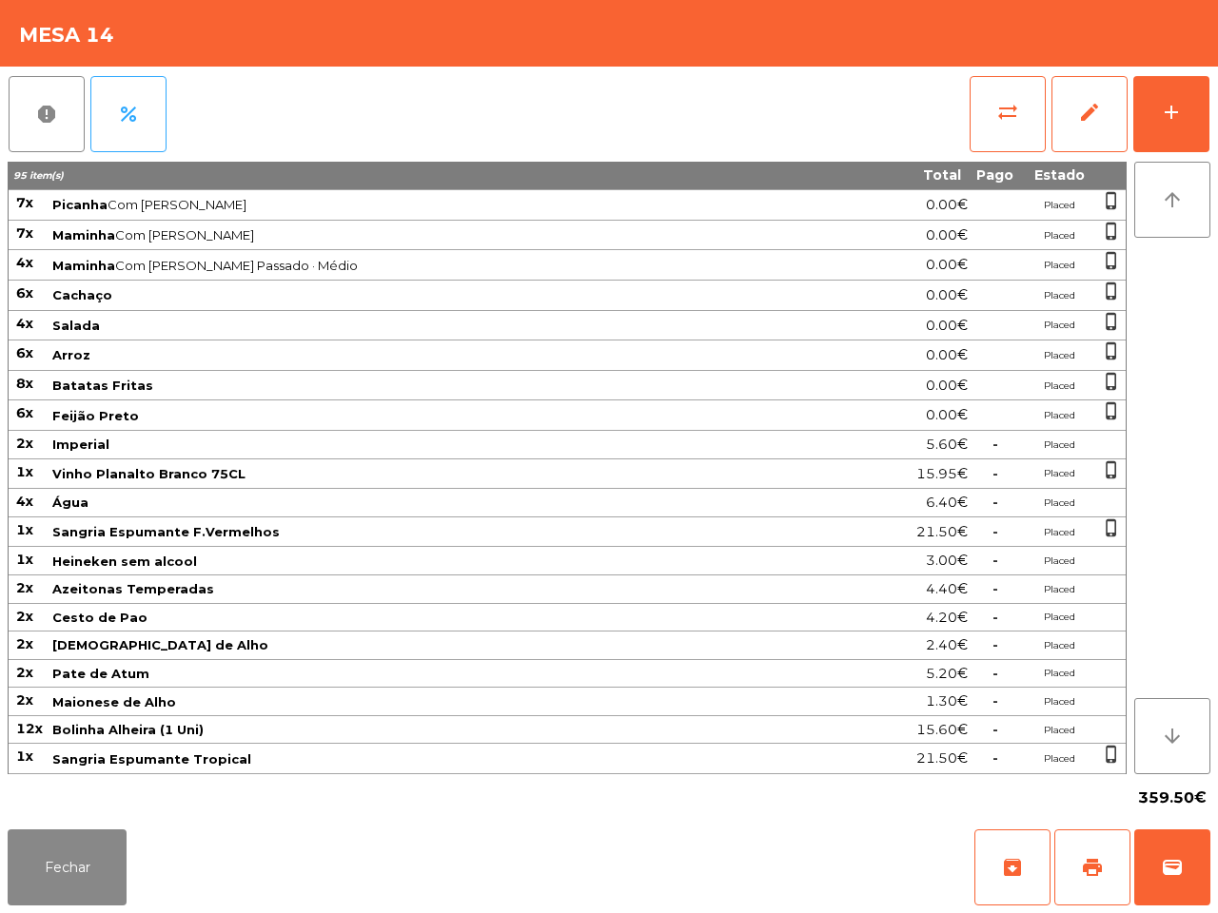
scroll to position [68, 0]
click at [73, 839] on button "Fechar" at bounding box center [67, 868] width 119 height 76
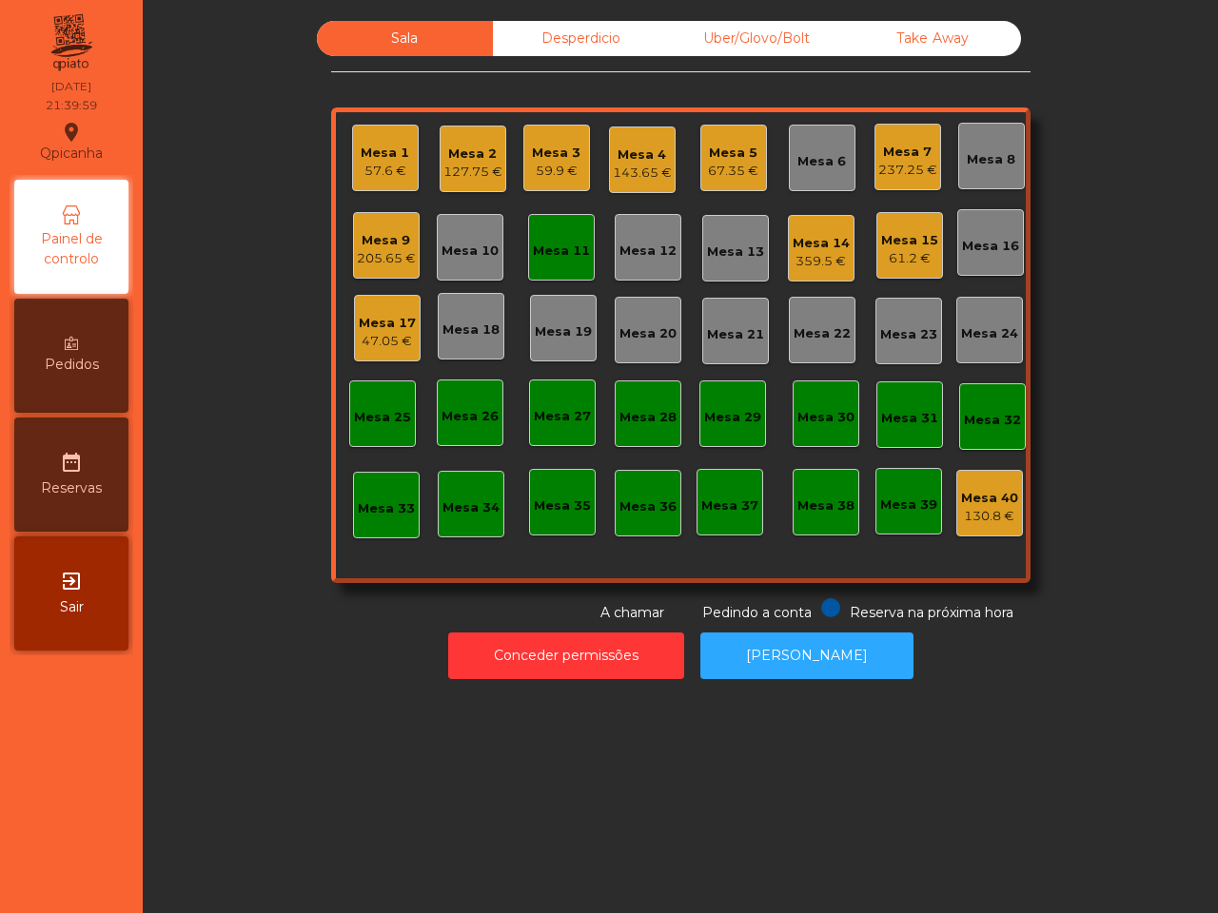
click at [112, 336] on div "Pedidos" at bounding box center [71, 356] width 114 height 114
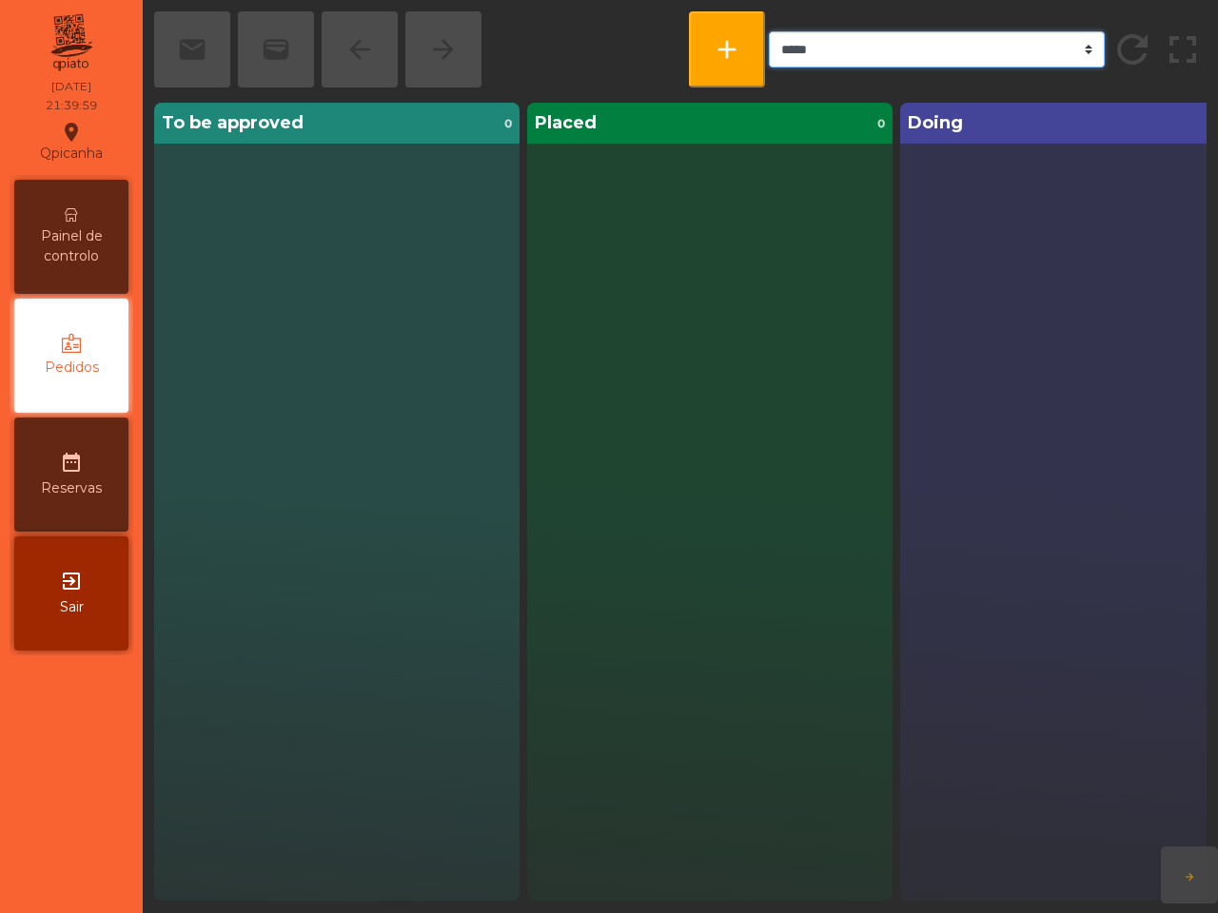
click at [925, 54] on select "***** ******* **** *** *****" at bounding box center [937, 49] width 336 height 36
click at [842, 44] on select "***** ******* **** *** *****" at bounding box center [937, 49] width 336 height 36
click at [819, 49] on select "***** ******* **** *** *****" at bounding box center [937, 49] width 336 height 36
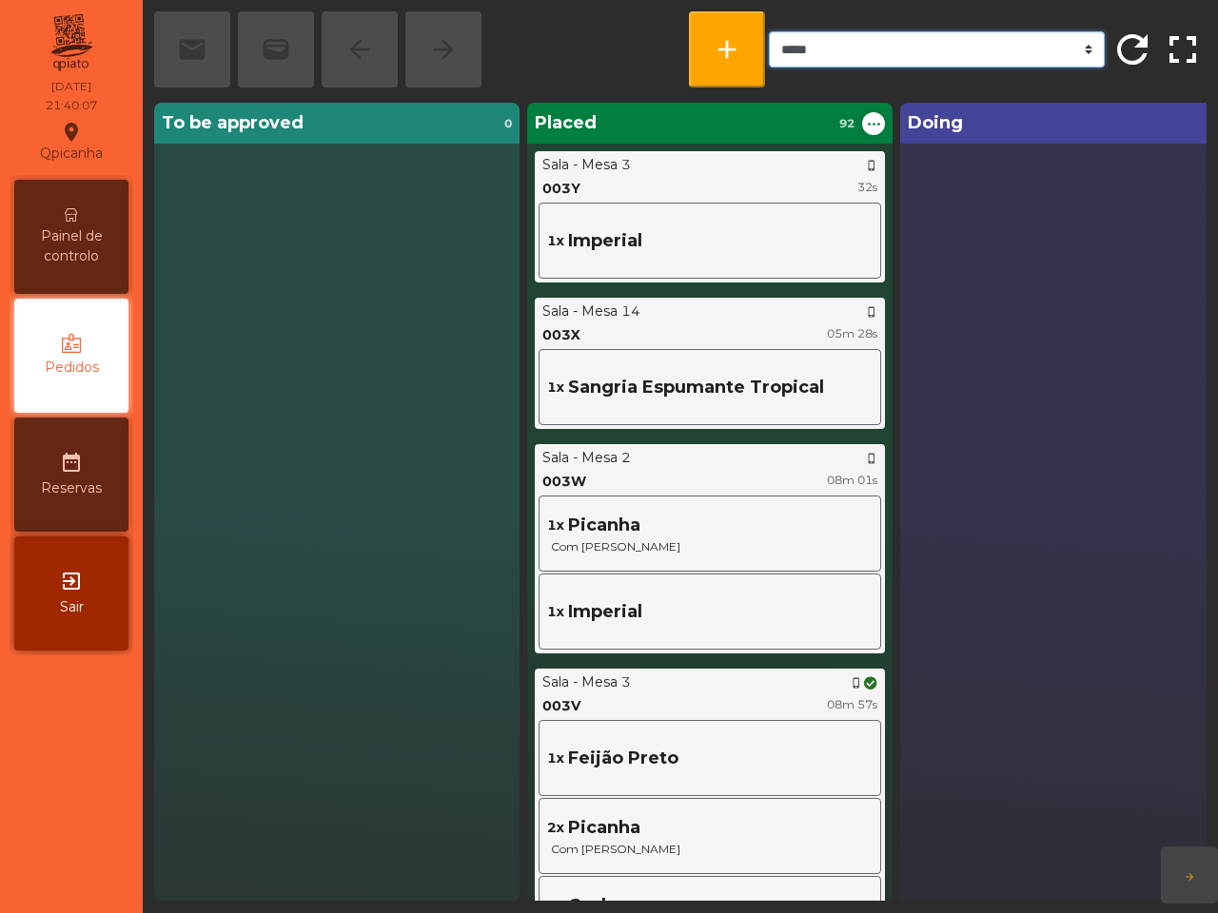
select select "***"
click at [769, 31] on select "***** ******* **** *** *****" at bounding box center [937, 49] width 336 height 36
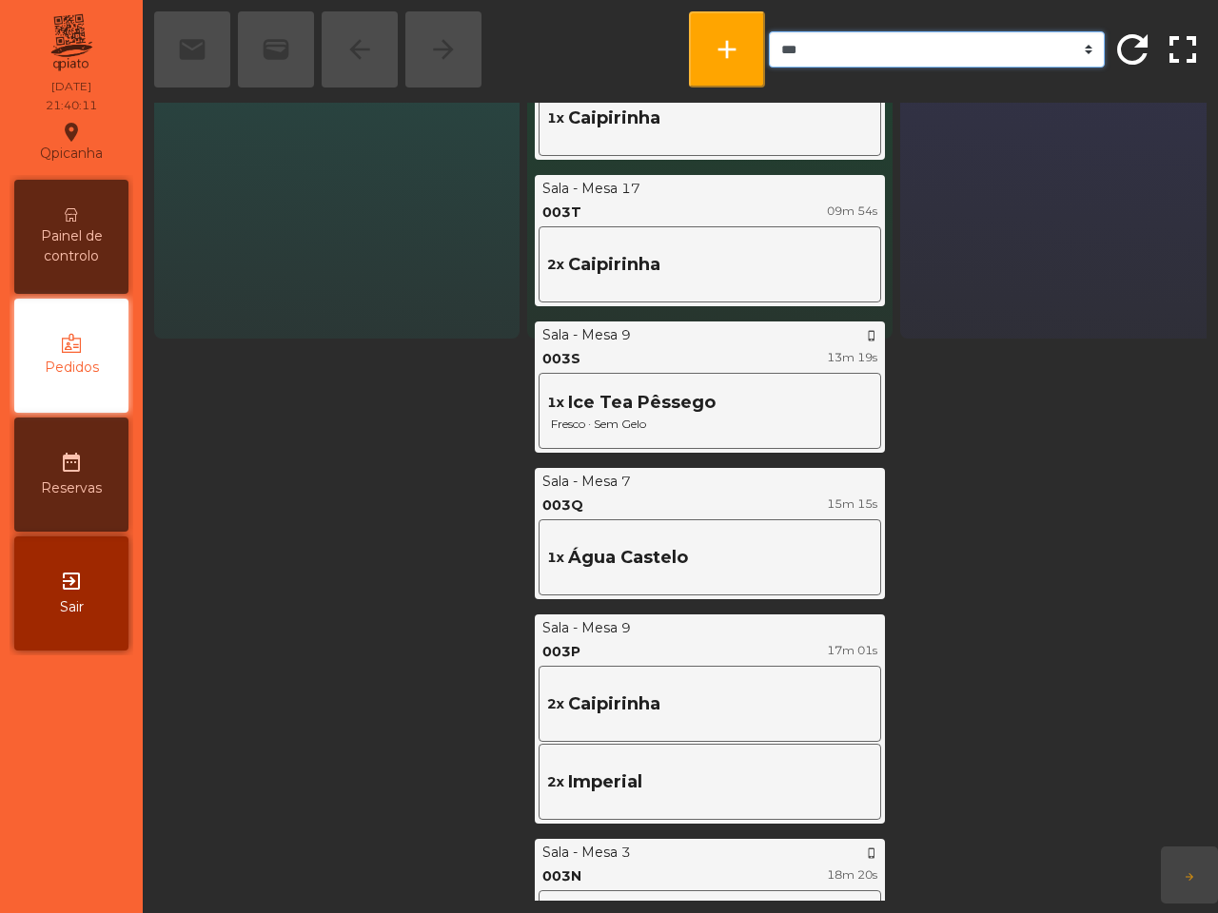
scroll to position [595, 0]
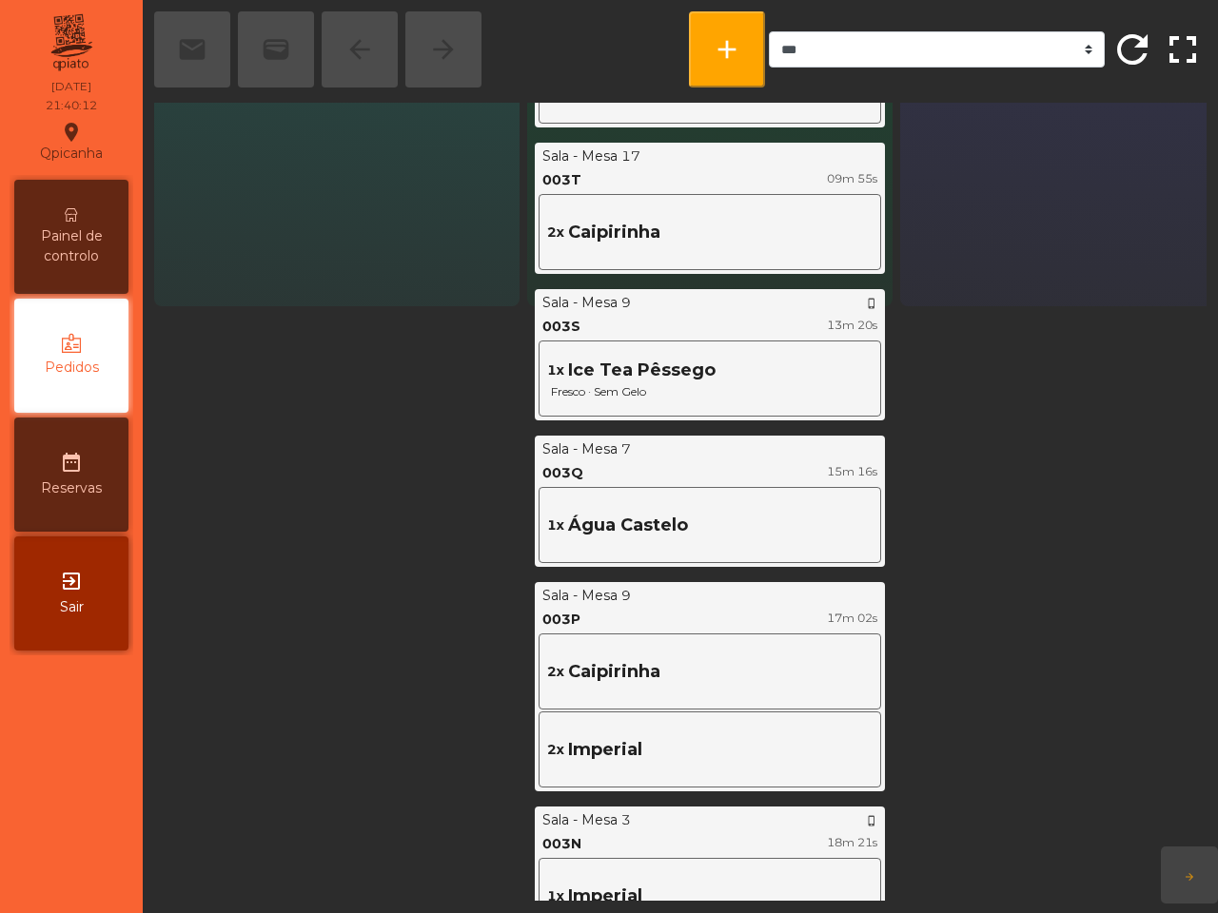
click at [73, 248] on span "Painel de controlo" at bounding box center [71, 246] width 105 height 40
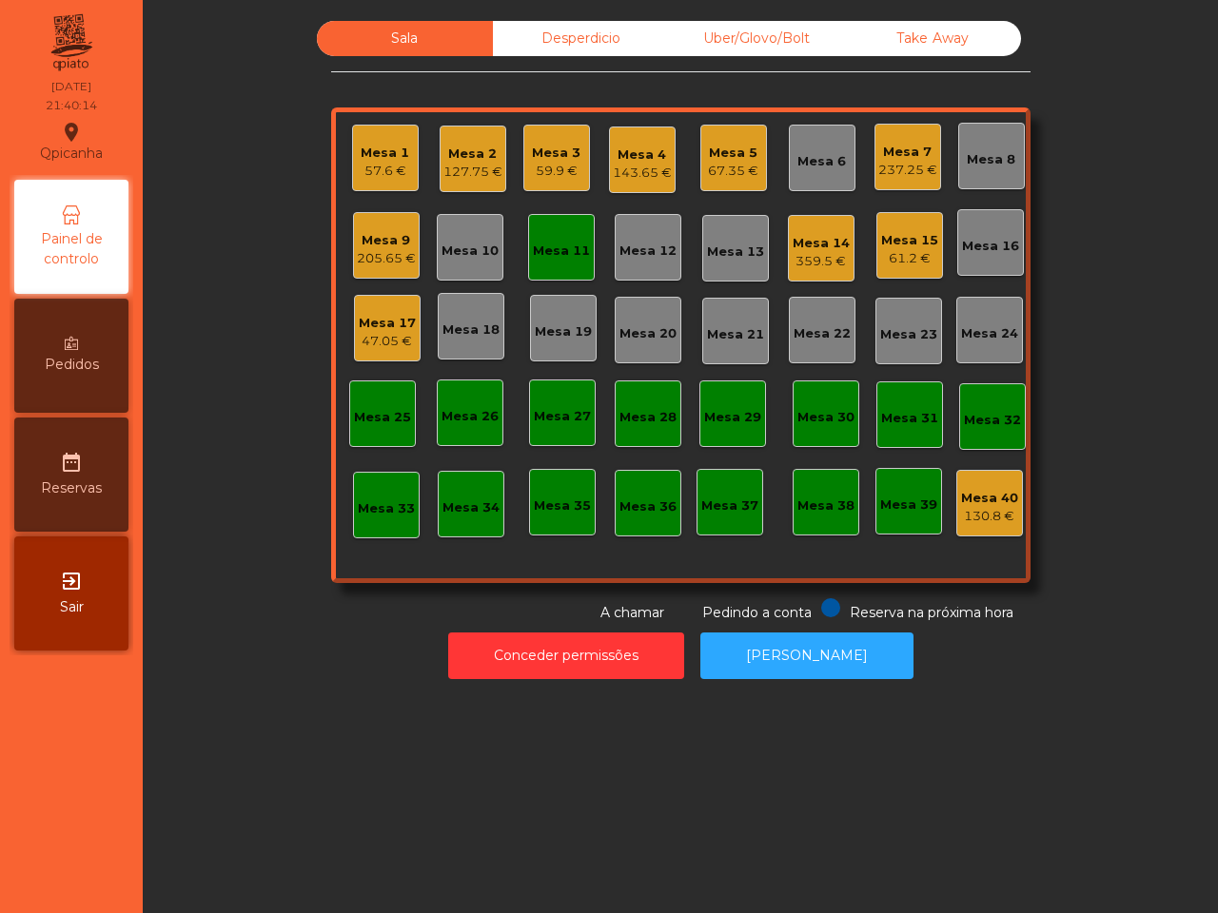
click at [385, 323] on div "Mesa 17" at bounding box center [387, 323] width 57 height 19
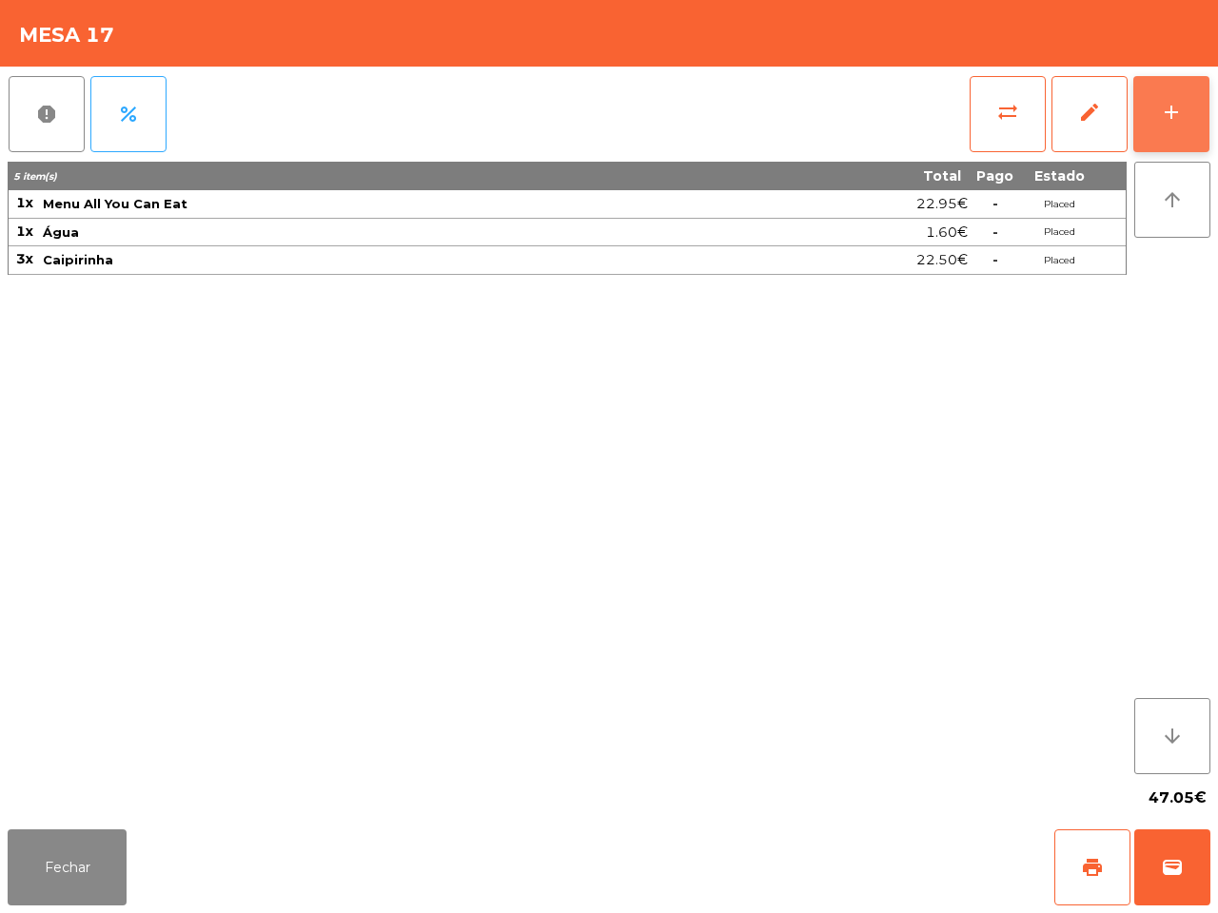
click at [1157, 116] on button "add" at bounding box center [1171, 114] width 76 height 76
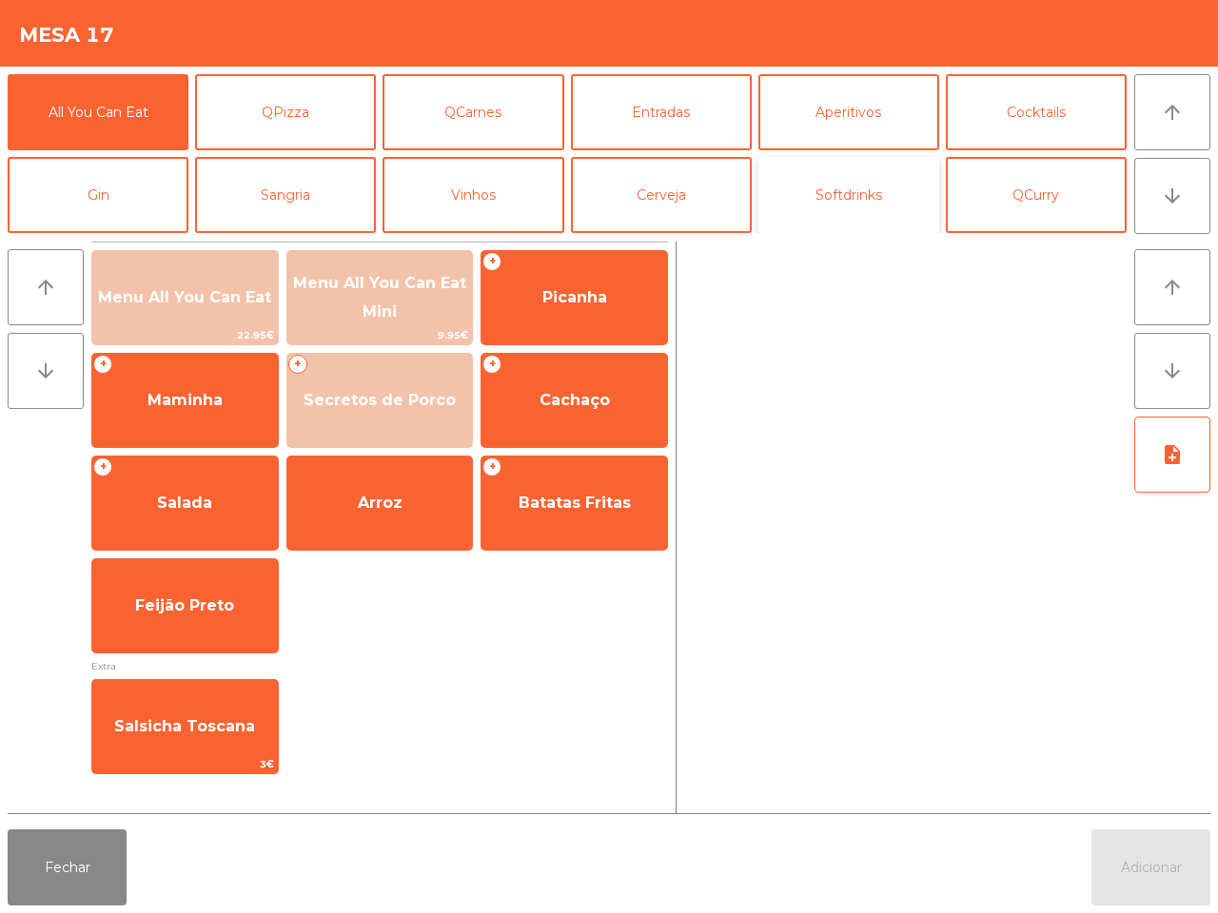
click at [863, 209] on button "Softdrinks" at bounding box center [848, 195] width 181 height 76
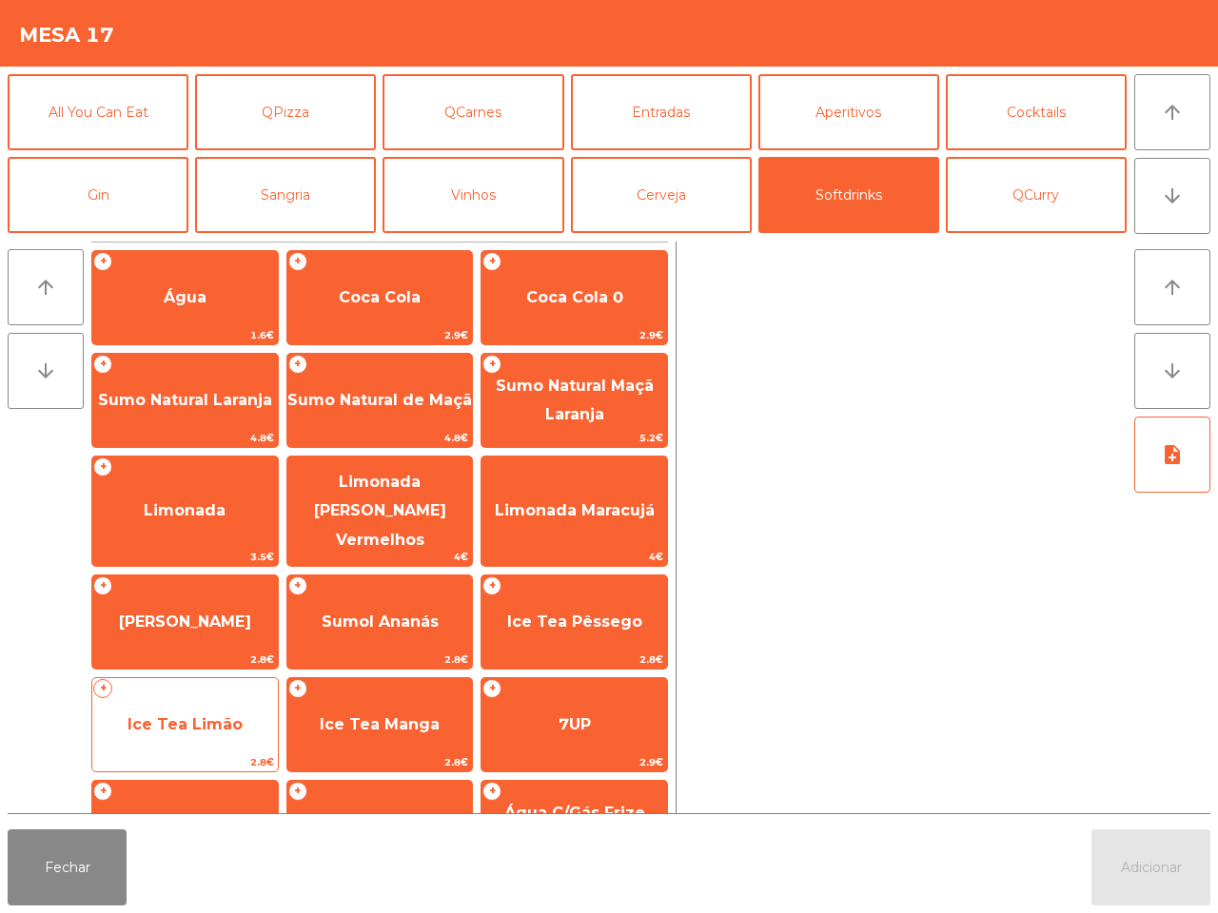
click at [154, 733] on span "Ice Tea Limão" at bounding box center [184, 724] width 185 height 51
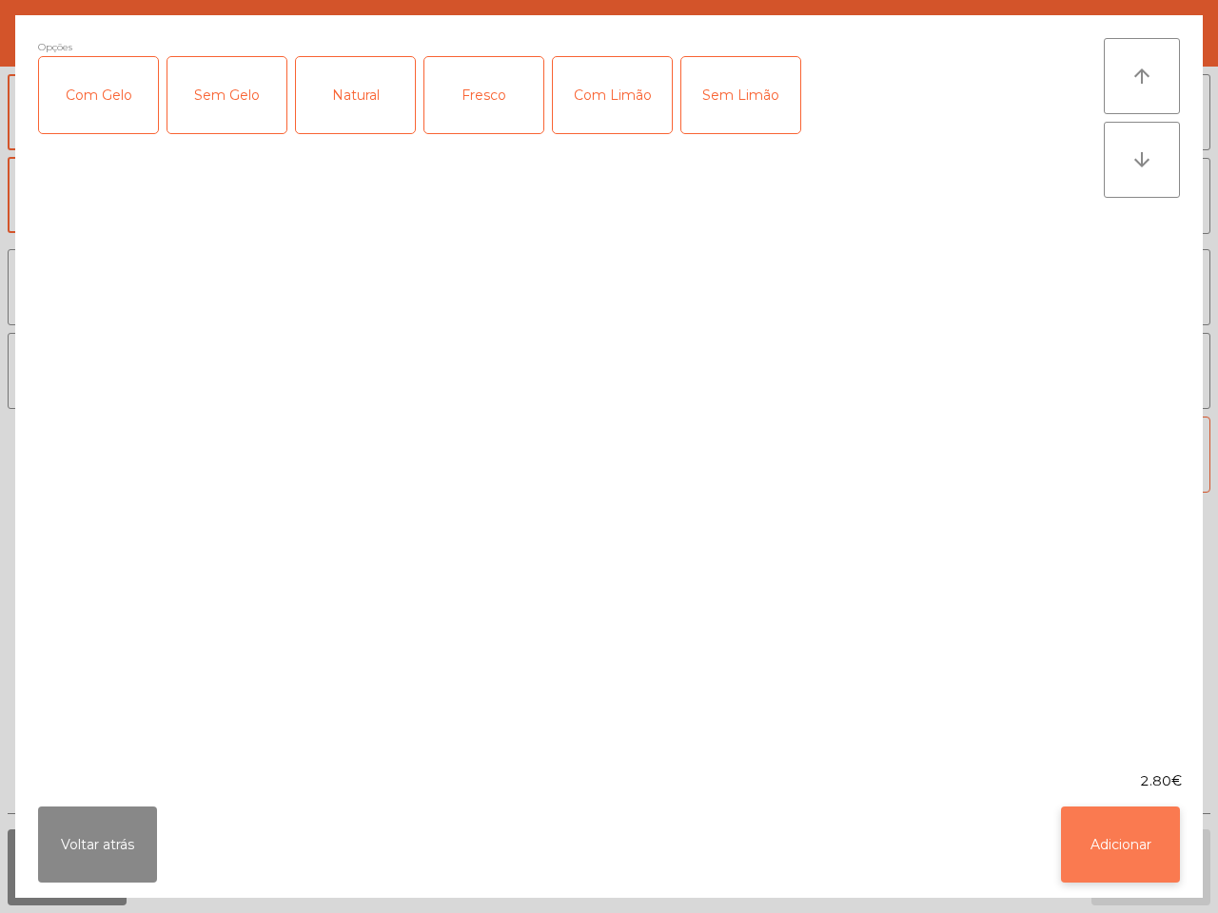
click at [1151, 870] on button "Adicionar" at bounding box center [1120, 845] width 119 height 76
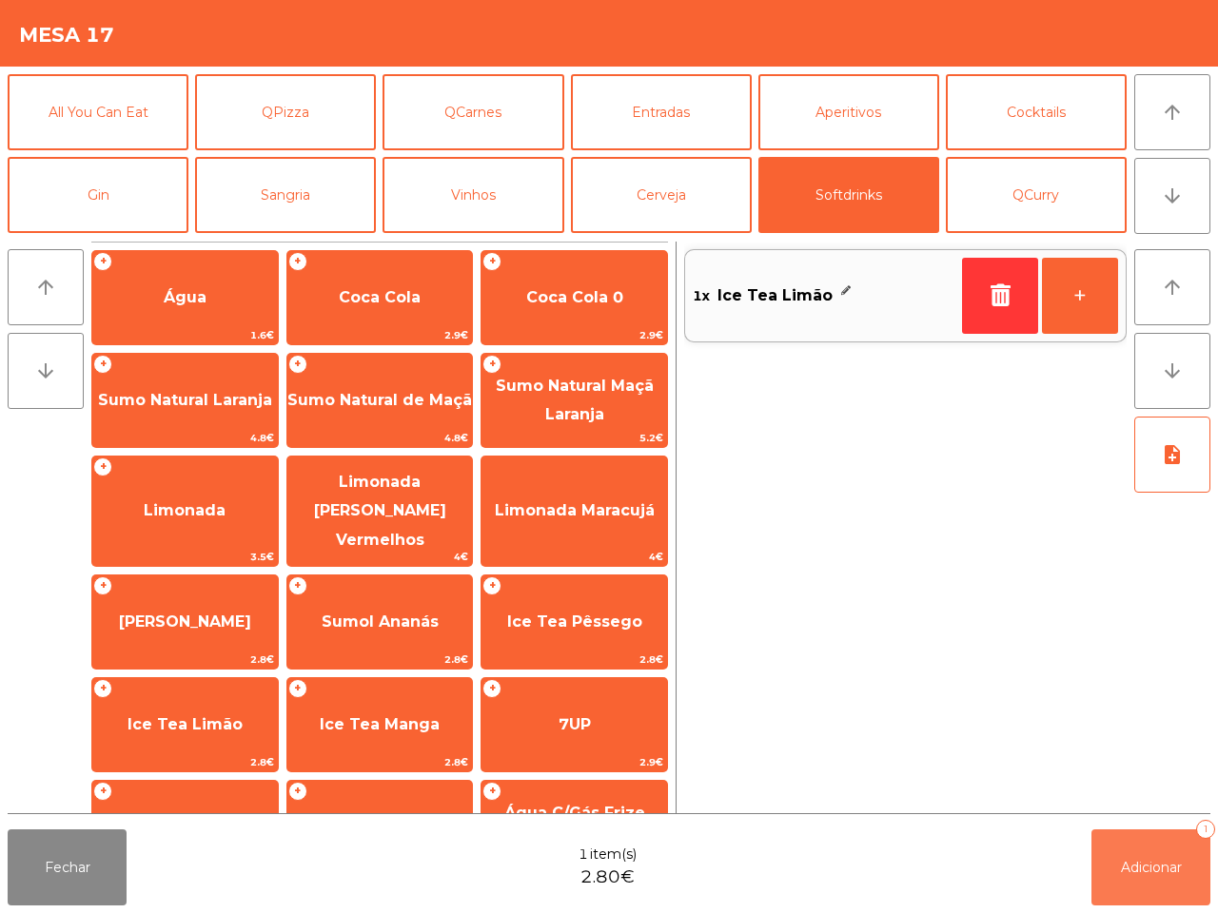
click at [1154, 872] on span "Adicionar" at bounding box center [1151, 867] width 61 height 17
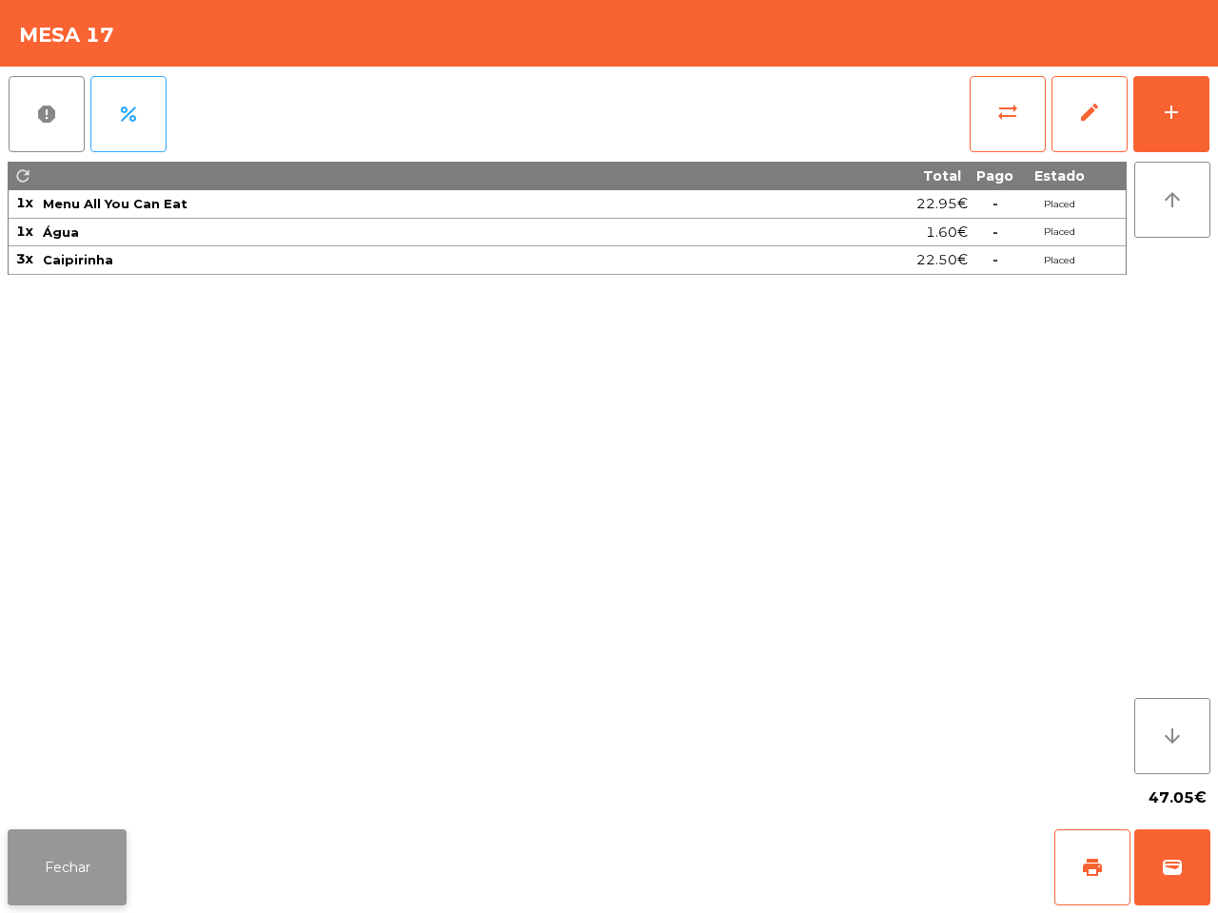
click at [68, 894] on button "Fechar" at bounding box center [67, 868] width 119 height 76
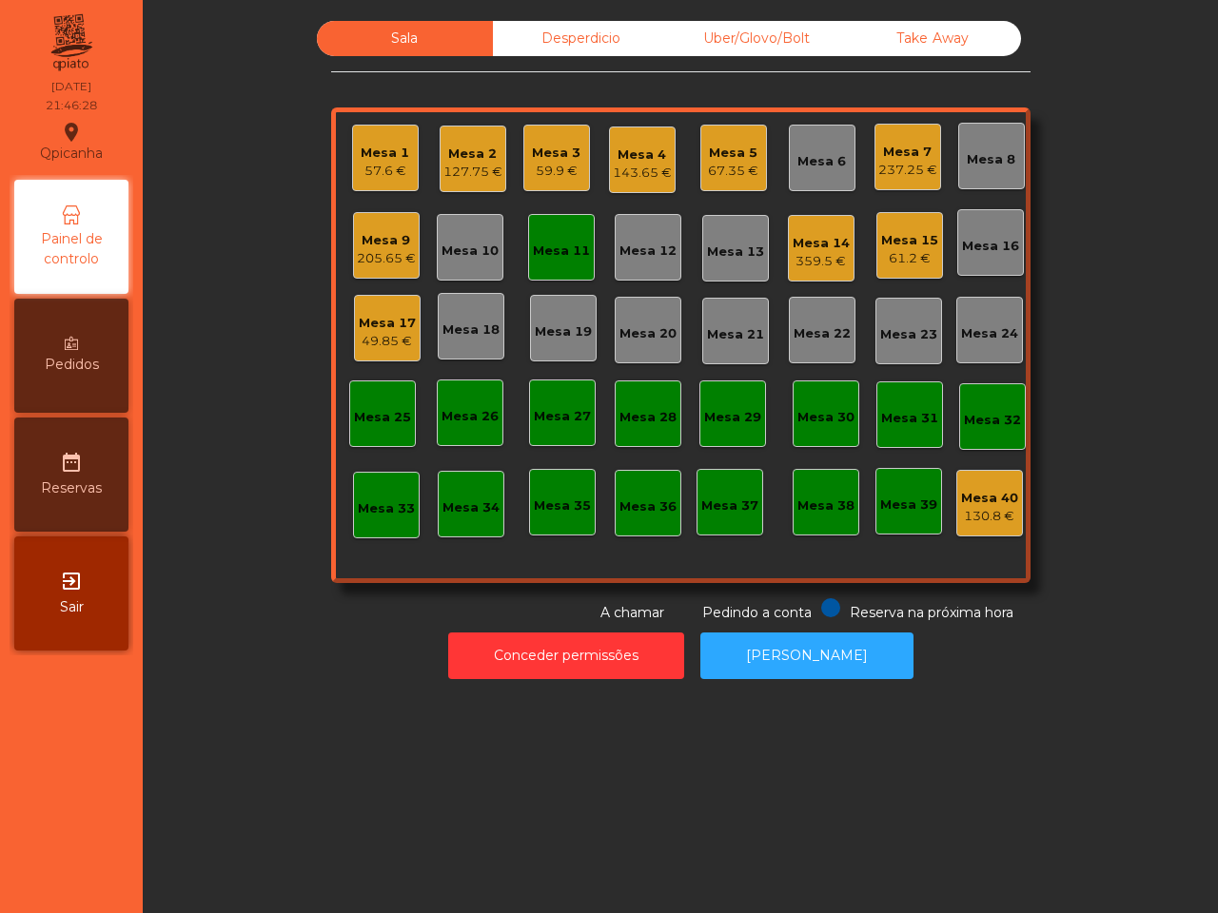
click at [379, 244] on div "Mesa 9" at bounding box center [386, 240] width 59 height 19
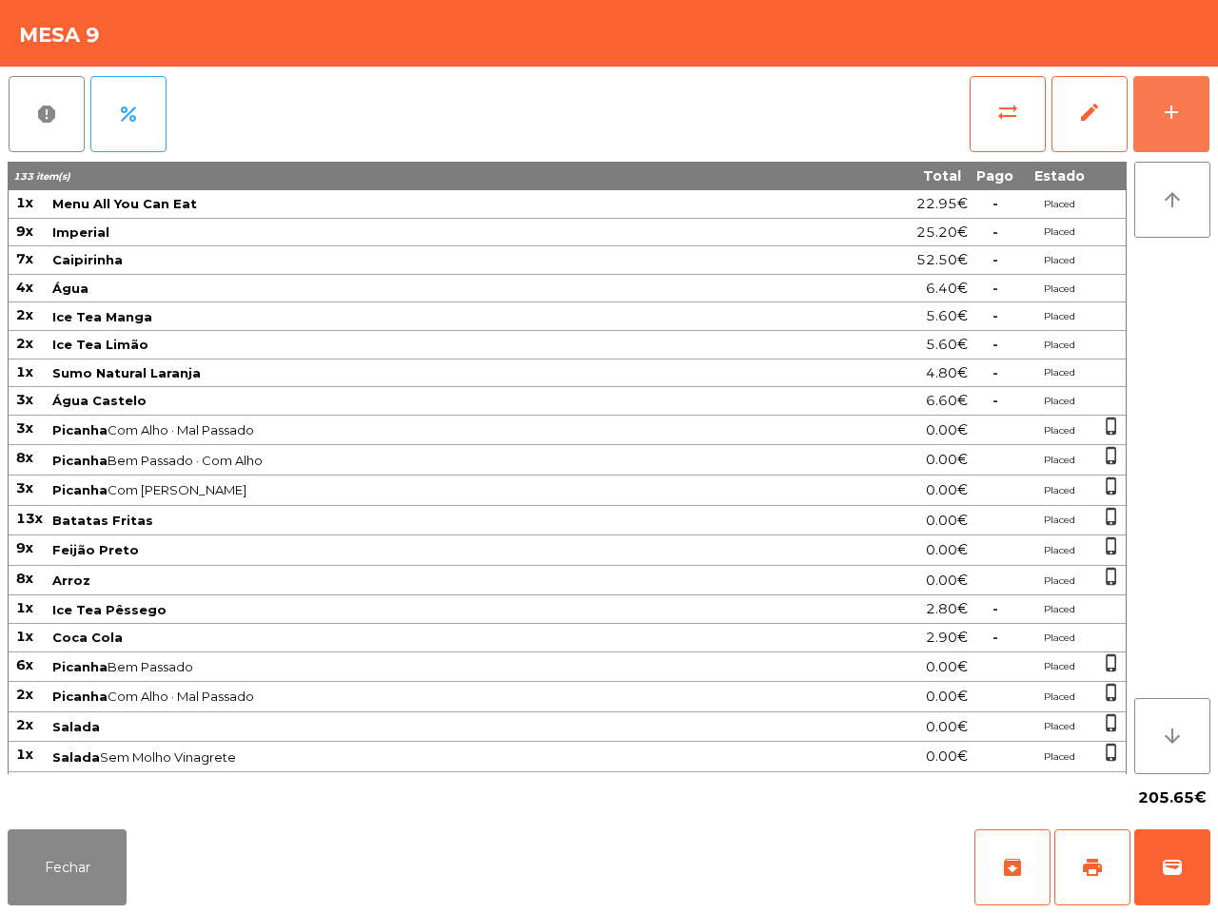
click at [1167, 127] on button "add" at bounding box center [1171, 114] width 76 height 76
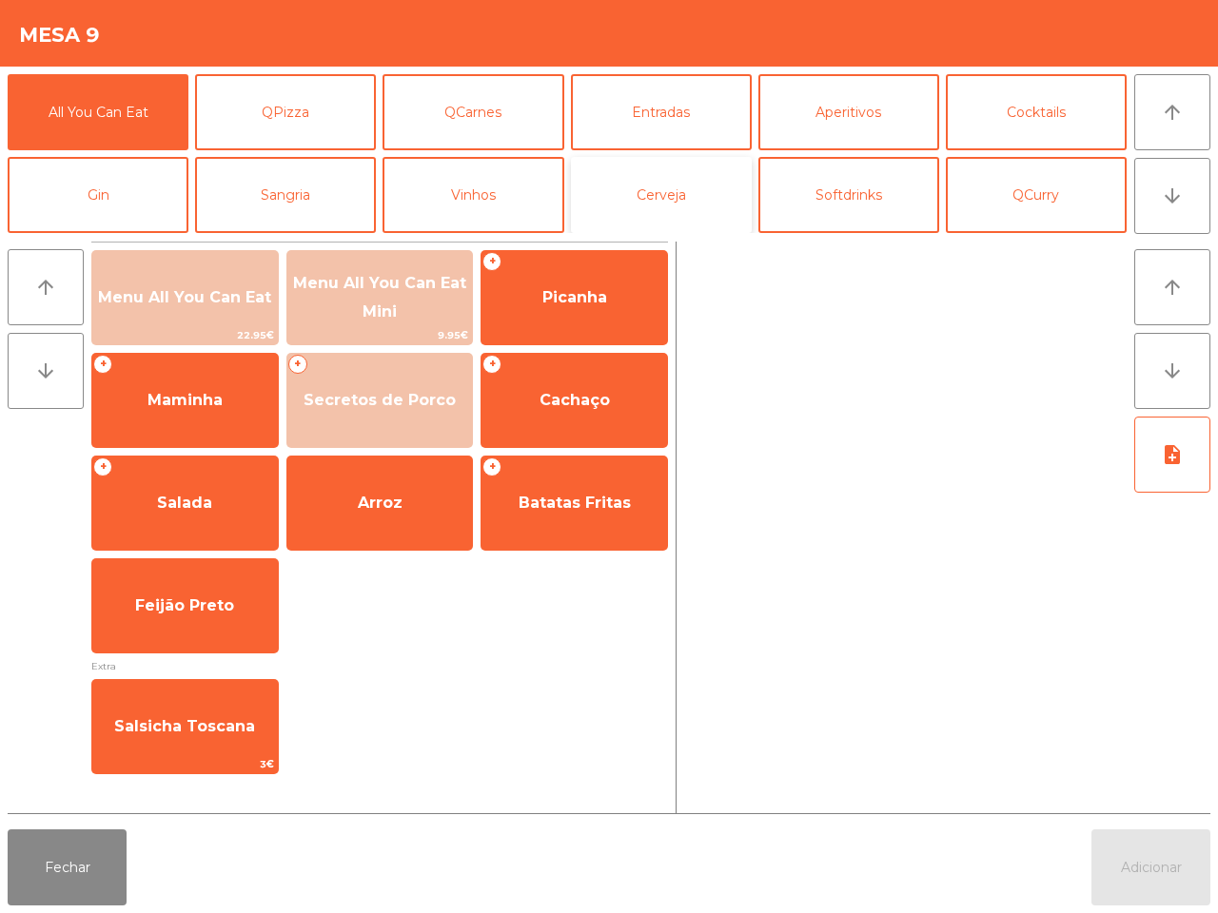
click at [675, 197] on button "Cerveja" at bounding box center [661, 195] width 181 height 76
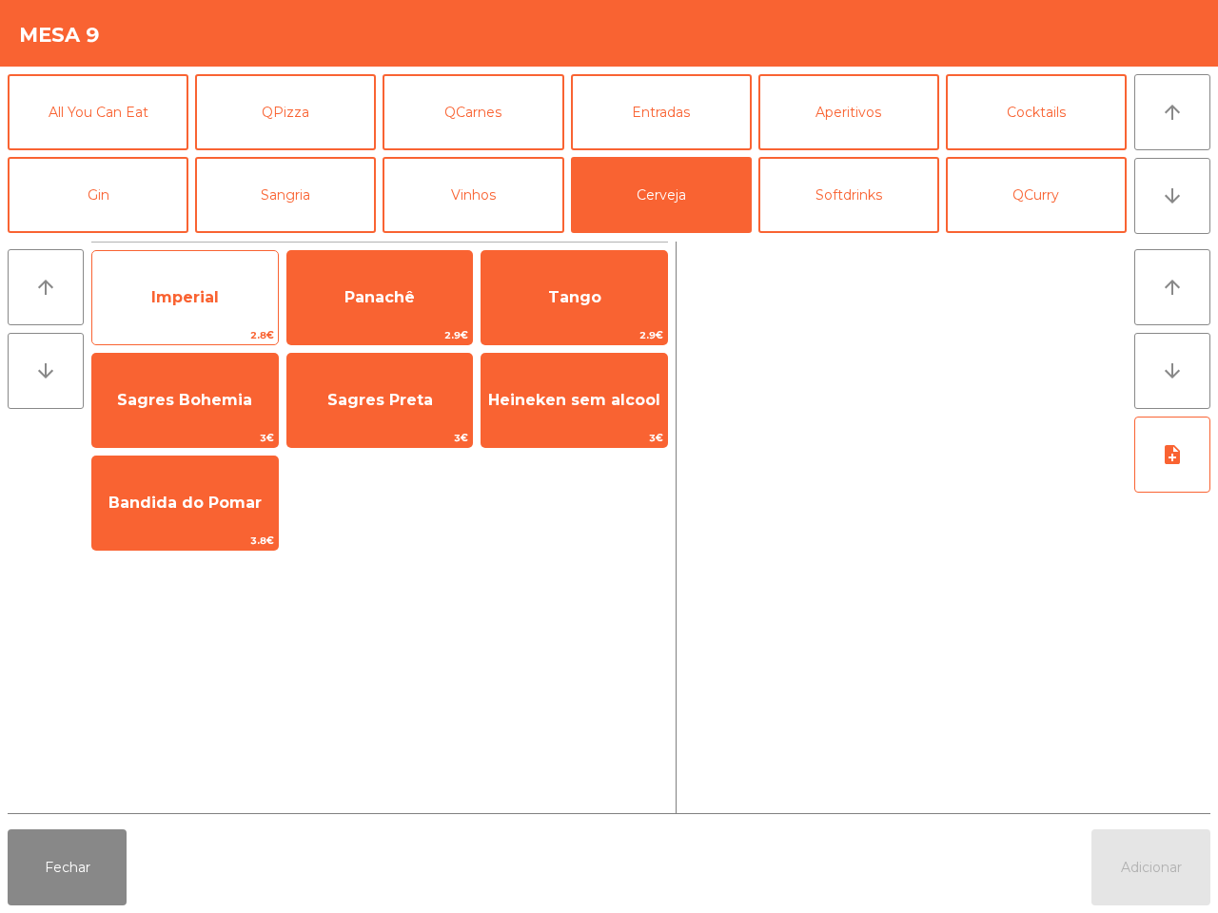
click at [205, 273] on span "Imperial" at bounding box center [184, 297] width 185 height 51
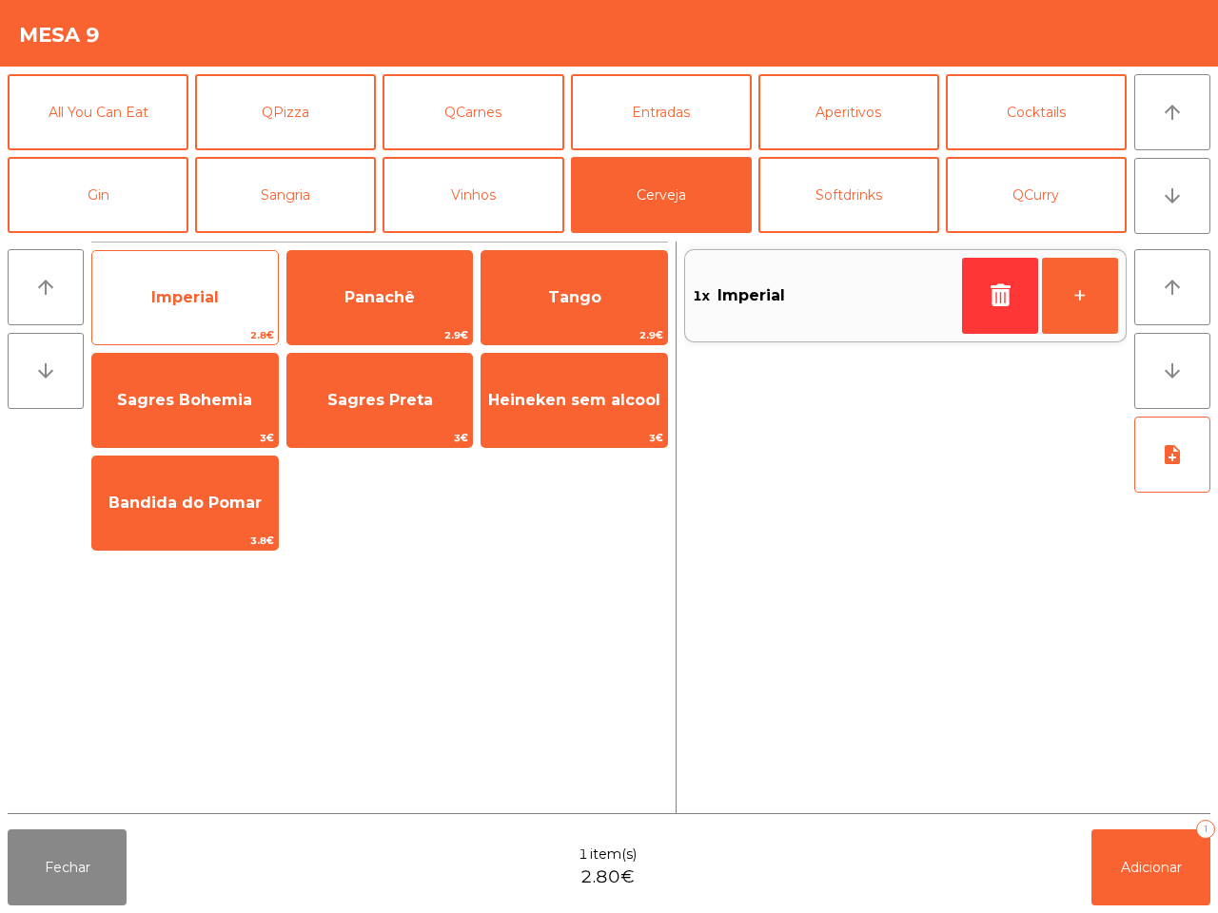
click at [202, 276] on span "Imperial" at bounding box center [184, 297] width 185 height 51
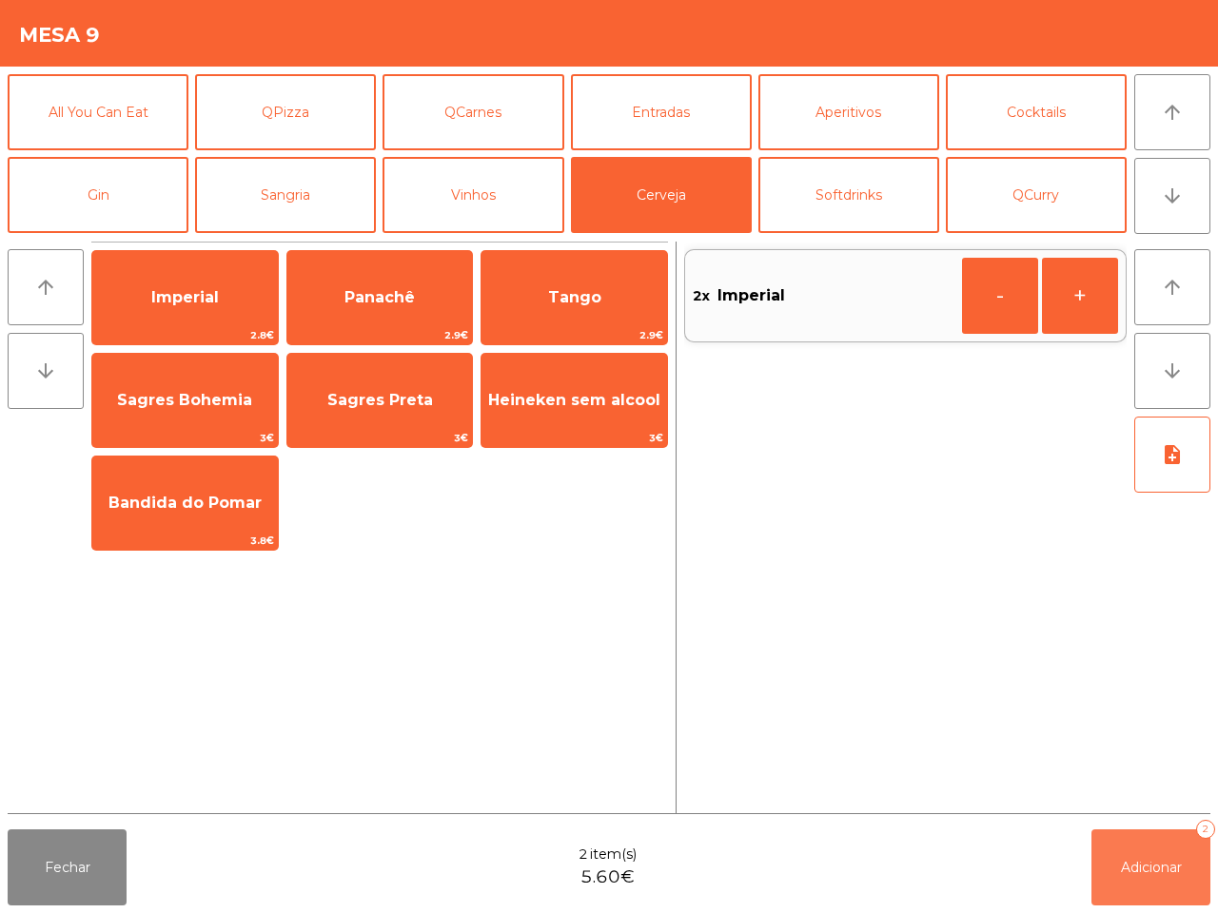
click at [1127, 852] on button "Adicionar 2" at bounding box center [1150, 868] width 119 height 76
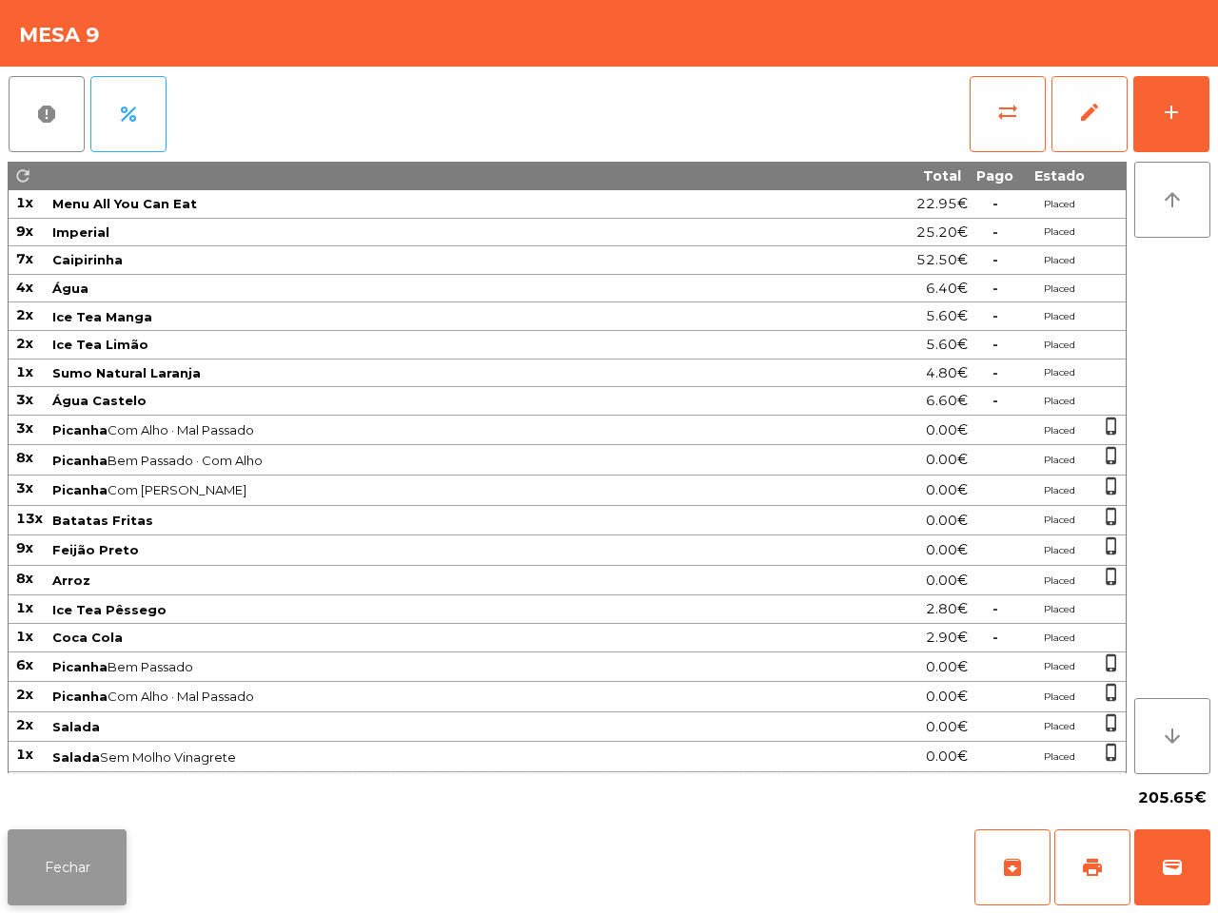
click at [29, 861] on button "Fechar" at bounding box center [67, 868] width 119 height 76
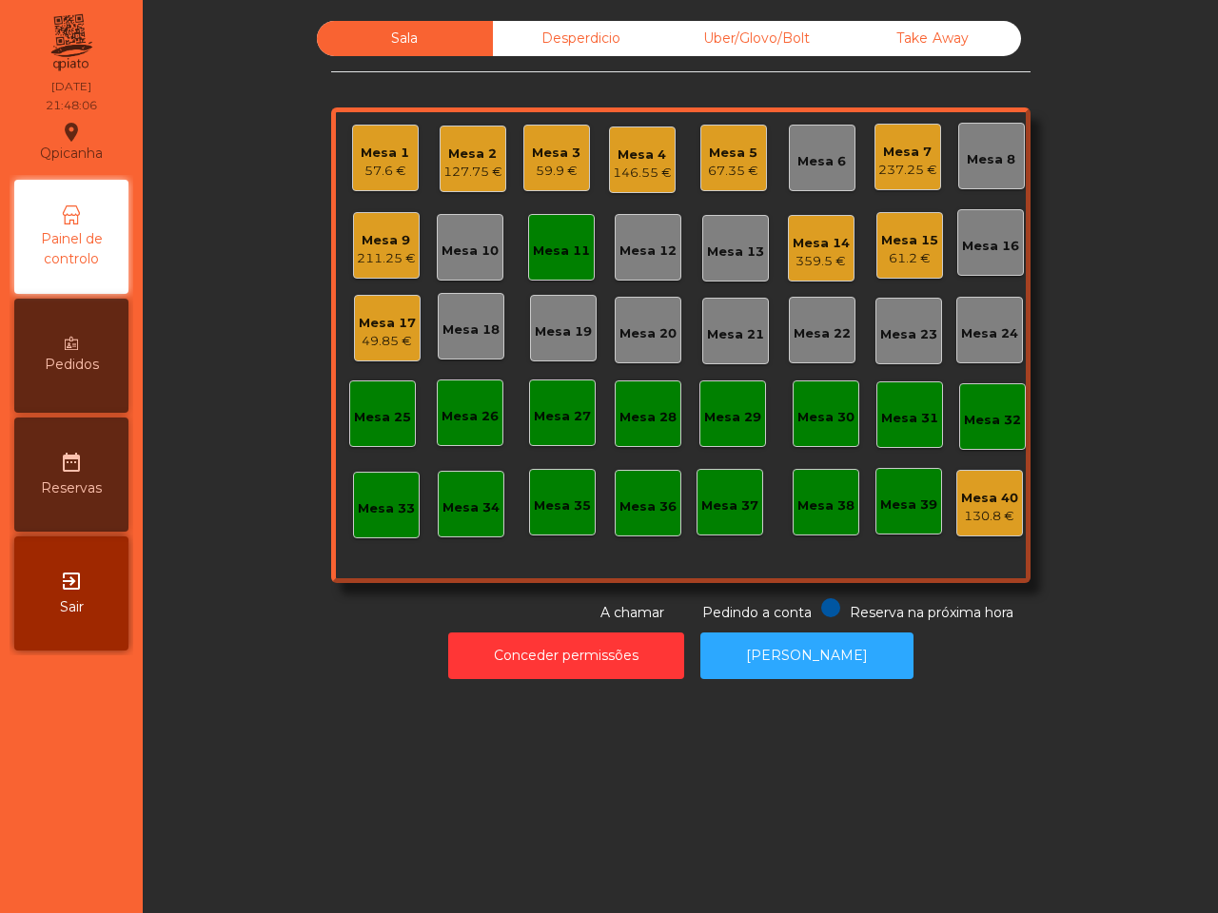
click at [383, 245] on div "Mesa 9" at bounding box center [386, 240] width 59 height 19
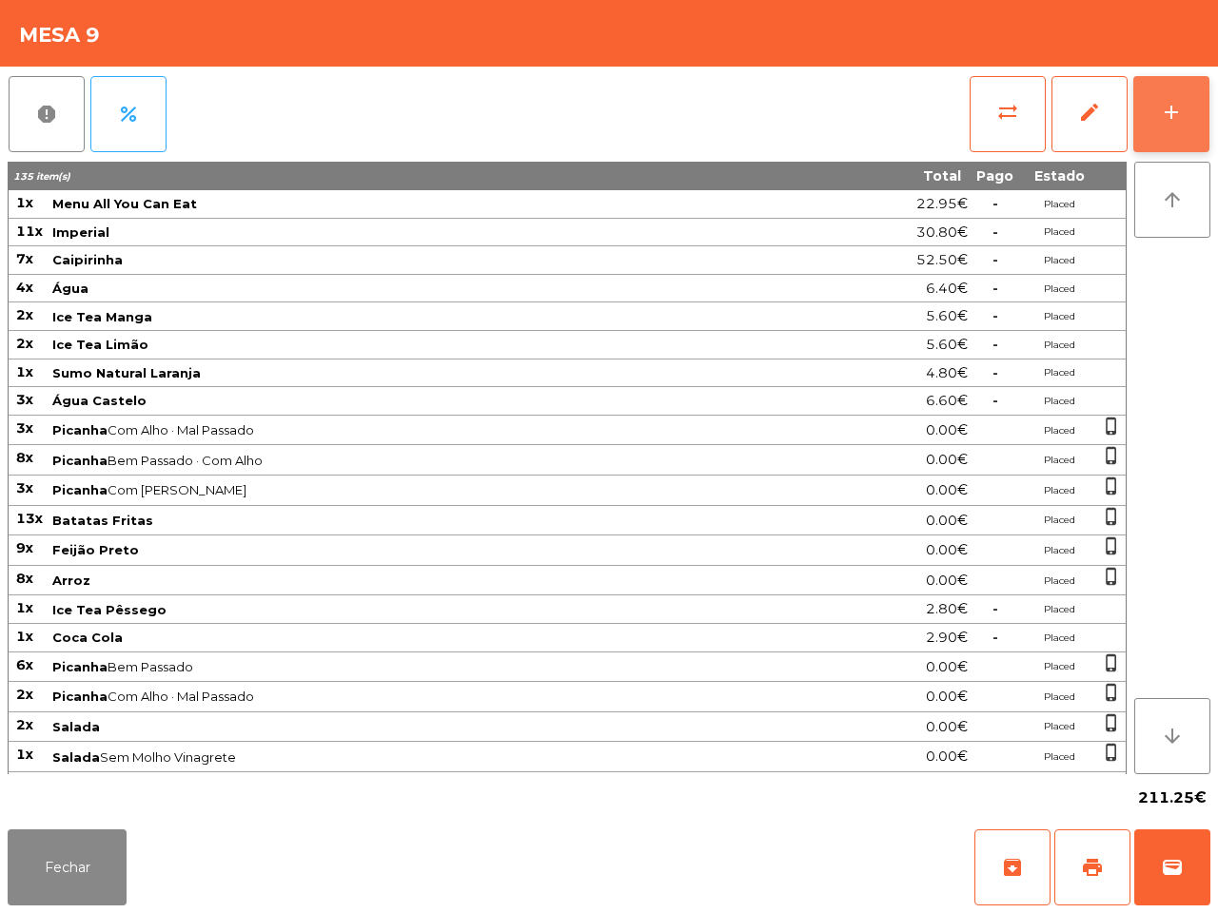
click at [1161, 86] on button "add" at bounding box center [1171, 114] width 76 height 76
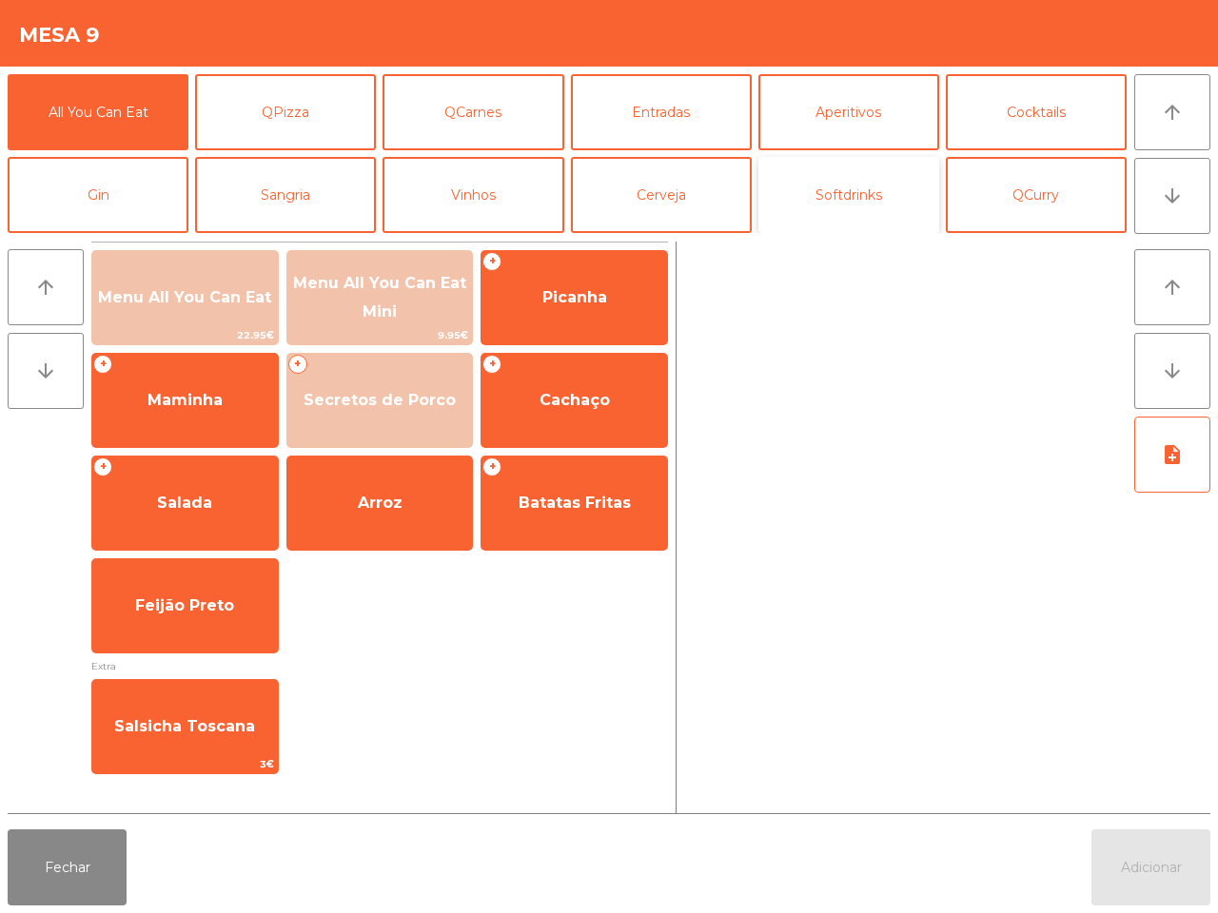
click at [891, 210] on button "Softdrinks" at bounding box center [848, 195] width 181 height 76
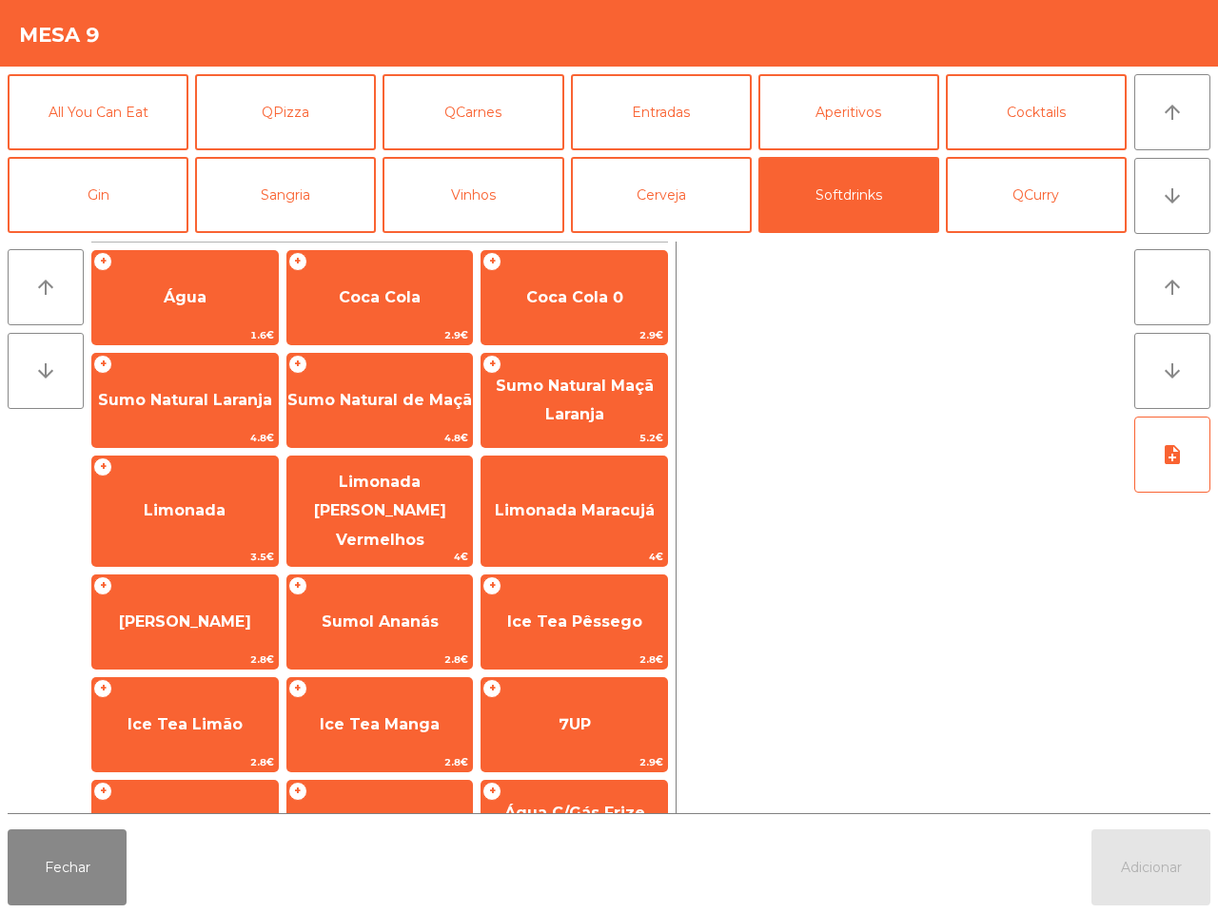
click at [239, 248] on div "+ Água 1.6€ + Coca Cola 2.9€ + Coca Cola 0 2.9€ + Sumo Natural Laranja 4.8€ + S…" at bounding box center [379, 614] width 576 height 744
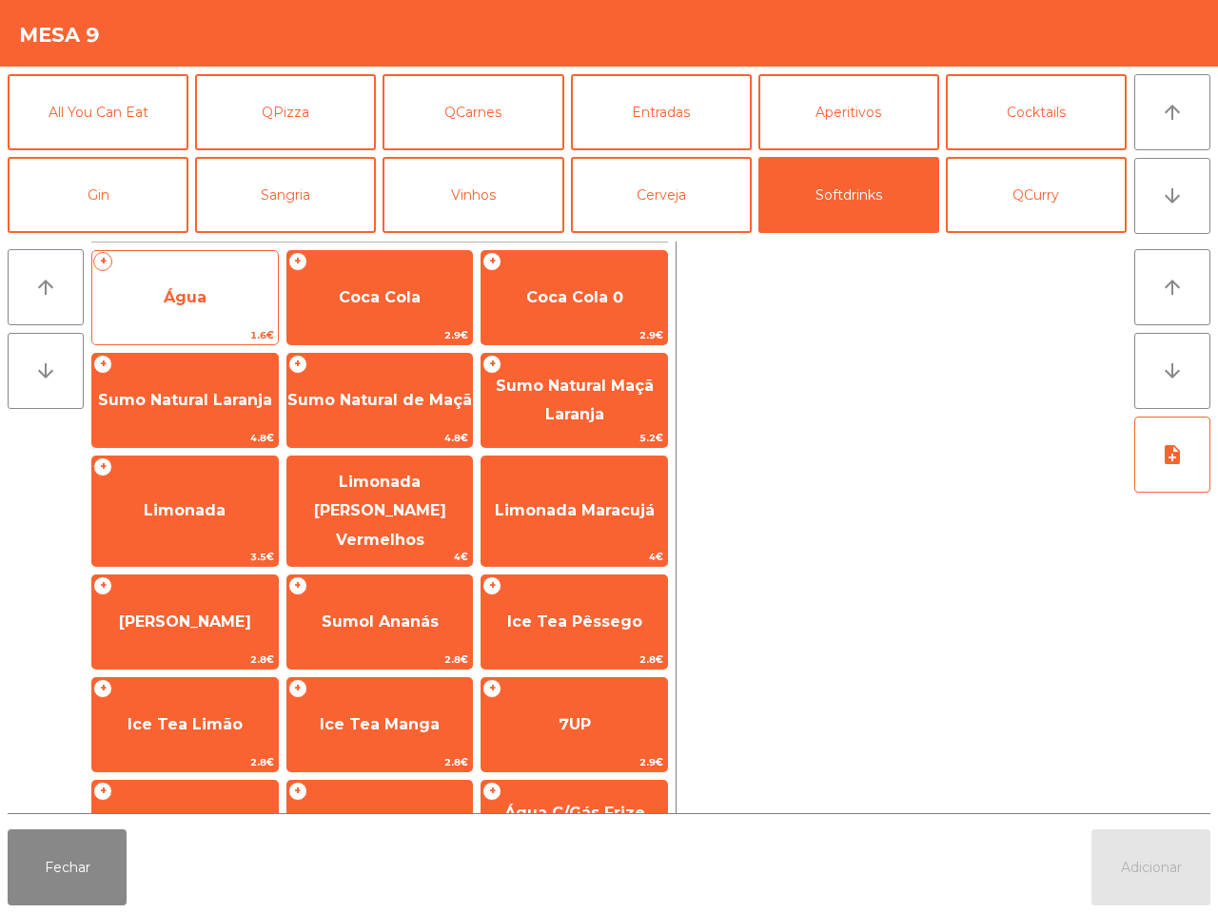
click at [248, 277] on span "Água" at bounding box center [184, 297] width 185 height 51
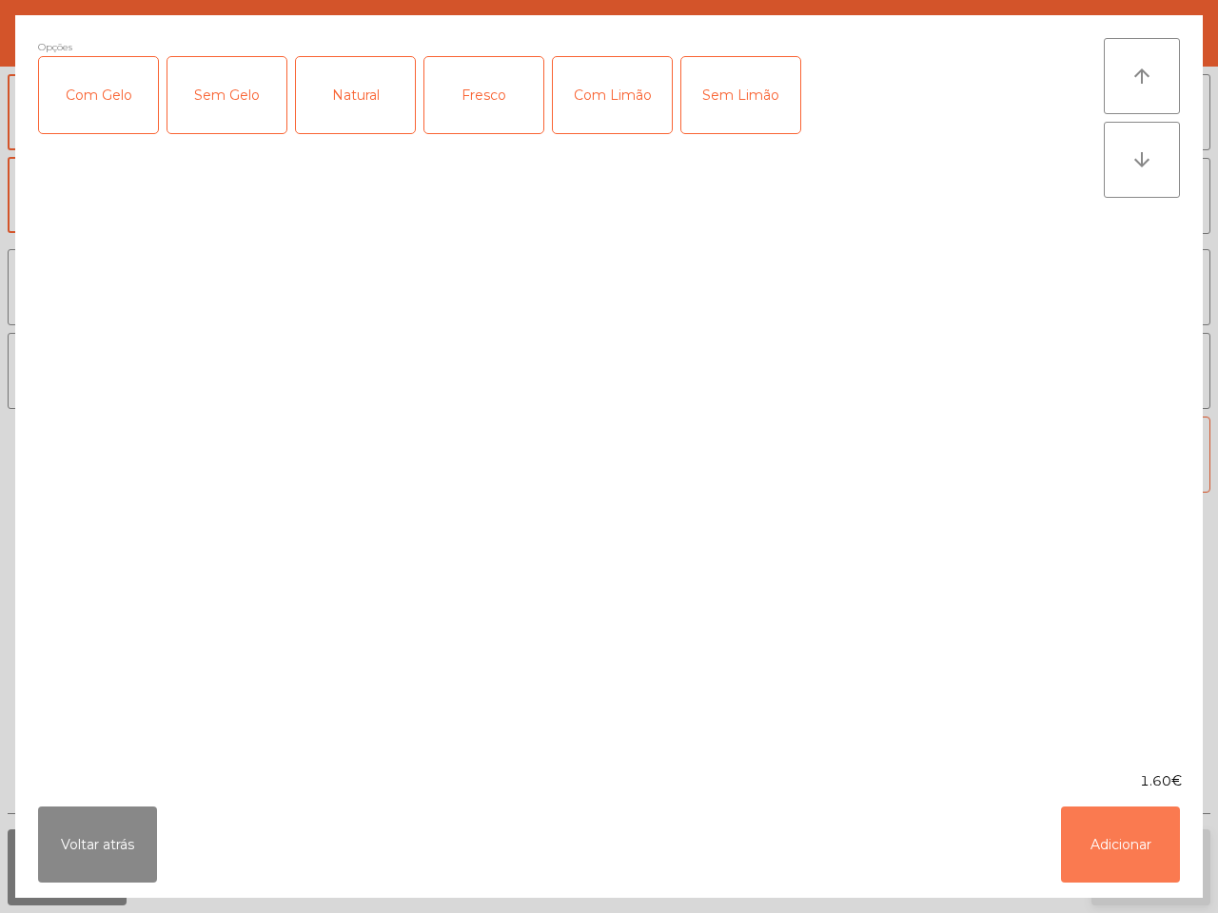
click at [1120, 873] on button "Adicionar" at bounding box center [1120, 845] width 119 height 76
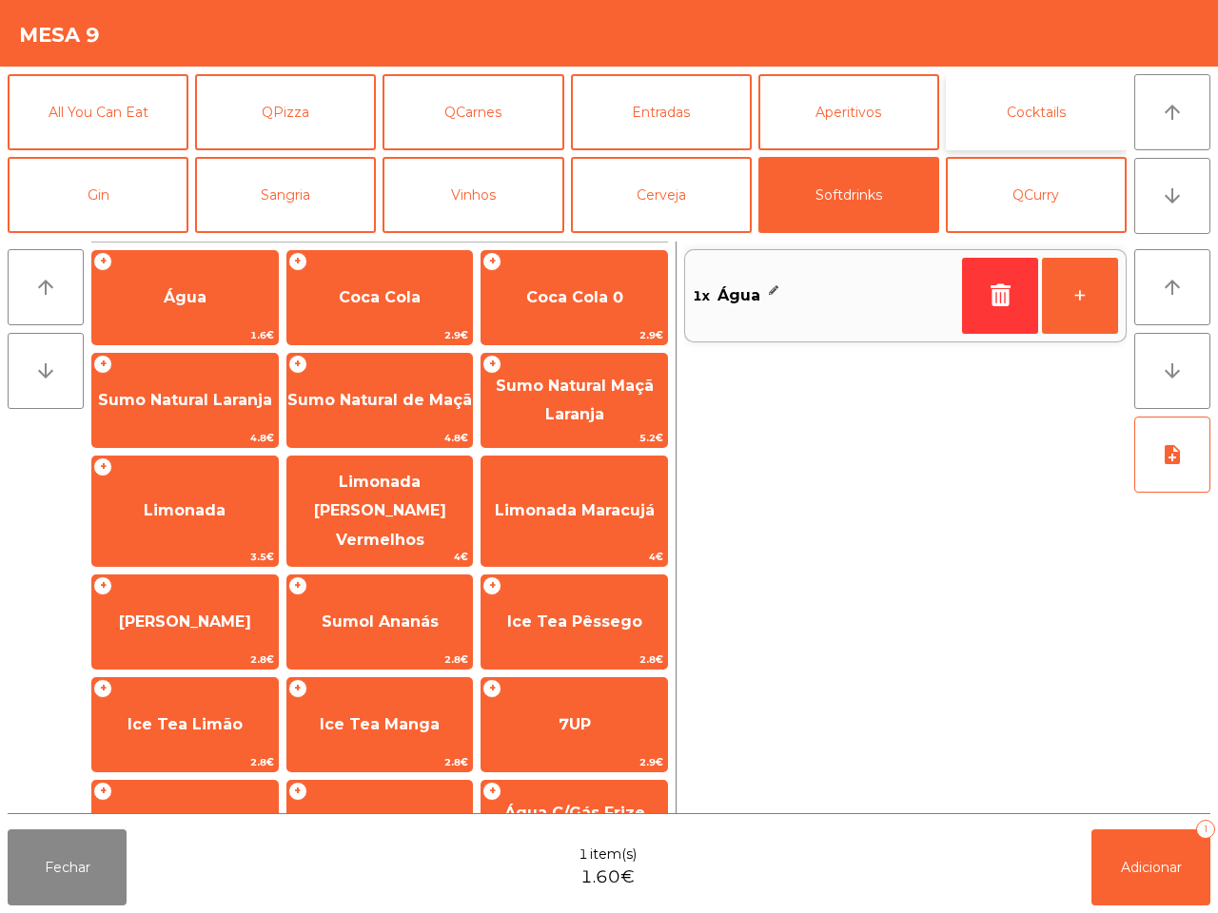
drag, startPoint x: 1120, startPoint y: 873, endPoint x: 1047, endPoint y: 83, distance: 793.8
click at [1047, 83] on button "Cocktails" at bounding box center [1036, 112] width 181 height 76
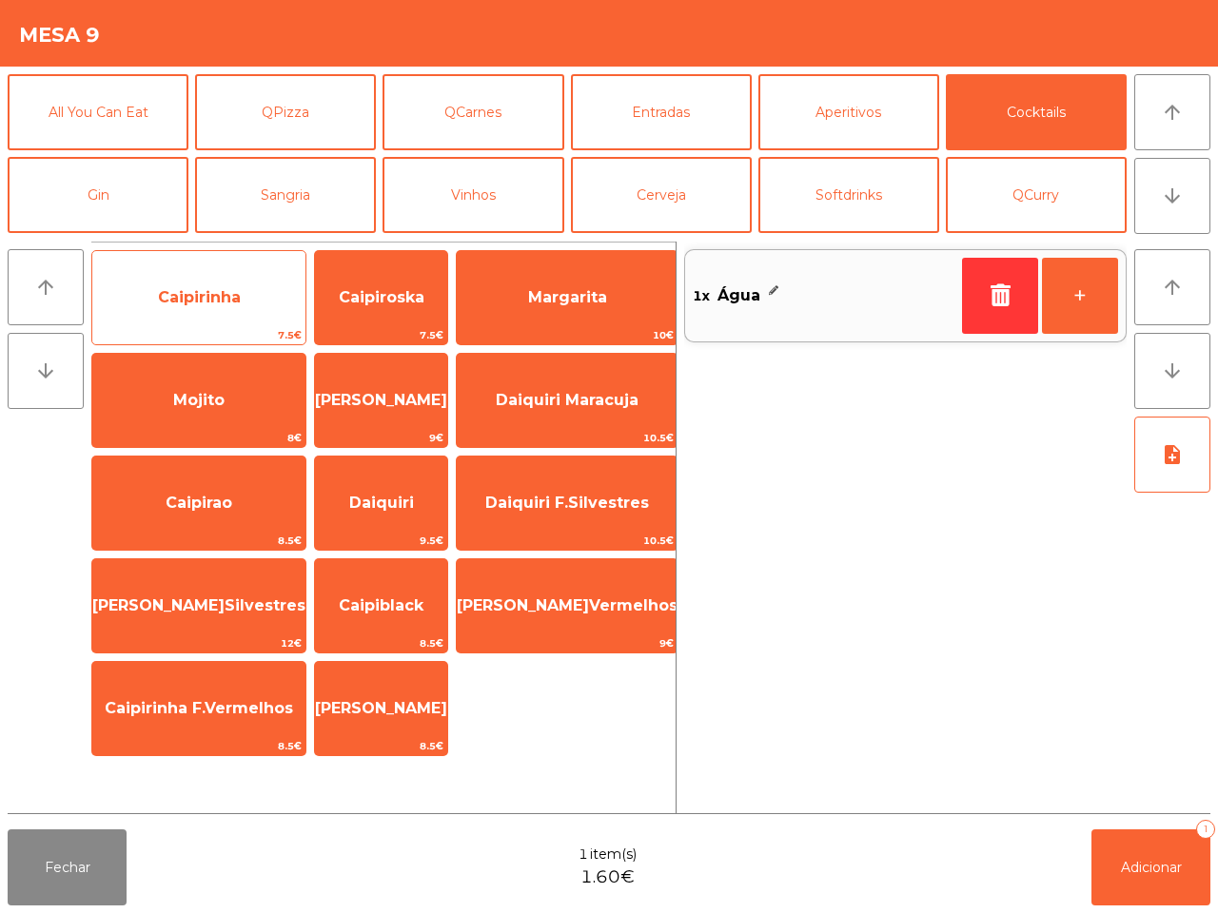
click at [211, 283] on span "Caipirinha" at bounding box center [198, 297] width 213 height 51
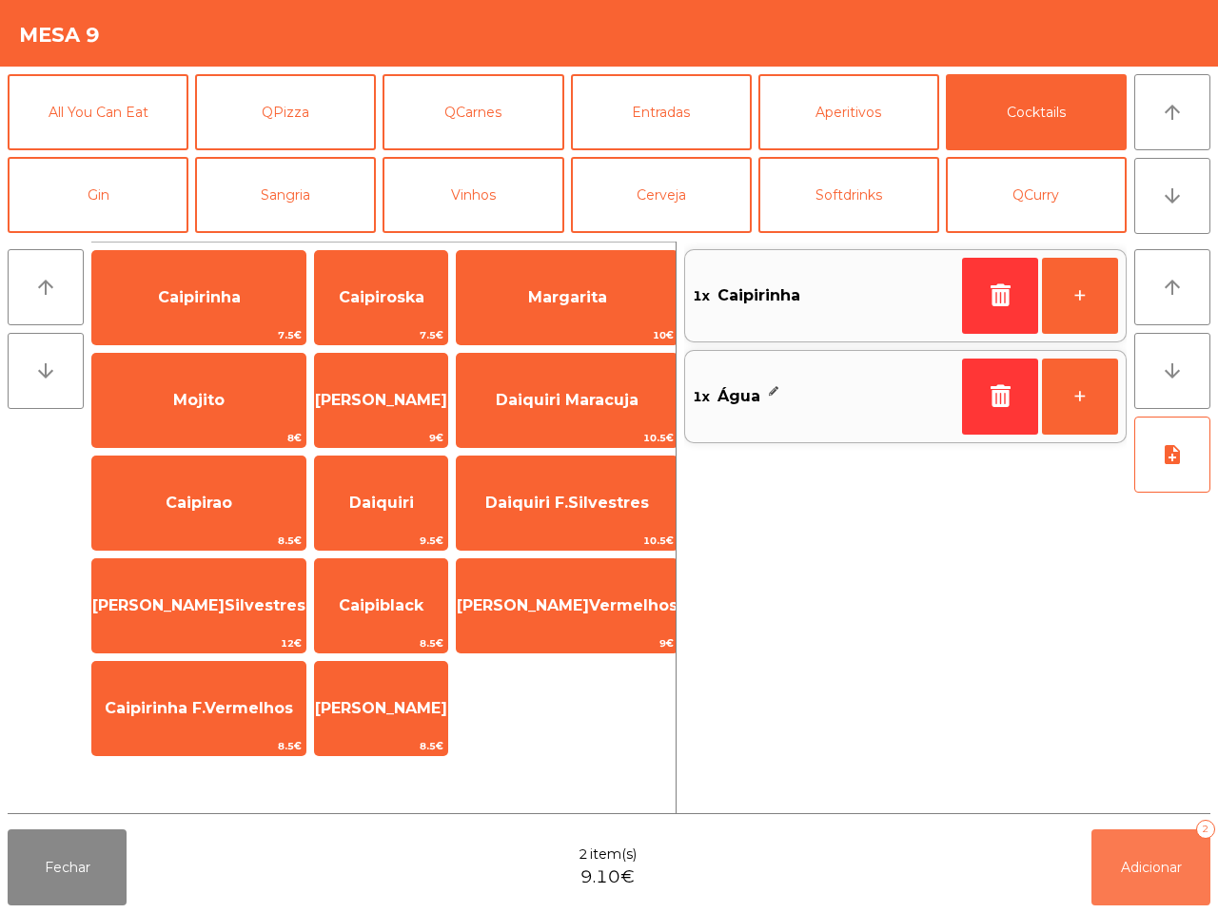
click at [1124, 857] on button "Adicionar 2" at bounding box center [1150, 868] width 119 height 76
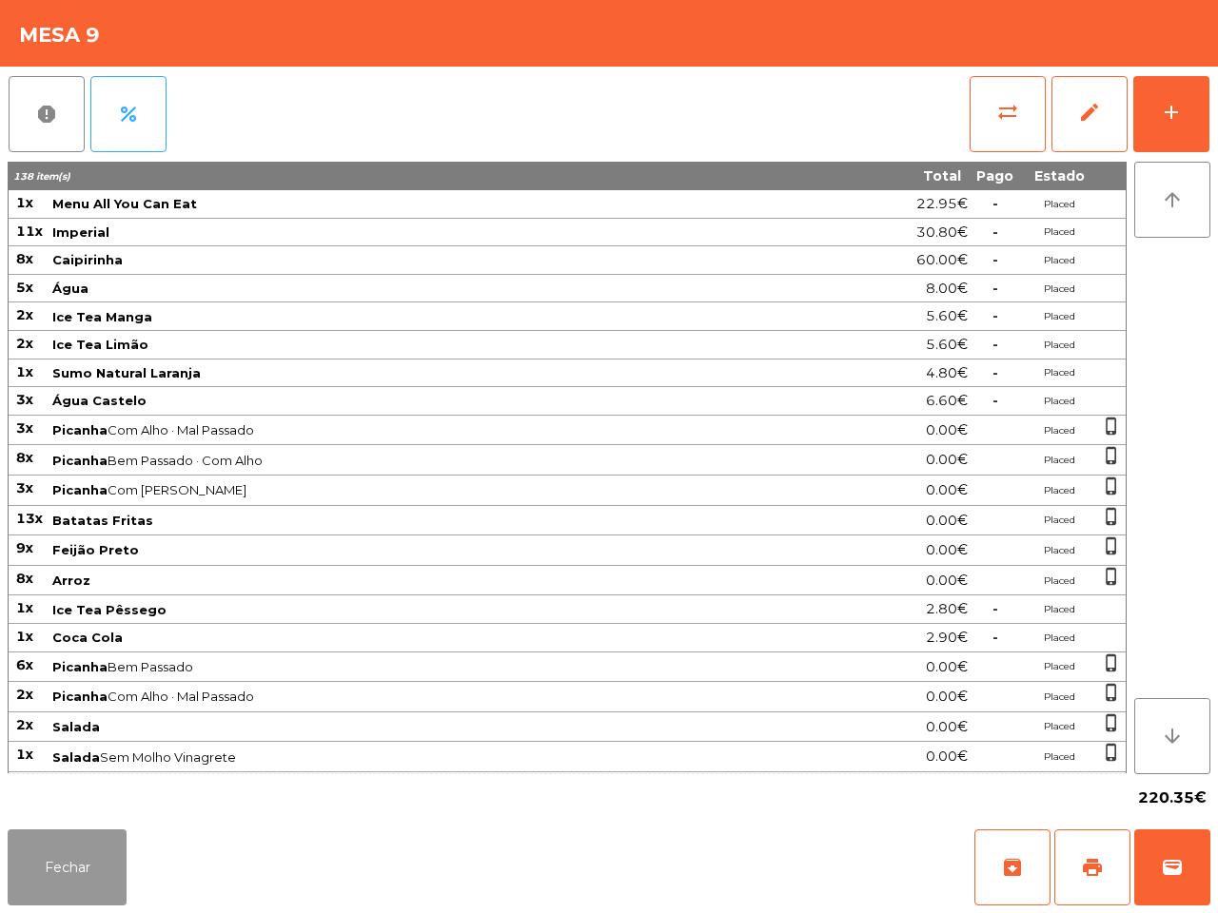
click at [96, 881] on button "Fechar" at bounding box center [67, 868] width 119 height 76
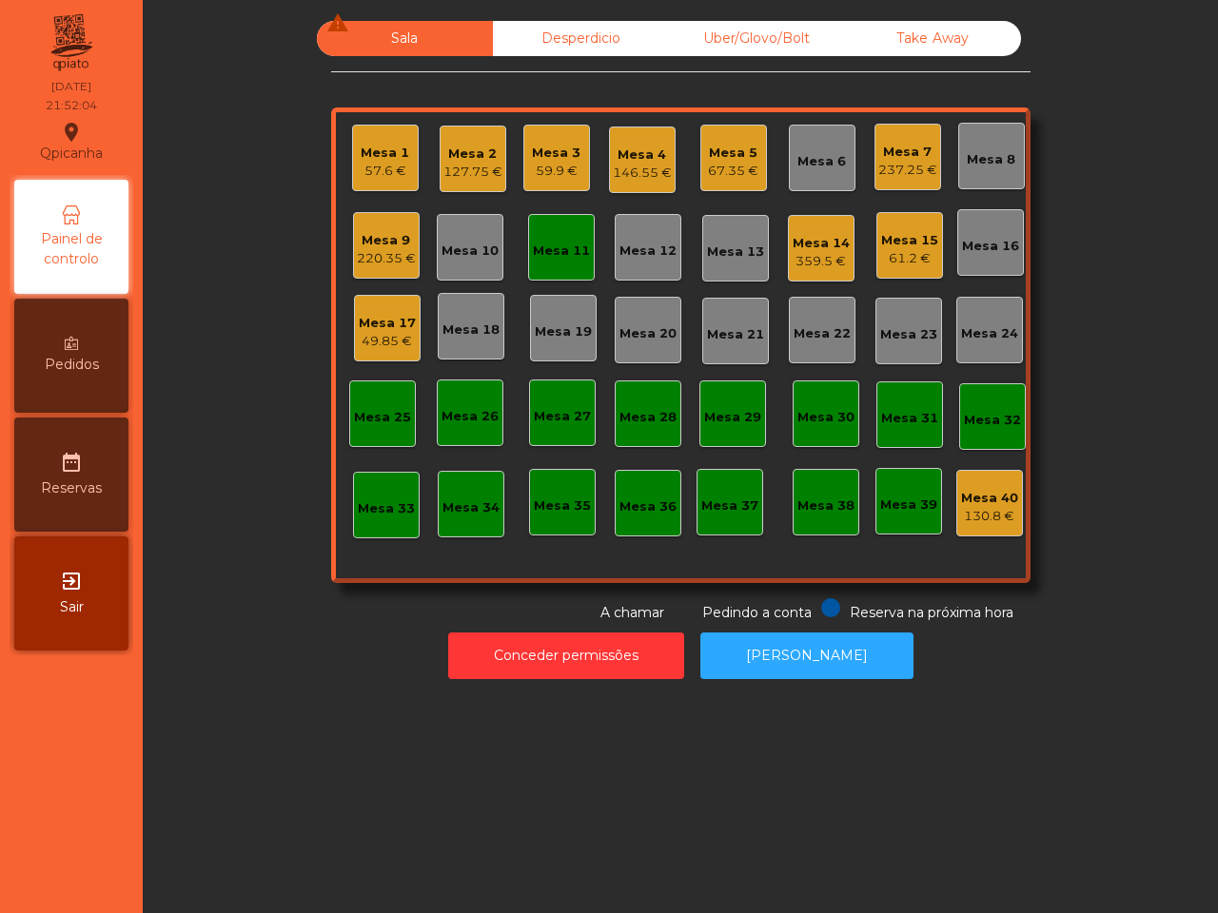
click at [628, 167] on div "146.55 €" at bounding box center [642, 173] width 59 height 19
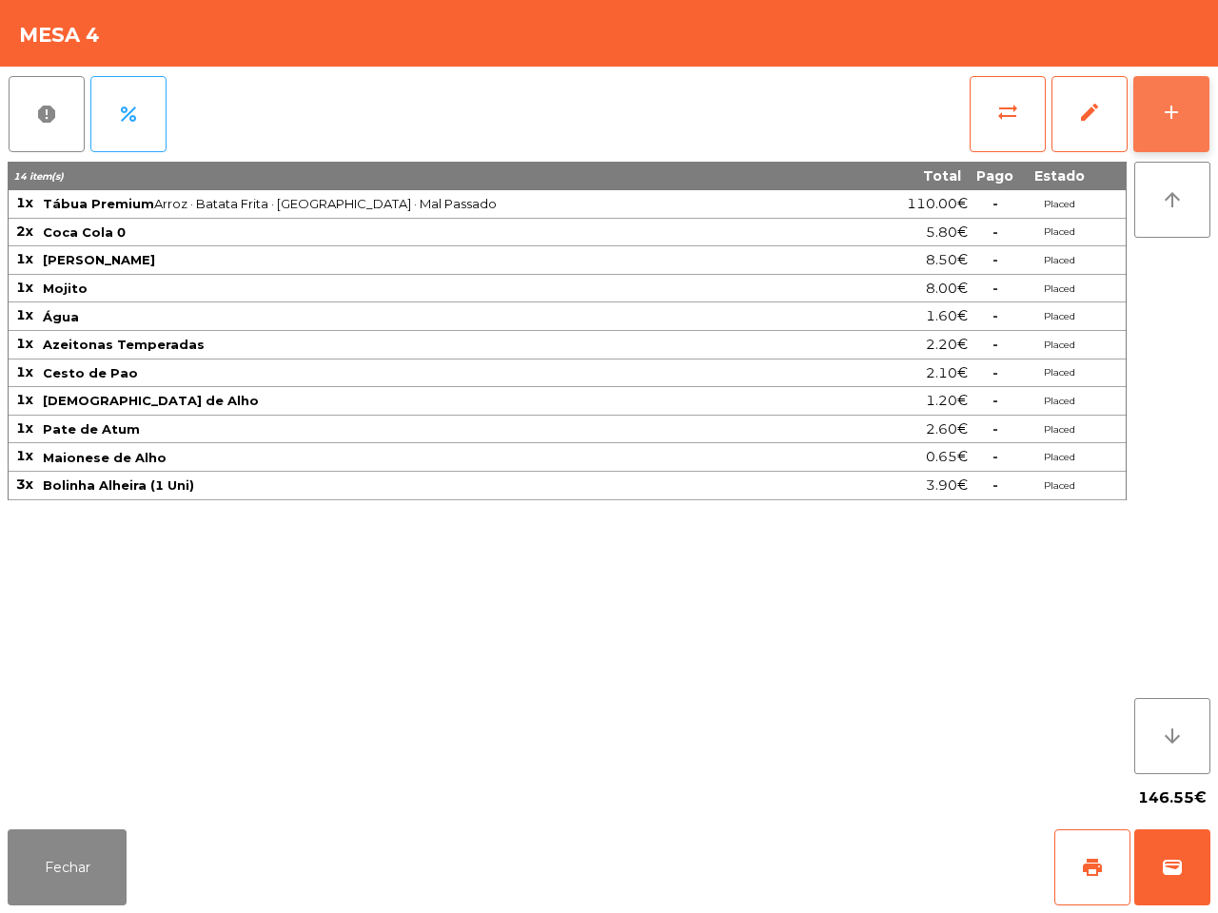
click at [1165, 114] on div "add" at bounding box center [1171, 112] width 23 height 23
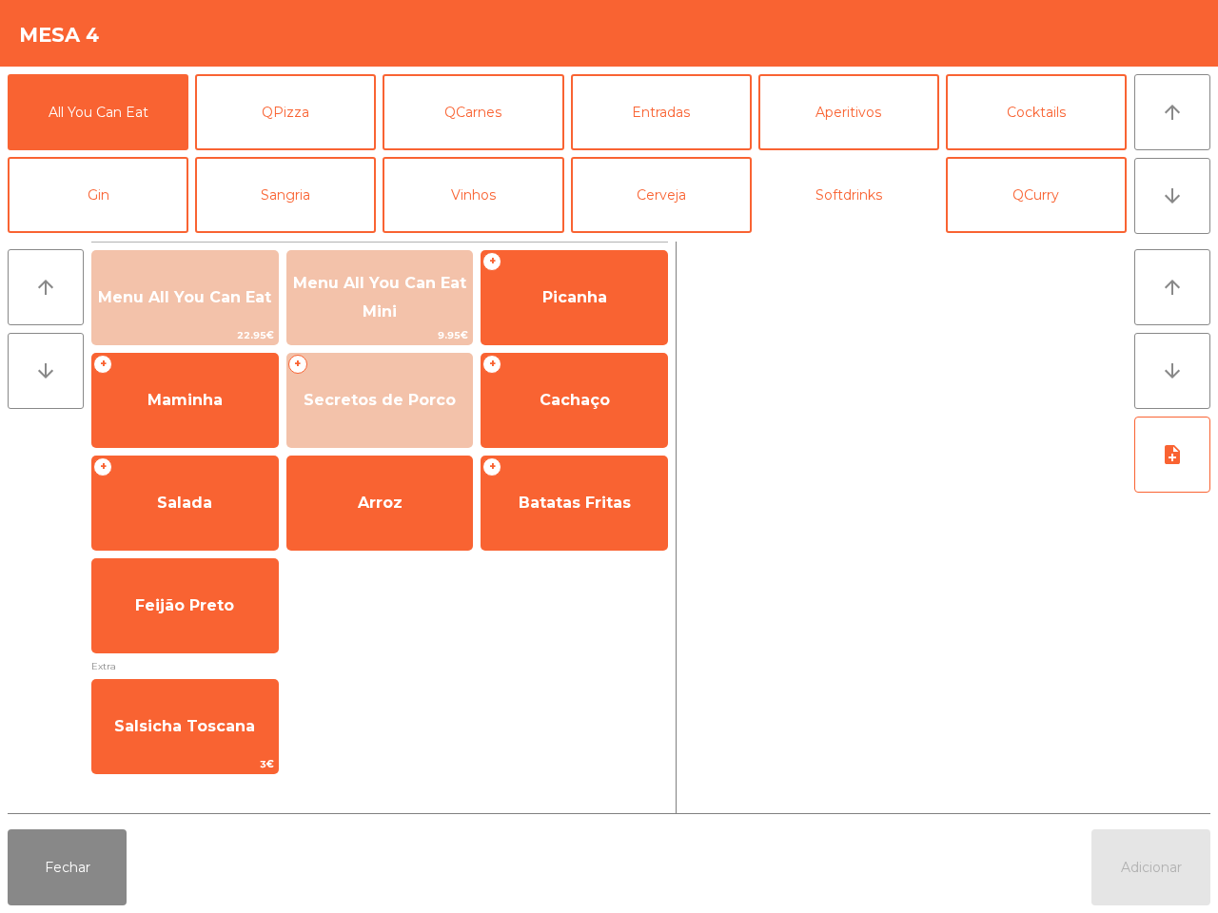
drag, startPoint x: 842, startPoint y: 201, endPoint x: 753, endPoint y: 201, distance: 88.5
click at [847, 201] on button "Softdrinks" at bounding box center [848, 195] width 181 height 76
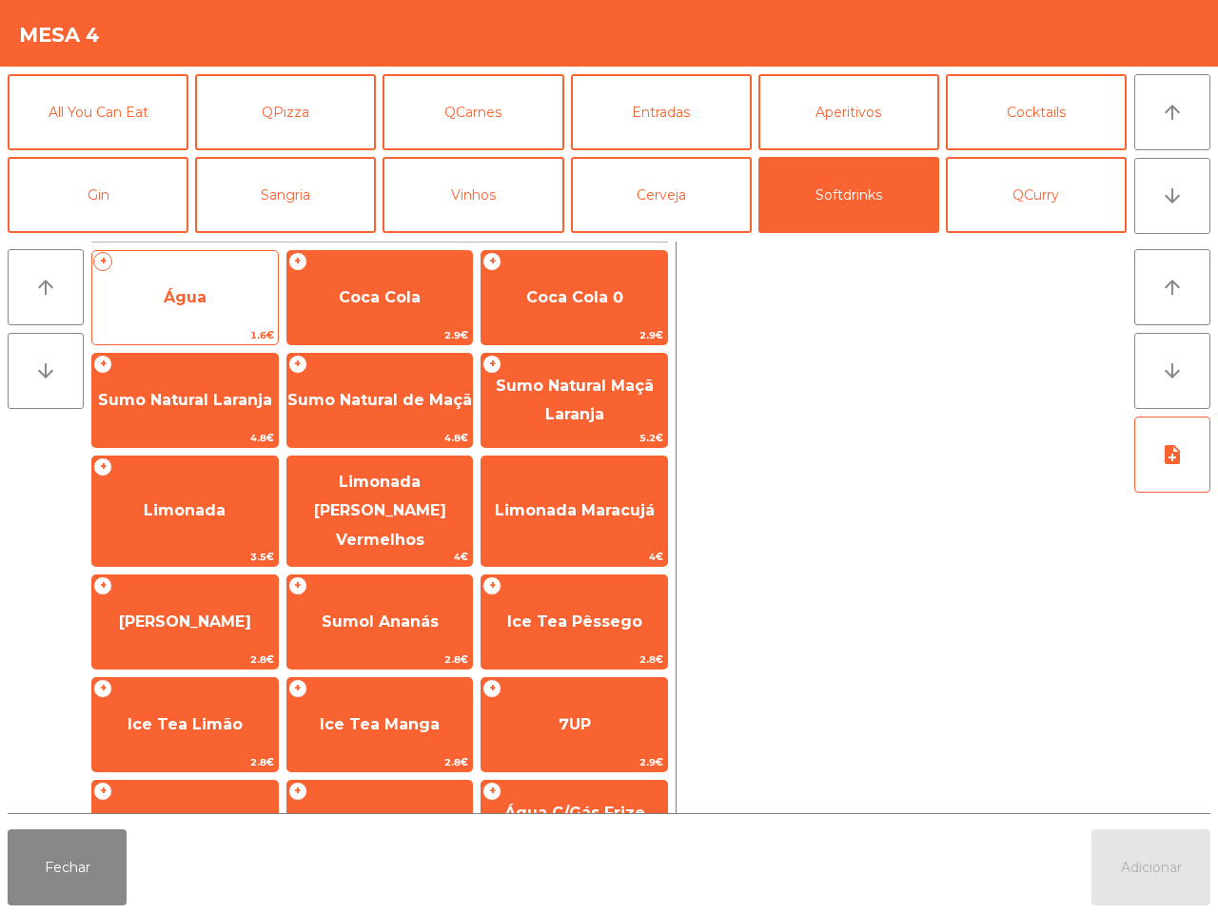
click at [164, 295] on span "Água" at bounding box center [184, 297] width 185 height 51
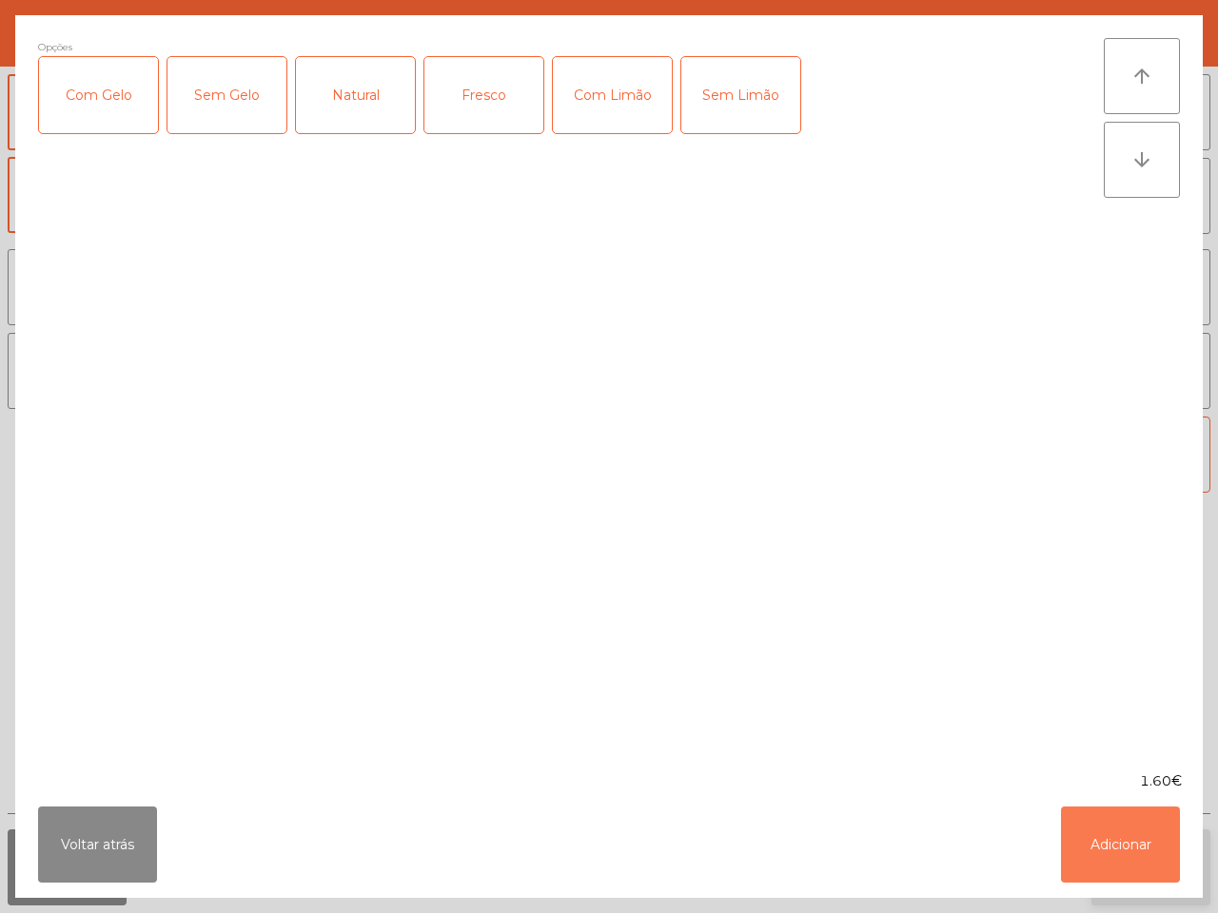
click at [1143, 852] on button "Adicionar" at bounding box center [1120, 845] width 119 height 76
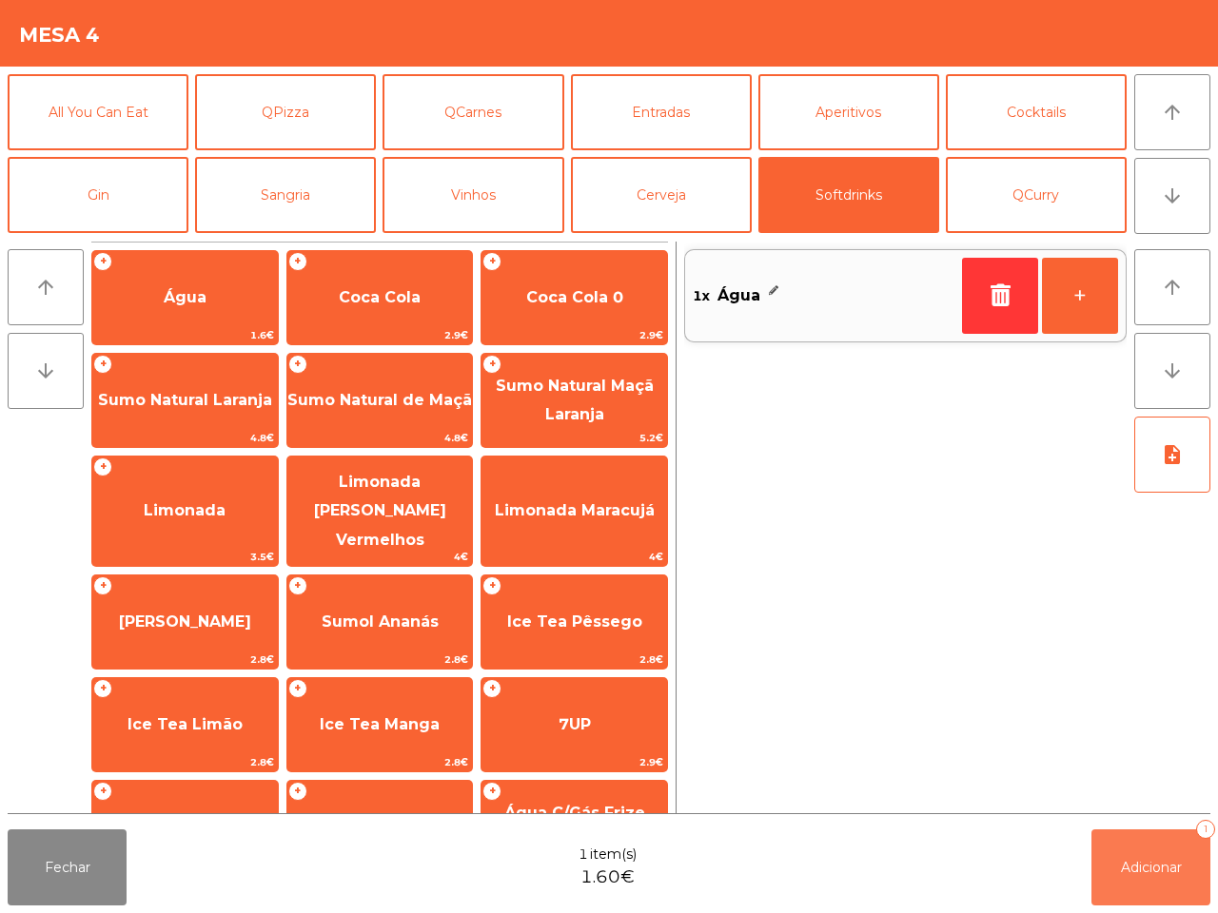
click at [1161, 866] on button "Adicionar 1" at bounding box center [1150, 868] width 119 height 76
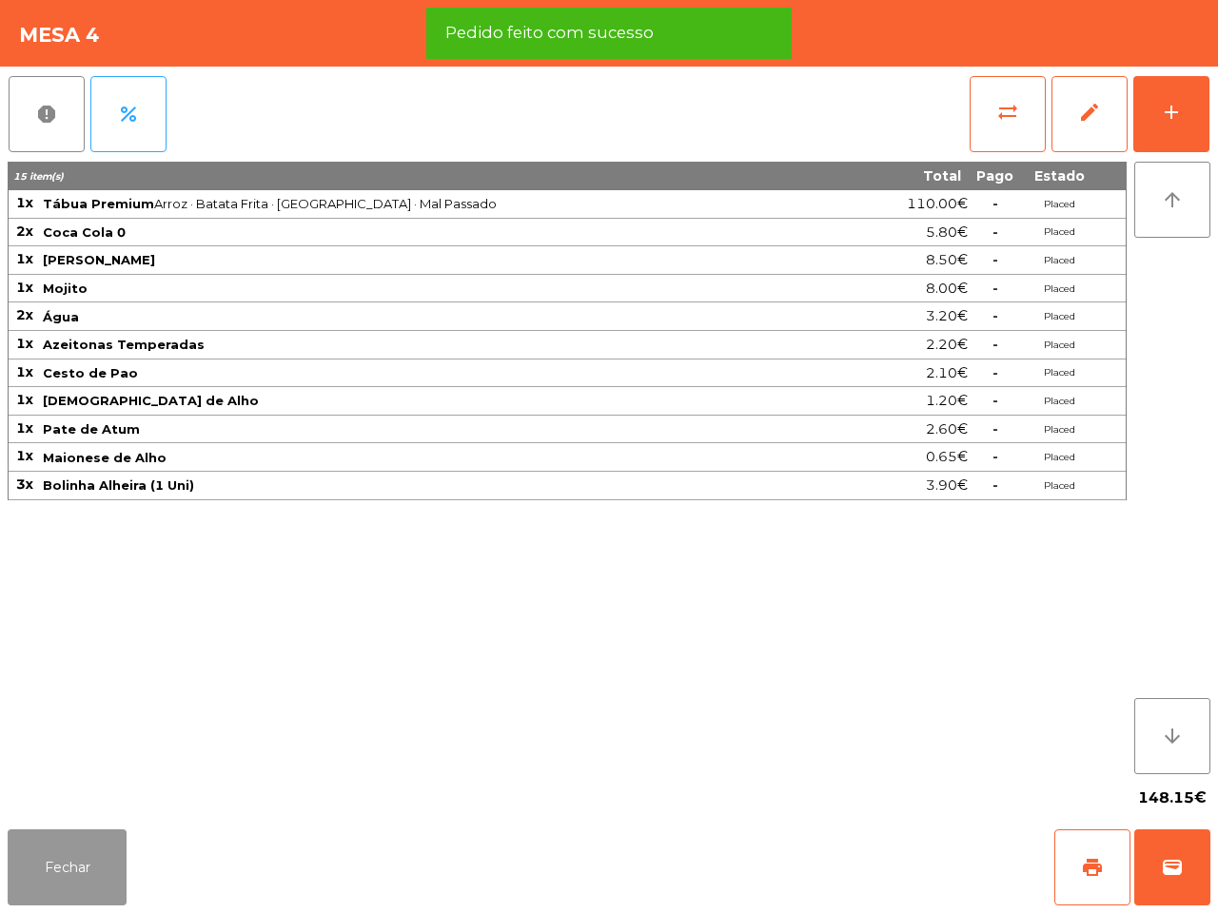
drag, startPoint x: 93, startPoint y: 858, endPoint x: 128, endPoint y: 851, distance: 35.8
click at [105, 862] on button "Fechar" at bounding box center [67, 868] width 119 height 76
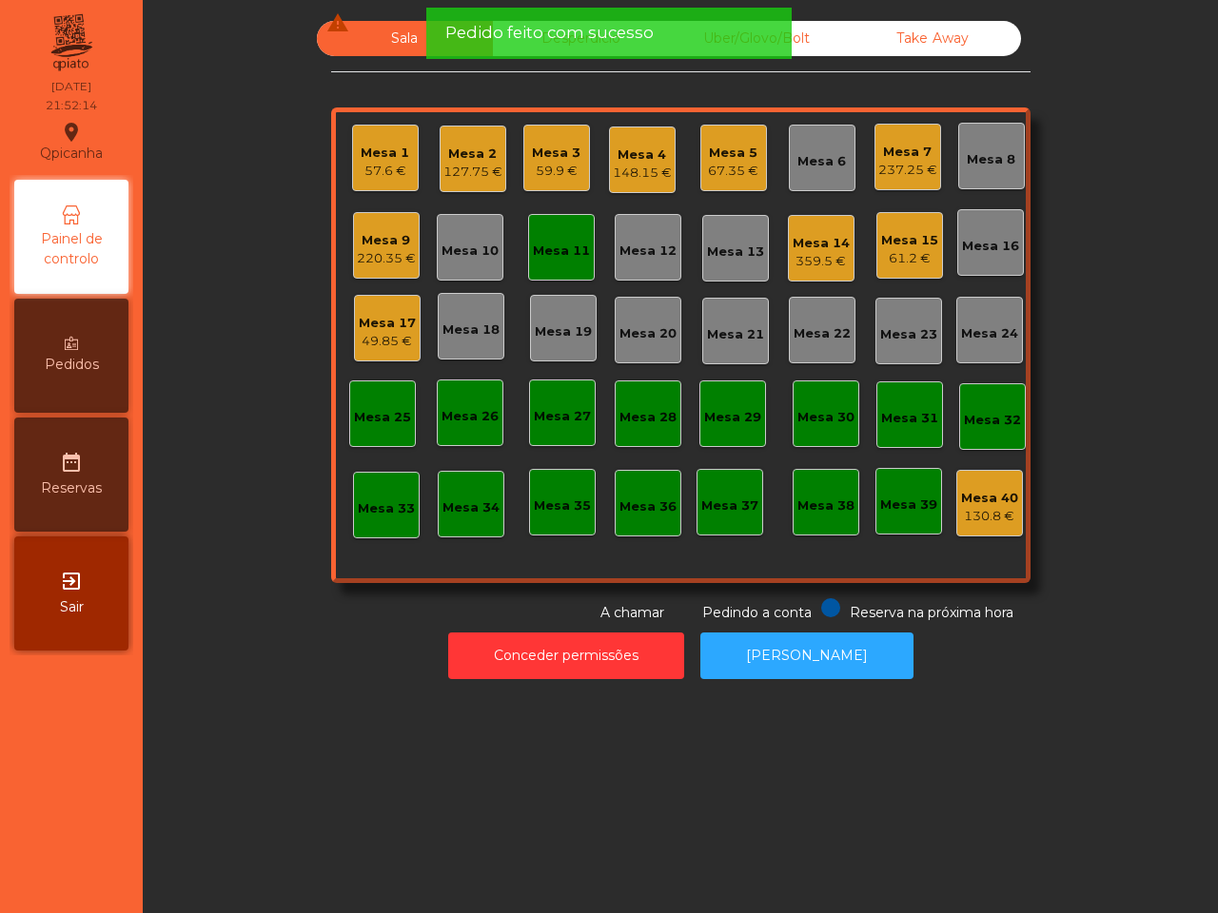
click at [904, 243] on div "Mesa 15" at bounding box center [909, 240] width 57 height 19
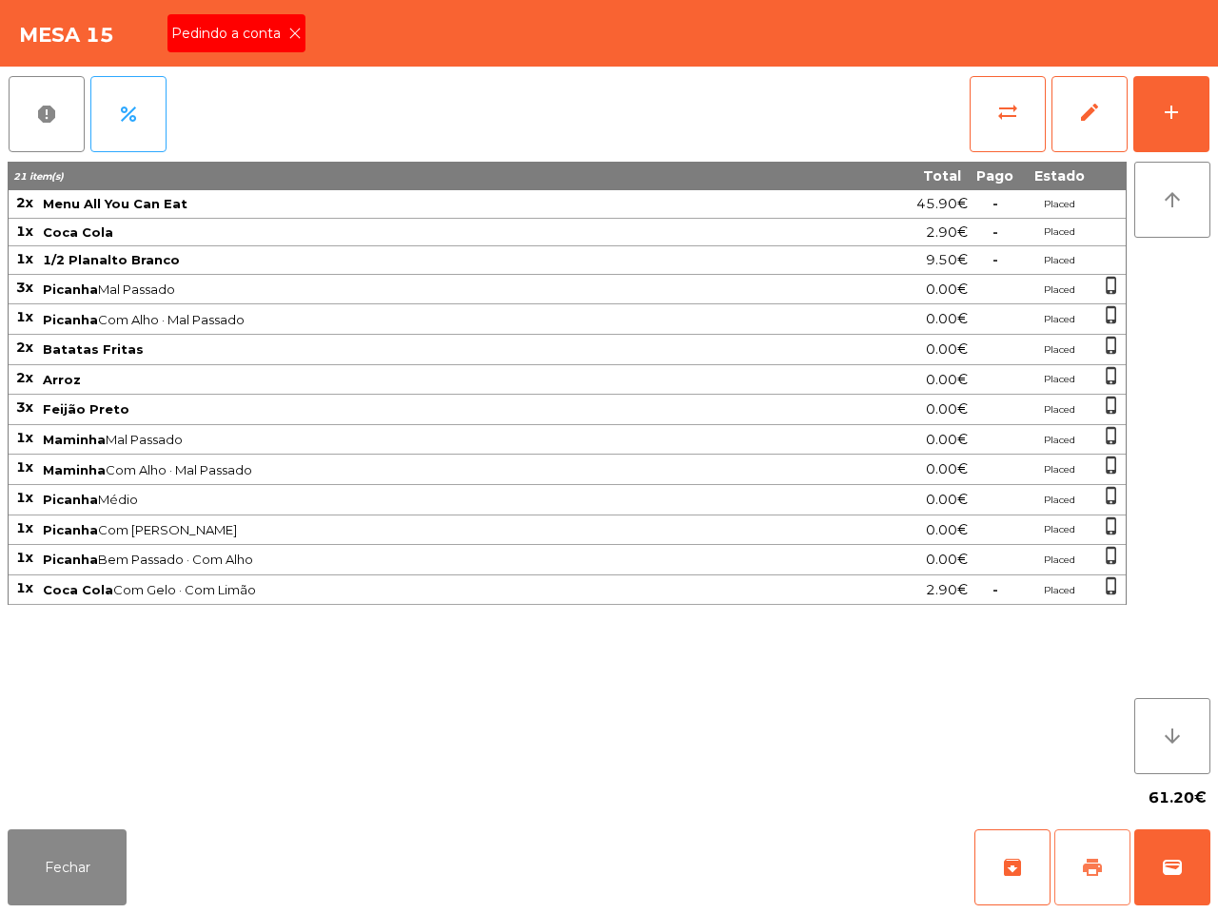
click at [1100, 882] on button "print" at bounding box center [1092, 868] width 76 height 76
click at [1200, 638] on div "arrow_upward arrow_downward" at bounding box center [1168, 468] width 84 height 613
click at [52, 878] on button "Fechar" at bounding box center [67, 868] width 119 height 76
